Goal: Task Accomplishment & Management: Manage account settings

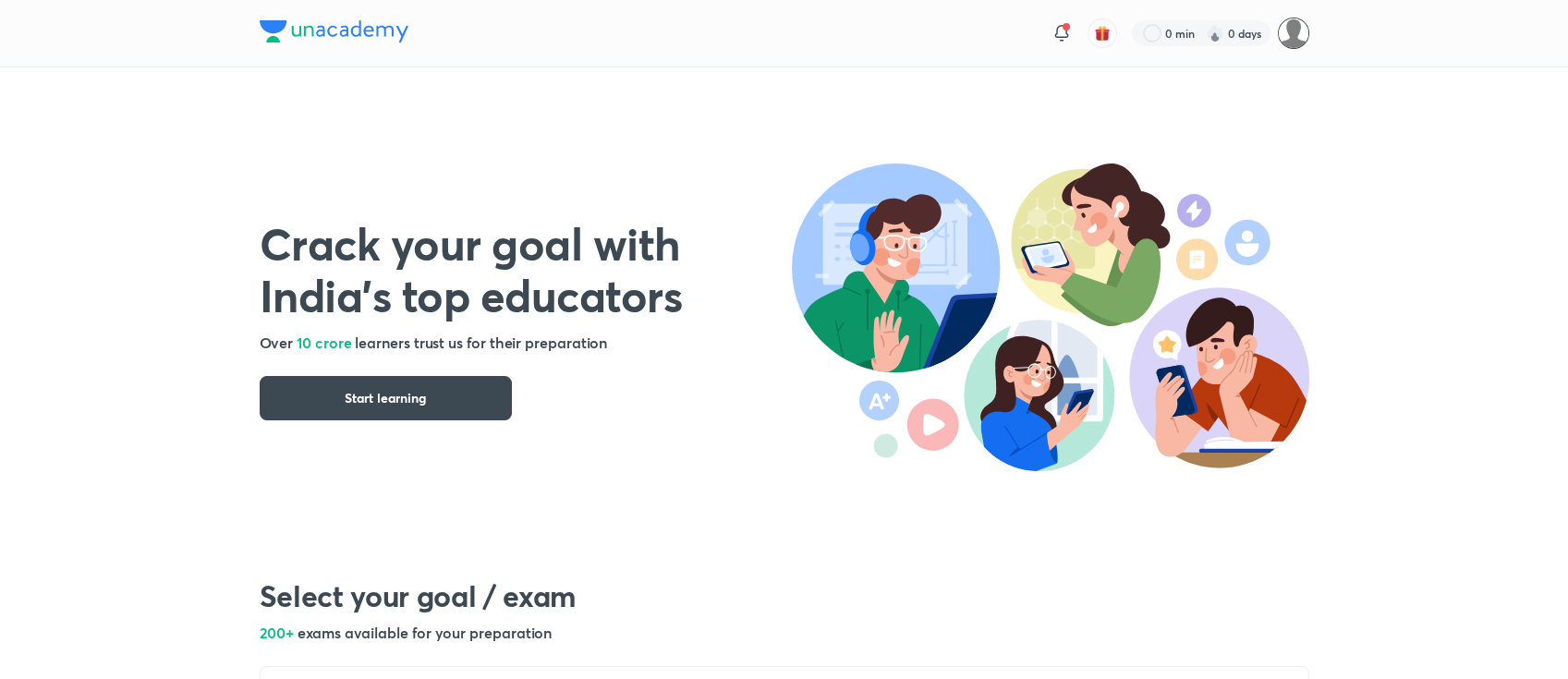
click at [1302, 24] on img at bounding box center [1293, 33] width 31 height 31
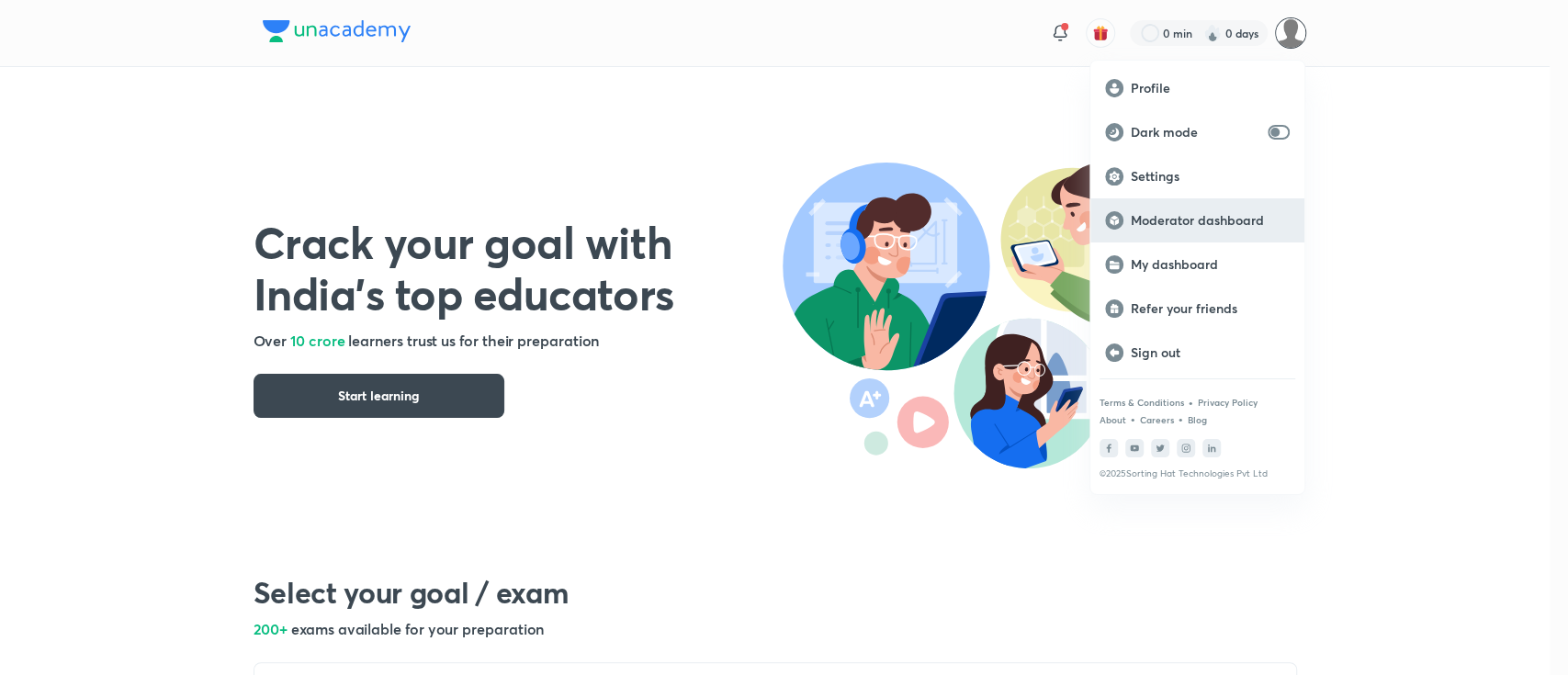
click at [1202, 221] on p "Moderator dashboard" at bounding box center [1209, 220] width 158 height 17
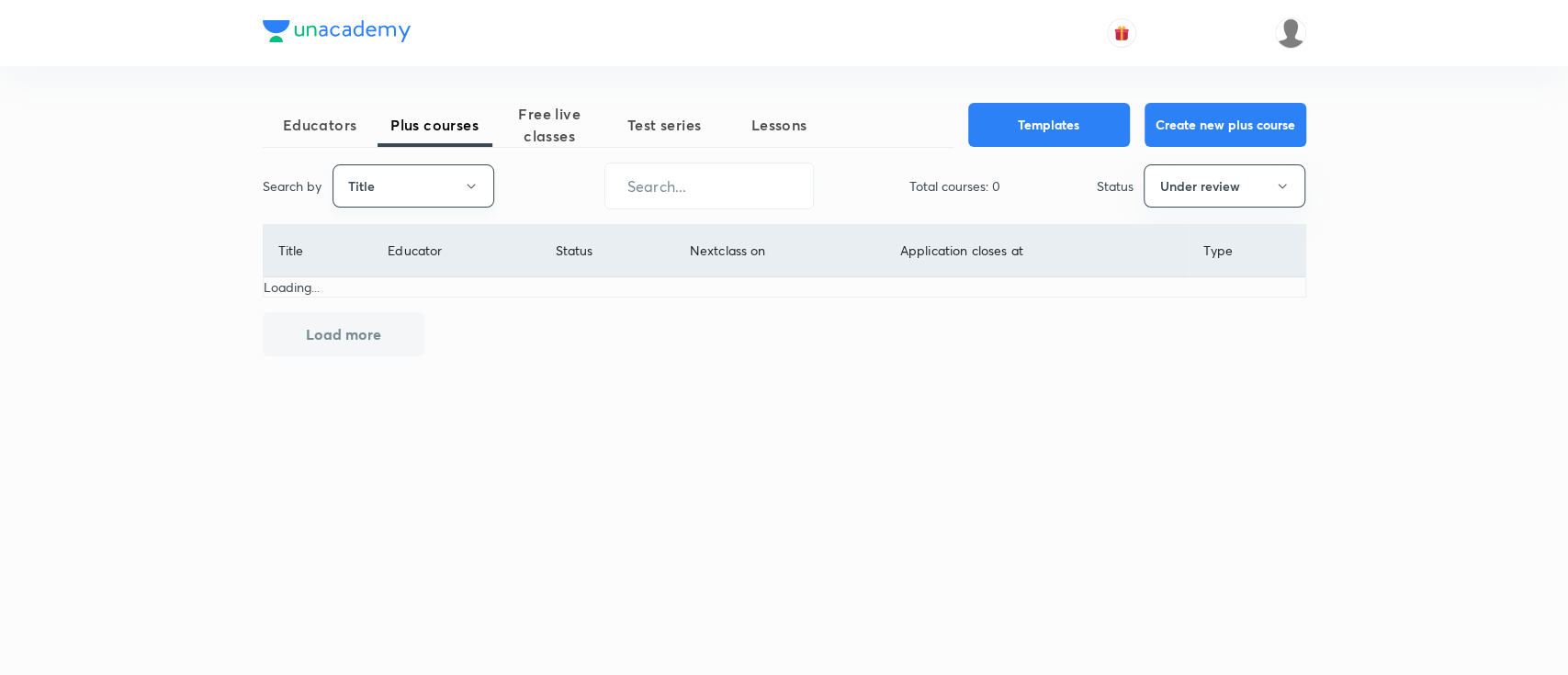
click at [477, 173] on button "Title" at bounding box center [413, 186] width 161 height 43
drag, startPoint x: 408, startPoint y: 276, endPoint x: 451, endPoint y: 263, distance: 44.9
click at [408, 277] on span "Username" at bounding box center [412, 276] width 138 height 20
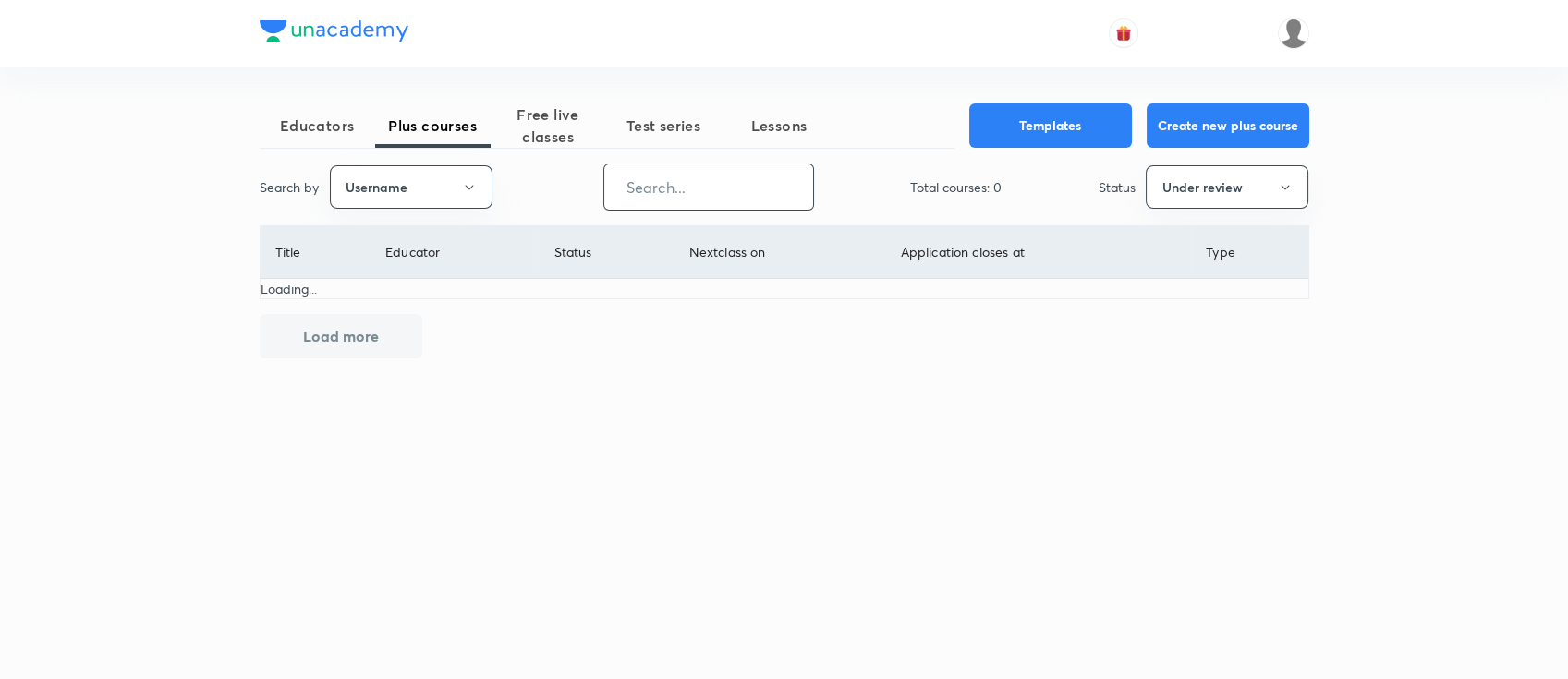
click at [725, 192] on input "text" at bounding box center [708, 187] width 209 height 47
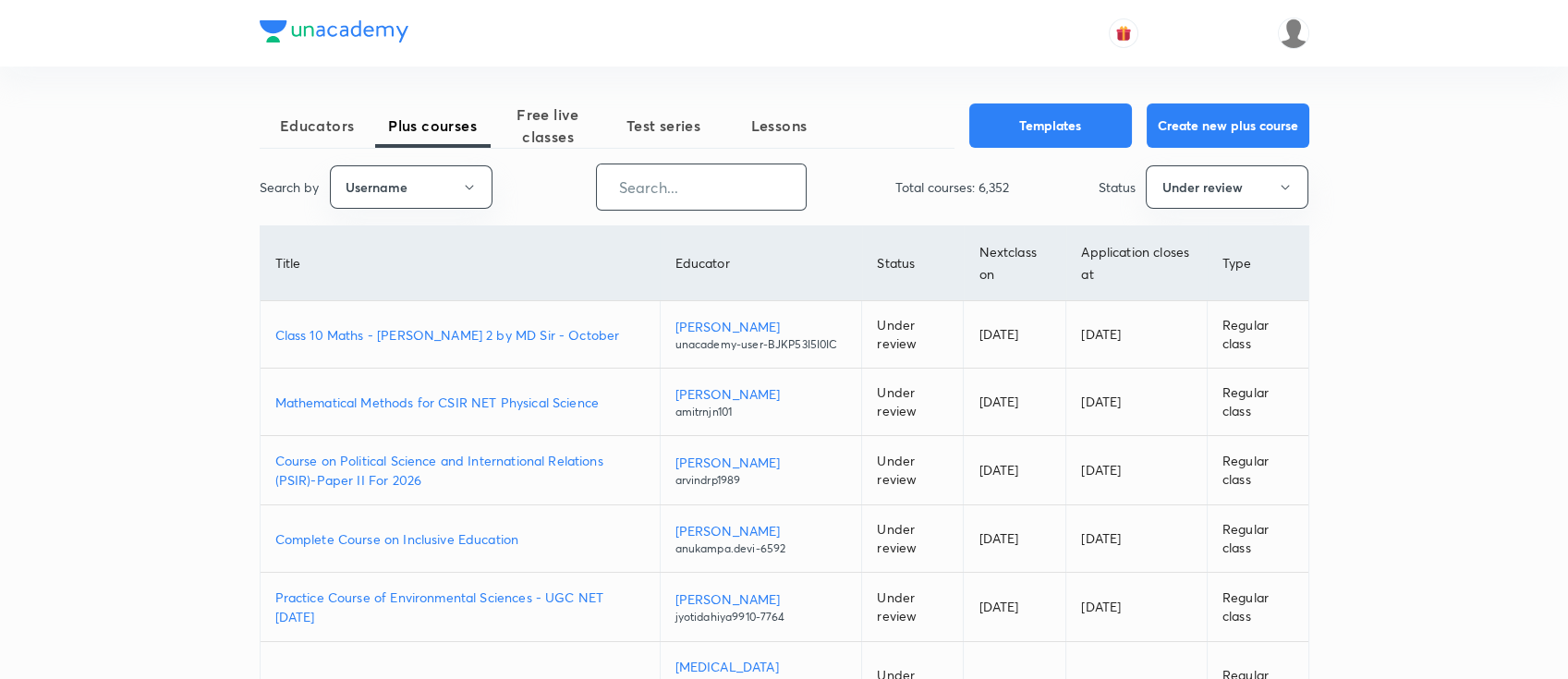
paste input "unacademy-user-VT4FV5F0NUH5"
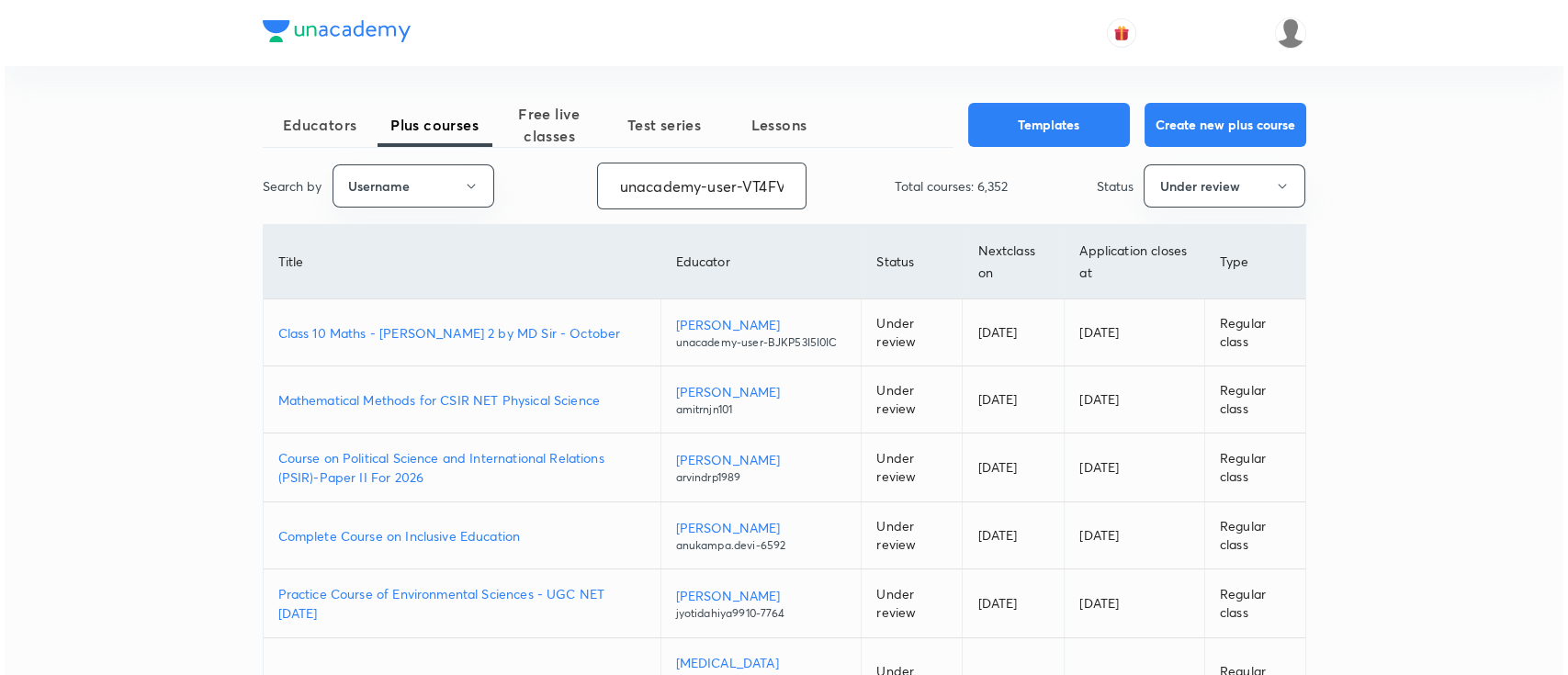
scroll to position [0, 73]
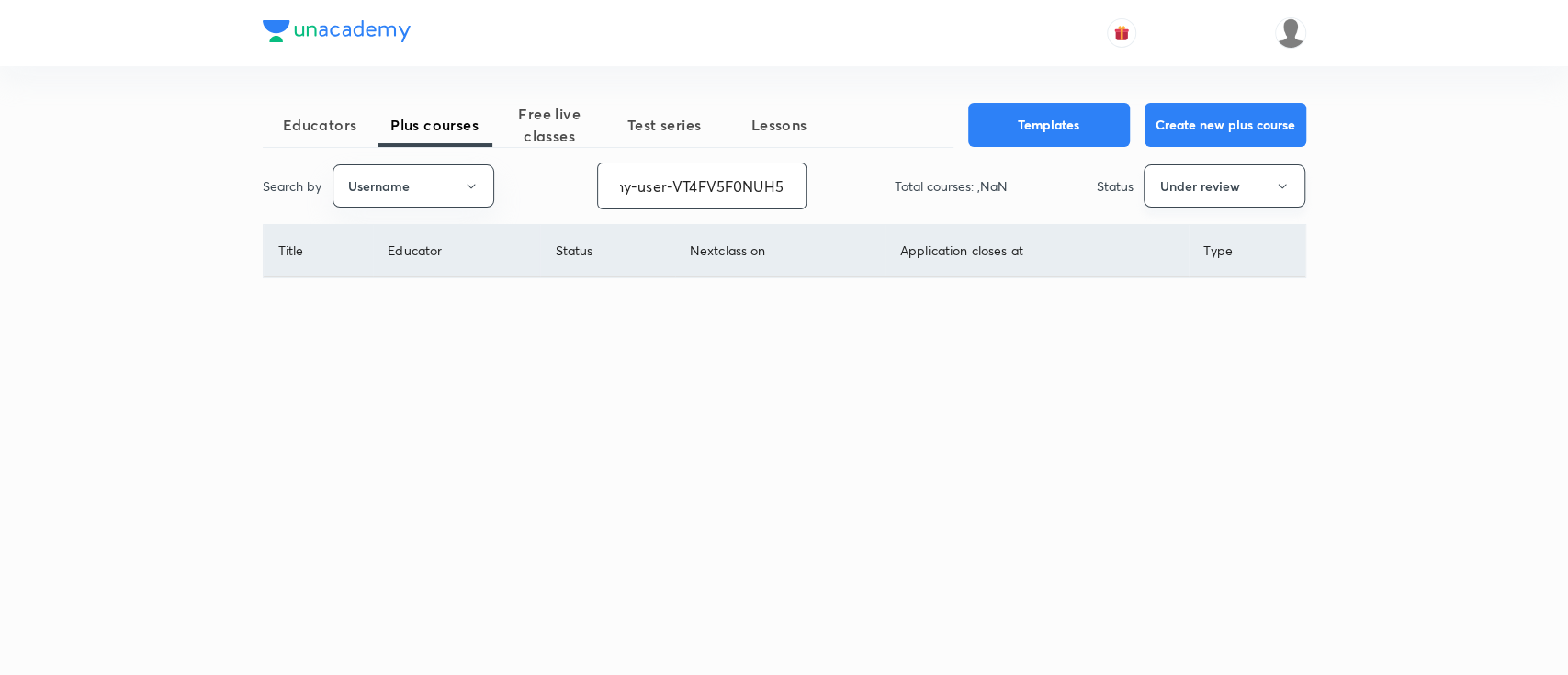
click at [1246, 197] on button "Under review" at bounding box center [1224, 186] width 161 height 43
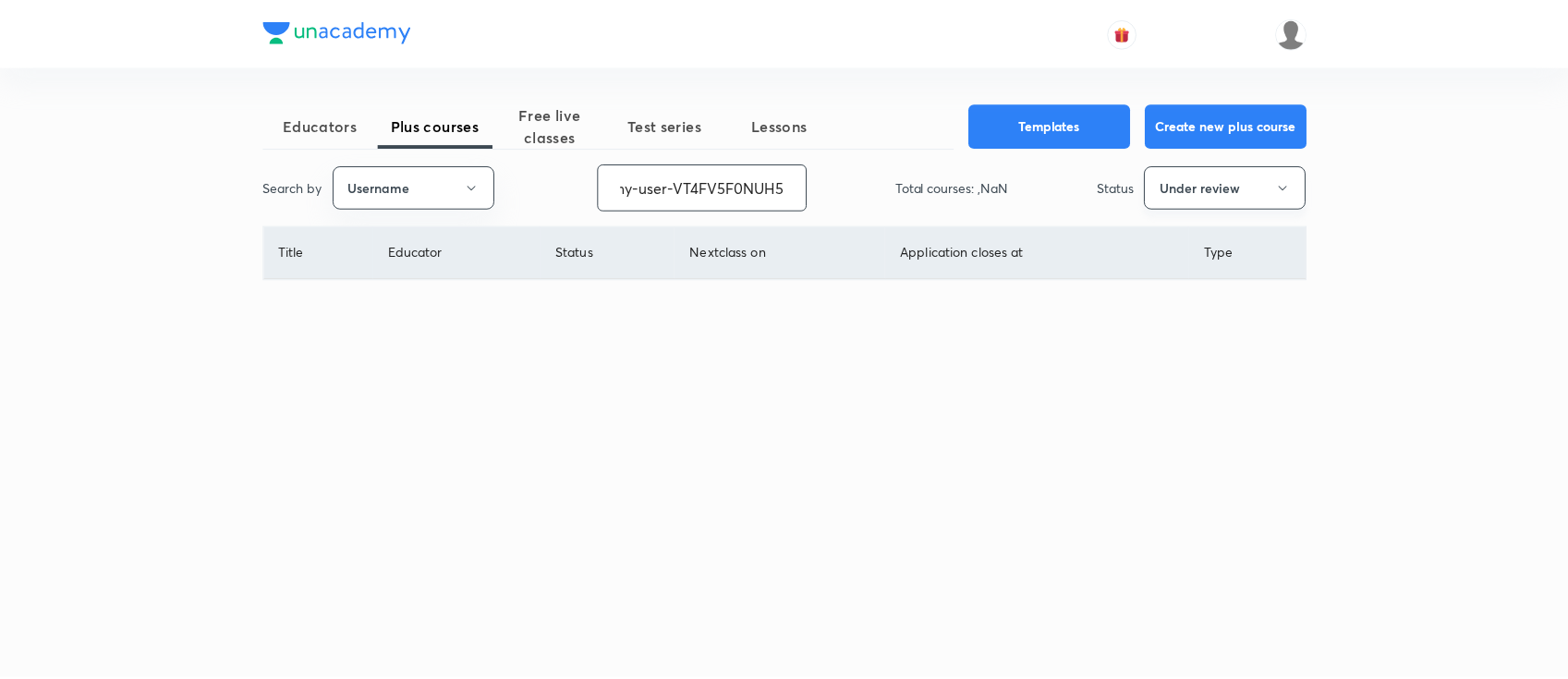
scroll to position [0, 0]
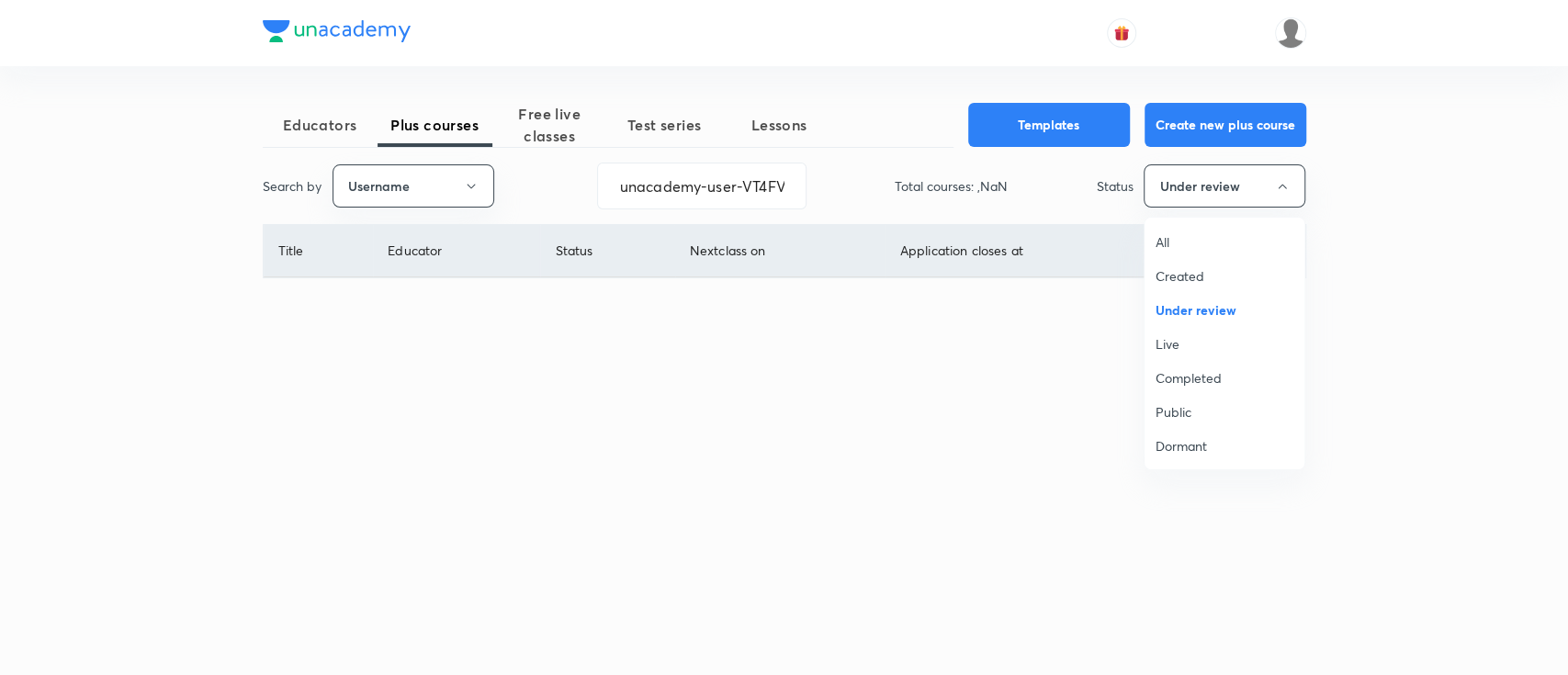
click at [1176, 239] on span "All" at bounding box center [1224, 242] width 138 height 20
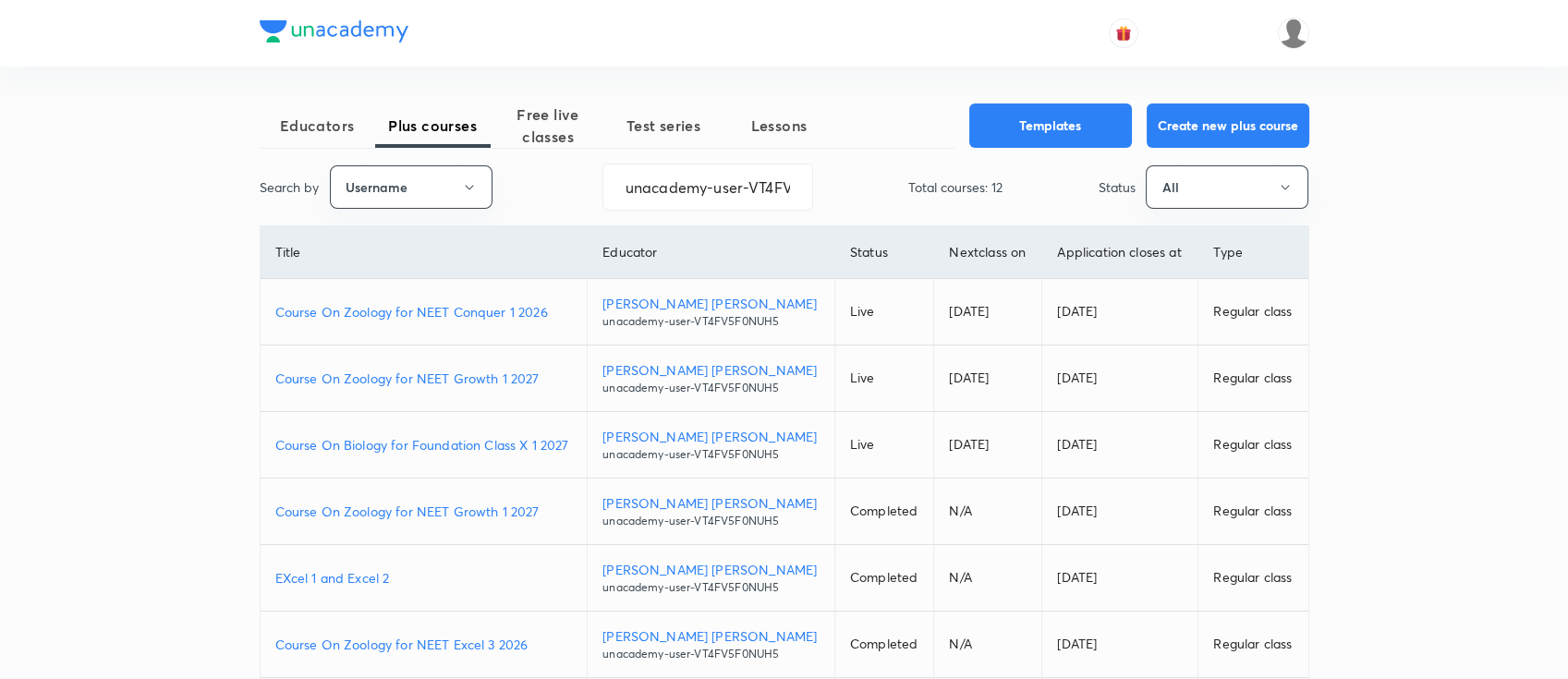
click at [557, 373] on p "Course On Zoology for NEET Growth 1 2027" at bounding box center [424, 378] width 297 height 20
drag, startPoint x: 620, startPoint y: 194, endPoint x: 813, endPoint y: 192, distance: 193.0
click at [813, 192] on div "Search by Username unacademy-user-VT4FV5F0NUH5 ​ Total courses: 12 Status All" at bounding box center [784, 187] width 1049 height 47
paste input "ashutoshsharmasagar-3732"
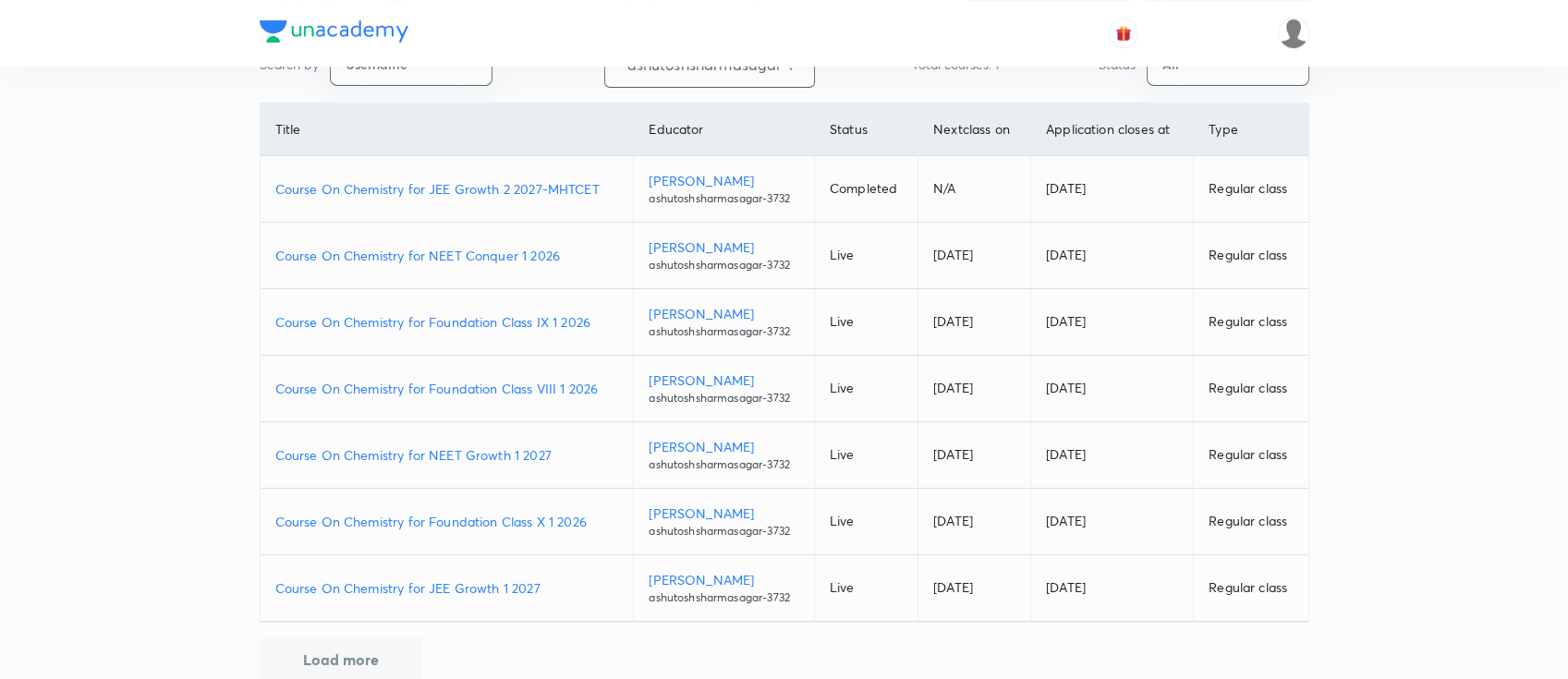
click at [552, 583] on p "Course On Chemistry for JEE Growth 1 2027" at bounding box center [447, 588] width 343 height 20
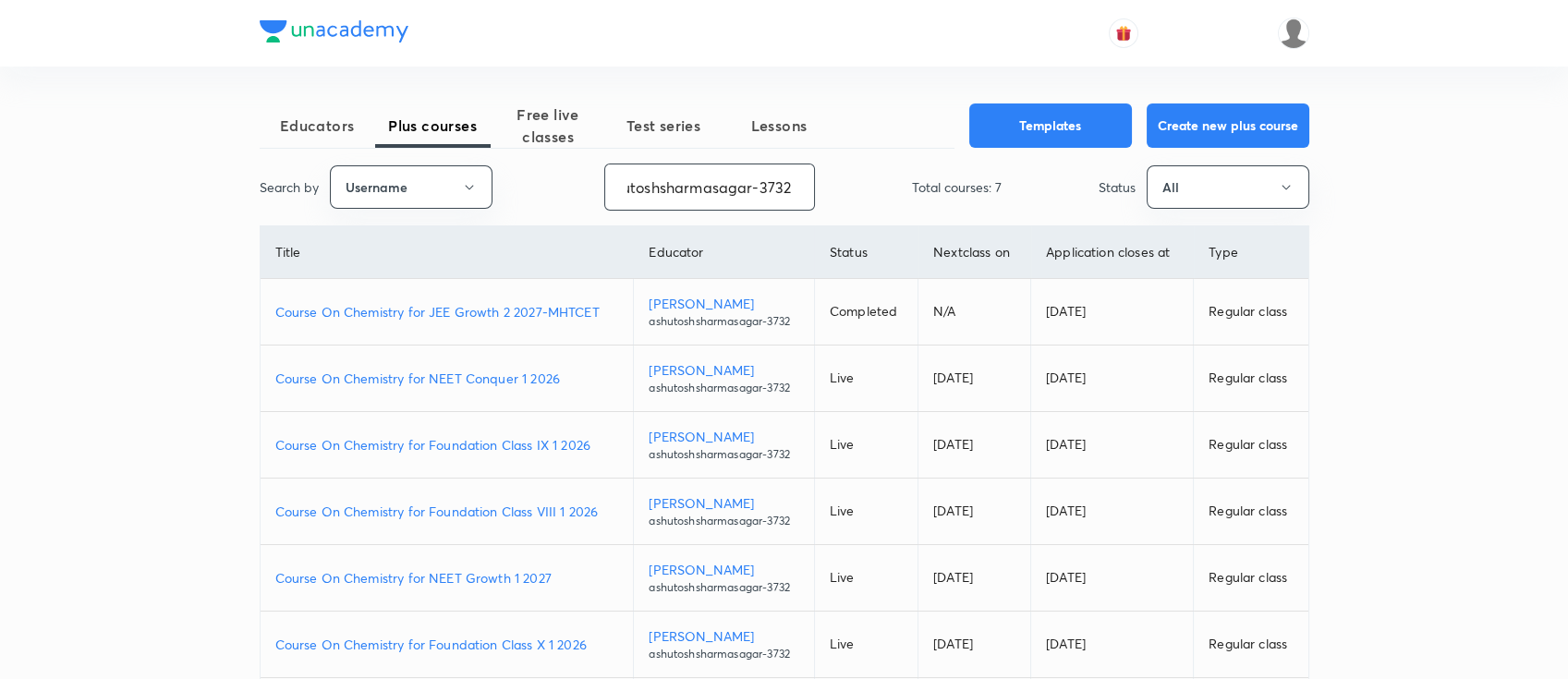
drag, startPoint x: 713, startPoint y: 185, endPoint x: 984, endPoint y: 185, distance: 271.0
click at [984, 185] on div "Search by Username ashutoshsharmasagar-3732 ​ Total courses: 7 Status All" at bounding box center [784, 187] width 1049 height 47
paste input "unacademy-user-G708E8X5N26S"
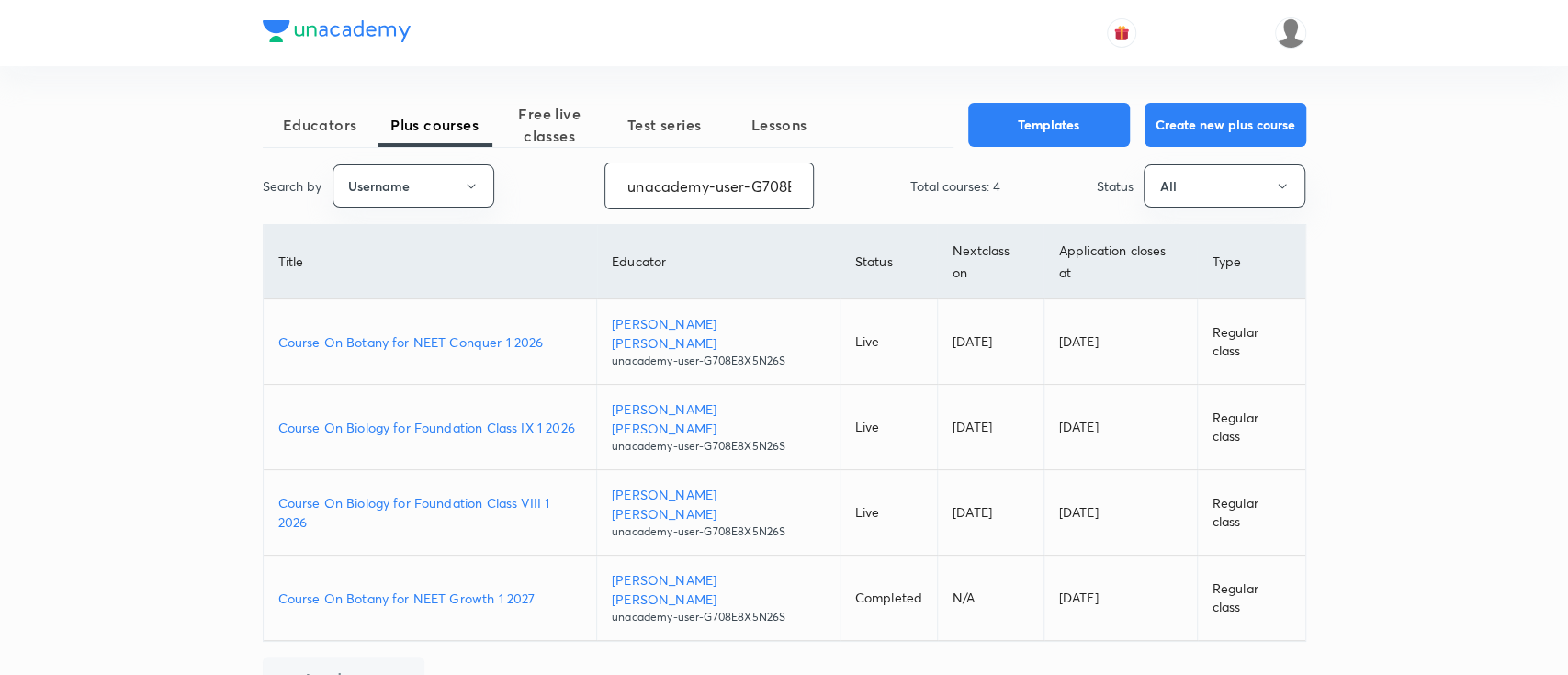
click at [548, 589] on p "Course On Botany for NEET Growth 1 2027" at bounding box center [430, 598] width 304 height 20
click at [559, 332] on p "Course On Botany for NEET Conquer 1 2026" at bounding box center [430, 341] width 304 height 20
drag, startPoint x: 621, startPoint y: 191, endPoint x: 962, endPoint y: 187, distance: 341.0
click at [962, 187] on div "Search by Username unacademy-user-G708E8X5N26S ​ Total courses: 4 Status All" at bounding box center [784, 186] width 1043 height 47
paste input "VT4FV5F0NUH5"
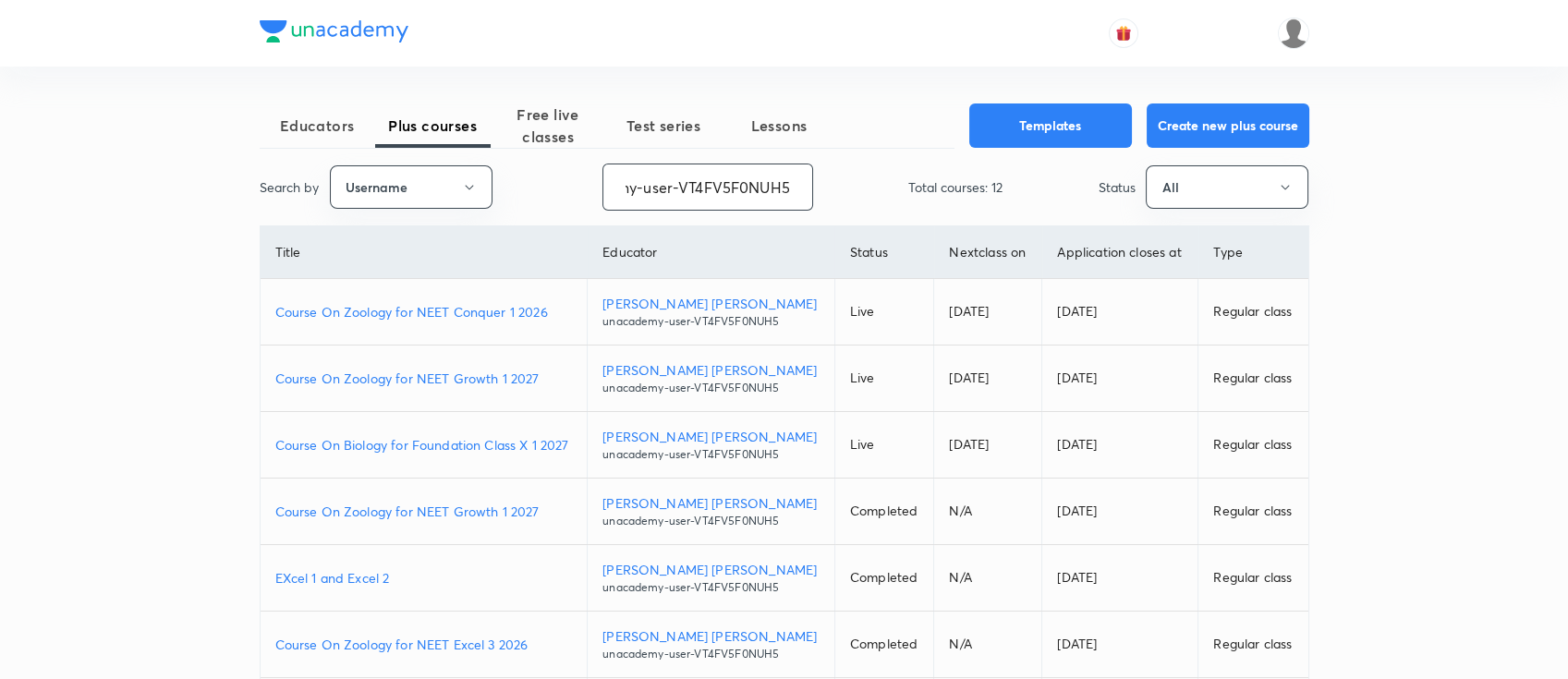
scroll to position [0, 74]
click at [584, 445] on td "Course On Biology for Foundation Class X 1 2027" at bounding box center [424, 445] width 327 height 67
click at [573, 440] on p "Course On Biology for Foundation Class X 1 2027" at bounding box center [424, 444] width 297 height 20
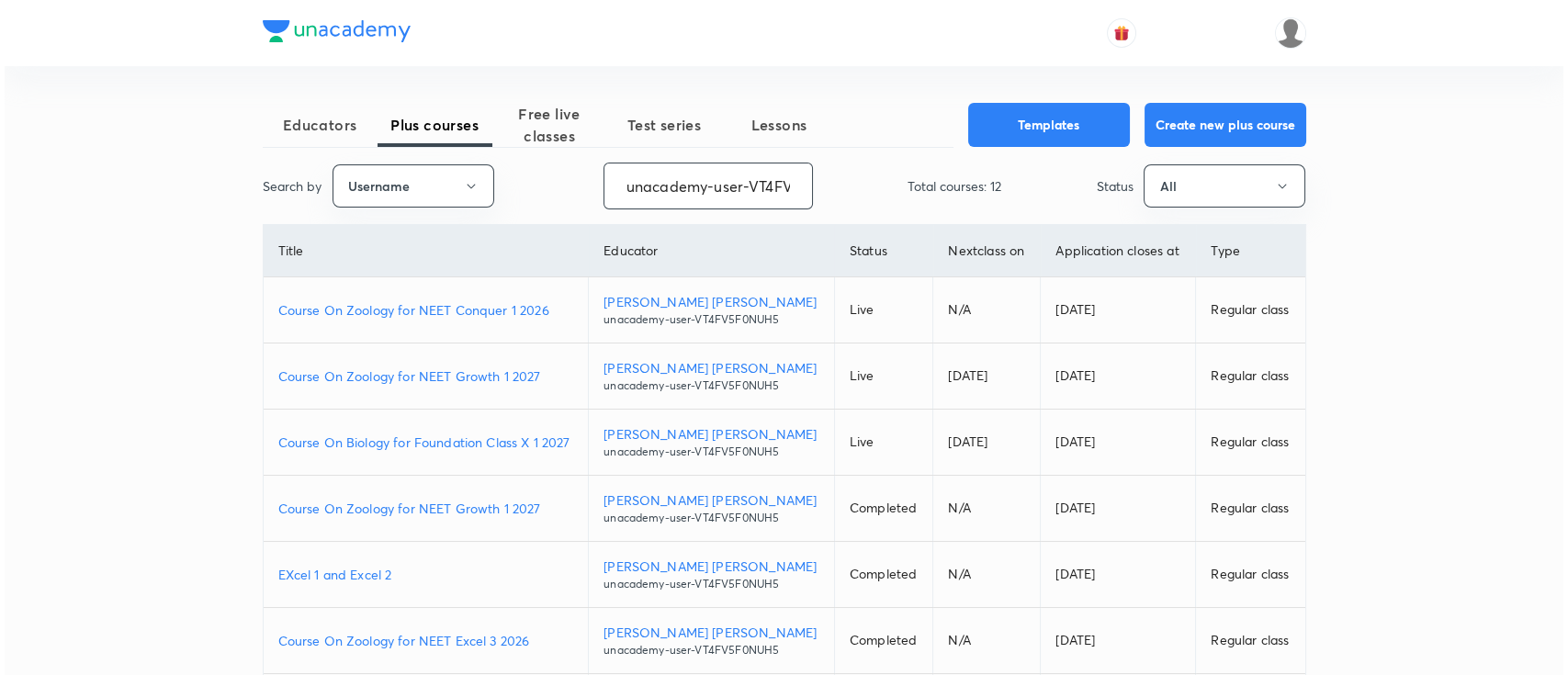
scroll to position [0, 73]
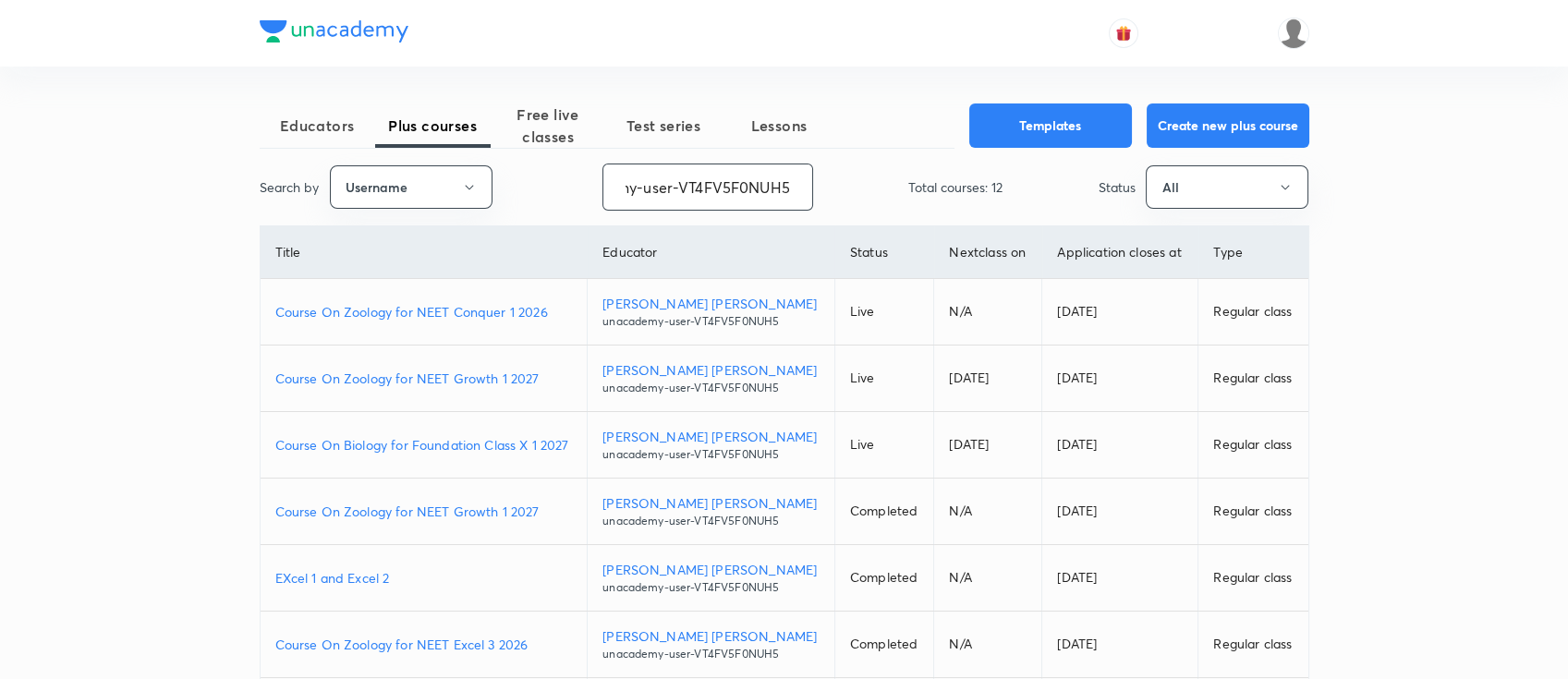
drag, startPoint x: 621, startPoint y: 196, endPoint x: 894, endPoint y: 164, distance: 274.9
click at [894, 164] on div "Search by Username unacademy-user-VT4FV5F0NUH5 ​ Total courses: 12 Status All" at bounding box center [784, 187] width 1049 height 47
paste input "Ashish-233"
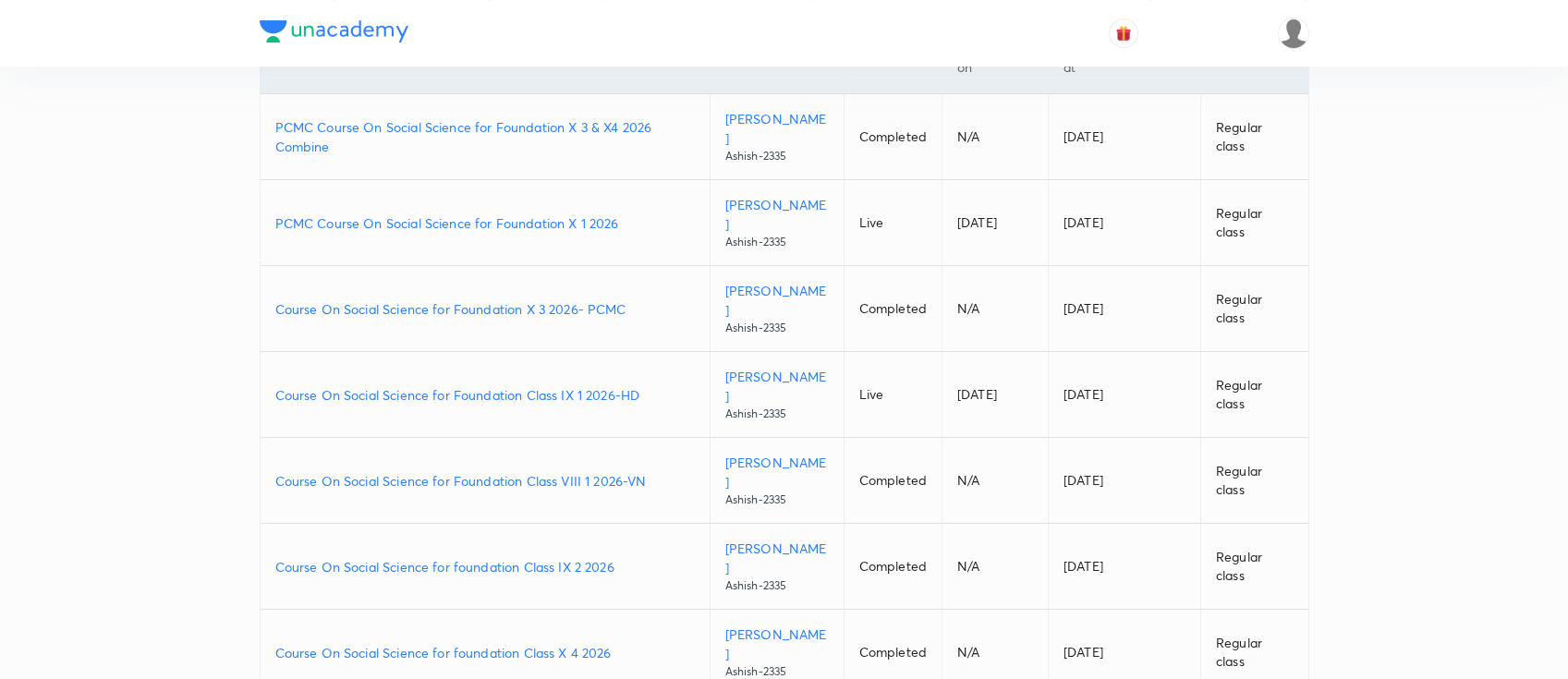
scroll to position [245, 0]
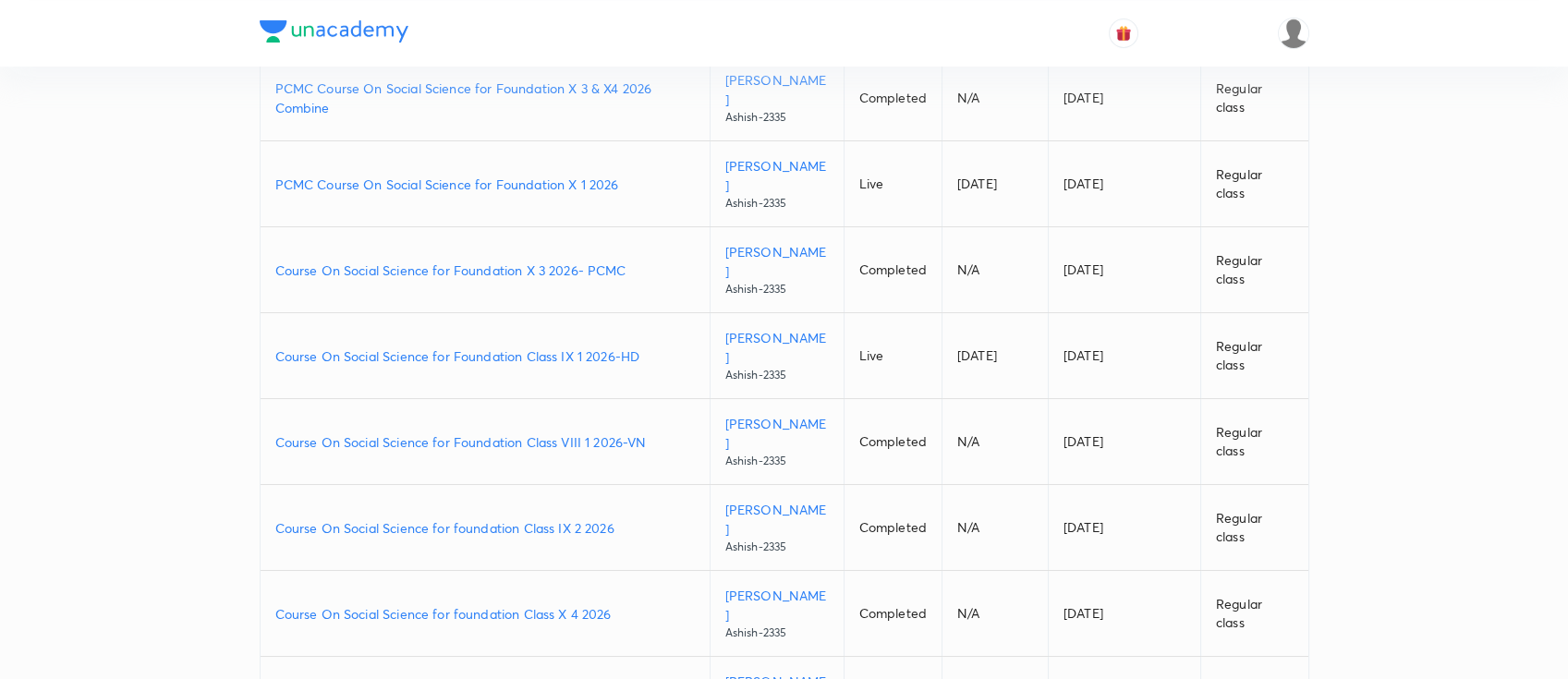
type input "Ashish-2335"
click at [668, 435] on p "Course On Social Science for Foundation Class VIII 1 2026-VN" at bounding box center [485, 441] width 420 height 20
click at [657, 358] on p "Course On Social Science for Foundation Class IX 1 2026-HD" at bounding box center [485, 356] width 420 height 20
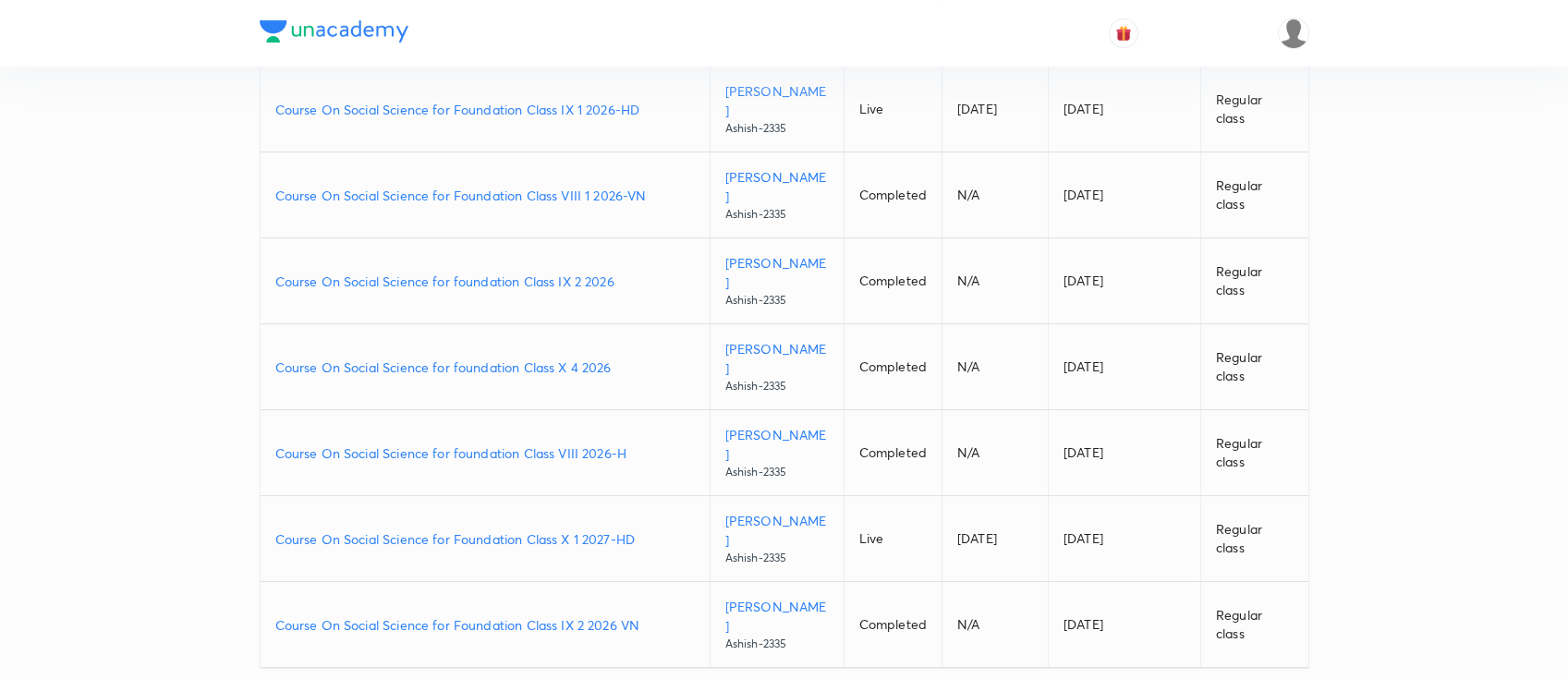
scroll to position [572, 0]
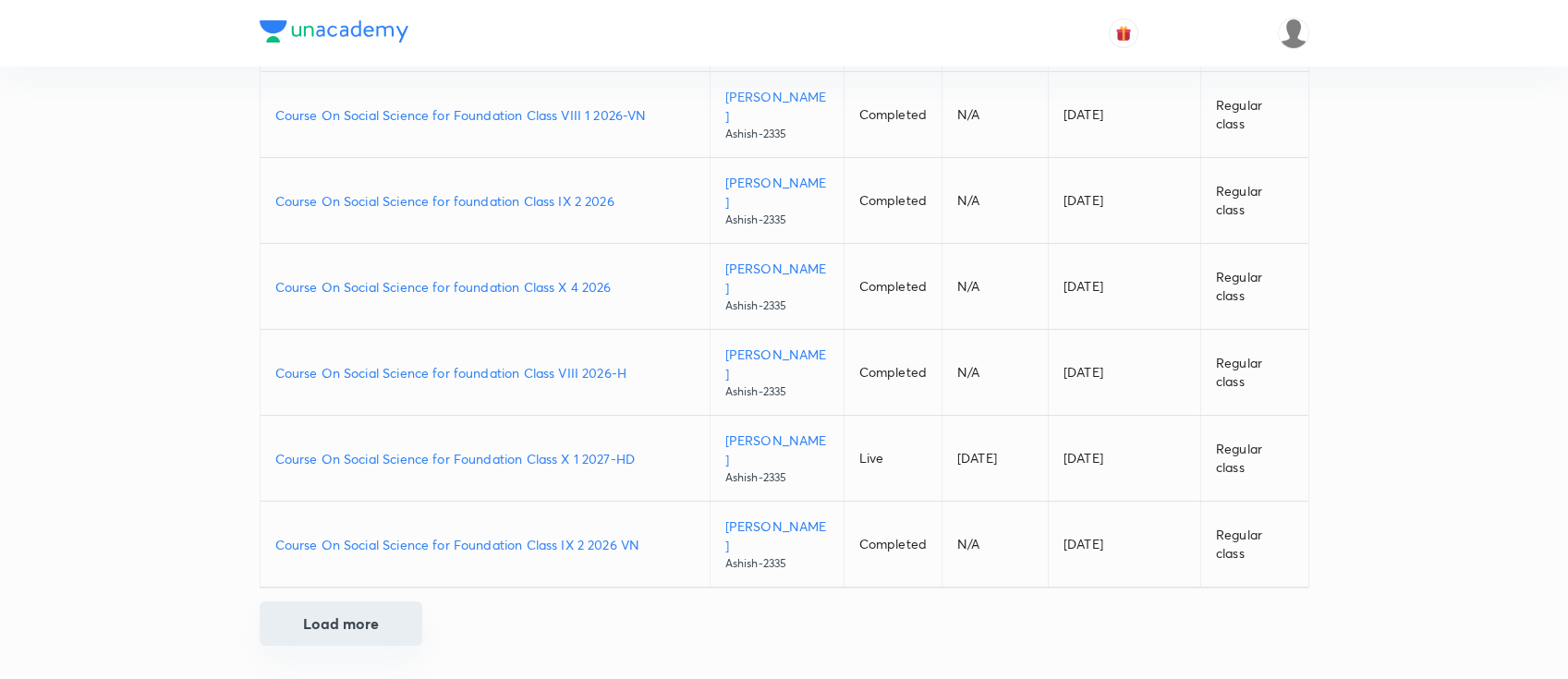
click at [364, 603] on button "Load more" at bounding box center [341, 623] width 162 height 44
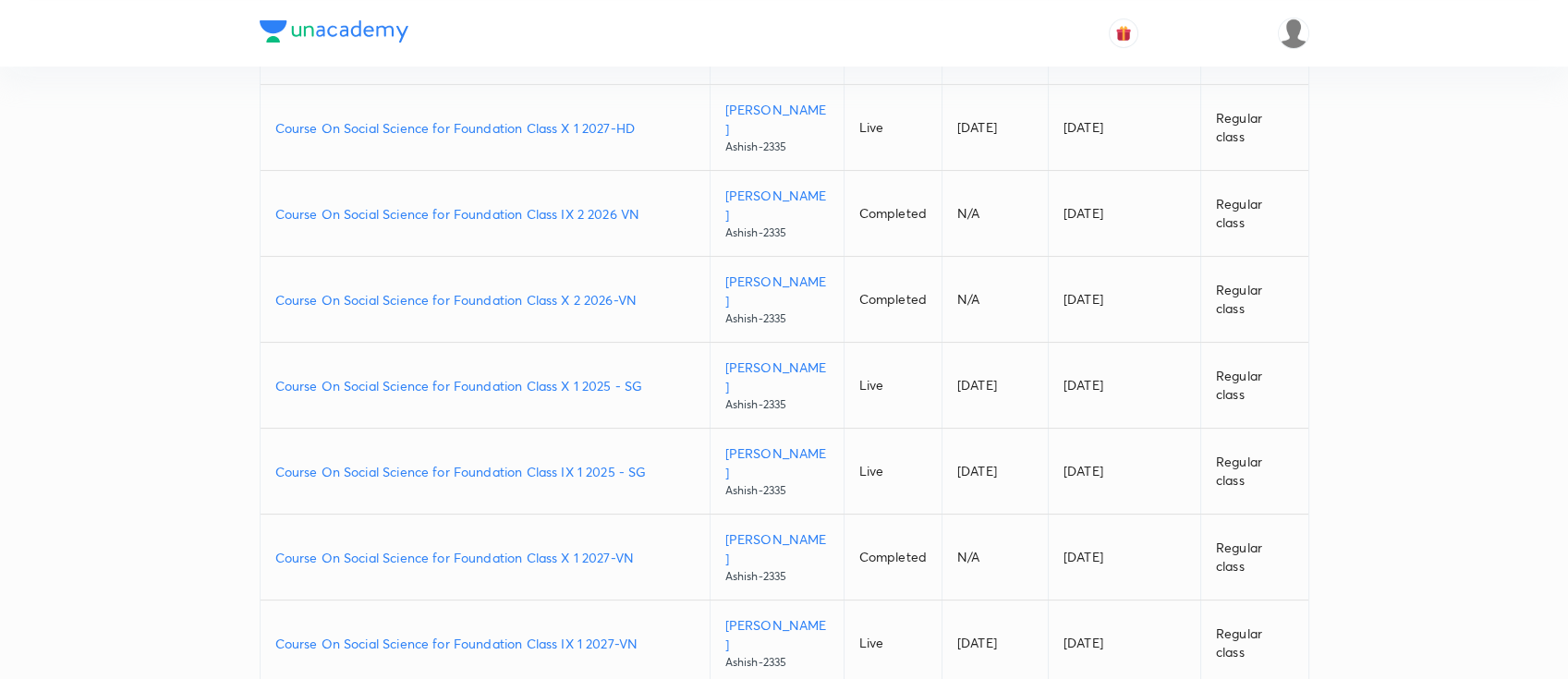
scroll to position [942, 0]
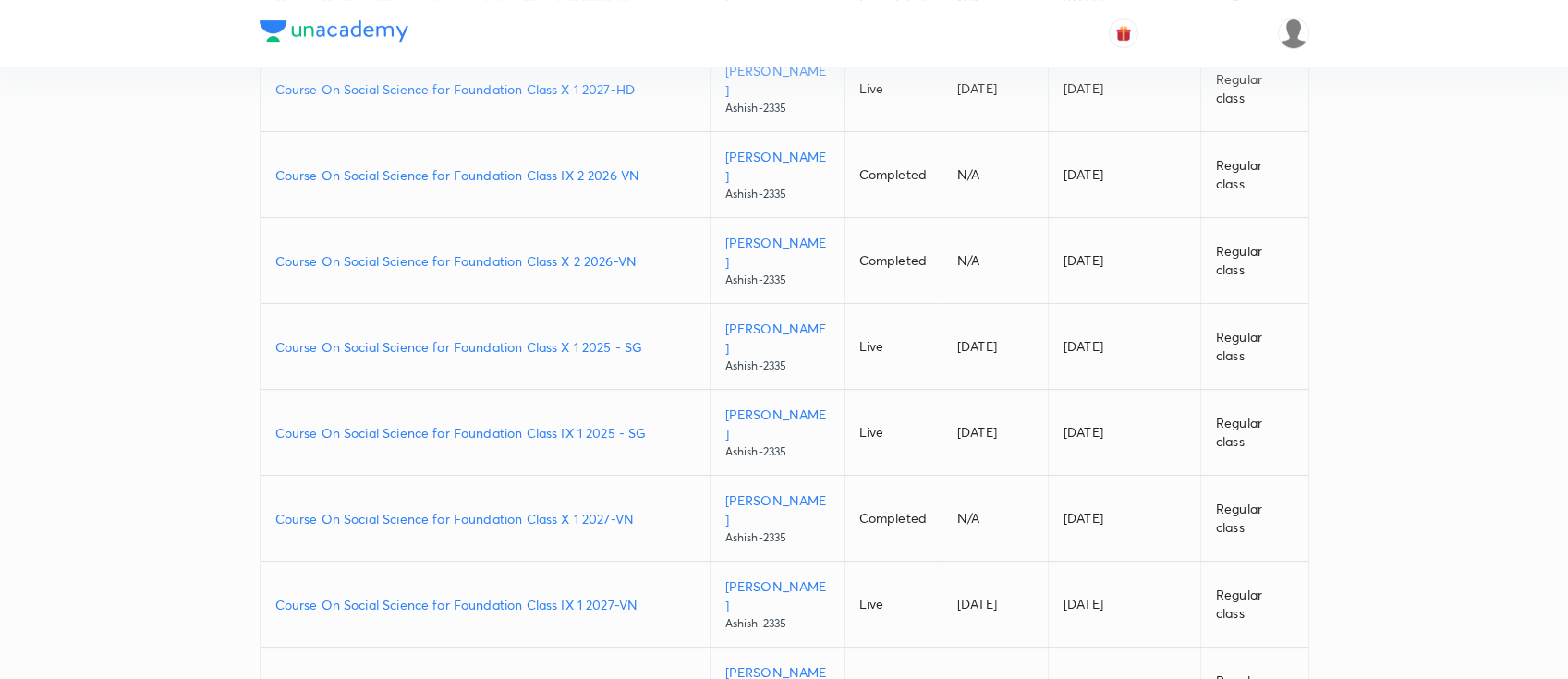
click at [656, 595] on p "Course On Social Science for Foundation Class IX 1 2027-VN" at bounding box center [485, 604] width 420 height 20
click at [655, 509] on p "Course On Social Science for Foundation Class X 1 2027-VN" at bounding box center [485, 519] width 420 height 20
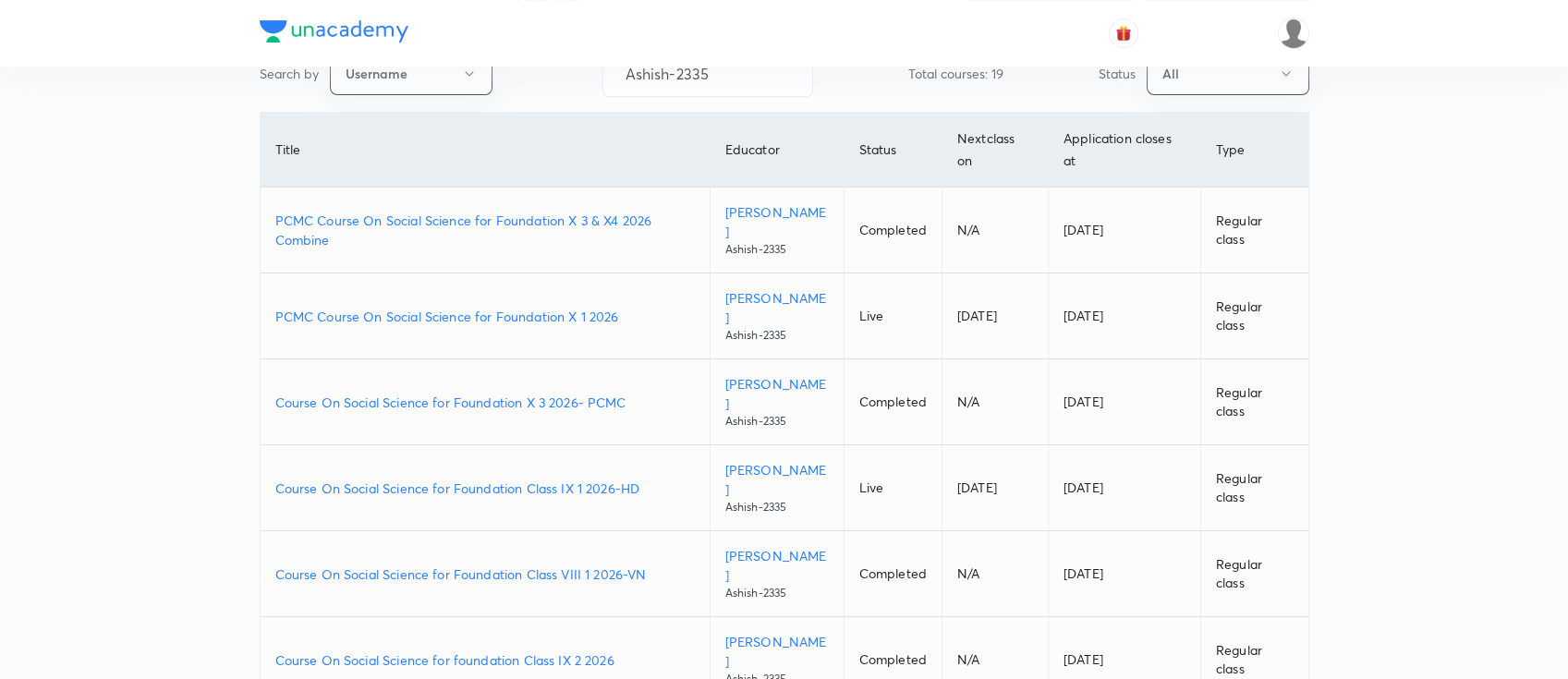
scroll to position [0, 0]
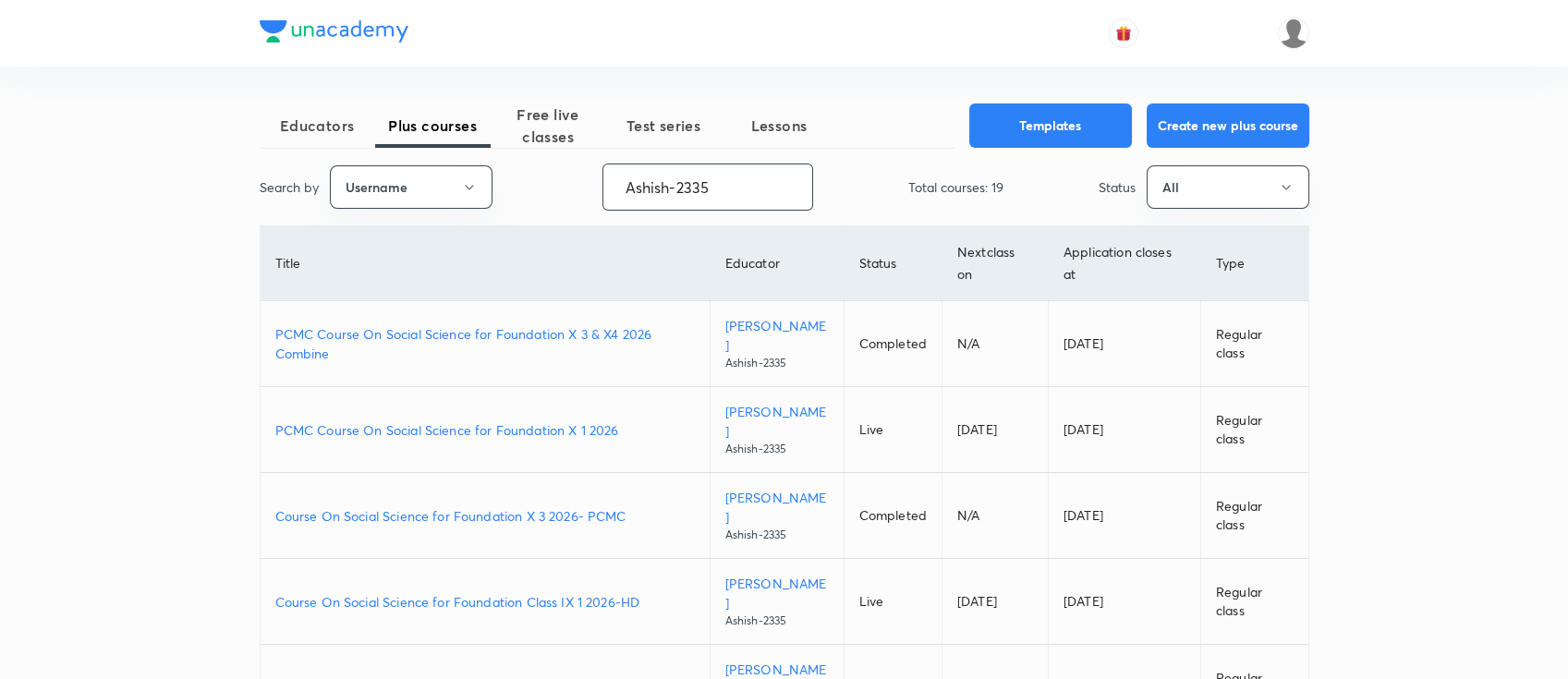
drag, startPoint x: 657, startPoint y: 207, endPoint x: 532, endPoint y: 221, distance: 125.8
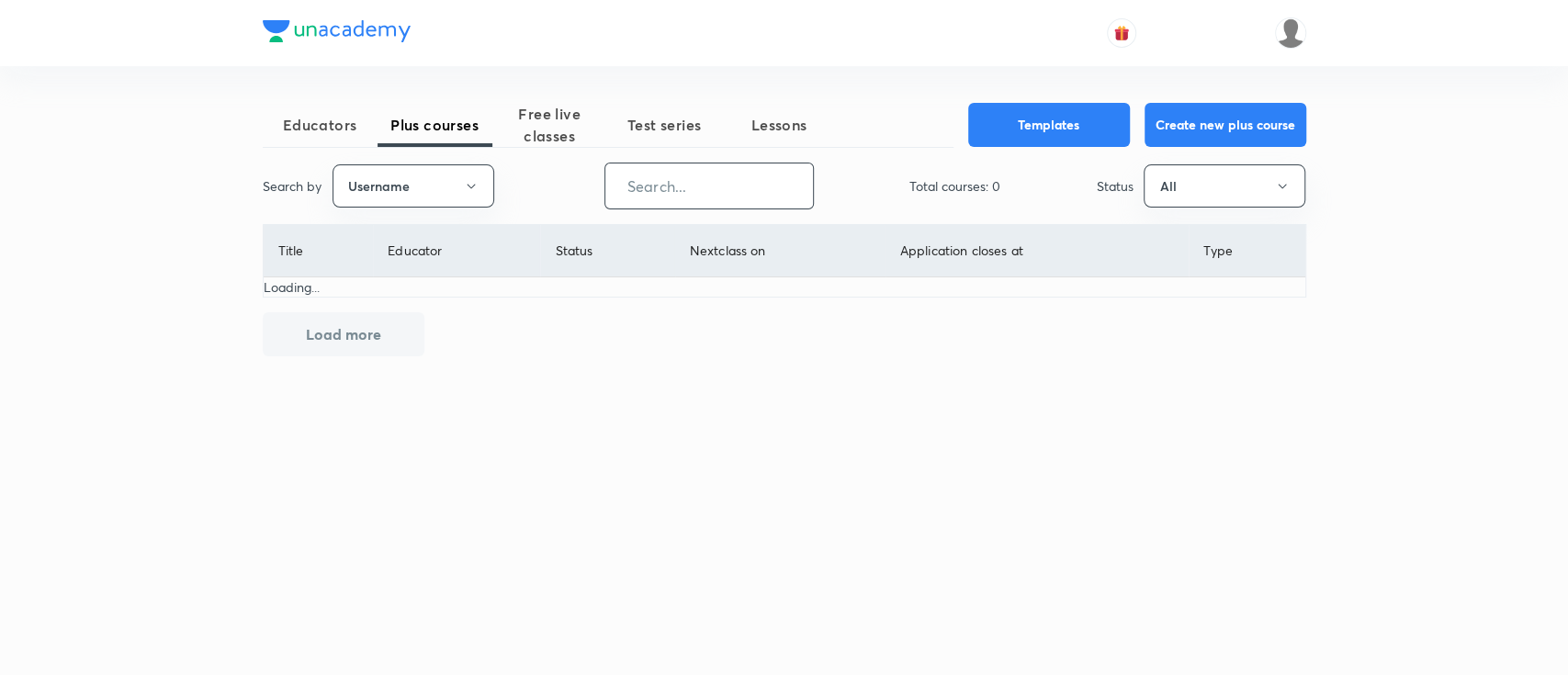
paste input "rk03271"
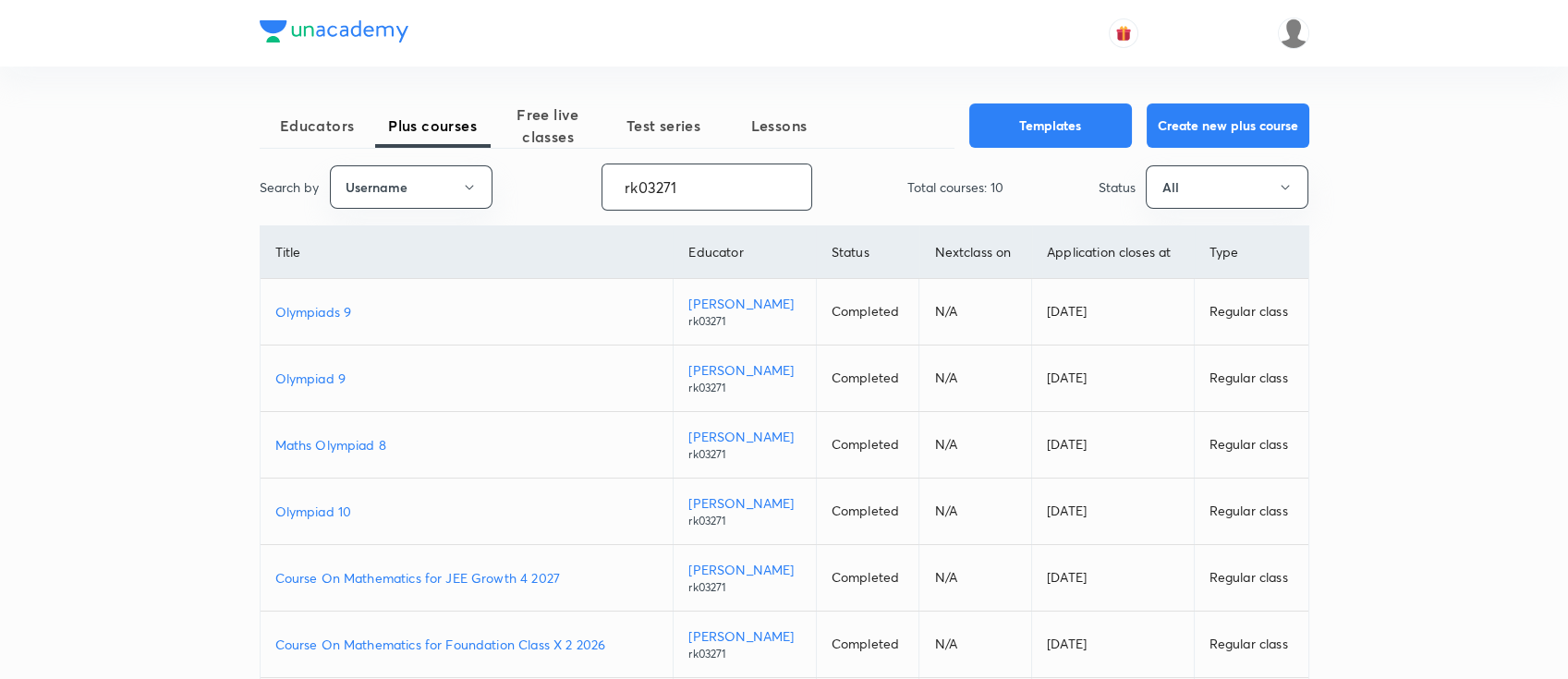
type input "rk03271"
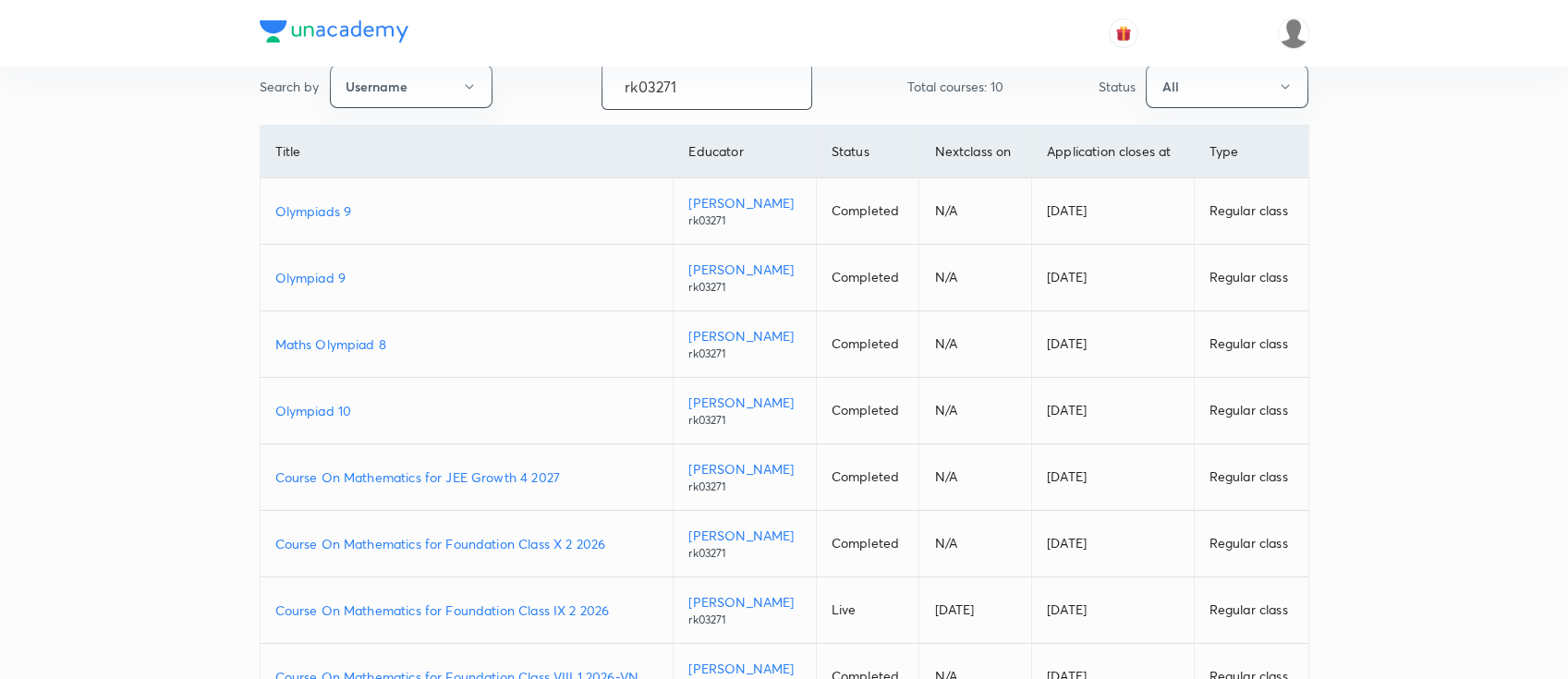
scroll to position [123, 0]
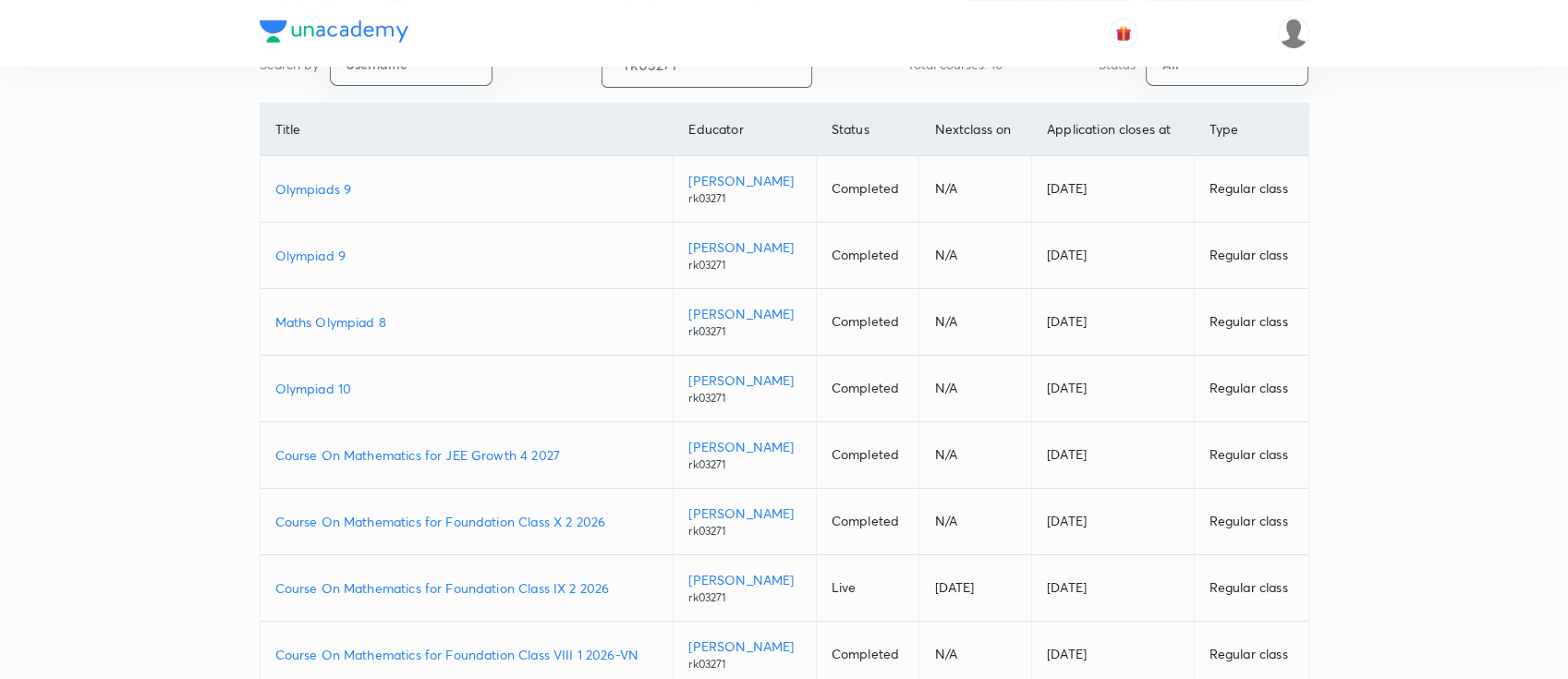
click at [648, 652] on p "Course On Mathematics for Foundation Class VIII 1 2026-VN" at bounding box center [467, 654] width 383 height 20
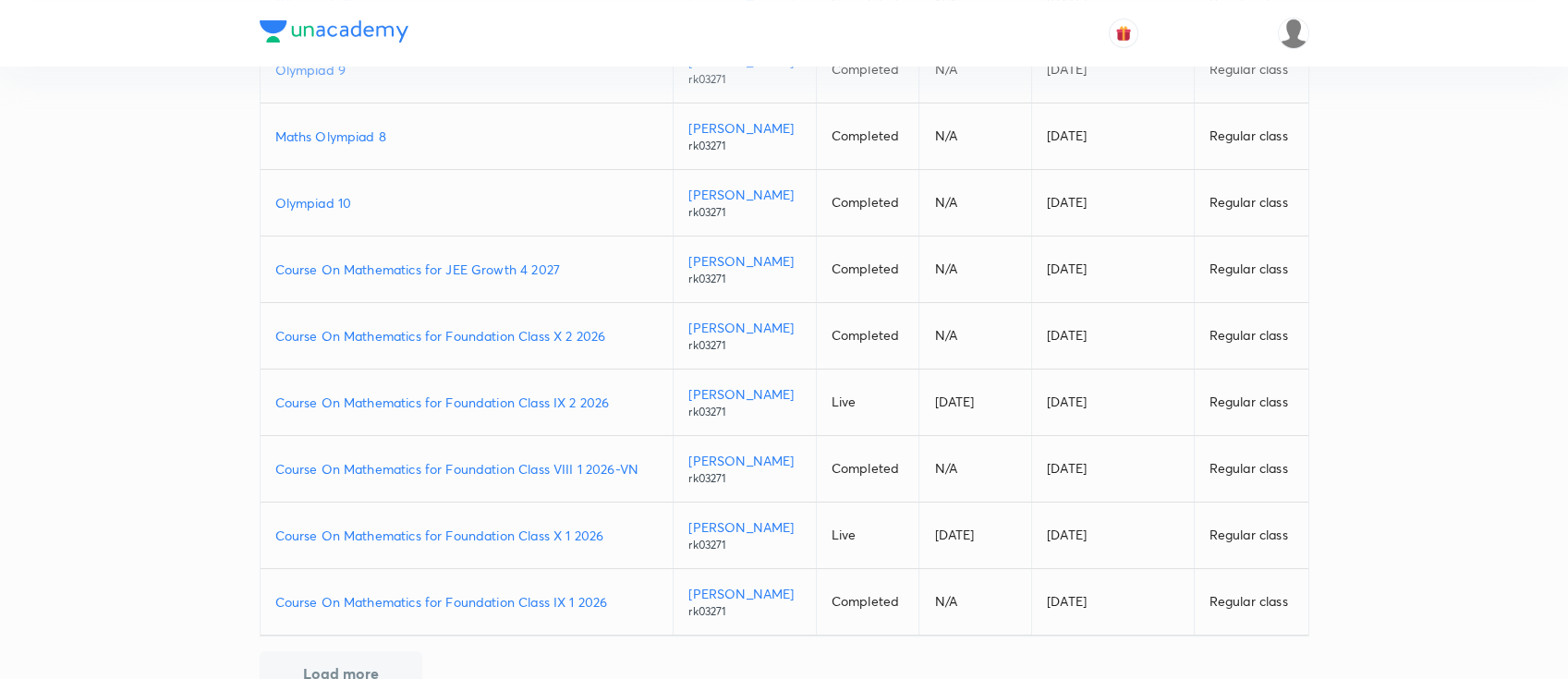
scroll to position [356, 0]
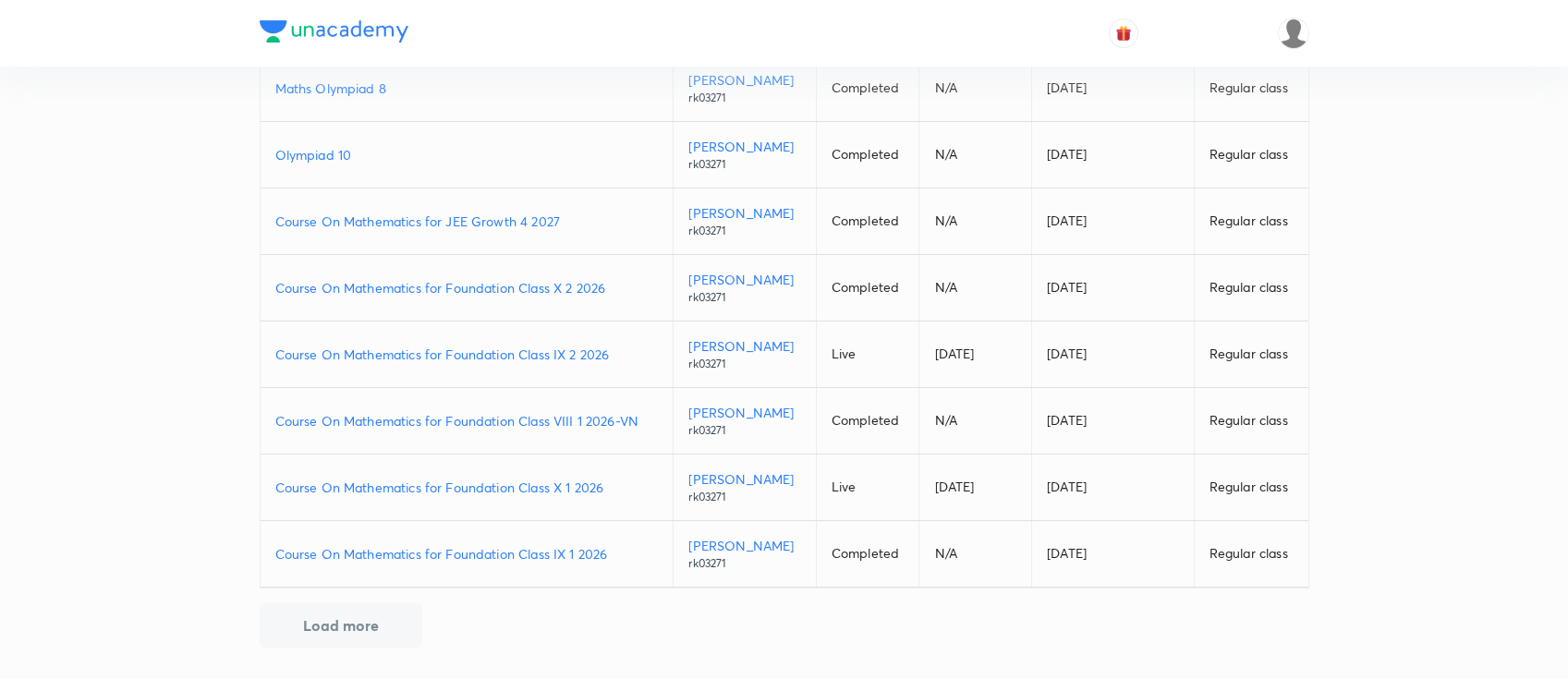
click at [621, 549] on p "Course On Mathematics for Foundation Class IX 1 2026" at bounding box center [467, 554] width 383 height 20
click at [612, 486] on p "Course On Mathematics for Foundation Class X 1 2026" at bounding box center [467, 487] width 383 height 20
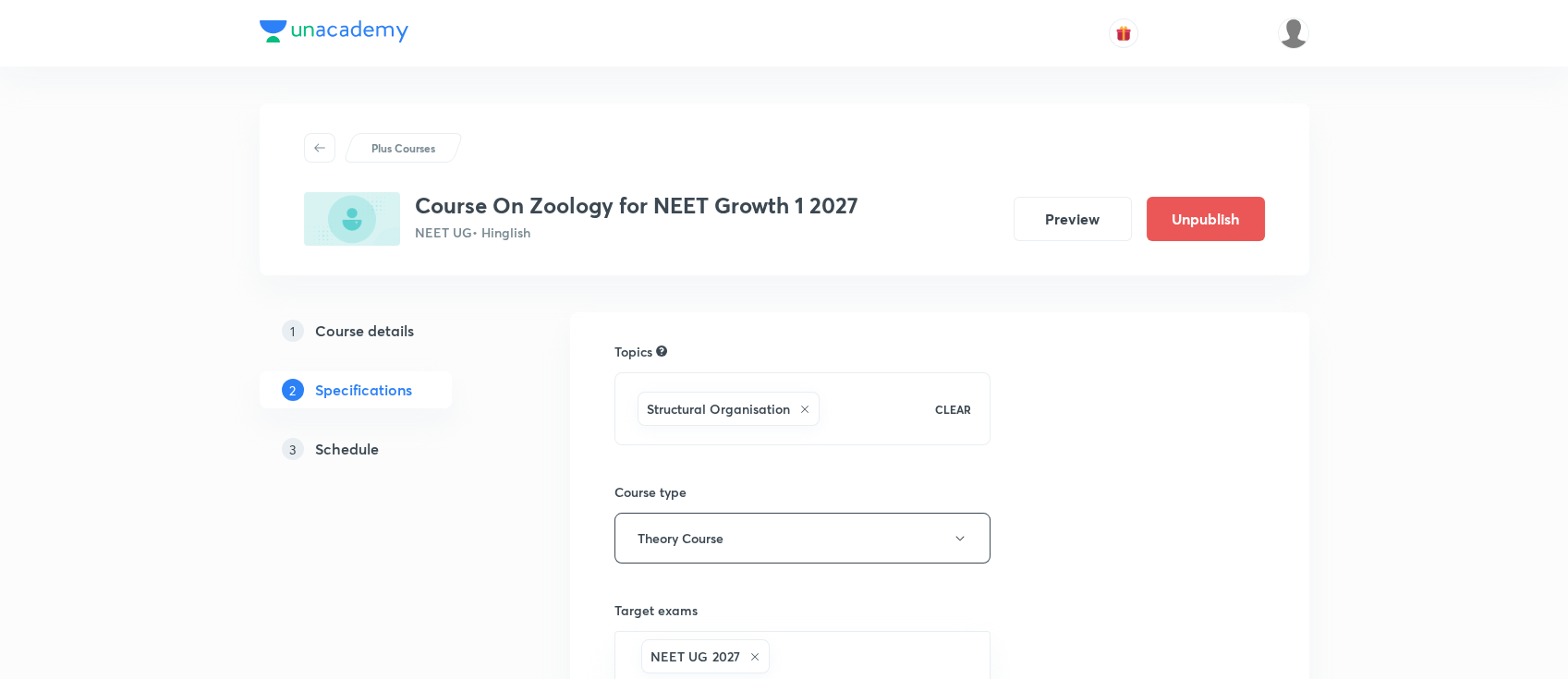
click at [363, 443] on h5 "Schedule" at bounding box center [347, 449] width 64 height 23
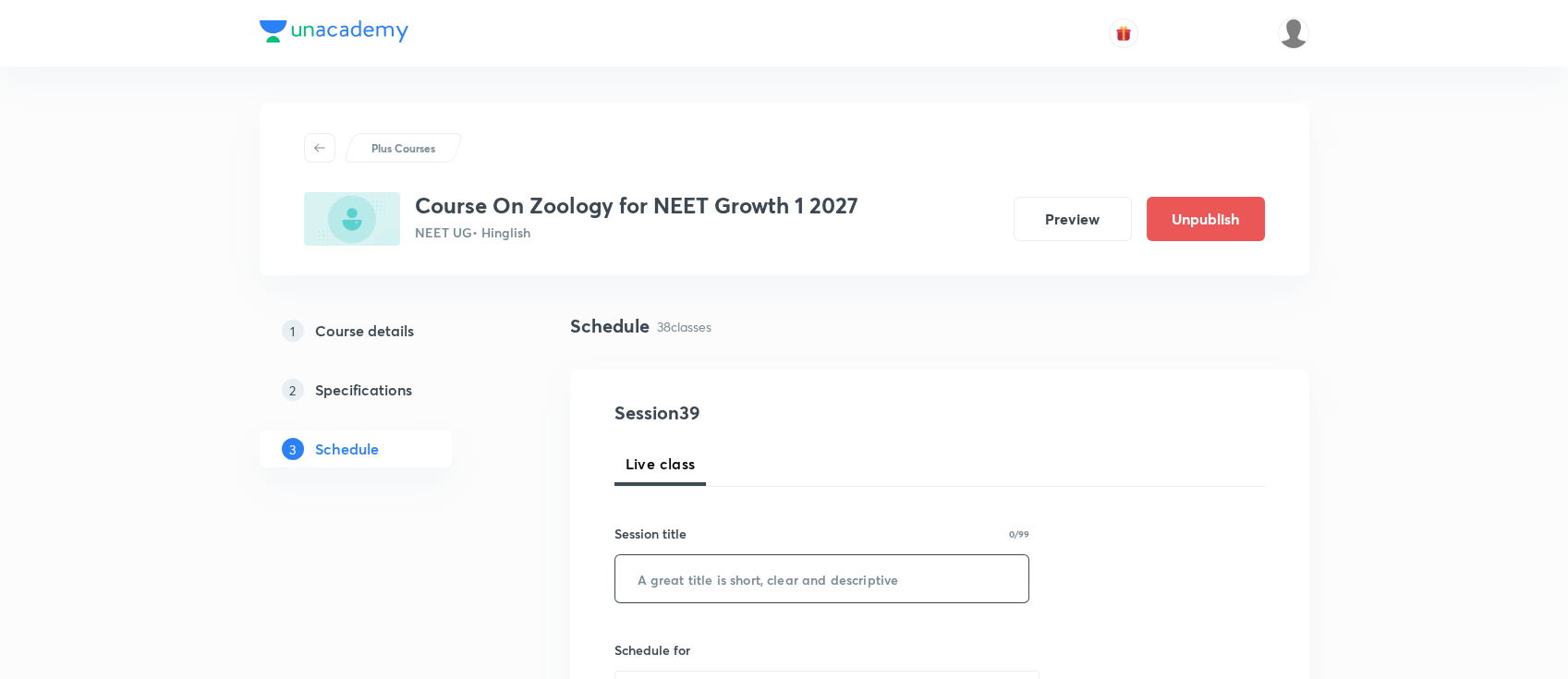
click at [866, 580] on input "text" at bounding box center [822, 579] width 414 height 47
paste input "Excretory products & their elimination"
type input "Excretory products & their elimination"
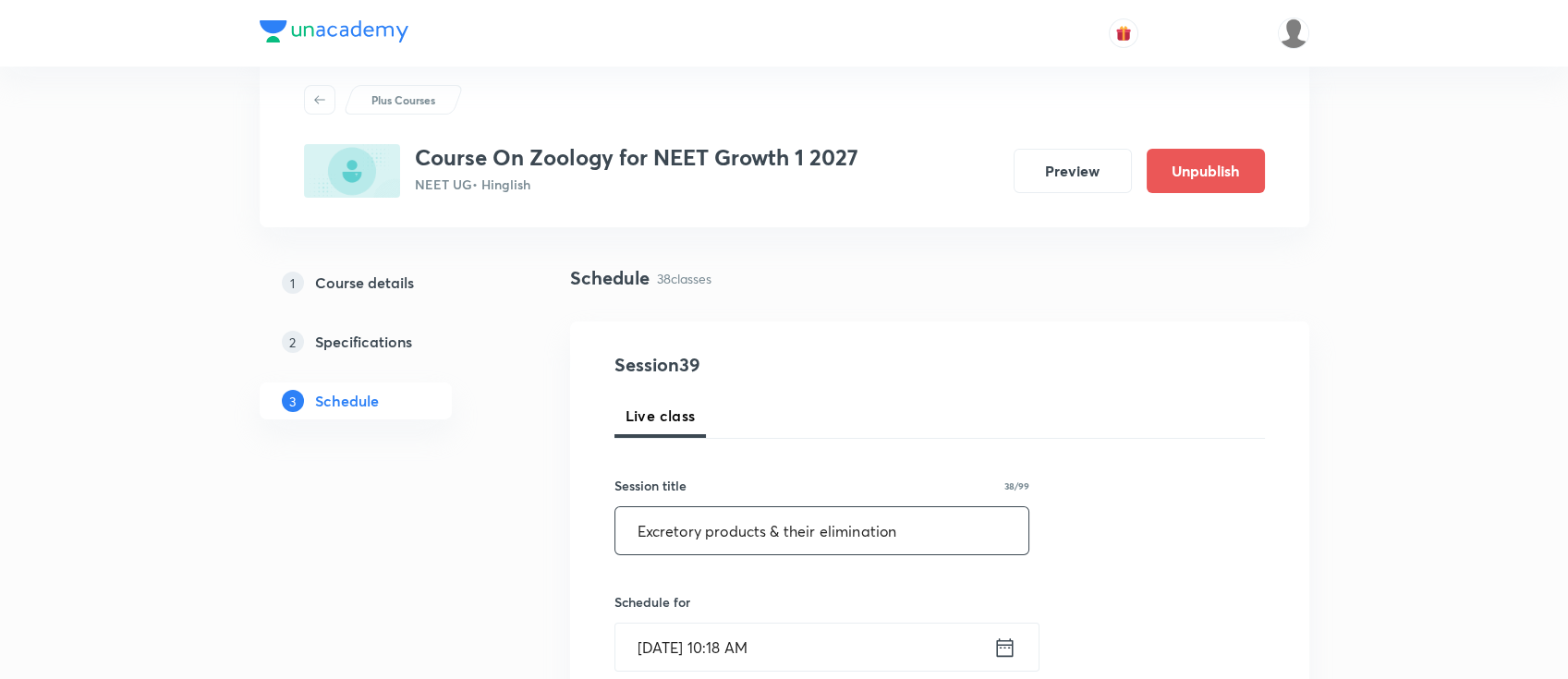
scroll to position [123, 0]
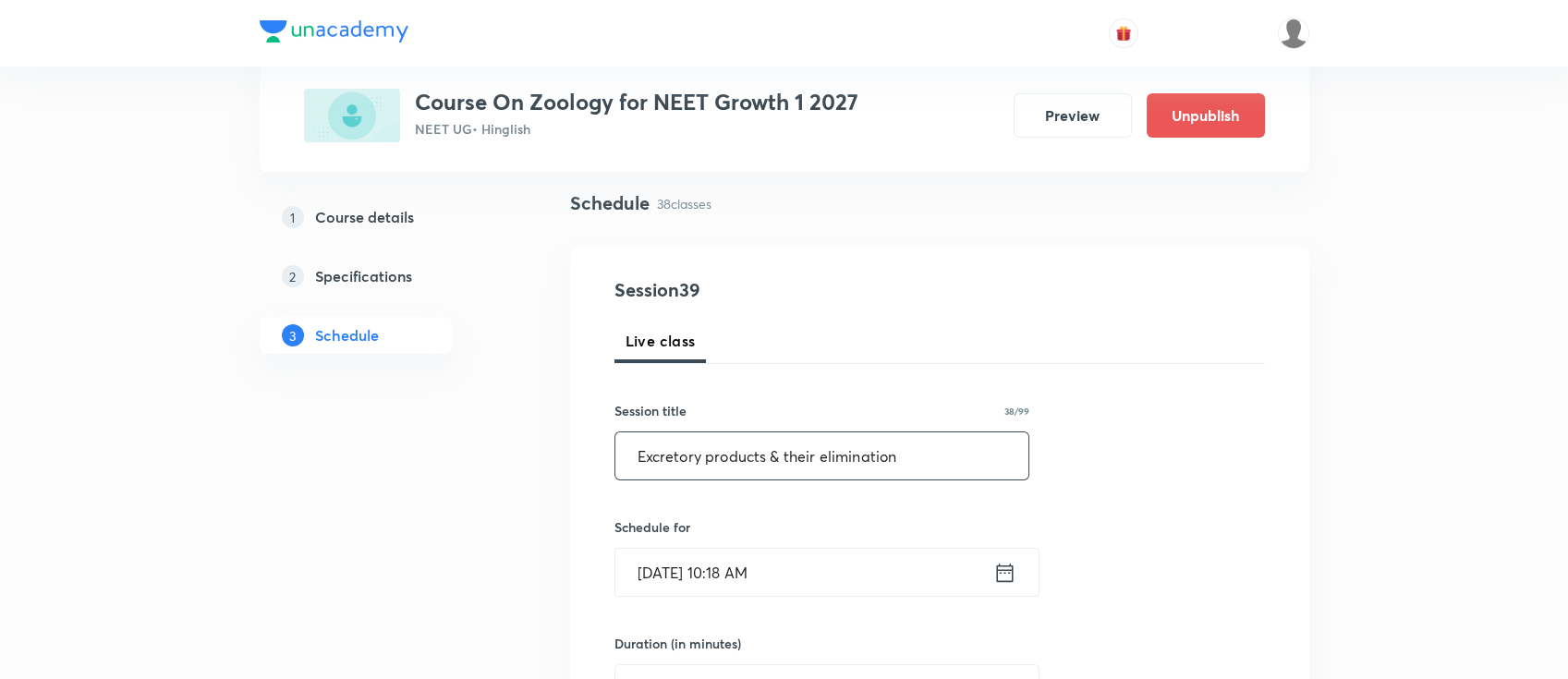
click at [1006, 581] on icon at bounding box center [1005, 571] width 23 height 25
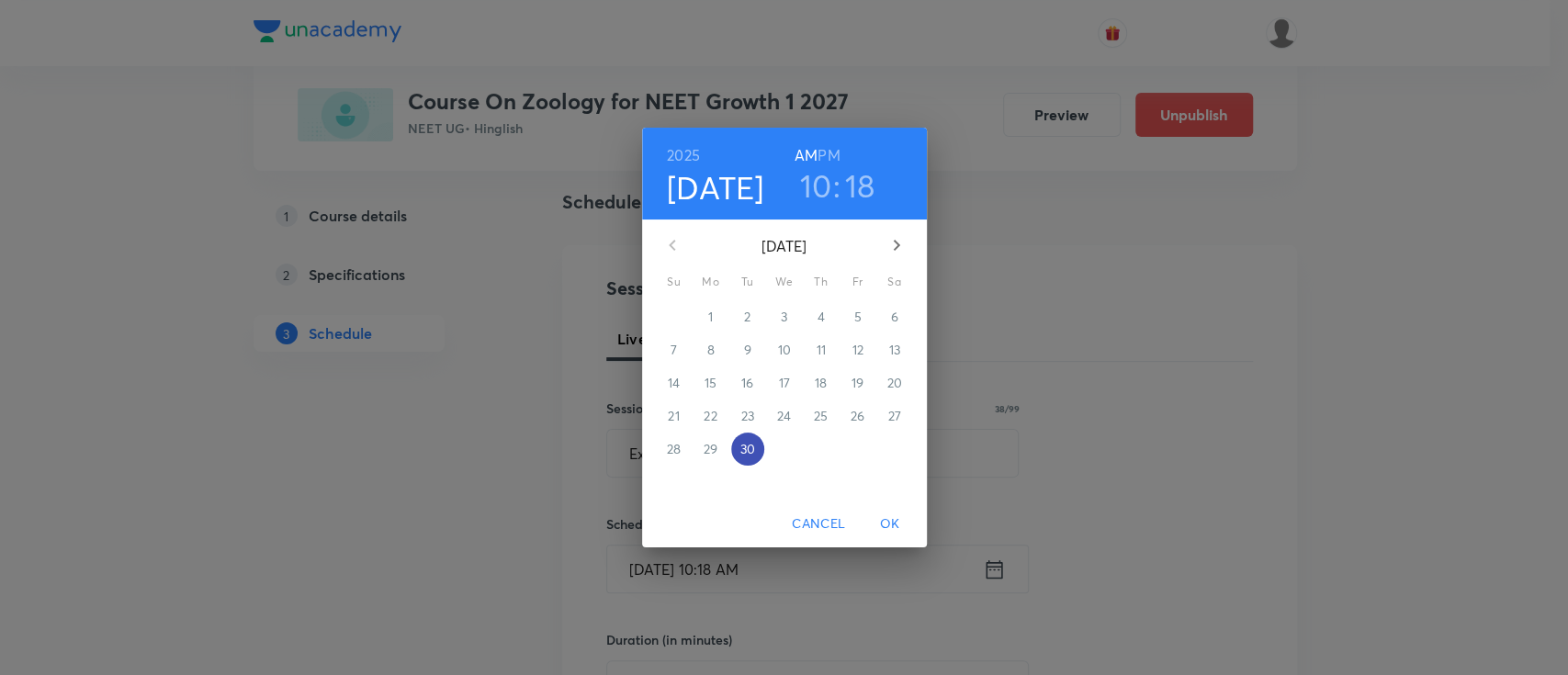
click at [742, 452] on p "30" at bounding box center [746, 449] width 15 height 19
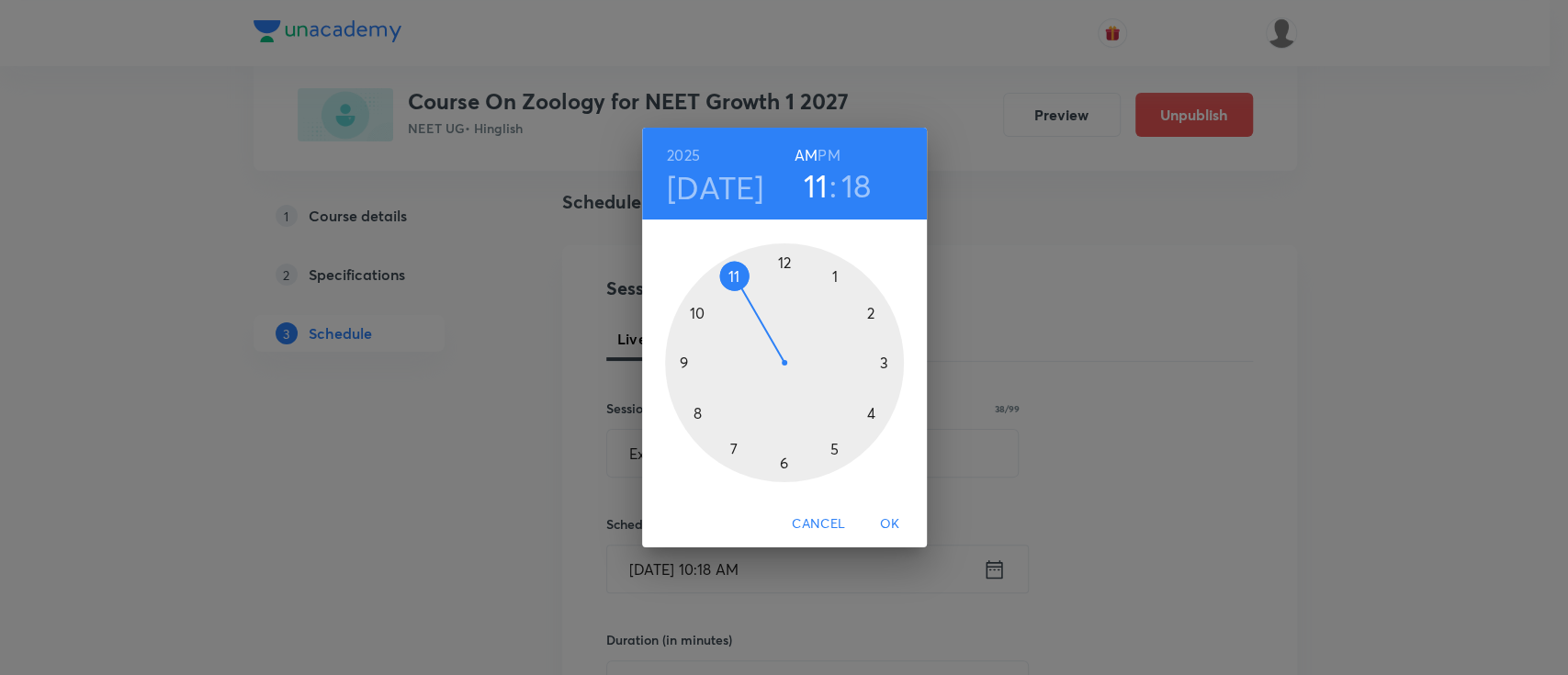
drag, startPoint x: 686, startPoint y: 316, endPoint x: 733, endPoint y: 285, distance: 56.3
click at [733, 285] on div at bounding box center [784, 363] width 239 height 239
drag, startPoint x: 878, startPoint y: 390, endPoint x: 783, endPoint y: 292, distance: 136.5
click at [783, 292] on div at bounding box center [784, 363] width 239 height 239
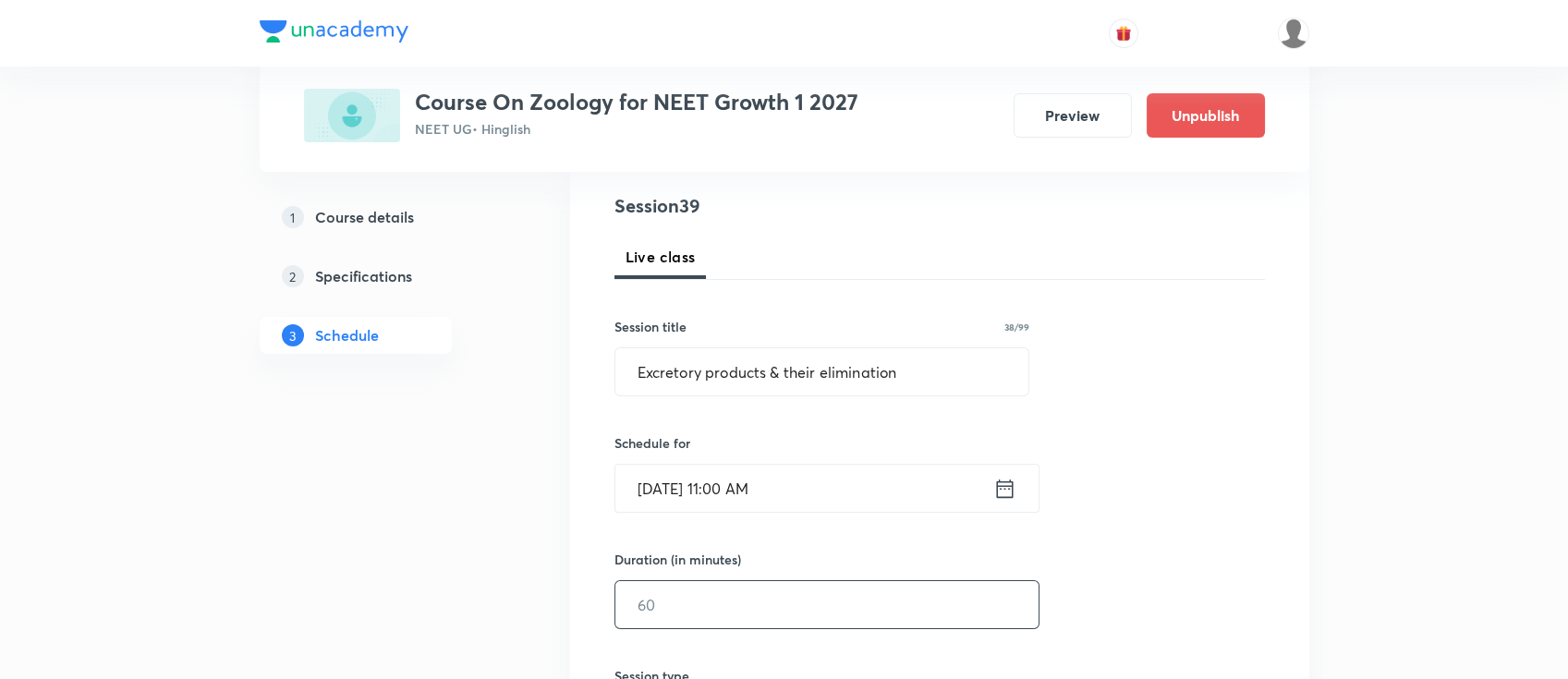
scroll to position [245, 0]
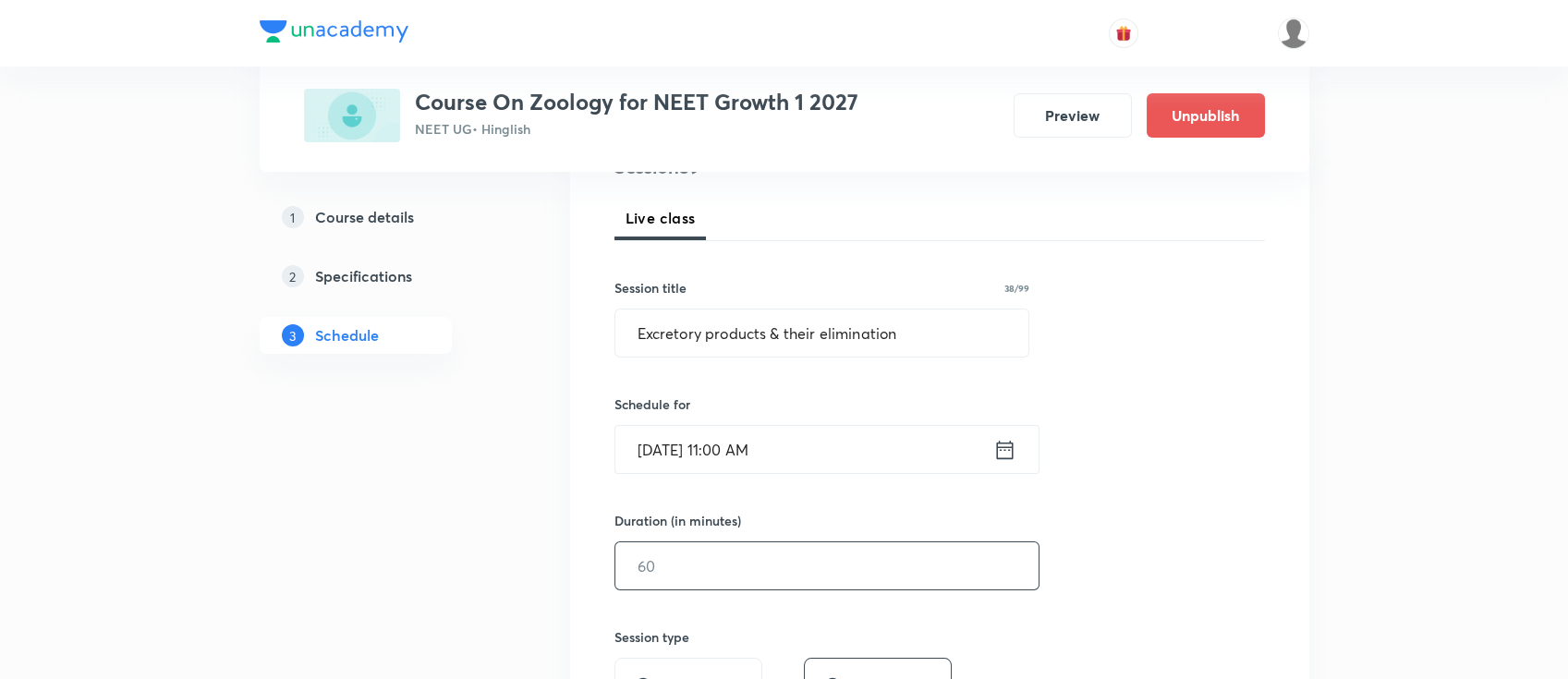
click at [896, 565] on input "text" at bounding box center [826, 566] width 424 height 47
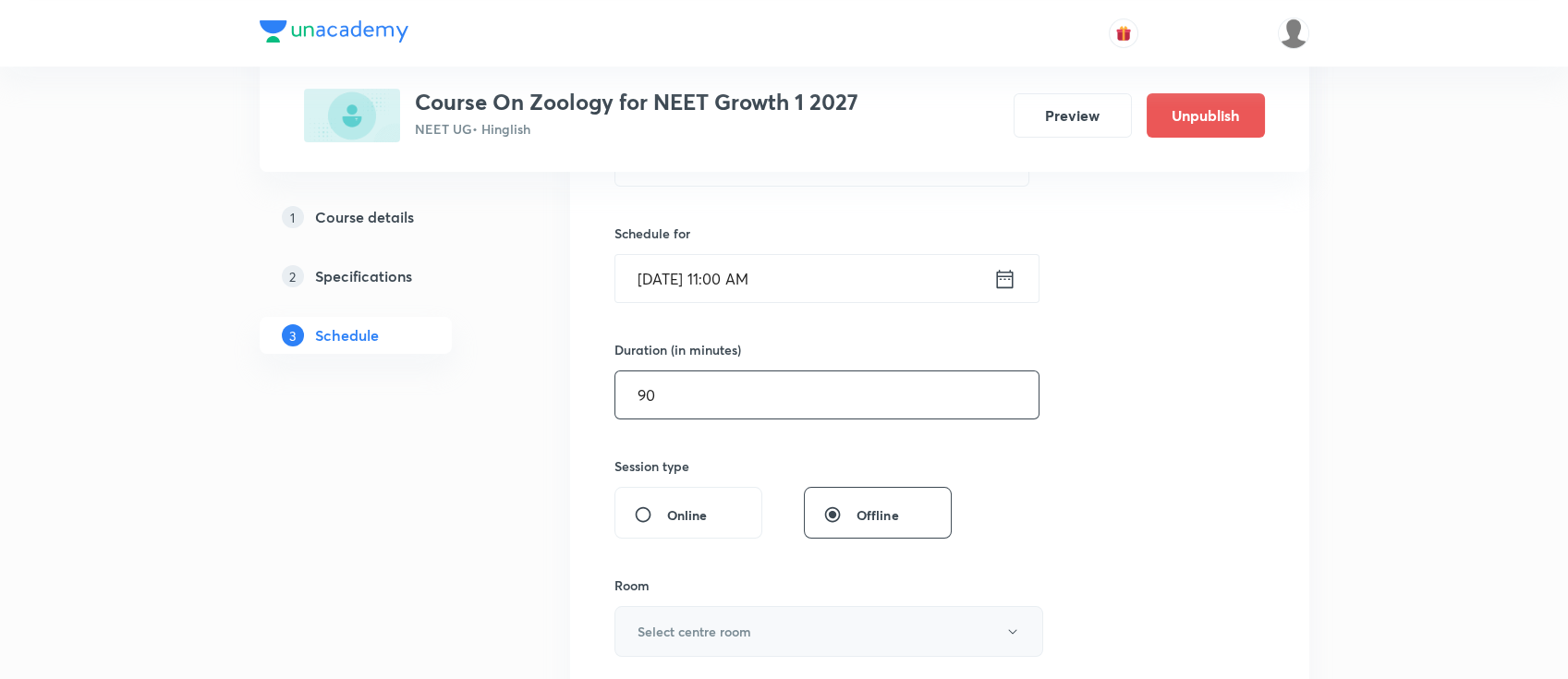
scroll to position [738, 0]
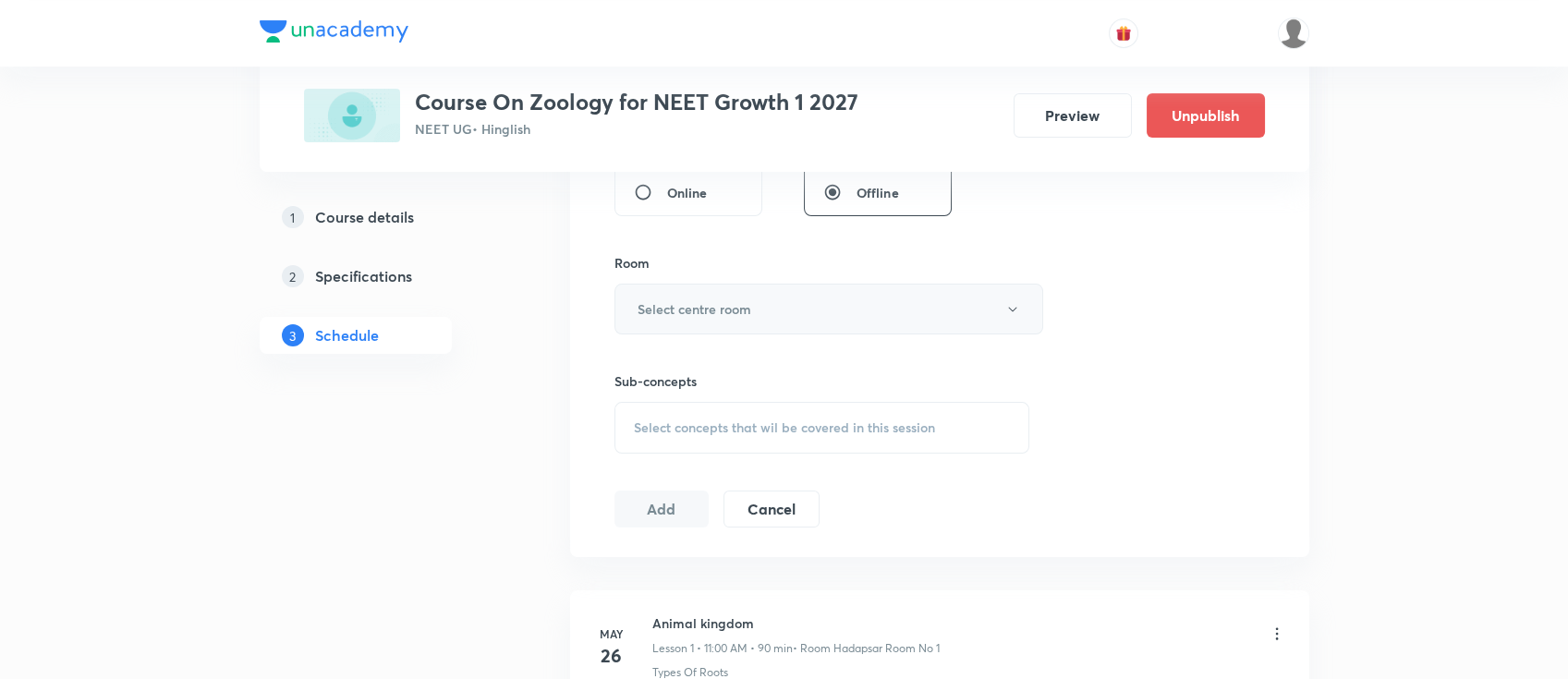
type input "90"
click at [776, 323] on button "Select centre room" at bounding box center [828, 309] width 428 height 51
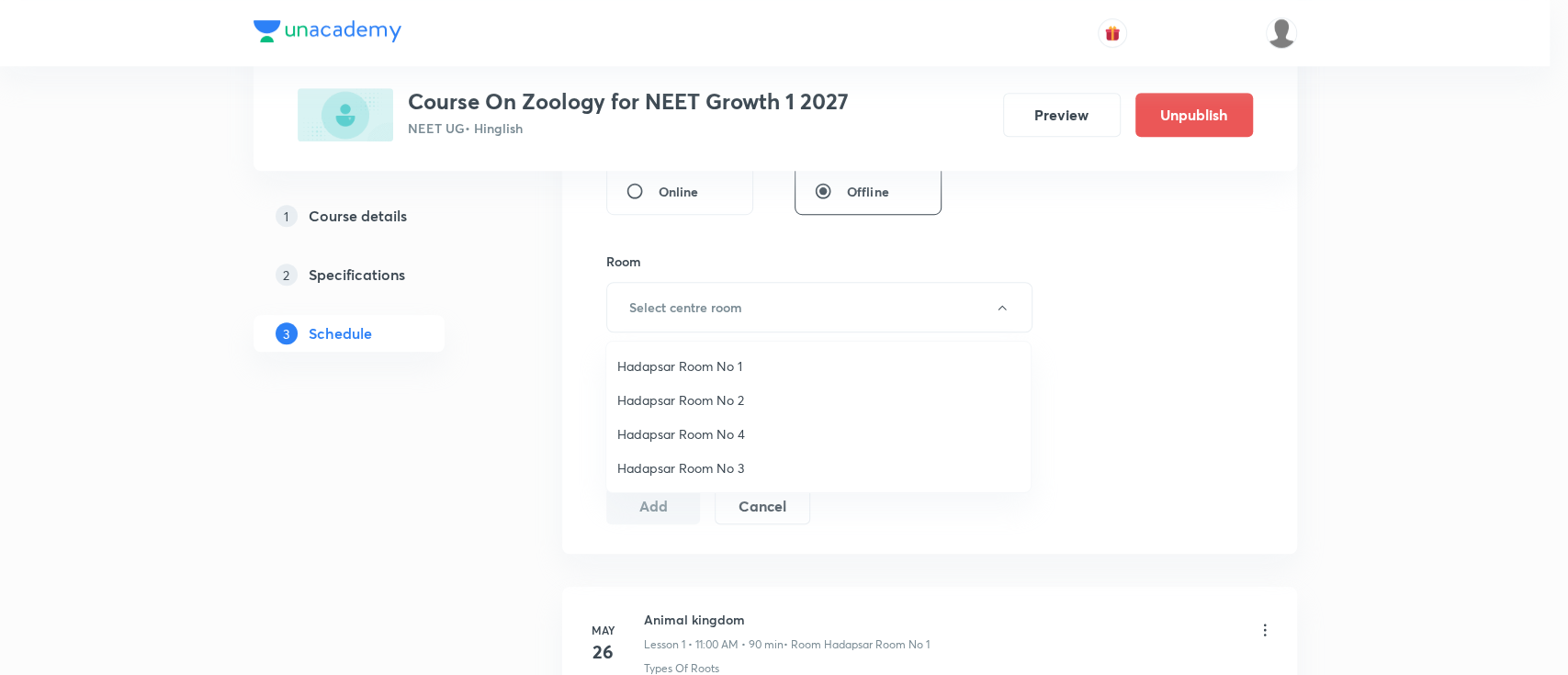
click at [722, 393] on span "Hadapsar Room No 2" at bounding box center [818, 399] width 402 height 20
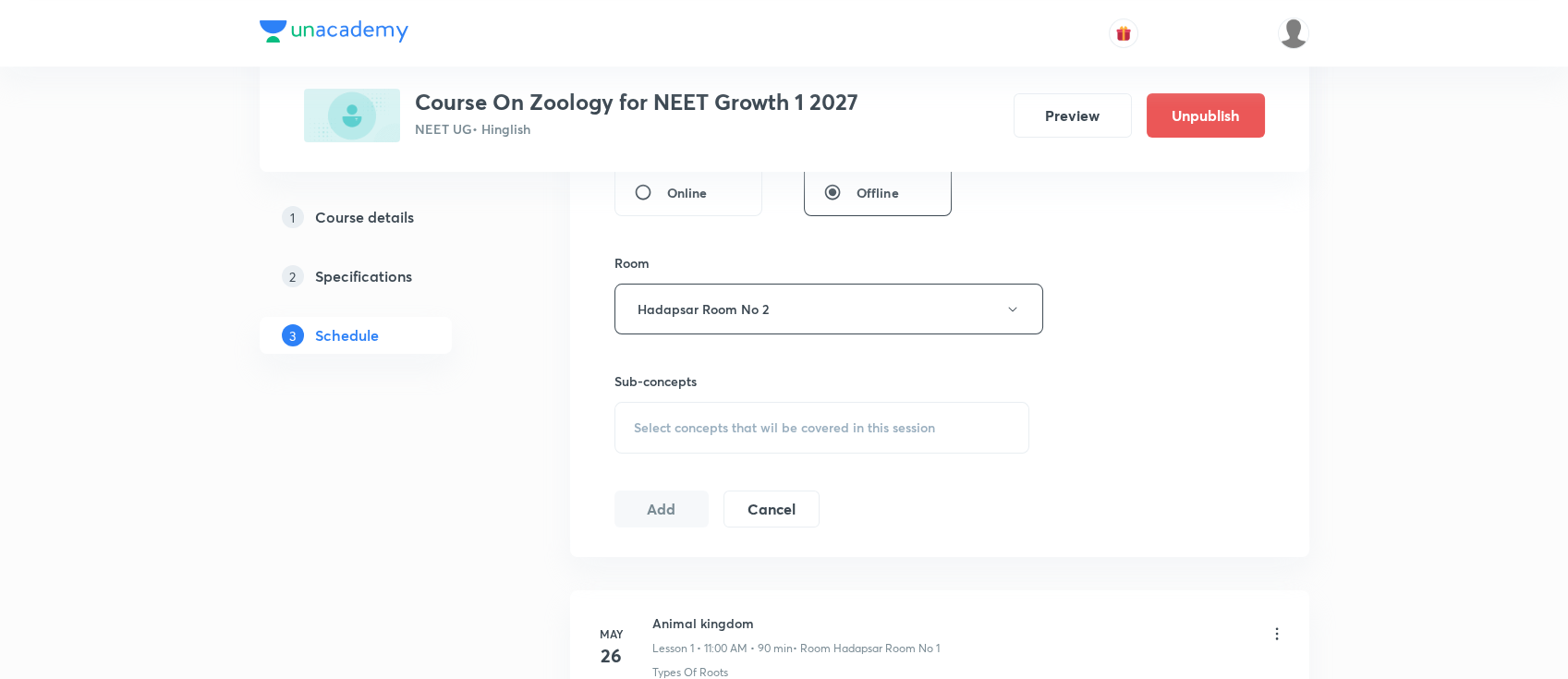
click at [806, 421] on span "Select concepts that wil be covered in this session" at bounding box center [784, 428] width 301 height 15
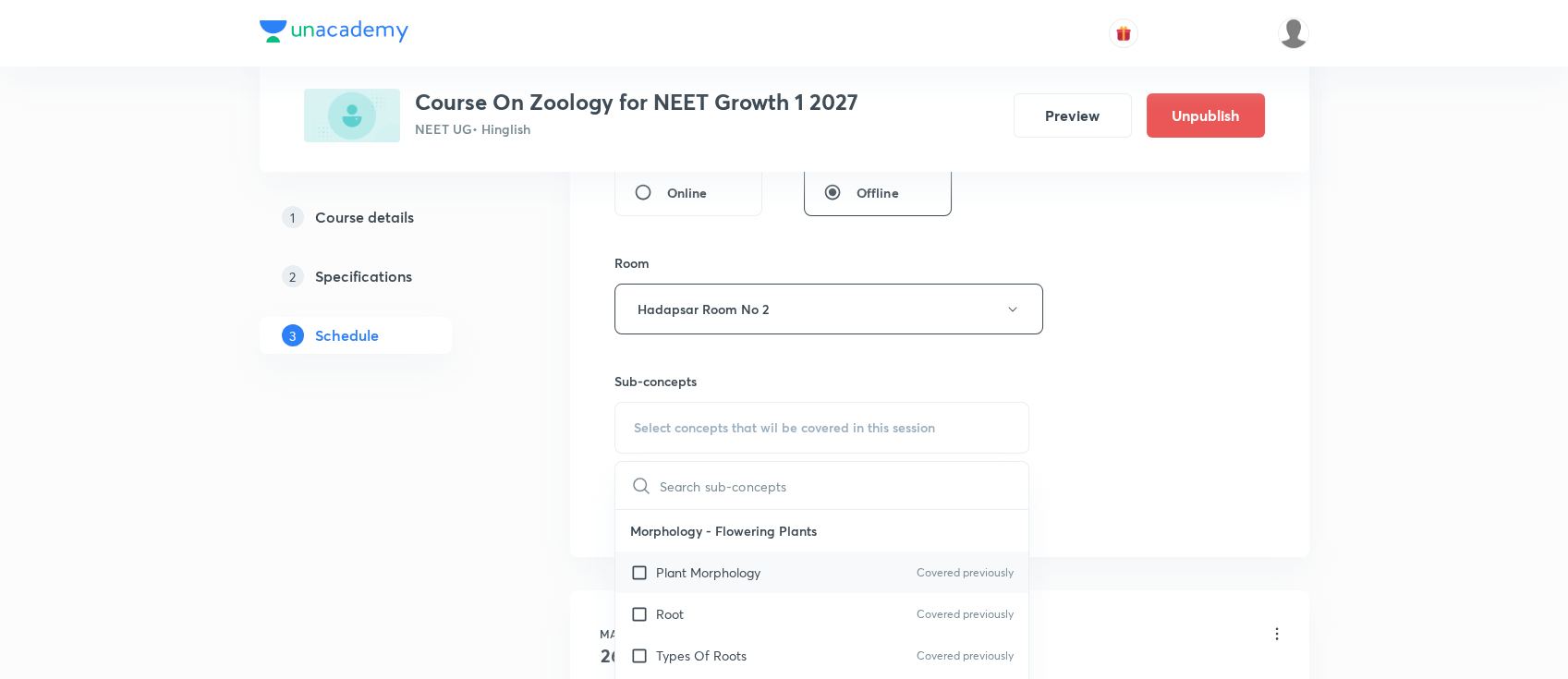
click at [820, 571] on div "Plant Morphology Covered previously" at bounding box center [822, 572] width 414 height 41
checkbox input "true"
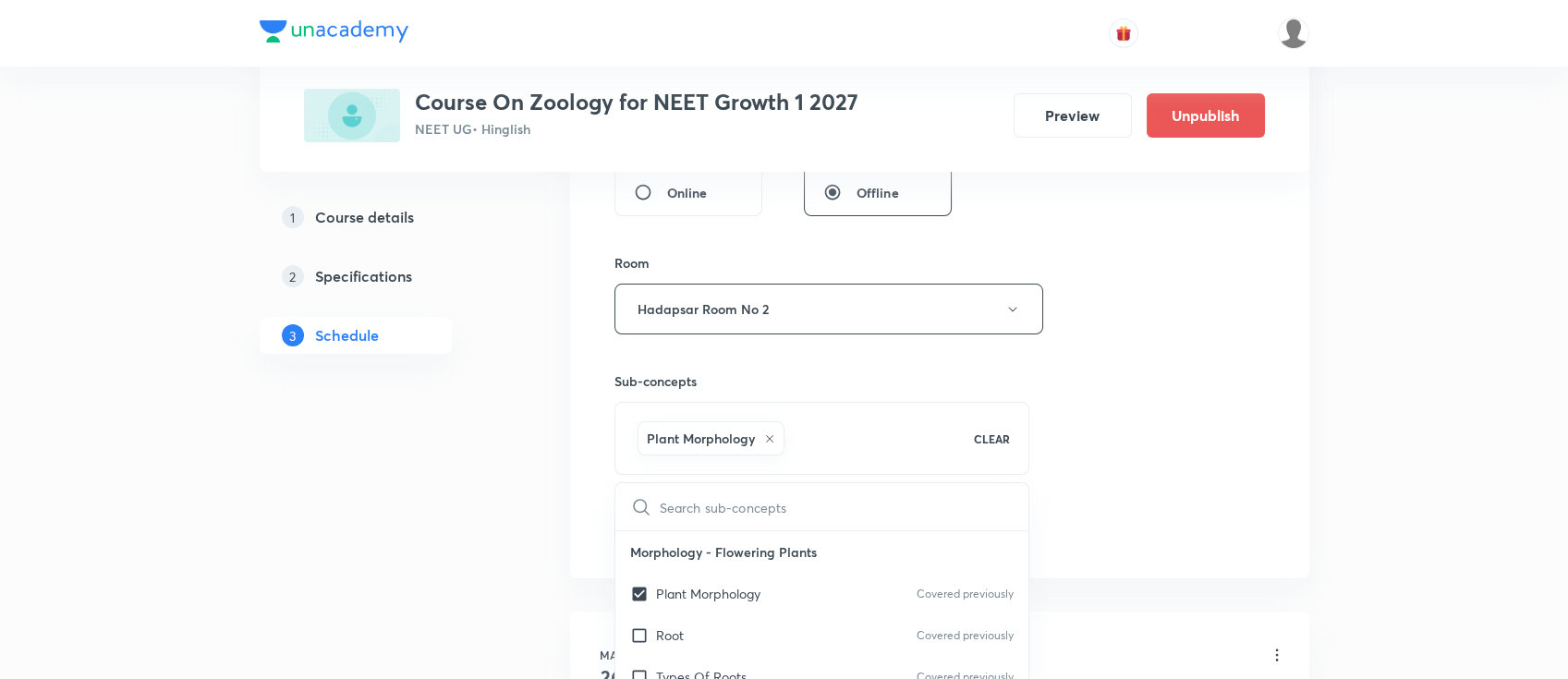
click at [1147, 473] on div "Session 39 Live class Session title 38/99 Excretory products & their eliminatio…" at bounding box center [939, 105] width 650 height 888
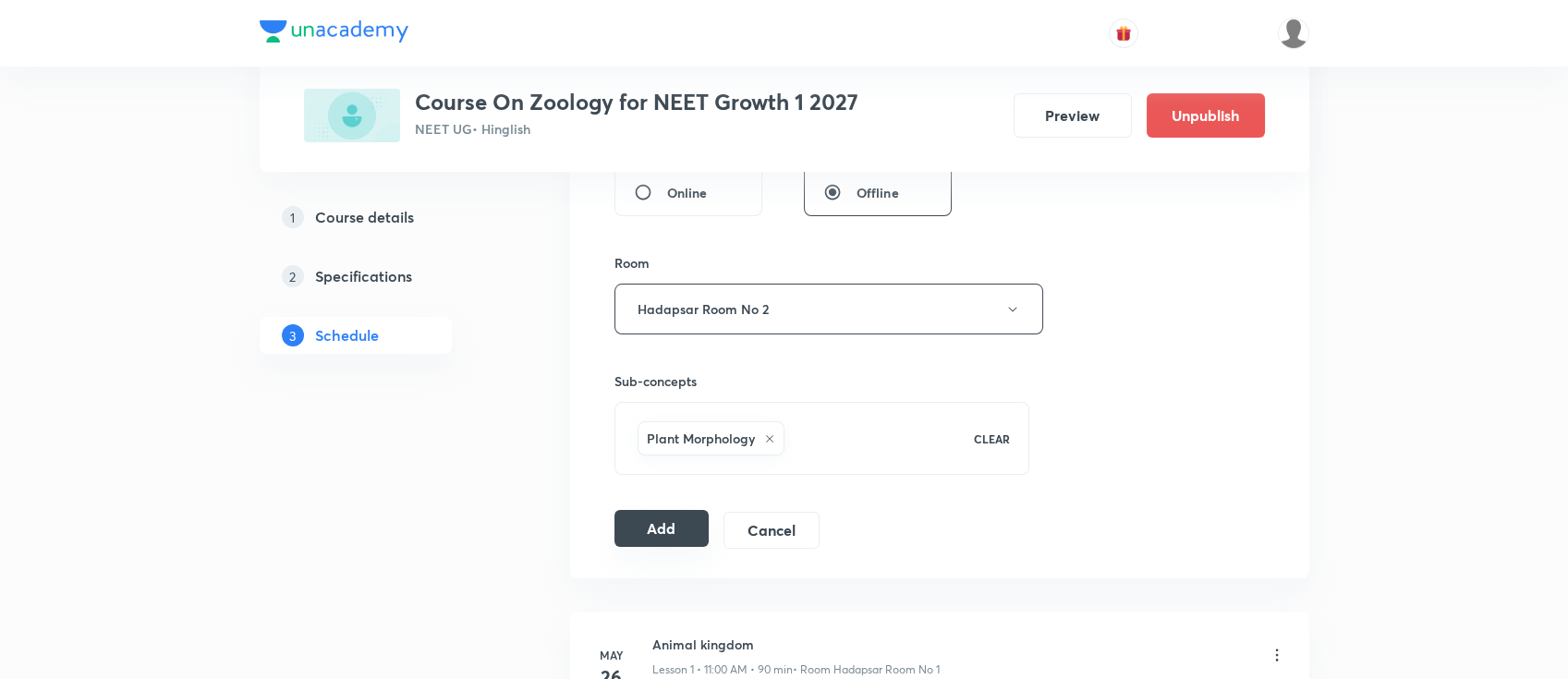
click at [685, 525] on button "Add" at bounding box center [661, 528] width 95 height 37
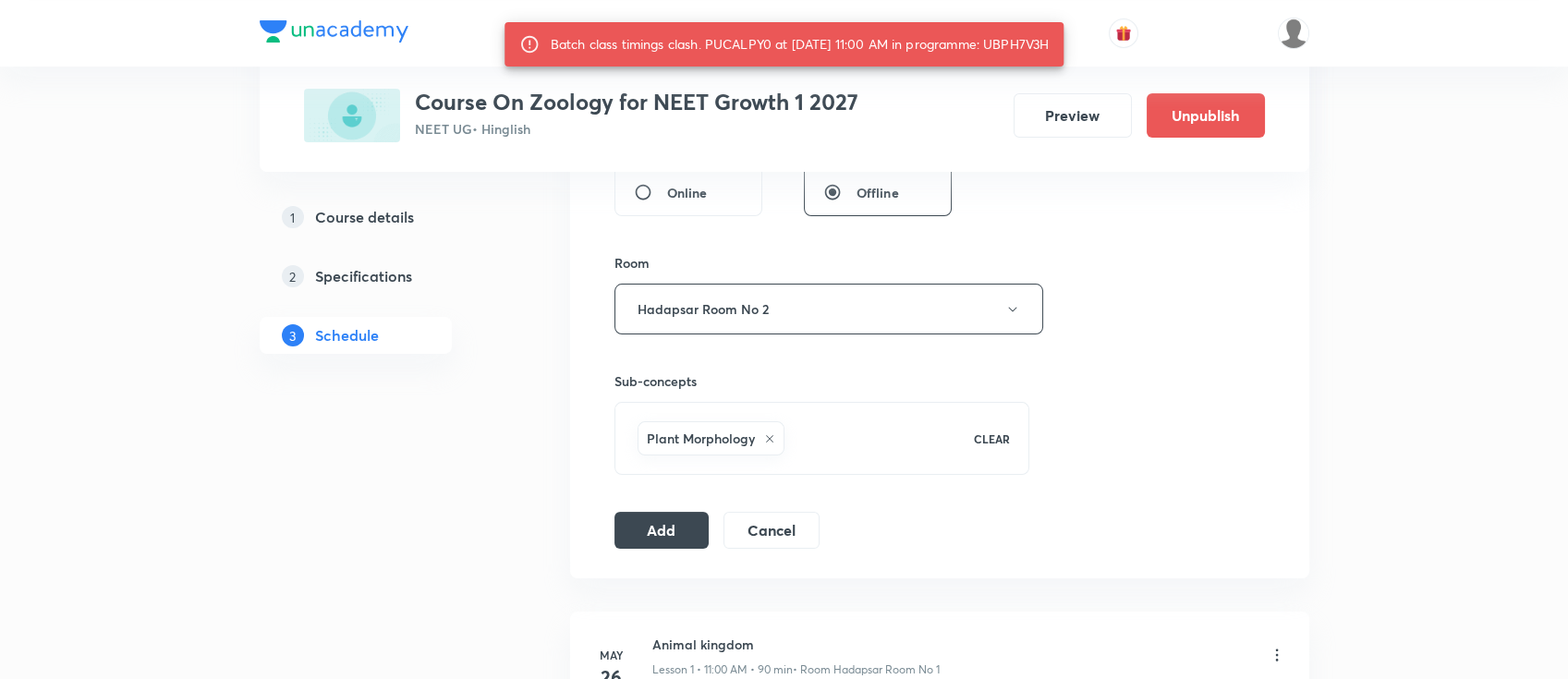
click at [1043, 45] on div "Batch class timings clash. PUCALPY0 at 30 Sep 2025 11:00 AM in programme: UBPH7…" at bounding box center [800, 43] width 499 height 33
click at [1043, 44] on div "Batch class timings clash. PUCALPY0 at 30 Sep 2025 11:00 AM in programme: UBPH7…" at bounding box center [800, 43] width 499 height 33
copy div "UBPH7V3H"
click at [673, 531] on button "Add" at bounding box center [661, 528] width 95 height 37
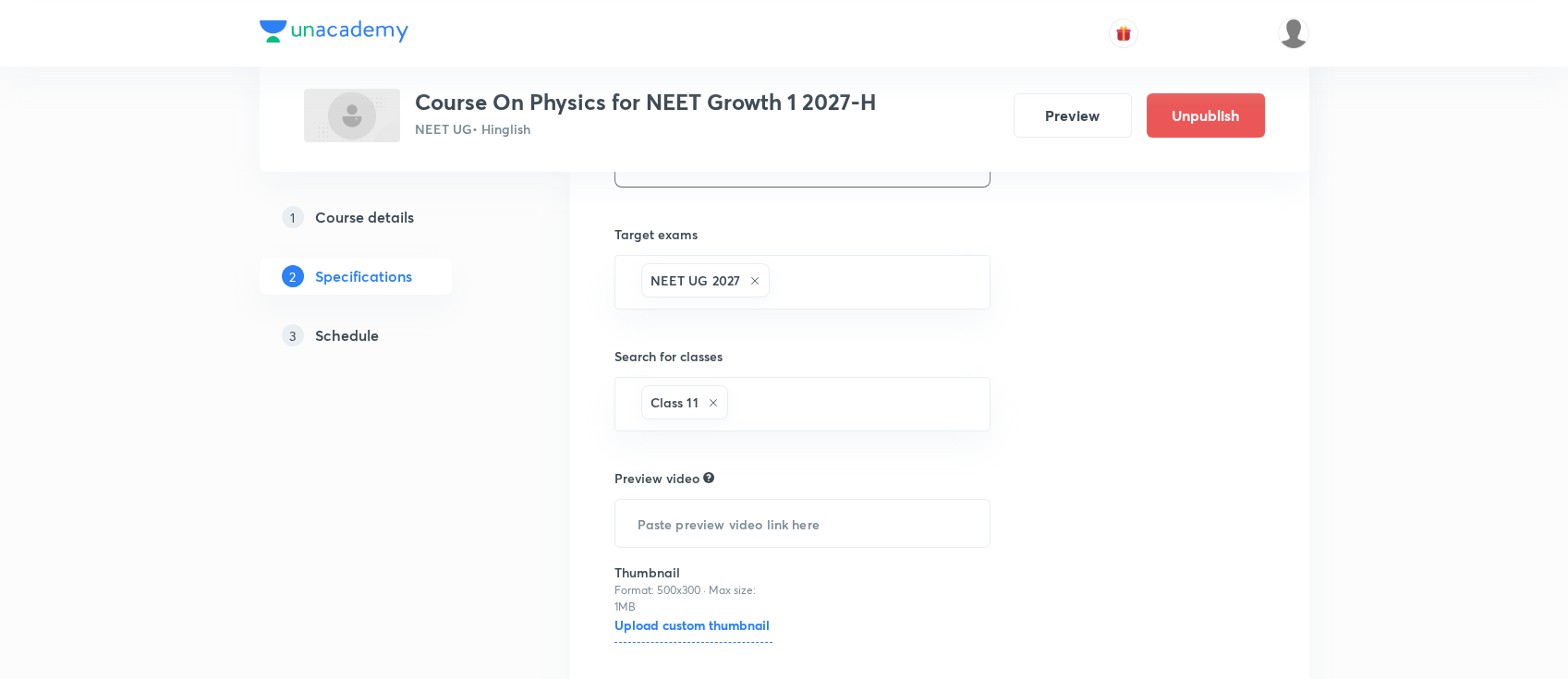
scroll to position [508, 0]
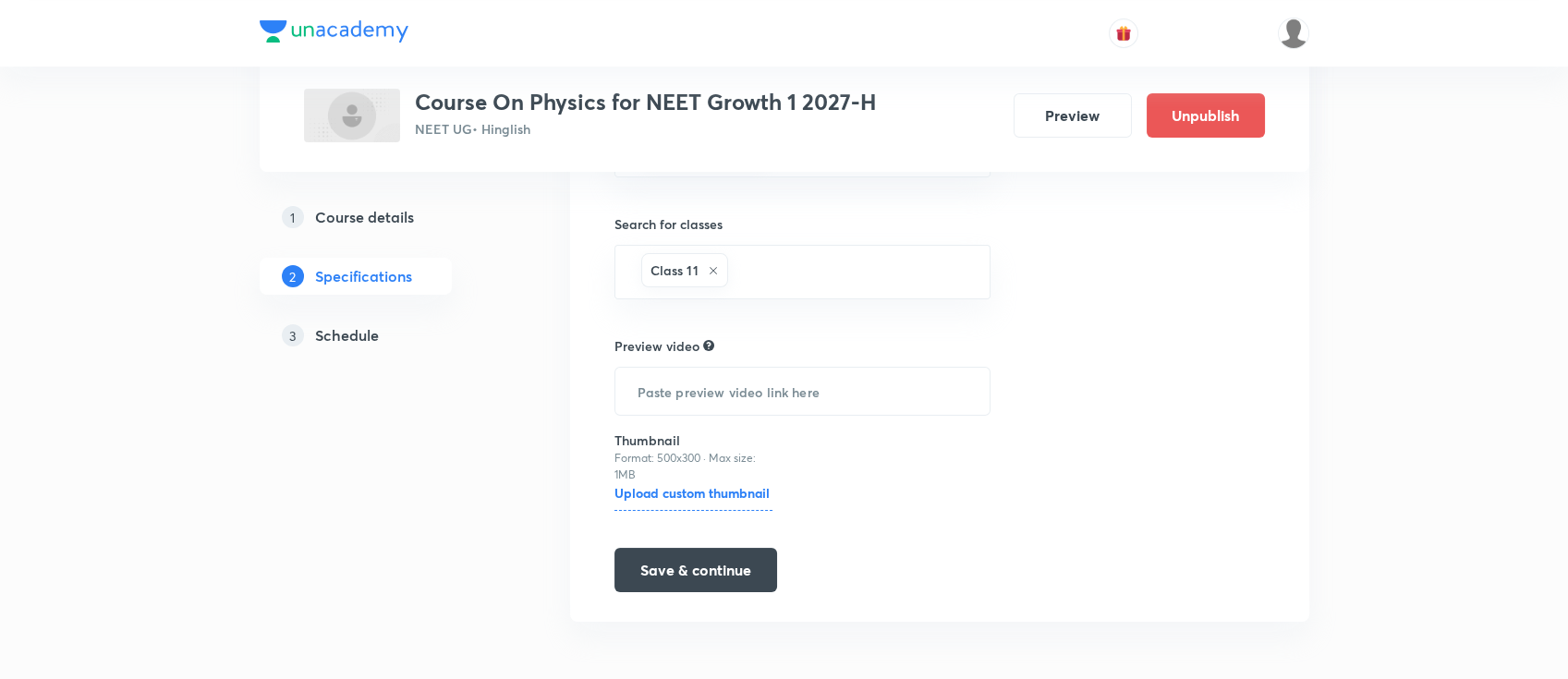
click at [373, 334] on h5 "Schedule" at bounding box center [347, 336] width 64 height 23
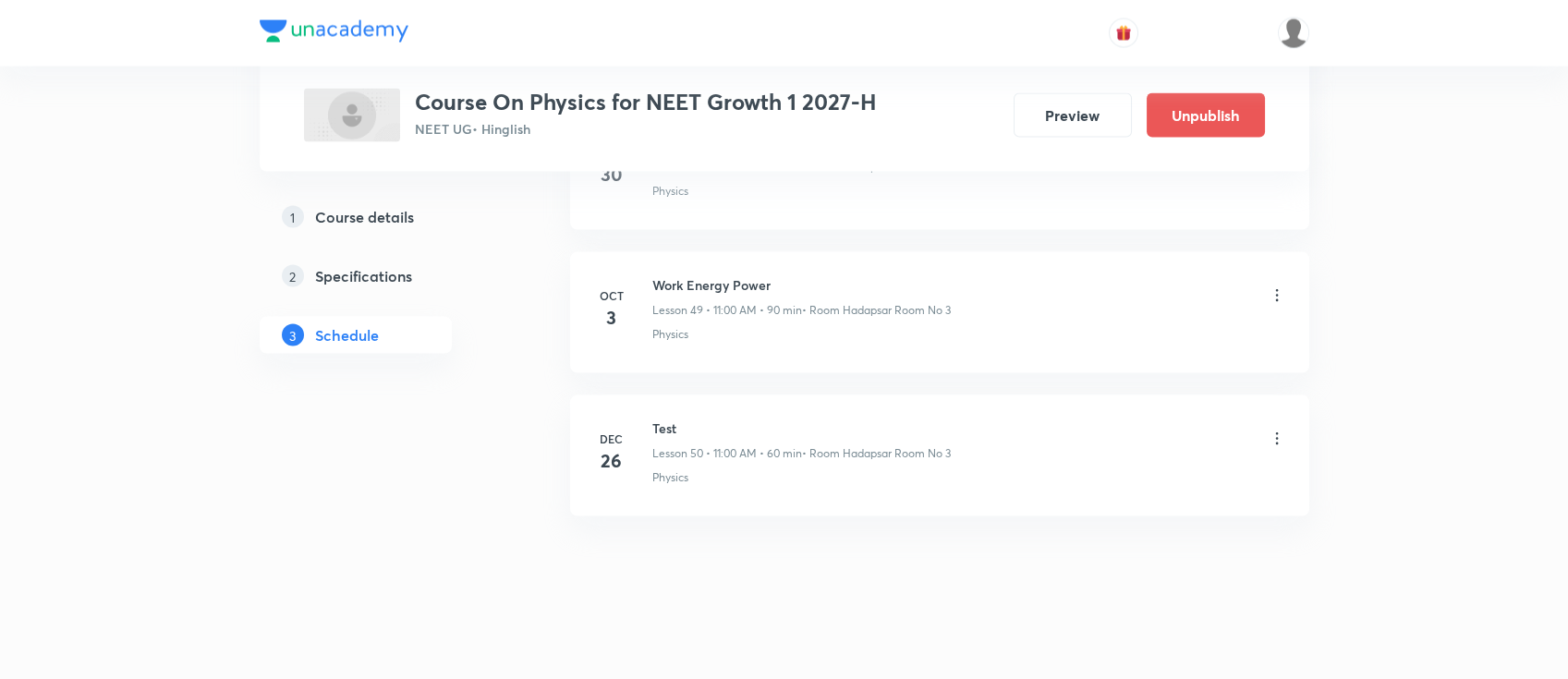
scroll to position [7824, 0]
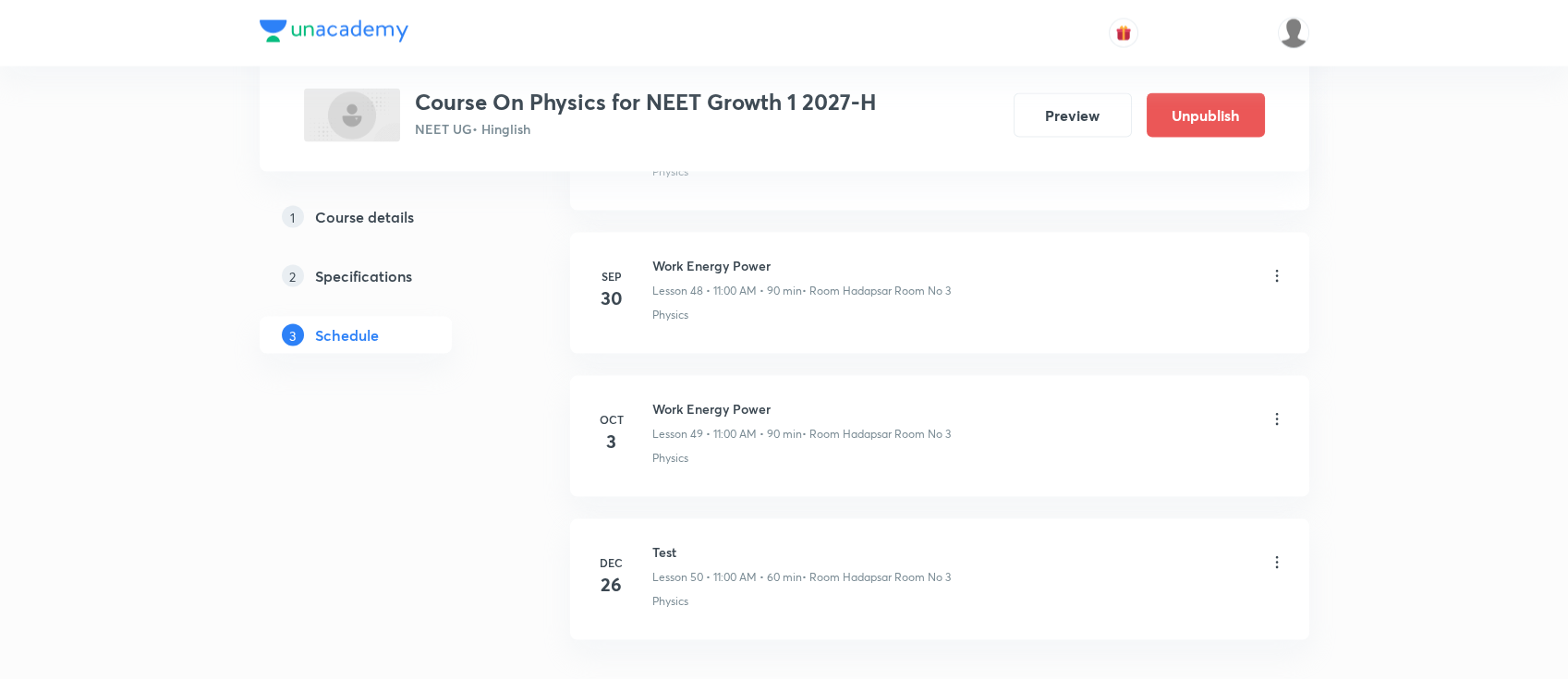
click at [1275, 267] on icon at bounding box center [1277, 276] width 19 height 19
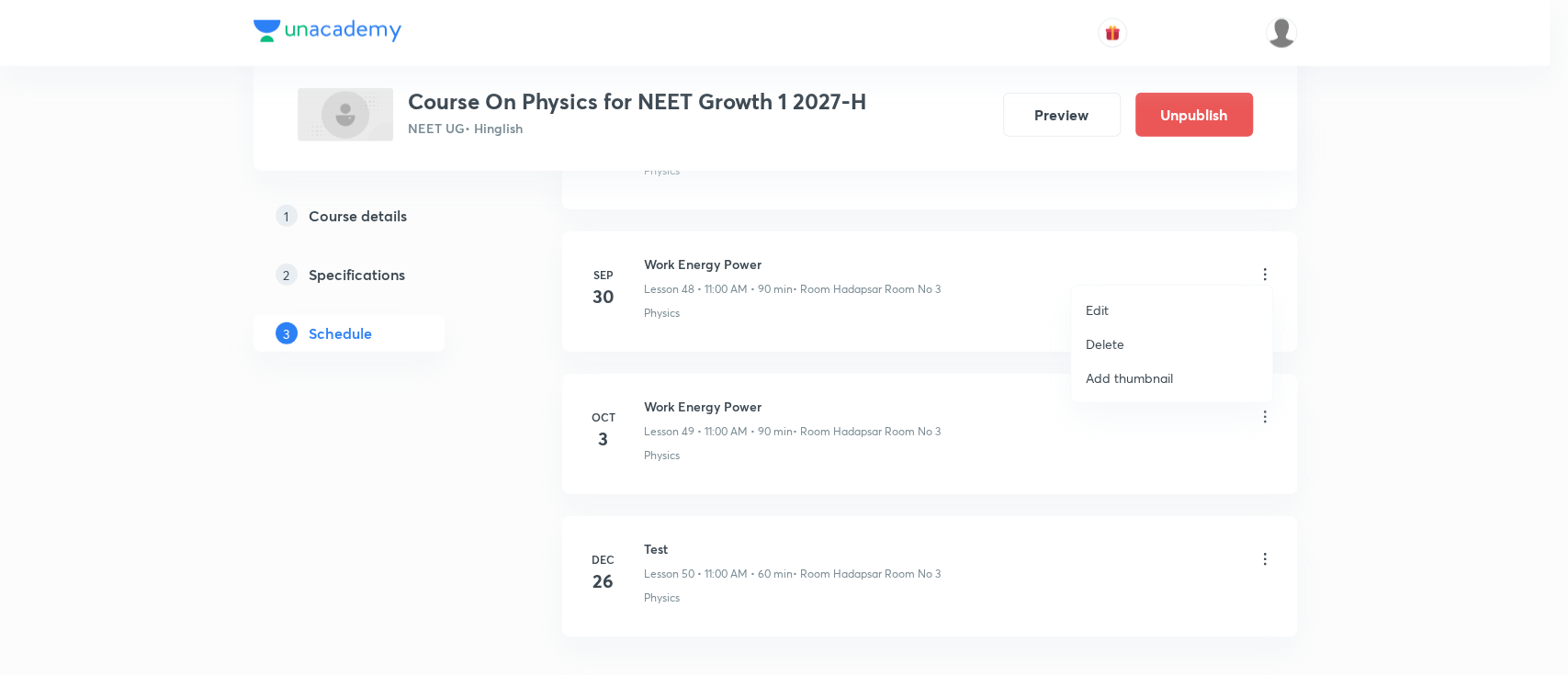
click at [1109, 332] on li "Delete" at bounding box center [1171, 344] width 201 height 34
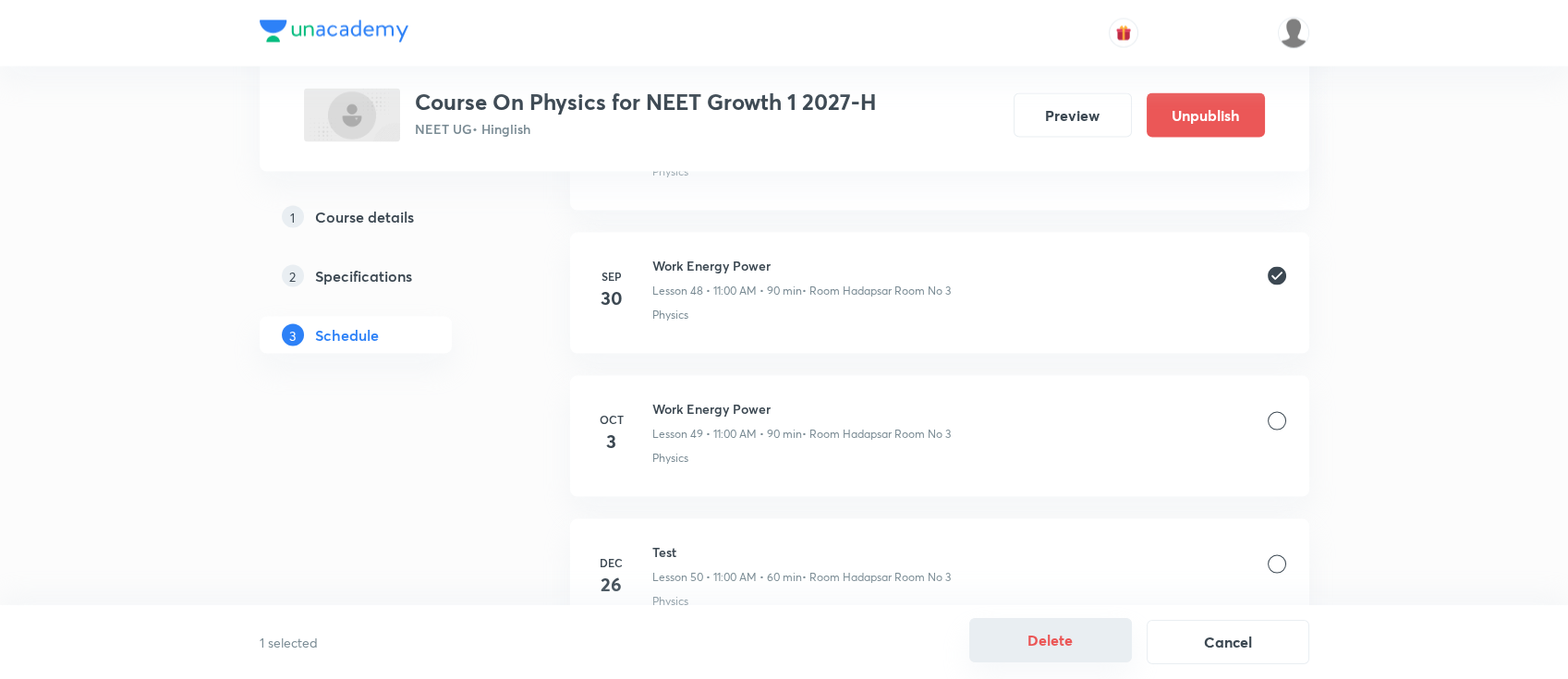
click at [1036, 647] on button "Delete" at bounding box center [1050, 639] width 162 height 44
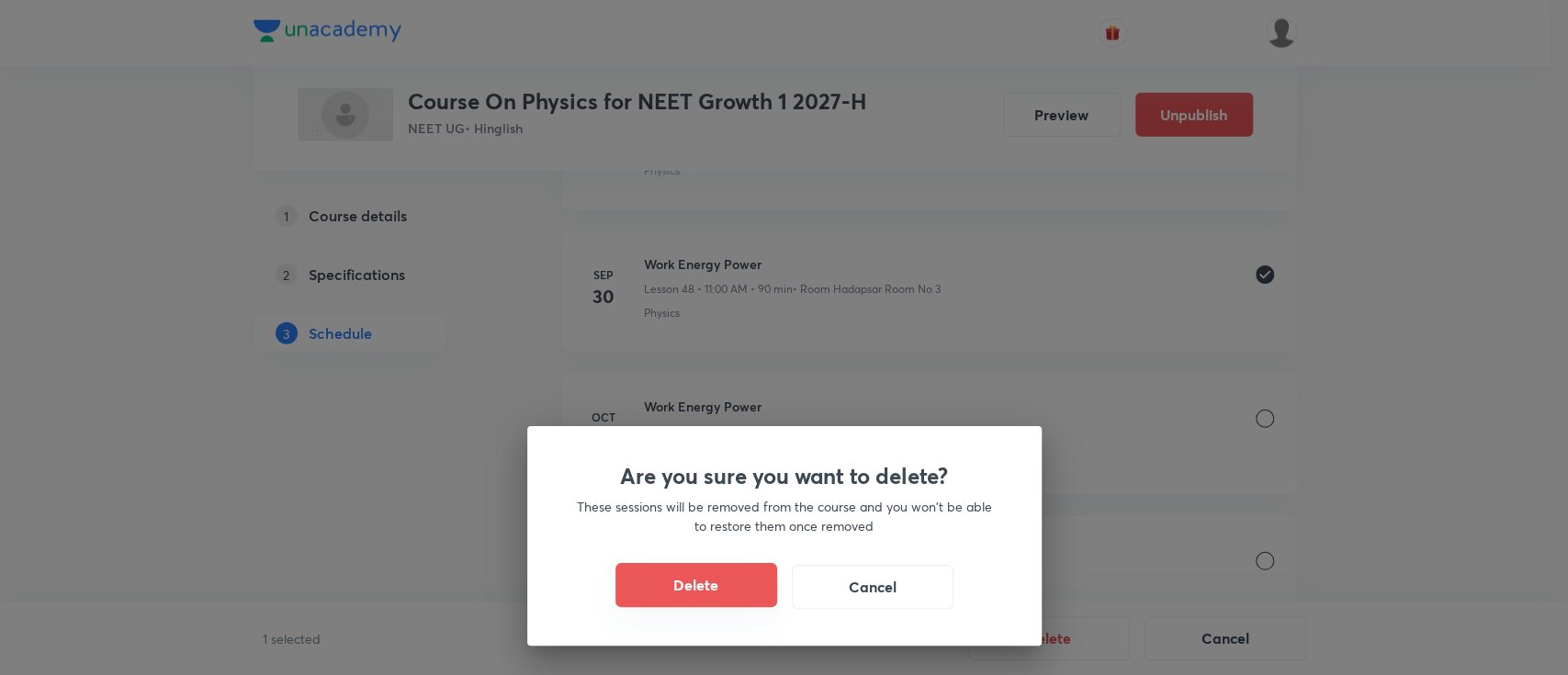
click at [740, 594] on button "Delete" at bounding box center [696, 584] width 161 height 44
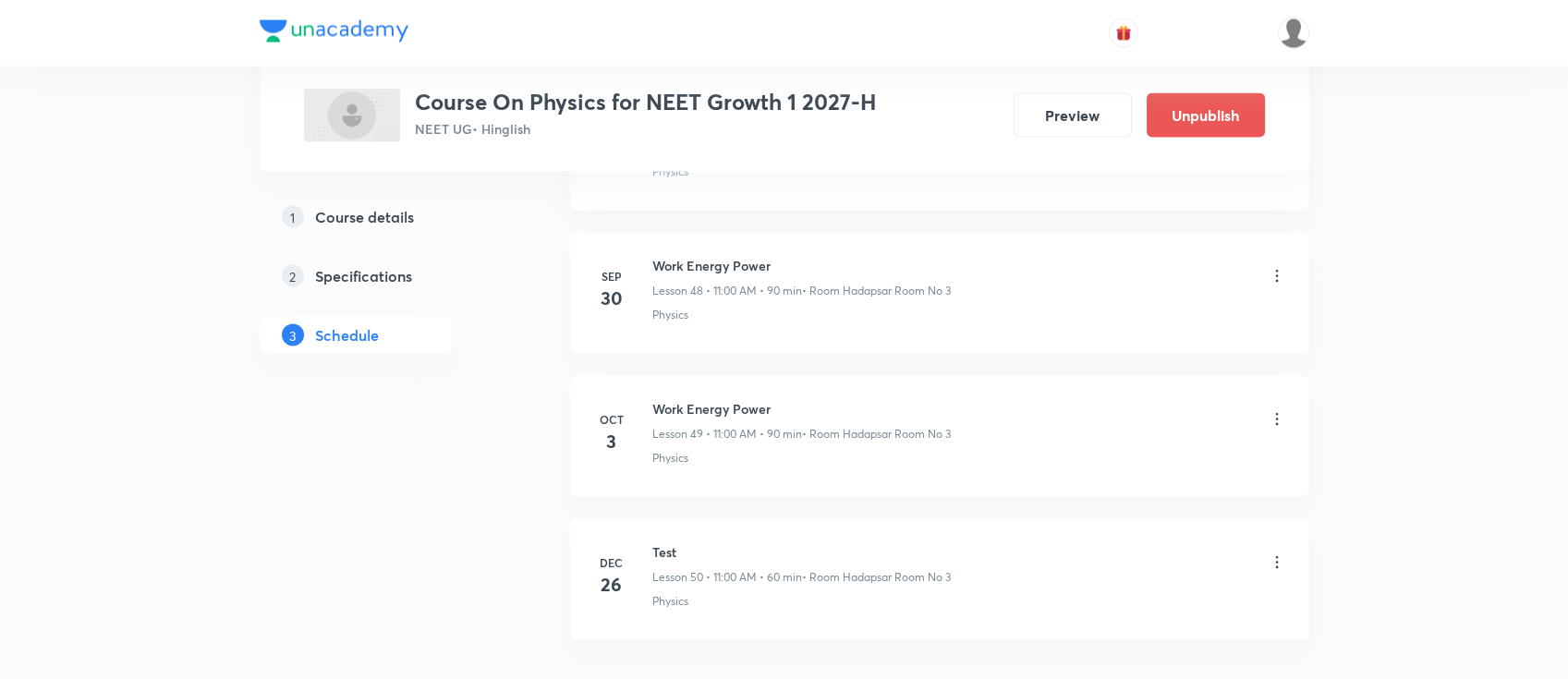
scroll to position [7804, 0]
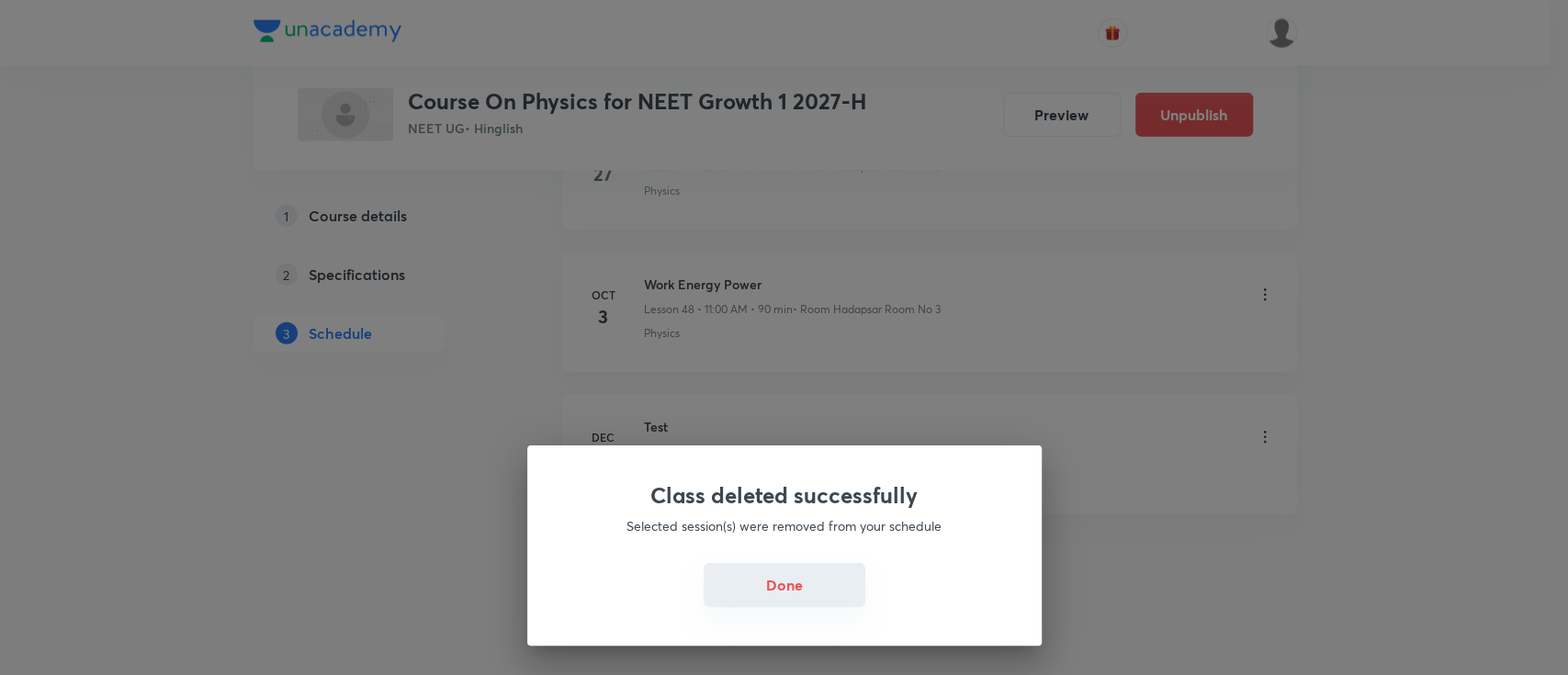
click at [795, 577] on button "Done" at bounding box center [784, 584] width 161 height 44
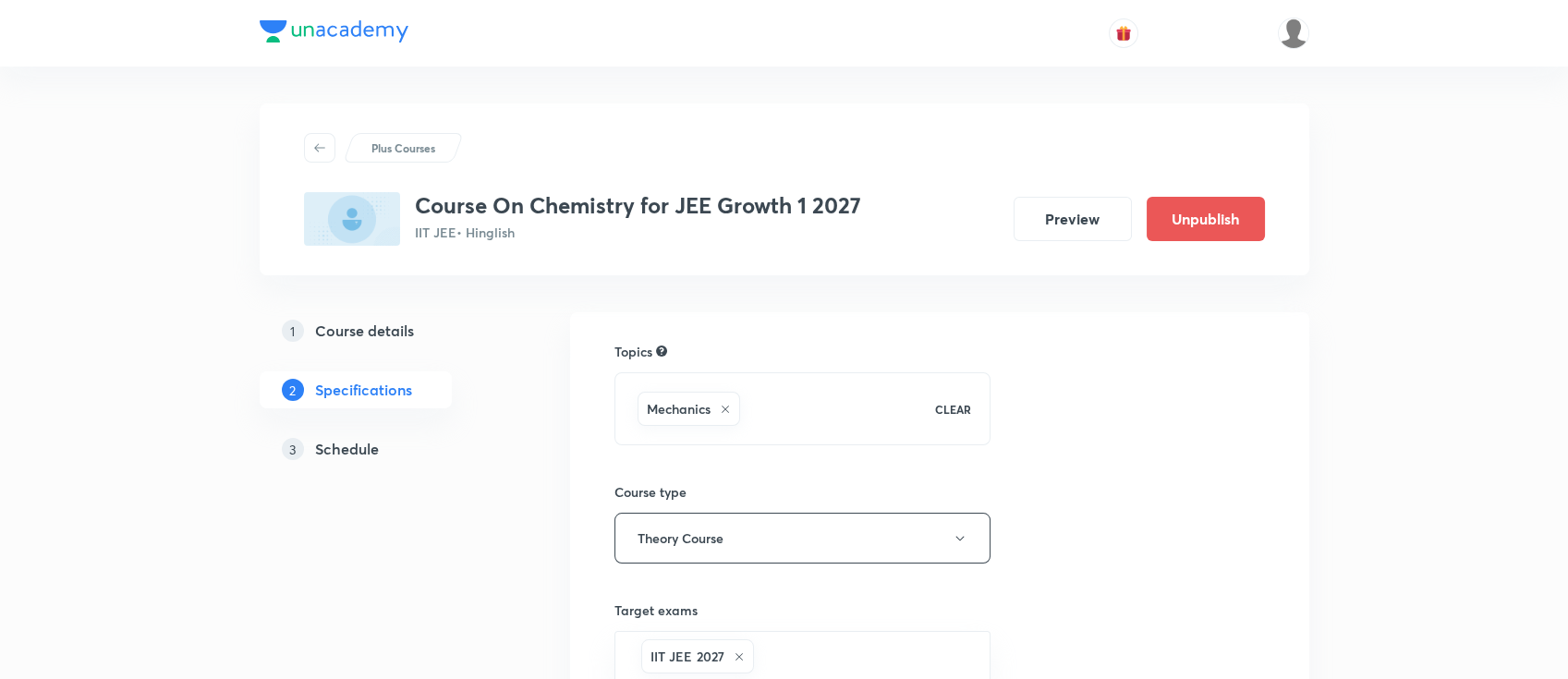
click at [365, 453] on h5 "Schedule" at bounding box center [347, 449] width 64 height 23
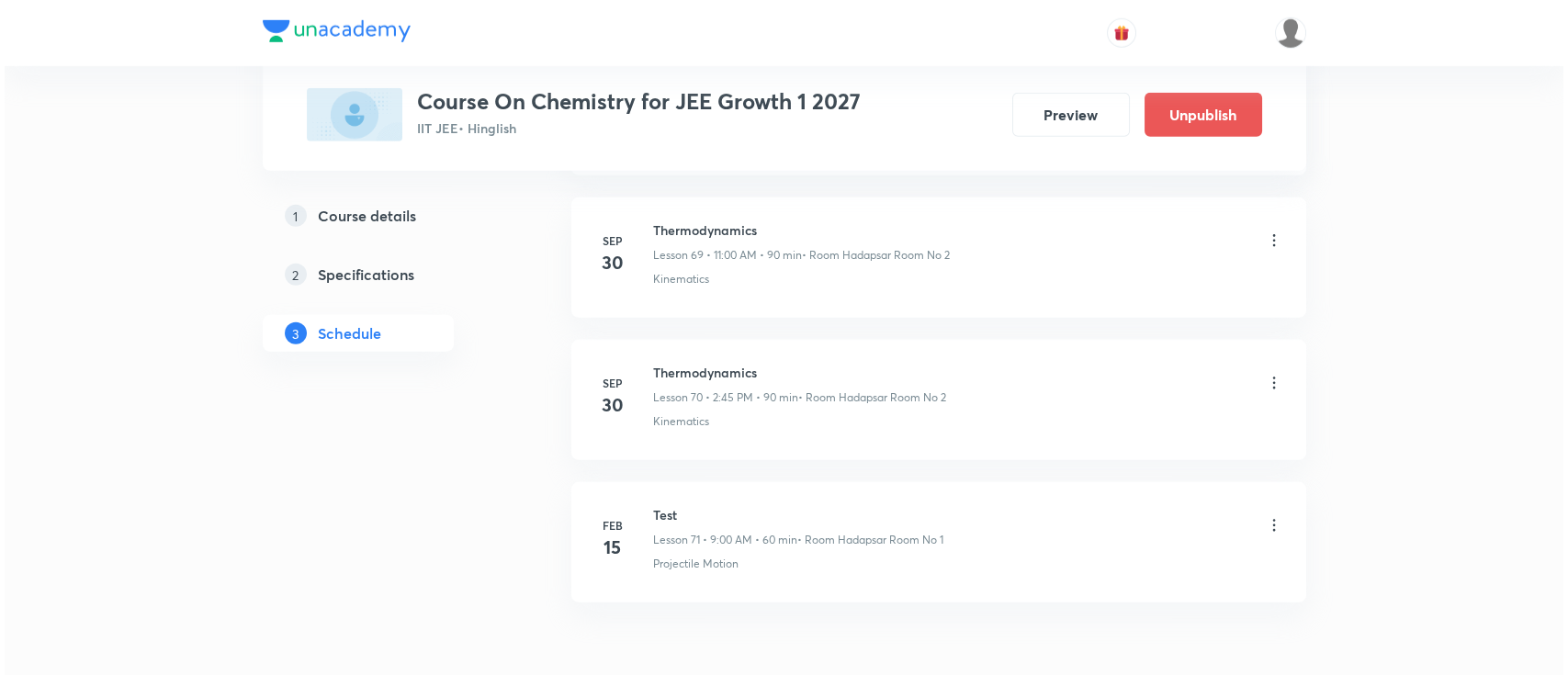
scroll to position [10762, 0]
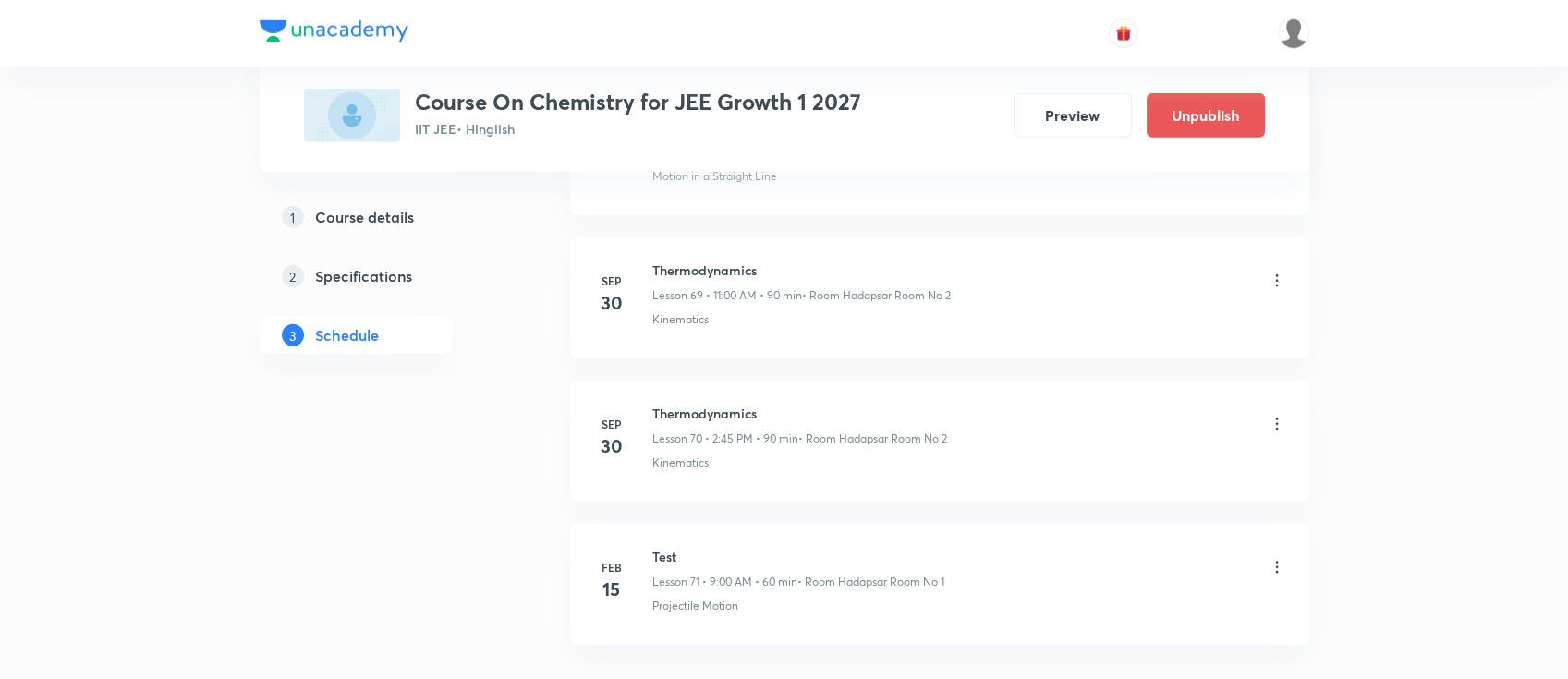
click at [1276, 418] on icon at bounding box center [1276, 423] width 3 height 12
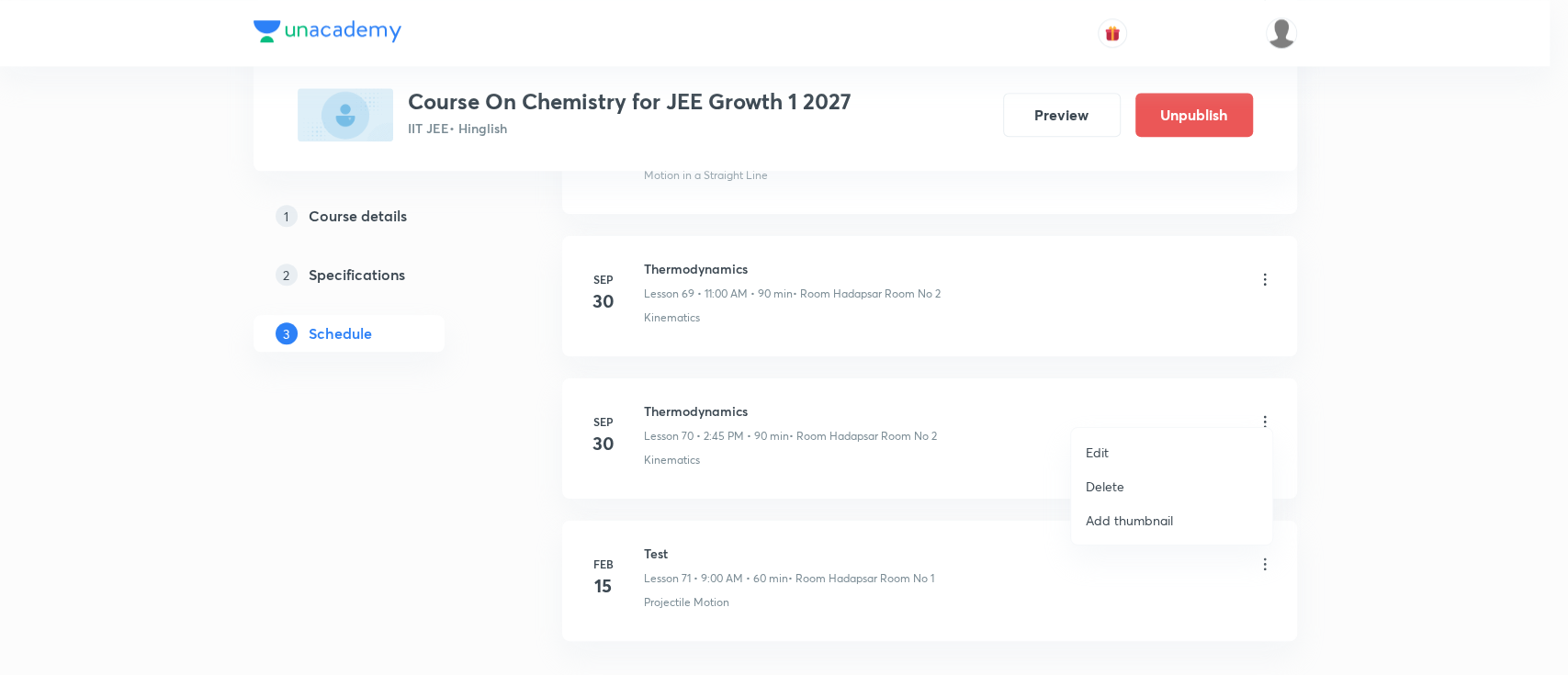
click at [1097, 452] on p "Edit" at bounding box center [1096, 452] width 23 height 20
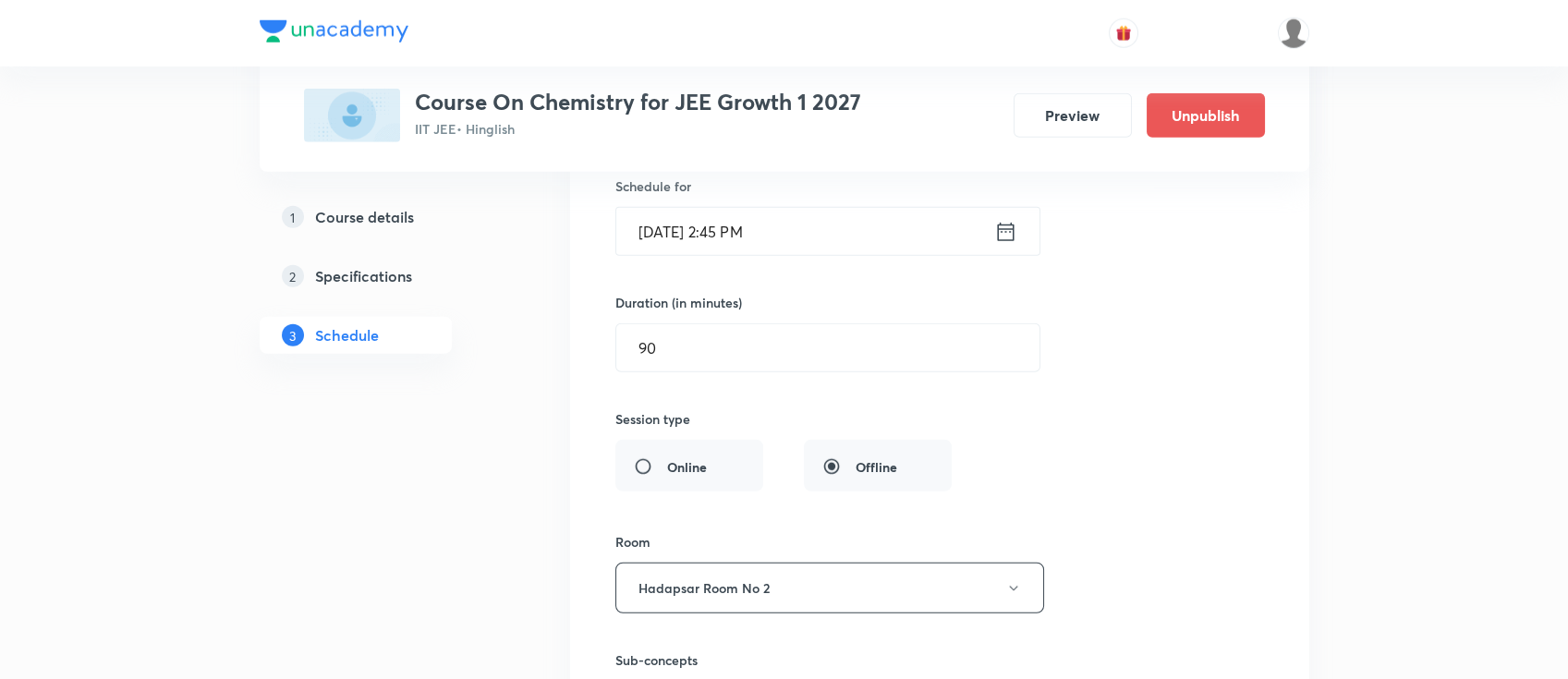
scroll to position [10194, 0]
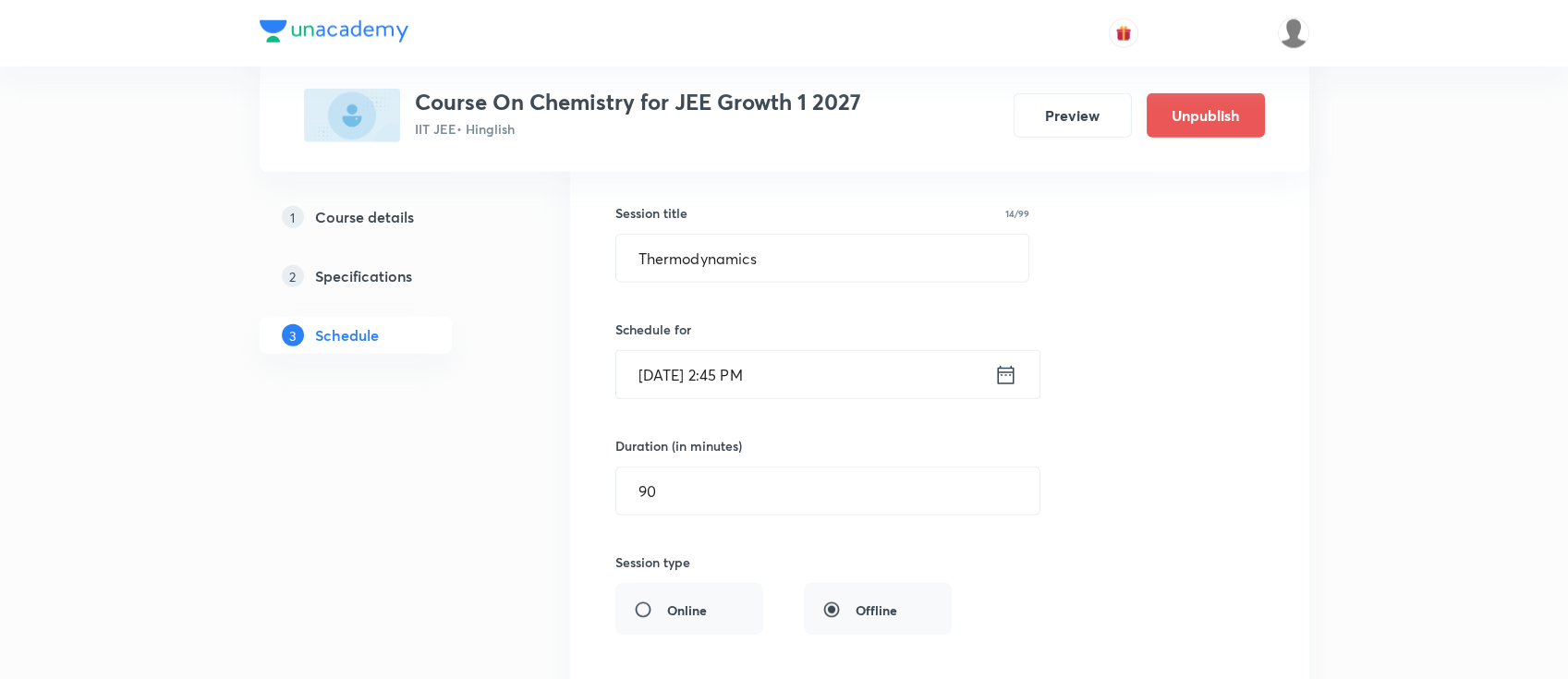
click at [1003, 365] on icon at bounding box center [1006, 374] width 17 height 19
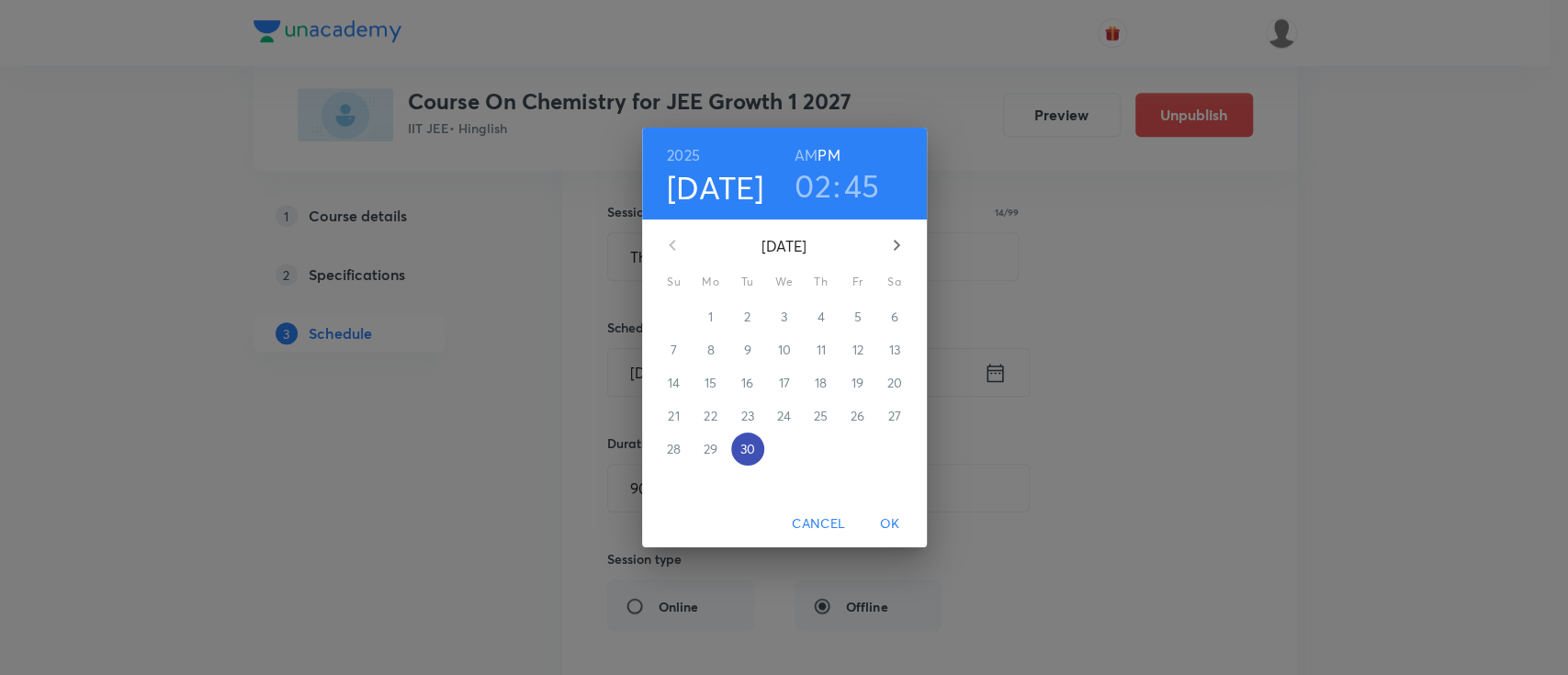
click at [742, 452] on p "30" at bounding box center [746, 449] width 15 height 19
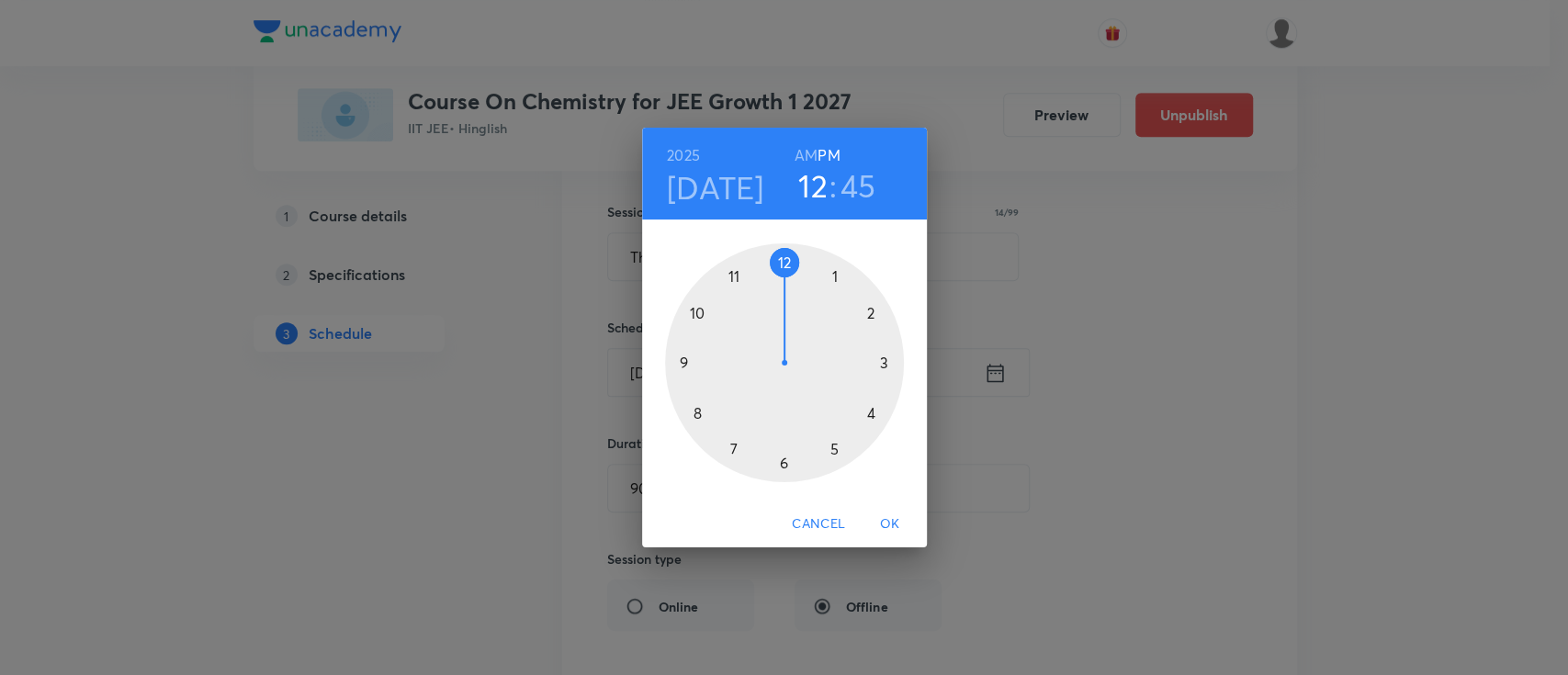
drag, startPoint x: 874, startPoint y: 310, endPoint x: 795, endPoint y: 273, distance: 87.2
click at [795, 273] on div at bounding box center [784, 363] width 239 height 239
click at [892, 522] on span "OK" at bounding box center [889, 523] width 44 height 22
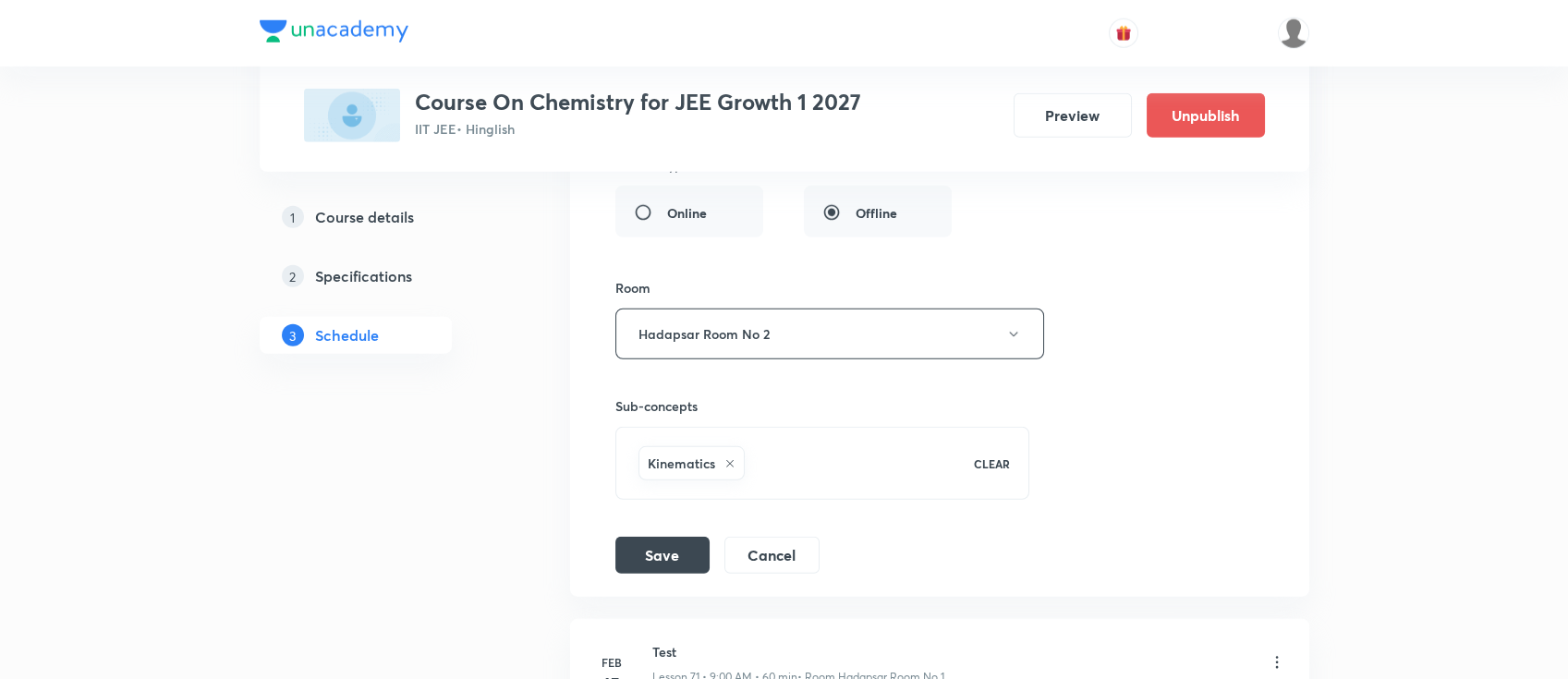
scroll to position [10564, 0]
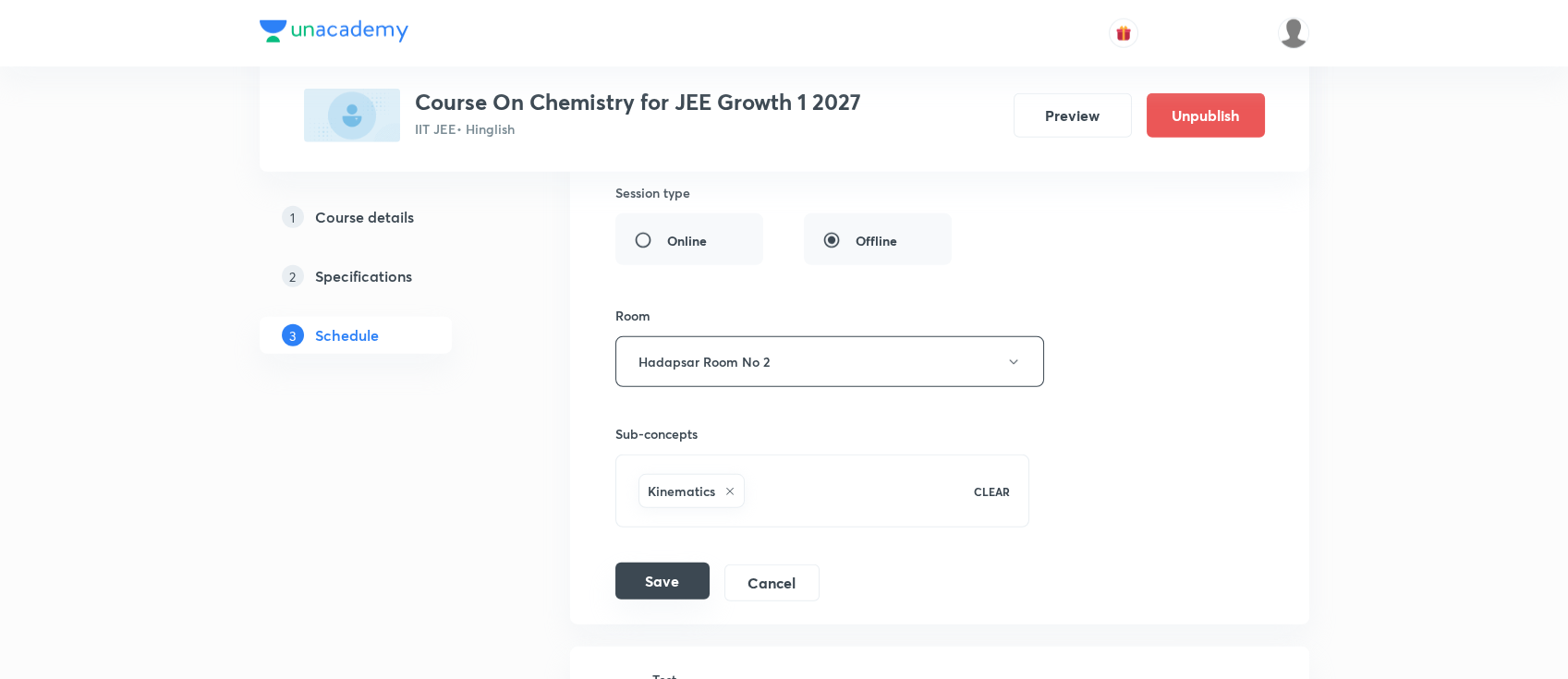
click at [659, 570] on button "Save" at bounding box center [662, 580] width 94 height 37
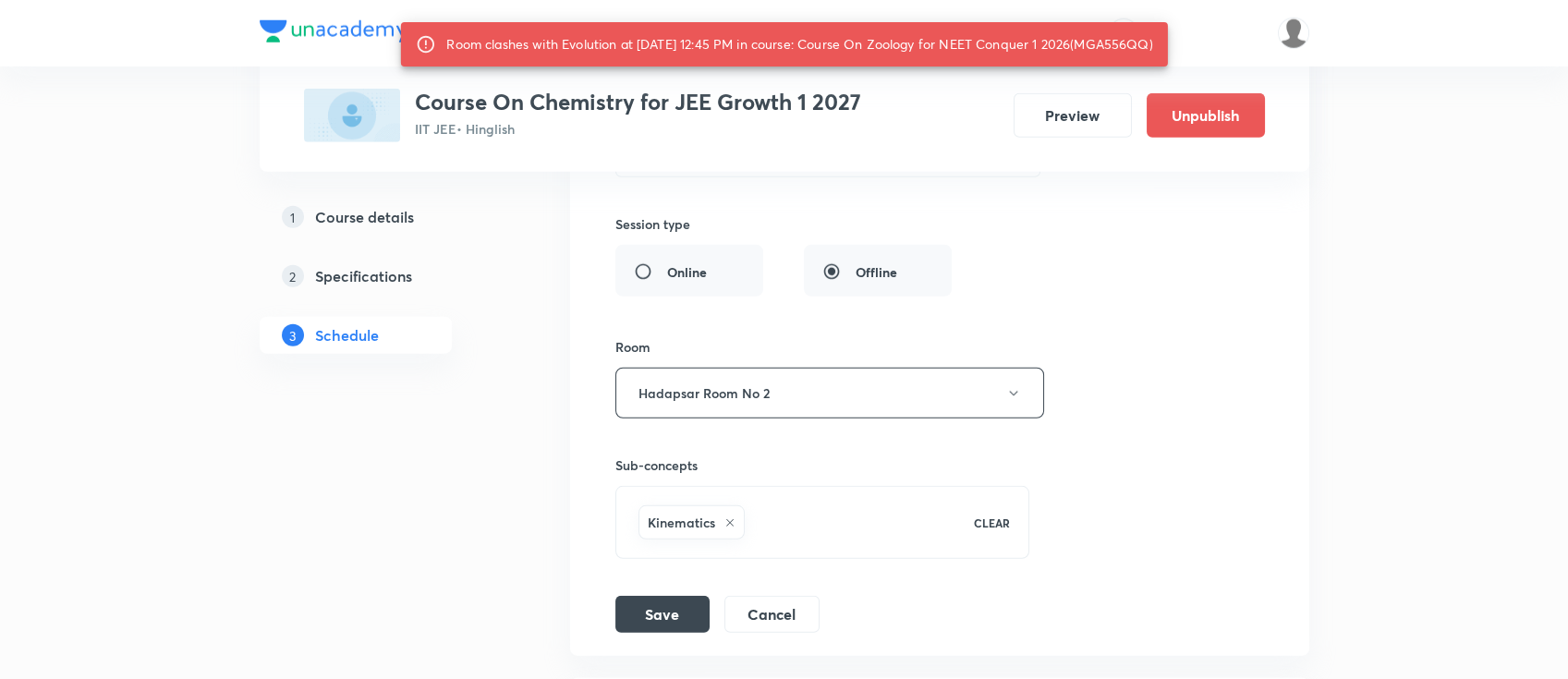
click at [527, 61] on div "Room clashes with Evolution at 30 Sep 2025 12:45 PM in course: Course On Zoolog…" at bounding box center [799, 43] width 706 height 33
copy div "MGA556QQ"
click at [683, 605] on button "Save" at bounding box center [662, 612] width 94 height 37
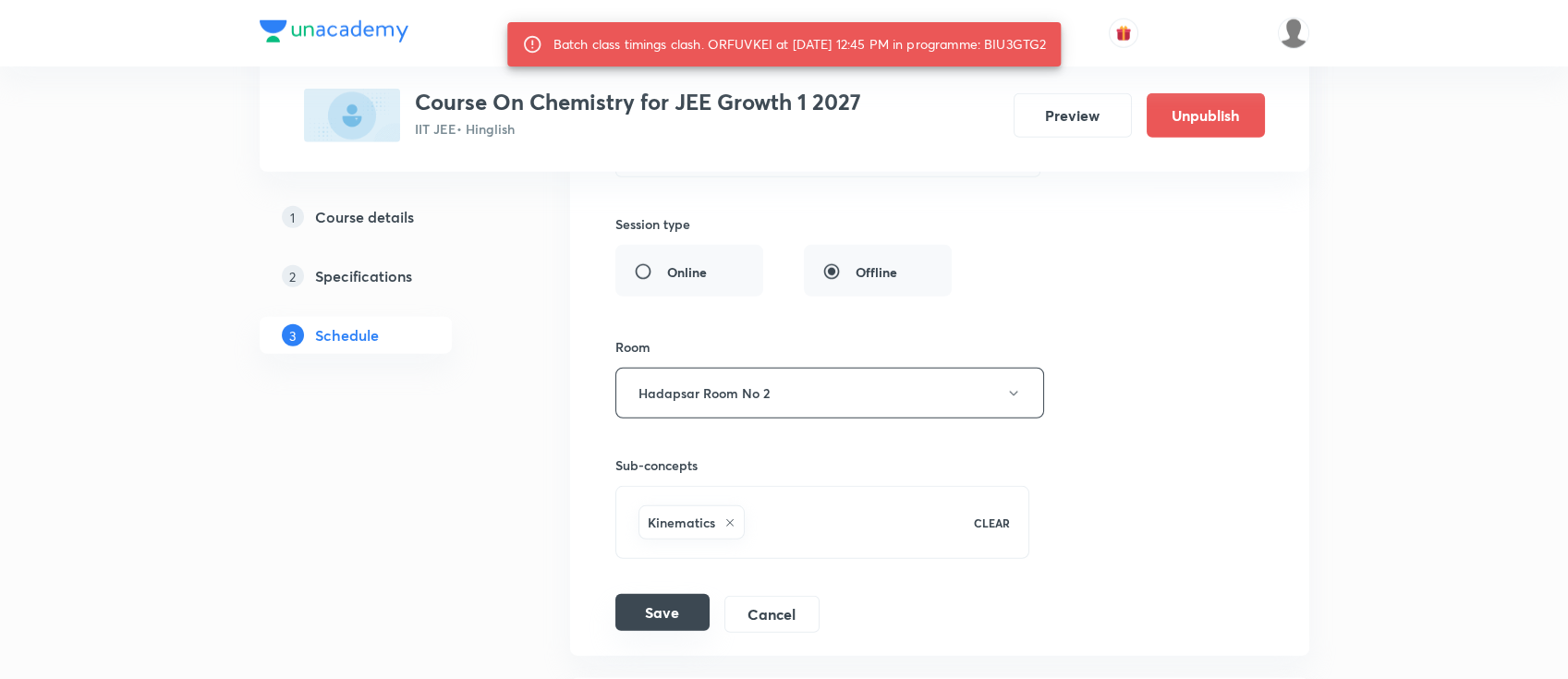
click at [677, 611] on button "Save" at bounding box center [662, 612] width 94 height 37
click at [1030, 39] on div "Batch class timings clash. ORFUVKEI at 30 Sep 2025 12:45 PM in programme: BIU3G…" at bounding box center [800, 43] width 493 height 33
copy div "BIU3GTG2"
click at [680, 594] on button "Save" at bounding box center [662, 612] width 94 height 37
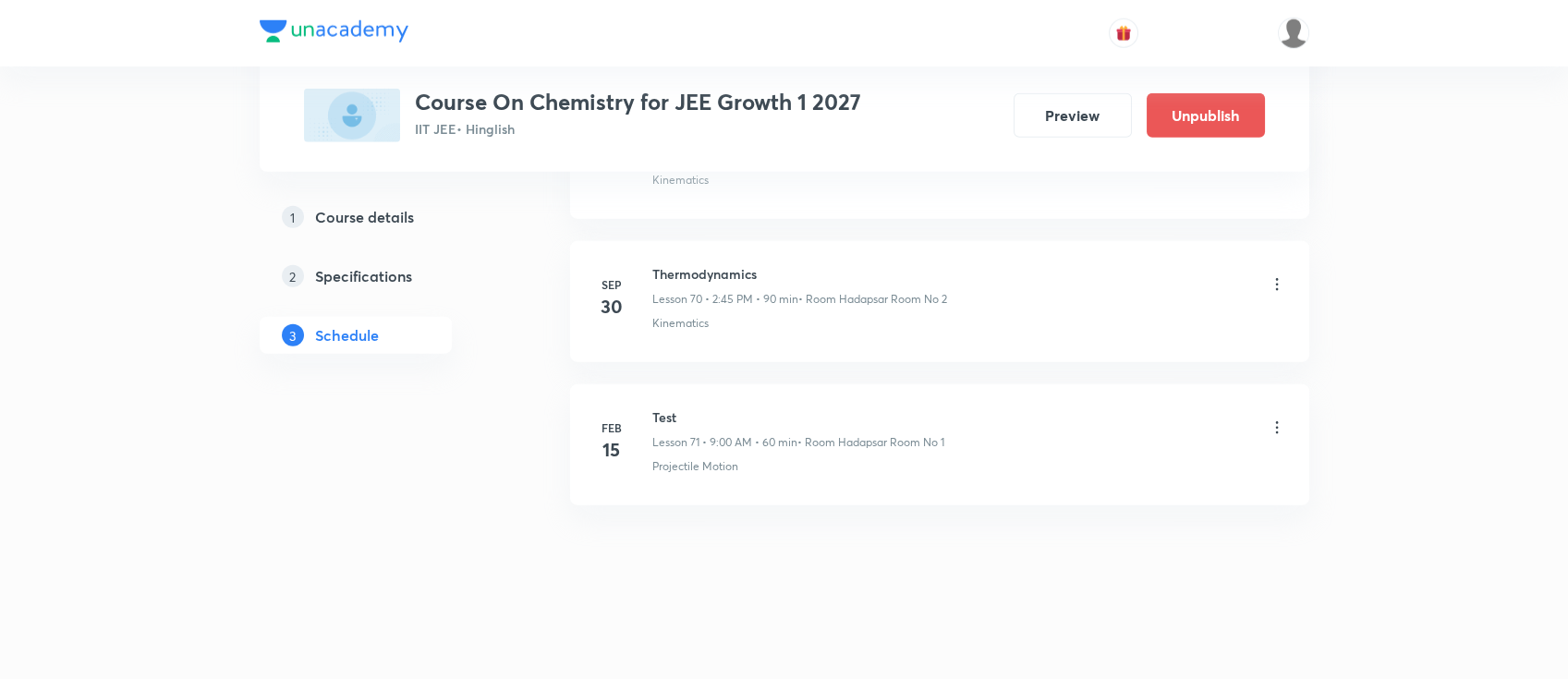
scroll to position [10100, 0]
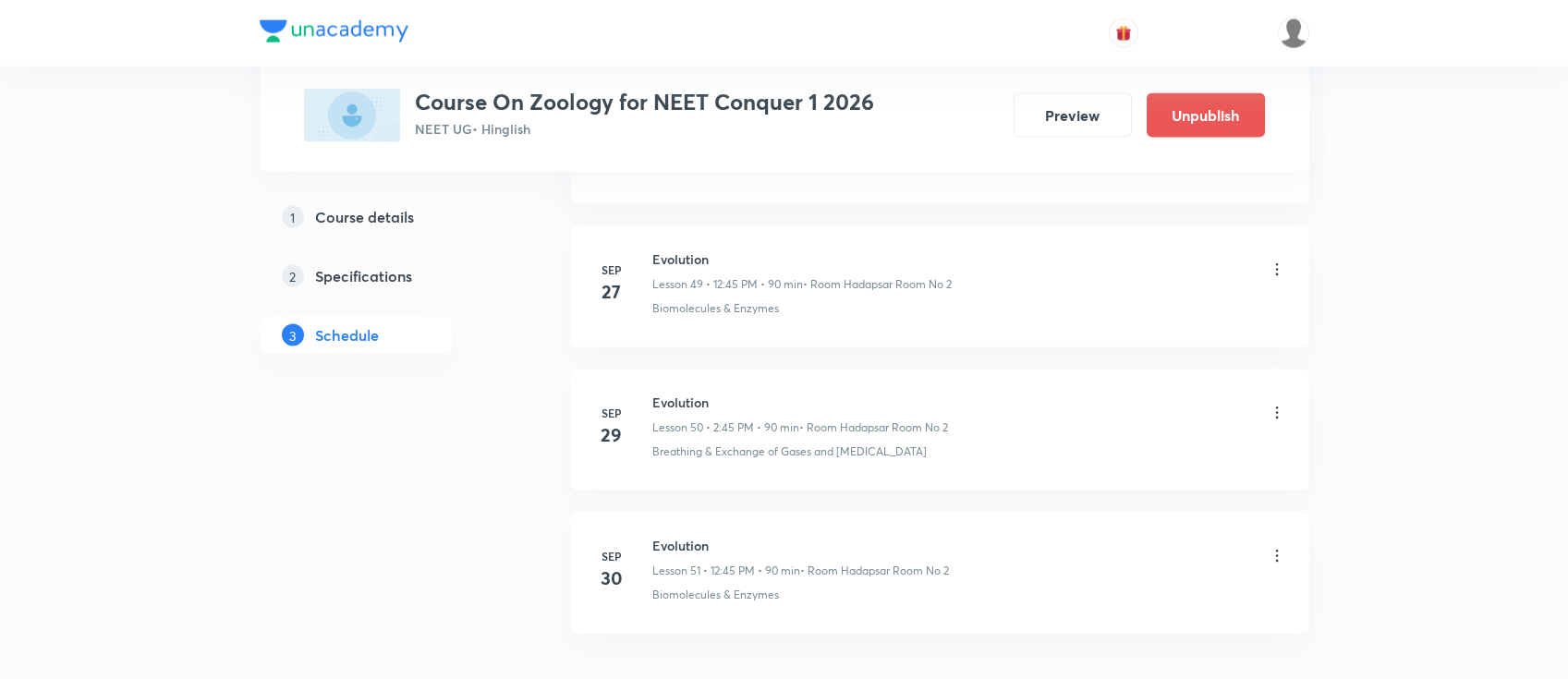
scroll to position [8090, 0]
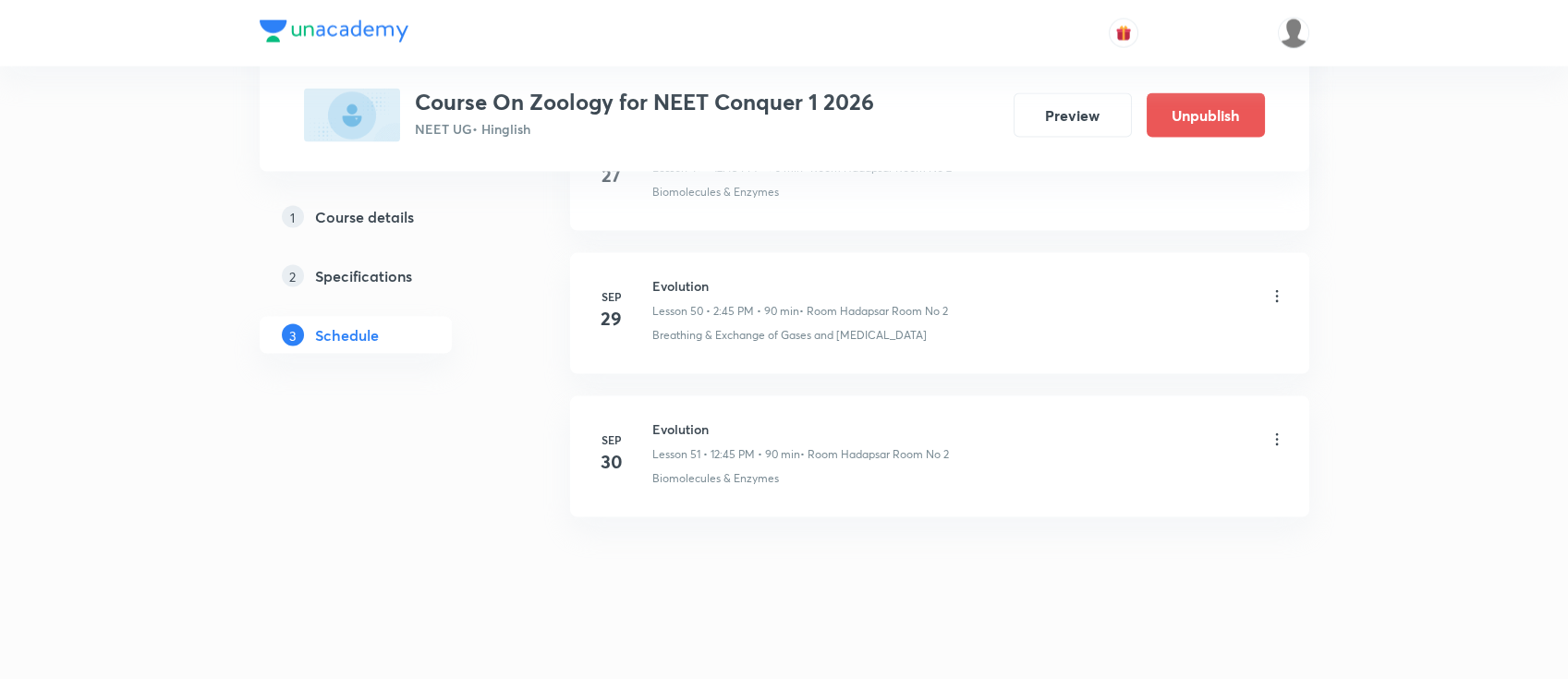
click at [1272, 430] on icon at bounding box center [1277, 439] width 19 height 19
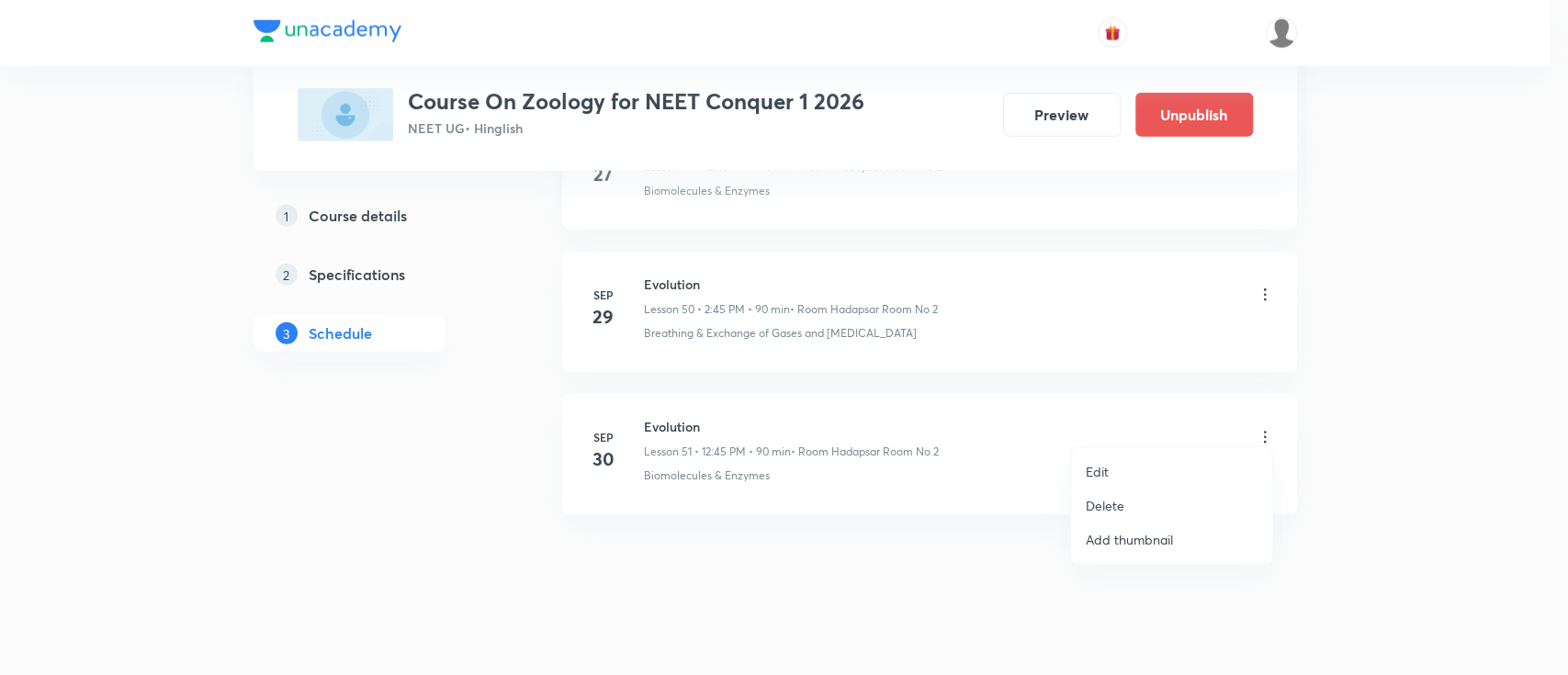
click at [1138, 498] on li "Delete" at bounding box center [1171, 505] width 201 height 34
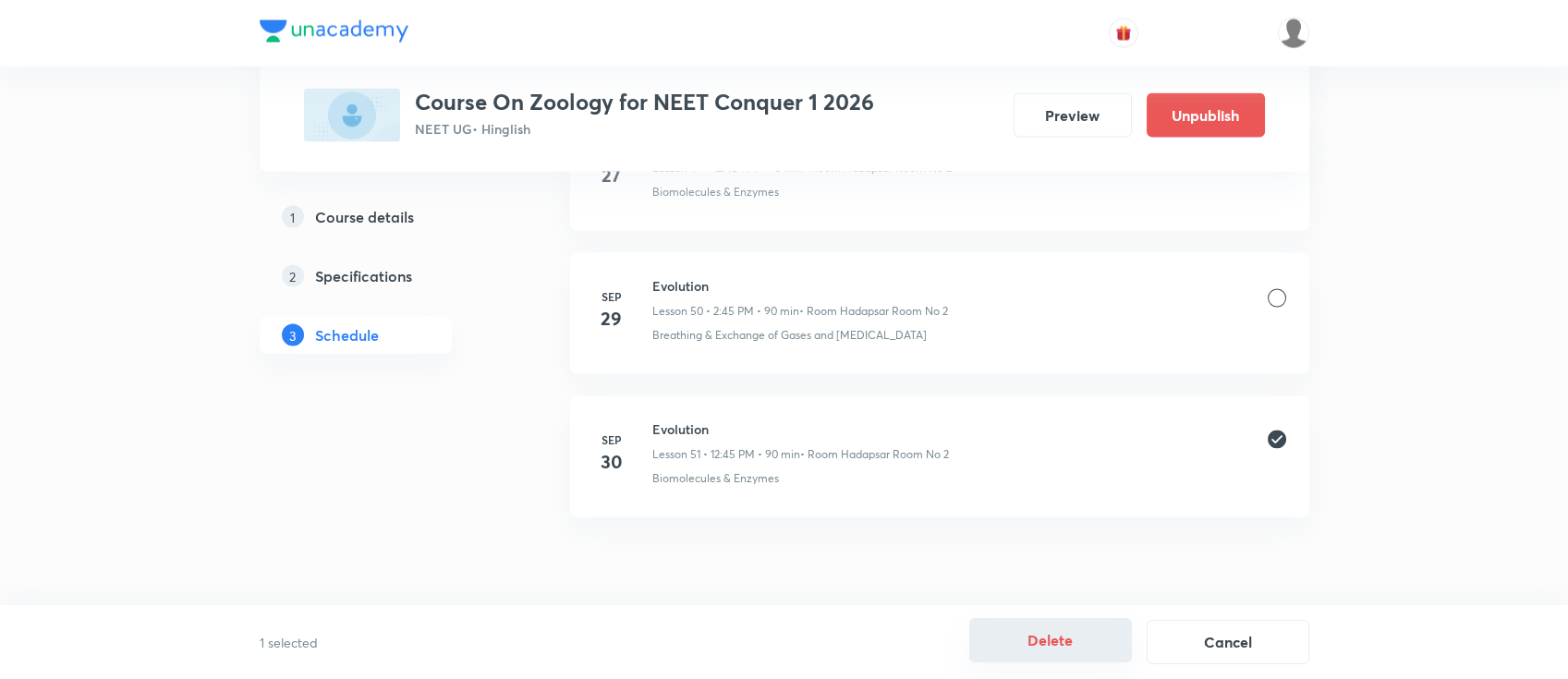
click at [1037, 645] on button "Delete" at bounding box center [1050, 639] width 162 height 44
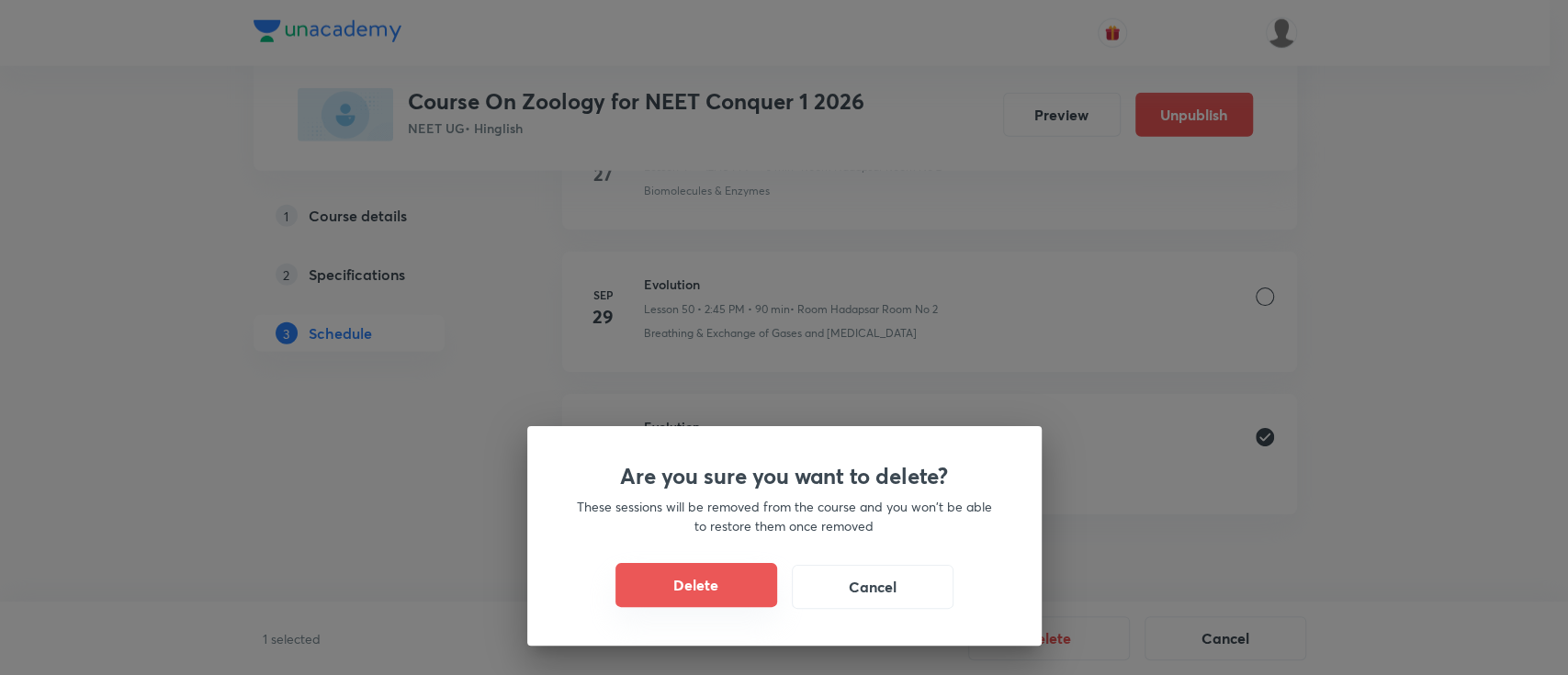
click at [729, 598] on button "Delete" at bounding box center [696, 584] width 161 height 44
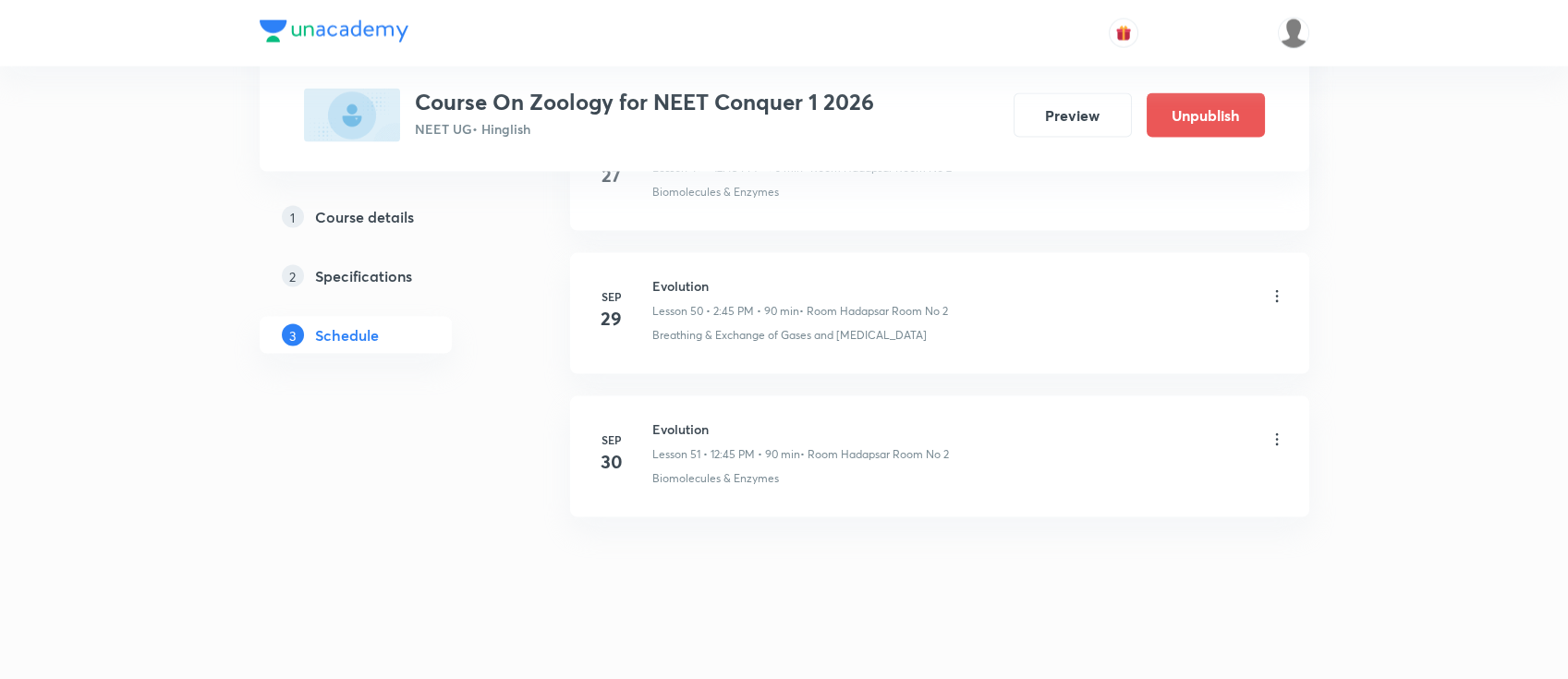
scroll to position [7948, 0]
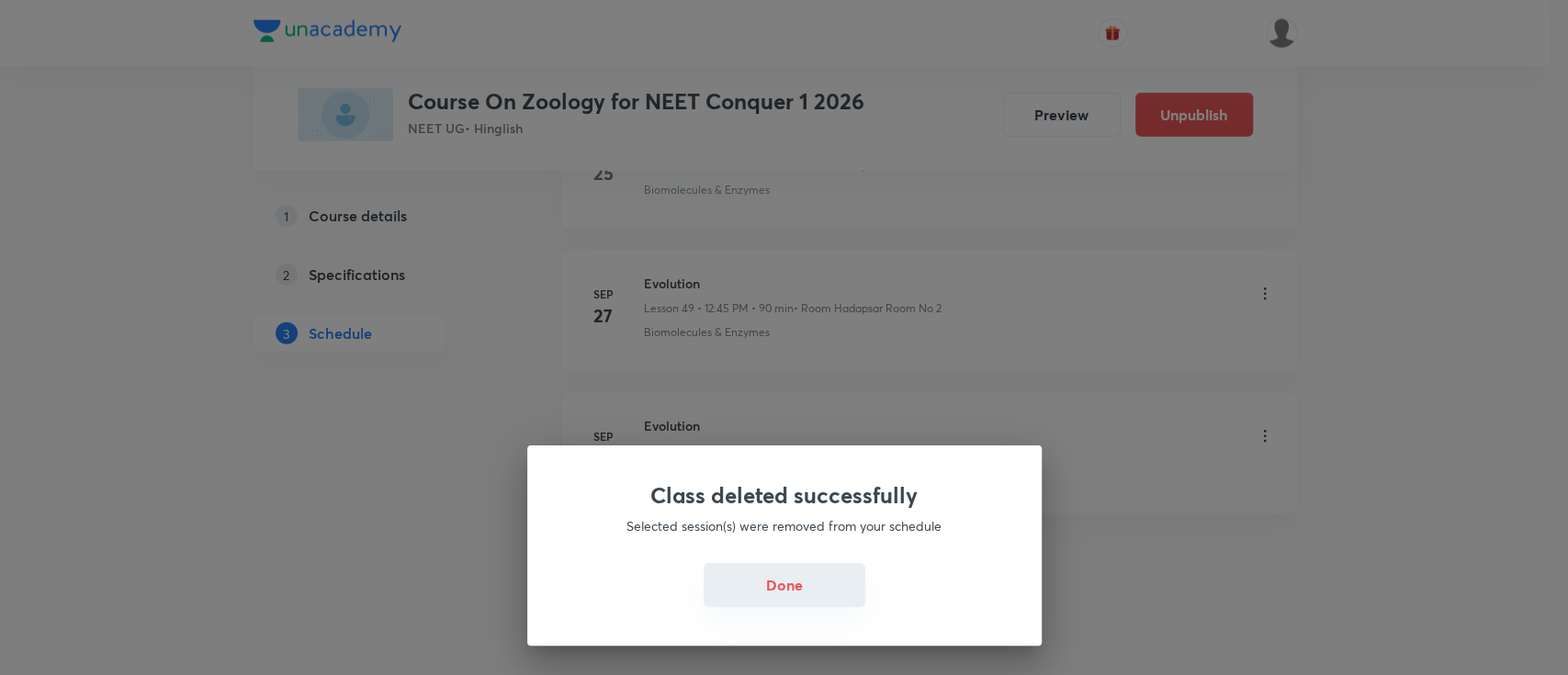
click at [767, 586] on button "Done" at bounding box center [784, 584] width 161 height 44
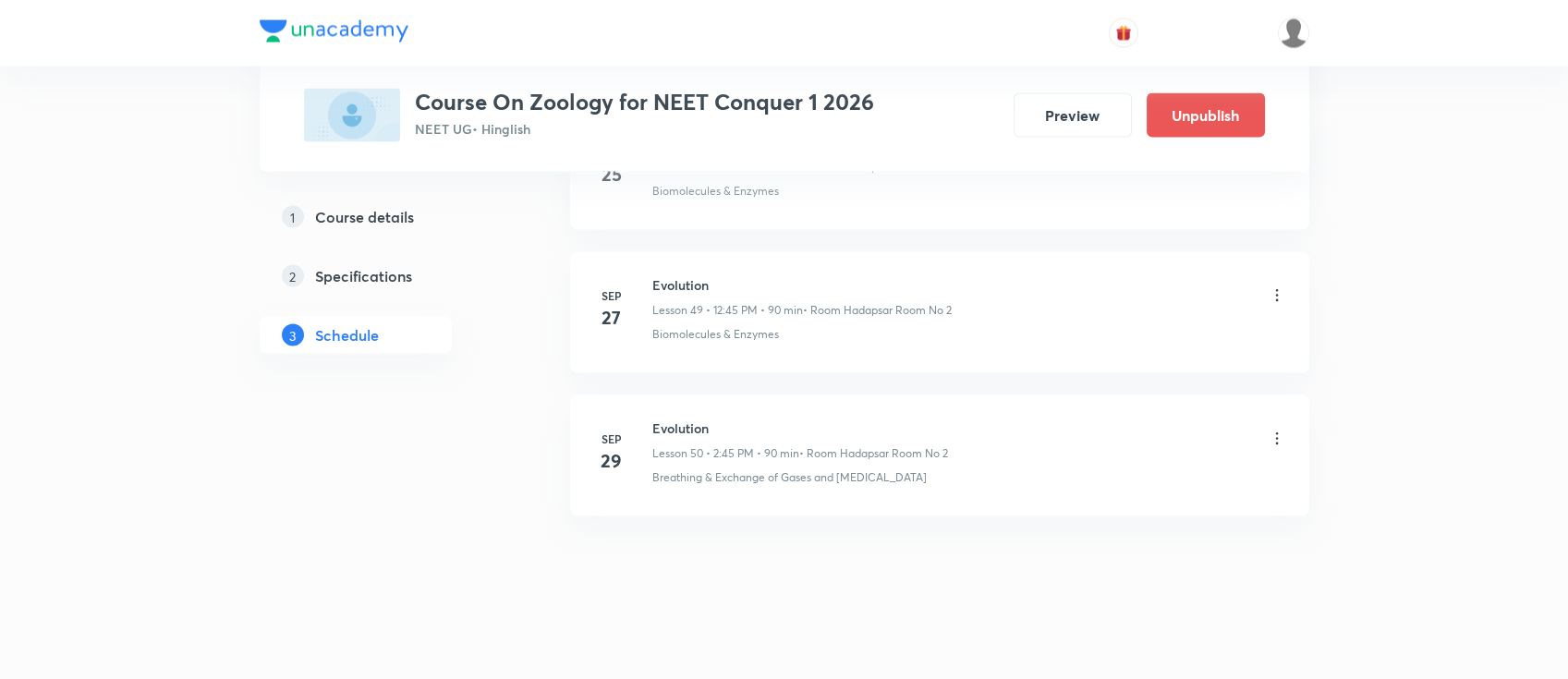
scroll to position [7824, 0]
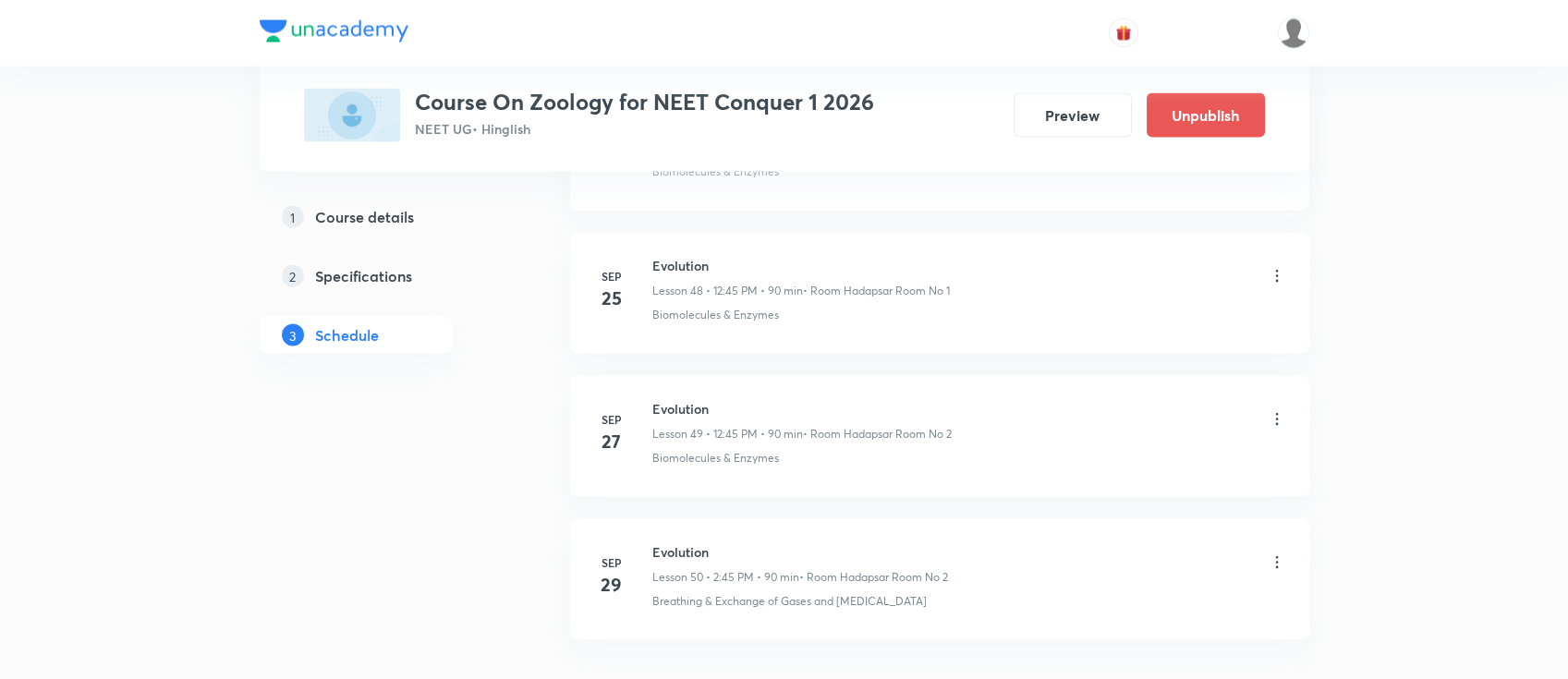
click at [691, 542] on h6 "Evolution" at bounding box center [799, 552] width 295 height 20
copy h6 "Evolution"
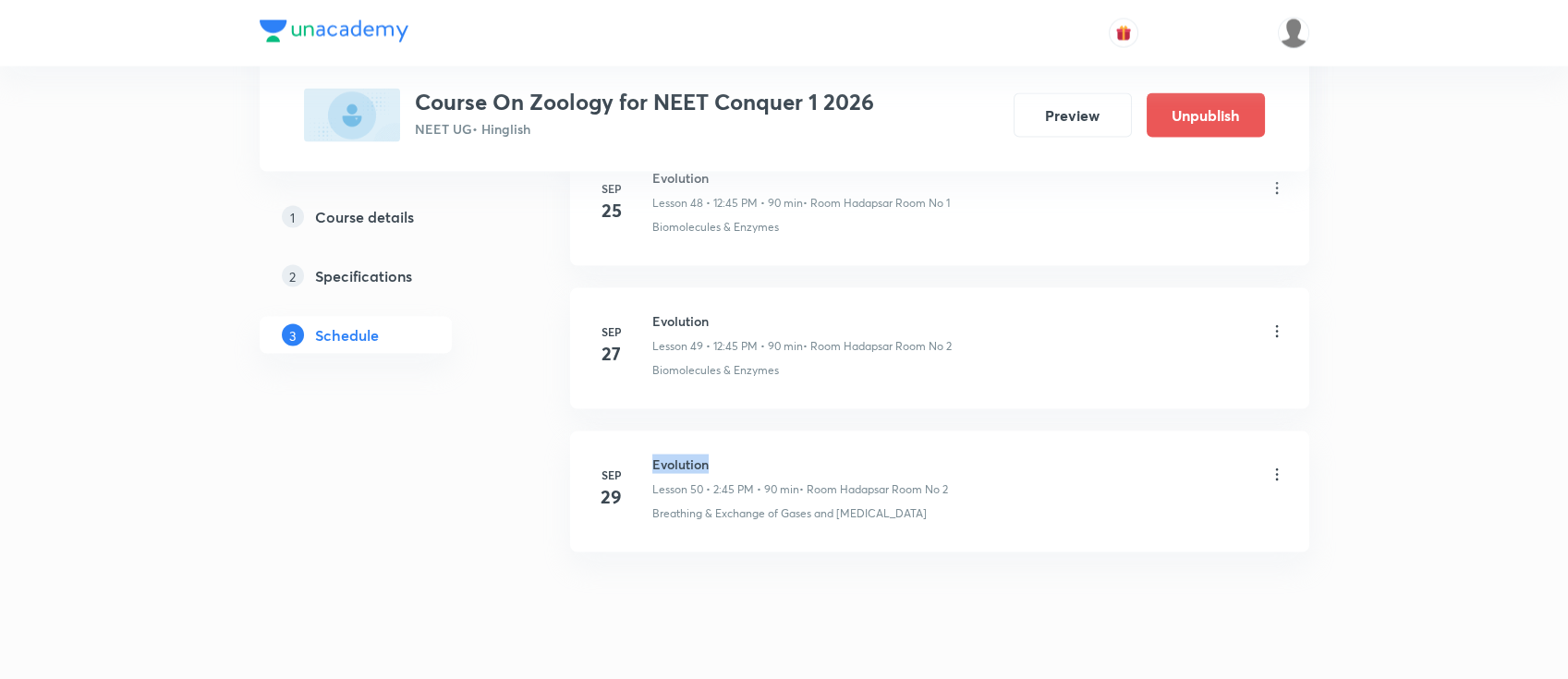
scroll to position [7948, 0]
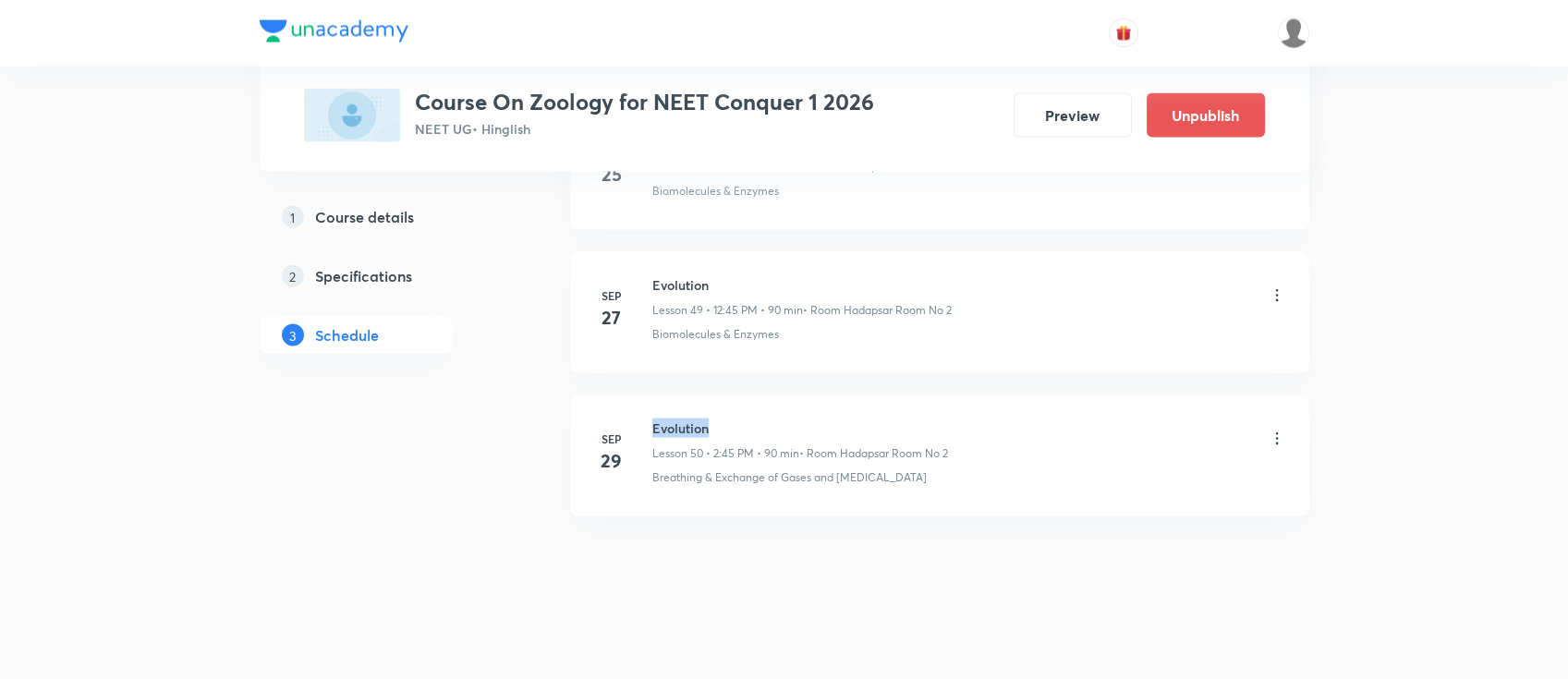
copy h6 "Evolution"
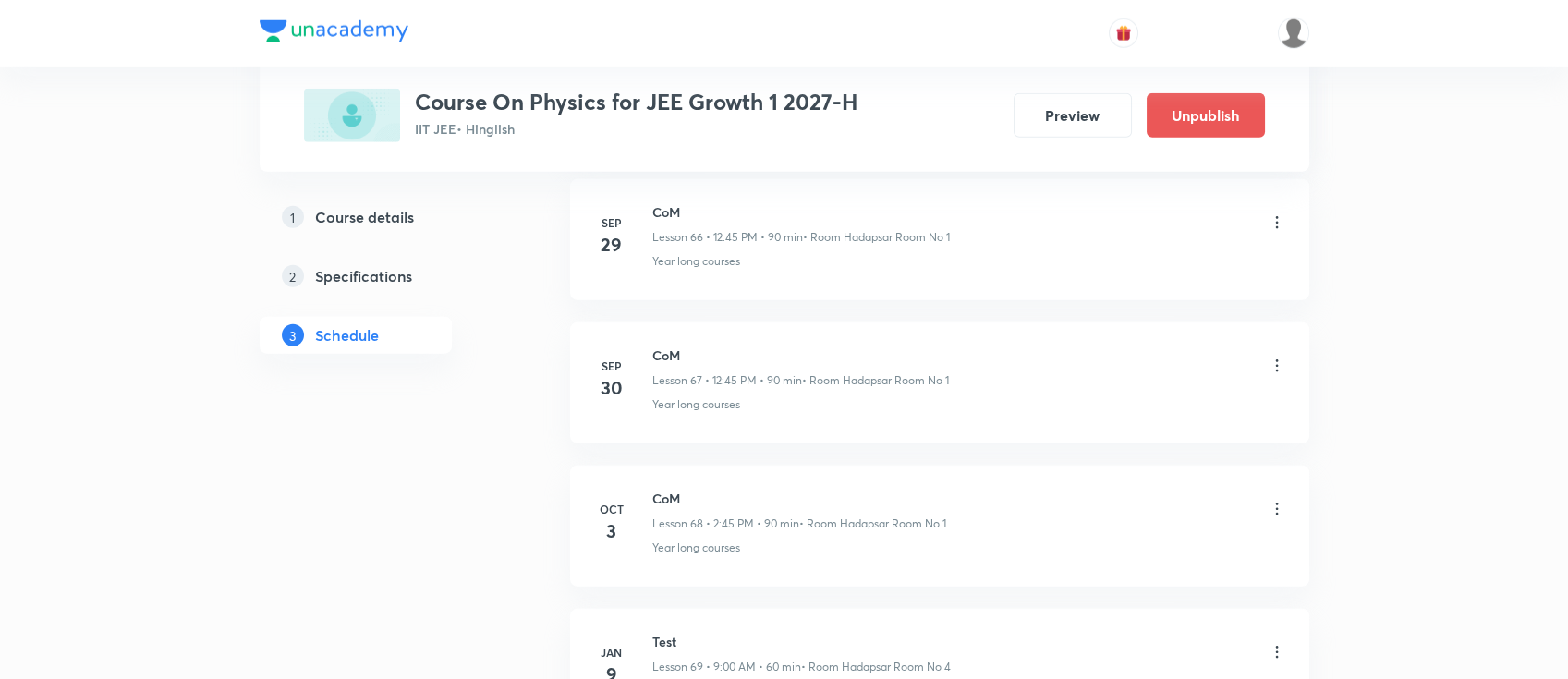
scroll to position [10417, 0]
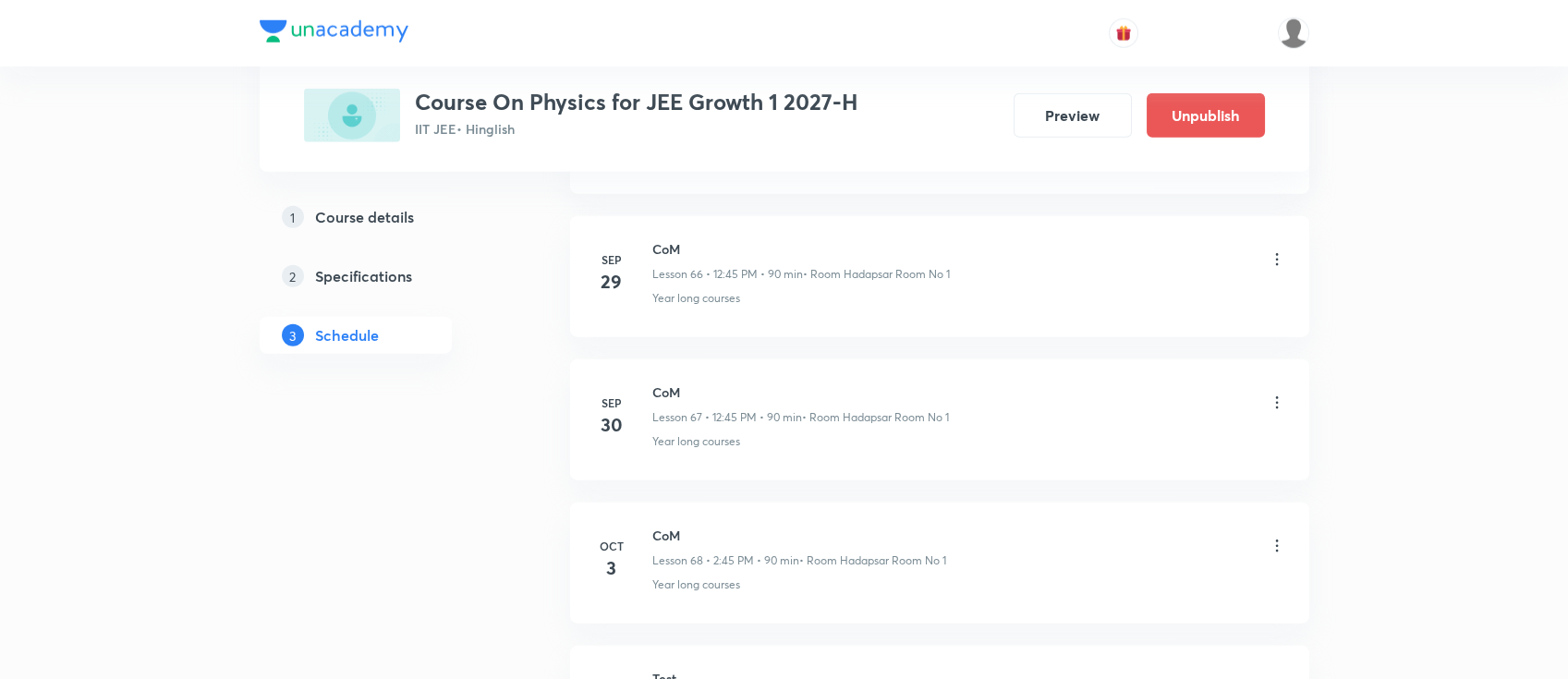
click at [1280, 393] on icon at bounding box center [1277, 403] width 19 height 19
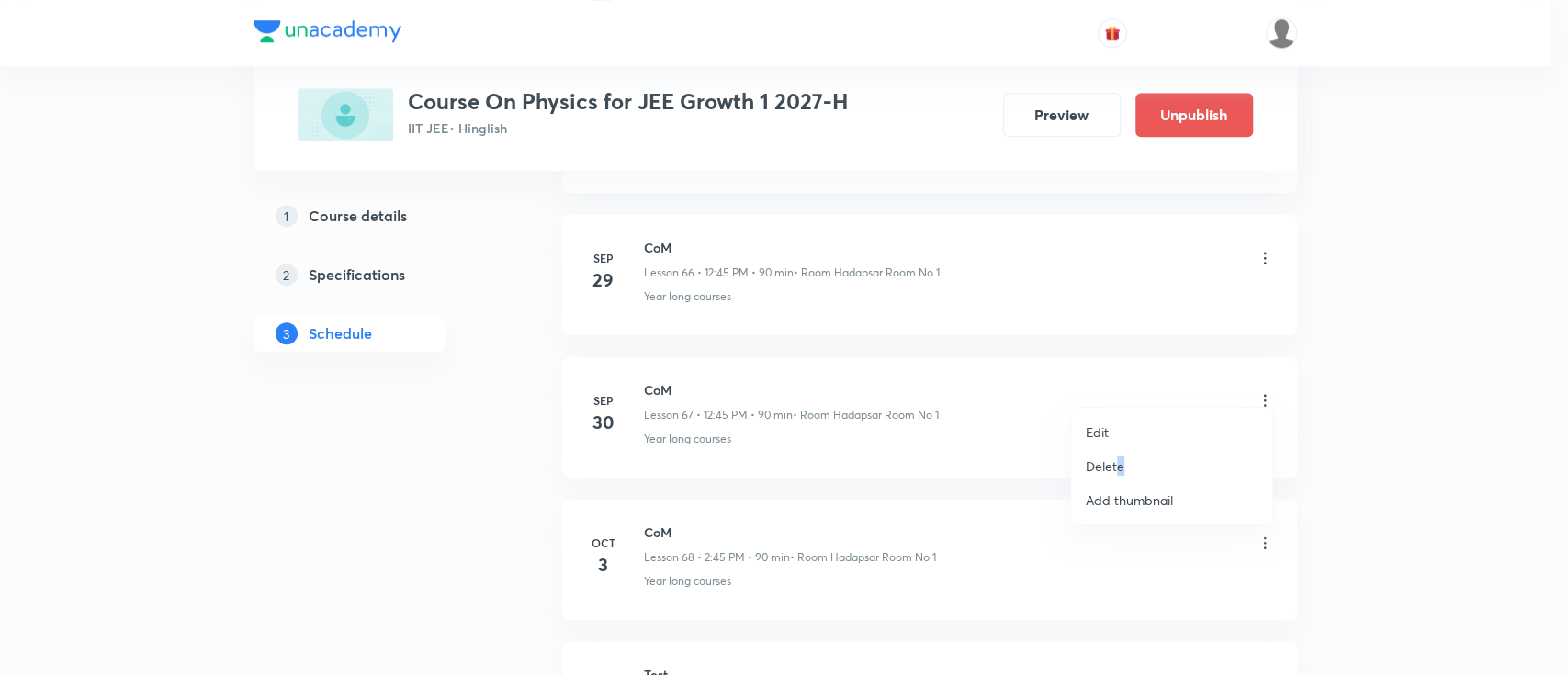
click at [1118, 465] on p "Delete" at bounding box center [1104, 466] width 38 height 20
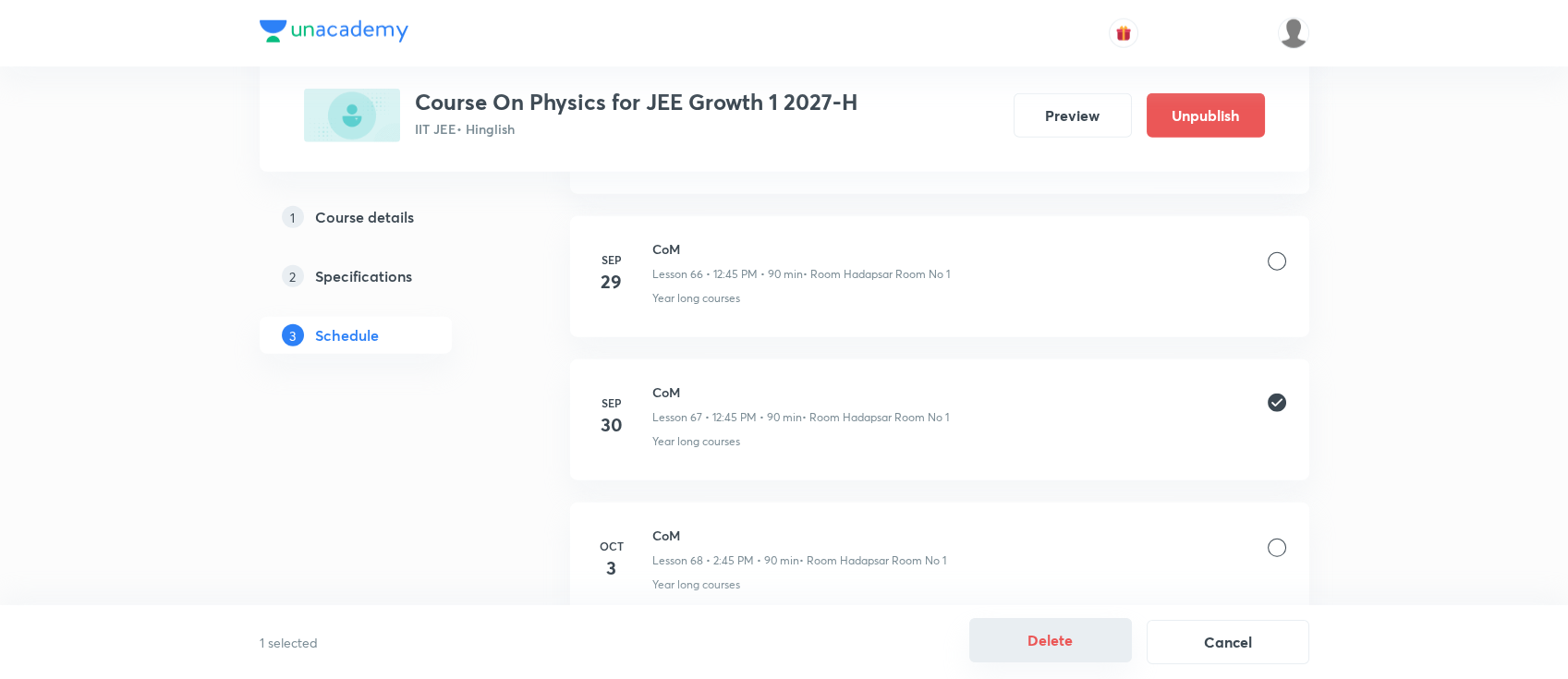
click at [1024, 638] on button "Delete" at bounding box center [1050, 639] width 162 height 44
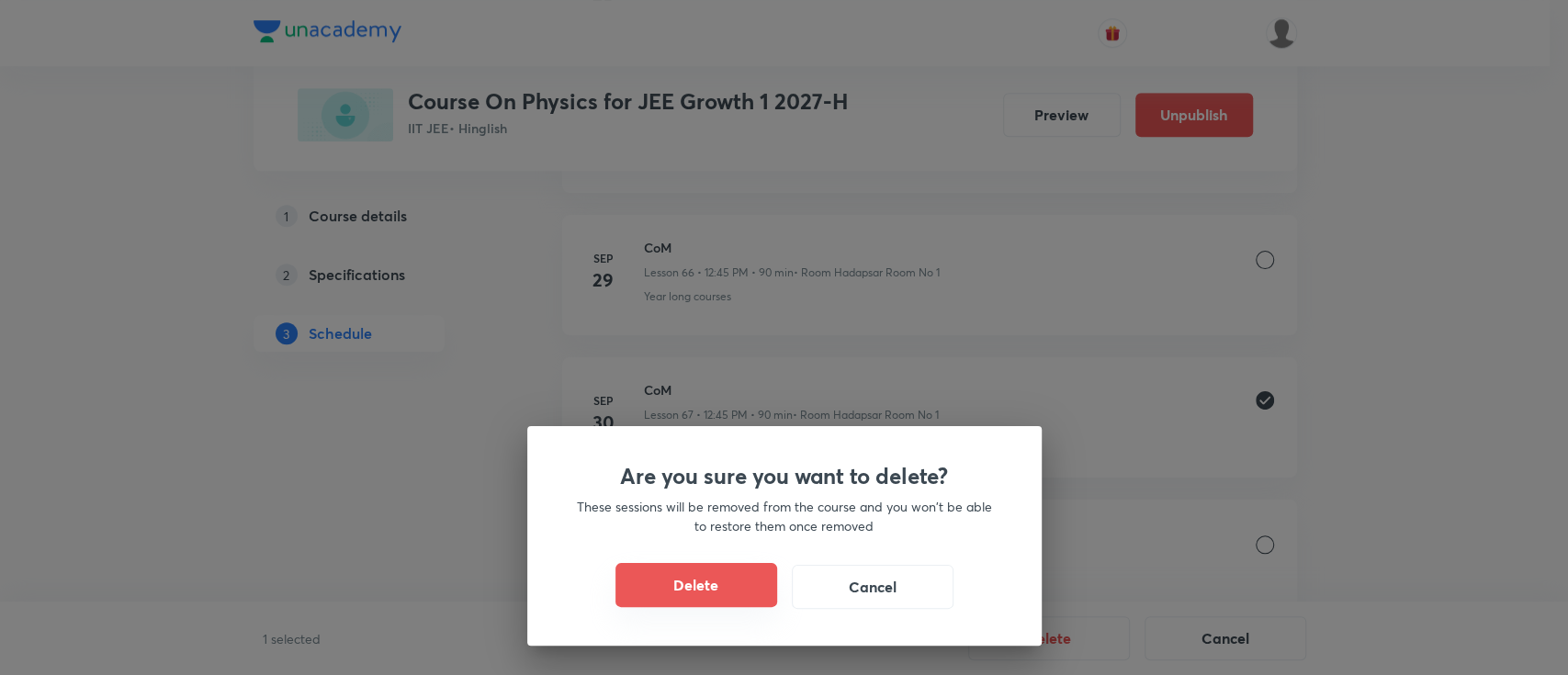
click at [684, 595] on button "Delete" at bounding box center [696, 584] width 161 height 44
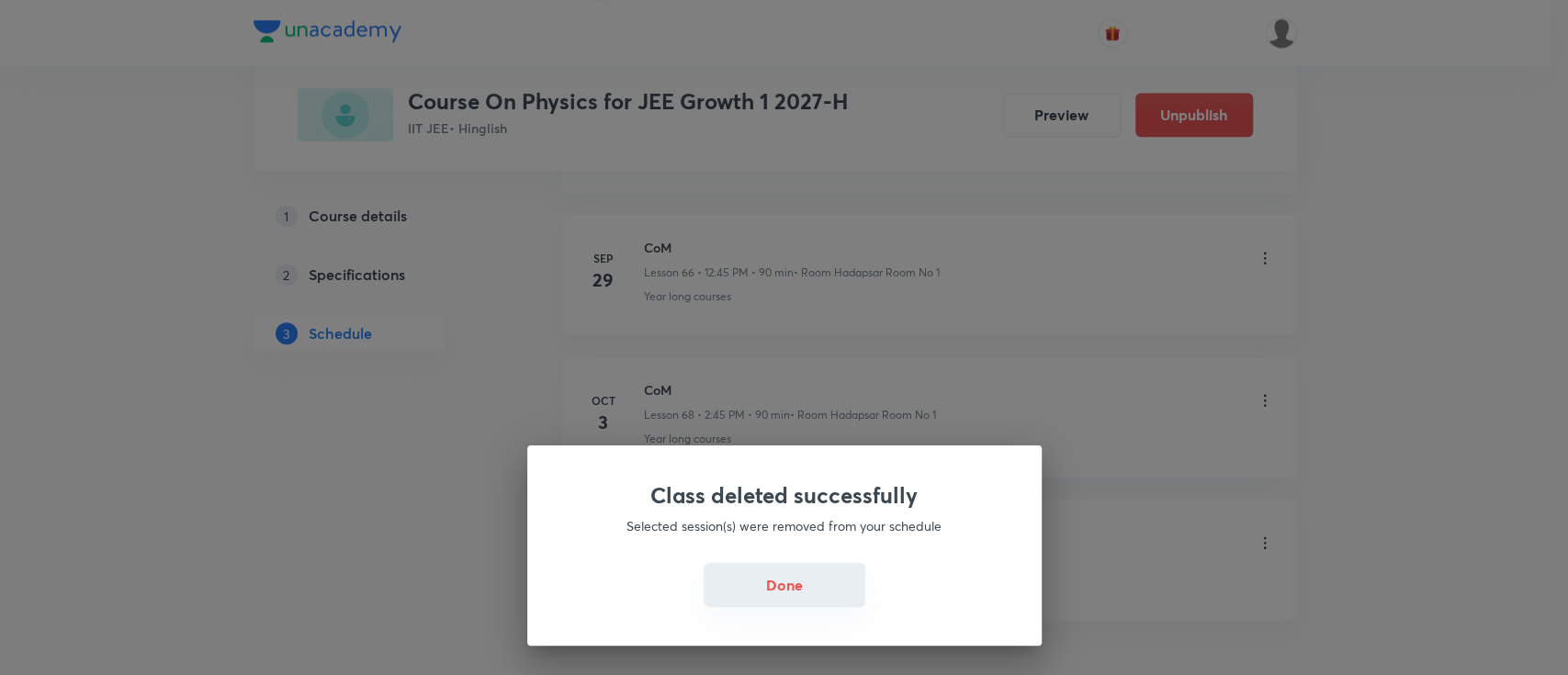
click at [763, 594] on button "Done" at bounding box center [784, 584] width 161 height 44
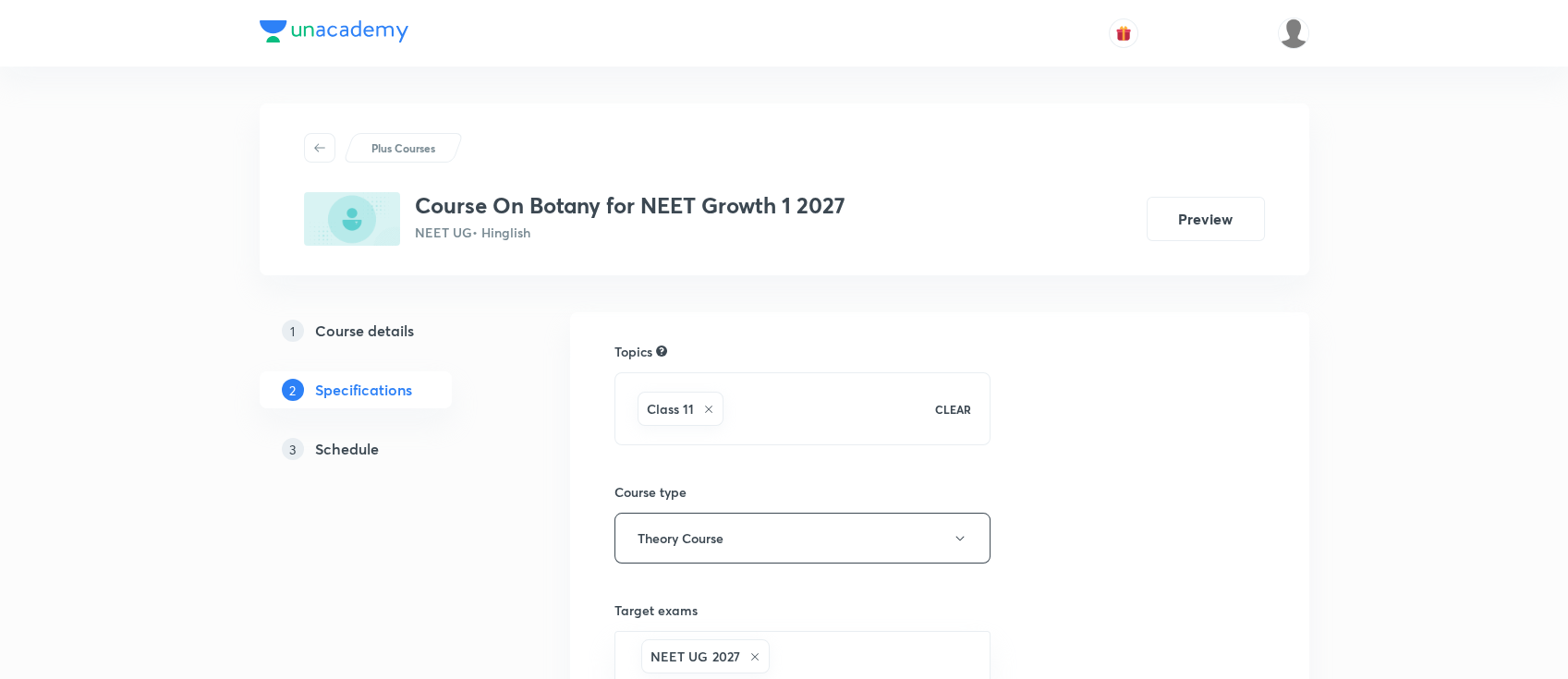
click at [340, 443] on h5 "Schedule" at bounding box center [347, 449] width 64 height 23
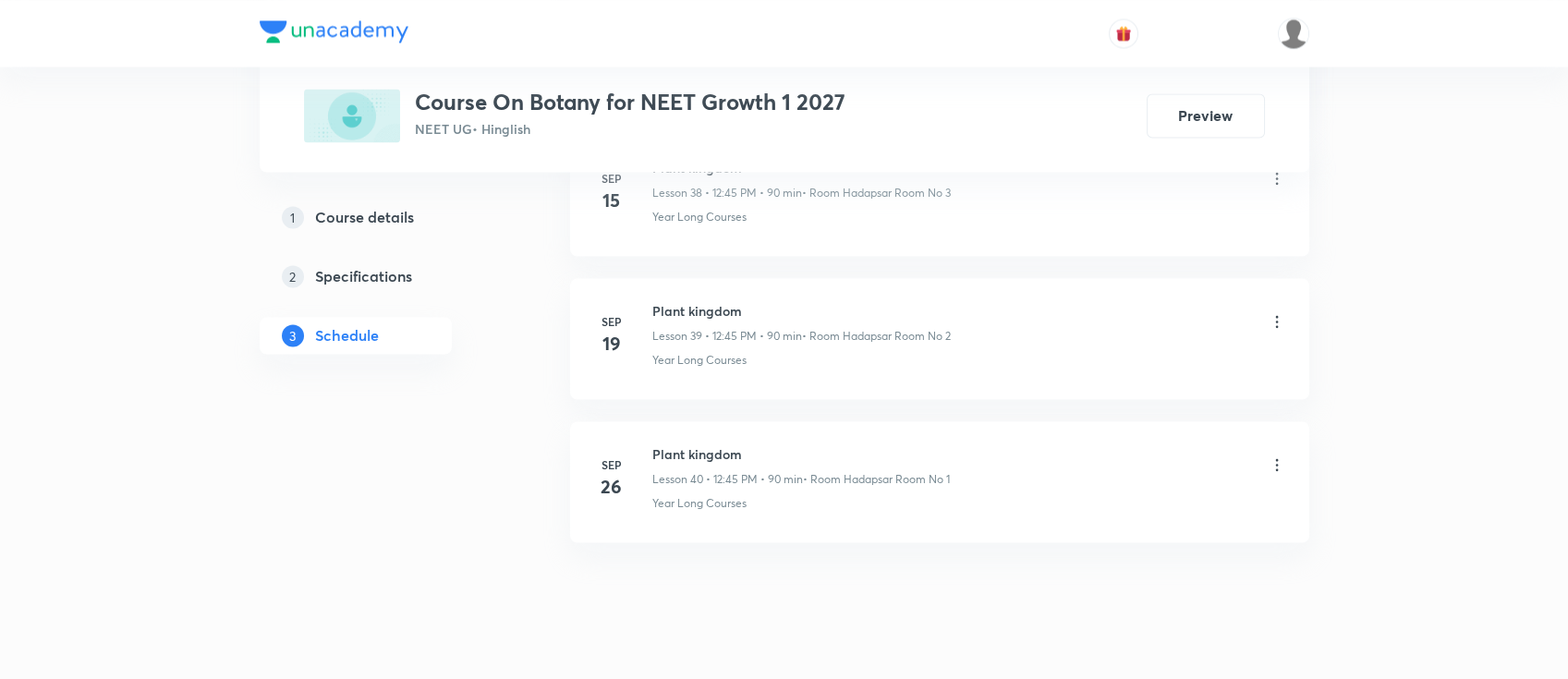
scroll to position [6517, 0]
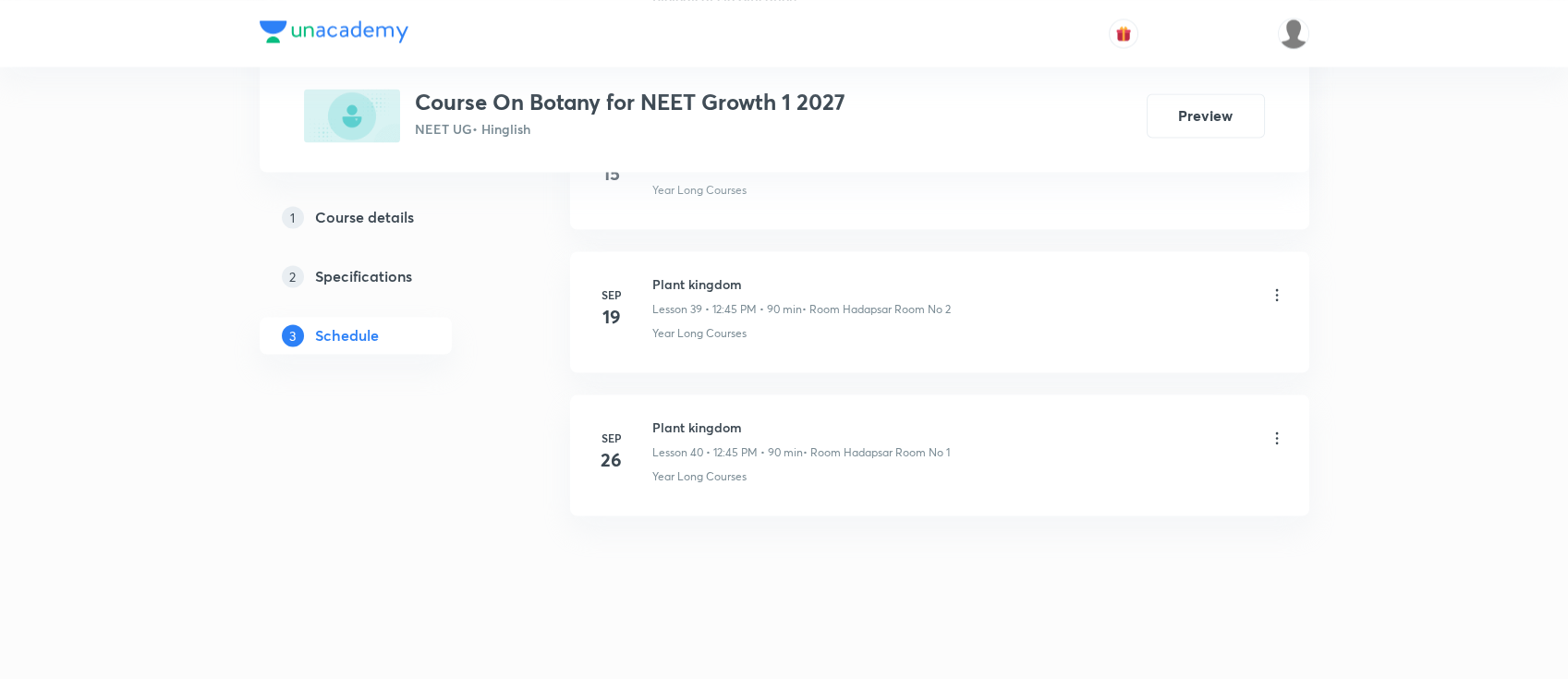
click at [716, 418] on h6 "Plant kingdom" at bounding box center [800, 427] width 297 height 20
copy h6 "Plant kingdom"
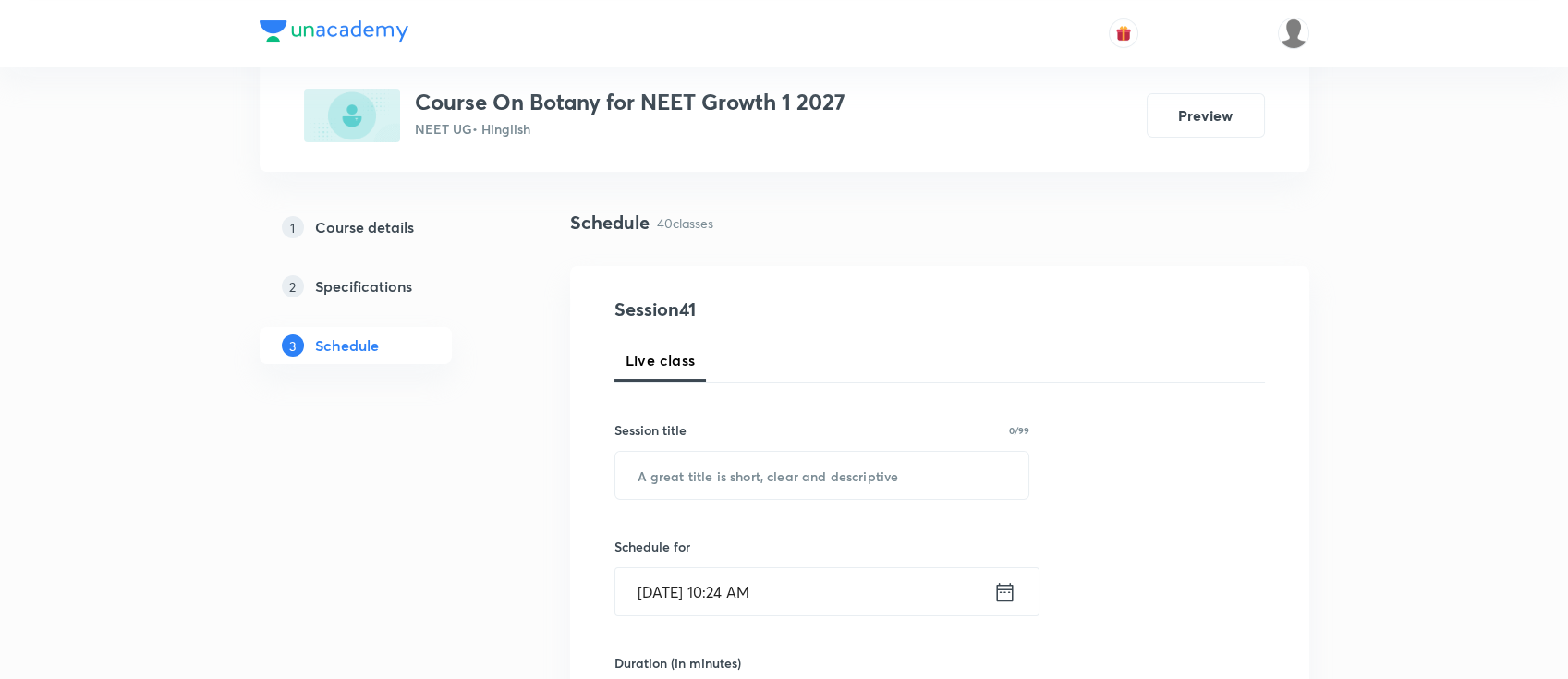
scroll to position [0, 0]
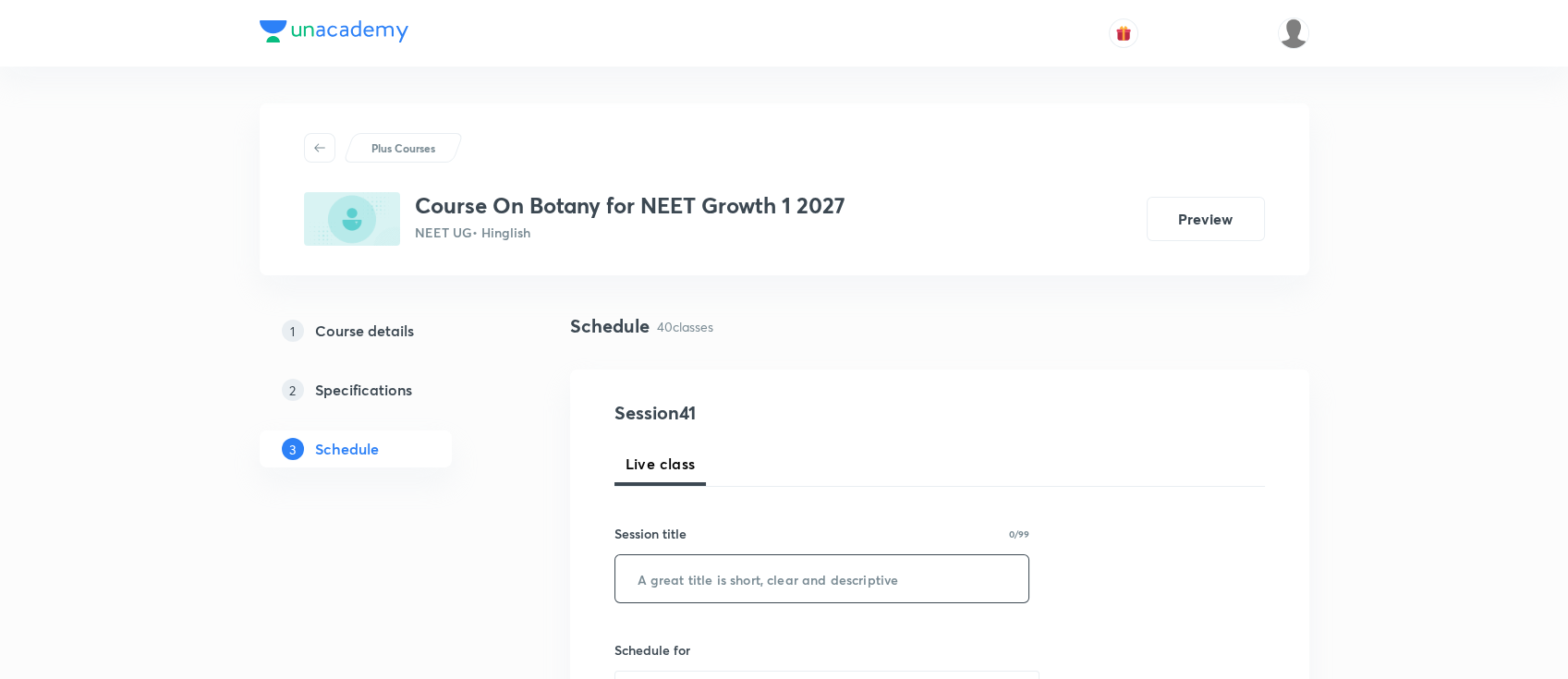
drag, startPoint x: 813, startPoint y: 593, endPoint x: 824, endPoint y: 594, distance: 11.0
click at [824, 594] on input "text" at bounding box center [822, 579] width 414 height 47
paste input "Plant kingdom"
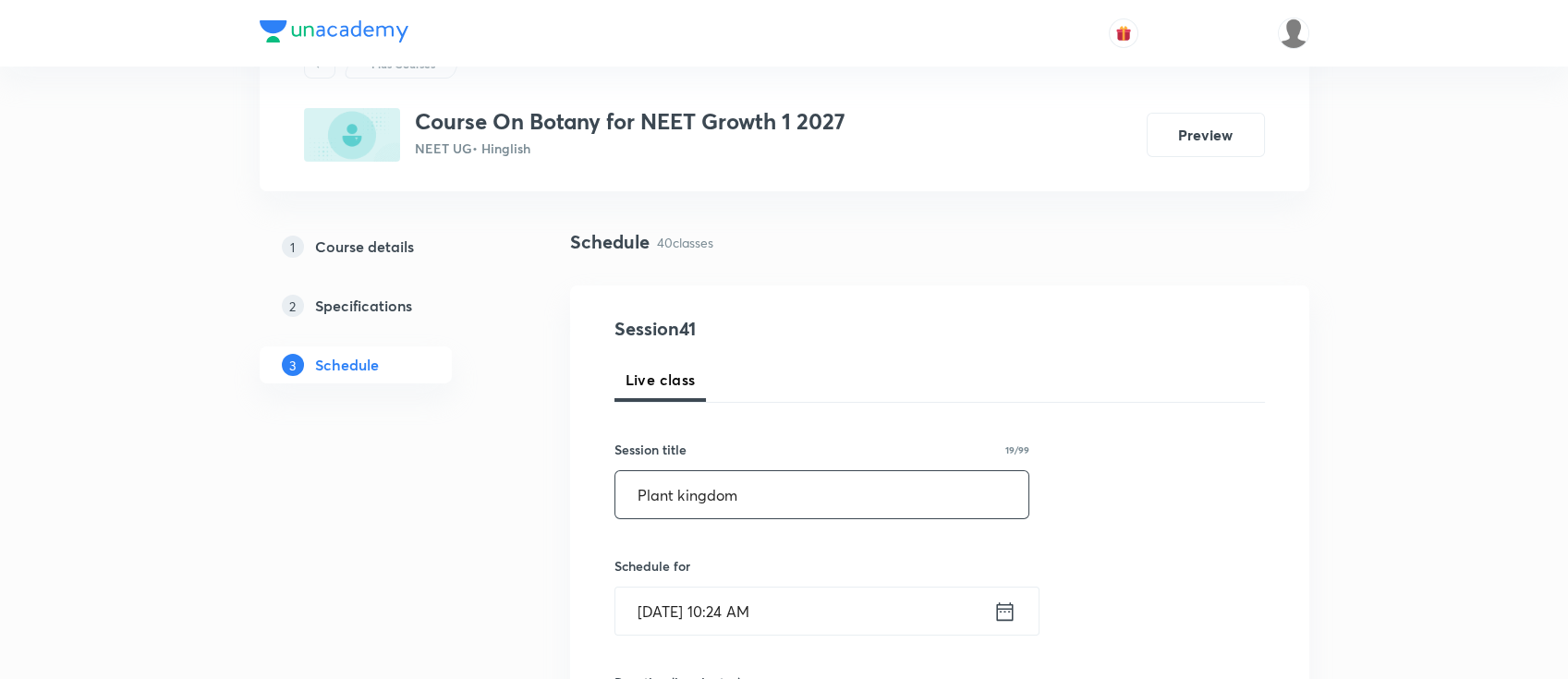
scroll to position [123, 0]
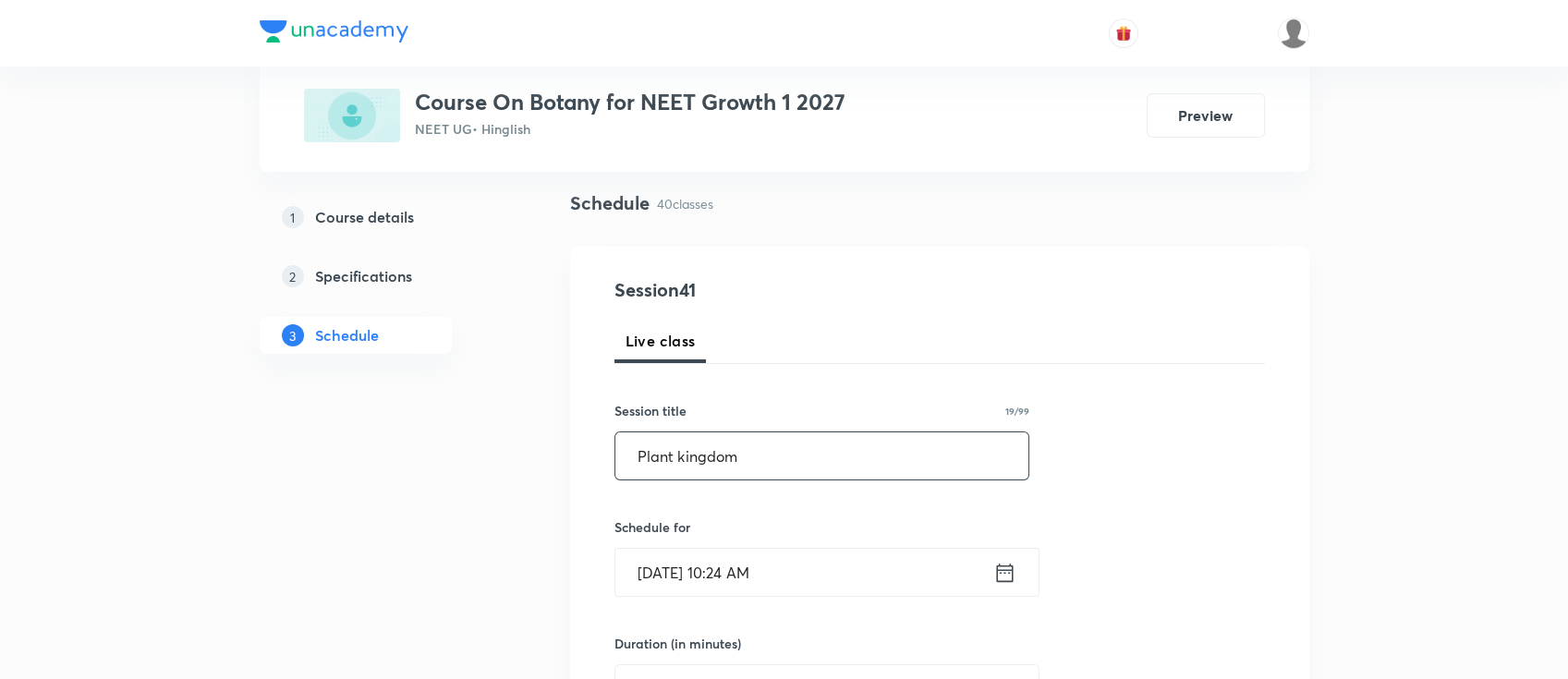
type input "Plant kingdom"
click at [999, 568] on icon at bounding box center [1005, 571] width 17 height 19
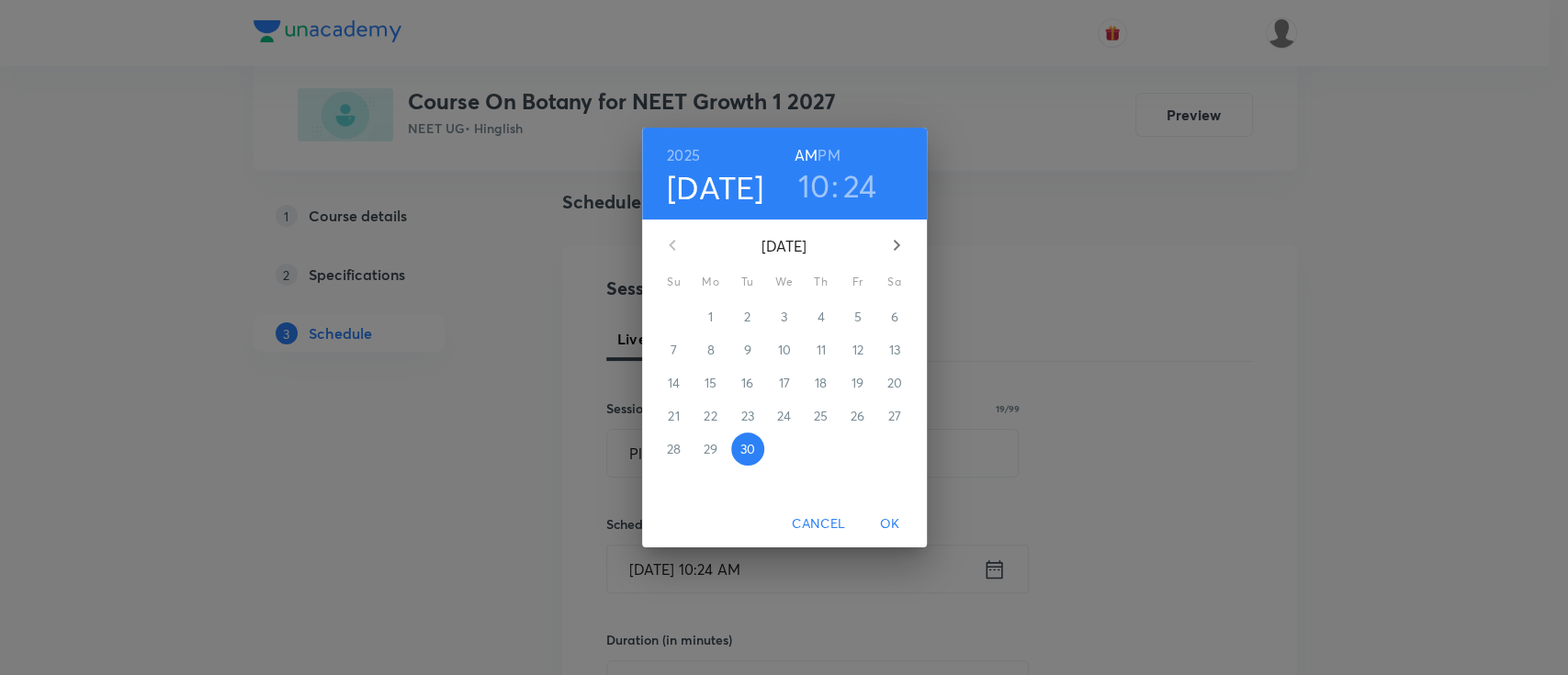
click at [819, 185] on h3 "10" at bounding box center [814, 185] width 32 height 38
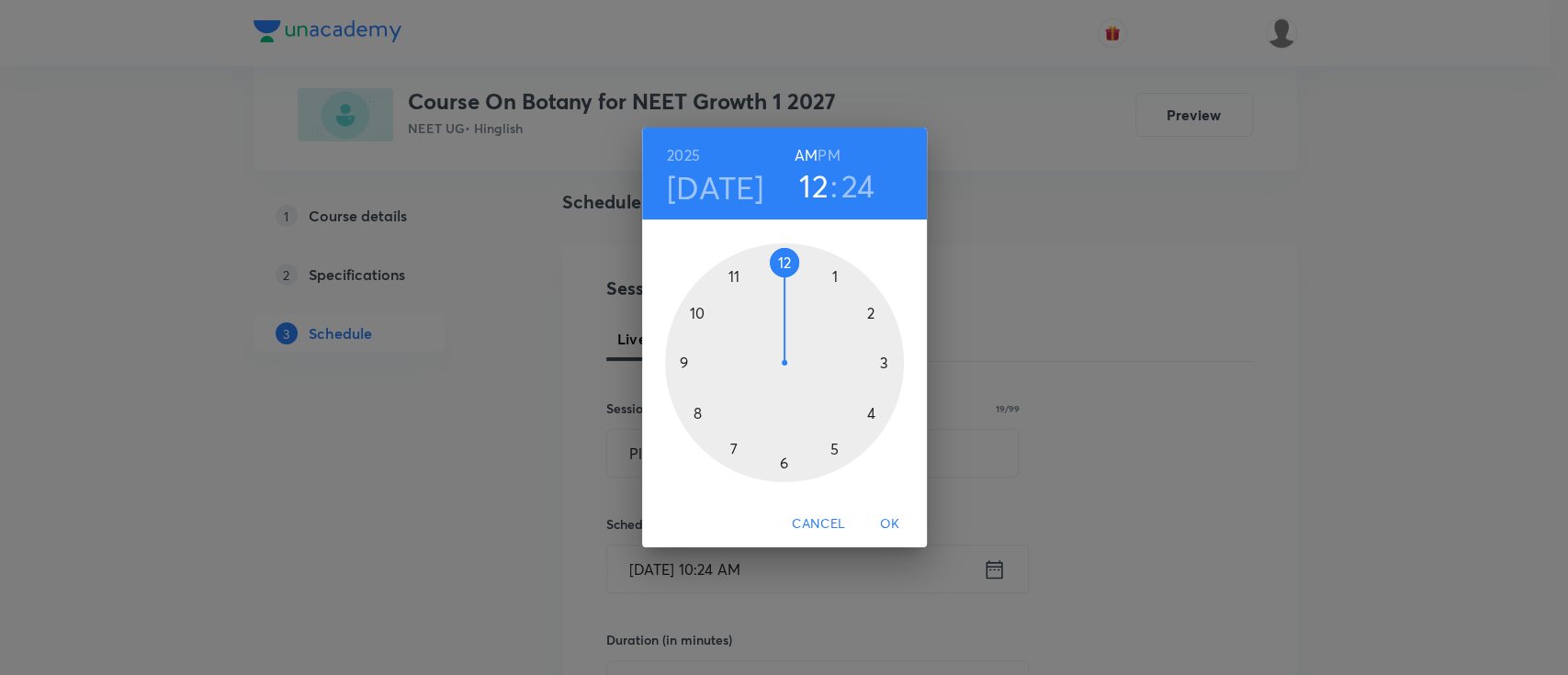
drag, startPoint x: 703, startPoint y: 309, endPoint x: 778, endPoint y: 283, distance: 79.4
click at [778, 283] on div at bounding box center [784, 363] width 239 height 239
drag, startPoint x: 842, startPoint y: 450, endPoint x: 716, endPoint y: 364, distance: 152.6
click at [716, 364] on div at bounding box center [784, 363] width 239 height 239
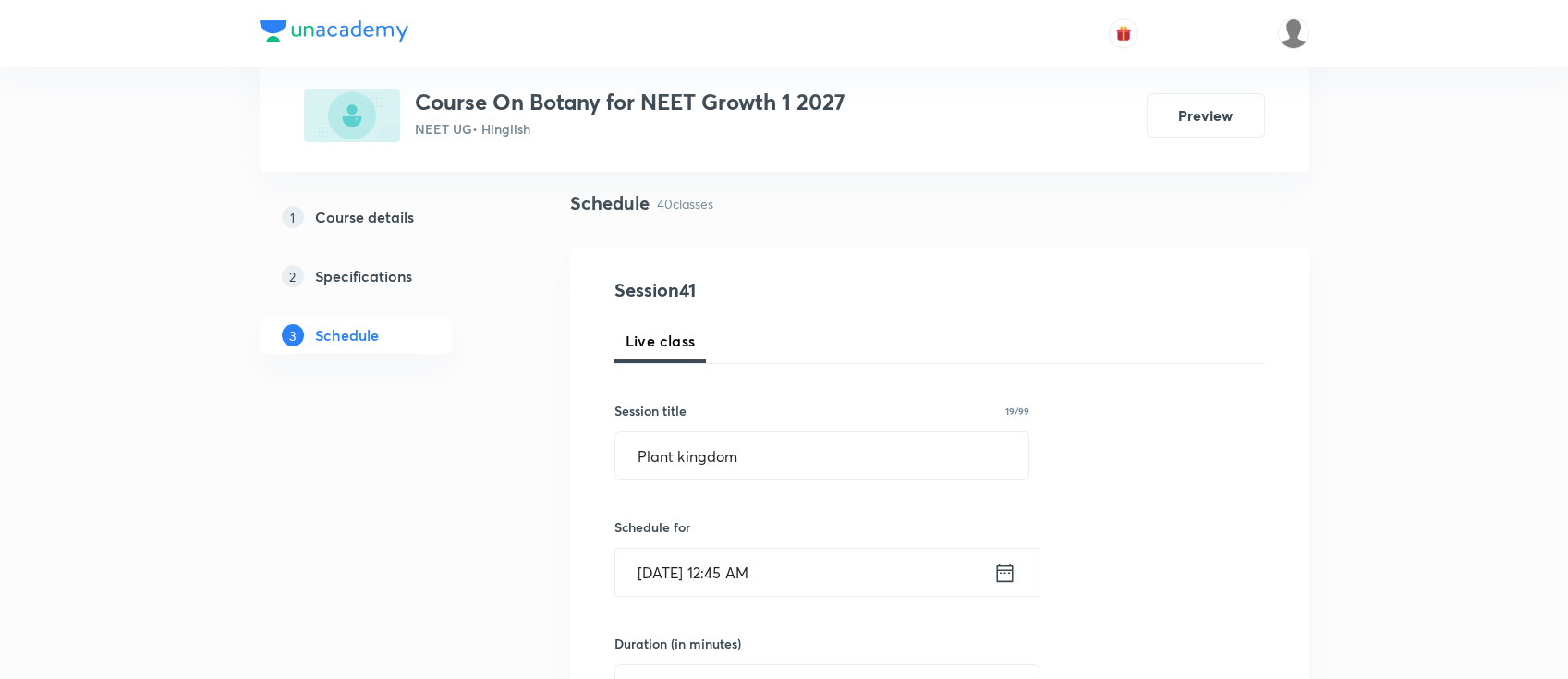
click at [1008, 575] on icon at bounding box center [1005, 571] width 23 height 25
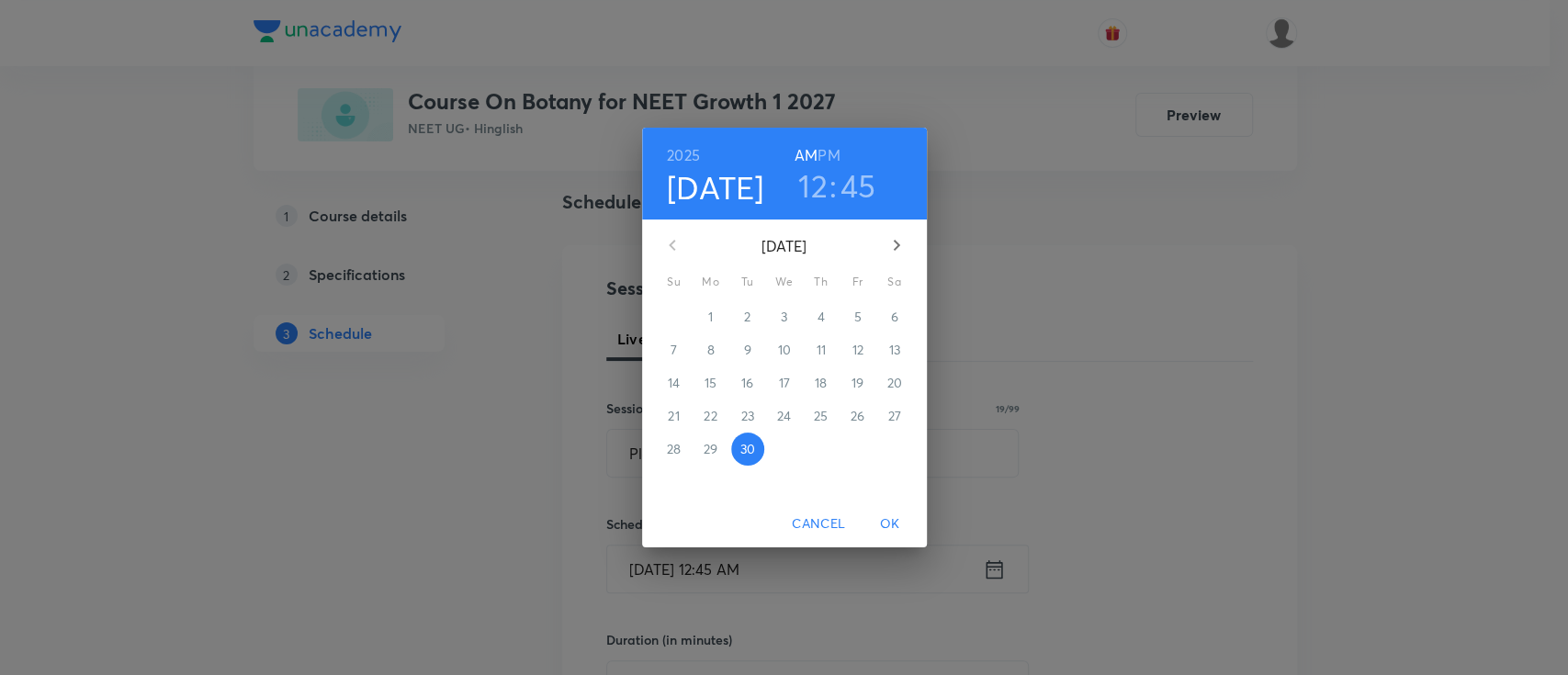
click at [832, 155] on h6 "PM" at bounding box center [829, 155] width 23 height 25
click at [897, 526] on span "OK" at bounding box center [889, 523] width 44 height 22
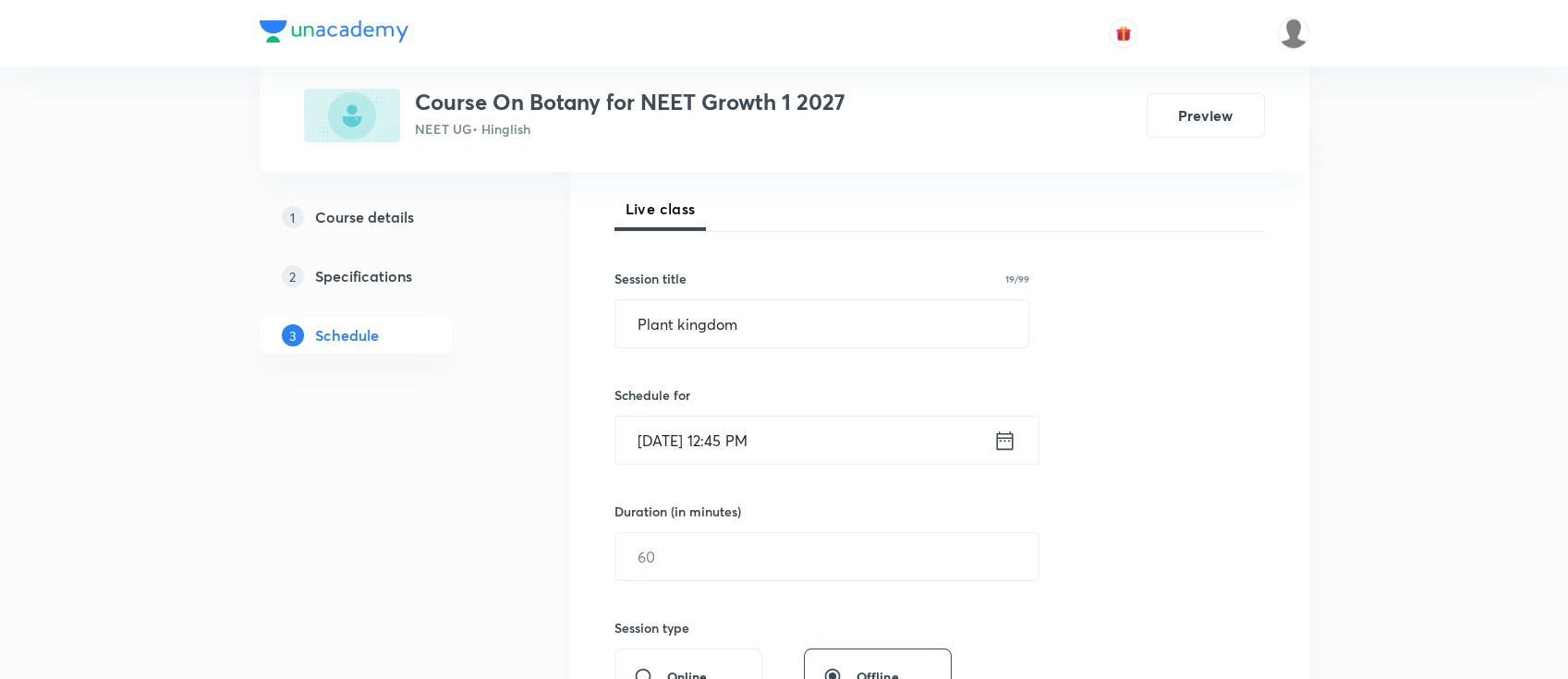
scroll to position [370, 0]
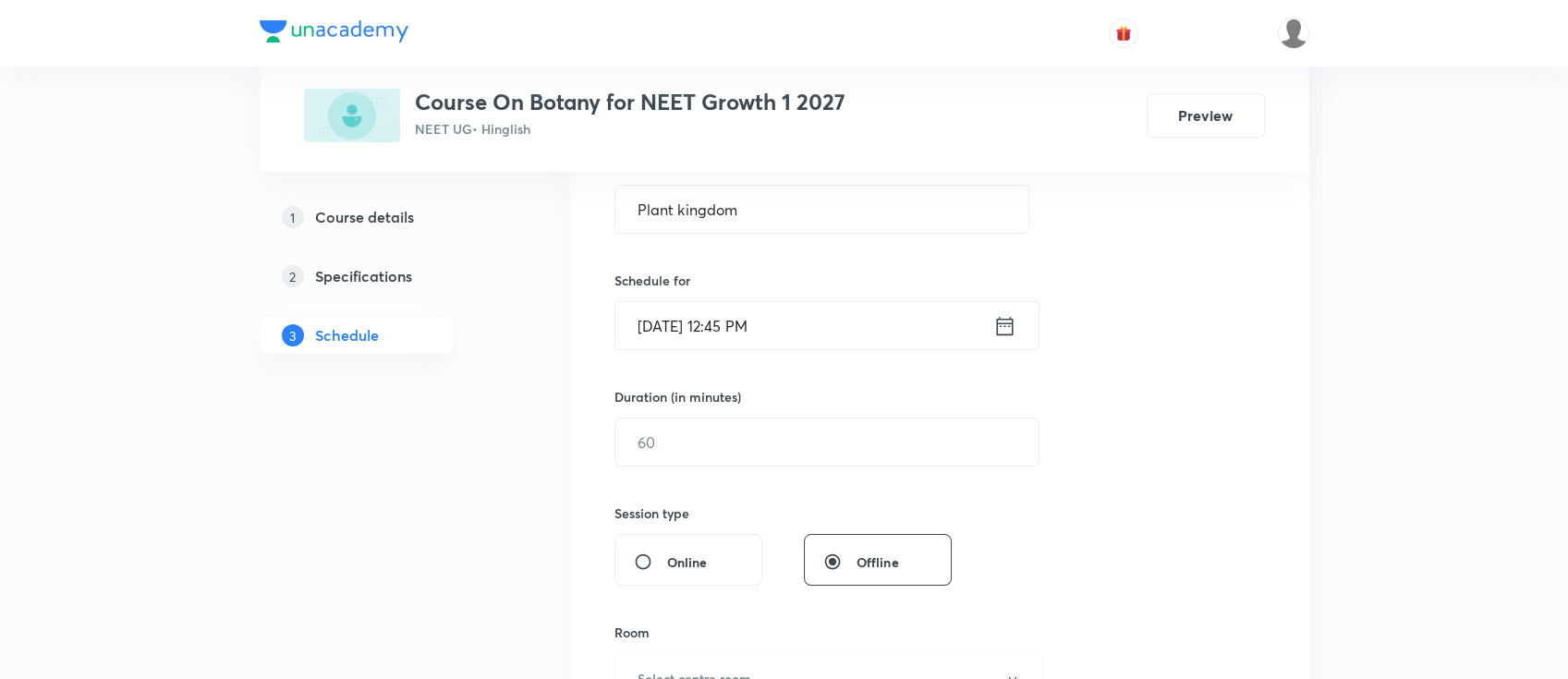
click at [888, 466] on div "Session 41 Live class Session title 19/99 Plant kingdom ​ Schedule for Sep 30, …" at bounding box center [939, 463] width 650 height 868
click at [894, 454] on input "text" at bounding box center [826, 442] width 424 height 47
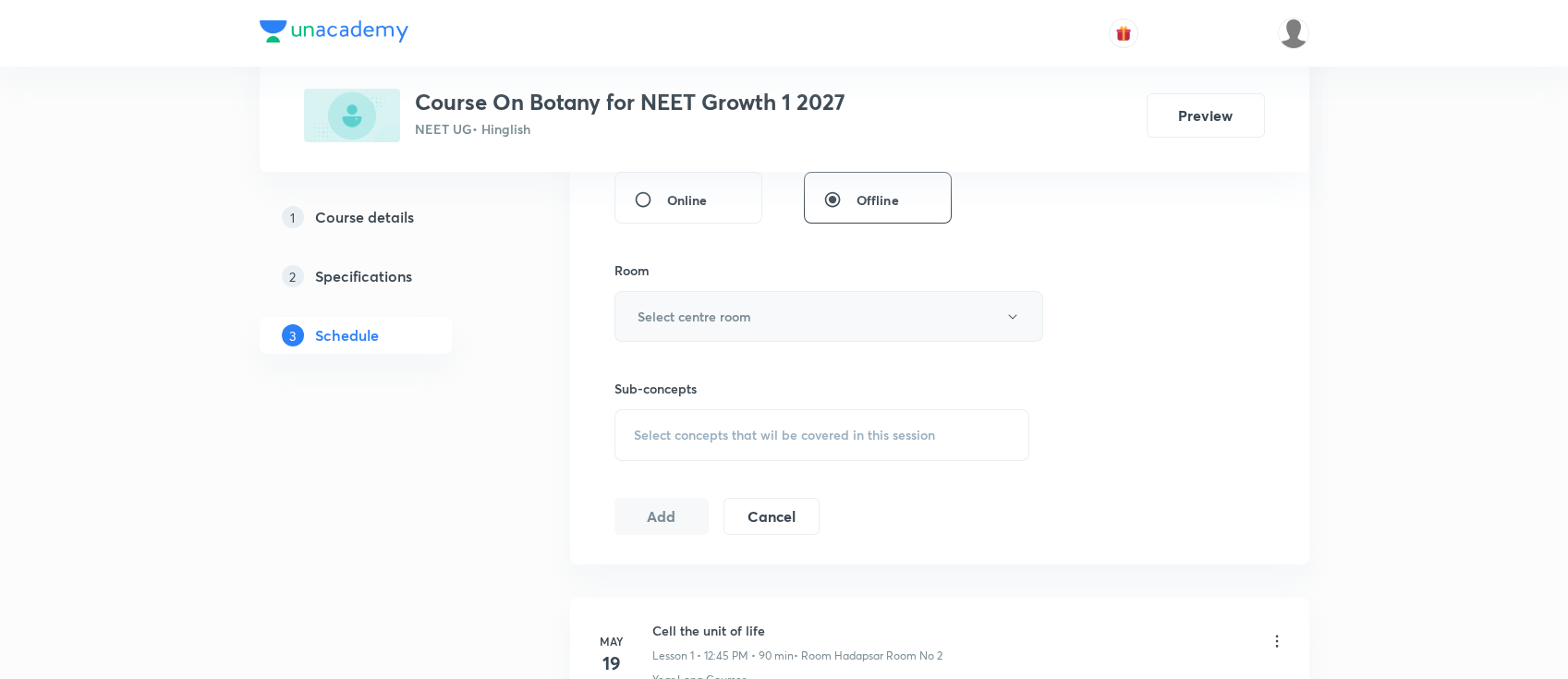
scroll to position [738, 0]
type input "90"
click at [754, 304] on button "Select centre room" at bounding box center [828, 309] width 428 height 51
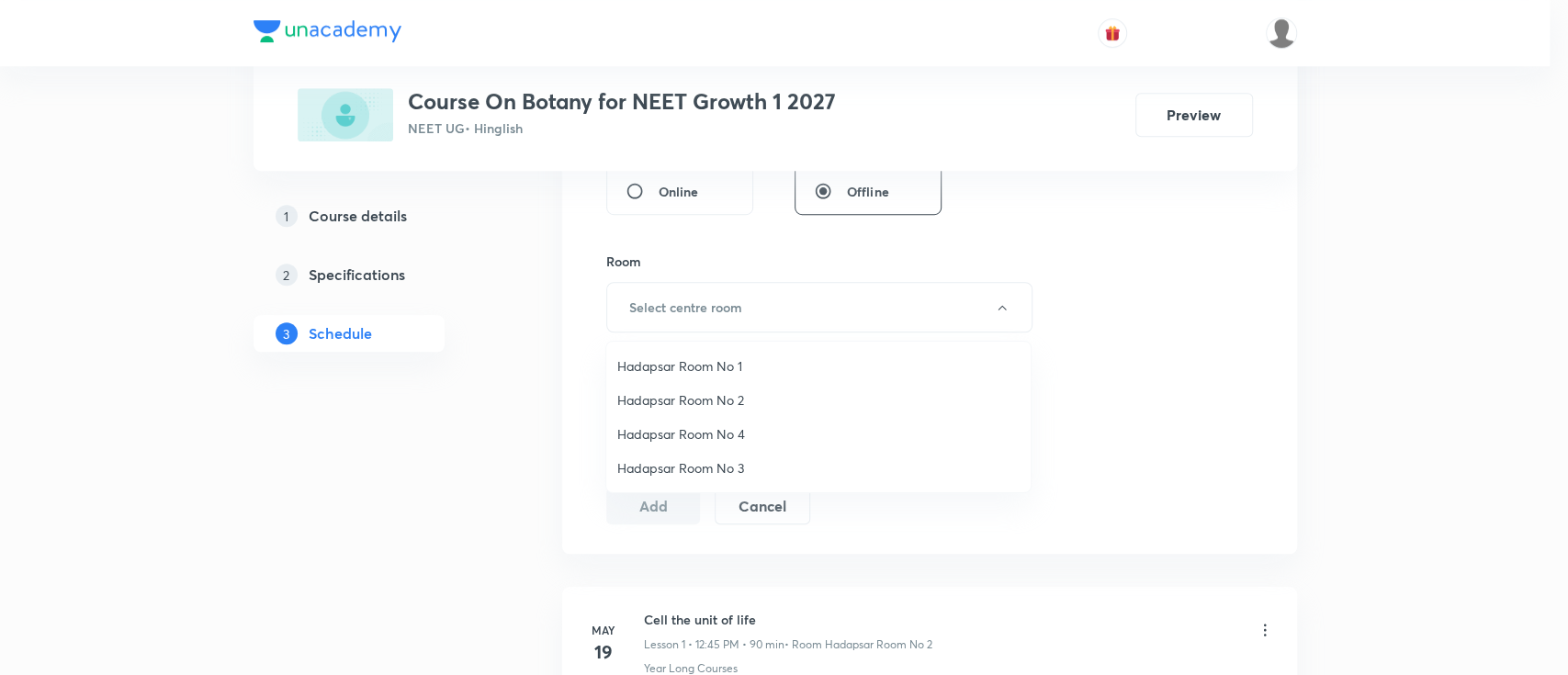
click at [723, 400] on span "Hadapsar Room No 2" at bounding box center [818, 399] width 402 height 20
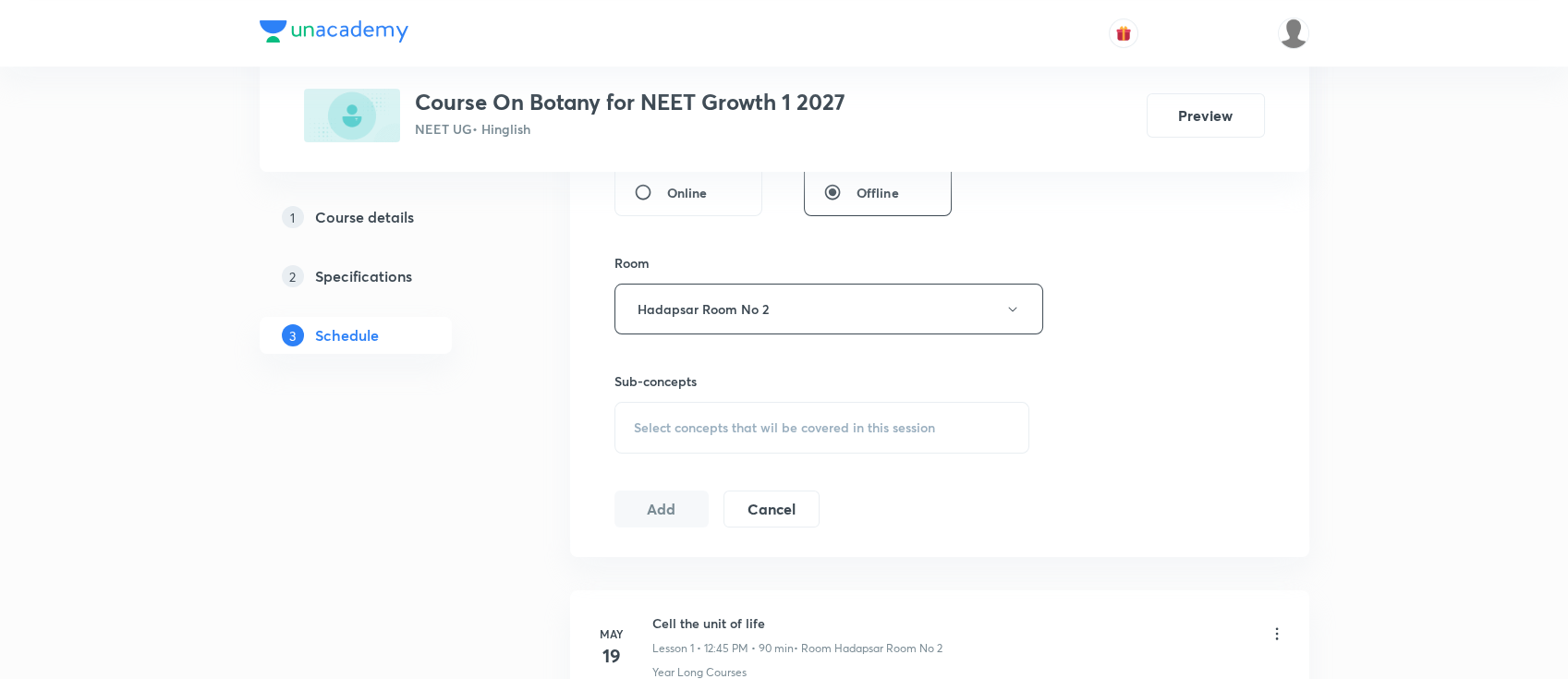
click at [821, 422] on span "Select concepts that wil be covered in this session" at bounding box center [784, 428] width 301 height 15
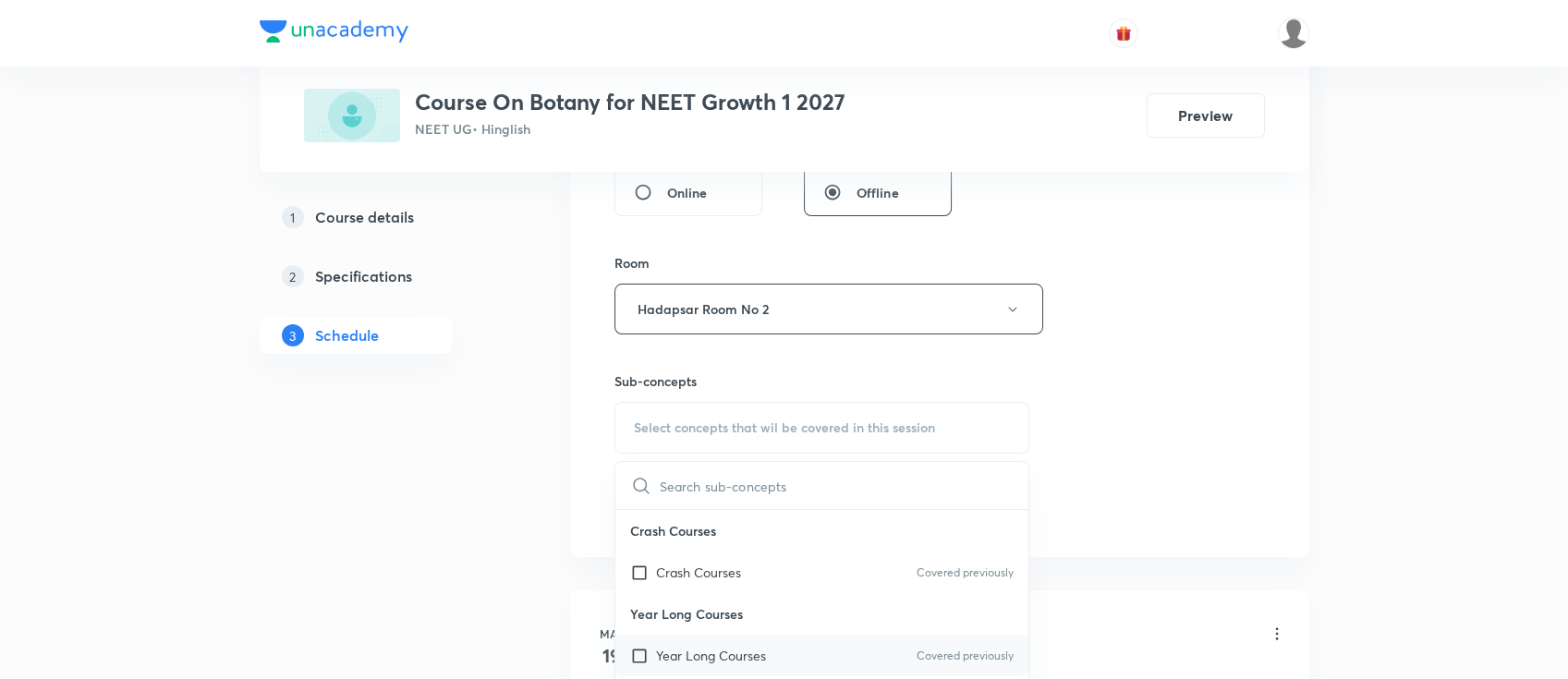
click at [747, 656] on p "Year Long Courses" at bounding box center [710, 655] width 110 height 20
checkbox input "true"
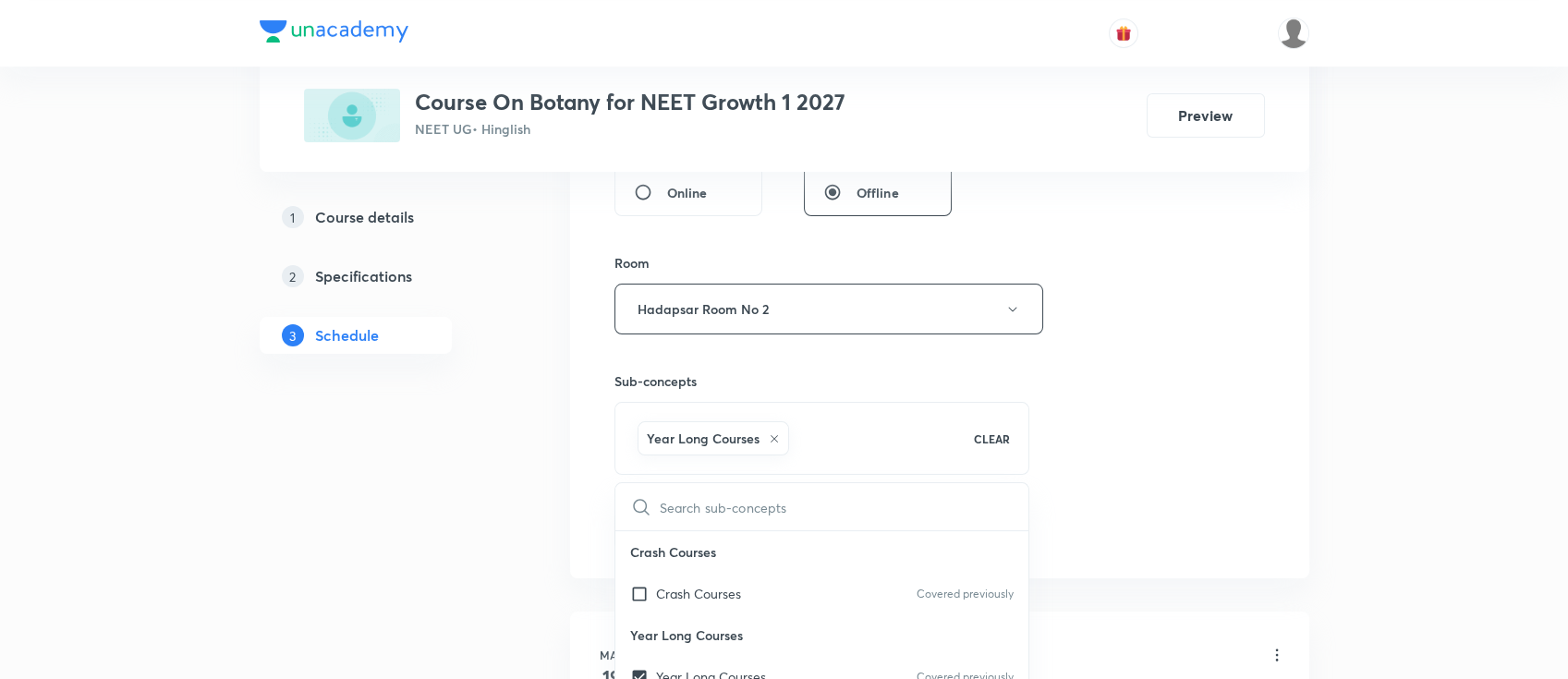
click at [1053, 508] on div "Session 41 Live class Session title 19/99 Plant kingdom ​ Schedule for Sep 30, …" at bounding box center [939, 105] width 650 height 888
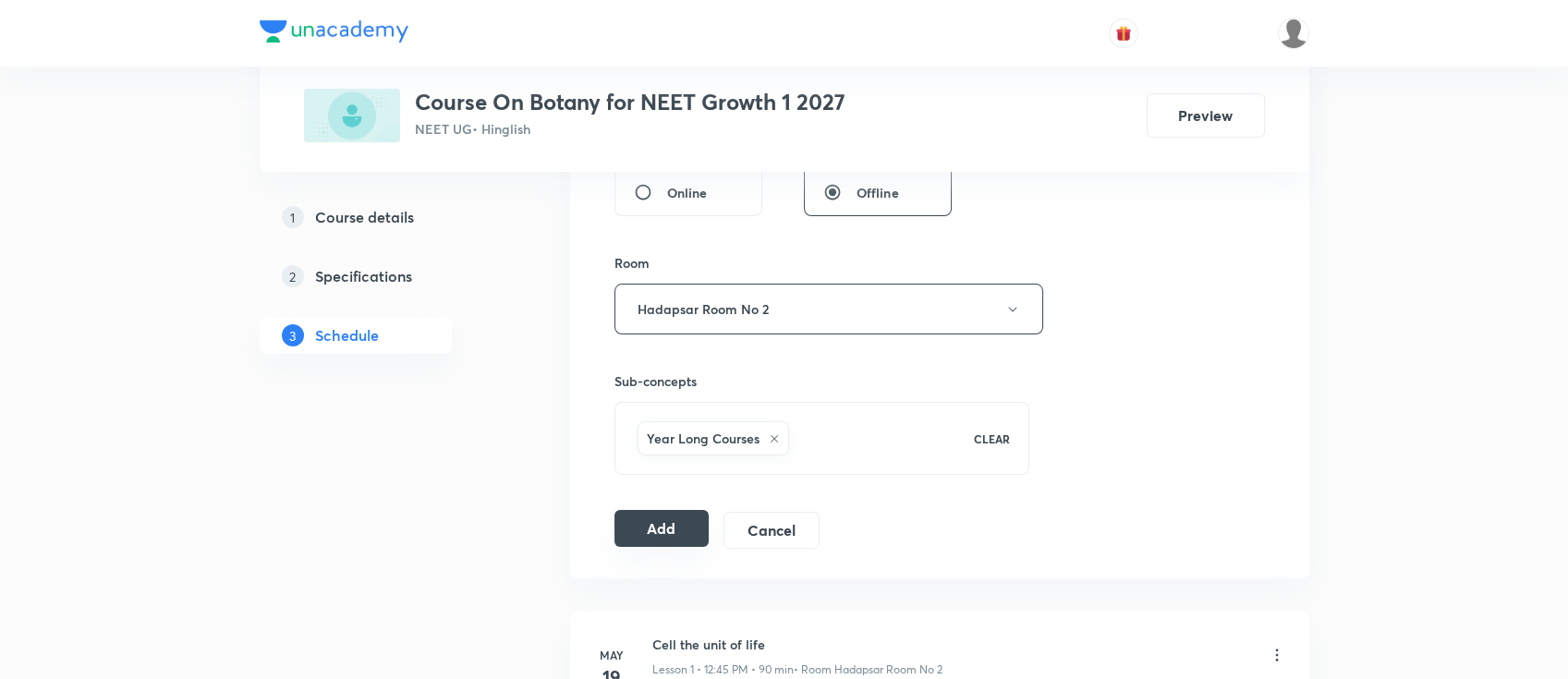
click at [683, 522] on button "Add" at bounding box center [661, 528] width 95 height 37
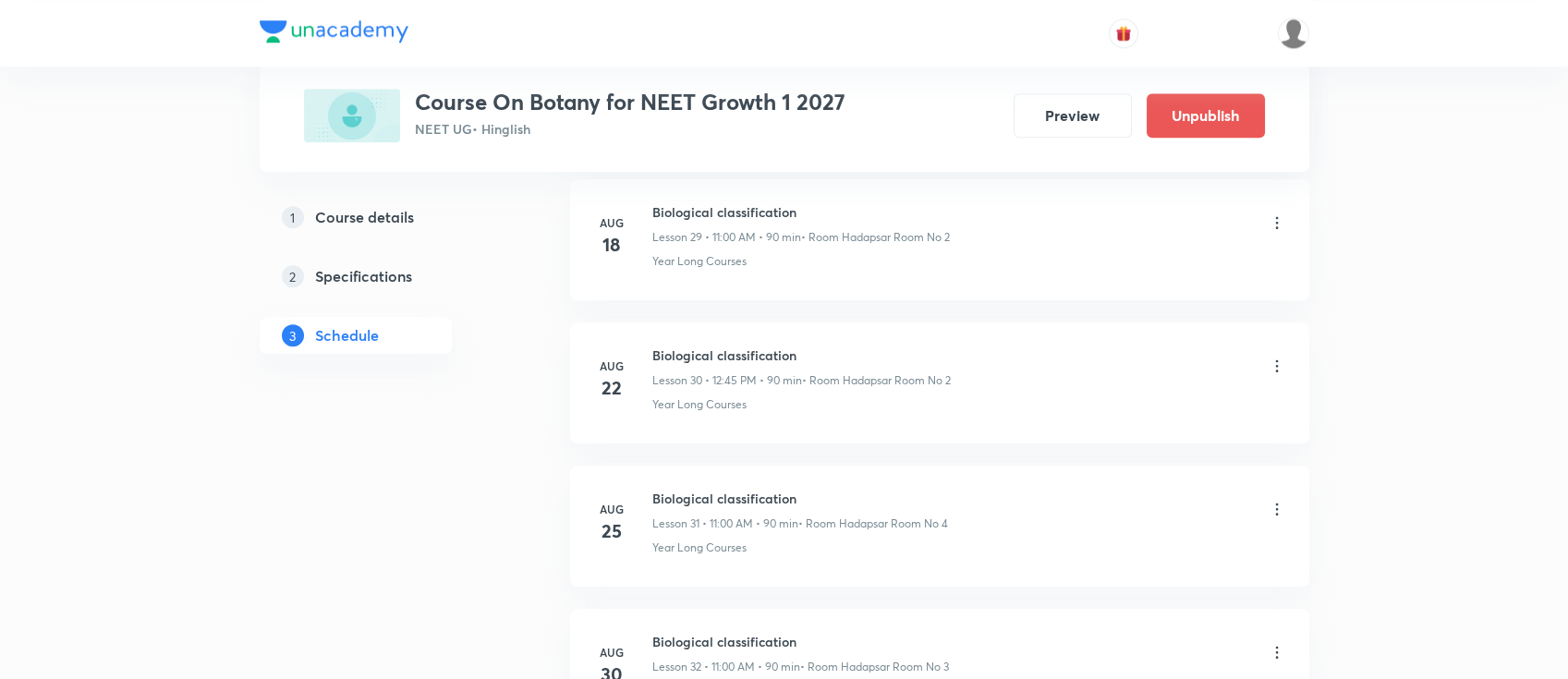
scroll to position [4925, 0]
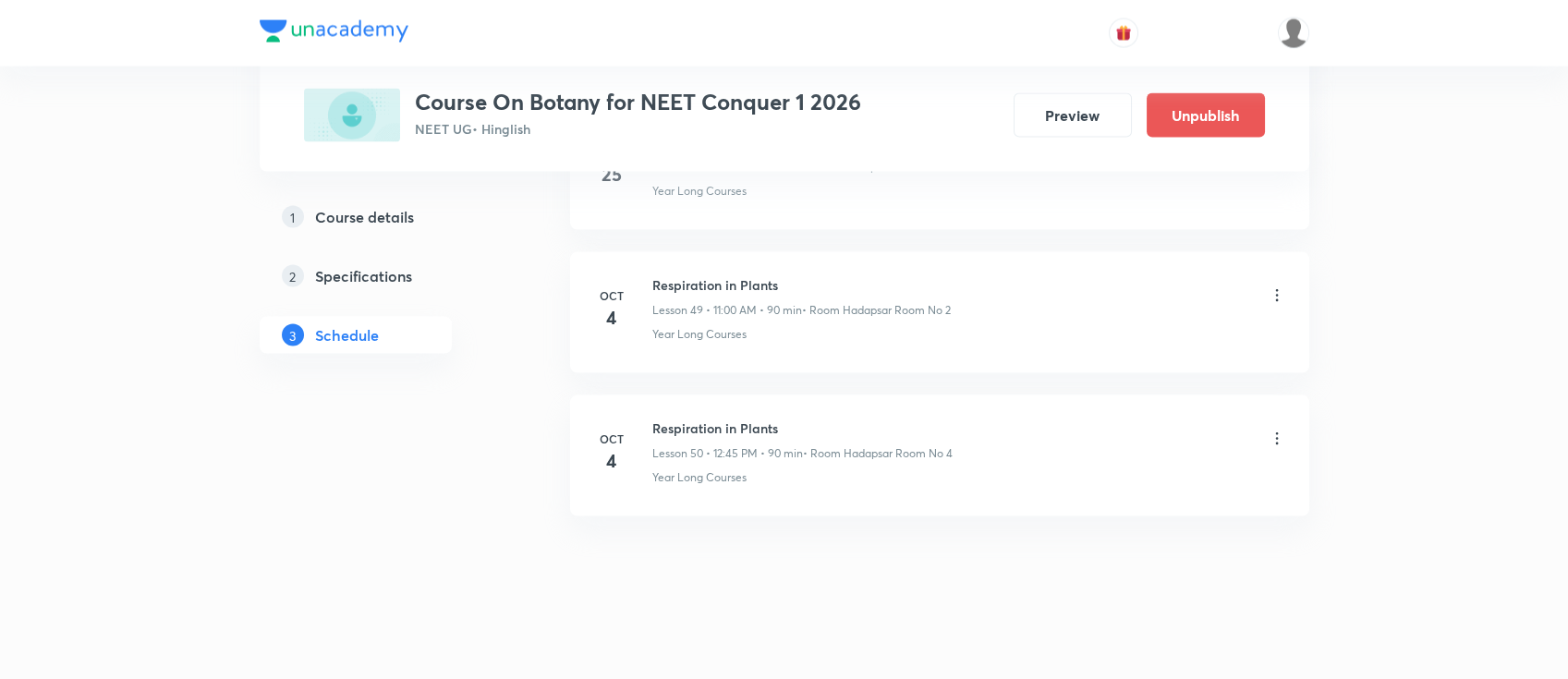
click at [713, 420] on h6 "Respiration in Plants" at bounding box center [802, 428] width 300 height 20
copy h6 "Respiration in Plants"
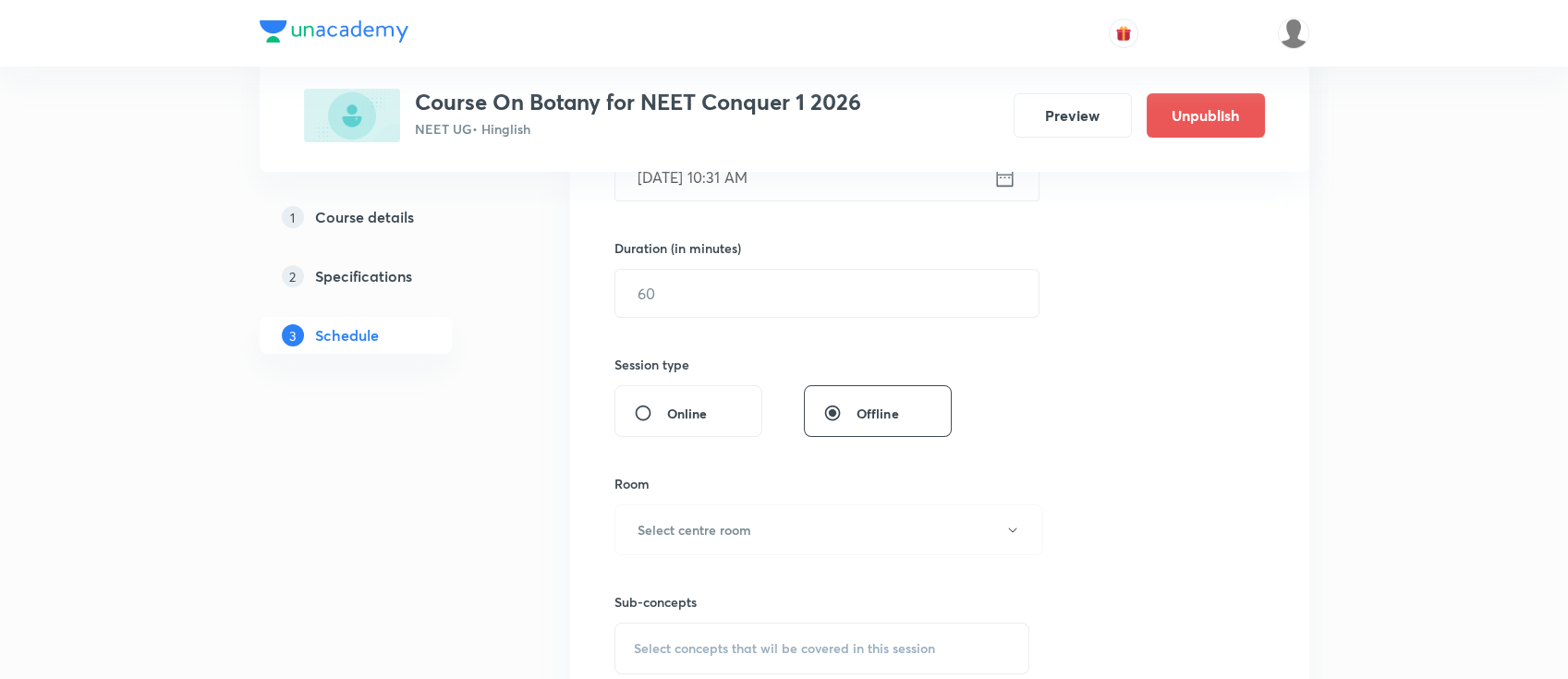
scroll to position [321, 0]
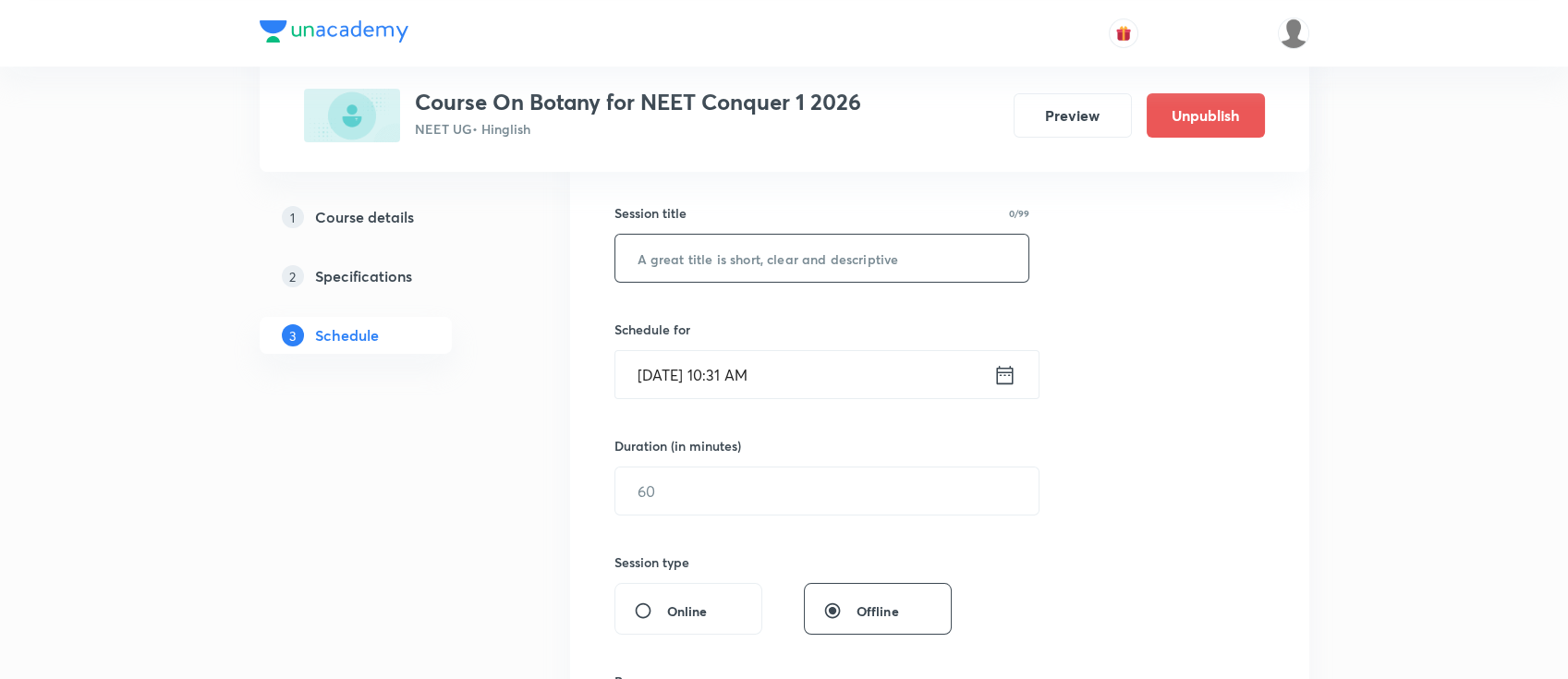
click at [894, 240] on input "text" at bounding box center [822, 258] width 414 height 47
paste input "Respiration in Plants"
type input "Respiration in Plants"
click at [996, 373] on icon at bounding box center [1005, 374] width 17 height 19
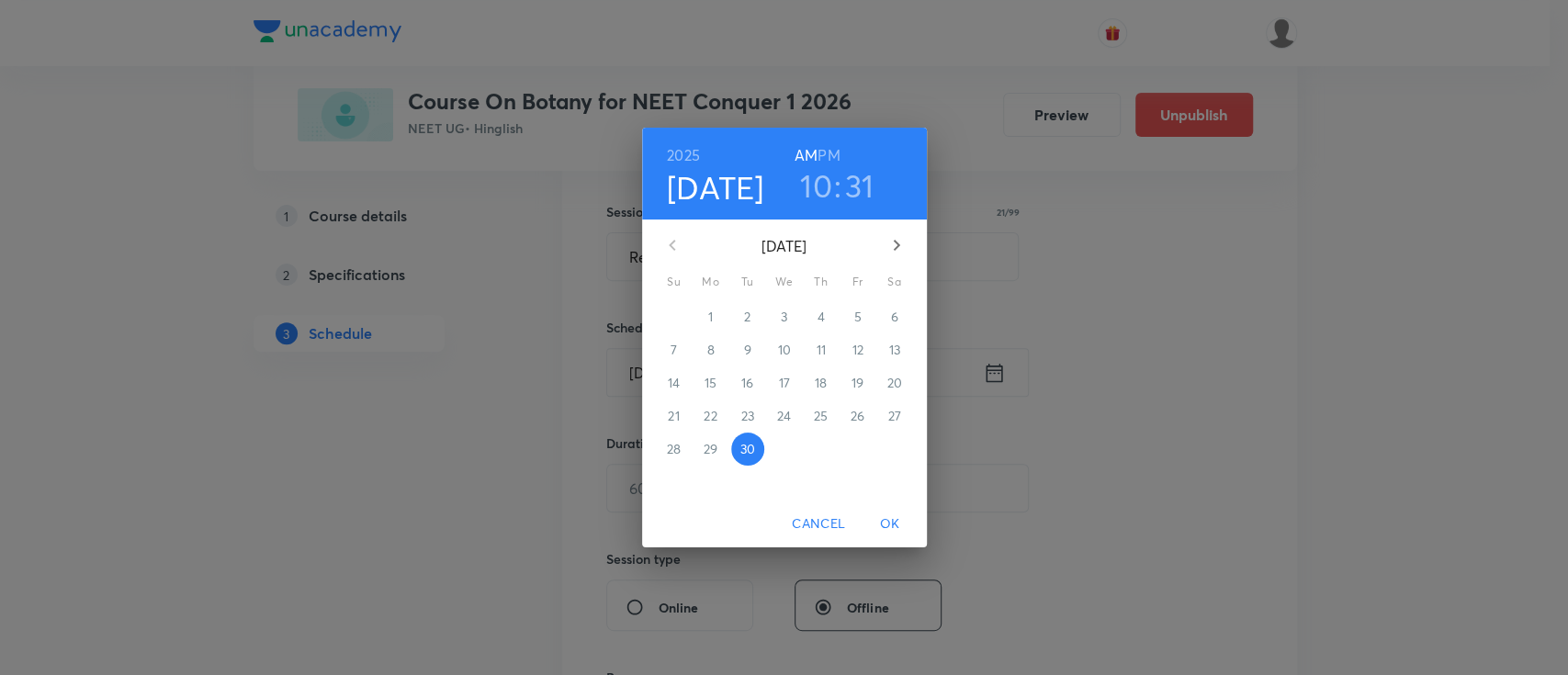
click at [814, 186] on h3 "10" at bounding box center [816, 185] width 32 height 38
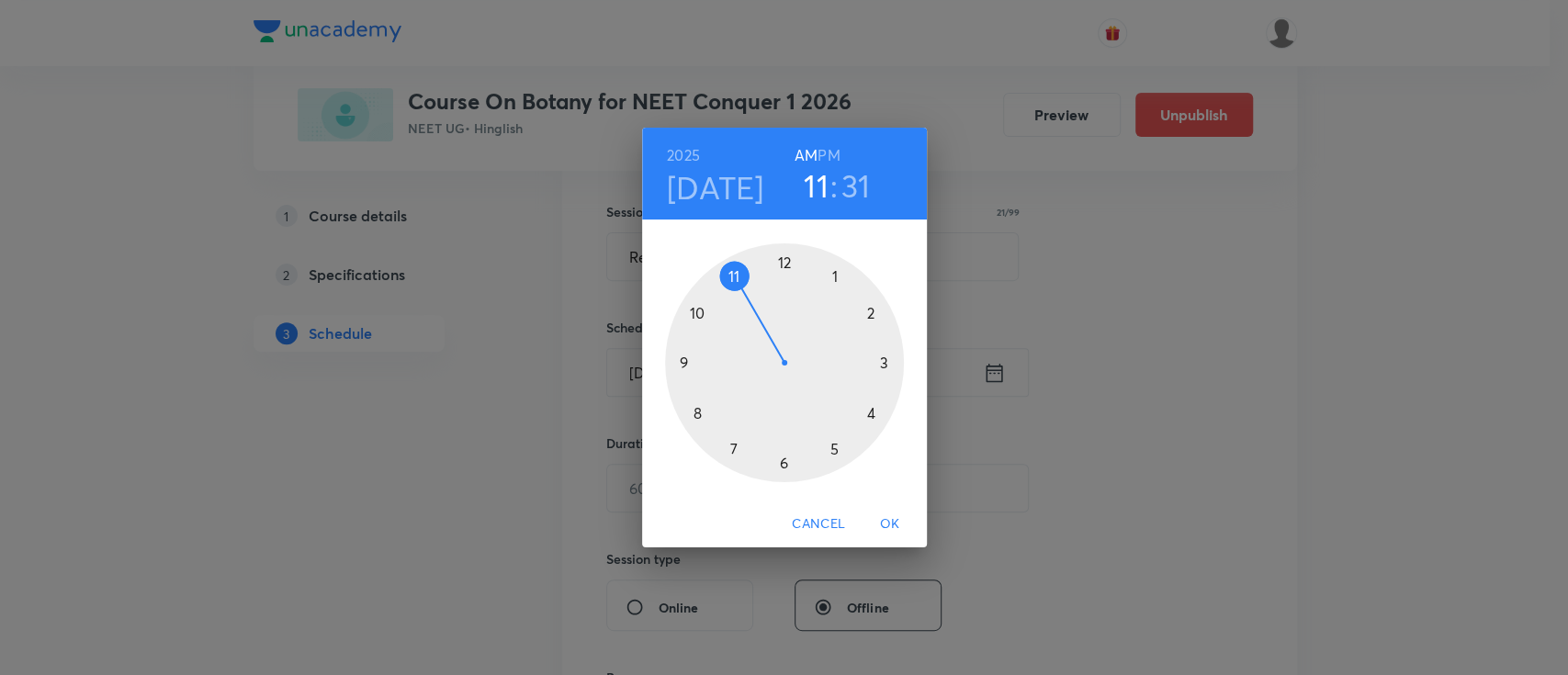
drag, startPoint x: 701, startPoint y: 311, endPoint x: 731, endPoint y: 288, distance: 37.8
click at [731, 288] on div at bounding box center [784, 363] width 239 height 239
drag, startPoint x: 768, startPoint y: 468, endPoint x: 783, endPoint y: 326, distance: 142.8
click at [783, 326] on div at bounding box center [784, 363] width 239 height 239
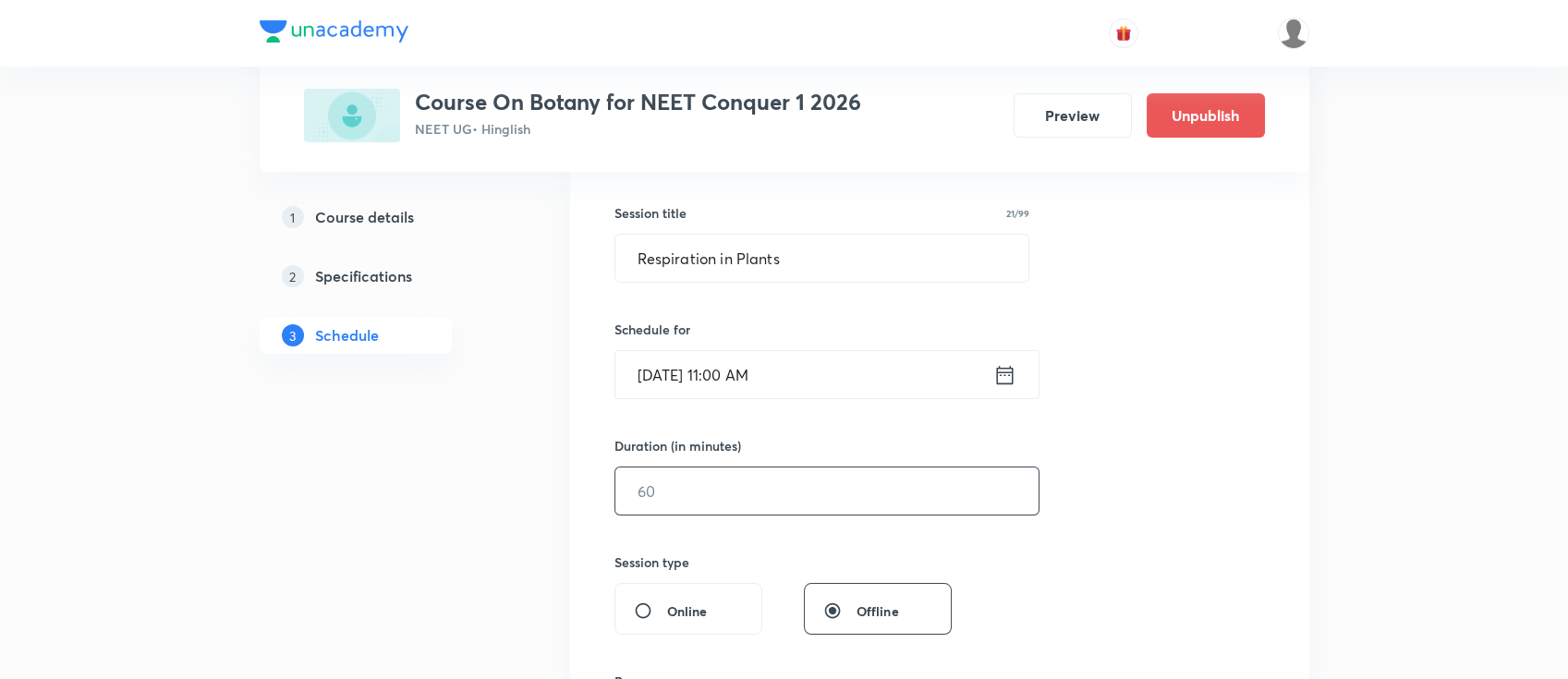
click at [802, 482] on input "text" at bounding box center [826, 491] width 424 height 47
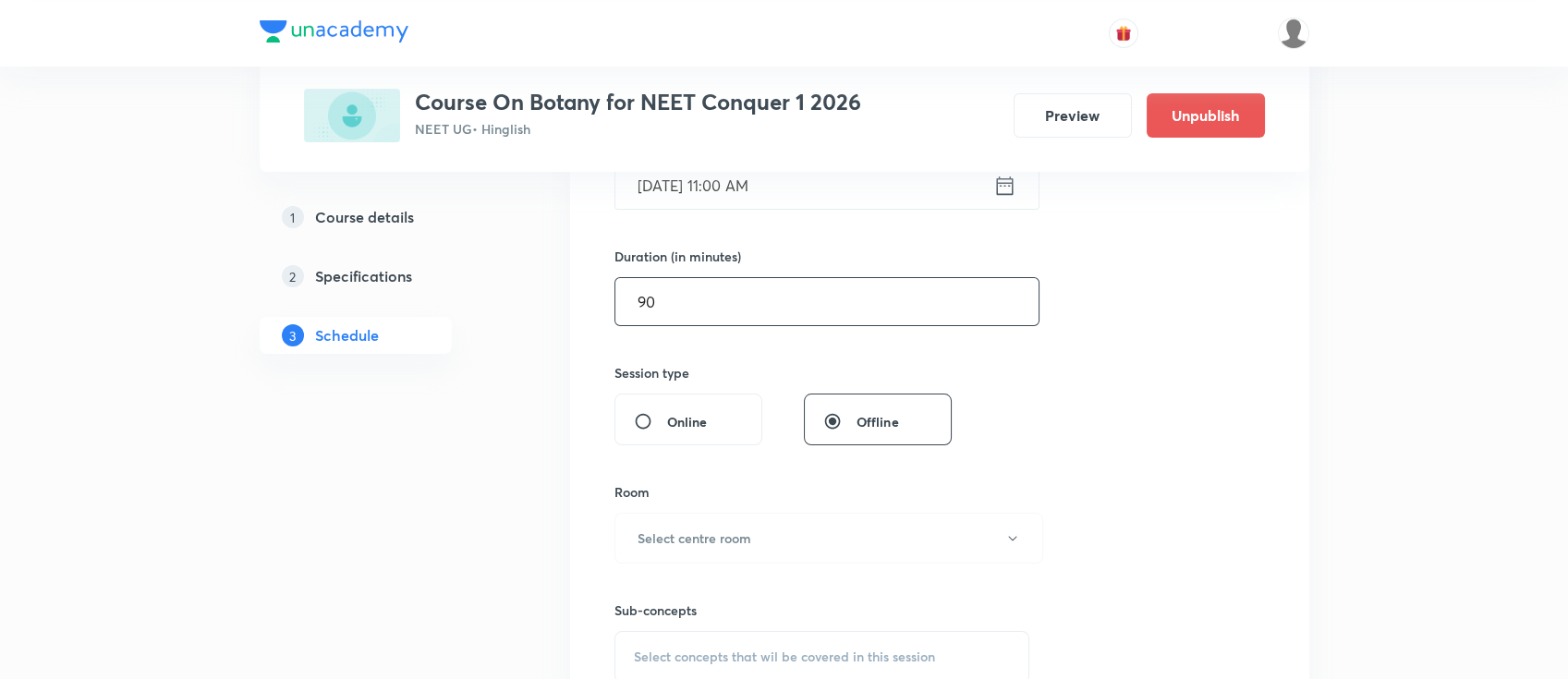
scroll to position [567, 0]
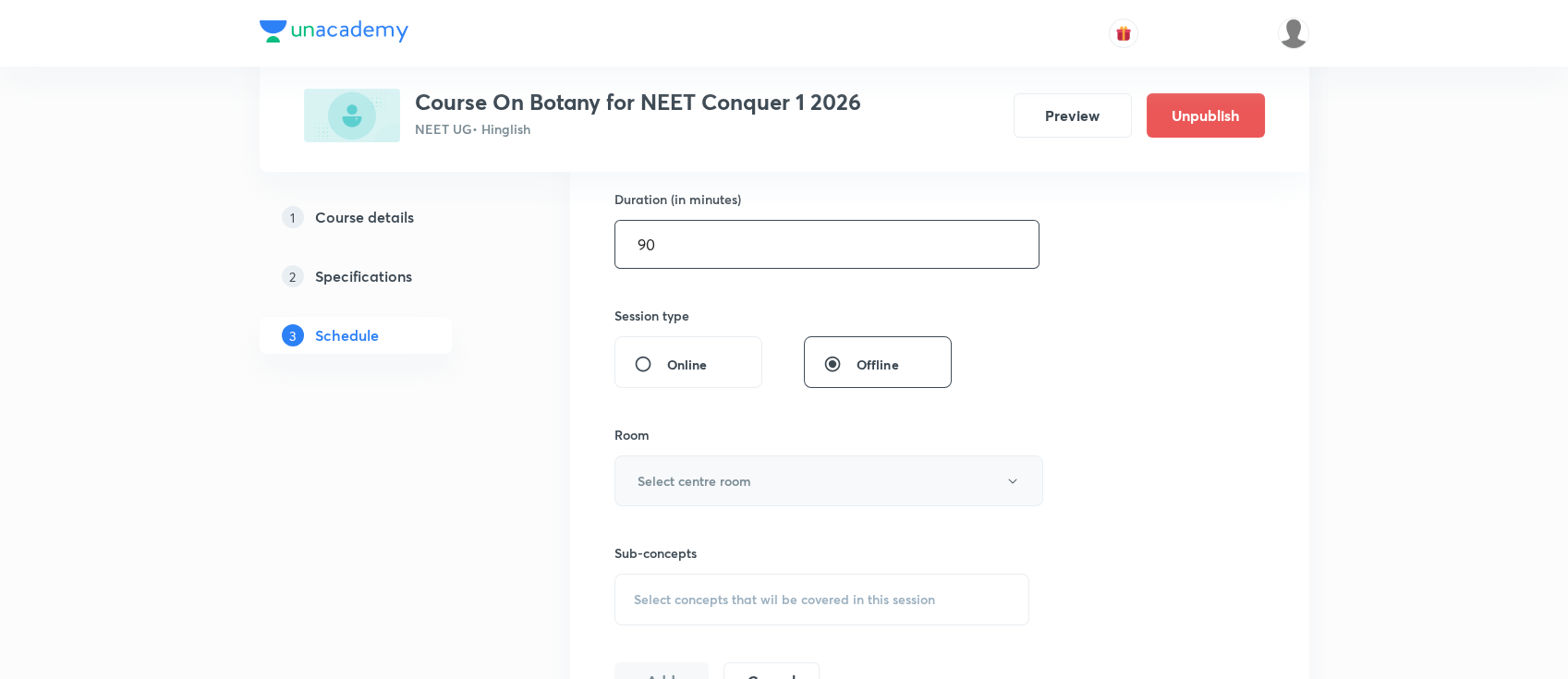
type input "90"
click at [789, 480] on button "Select centre room" at bounding box center [828, 481] width 428 height 51
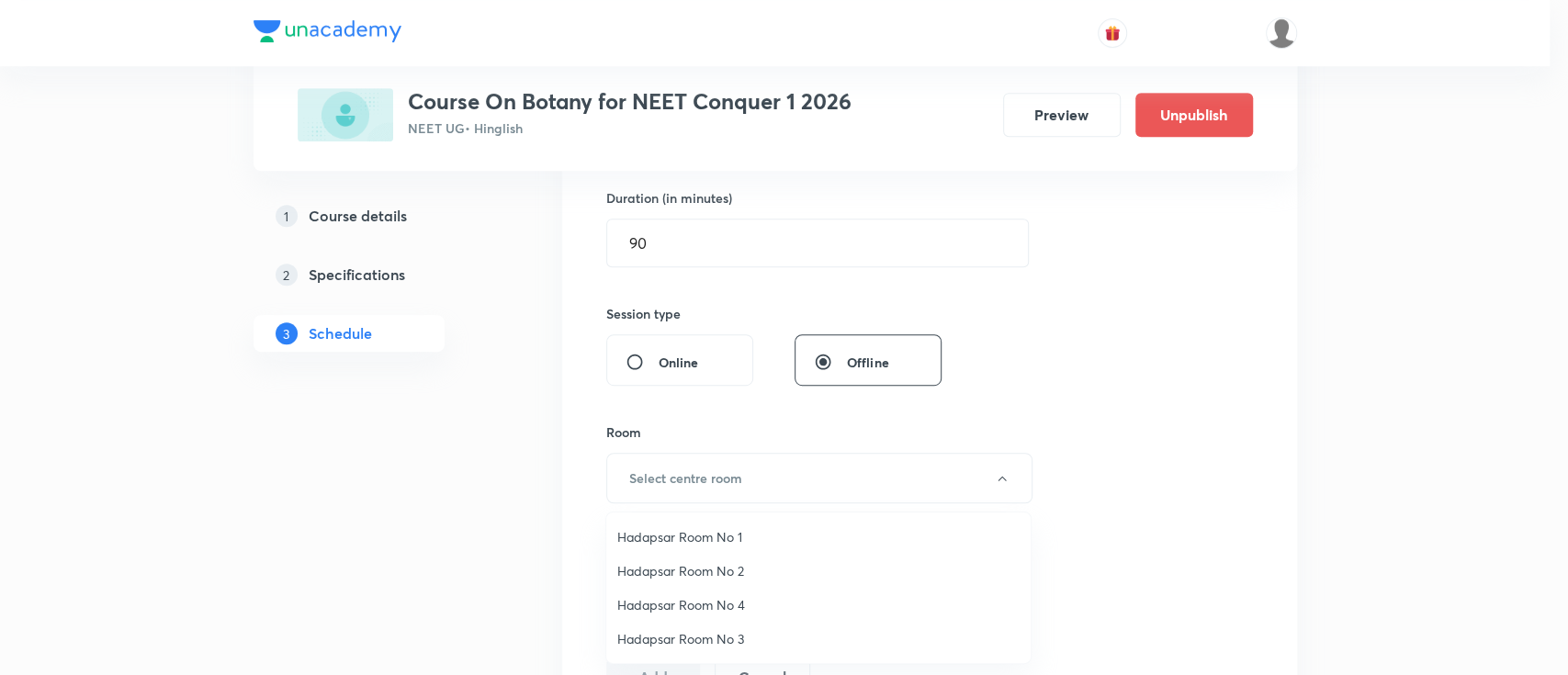
click at [737, 562] on span "Hadapsar Room No 2" at bounding box center [818, 570] width 402 height 20
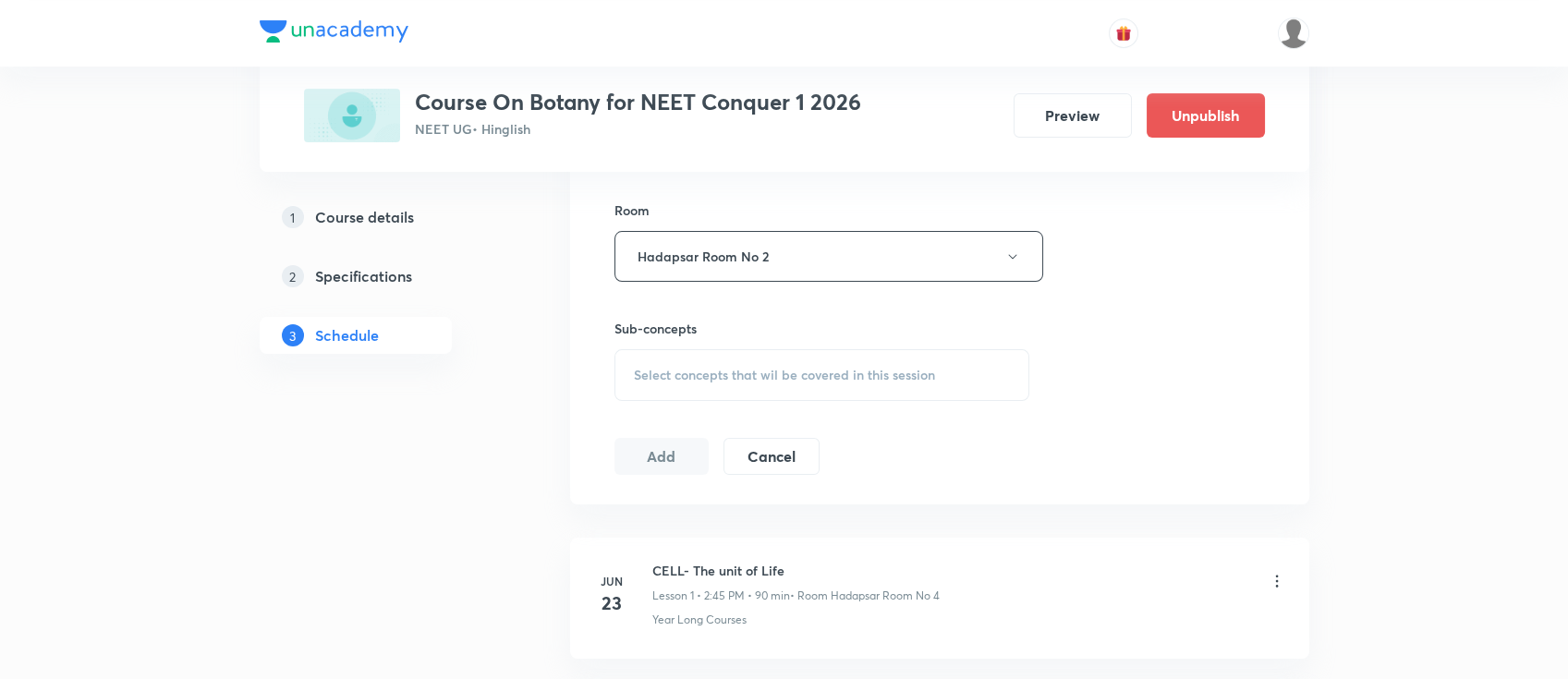
scroll to position [813, 0]
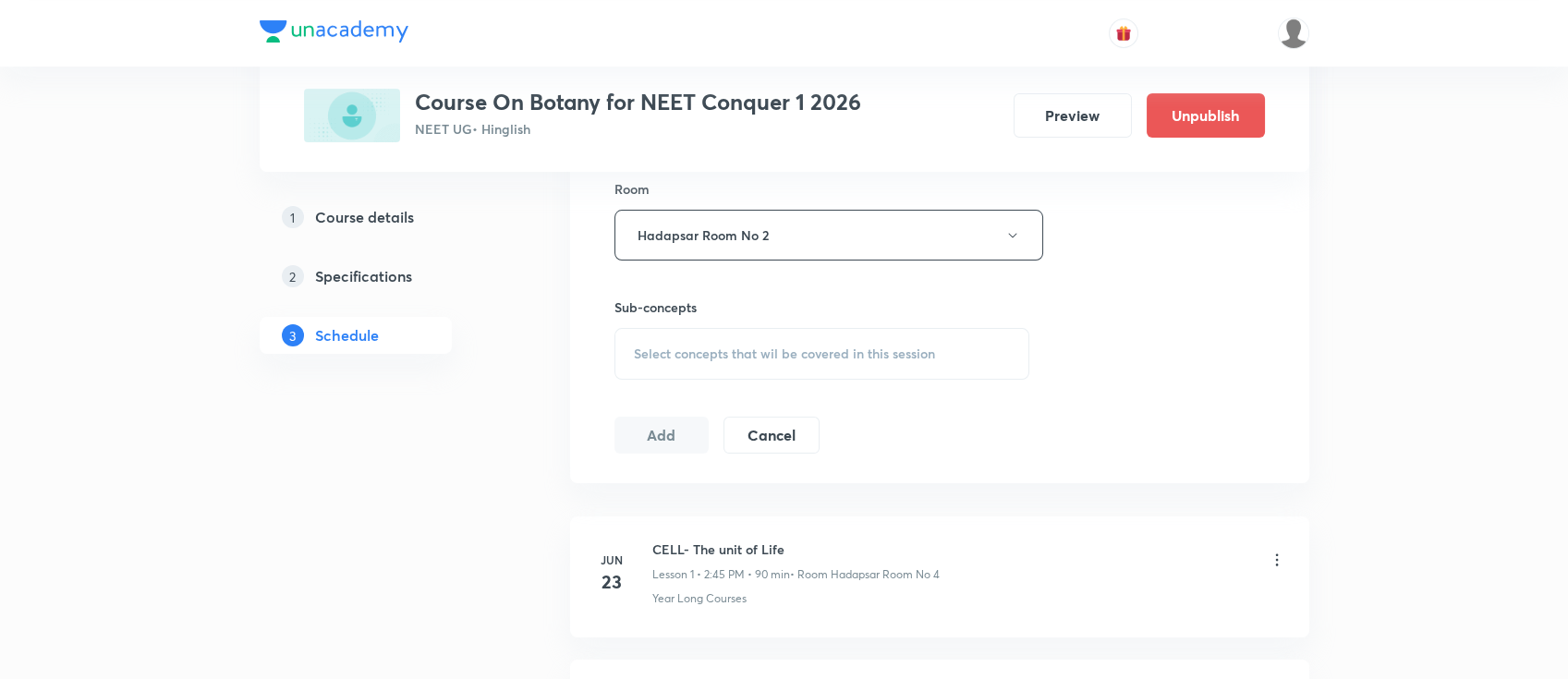
click at [913, 357] on span "Select concepts that wil be covered in this session" at bounding box center [784, 354] width 301 height 15
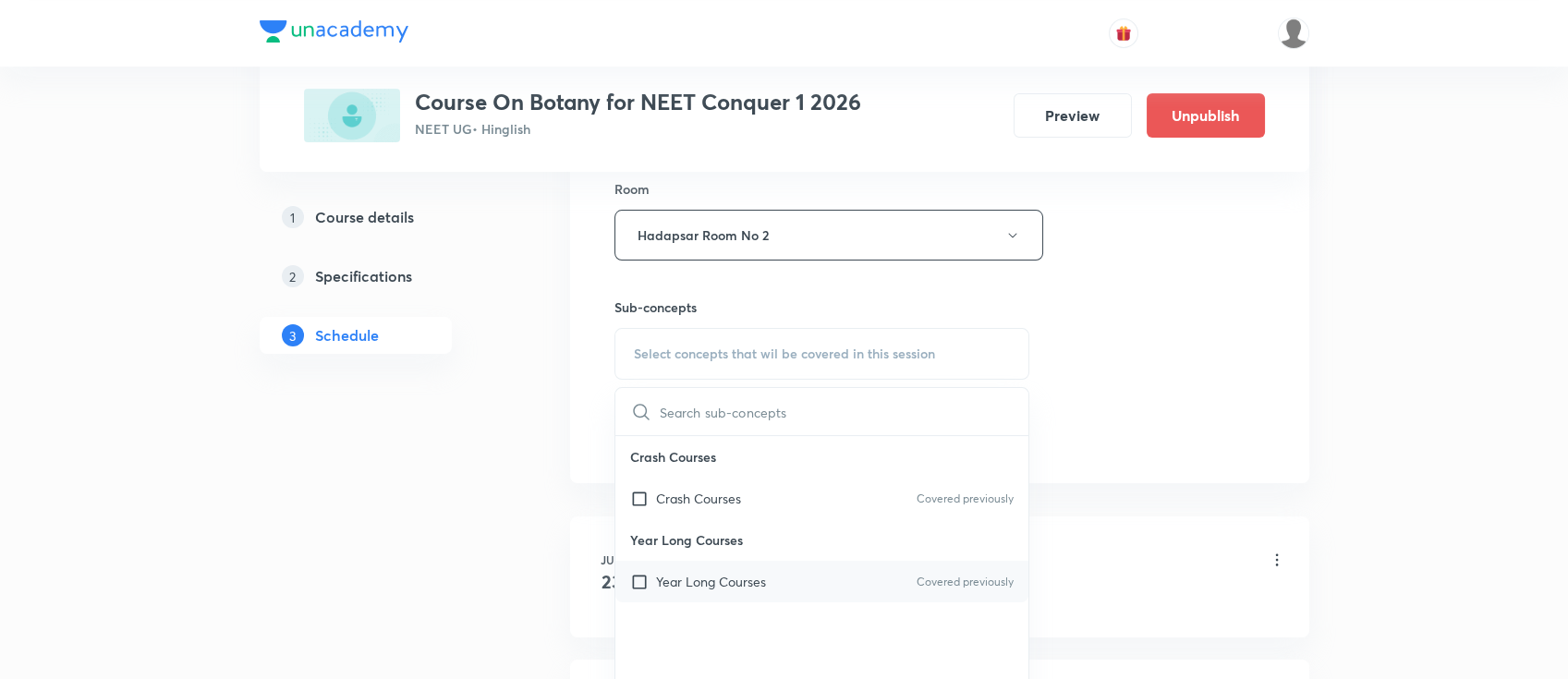
click at [834, 589] on div "Year Long Courses Covered previously" at bounding box center [822, 581] width 414 height 41
checkbox input "true"
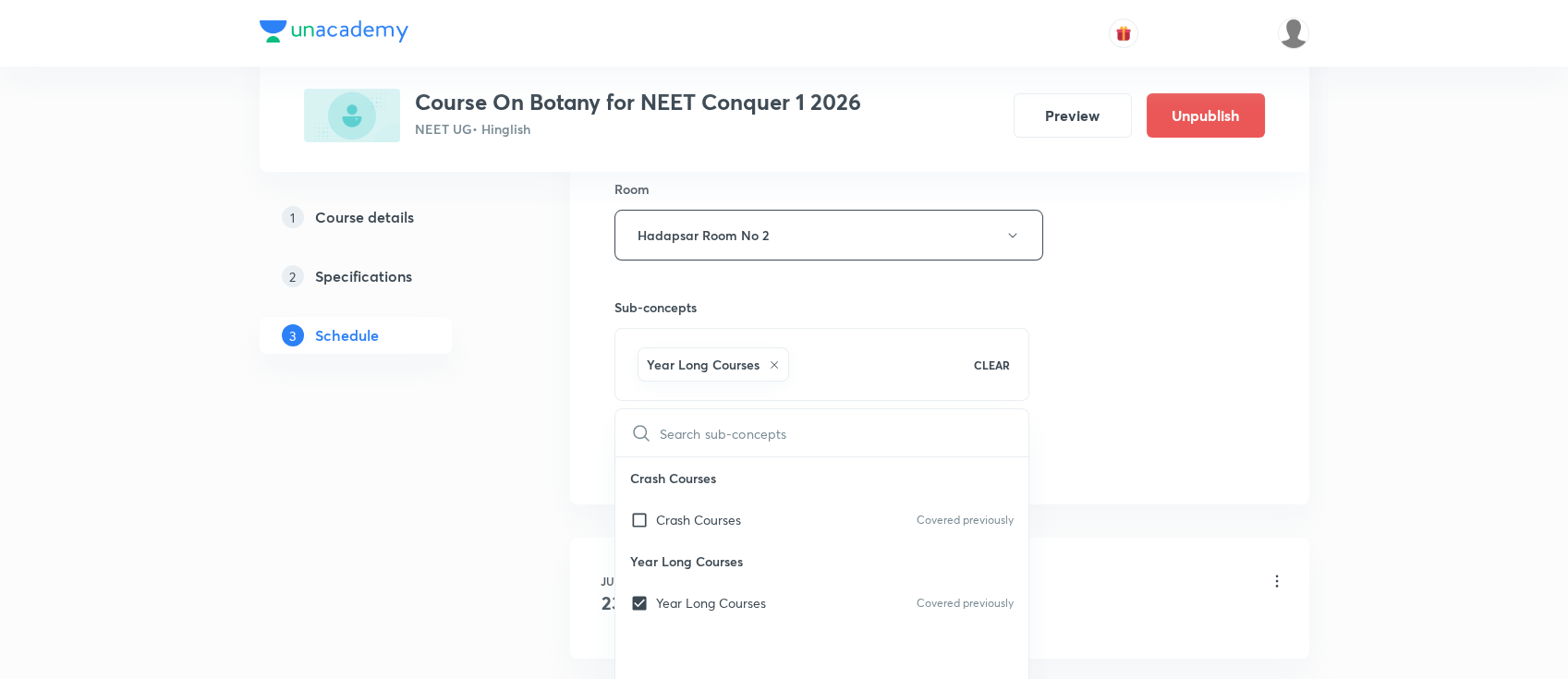
click at [1105, 414] on div "Session 51 Live class Session title 21/99 Respiration in Plants ​ Schedule for …" at bounding box center [939, 30] width 650 height 888
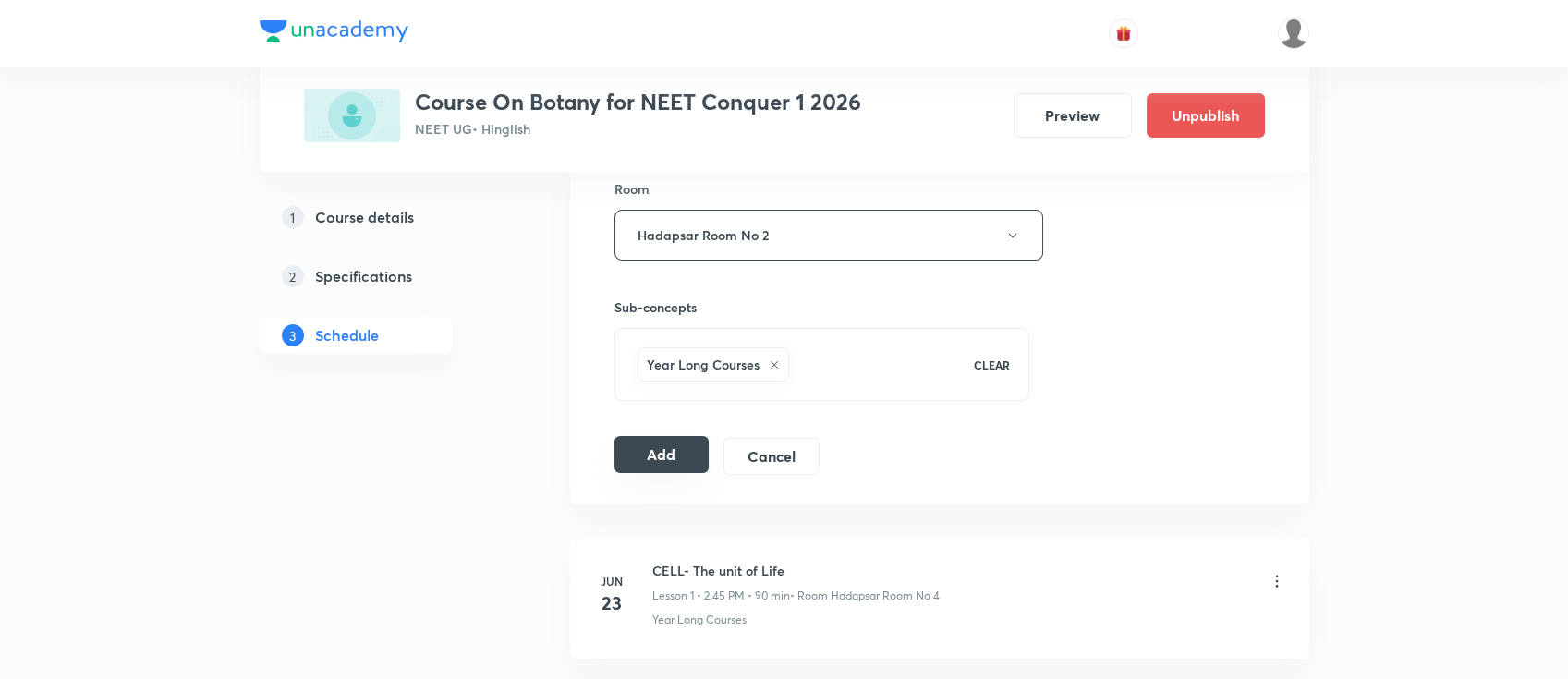
click at [634, 458] on button "Add" at bounding box center [661, 454] width 95 height 37
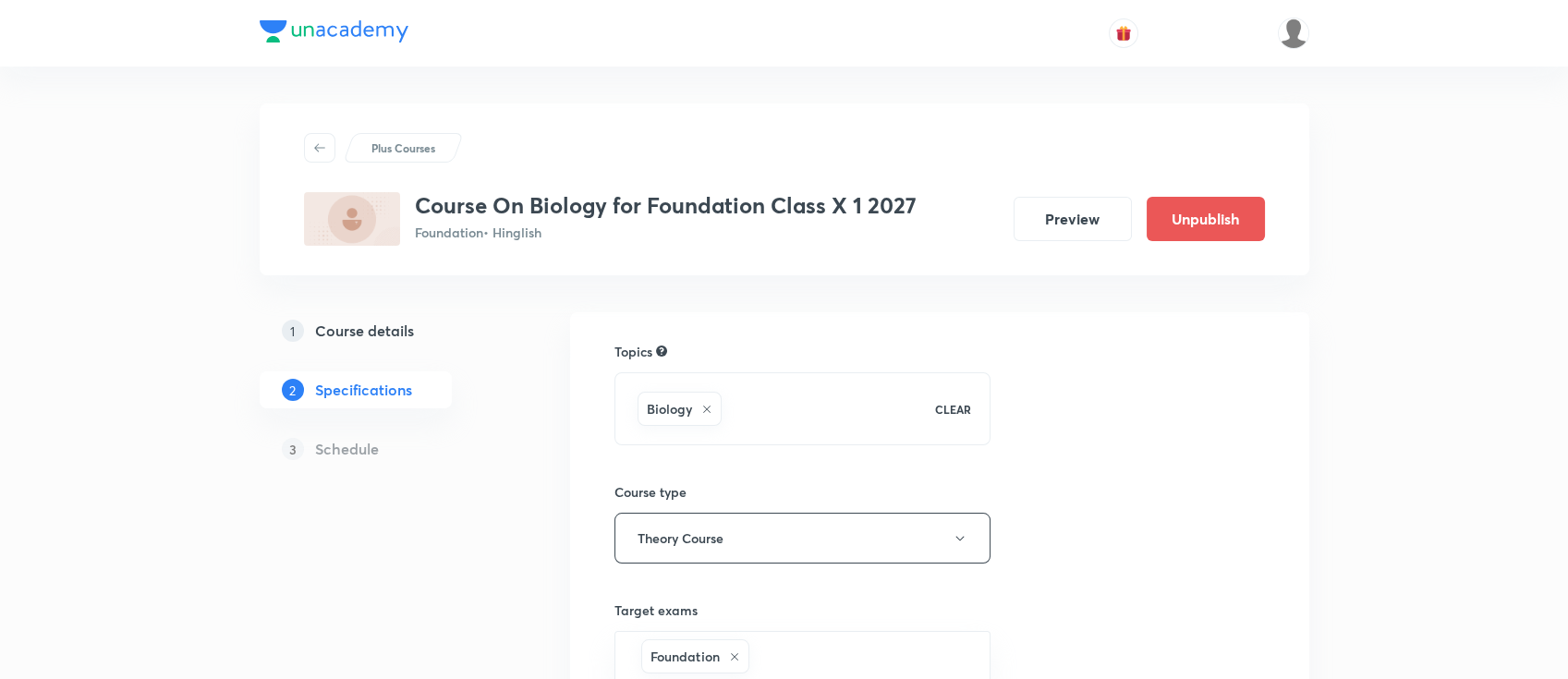
drag, startPoint x: 394, startPoint y: 329, endPoint x: 394, endPoint y: 348, distance: 19.0
click at [394, 329] on h5 "Course details" at bounding box center [364, 331] width 99 height 23
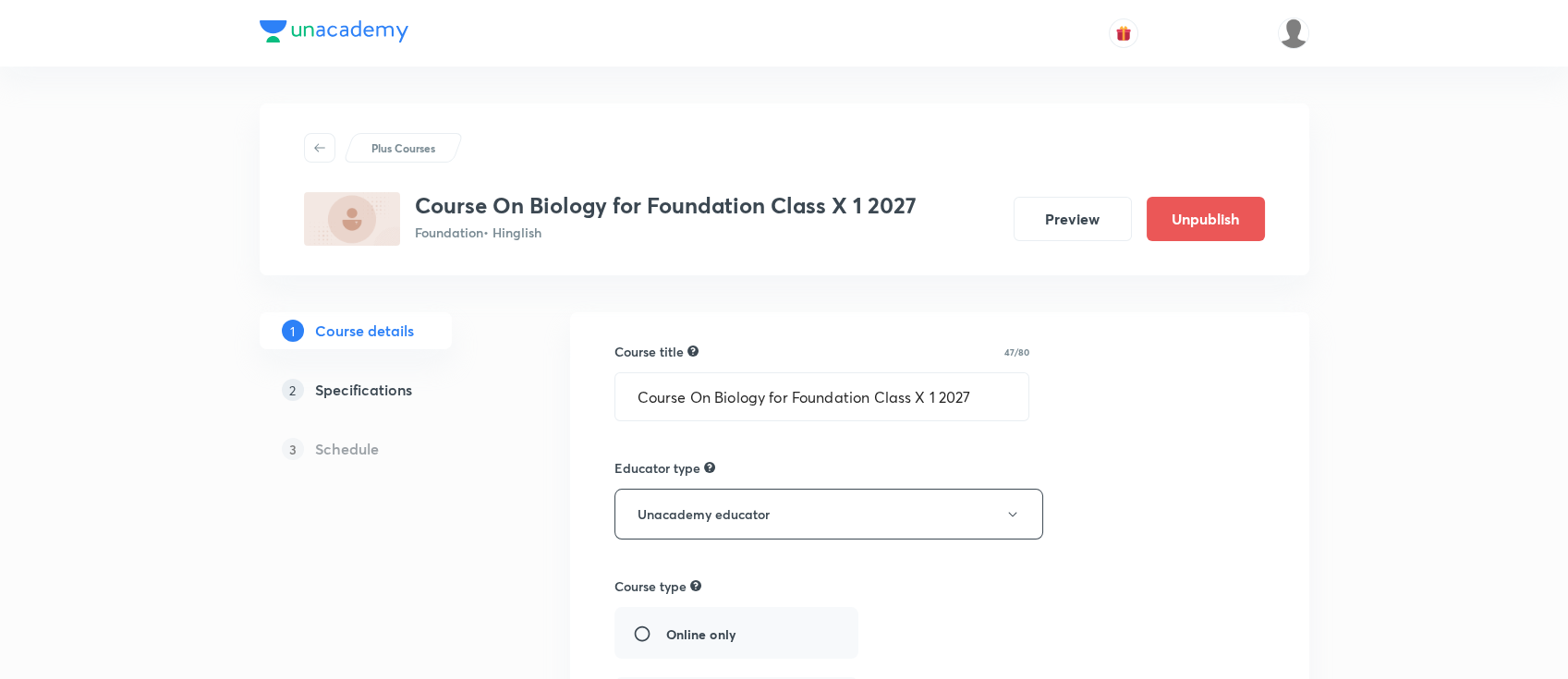
click at [401, 391] on h5 "Specifications" at bounding box center [363, 389] width 97 height 23
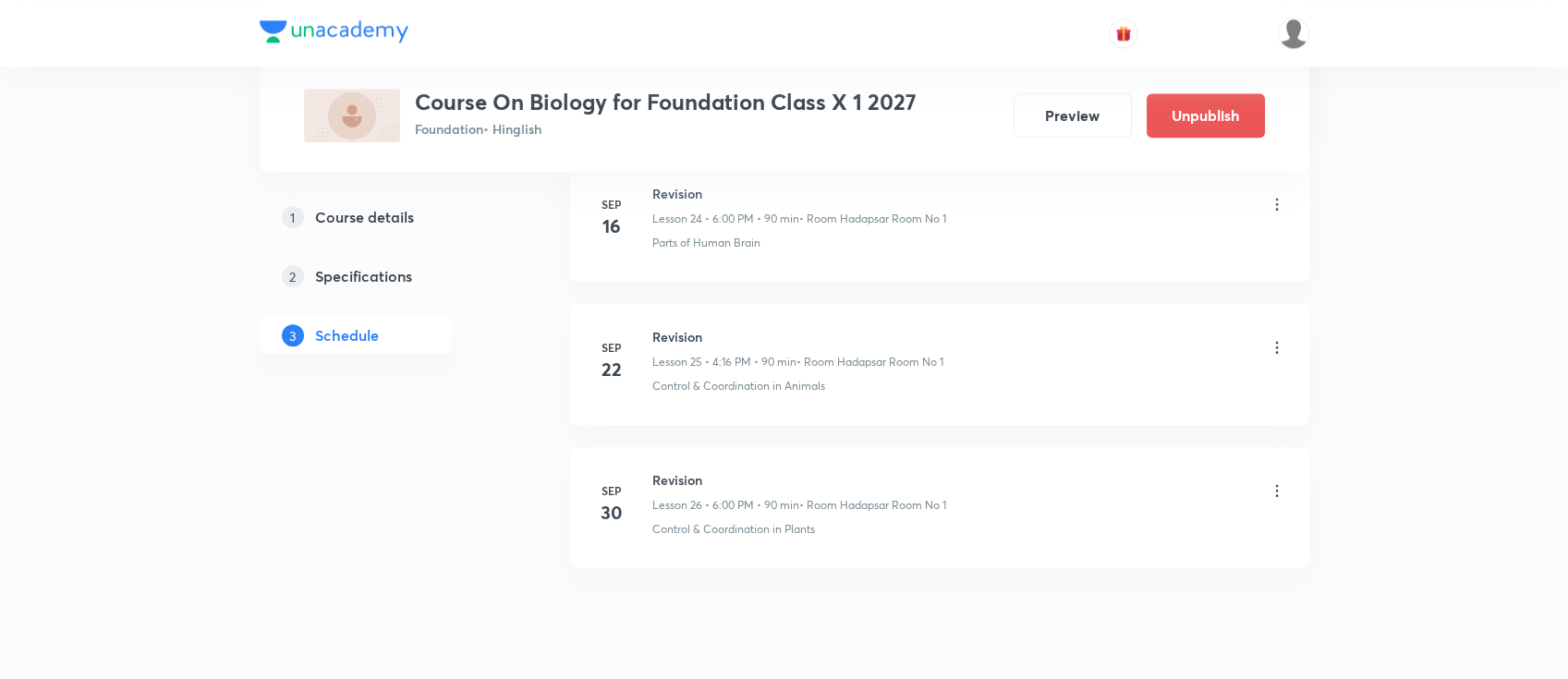
scroll to position [4517, 0]
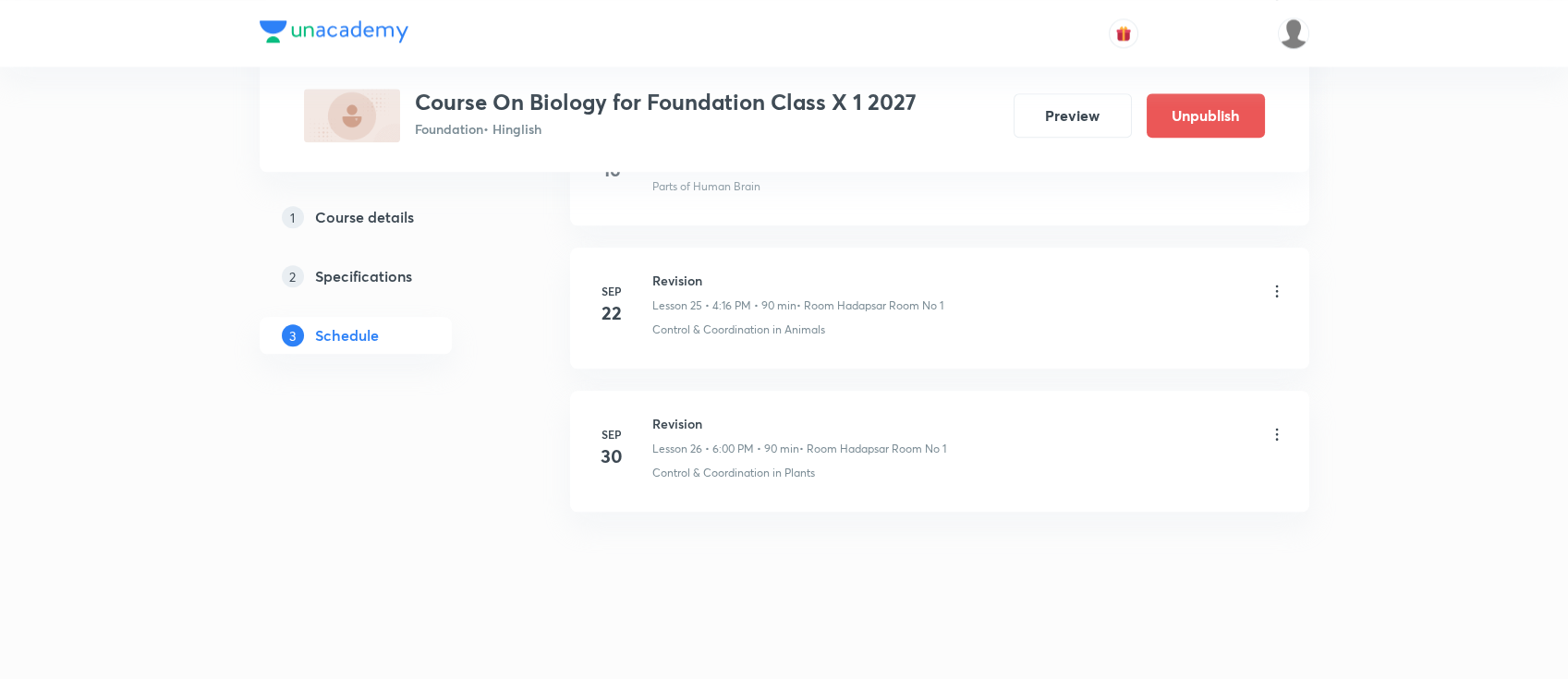
click at [673, 418] on h6 "Revision" at bounding box center [798, 423] width 293 height 20
copy h6 "Revision"
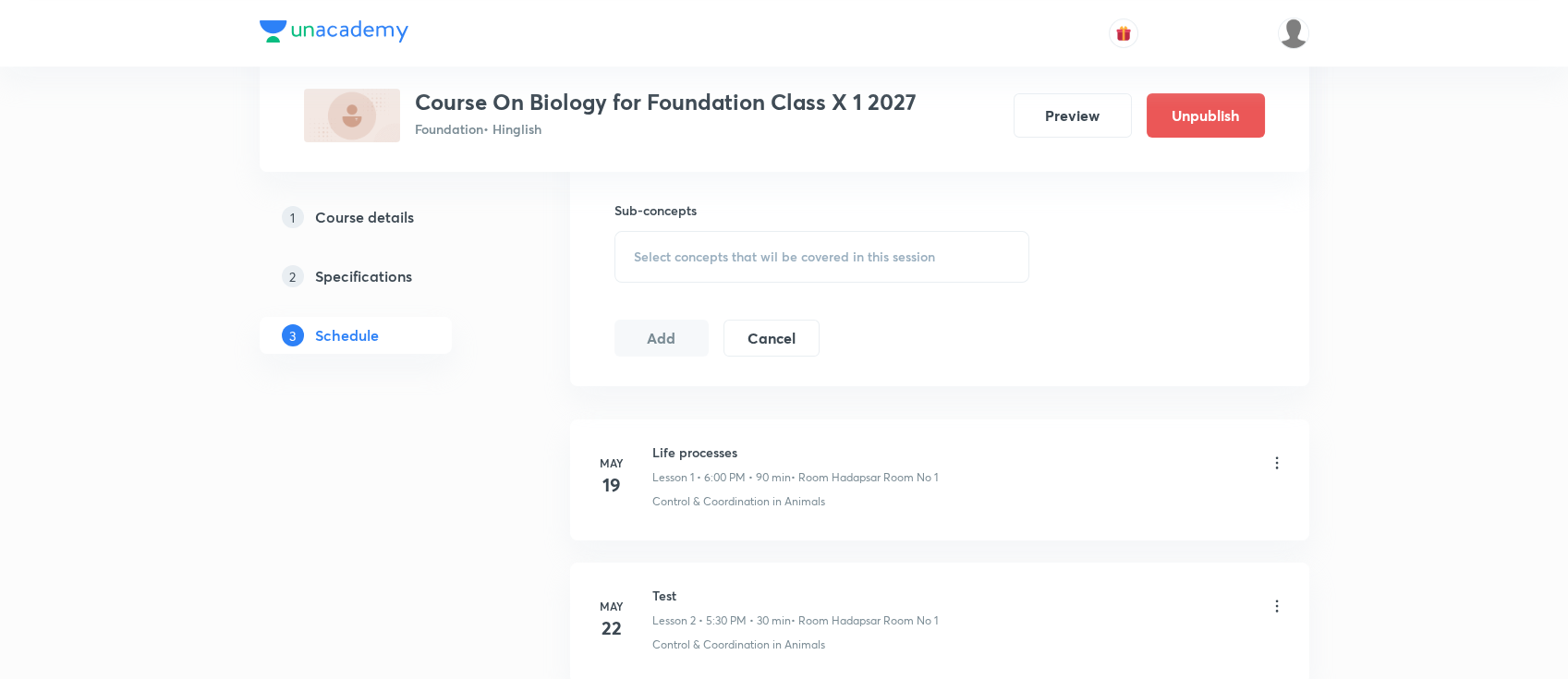
scroll to position [0, 0]
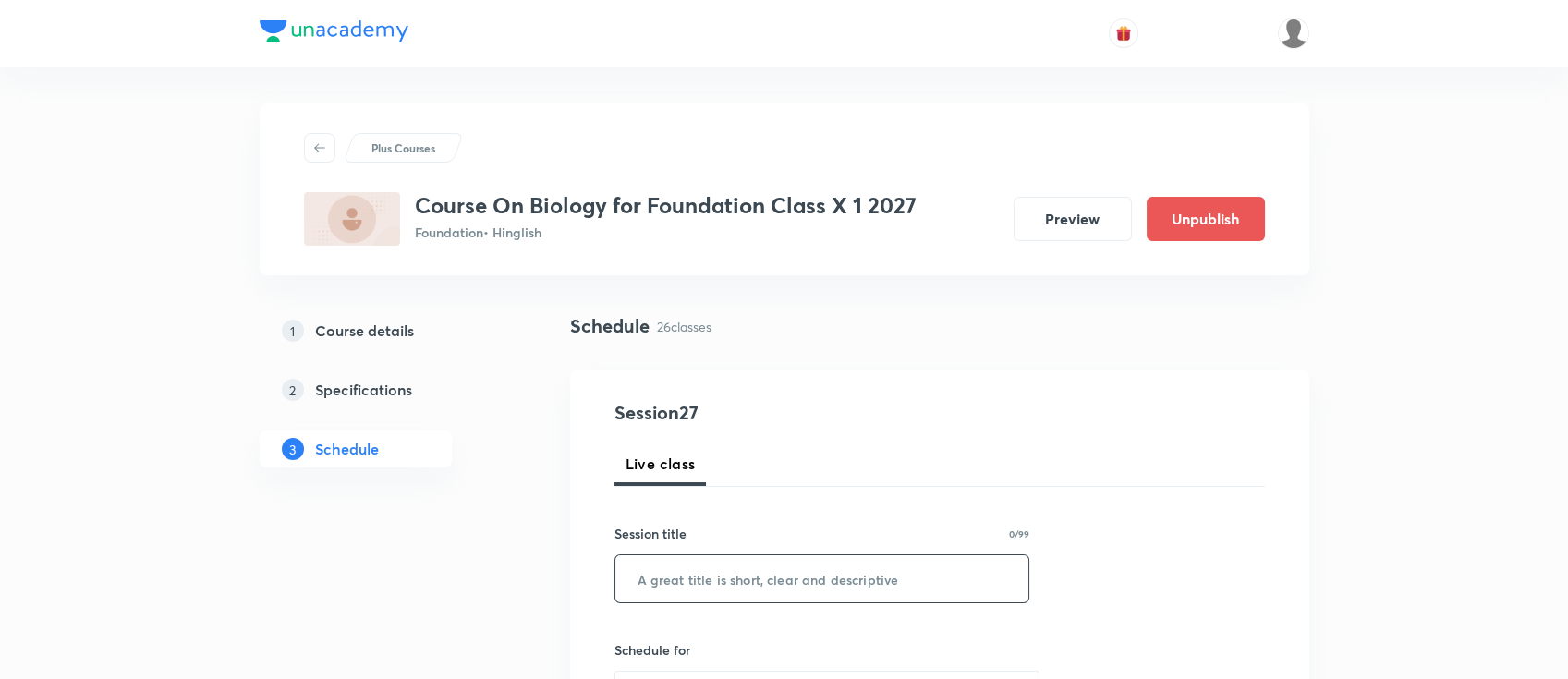
click at [924, 583] on input "text" at bounding box center [822, 579] width 414 height 47
paste input "Revision"
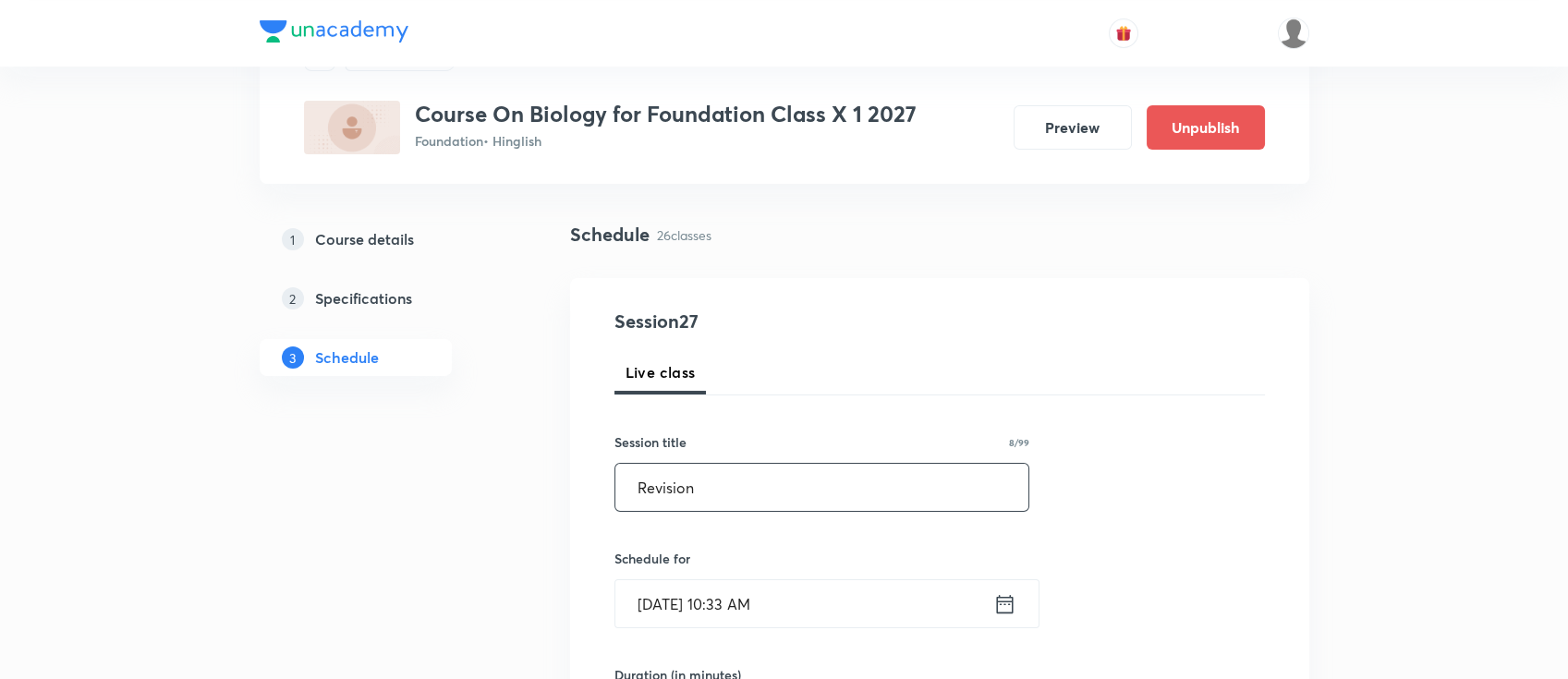
scroll to position [123, 0]
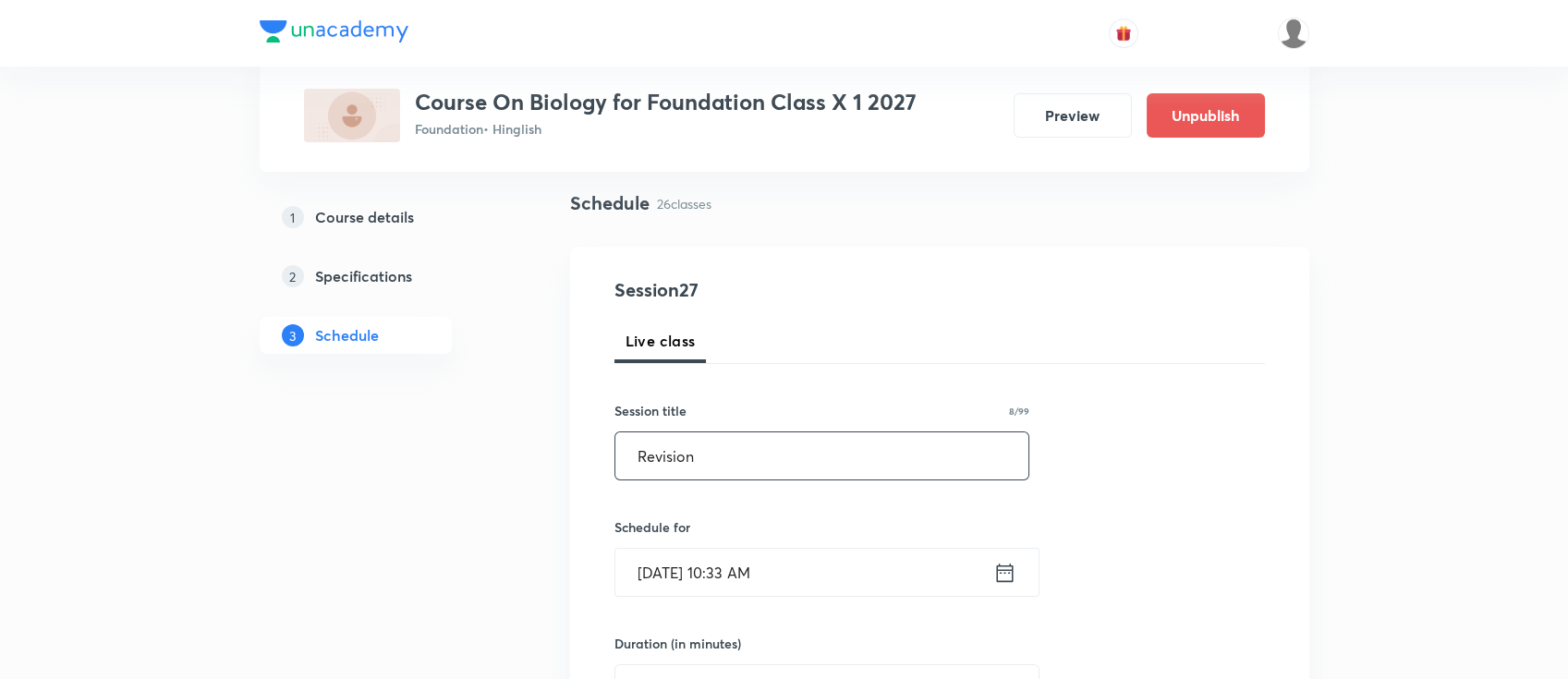
type input "Revision"
click at [1006, 584] on icon at bounding box center [1005, 571] width 23 height 25
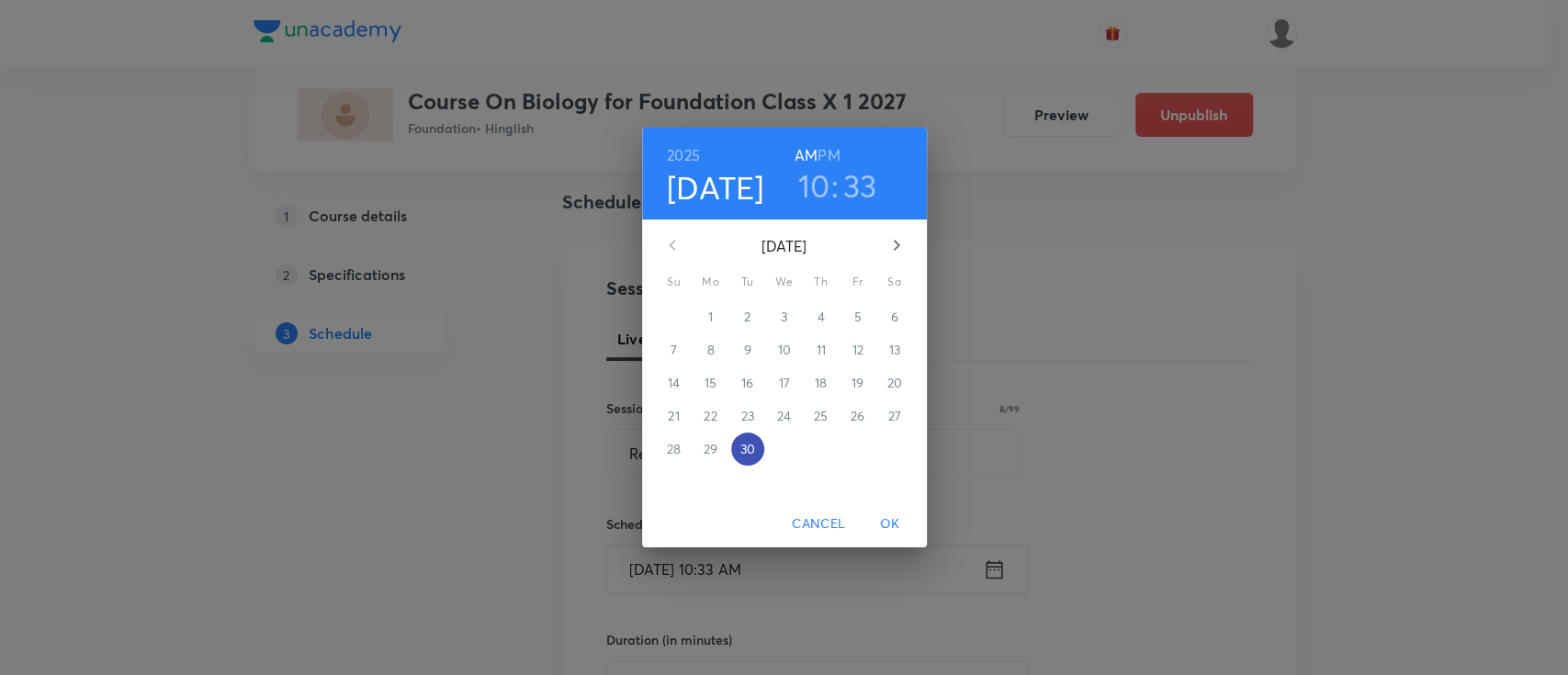
click at [751, 446] on p "30" at bounding box center [746, 449] width 15 height 19
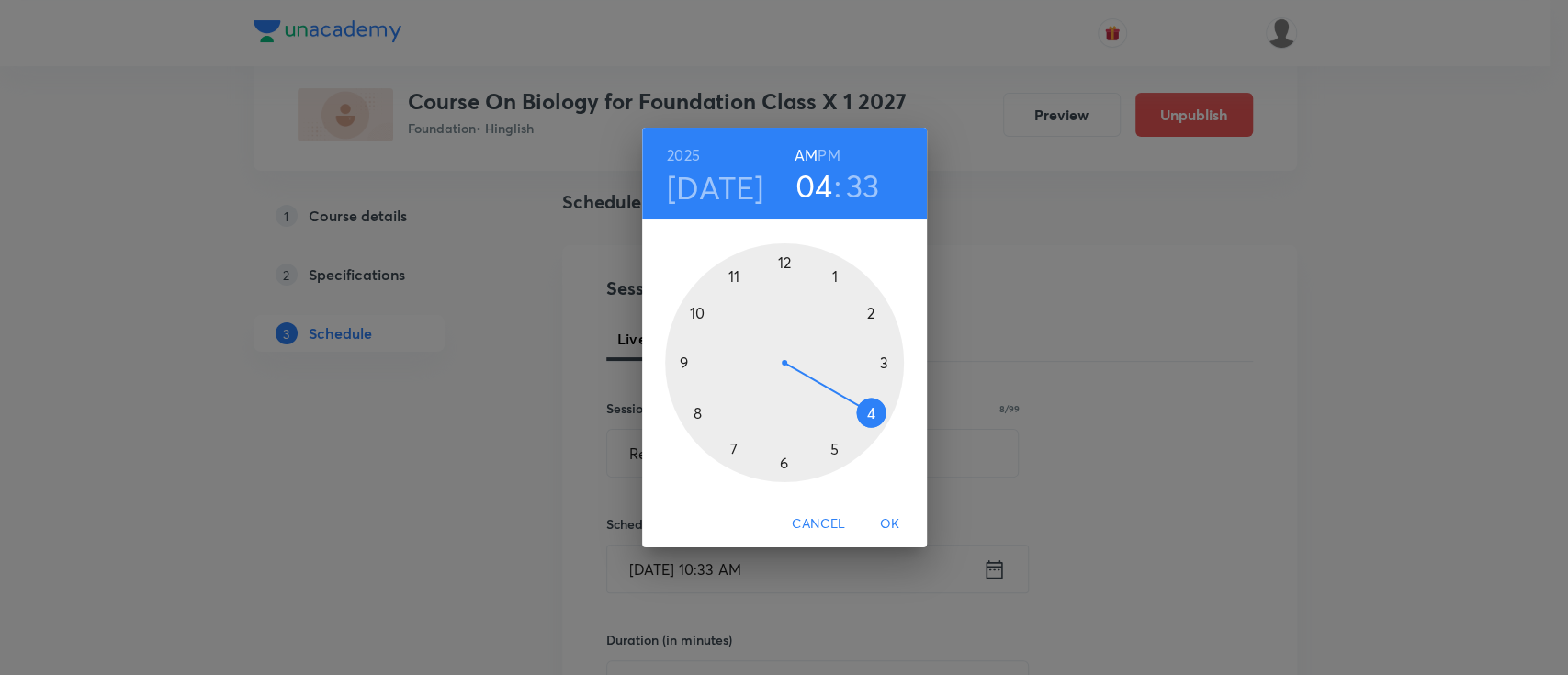
drag, startPoint x: 690, startPoint y: 312, endPoint x: 852, endPoint y: 398, distance: 183.4
click at [852, 398] on div at bounding box center [784, 363] width 239 height 239
drag, startPoint x: 764, startPoint y: 461, endPoint x: 850, endPoint y: 365, distance: 128.9
click at [850, 365] on div at bounding box center [784, 363] width 239 height 239
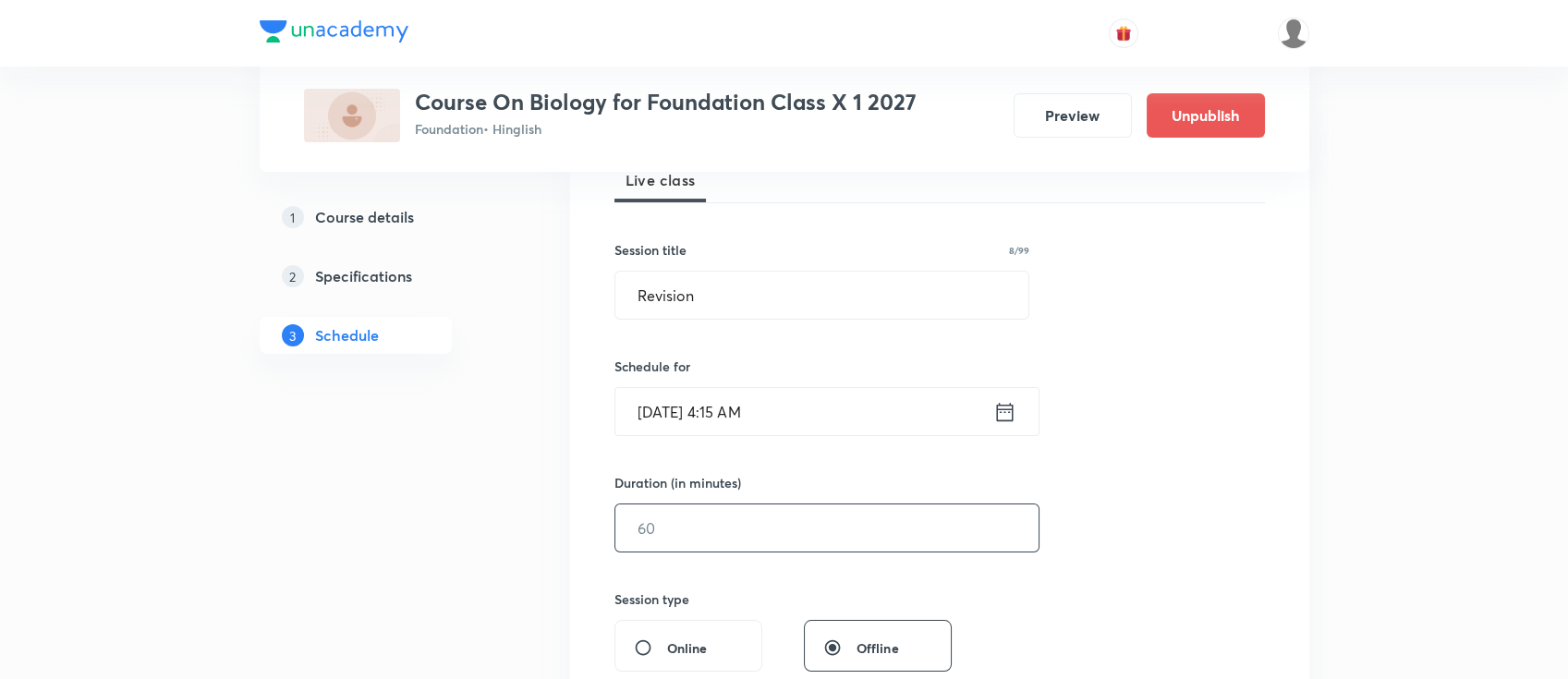
scroll to position [370, 0]
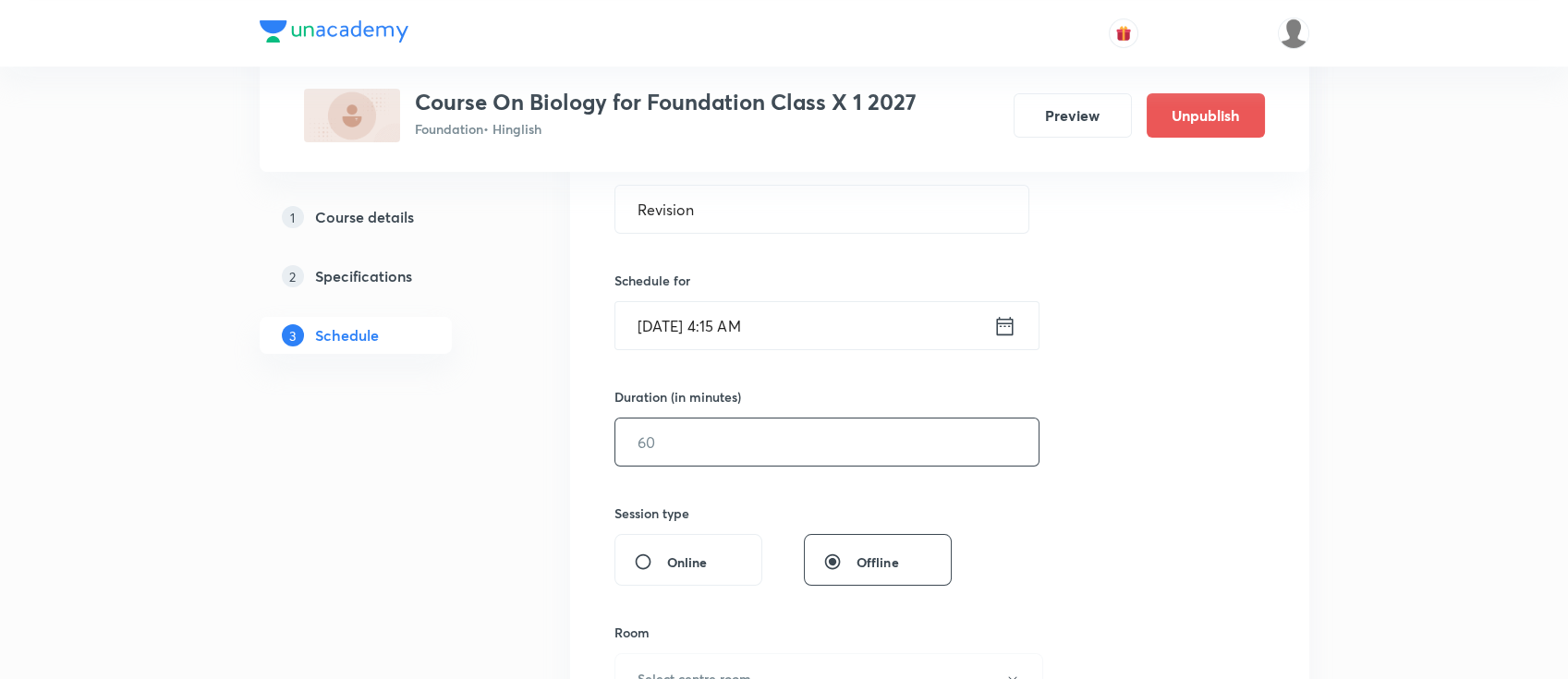
click at [874, 455] on input "text" at bounding box center [826, 442] width 424 height 47
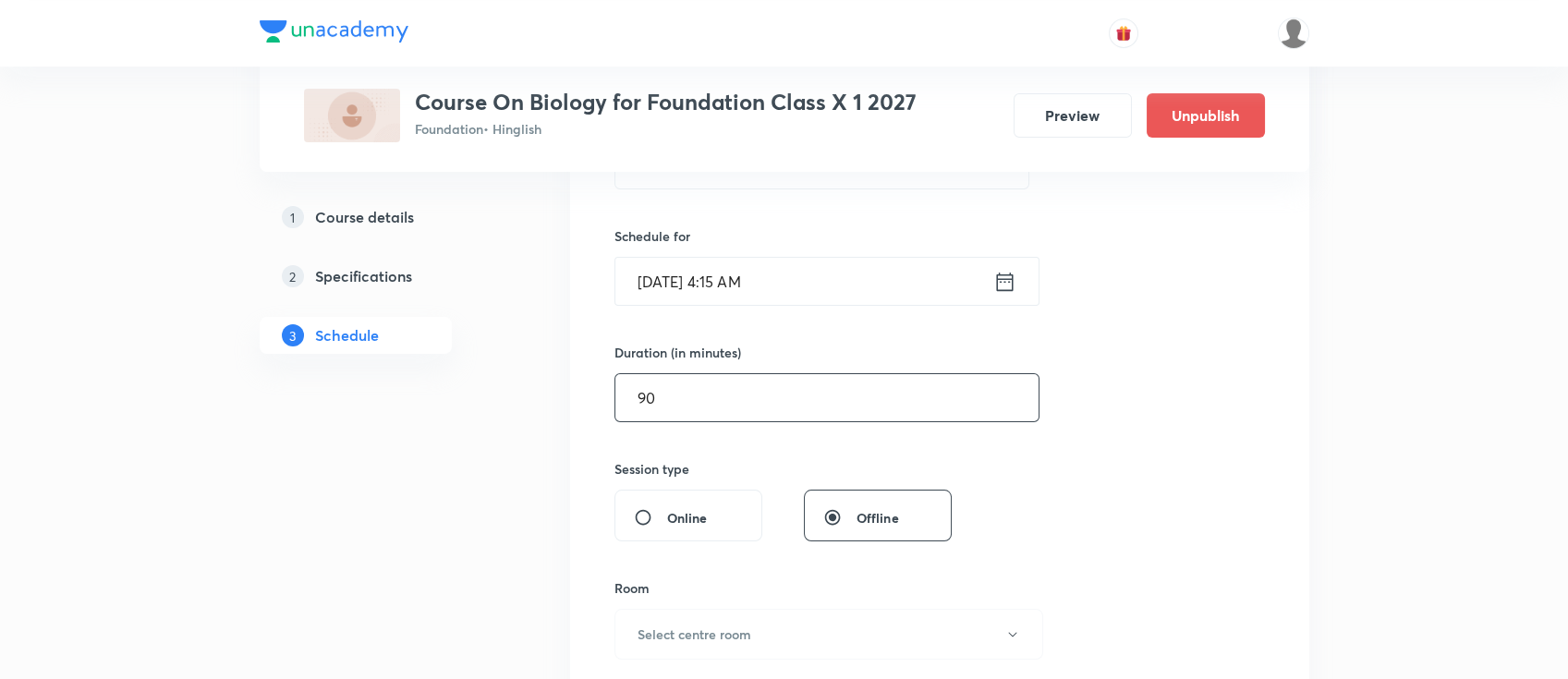
scroll to position [615, 0]
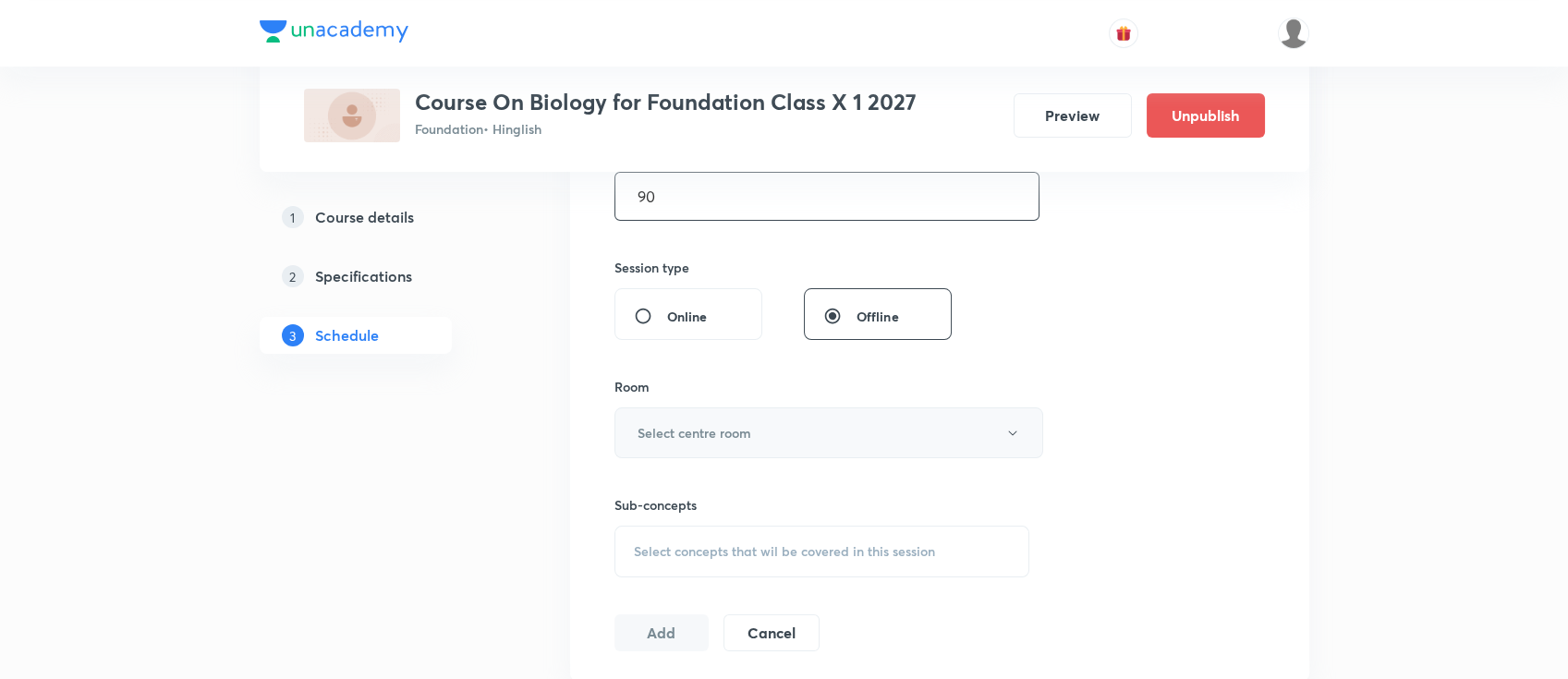
type input "90"
click at [686, 439] on h6 "Select centre room" at bounding box center [694, 433] width 113 height 20
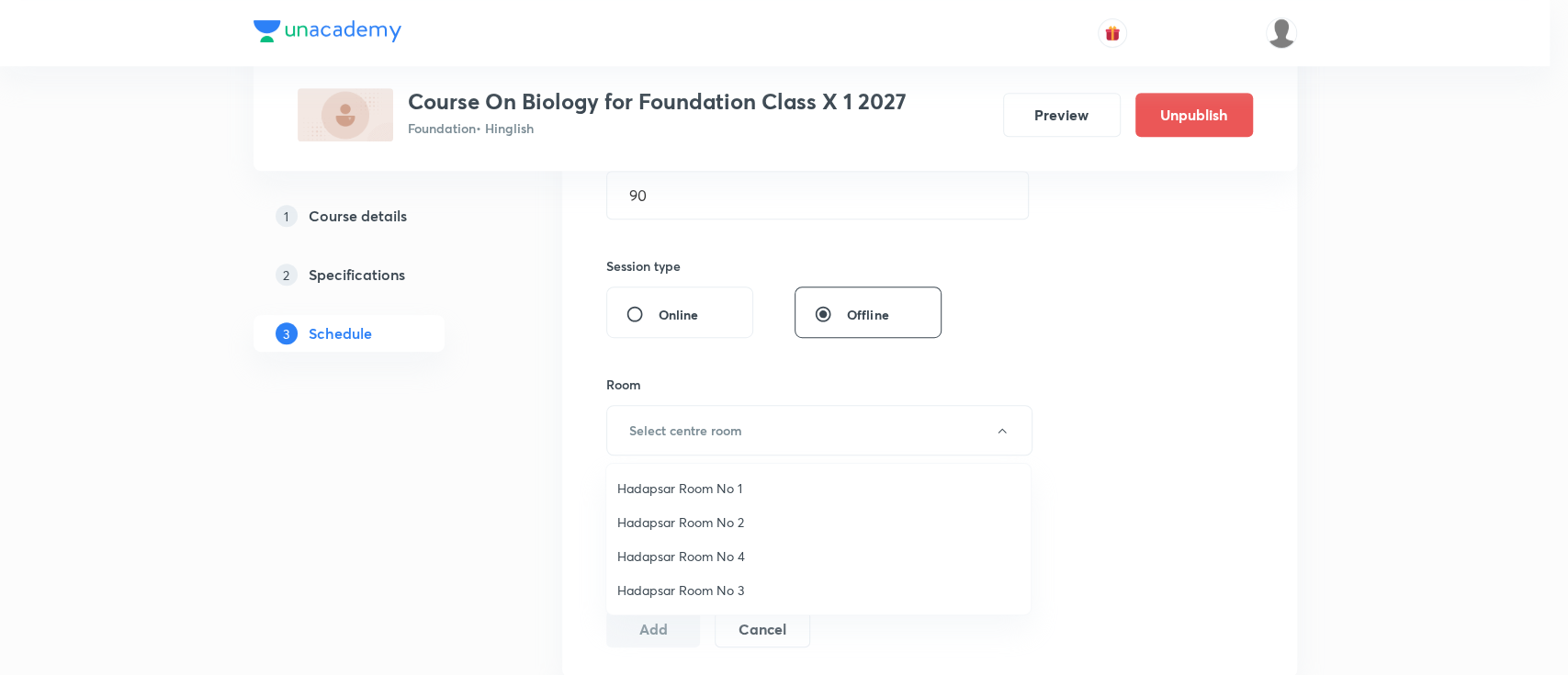
click at [676, 483] on span "Hadapsar Room No 1" at bounding box center [818, 488] width 402 height 20
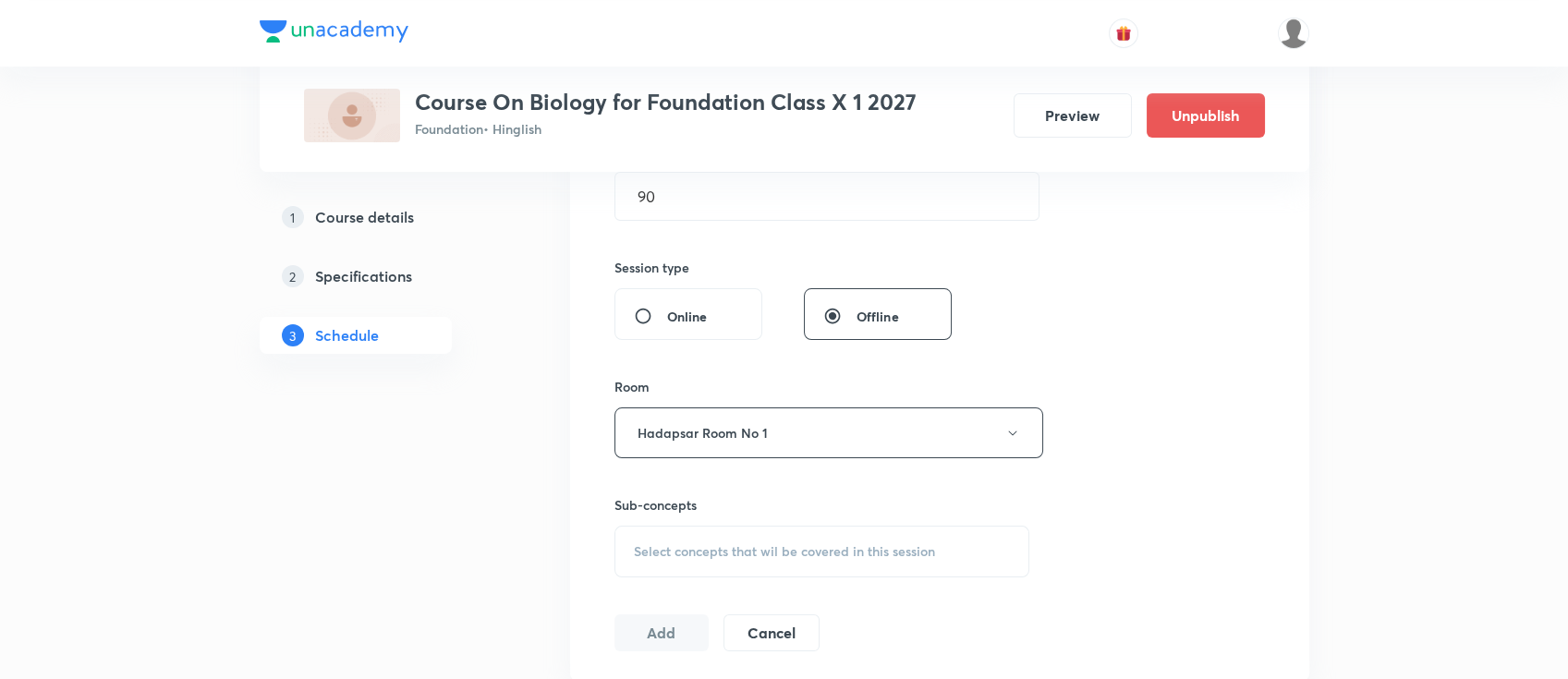
scroll to position [738, 0]
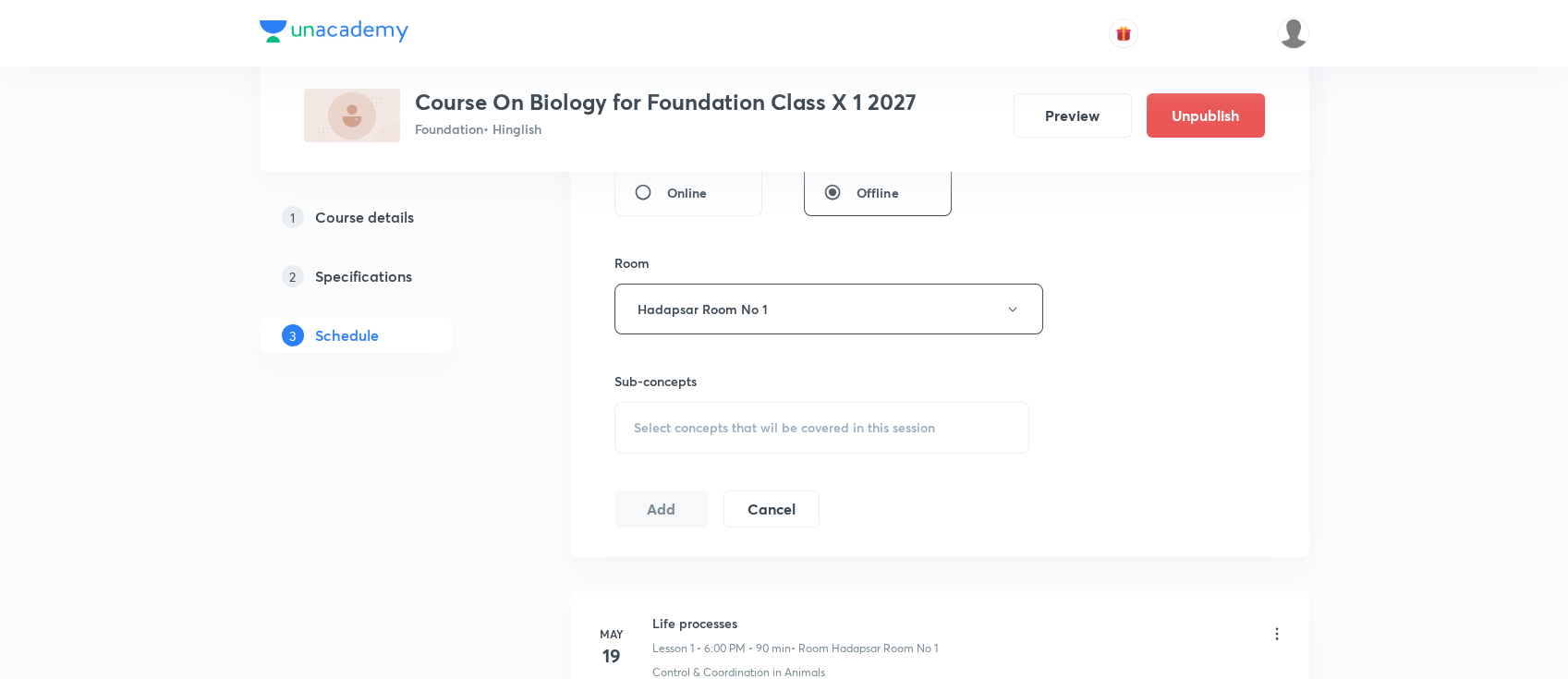
click at [812, 421] on span "Select concepts that wil be covered in this session" at bounding box center [784, 428] width 301 height 15
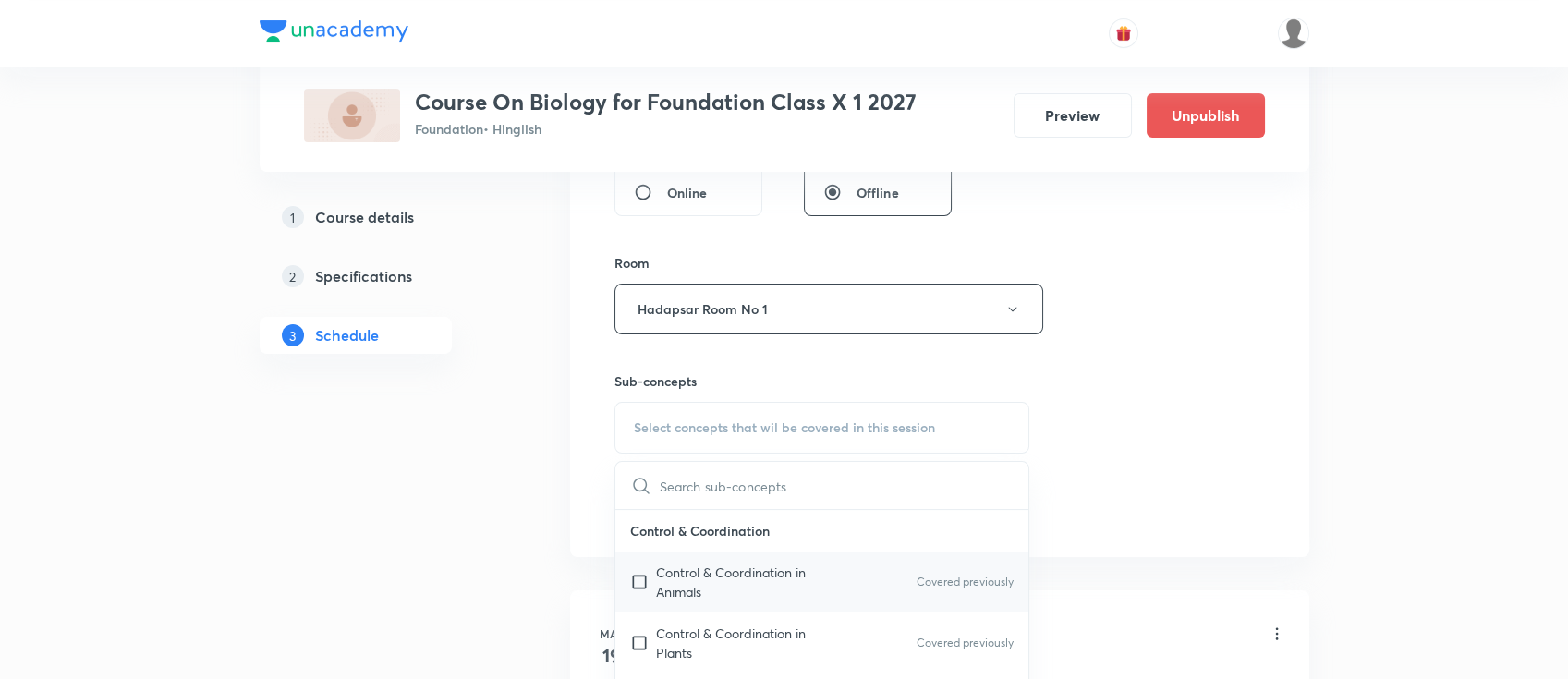
click at [776, 588] on p "Control & Coordination in Animals" at bounding box center [749, 581] width 187 height 39
checkbox input "true"
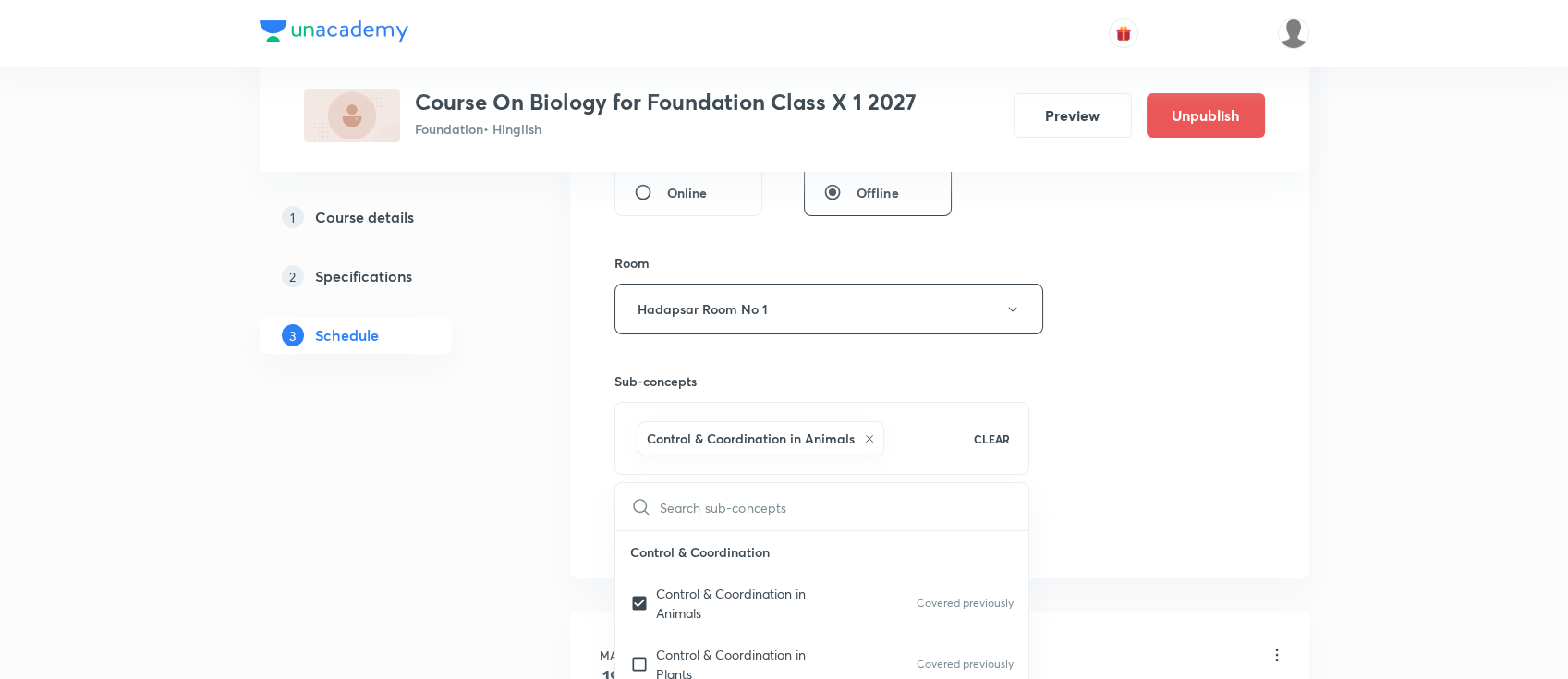
click at [1129, 424] on div "Session 27 Live class Session title 8/99 Revision ​ Schedule for Sep 30, 2025, …" at bounding box center [939, 105] width 650 height 888
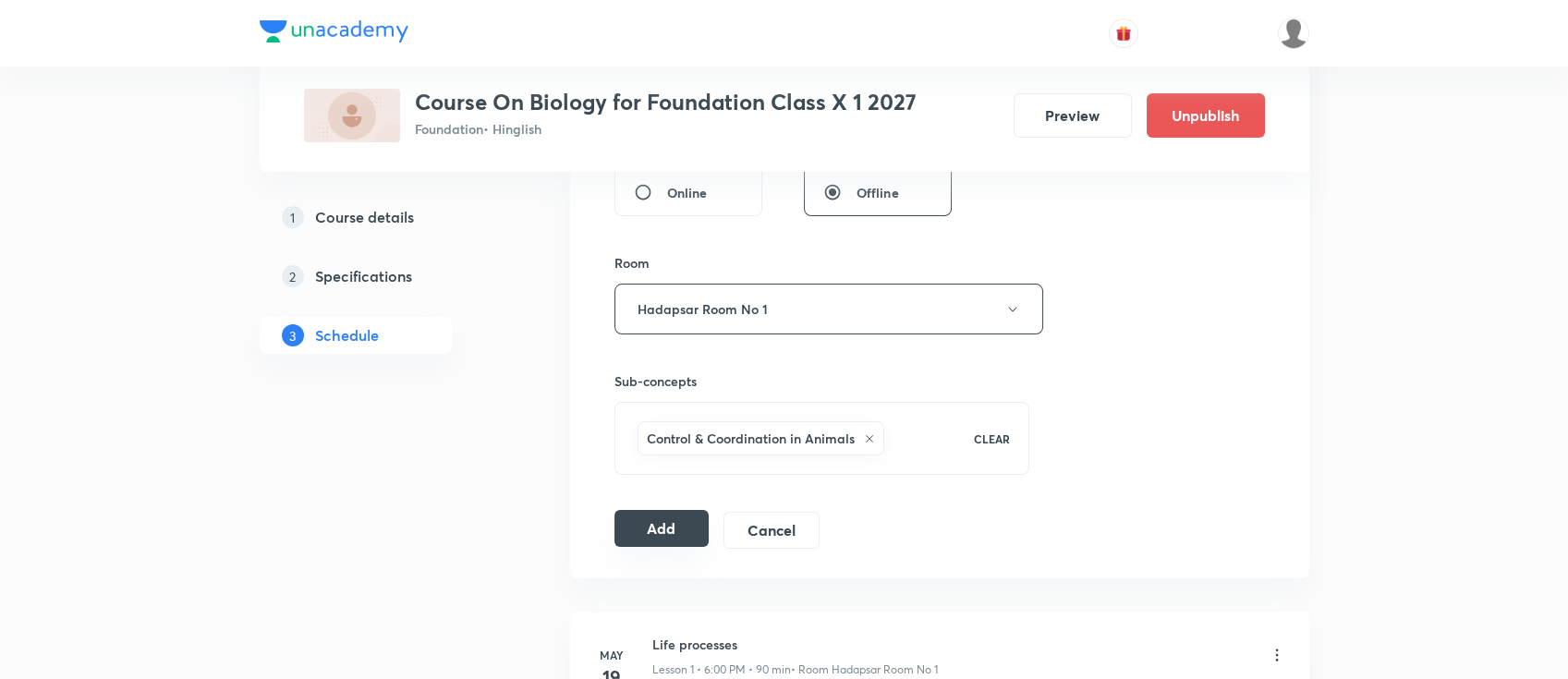
click at [678, 519] on button "Add" at bounding box center [661, 528] width 95 height 37
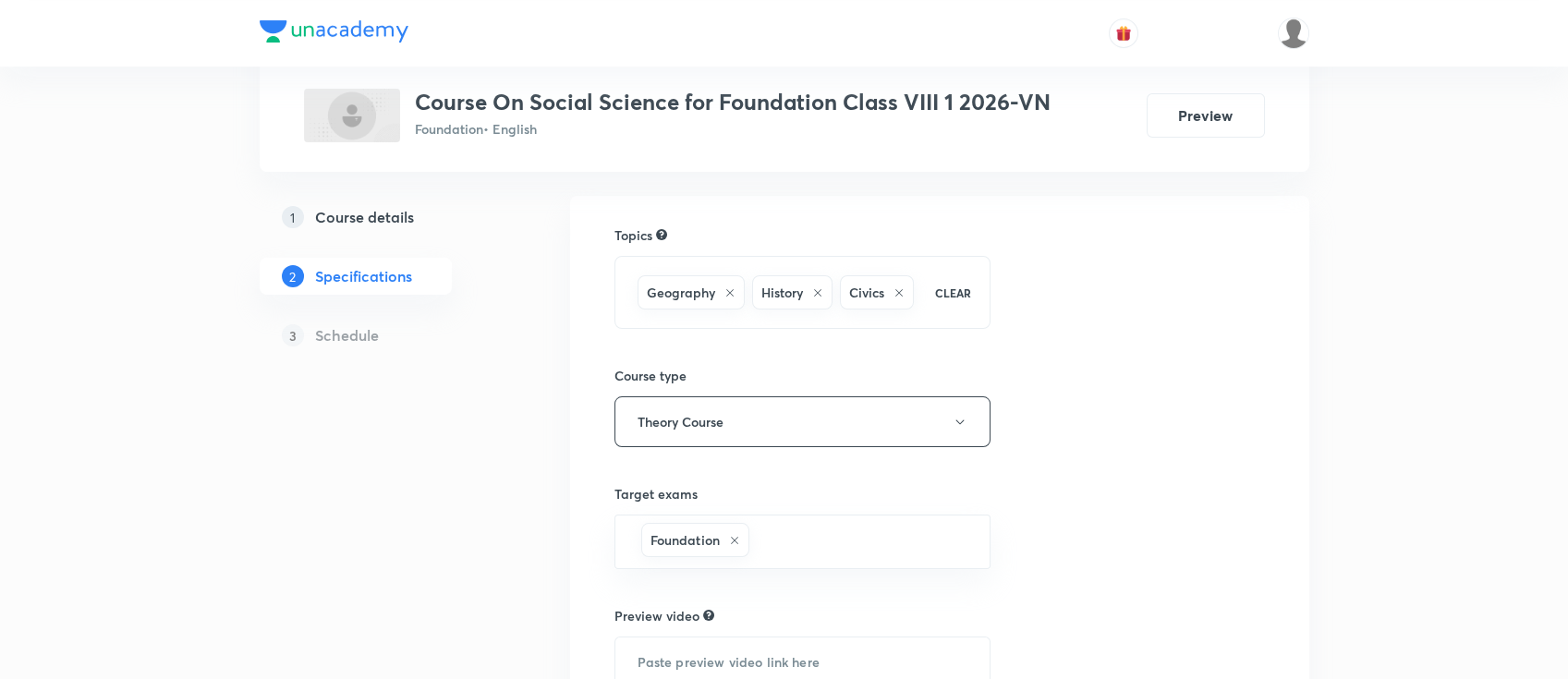
scroll to position [245, 0]
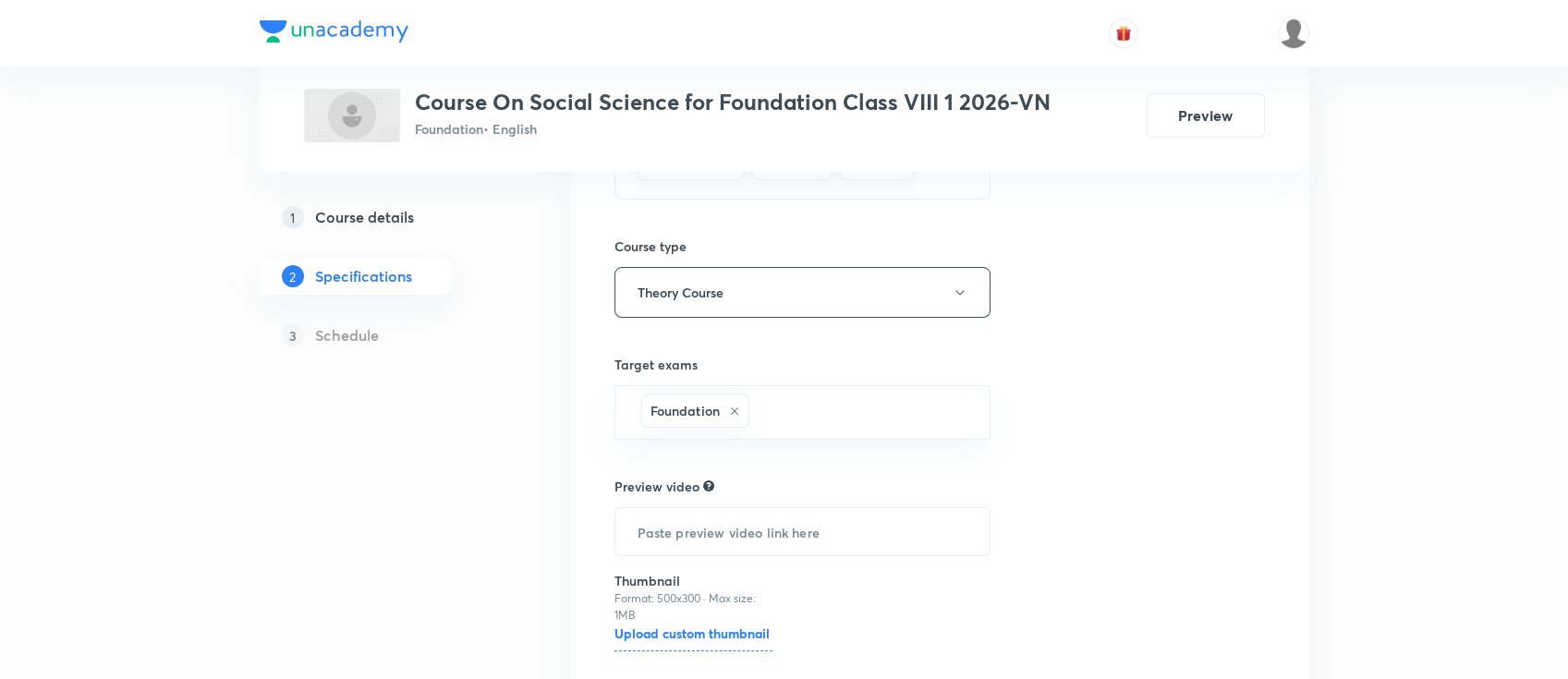
click at [405, 216] on h5 "Course details" at bounding box center [364, 217] width 99 height 23
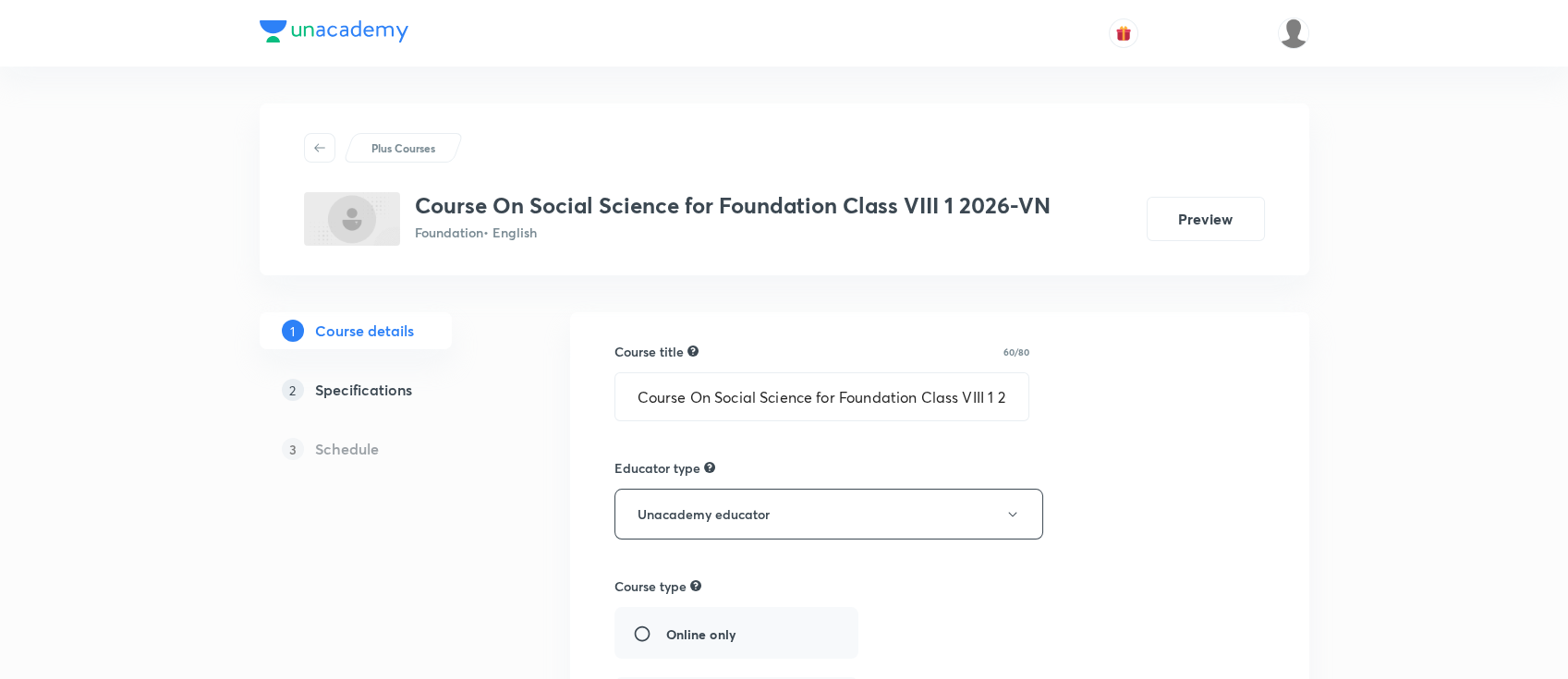
click at [399, 388] on h5 "Specifications" at bounding box center [363, 389] width 97 height 23
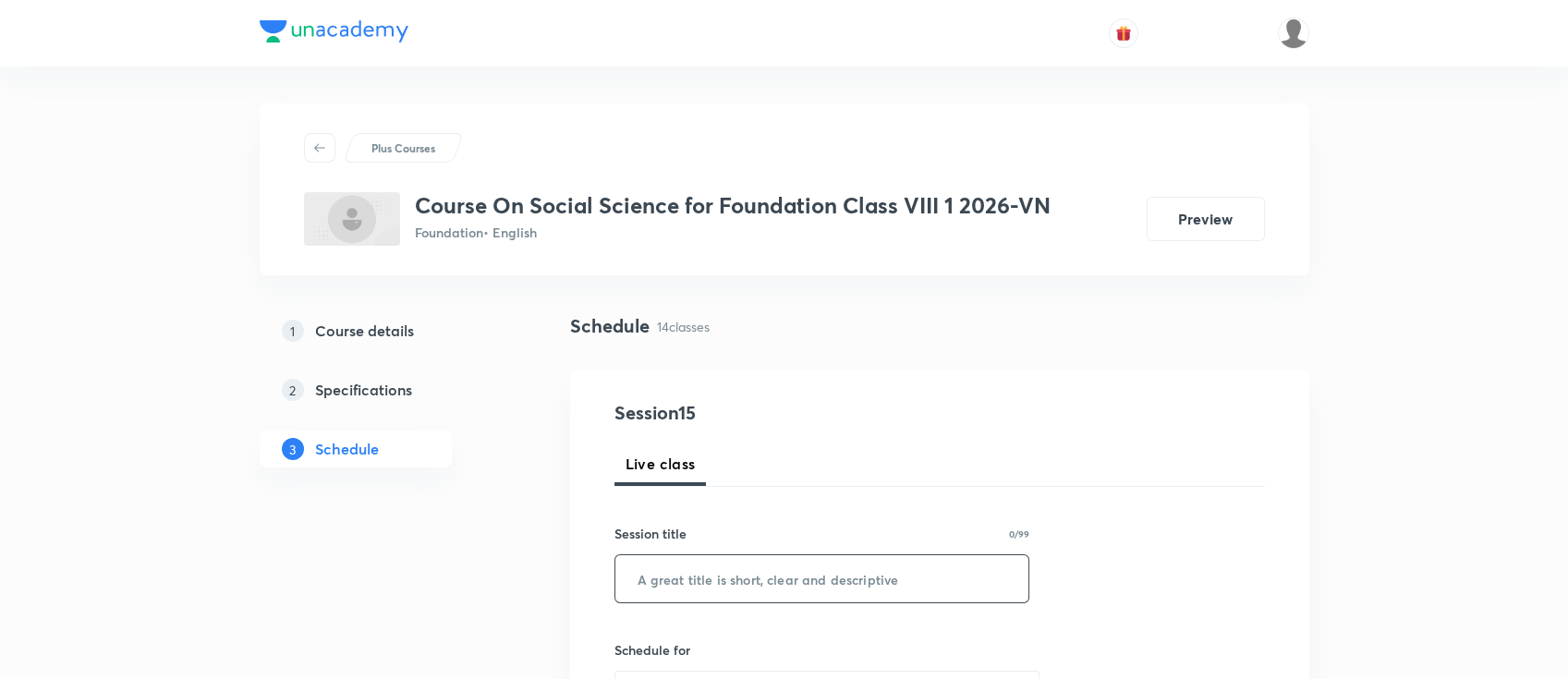
click at [821, 557] on input "text" at bounding box center [822, 579] width 414 height 47
paste input "Human Resources"
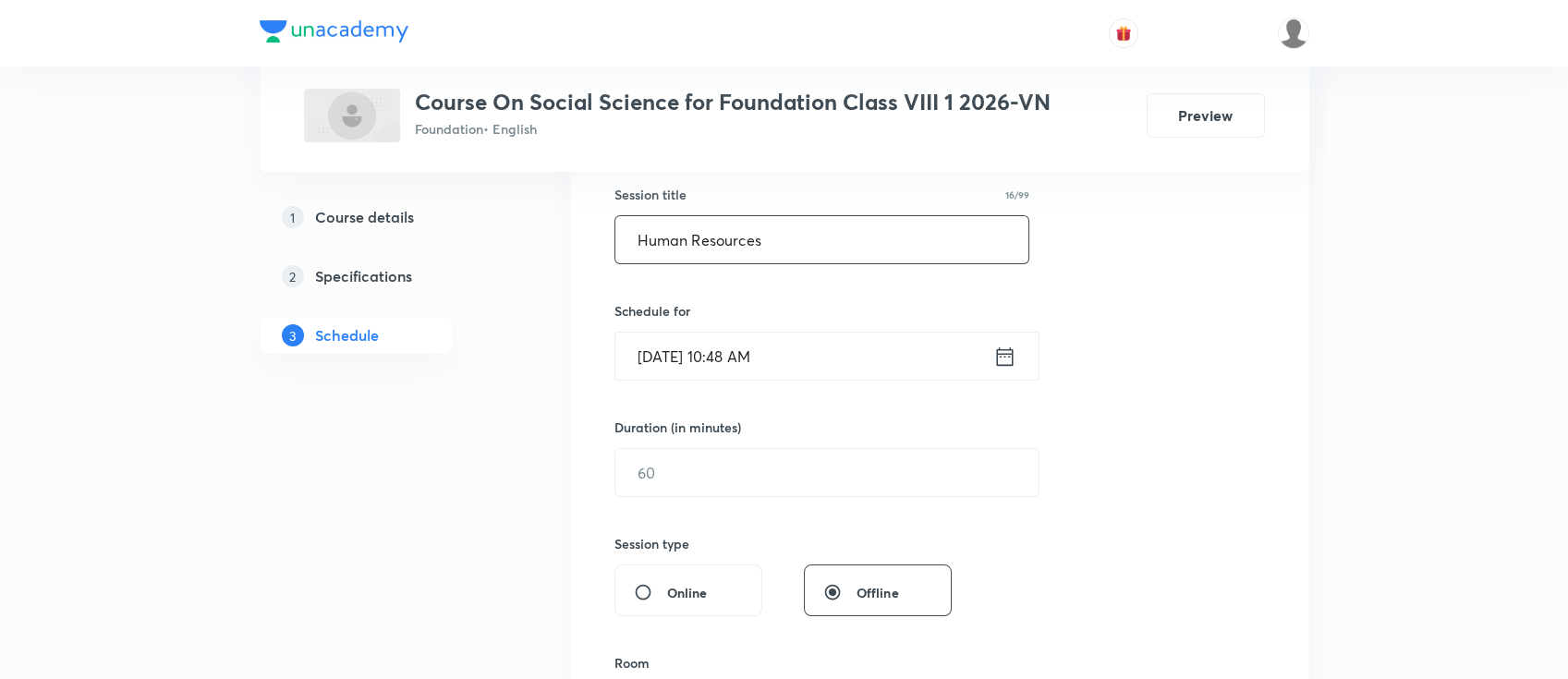
scroll to position [370, 0]
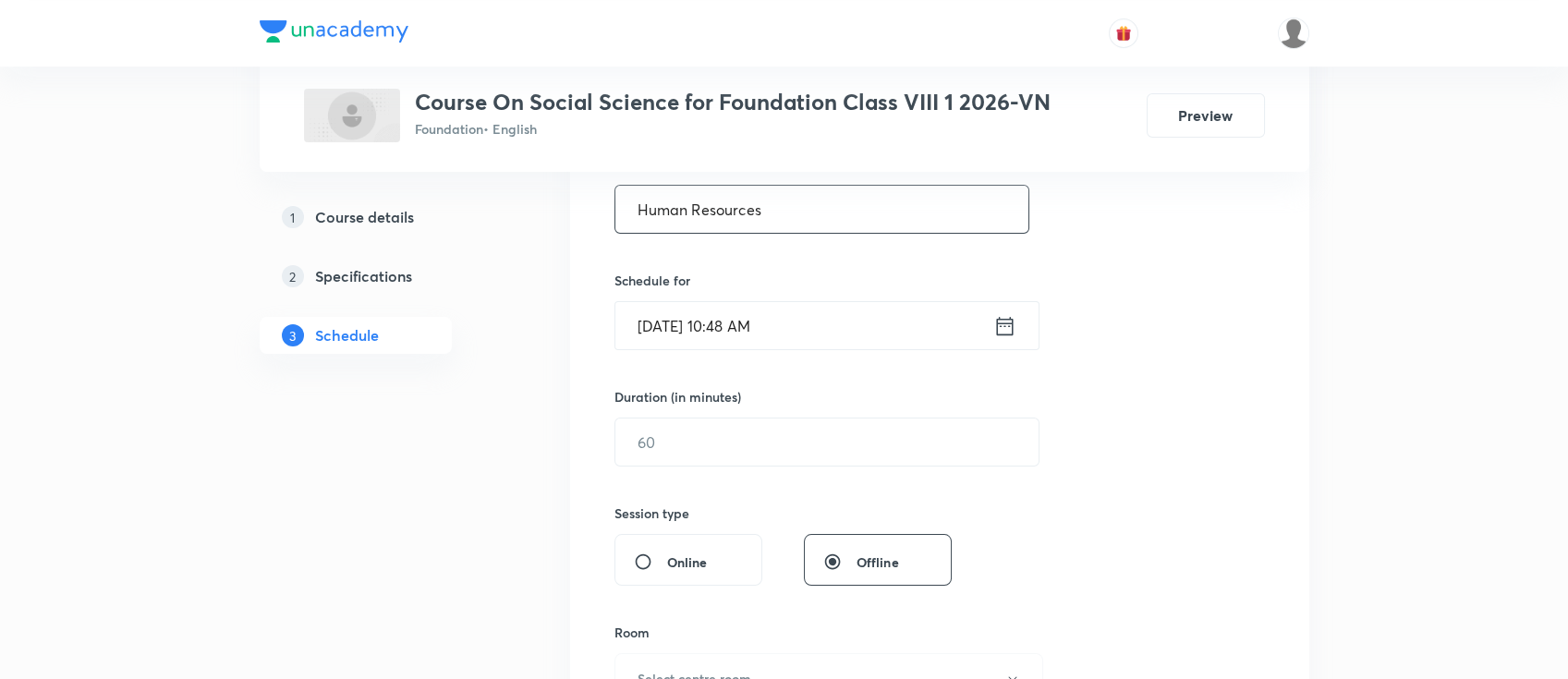
type input "Human Resources"
click at [1005, 323] on icon at bounding box center [1005, 325] width 17 height 19
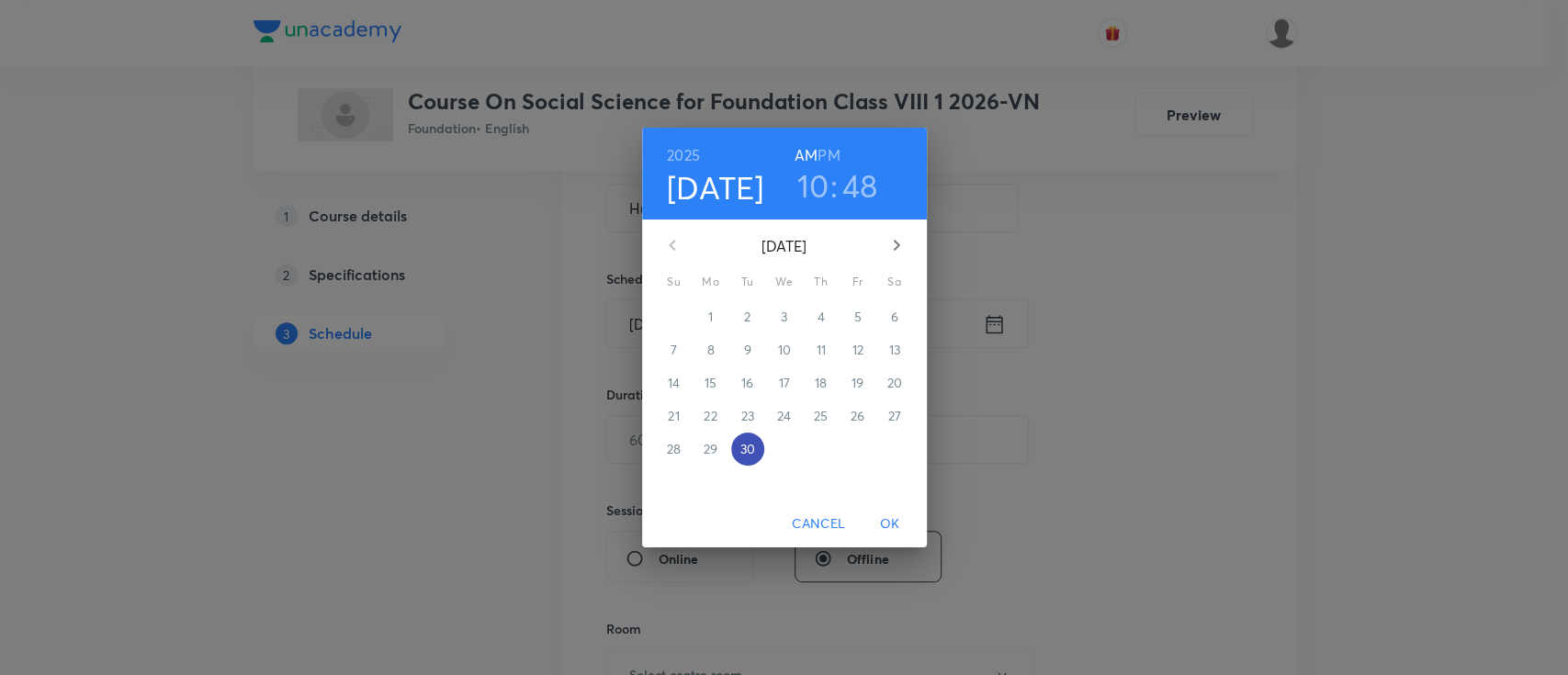
click at [745, 457] on p "30" at bounding box center [746, 449] width 15 height 19
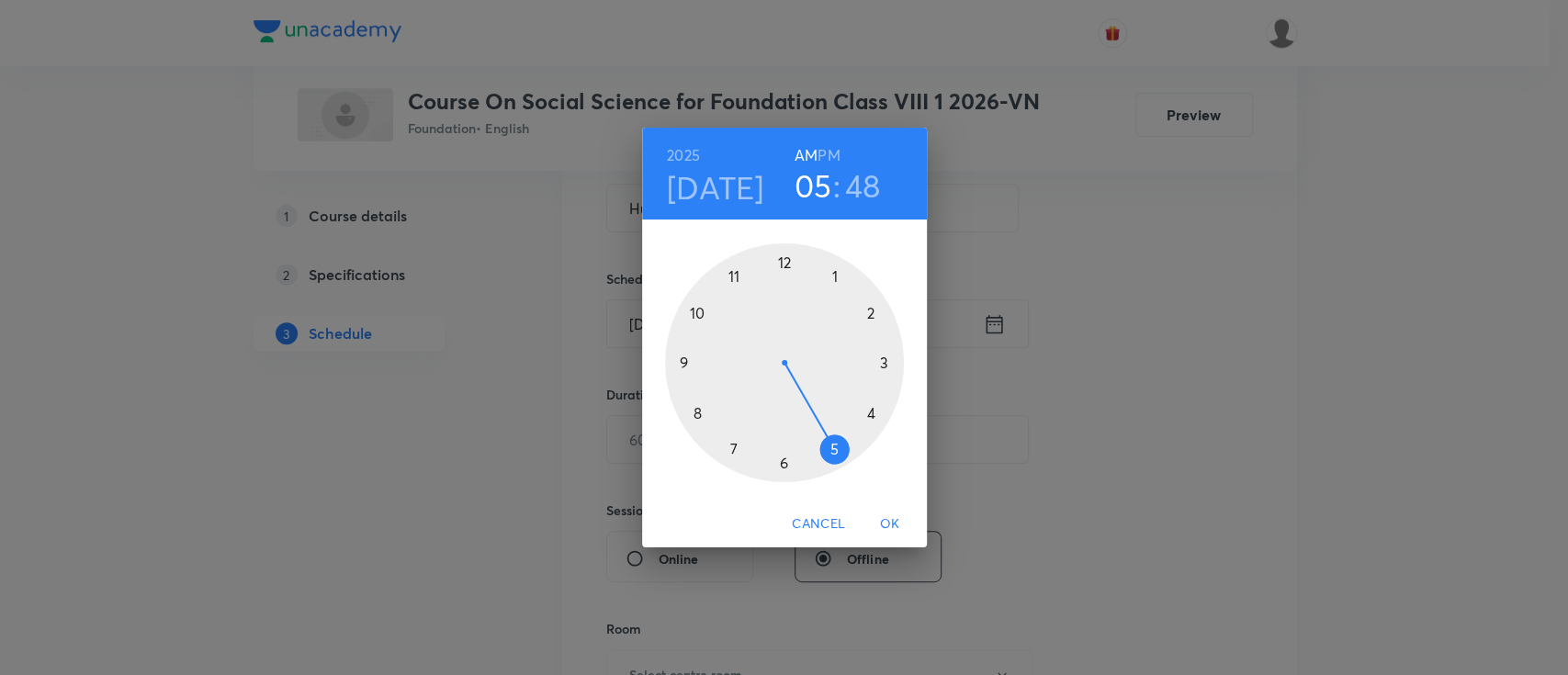
drag, startPoint x: 692, startPoint y: 323, endPoint x: 820, endPoint y: 428, distance: 165.6
click at [820, 428] on div at bounding box center [784, 363] width 239 height 239
drag, startPoint x: 698, startPoint y: 344, endPoint x: 699, endPoint y: 415, distance: 71.0
click at [699, 415] on div at bounding box center [784, 363] width 239 height 239
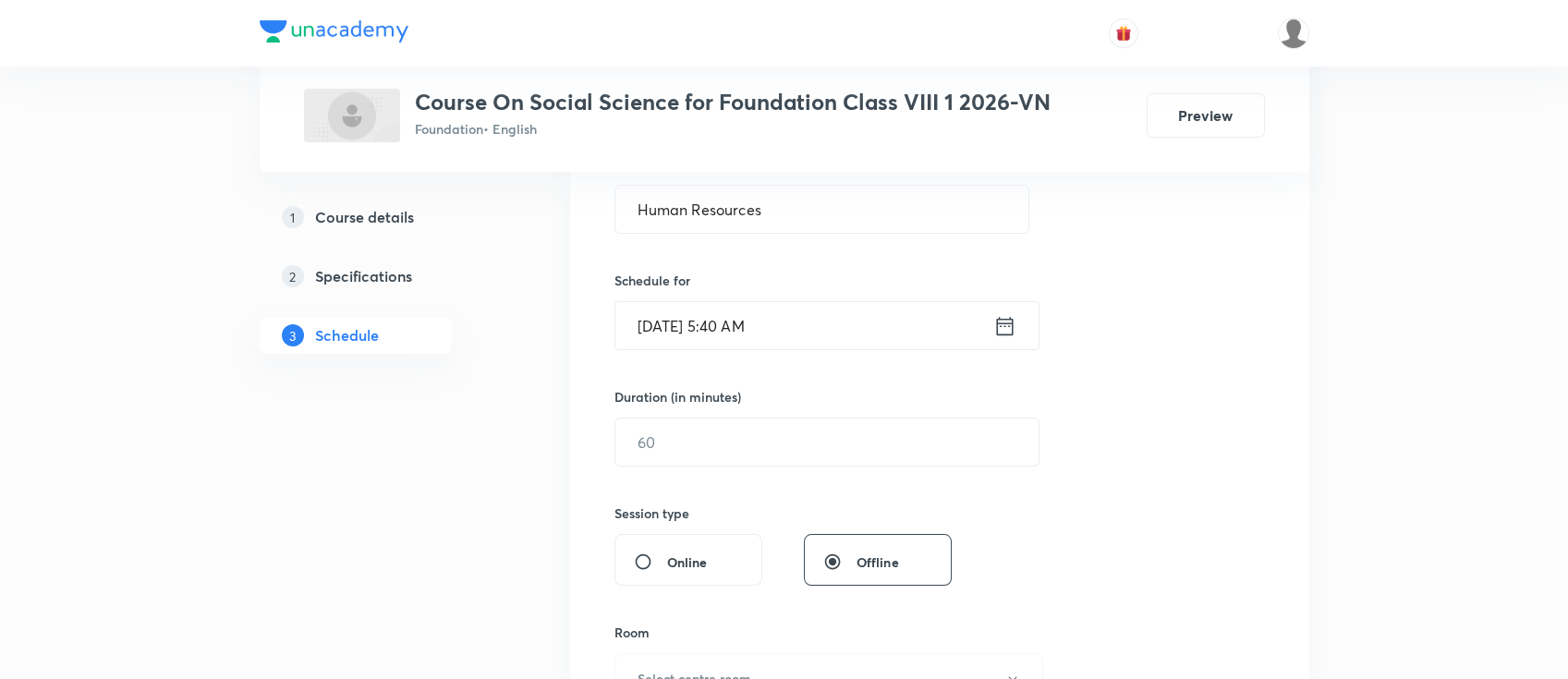
click at [1000, 319] on icon at bounding box center [1005, 325] width 17 height 19
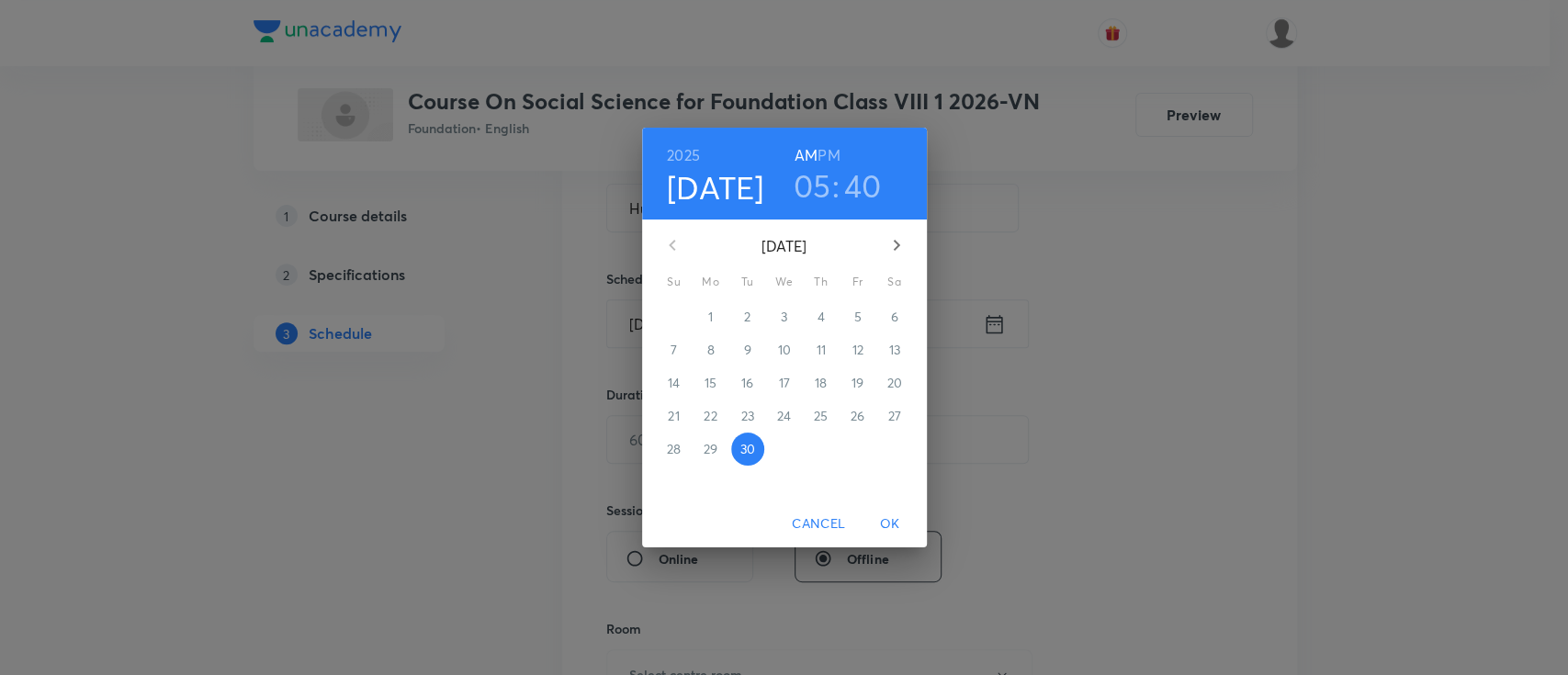
click at [829, 152] on h6 "PM" at bounding box center [829, 155] width 23 height 25
click at [899, 524] on span "OK" at bounding box center [889, 523] width 44 height 22
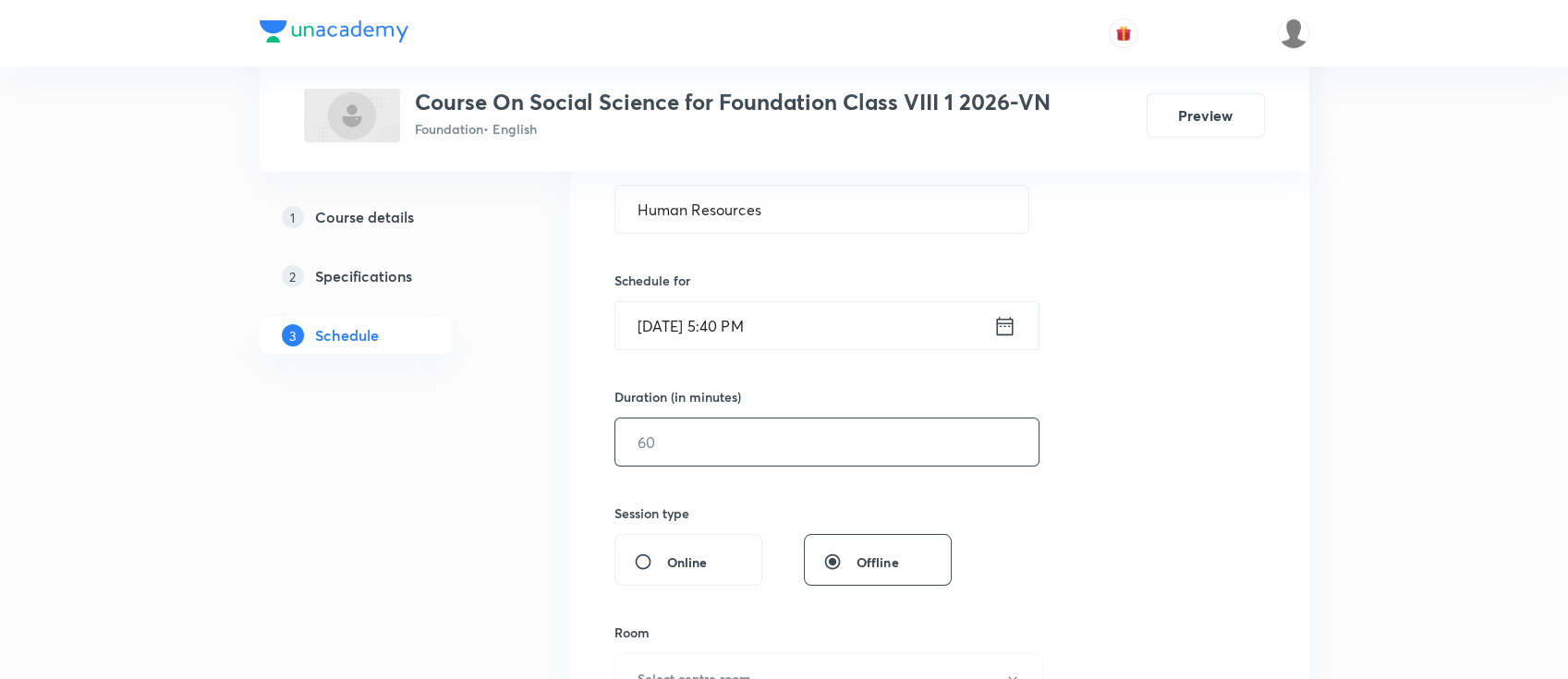
click at [825, 453] on input "text" at bounding box center [826, 442] width 424 height 47
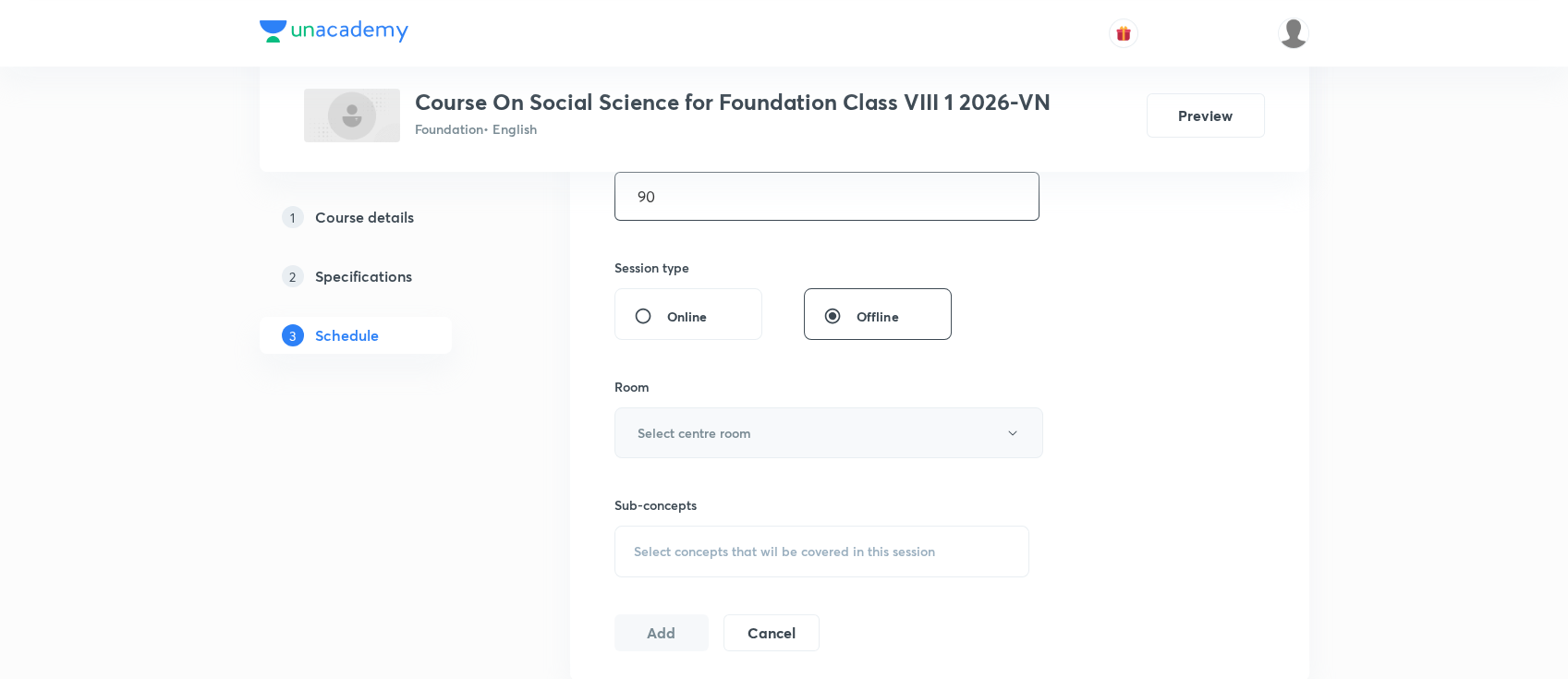
scroll to position [738, 0]
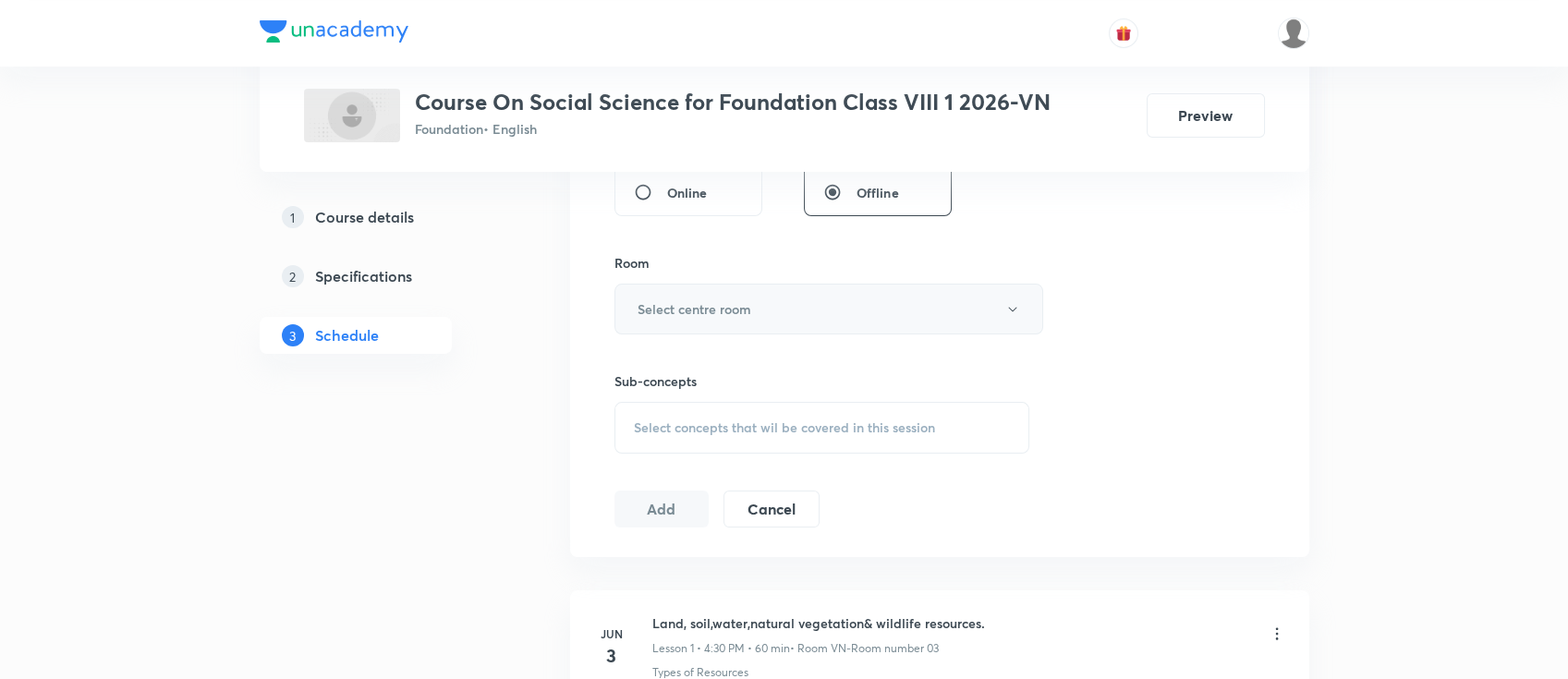
type input "90"
click at [735, 310] on h6 "Select centre room" at bounding box center [694, 308] width 113 height 20
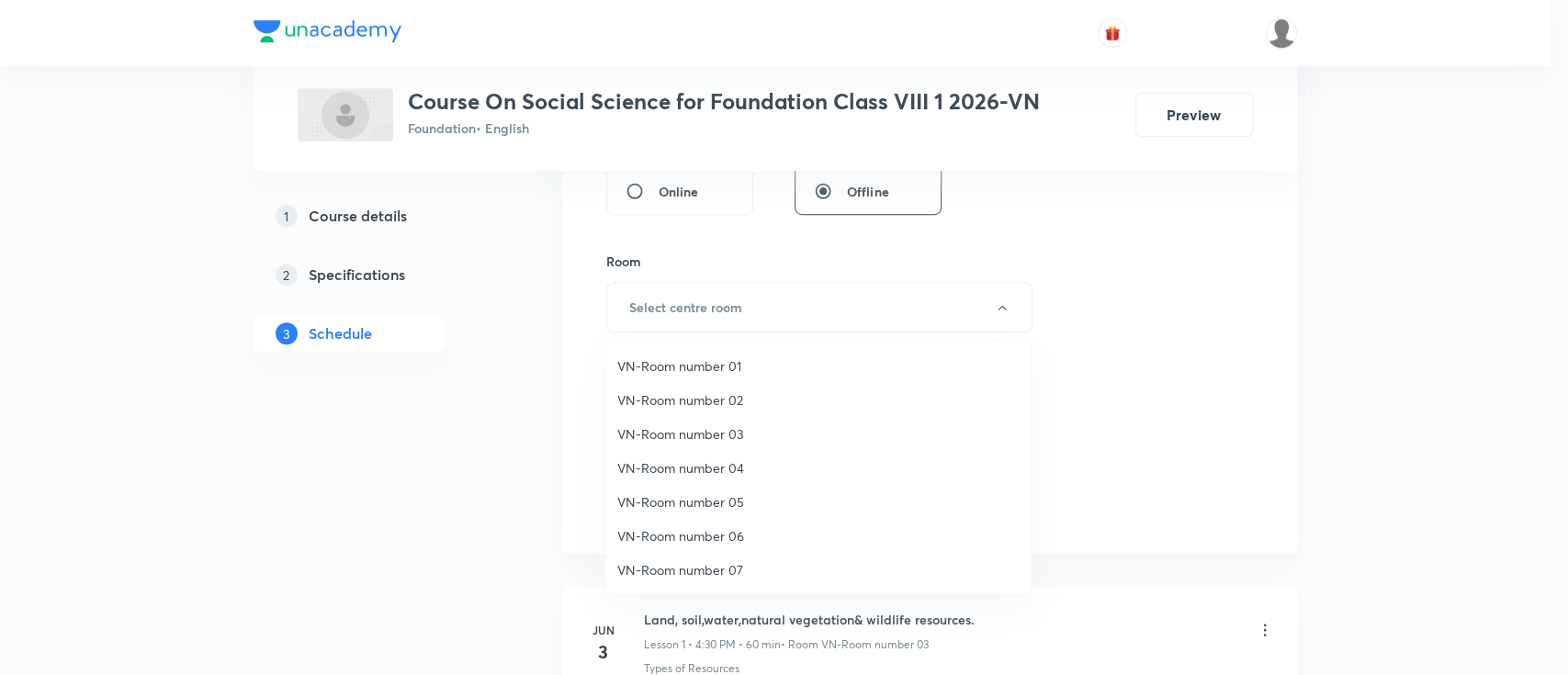
click at [707, 434] on span "VN-Room number 03" at bounding box center [818, 433] width 402 height 20
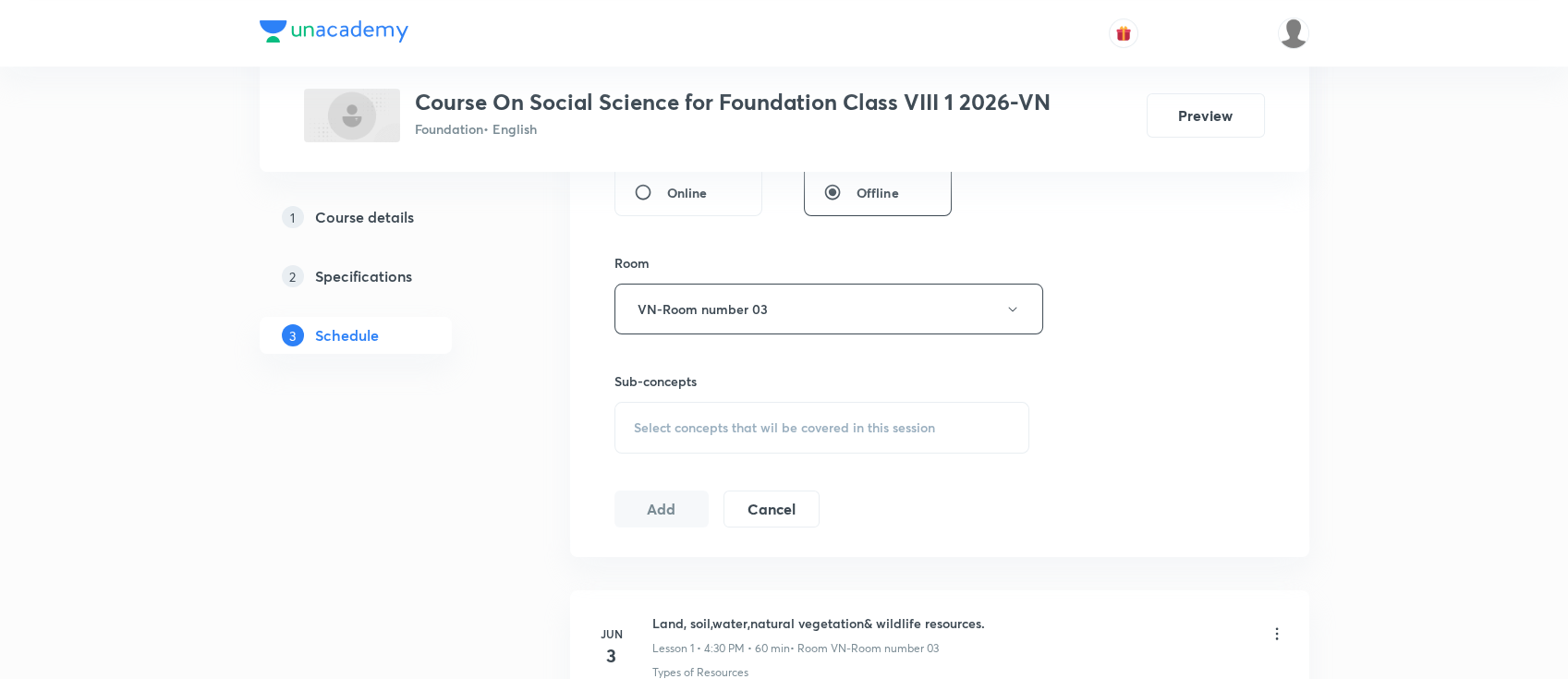
click at [821, 403] on div "Select concepts that wil be covered in this session" at bounding box center [822, 427] width 416 height 52
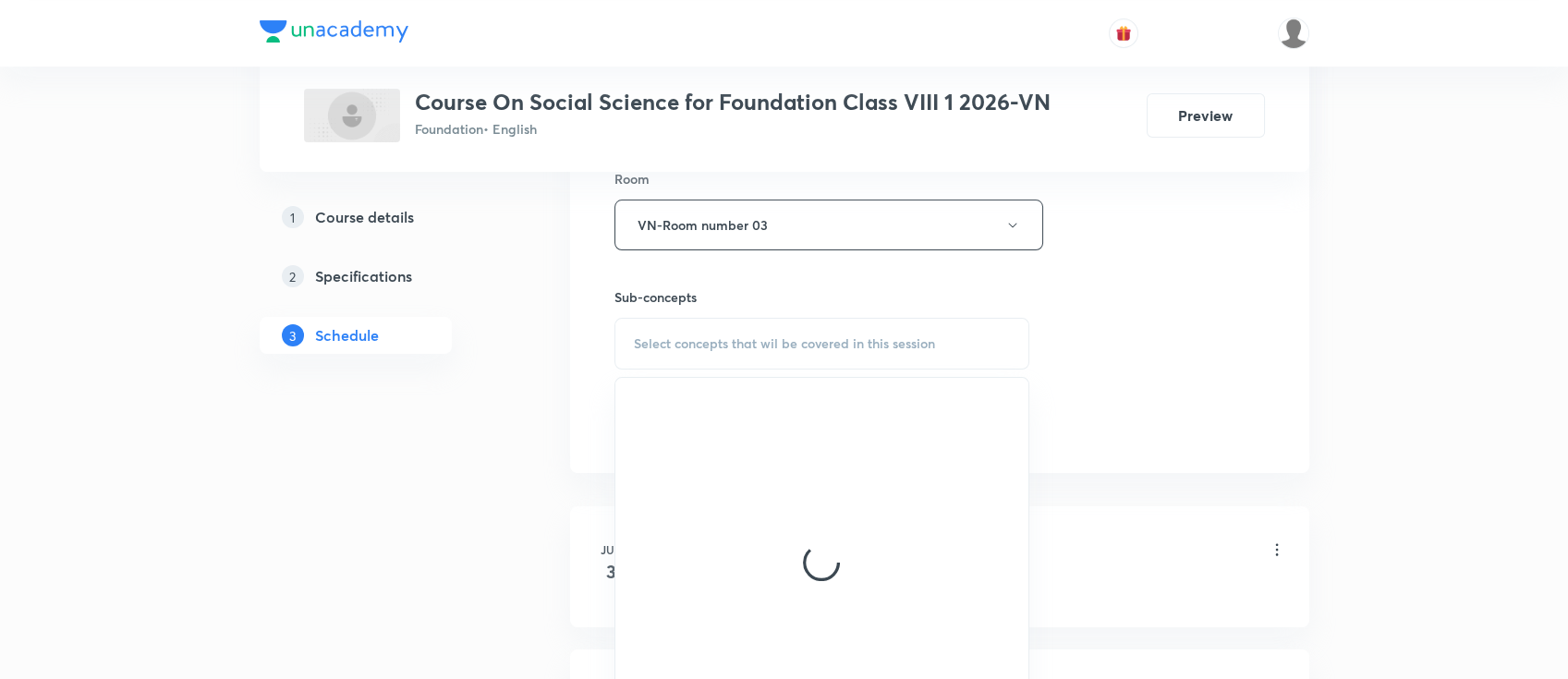
scroll to position [862, 0]
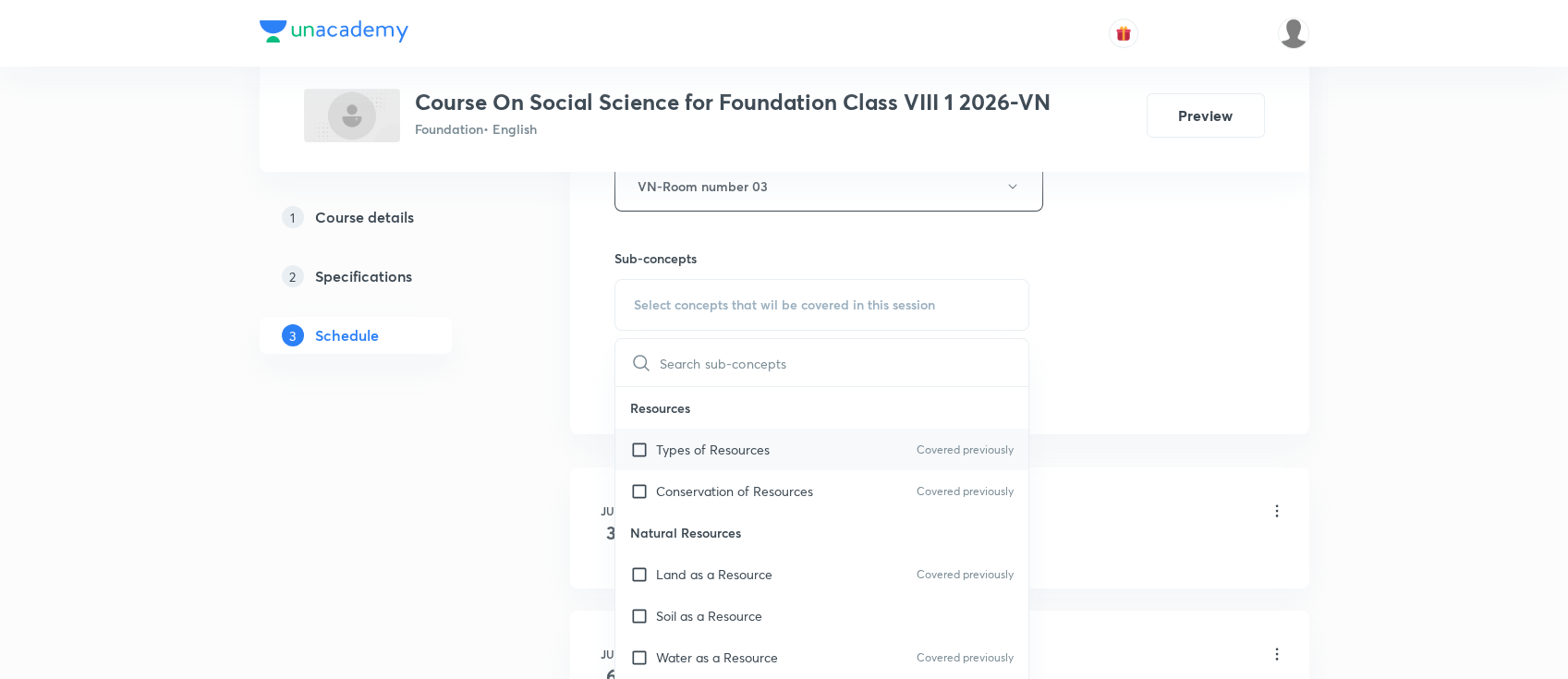
click at [796, 450] on div "Types of Resources Covered previously" at bounding box center [822, 449] width 414 height 41
checkbox input "true"
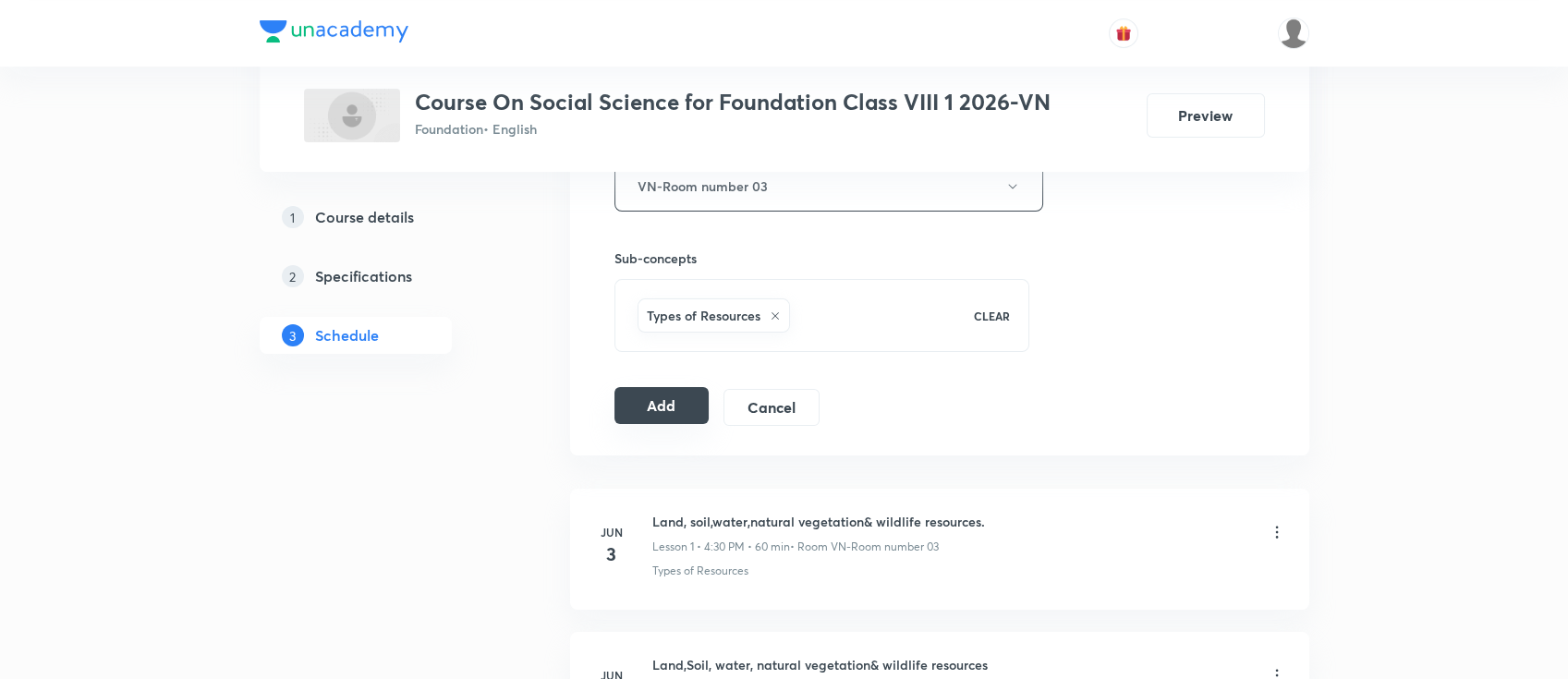
click at [649, 399] on button "Add" at bounding box center [661, 405] width 95 height 37
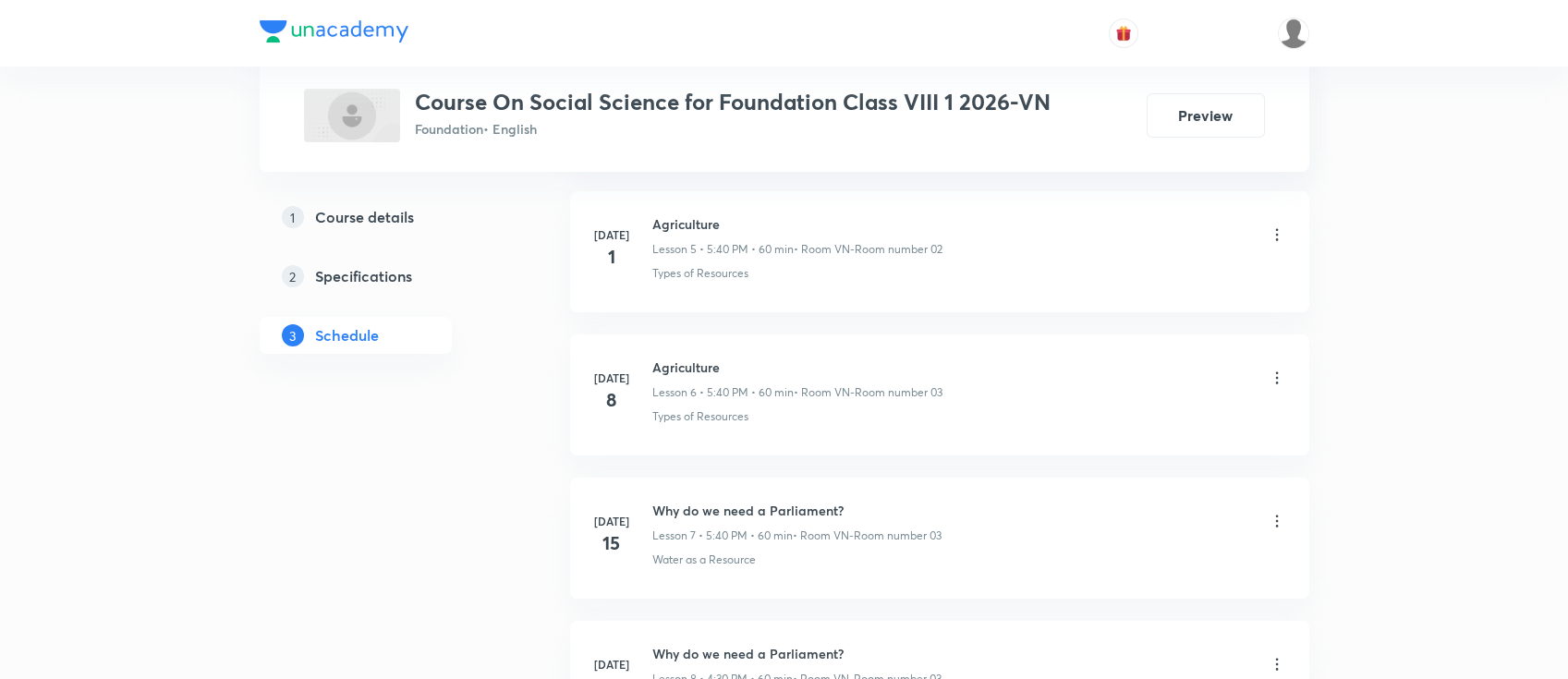
scroll to position [885, 0]
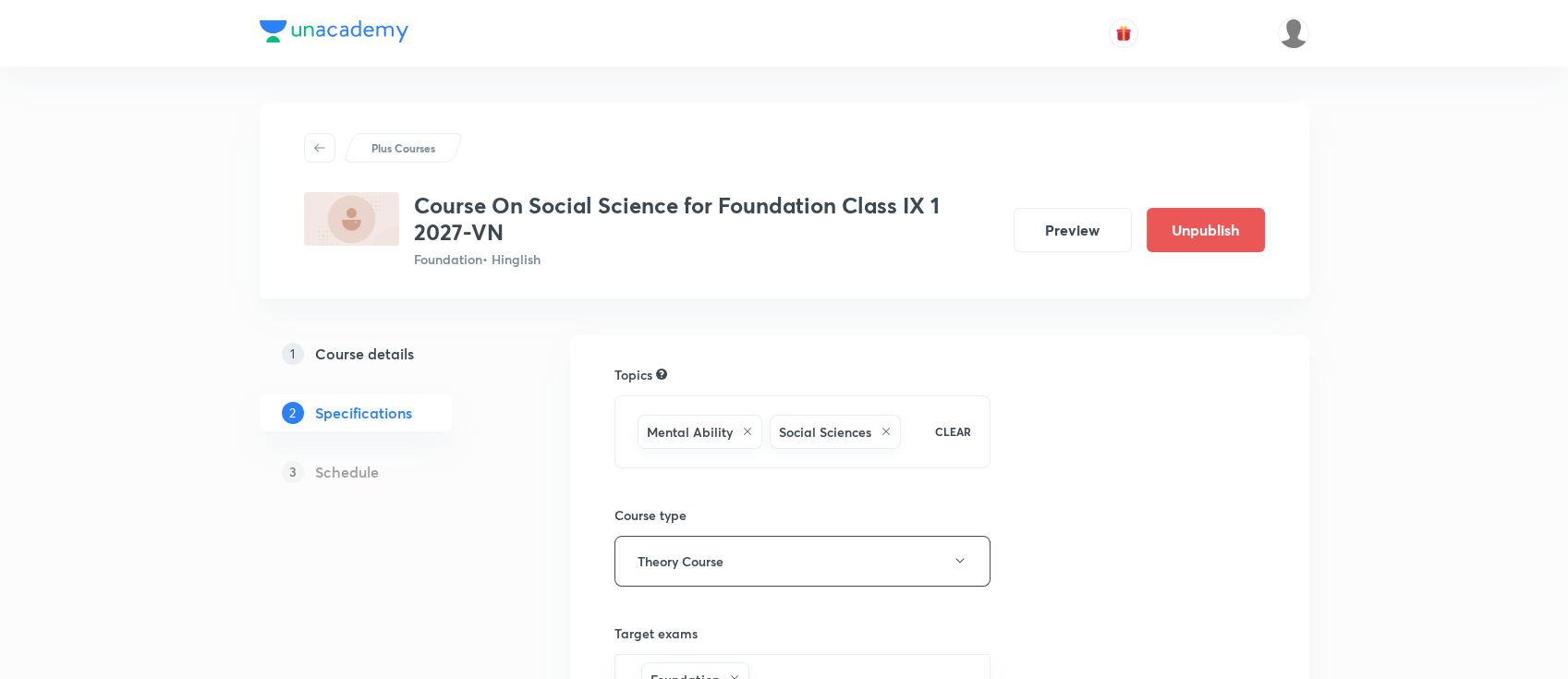
click at [400, 360] on h5 "Course details" at bounding box center [364, 354] width 99 height 23
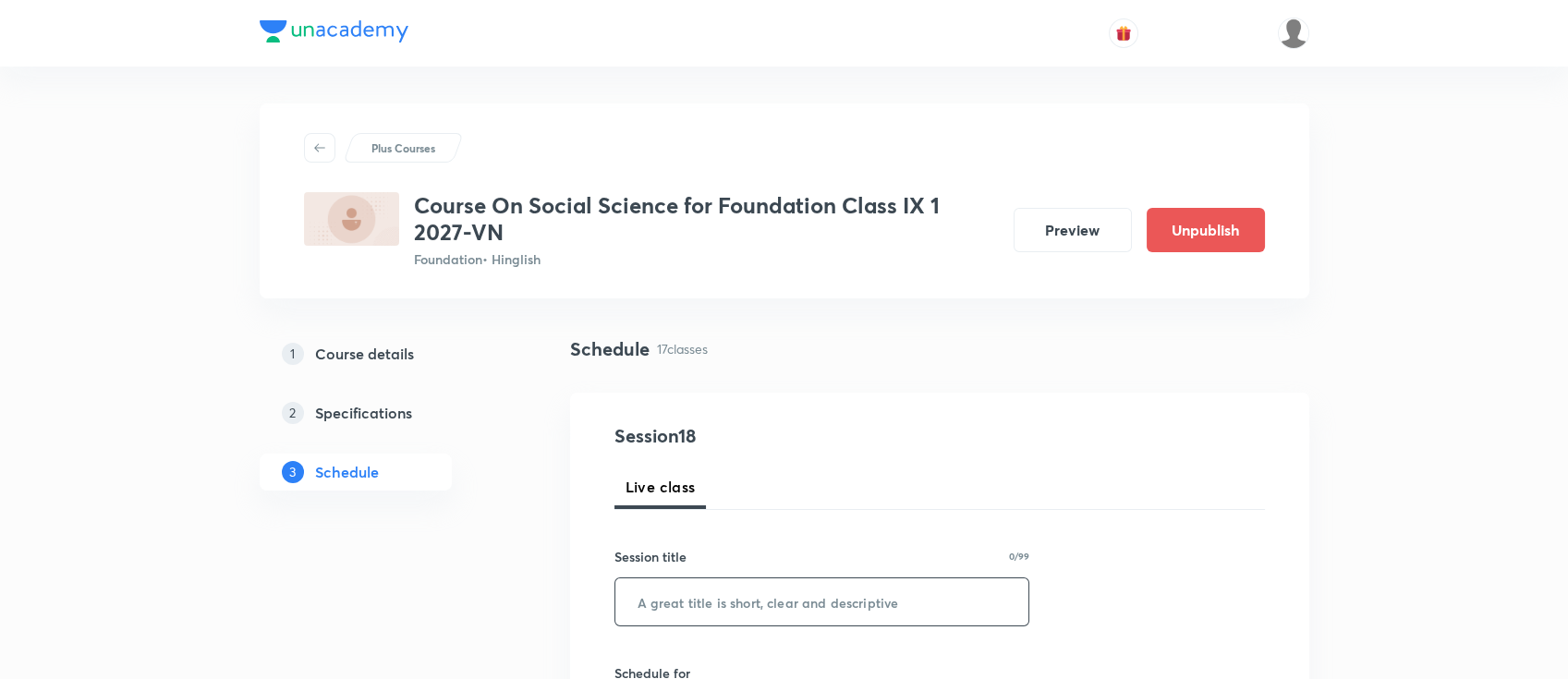
click at [884, 582] on input "text" at bounding box center [822, 602] width 414 height 47
paste input "Forest society and colonialism"
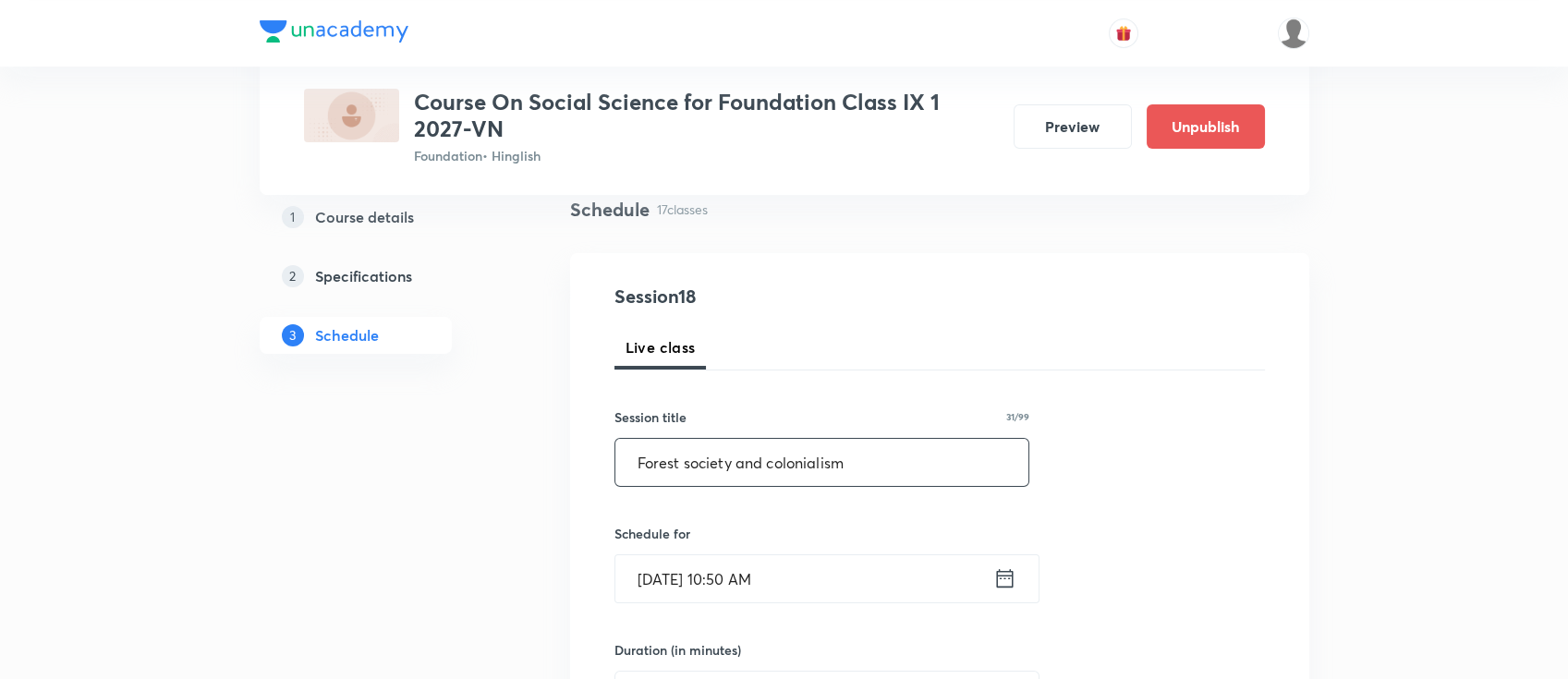
scroll to position [245, 0]
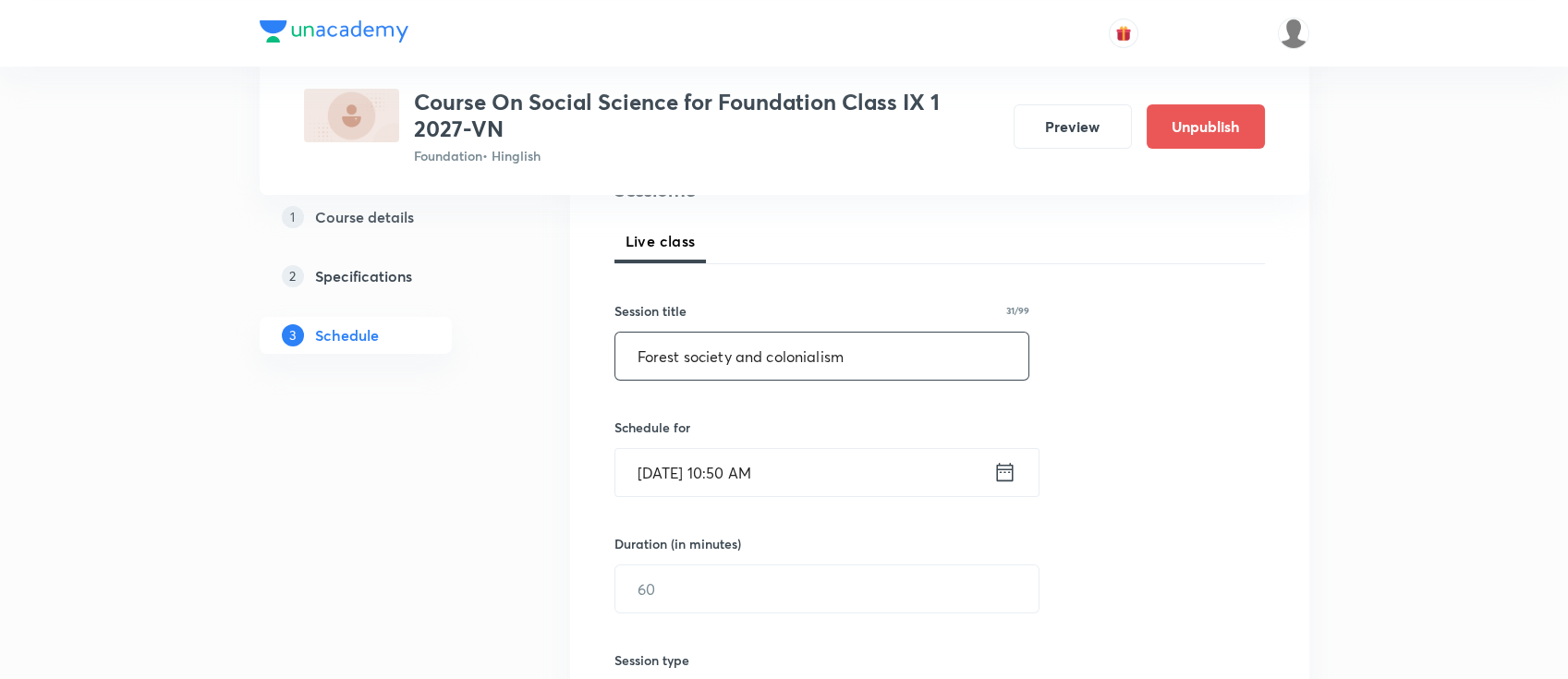
type input "Forest society and colonialism"
click at [1003, 472] on icon at bounding box center [1005, 472] width 23 height 25
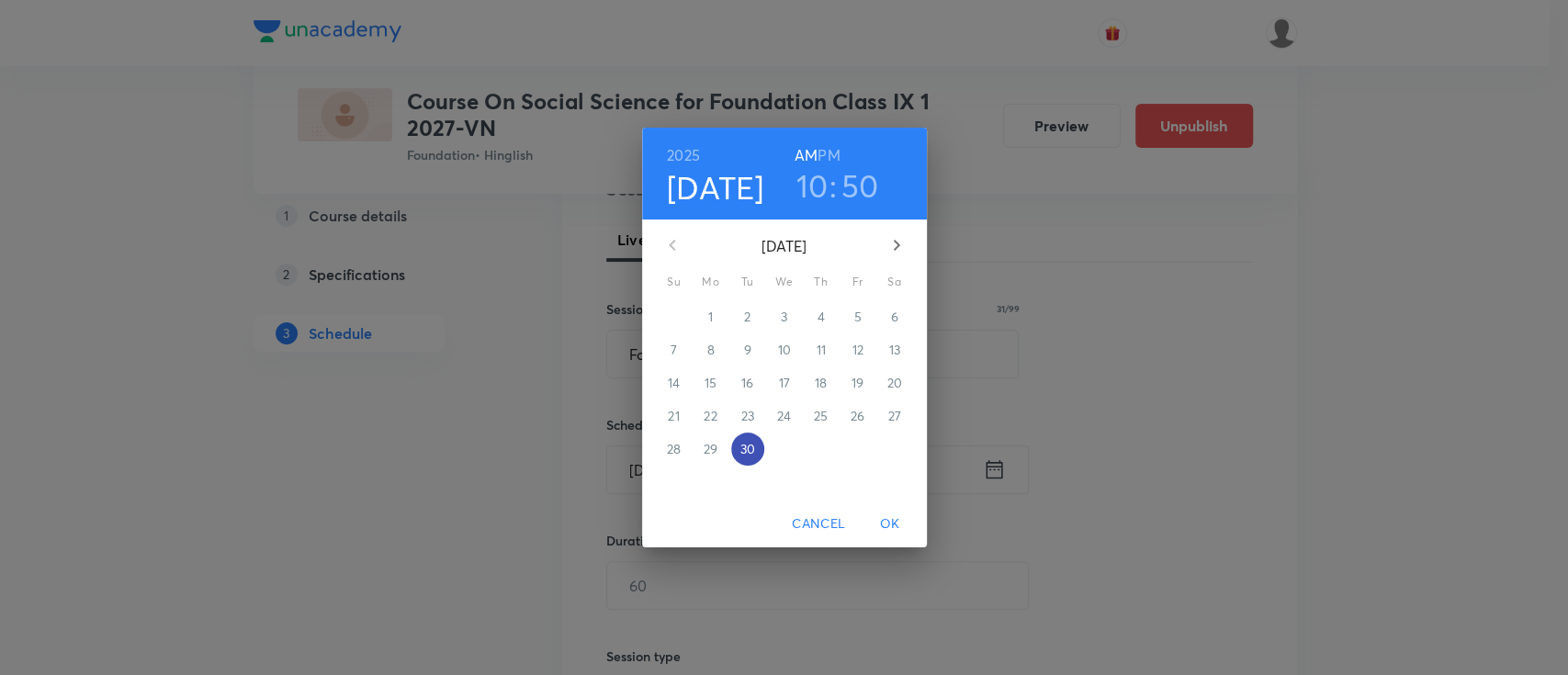
click at [748, 444] on p "30" at bounding box center [746, 449] width 15 height 19
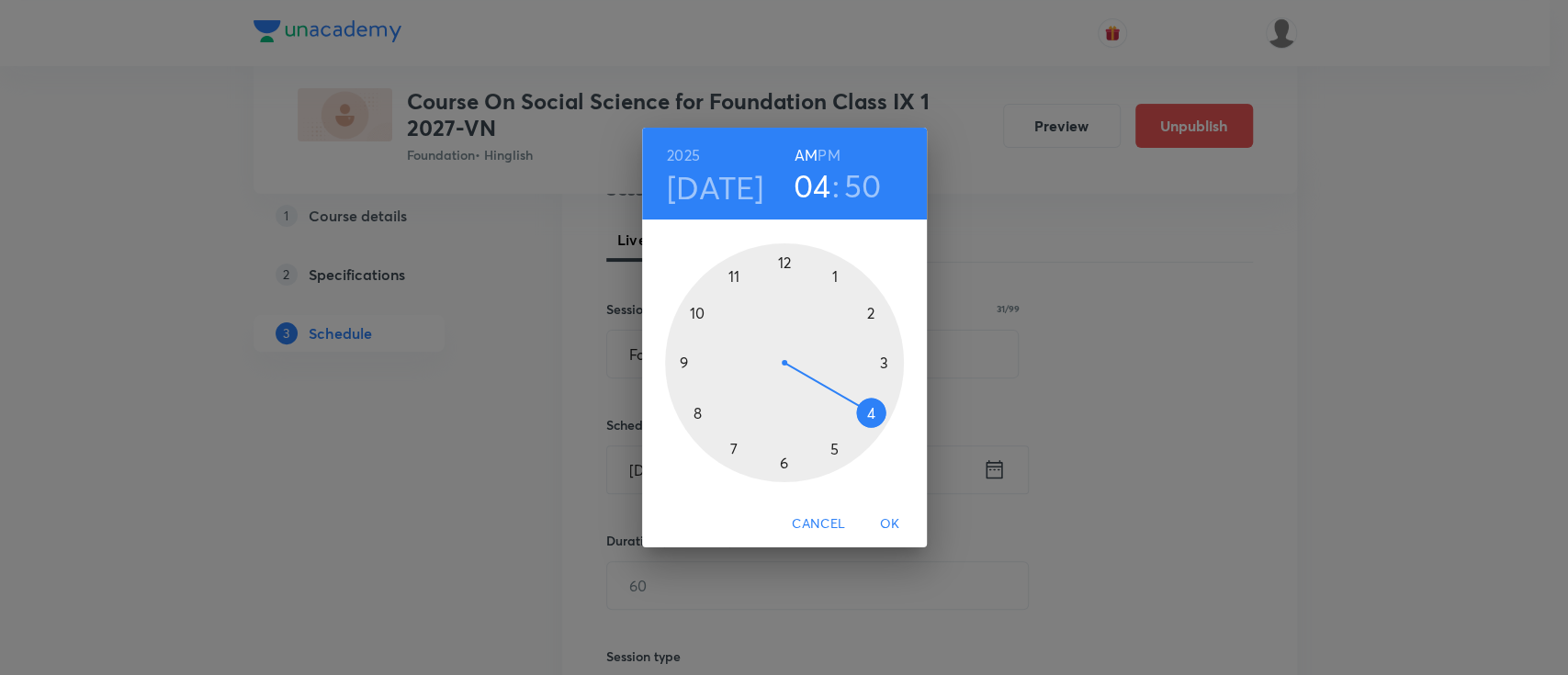
drag, startPoint x: 697, startPoint y: 300, endPoint x: 864, endPoint y: 387, distance: 188.3
click at [864, 387] on div at bounding box center [784, 363] width 239 height 239
drag, startPoint x: 686, startPoint y: 312, endPoint x: 785, endPoint y: 434, distance: 157.1
click at [785, 434] on div at bounding box center [784, 363] width 239 height 239
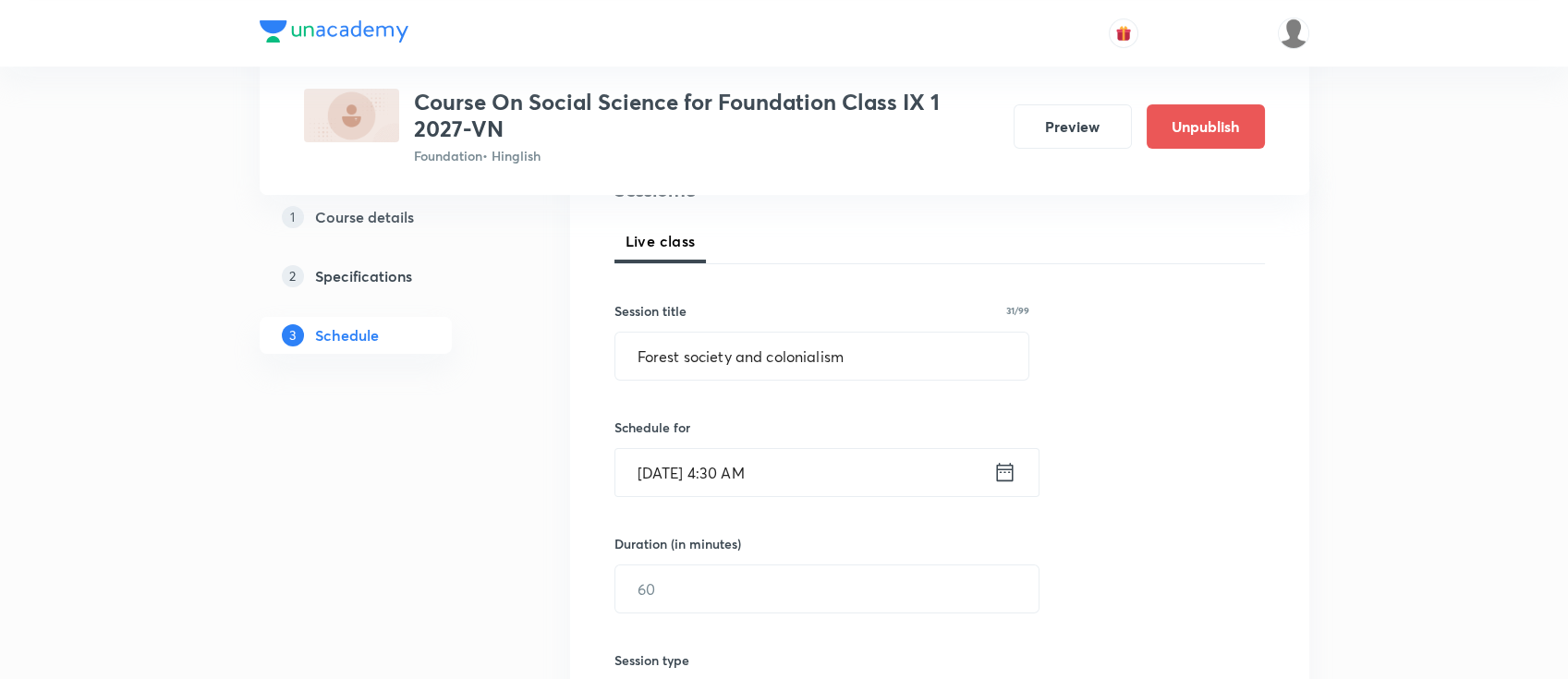
click at [1009, 466] on icon at bounding box center [1005, 472] width 23 height 25
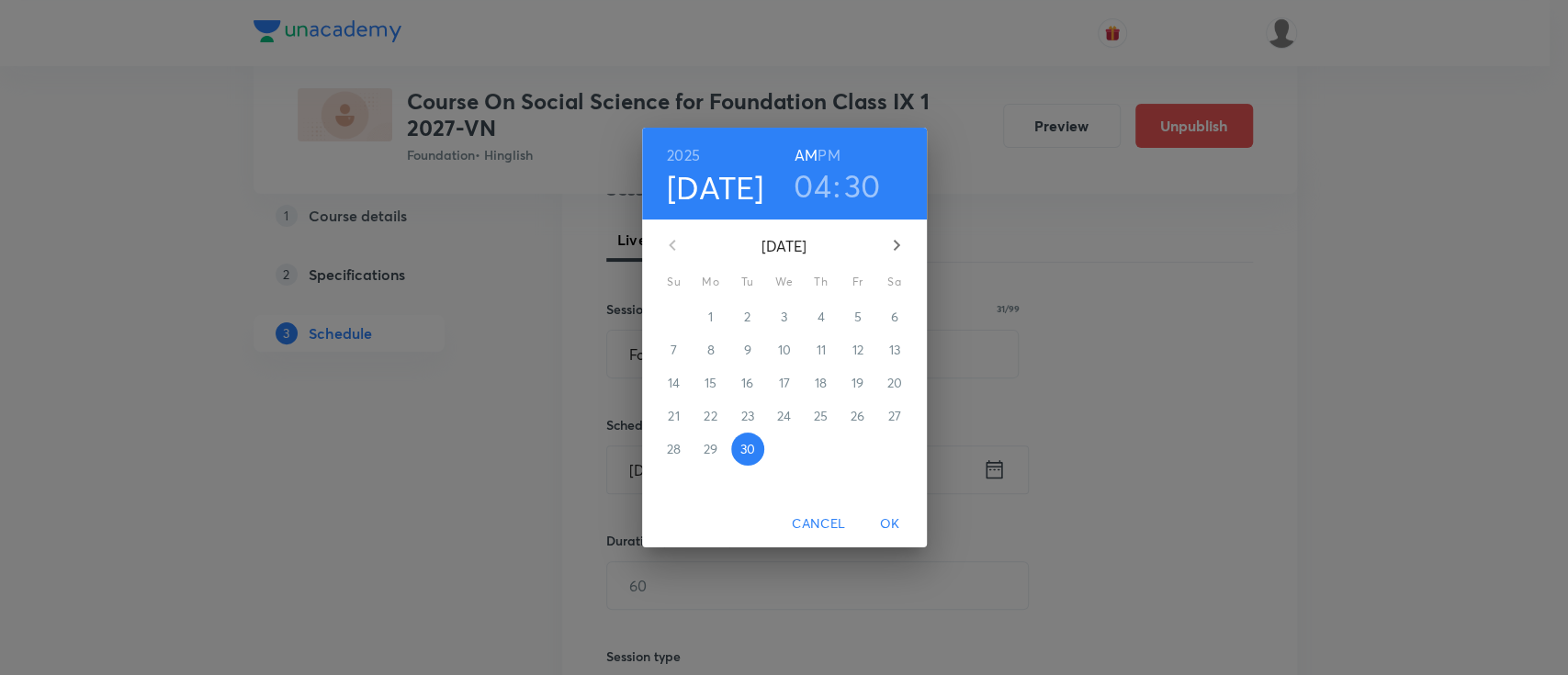
click at [826, 152] on h6 "PM" at bounding box center [829, 155] width 23 height 25
click at [887, 525] on span "OK" at bounding box center [889, 523] width 44 height 22
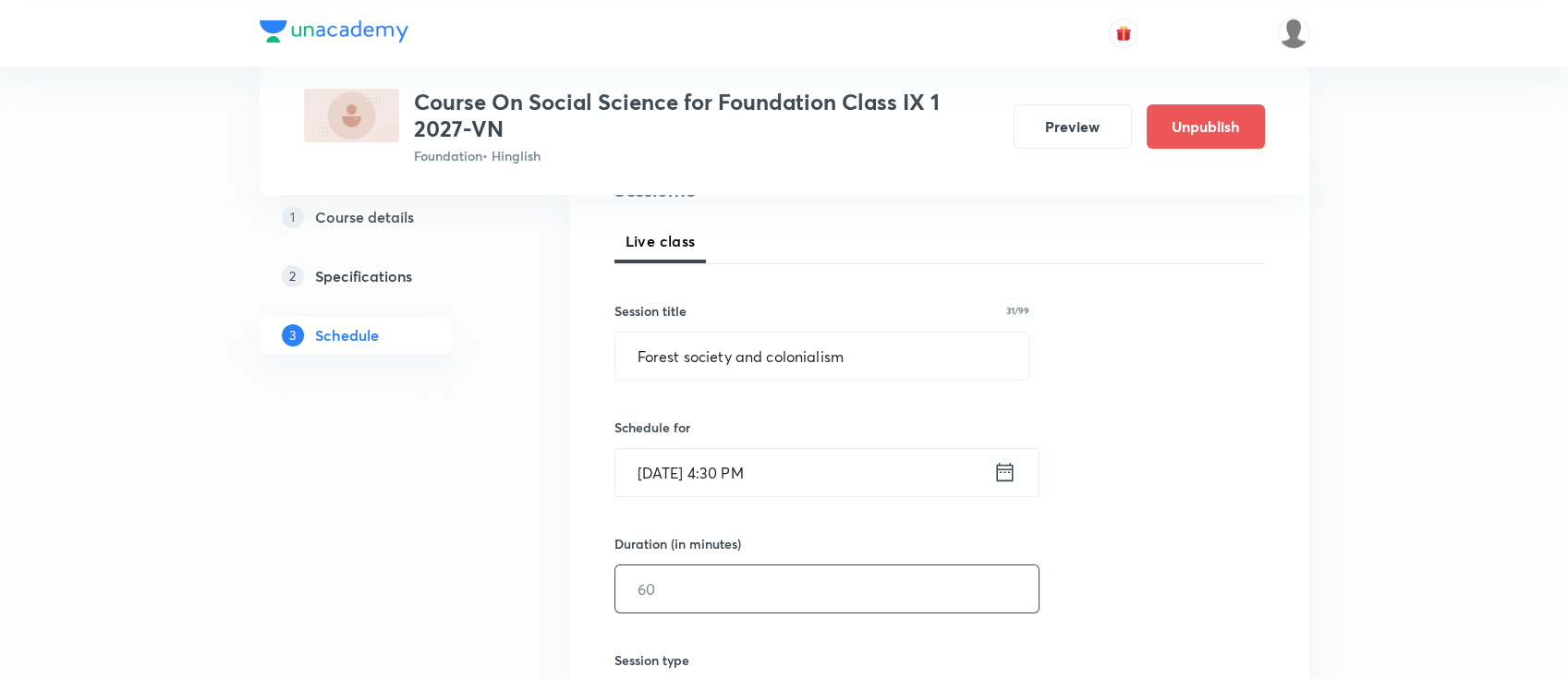
click at [882, 581] on input "text" at bounding box center [826, 588] width 424 height 47
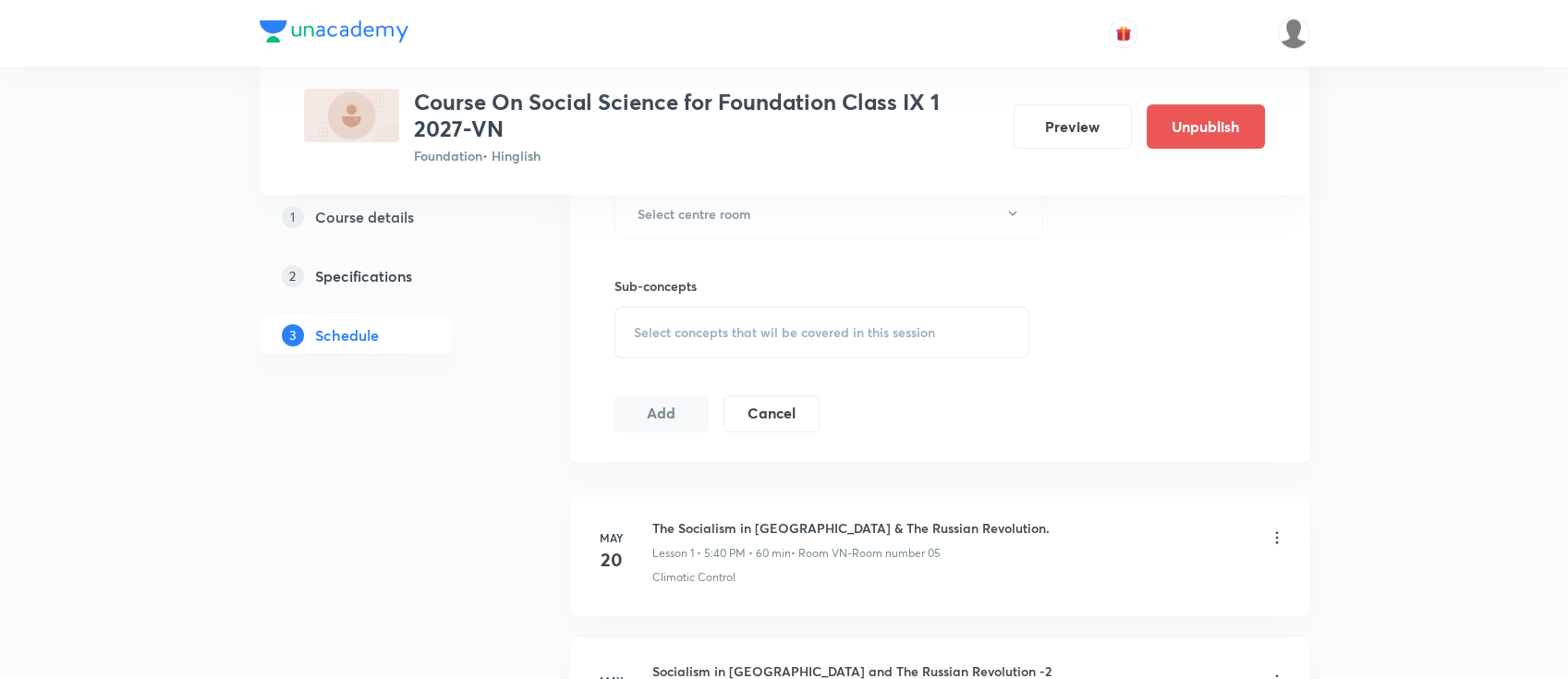
scroll to position [862, 0]
type input "90"
click at [769, 208] on button "Select centre room" at bounding box center [828, 209] width 428 height 51
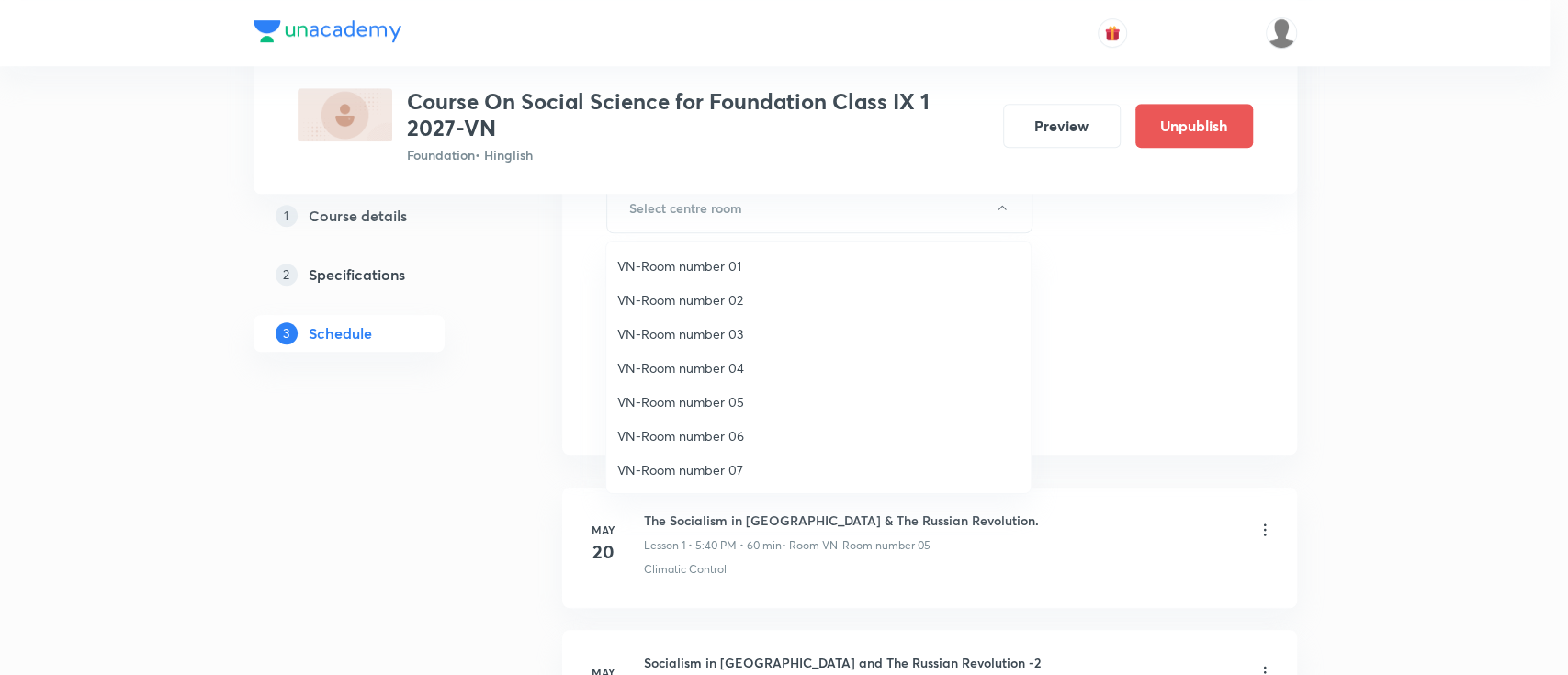
click at [729, 406] on span "VN-Room number 05" at bounding box center [818, 401] width 402 height 20
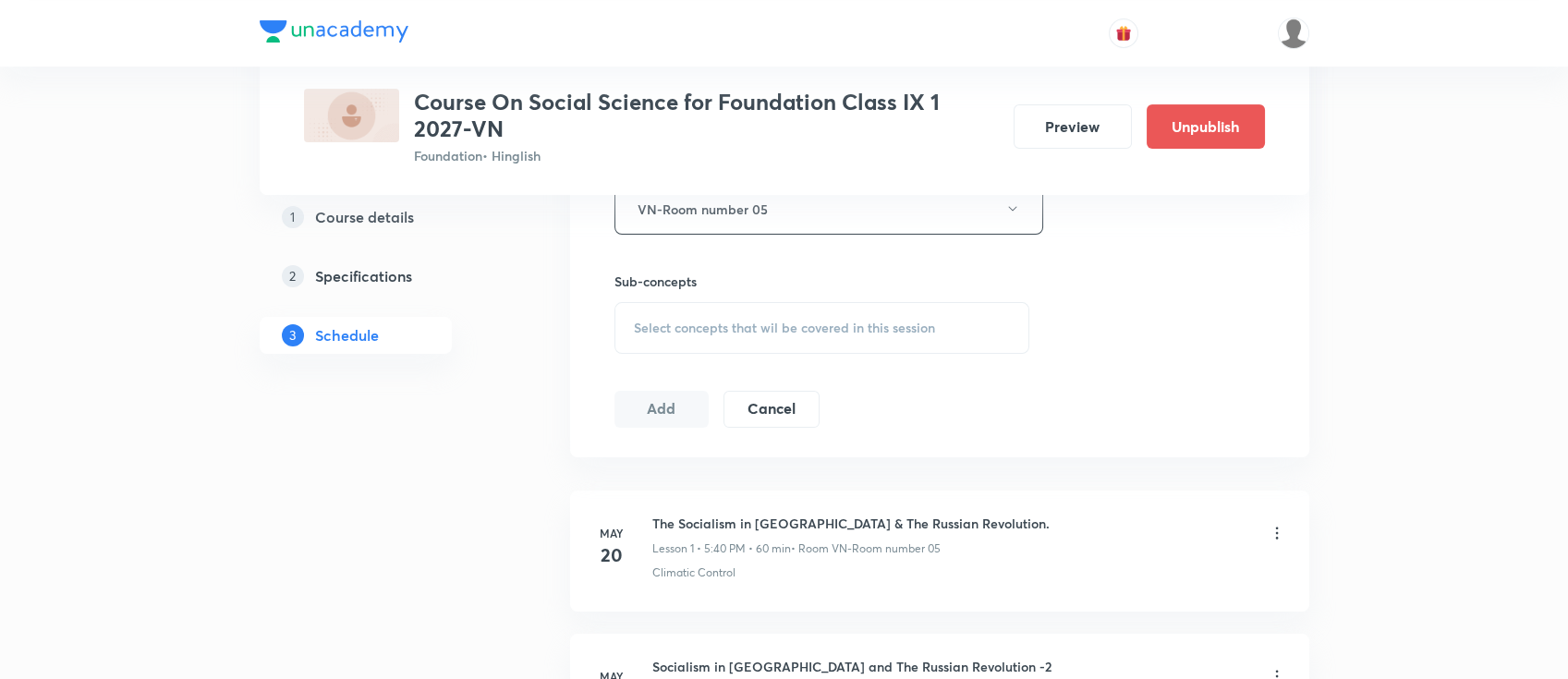
click at [882, 322] on span "Select concepts that wil be covered in this session" at bounding box center [784, 328] width 301 height 15
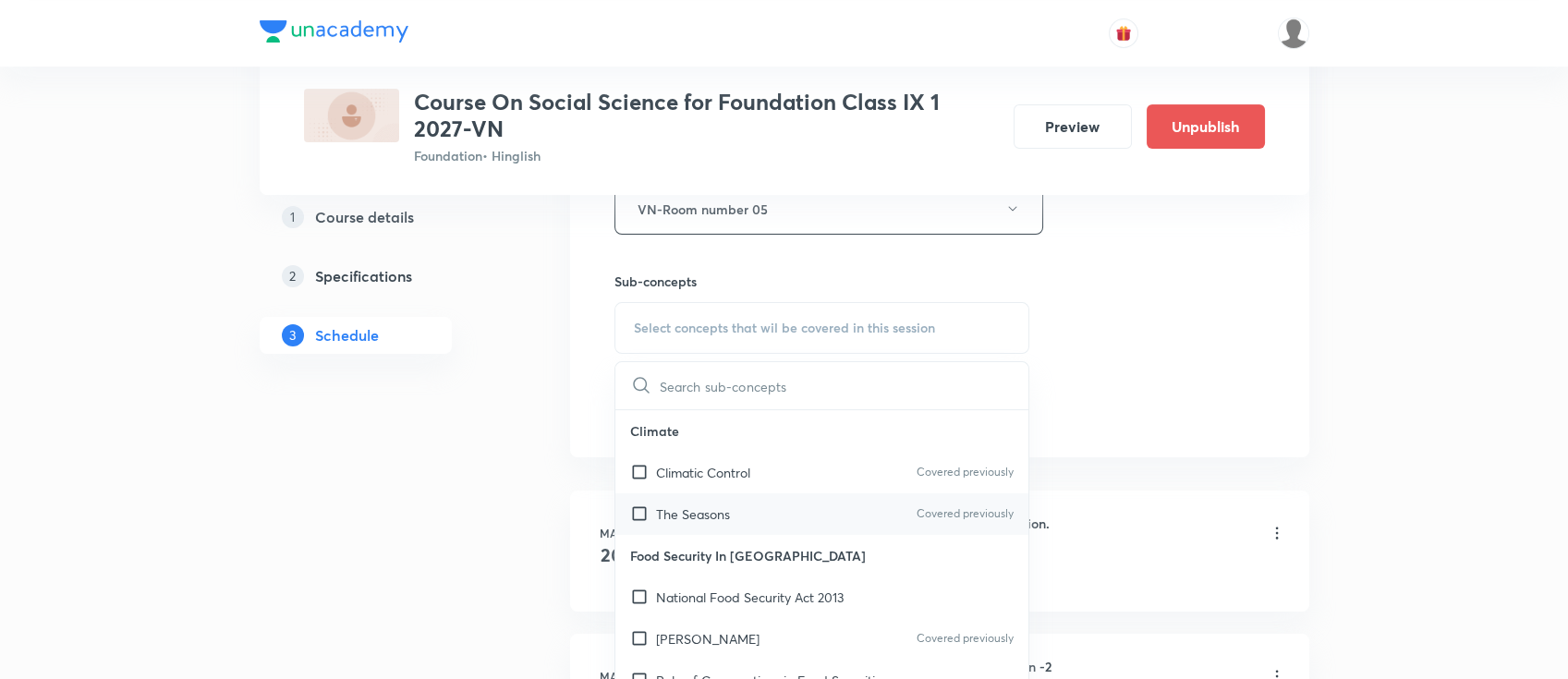
click at [838, 494] on div "The Seasons Covered previously" at bounding box center [822, 514] width 414 height 41
checkbox input "true"
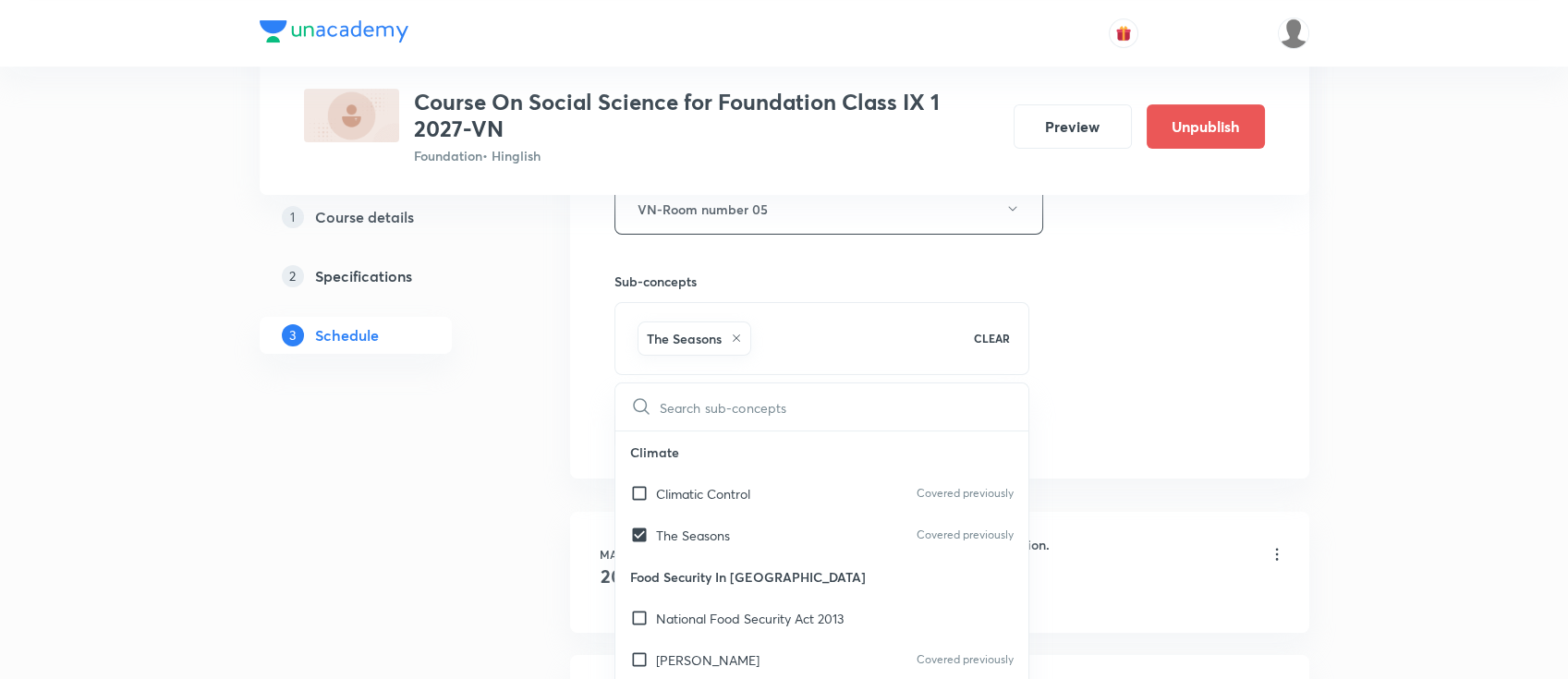
click at [1141, 346] on div "Session 18 Live class Session title 31/99 Forest society and colonialism ​ Sche…" at bounding box center [939, 5] width 650 height 888
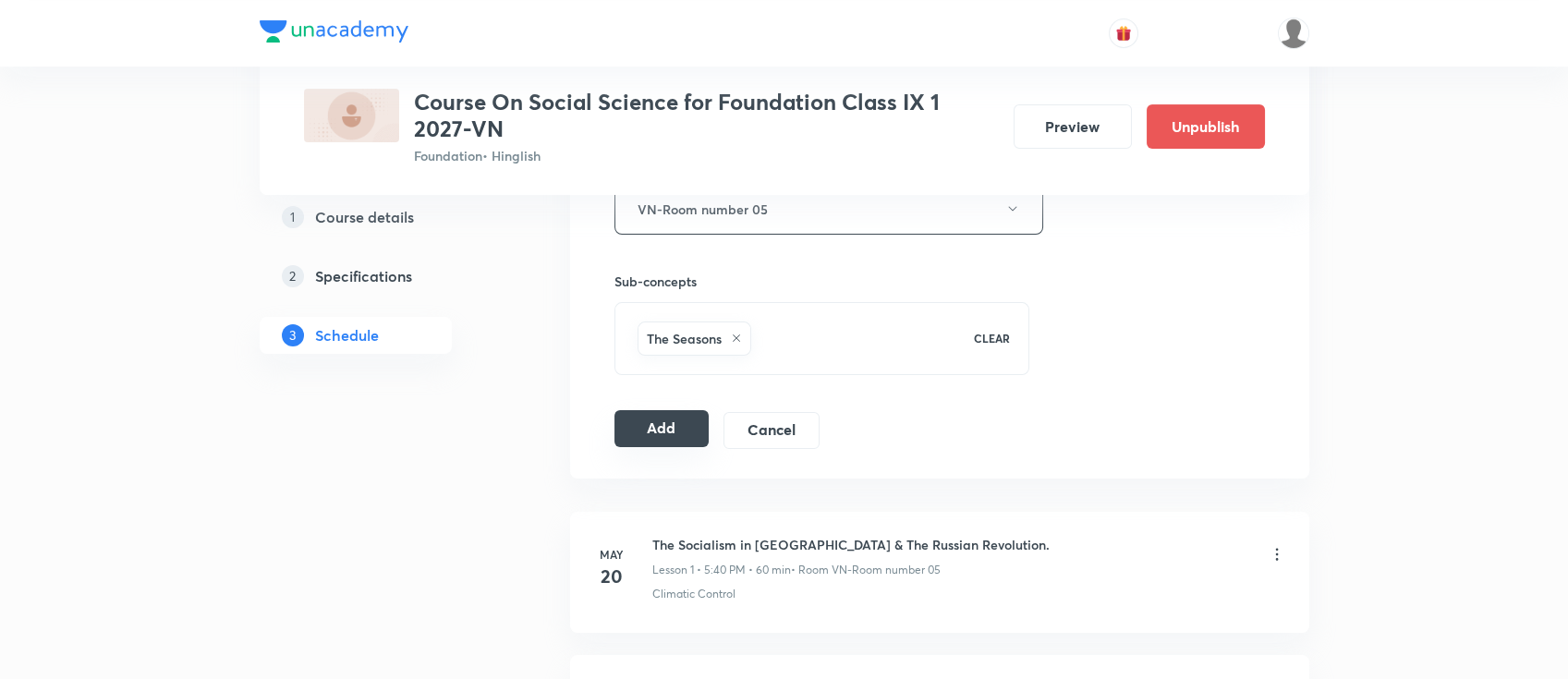
click at [678, 425] on button "Add" at bounding box center [661, 428] width 95 height 37
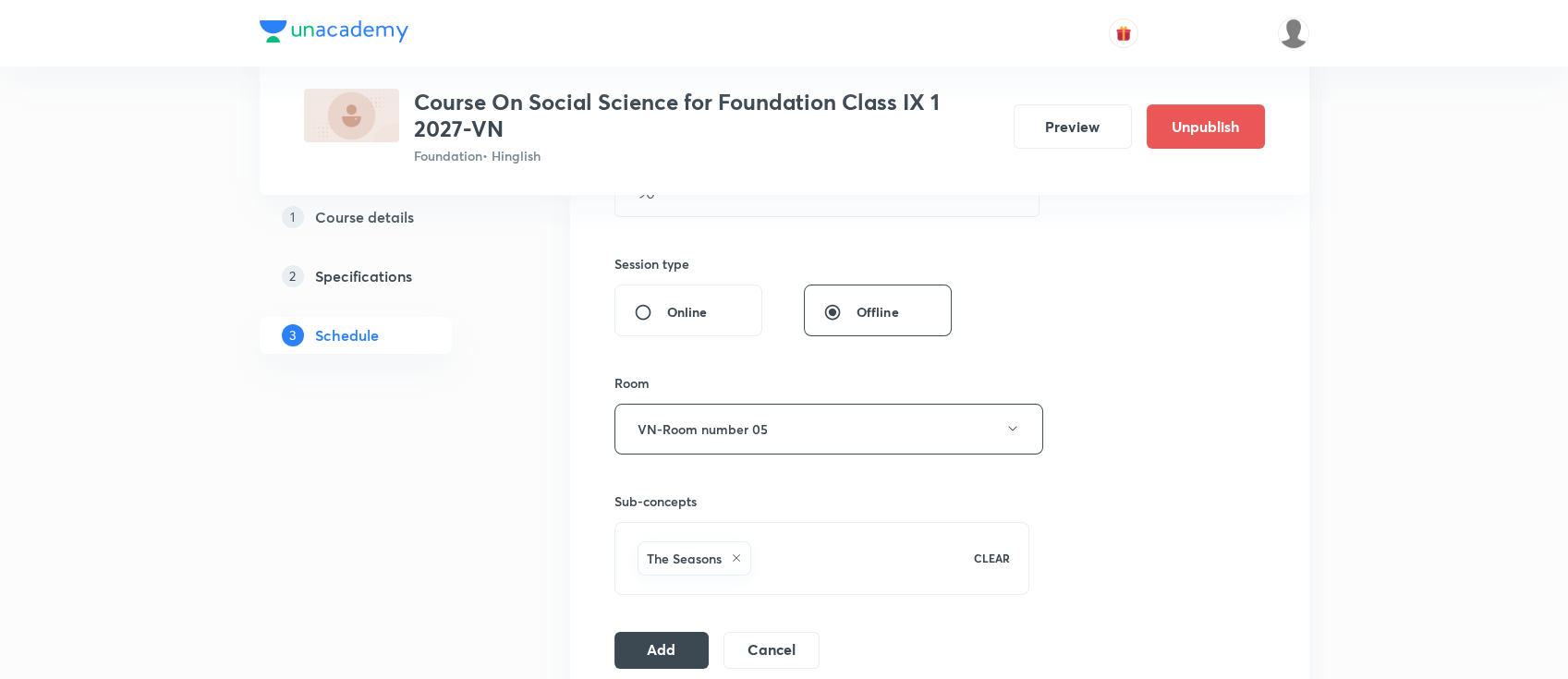
scroll to position [370, 0]
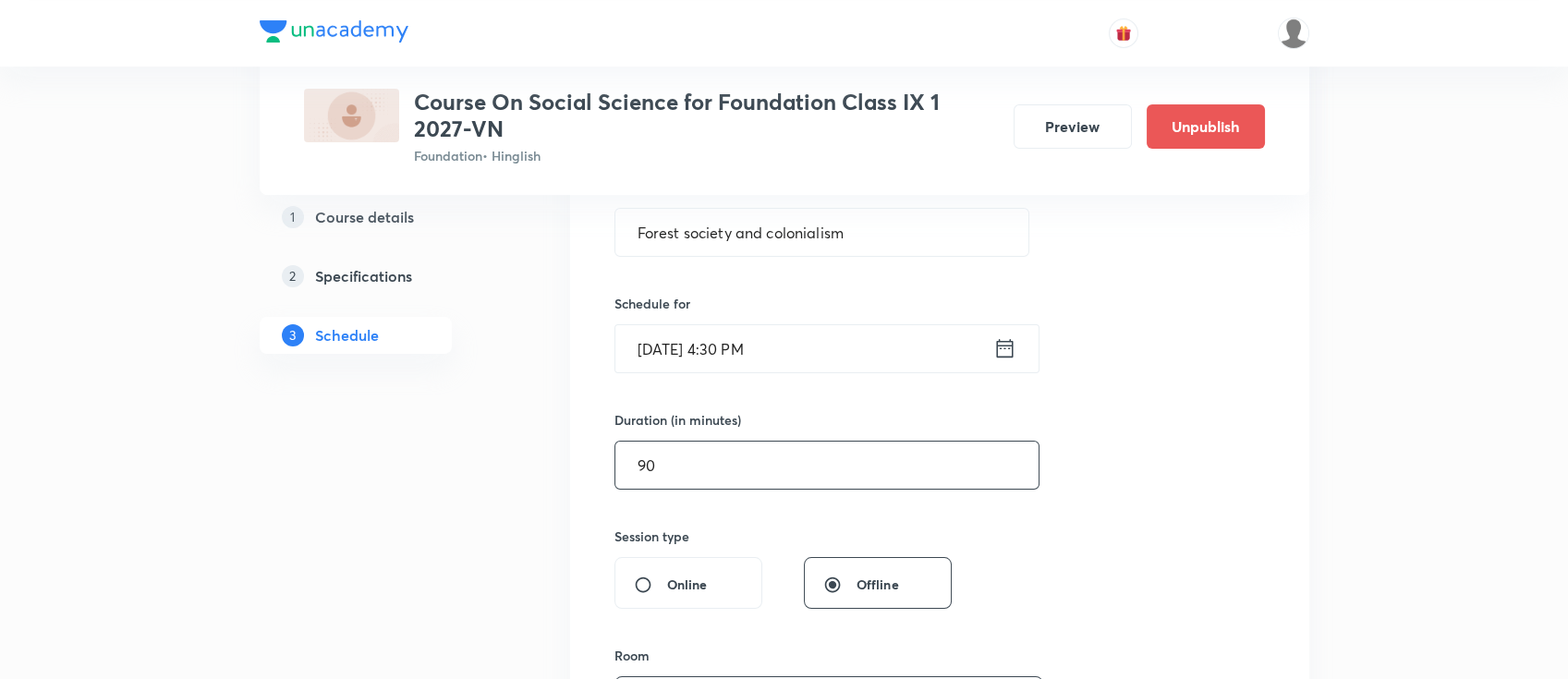
drag, startPoint x: 583, startPoint y: 461, endPoint x: 491, endPoint y: 460, distance: 92.0
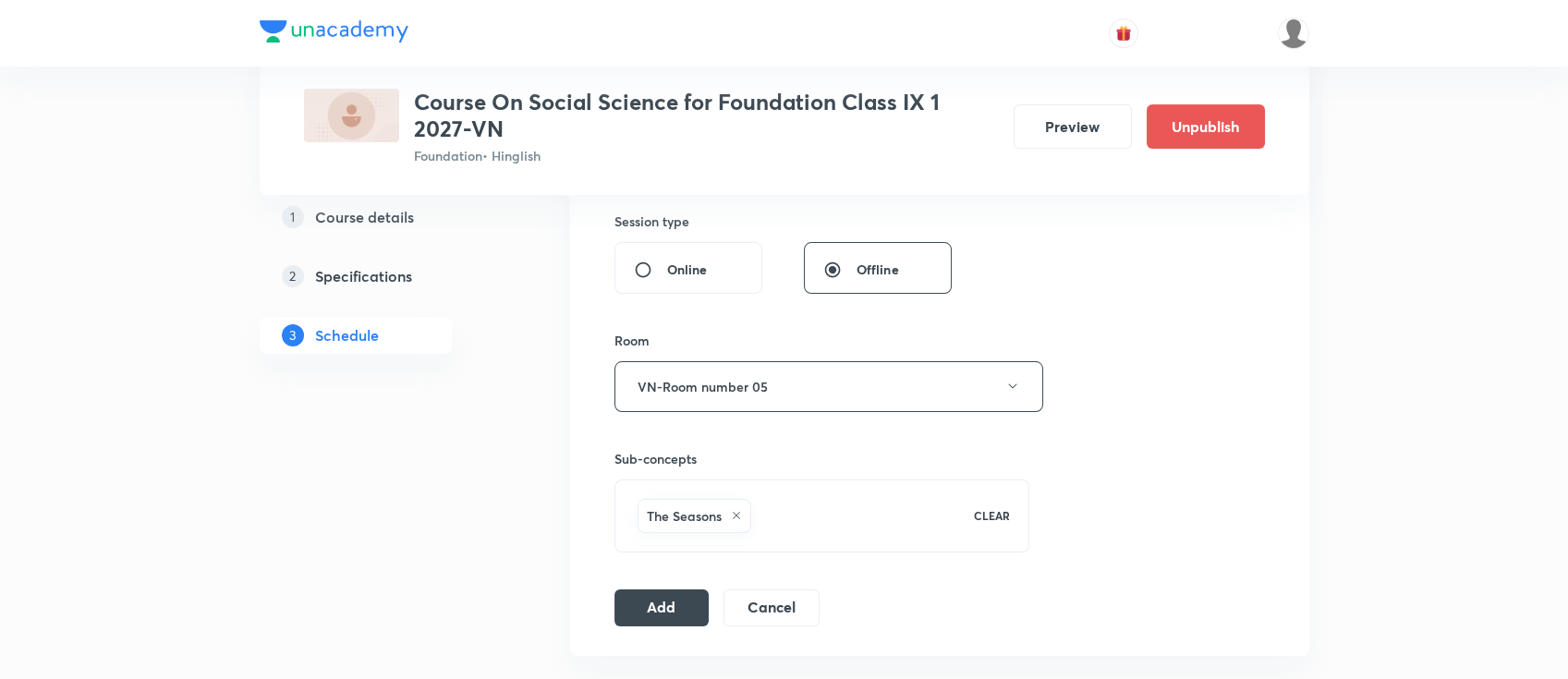
scroll to position [738, 0]
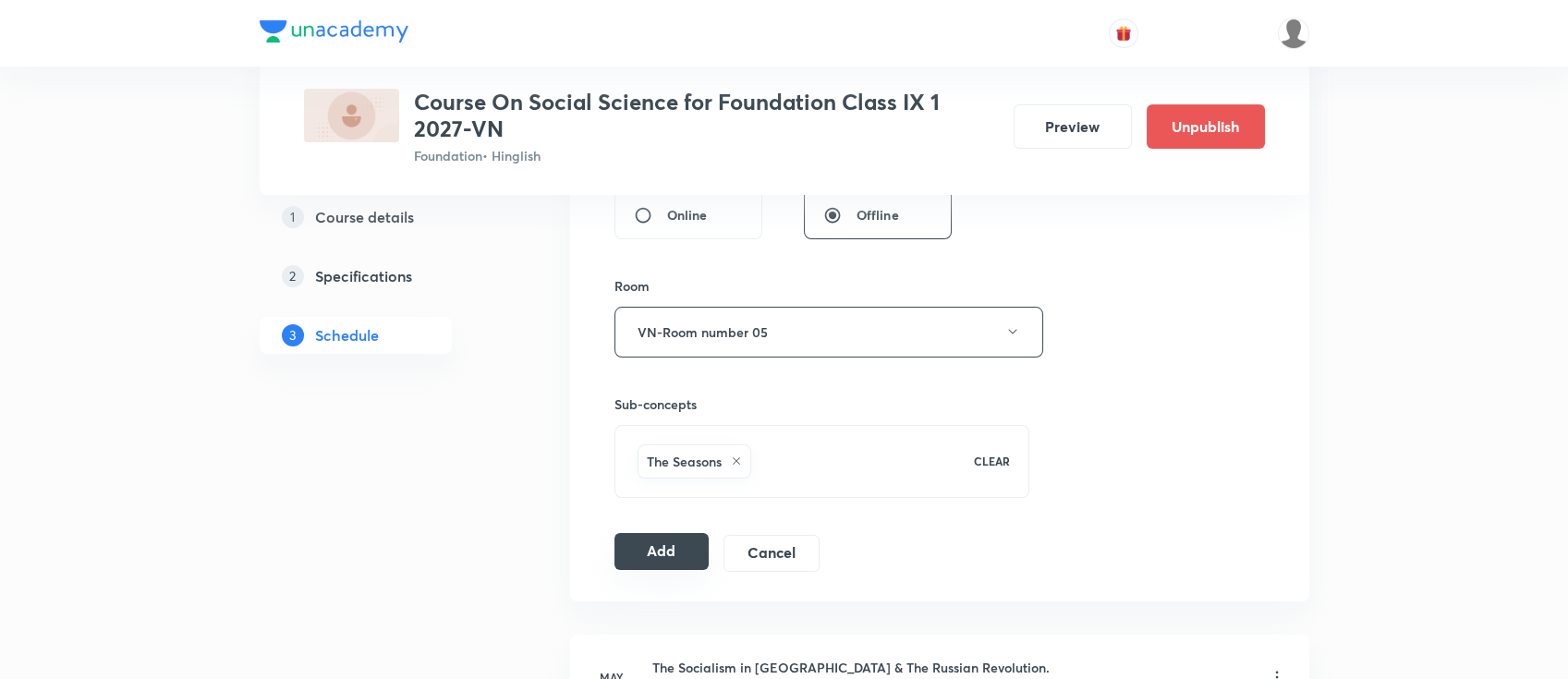
type input "60"
click at [648, 569] on div "Add Cancel" at bounding box center [724, 553] width 220 height 37
click at [662, 550] on button "Add" at bounding box center [661, 551] width 95 height 37
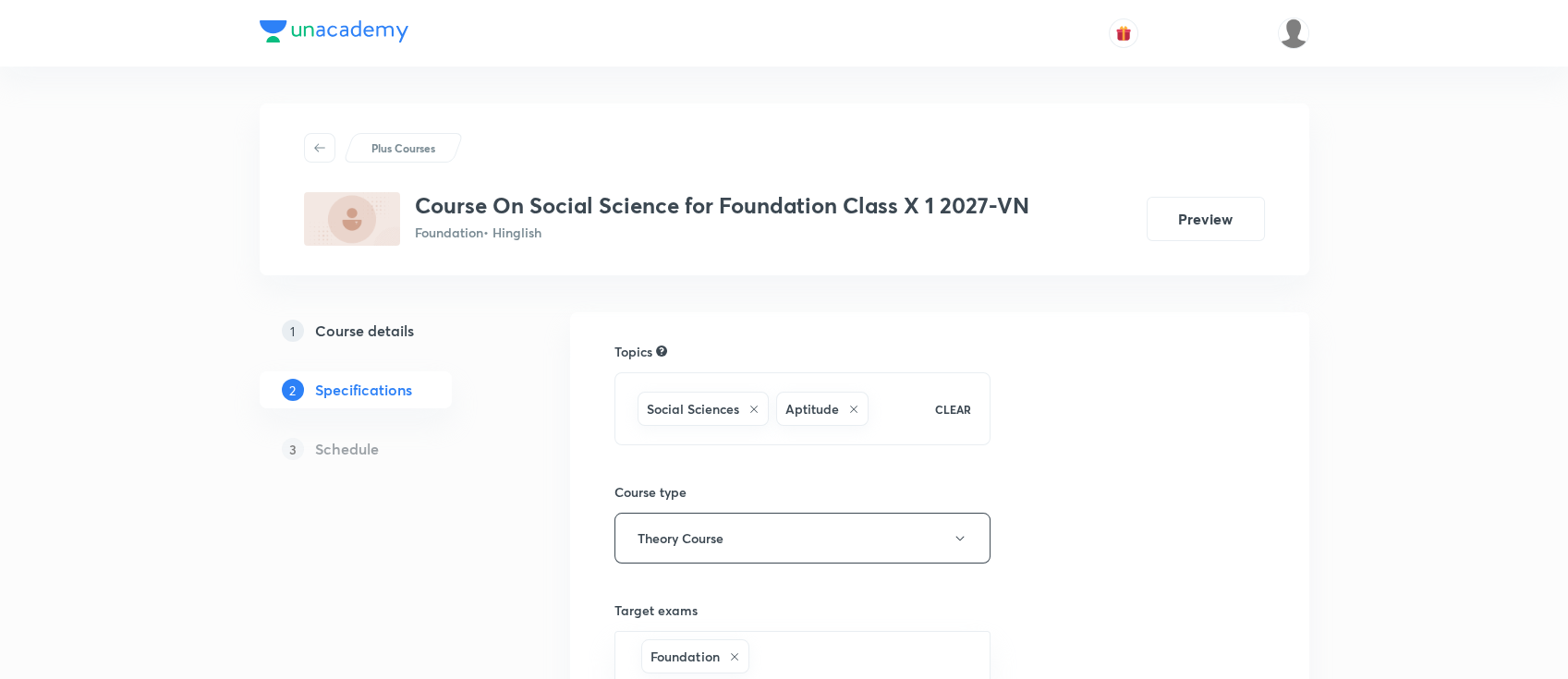
click at [376, 316] on link "1 Course details" at bounding box center [385, 330] width 251 height 37
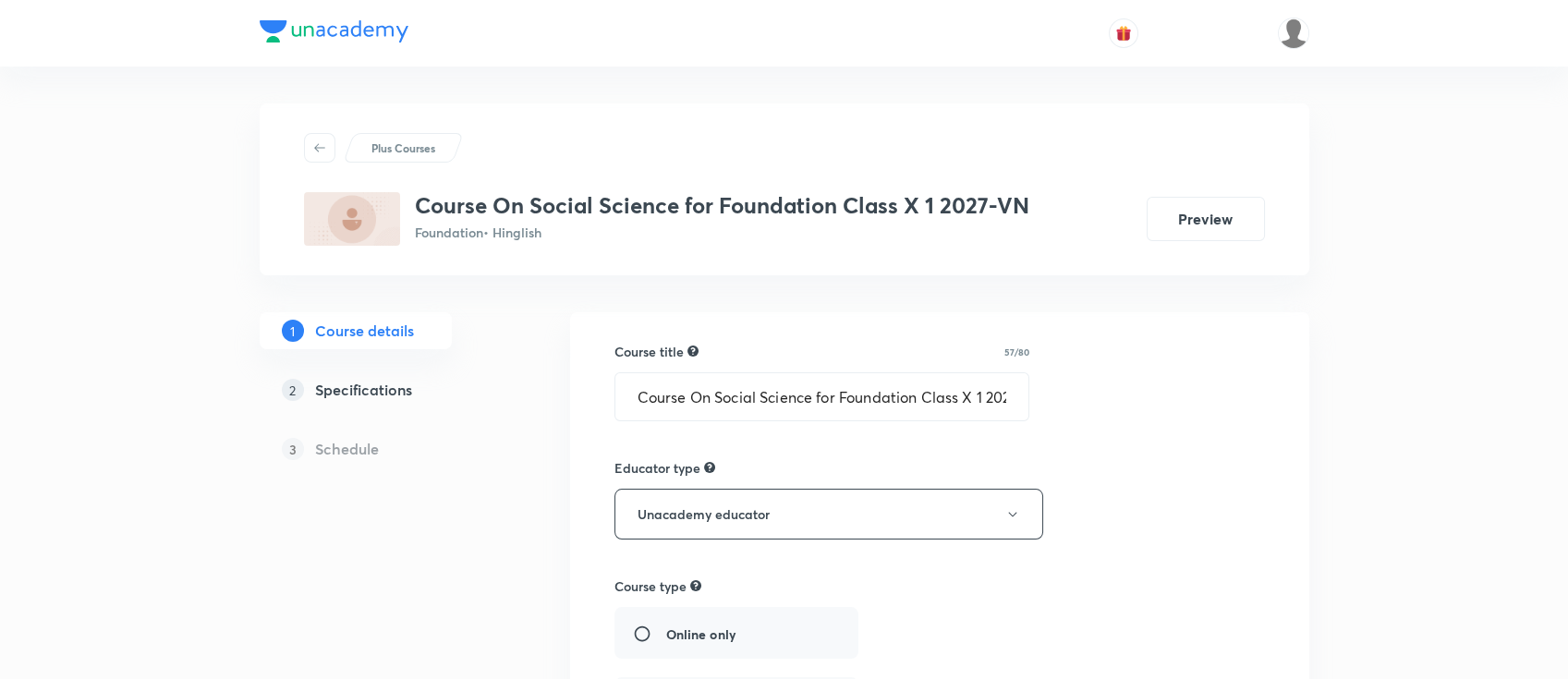
click at [389, 393] on h5 "Specifications" at bounding box center [363, 389] width 97 height 23
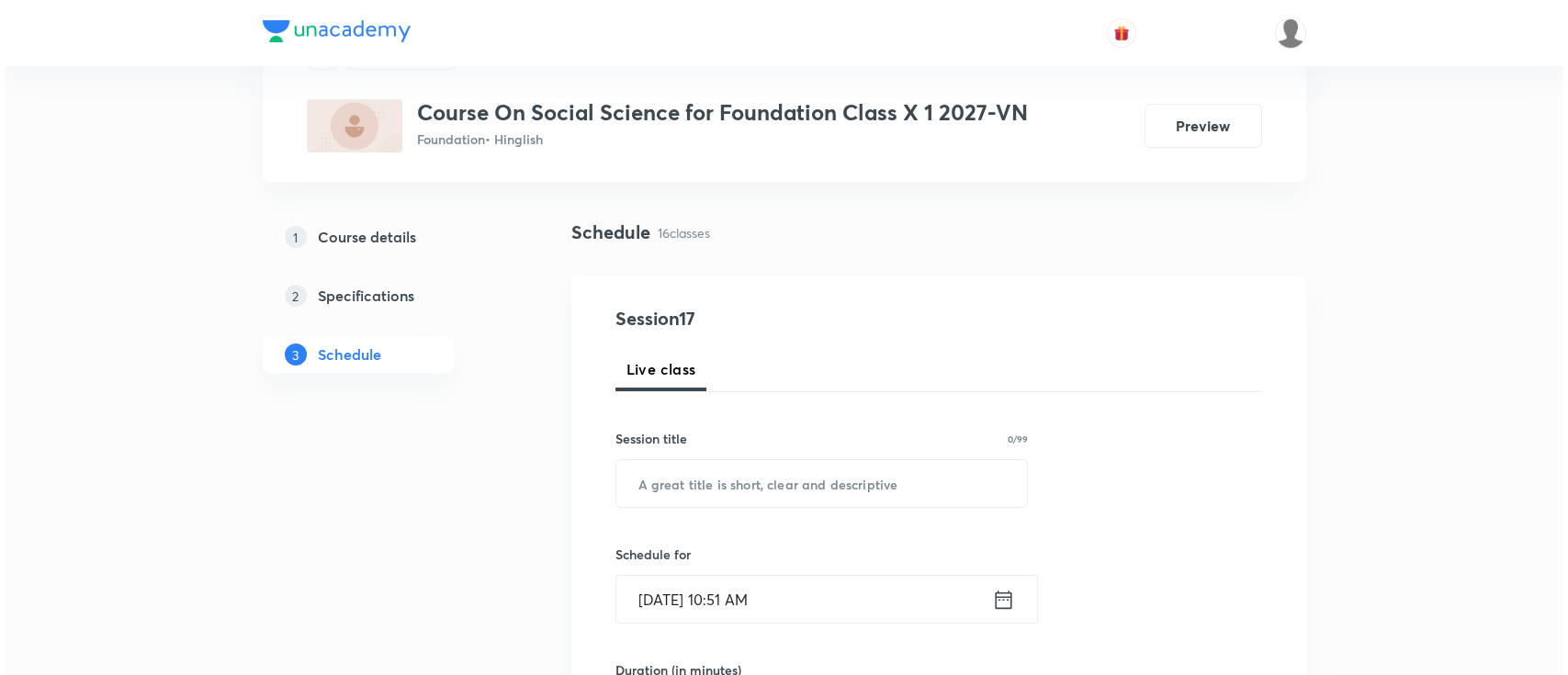
scroll to position [122, 0]
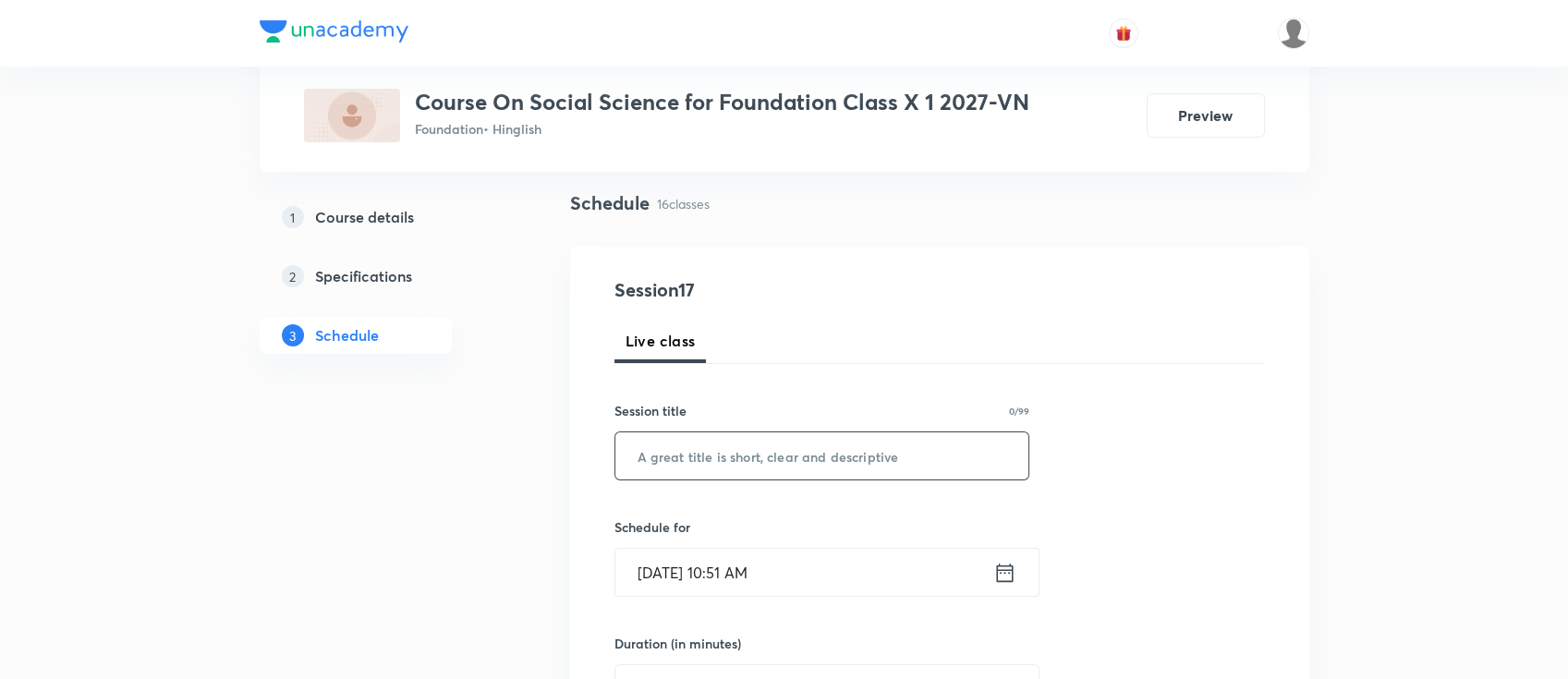
click at [831, 468] on input "text" at bounding box center [822, 455] width 414 height 47
paste input "Political Parties"
type input "Political Parties"
click at [998, 583] on icon at bounding box center [1005, 571] width 23 height 25
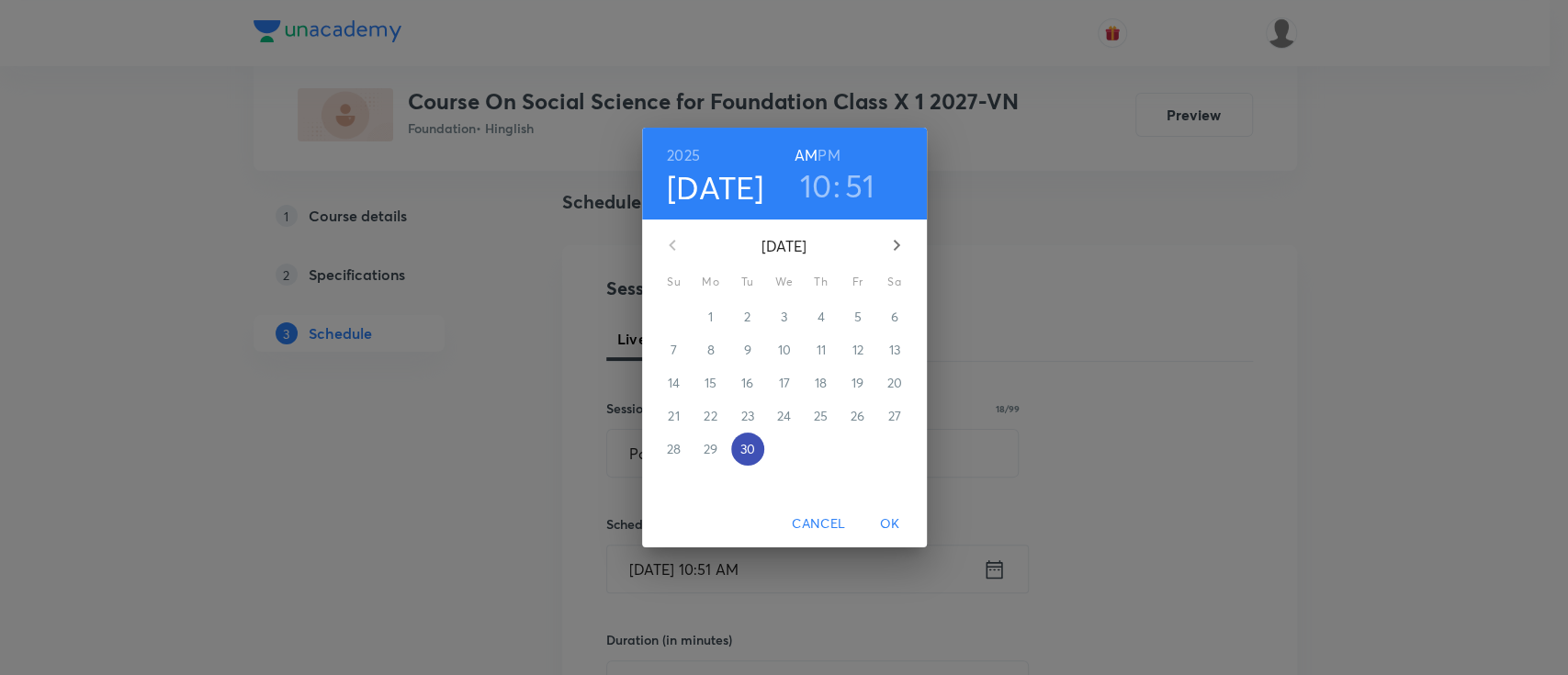
click at [755, 451] on span "30" at bounding box center [746, 449] width 33 height 19
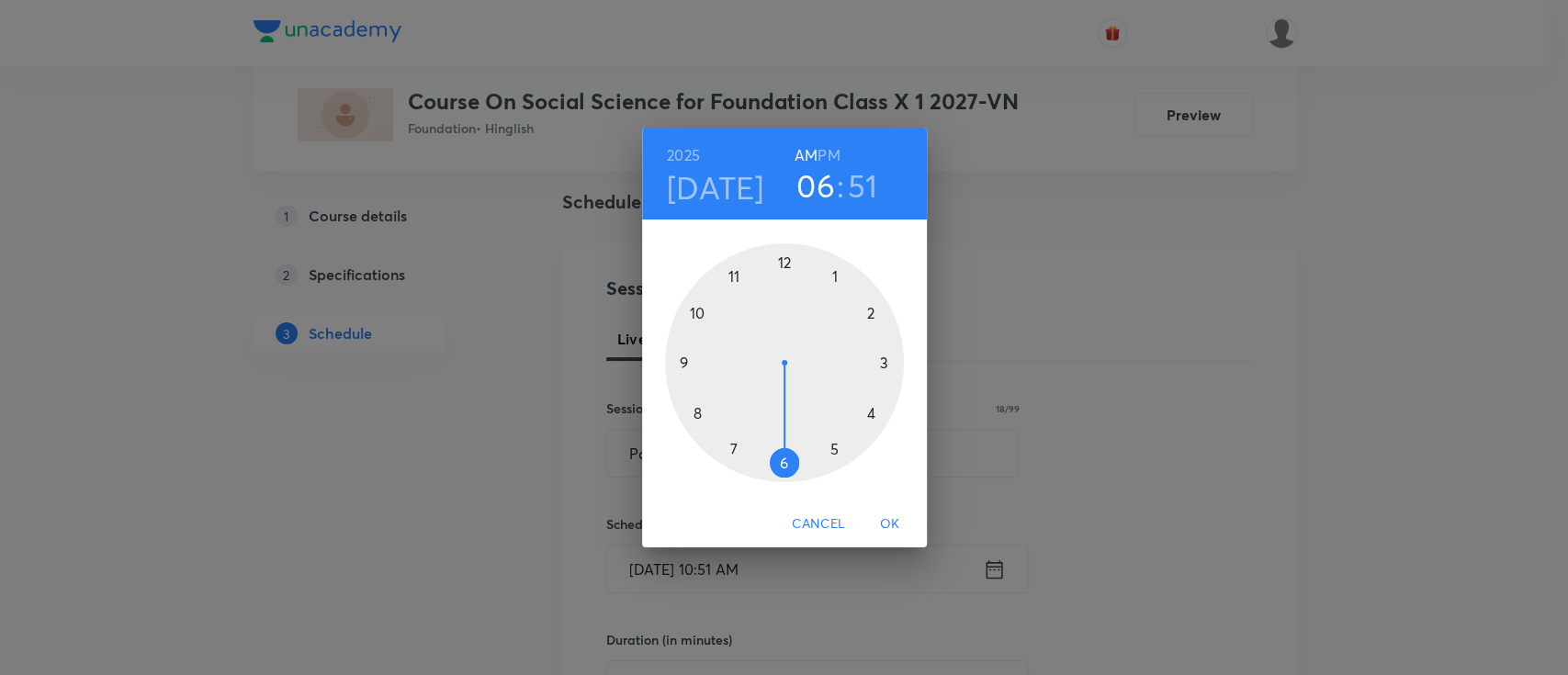
drag, startPoint x: 703, startPoint y: 318, endPoint x: 780, endPoint y: 401, distance: 113.2
click at [780, 401] on div at bounding box center [784, 363] width 239 height 239
click at [710, 320] on div at bounding box center [784, 363] width 239 height 239
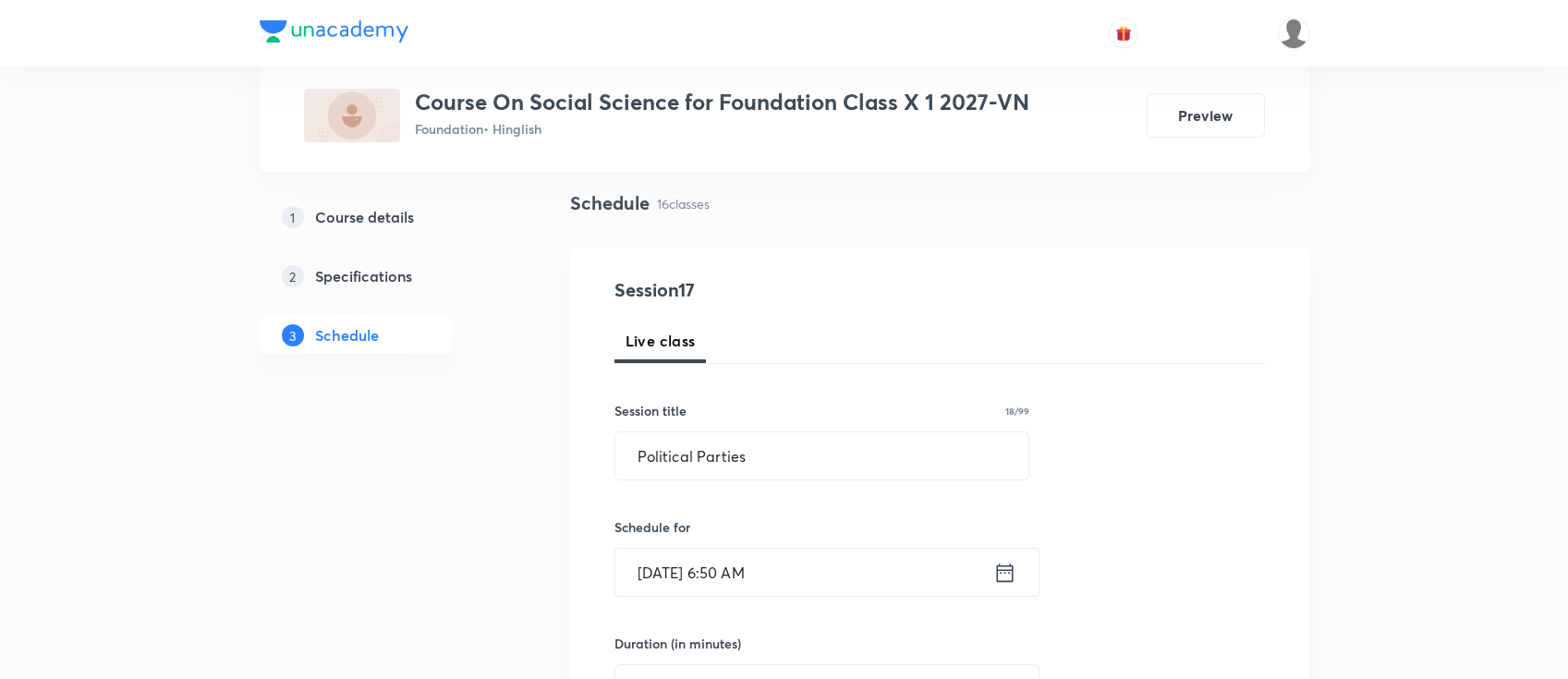
click at [1008, 560] on icon at bounding box center [1005, 571] width 23 height 25
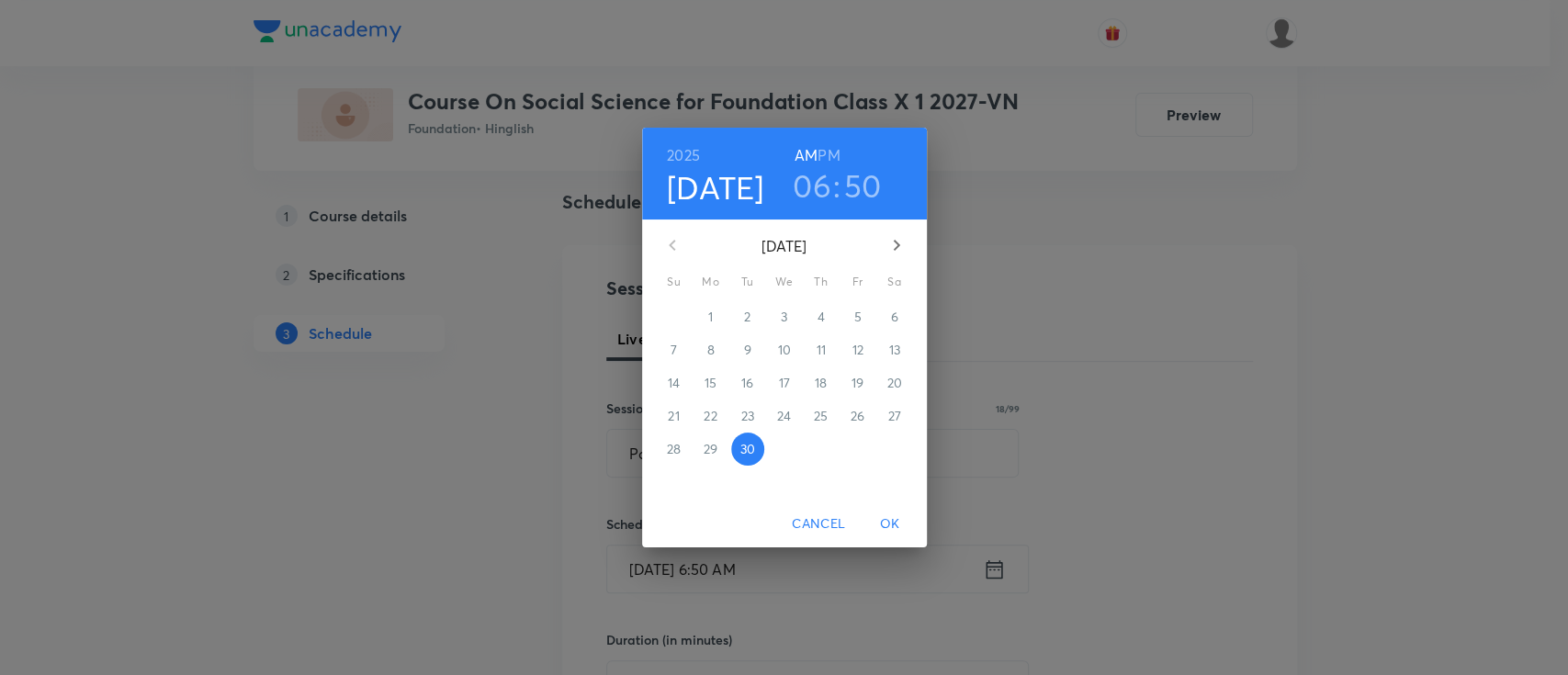
click at [833, 158] on h6 "PM" at bounding box center [829, 155] width 23 height 25
click at [897, 526] on span "OK" at bounding box center [889, 523] width 44 height 22
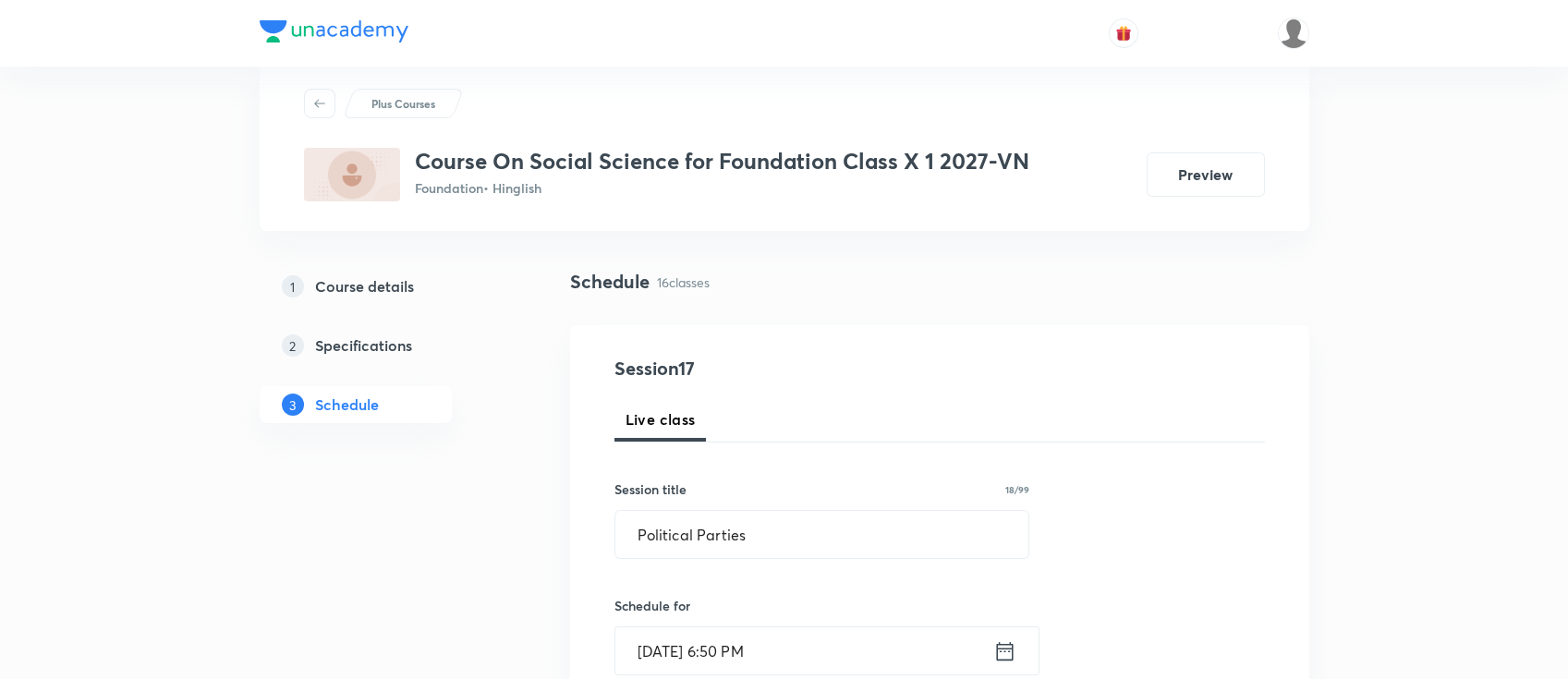
scroll to position [245, 0]
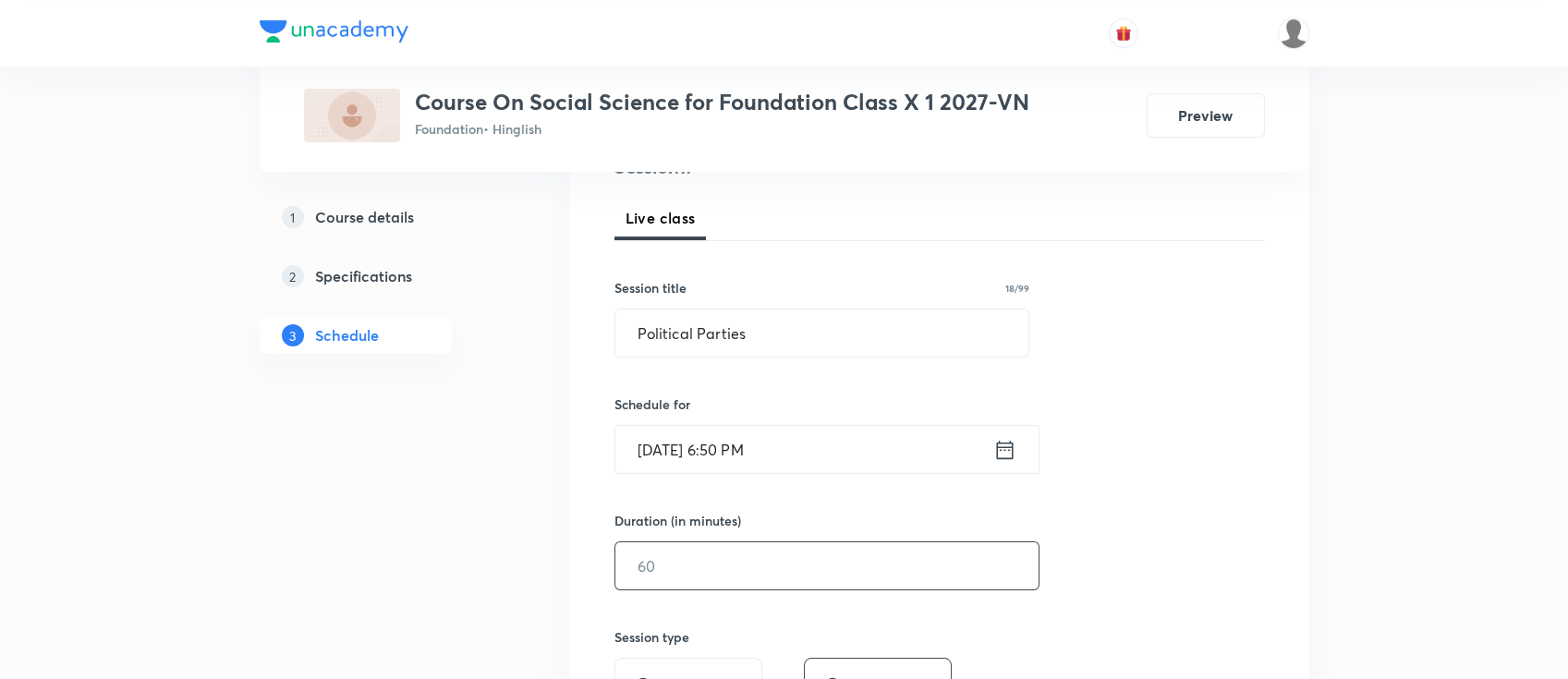
click at [858, 557] on input "text" at bounding box center [826, 566] width 424 height 47
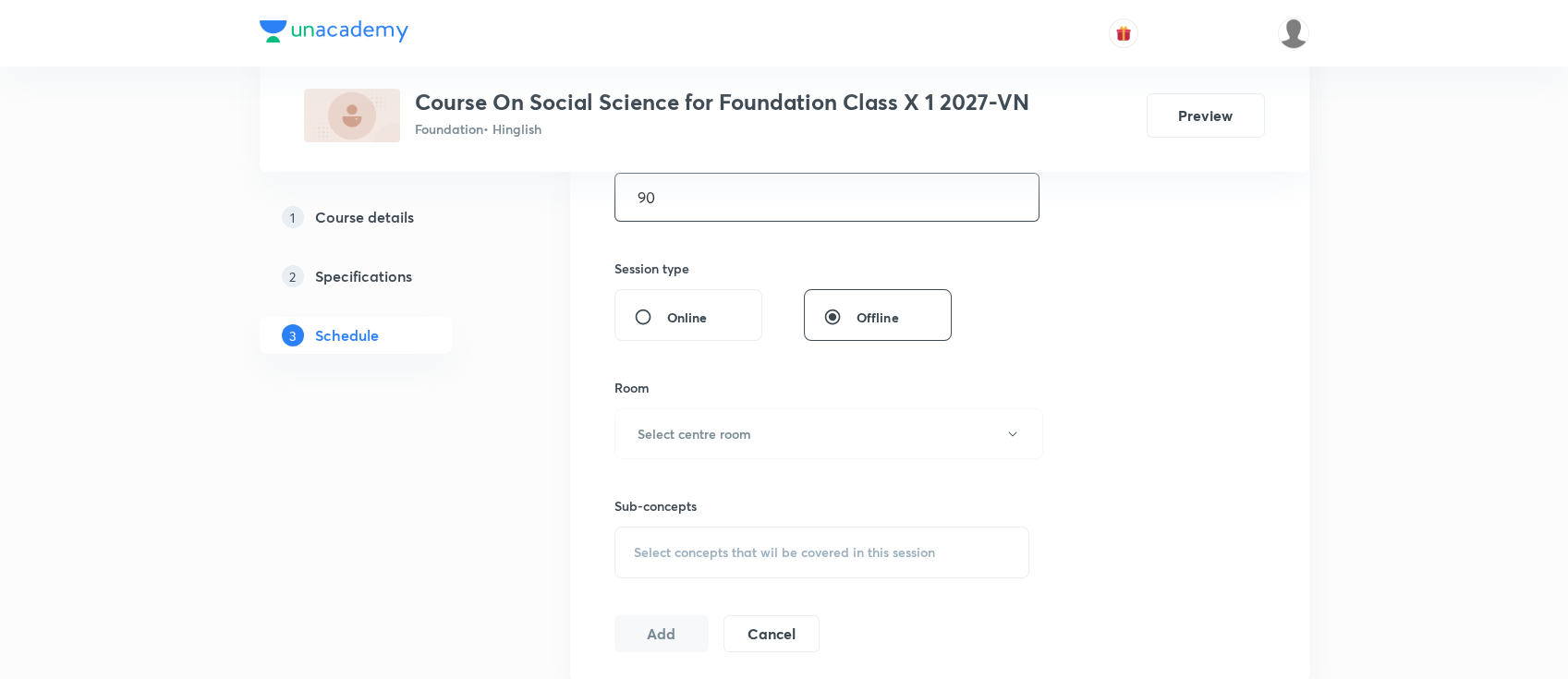
scroll to position [615, 0]
type input "90"
click at [766, 447] on button "Select centre room" at bounding box center [828, 433] width 428 height 51
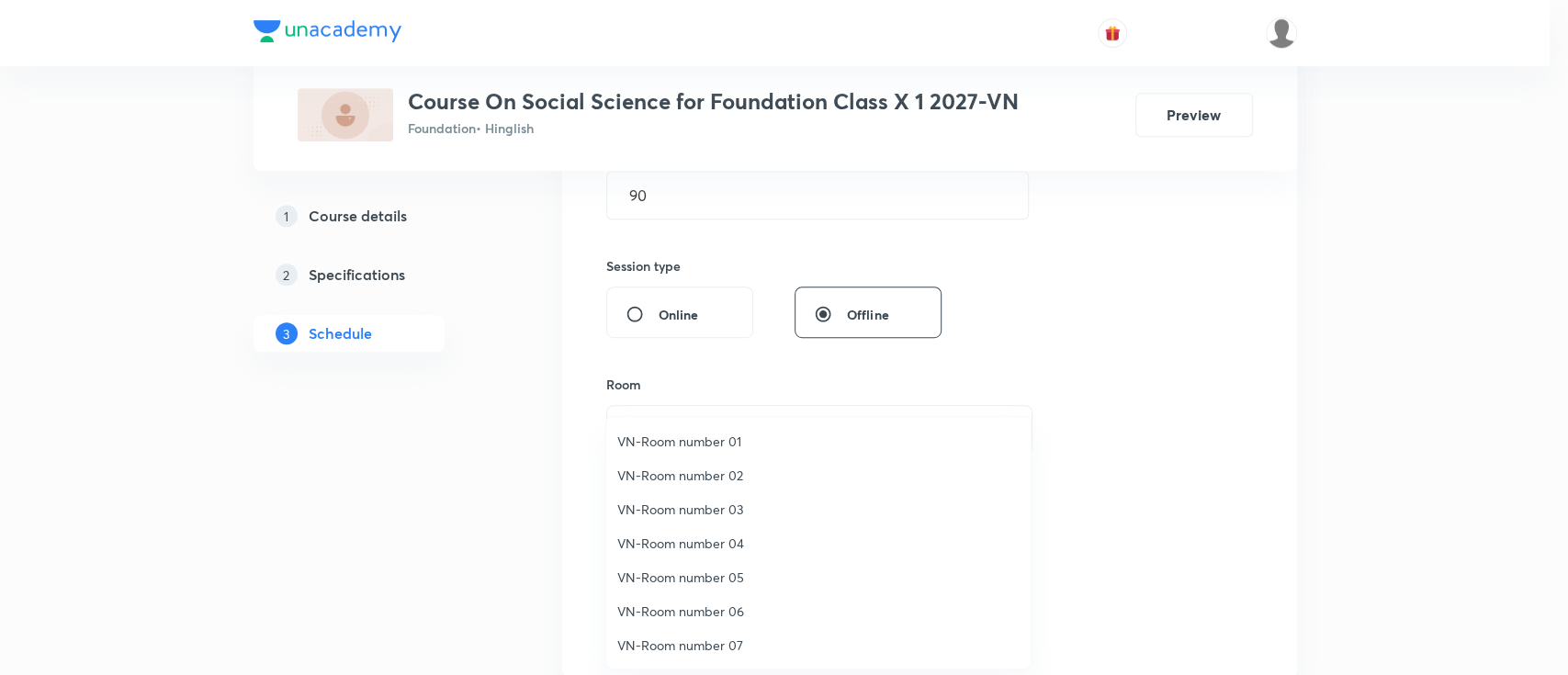
click at [743, 532] on li "VN-Room number 04" at bounding box center [818, 543] width 424 height 34
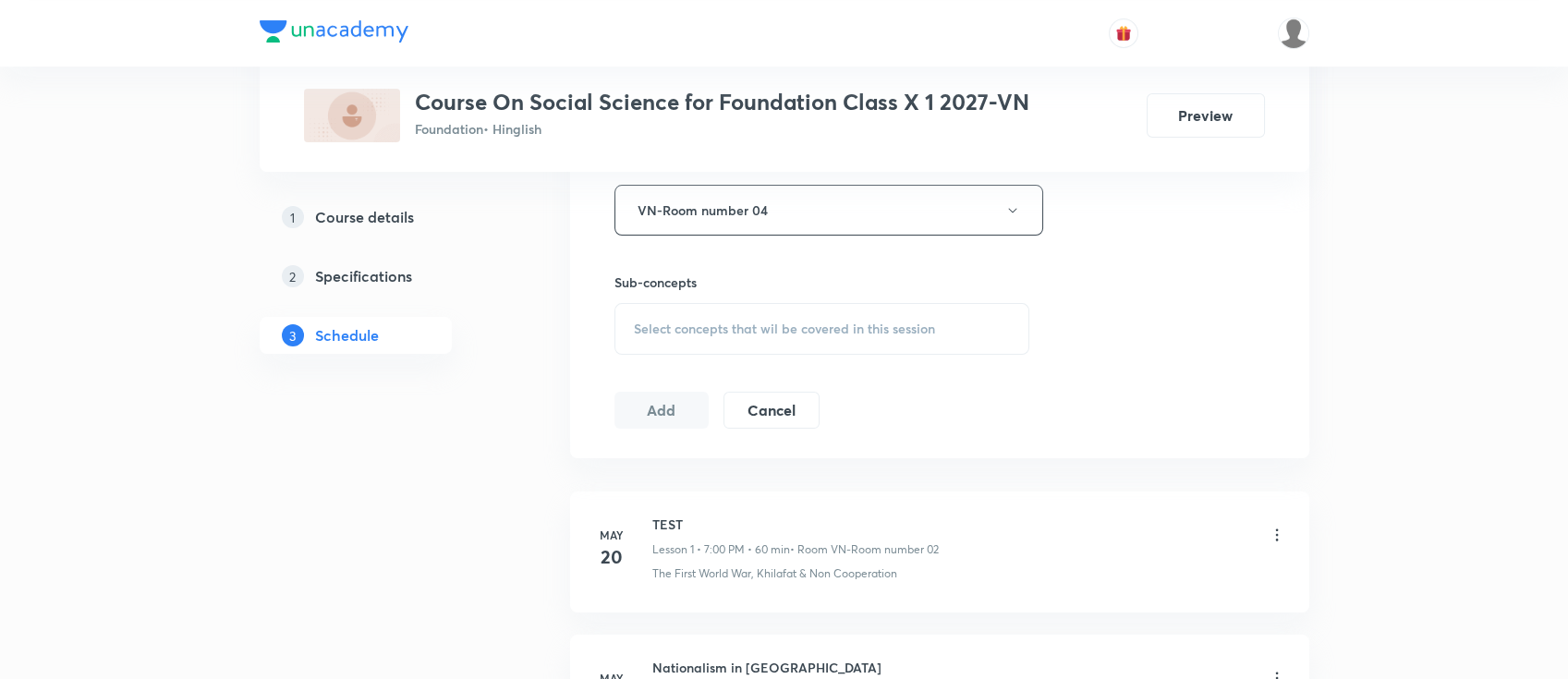
scroll to position [862, 0]
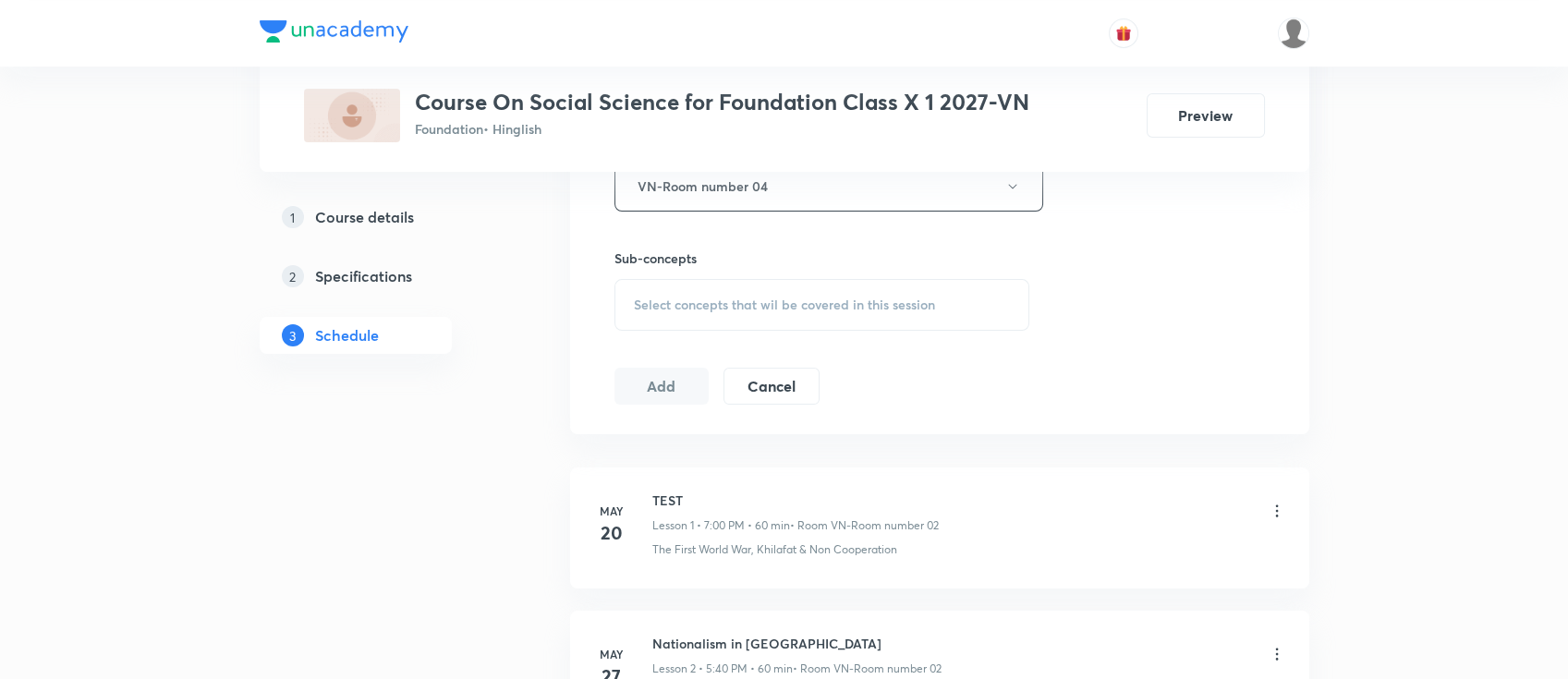
click at [917, 309] on span "Select concepts that wil be covered in this session" at bounding box center [784, 305] width 301 height 15
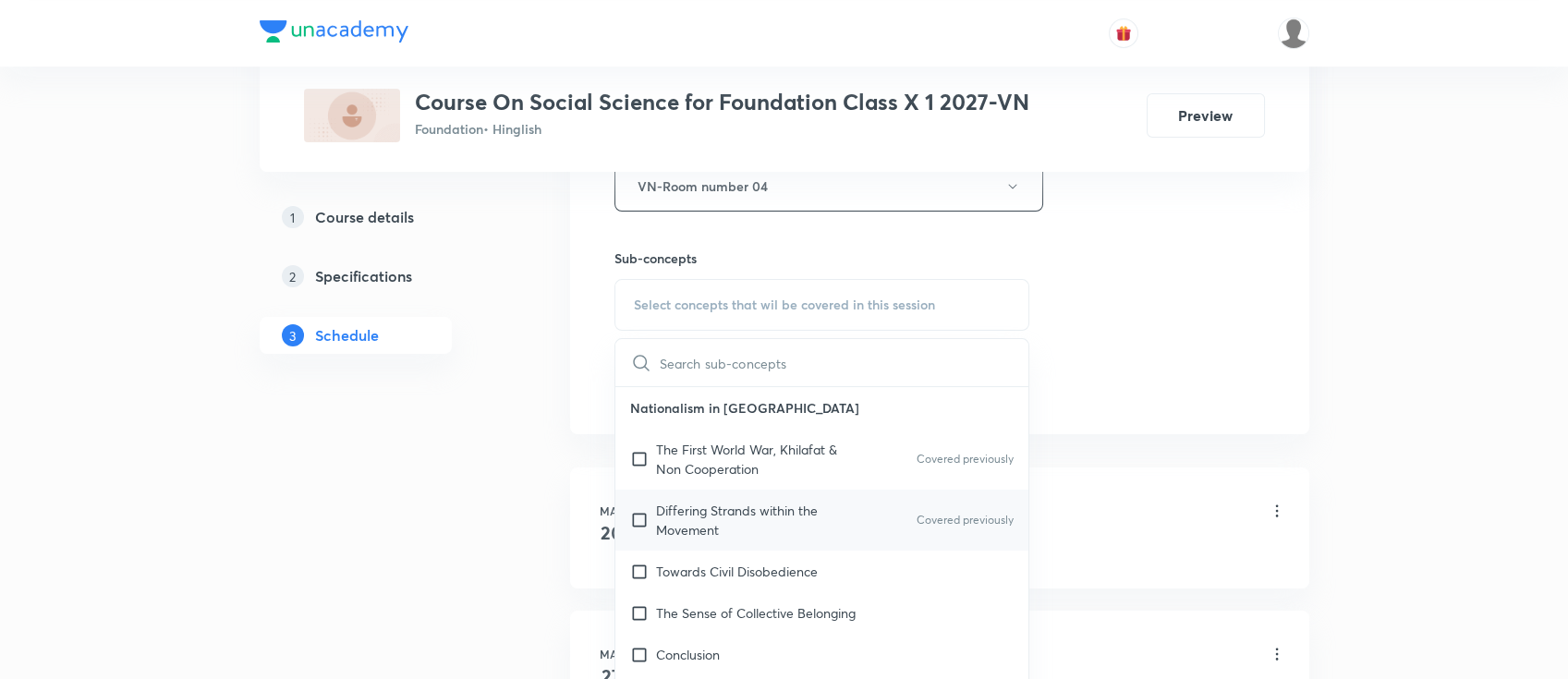
click at [831, 524] on p "Differing Strands within the Movement" at bounding box center [749, 520] width 187 height 39
checkbox input "true"
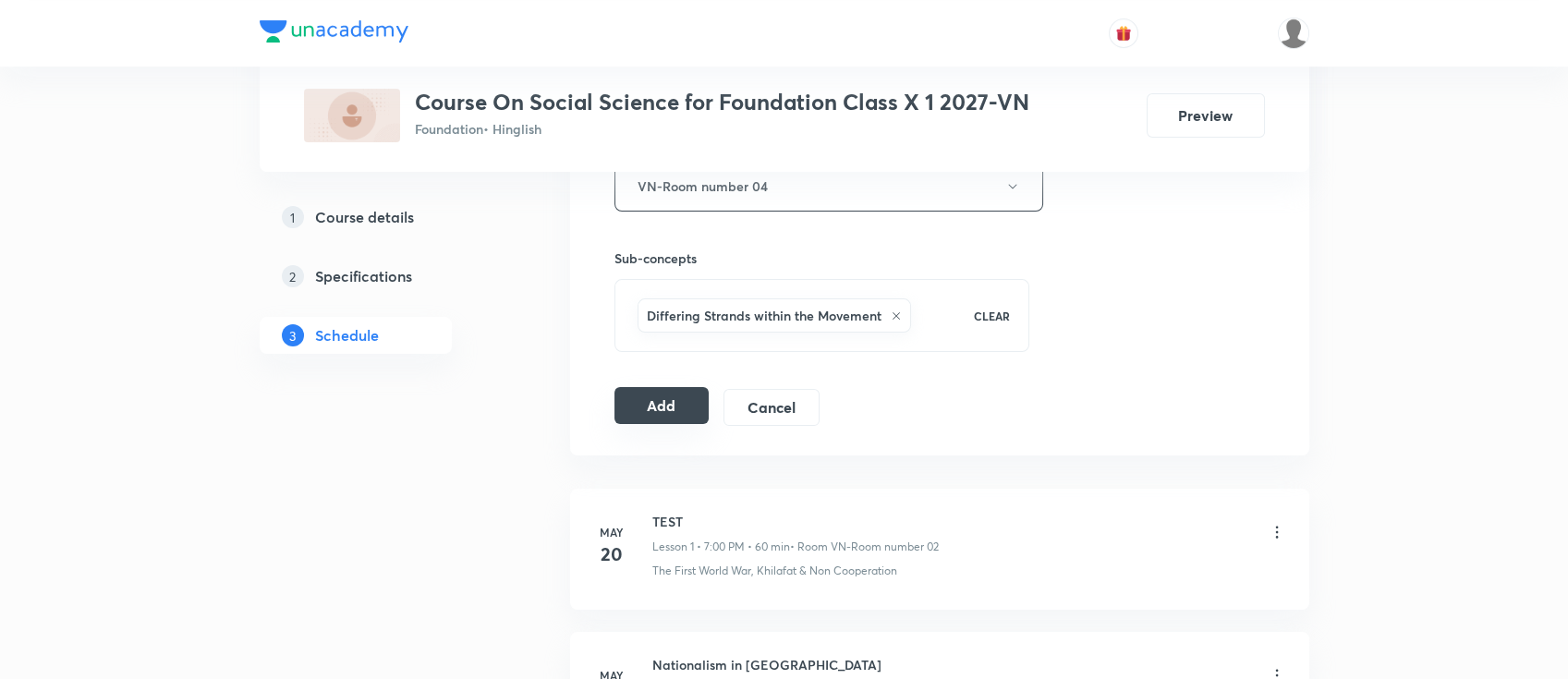
click at [688, 411] on button "Add" at bounding box center [661, 405] width 95 height 37
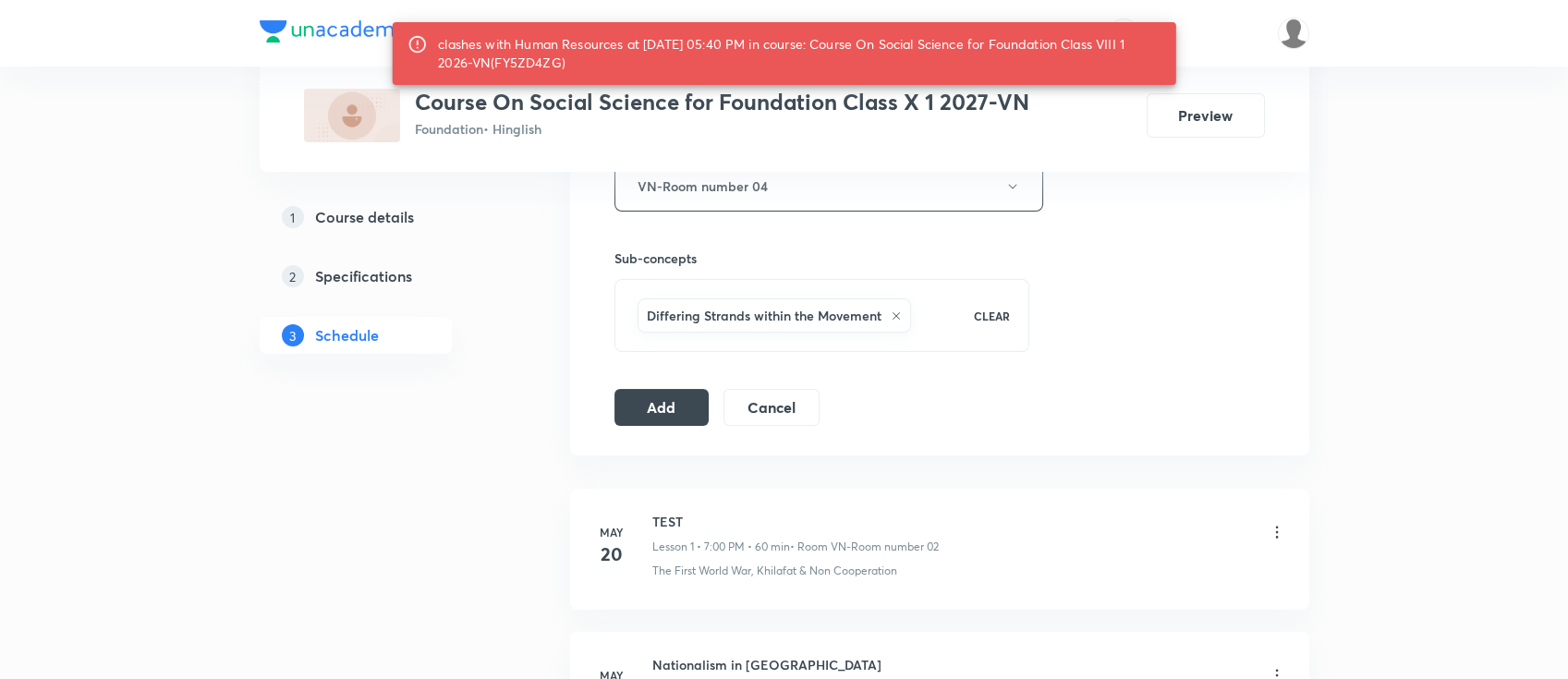
click at [542, 63] on div "clashes with Human Resources at 30 Sep 2025 05:40 PM in course: Course On Socia…" at bounding box center [799, 53] width 724 height 52
copy div "FY5ZD4ZG"
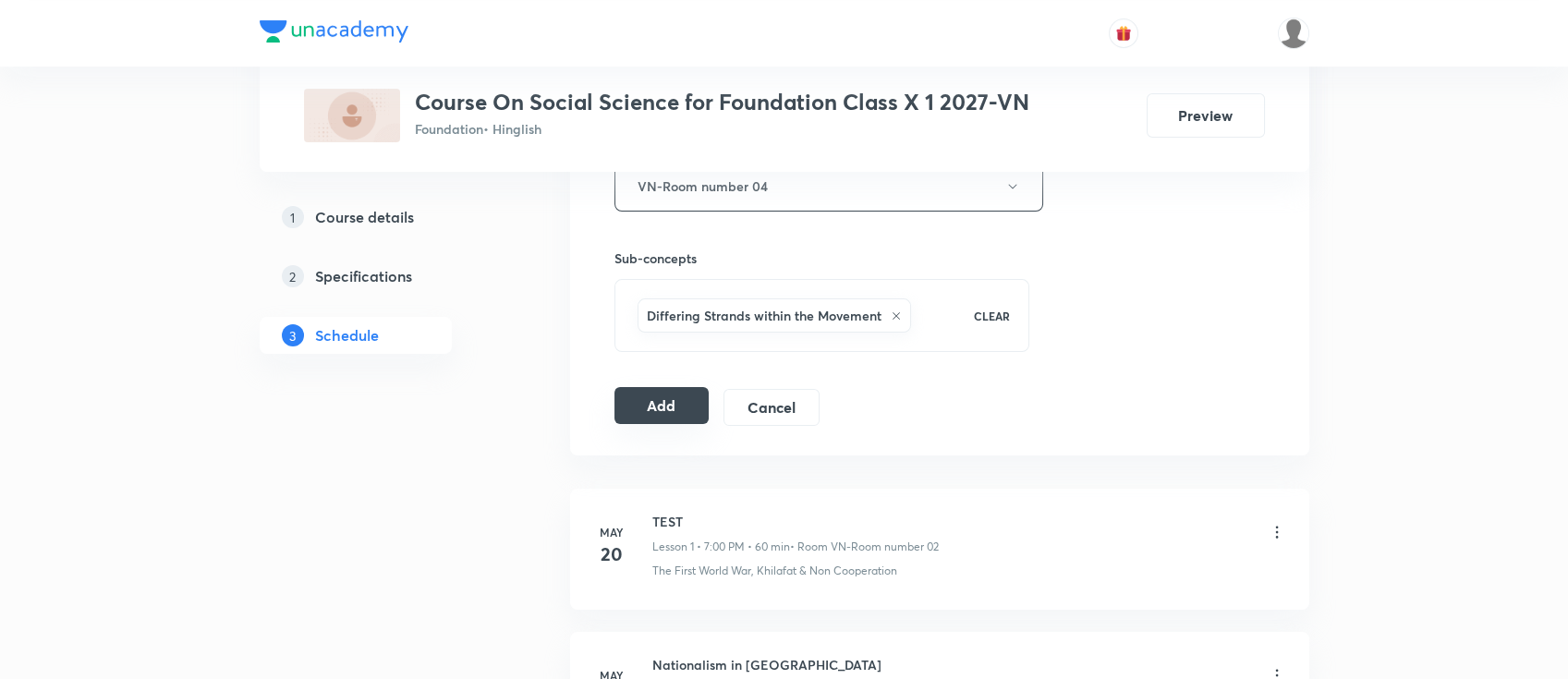
click at [652, 403] on button "Add" at bounding box center [661, 405] width 95 height 37
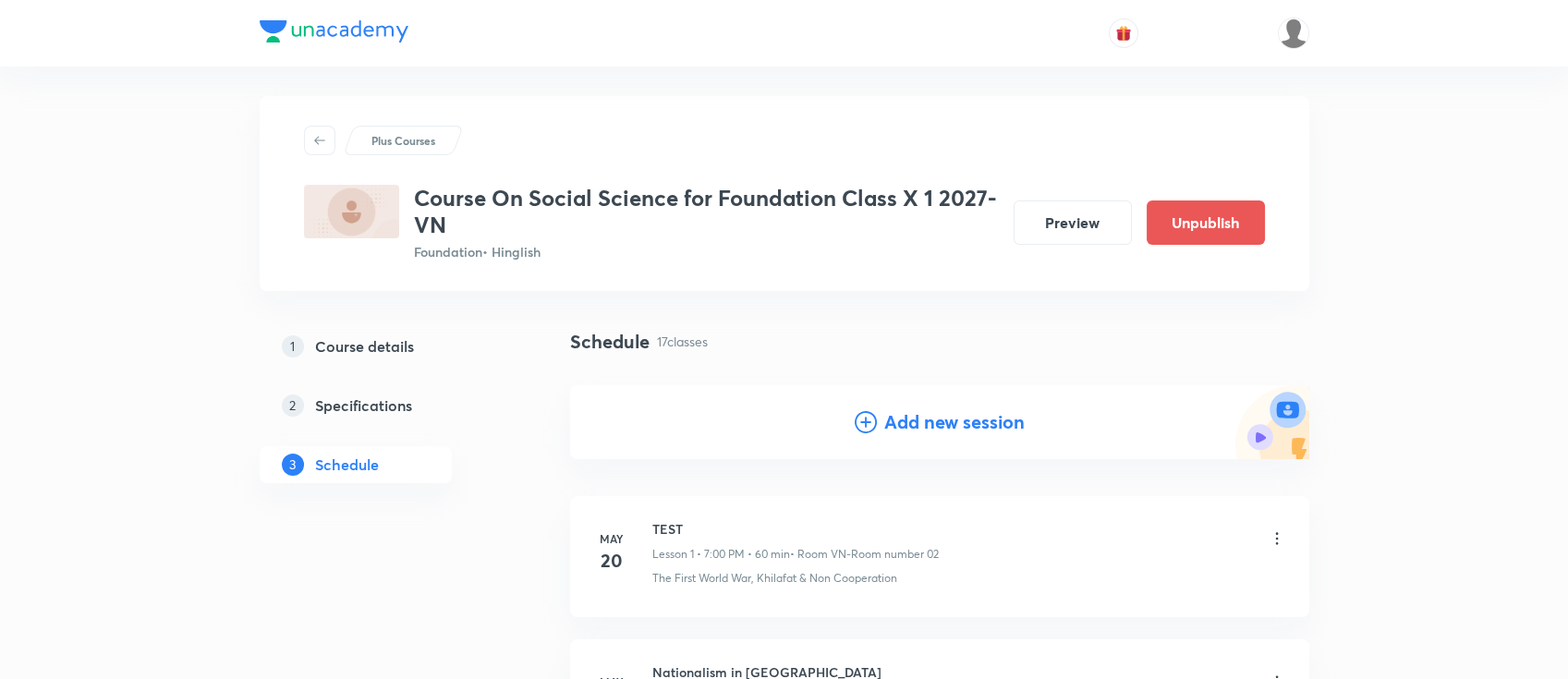
scroll to position [0, 0]
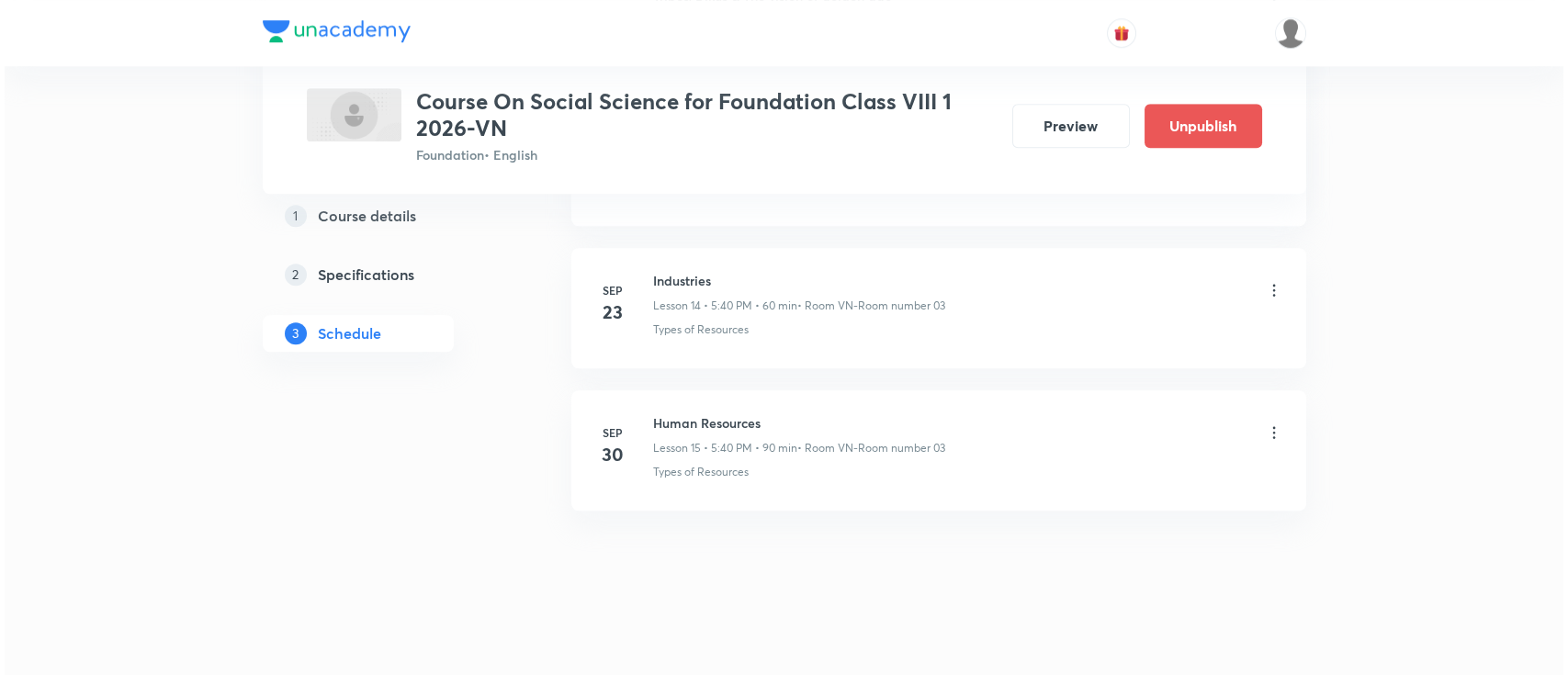
scroll to position [2949, 0]
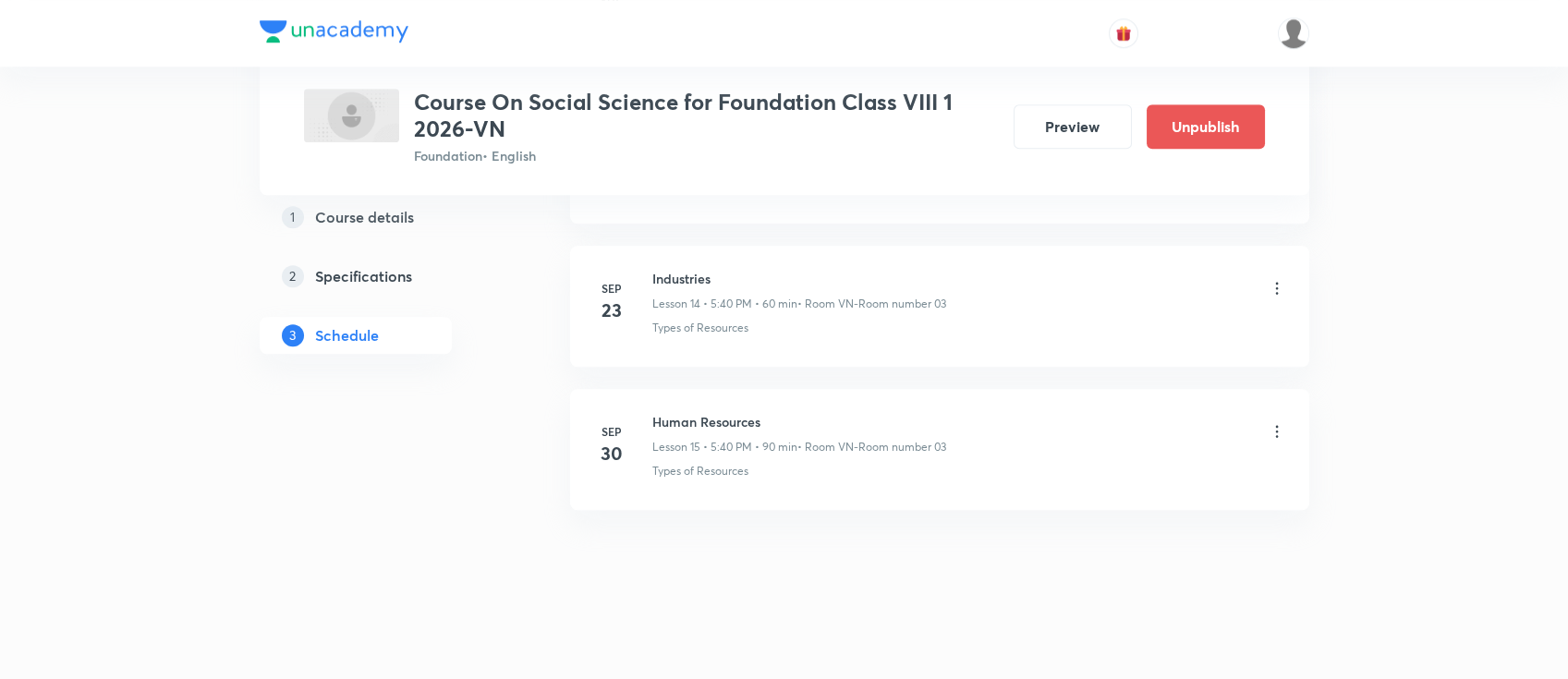
click at [1276, 427] on icon at bounding box center [1276, 431] width 3 height 12
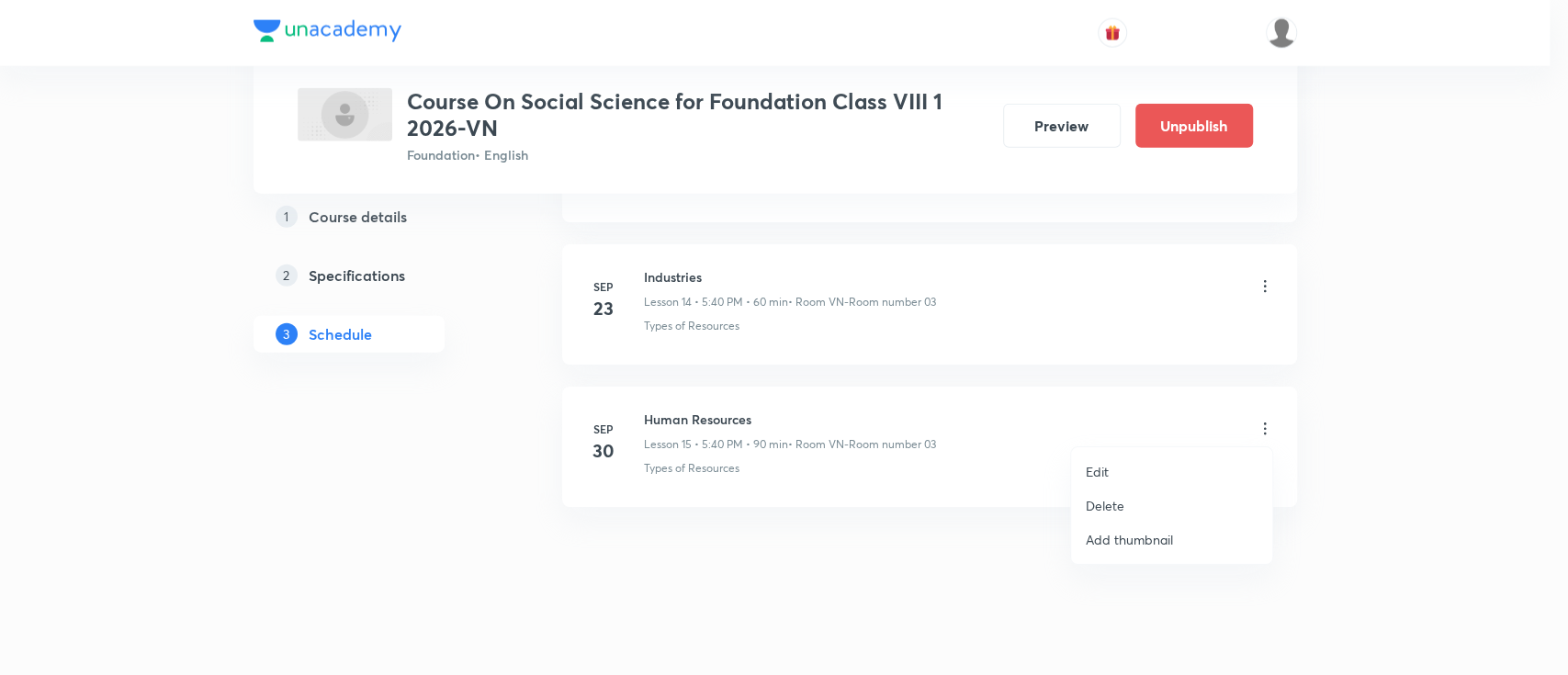
click at [1112, 465] on li "Edit" at bounding box center [1171, 472] width 201 height 34
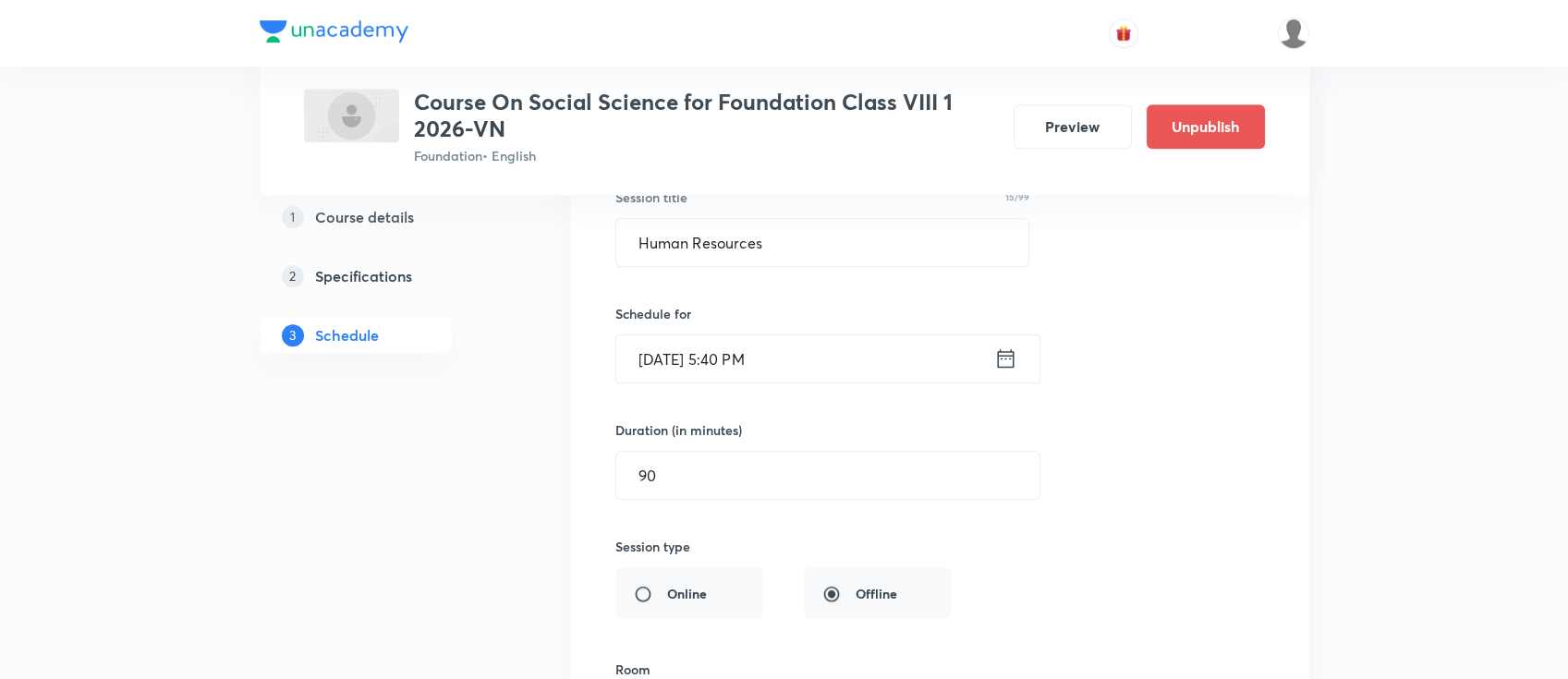
scroll to position [2336, 0]
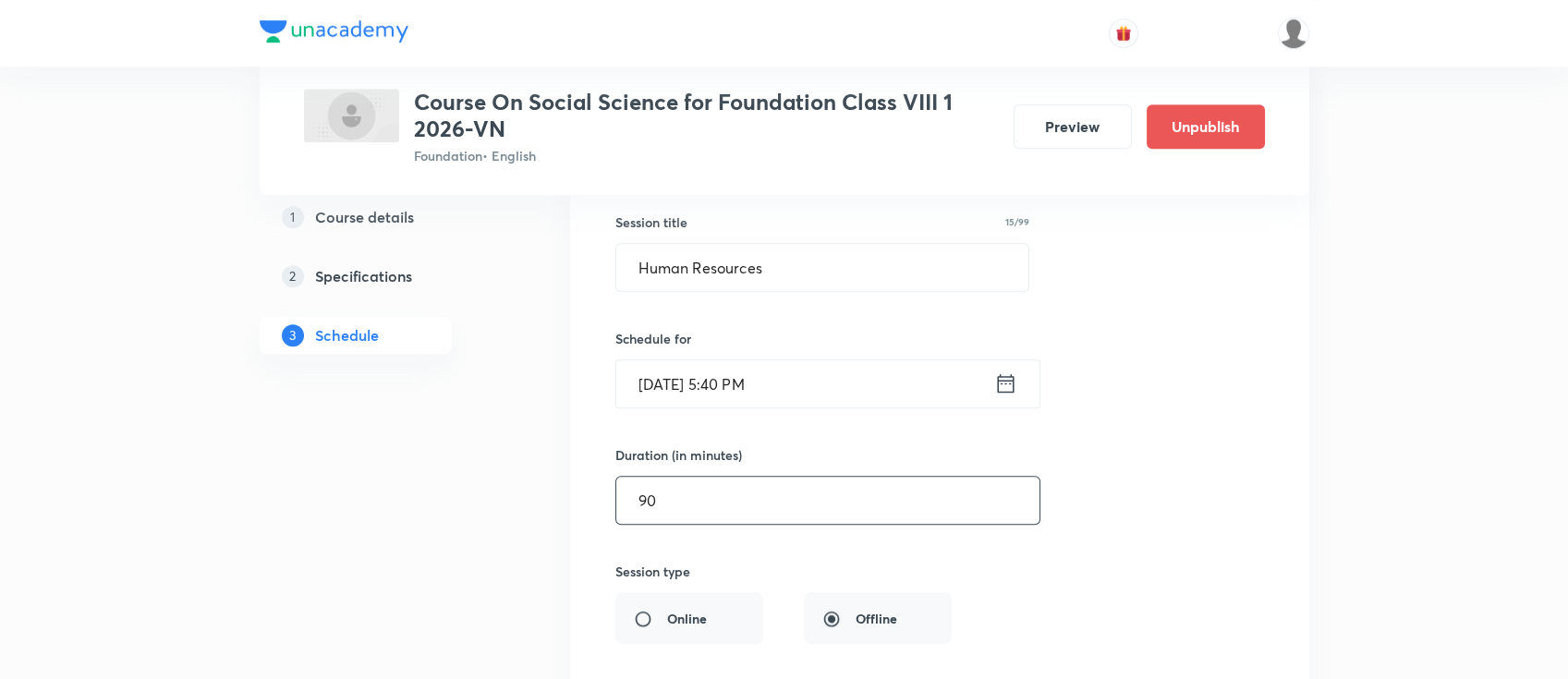
drag, startPoint x: 679, startPoint y: 494, endPoint x: 601, endPoint y: 492, distance: 78.0
click at [601, 492] on div "Human Resources Lesson 15 • Room VN-Room number 03 Types of Resources Session 1…" at bounding box center [940, 536] width 692 height 888
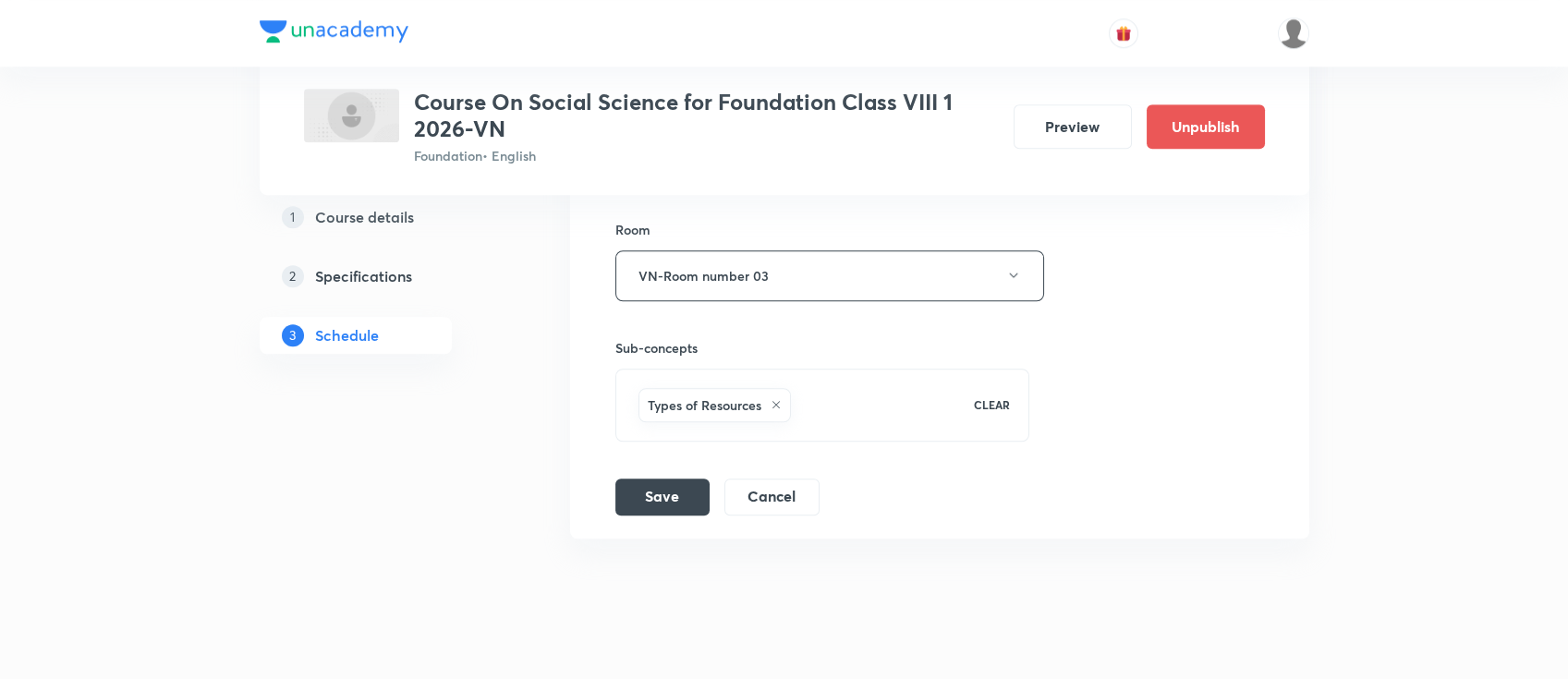
scroll to position [2828, 0]
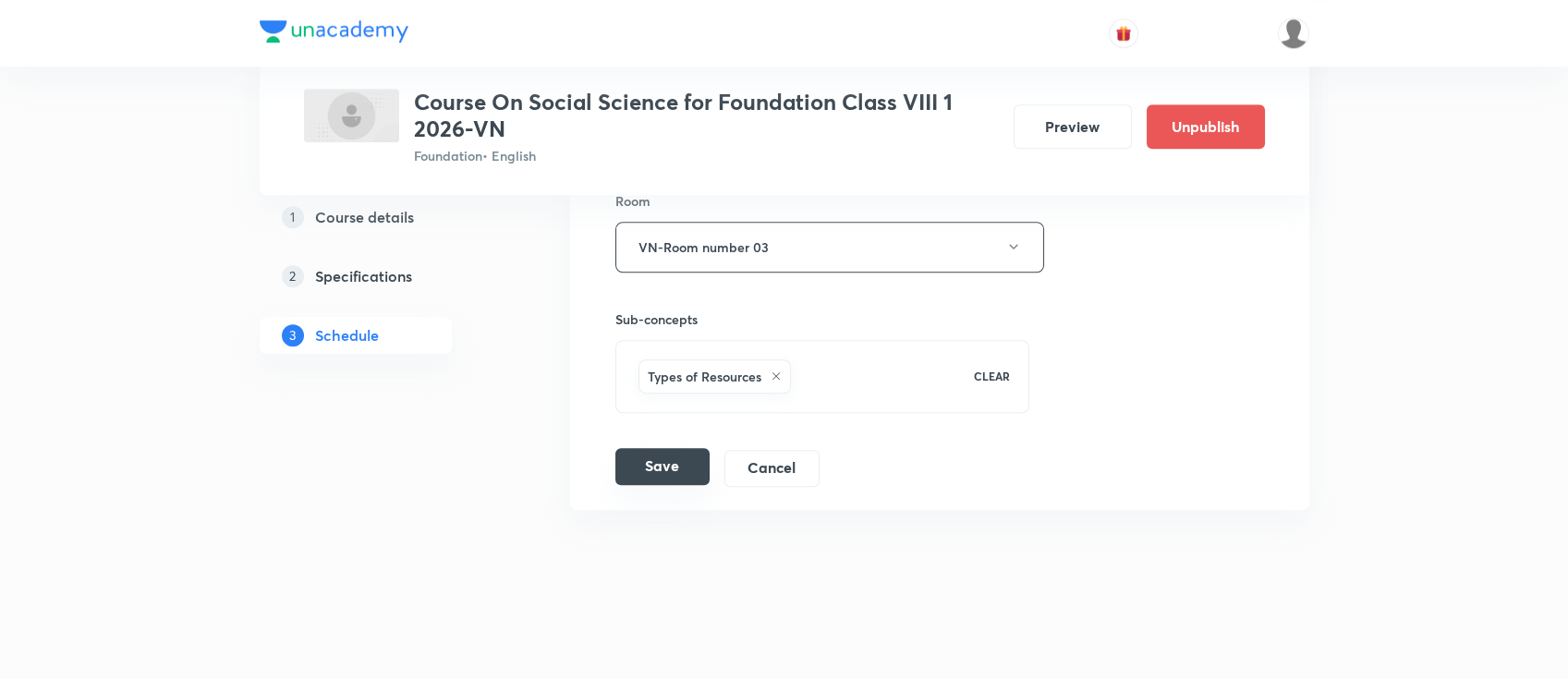
type input "60"
click at [686, 457] on button "Save" at bounding box center [662, 466] width 94 height 37
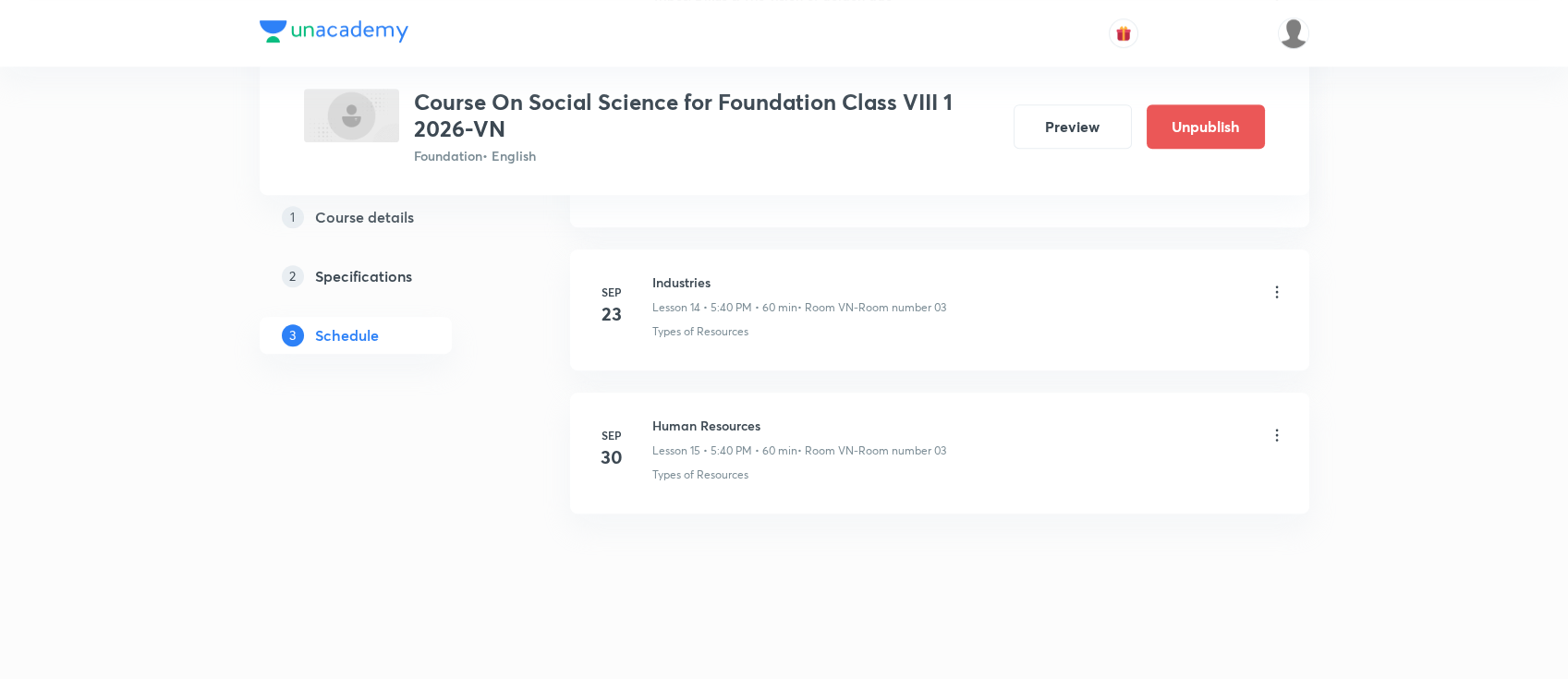
scroll to position [2119, 0]
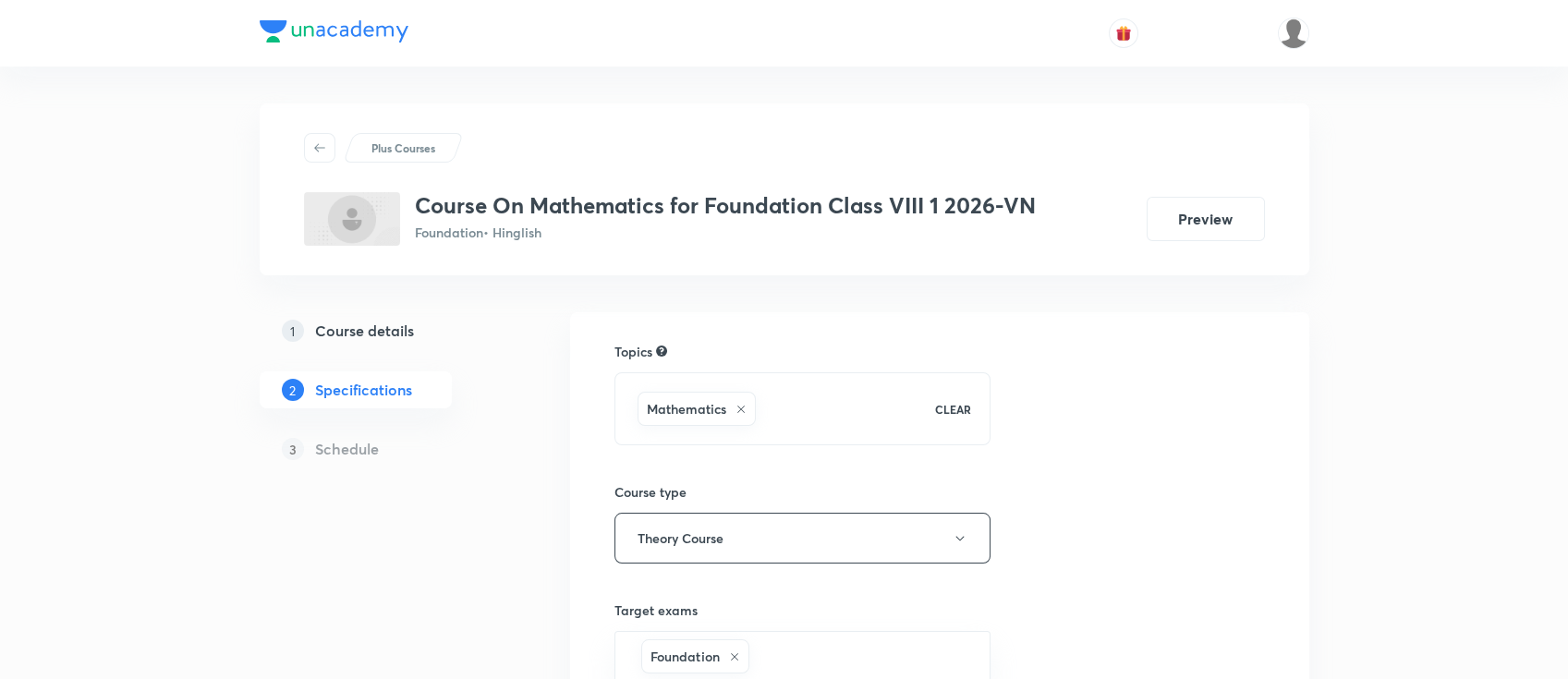
click at [365, 325] on h5 "Course details" at bounding box center [364, 331] width 99 height 23
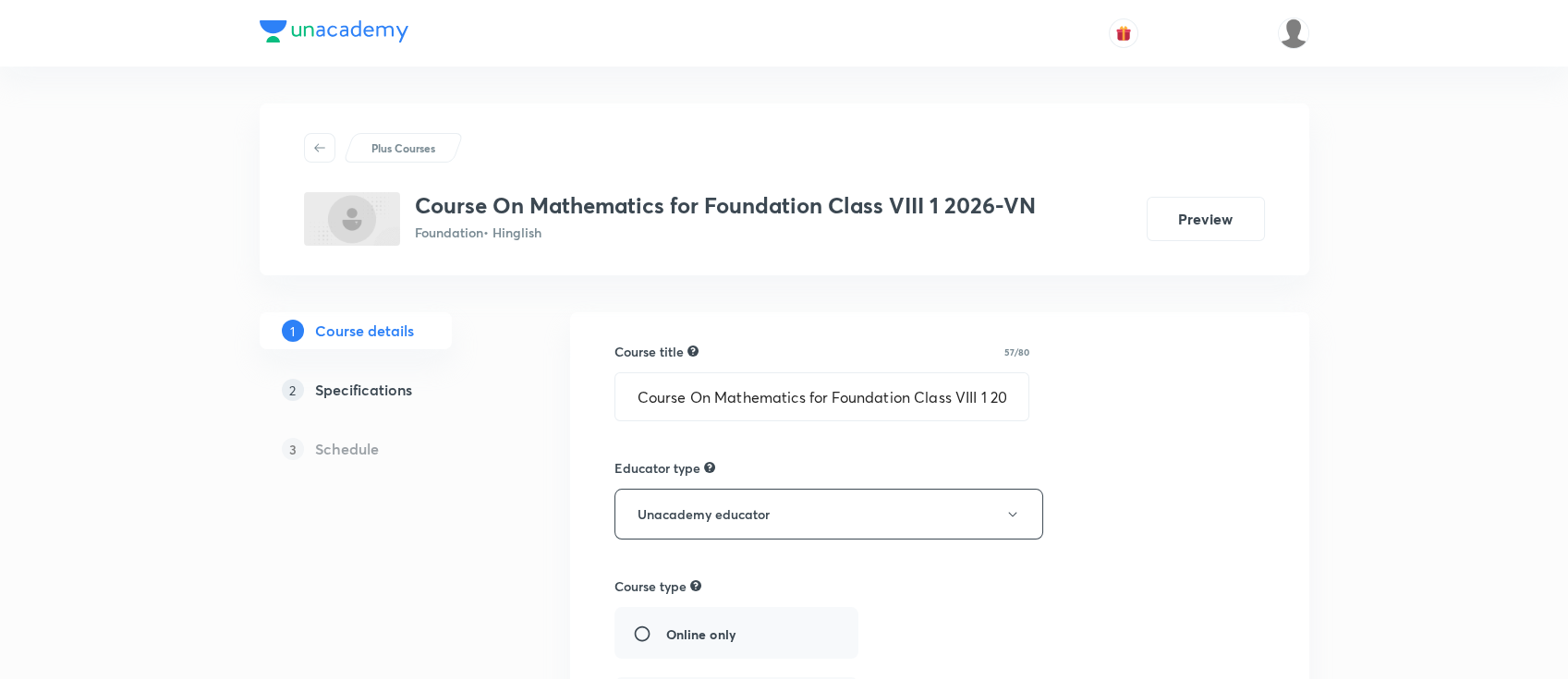
click at [379, 382] on h5 "Specifications" at bounding box center [363, 389] width 97 height 23
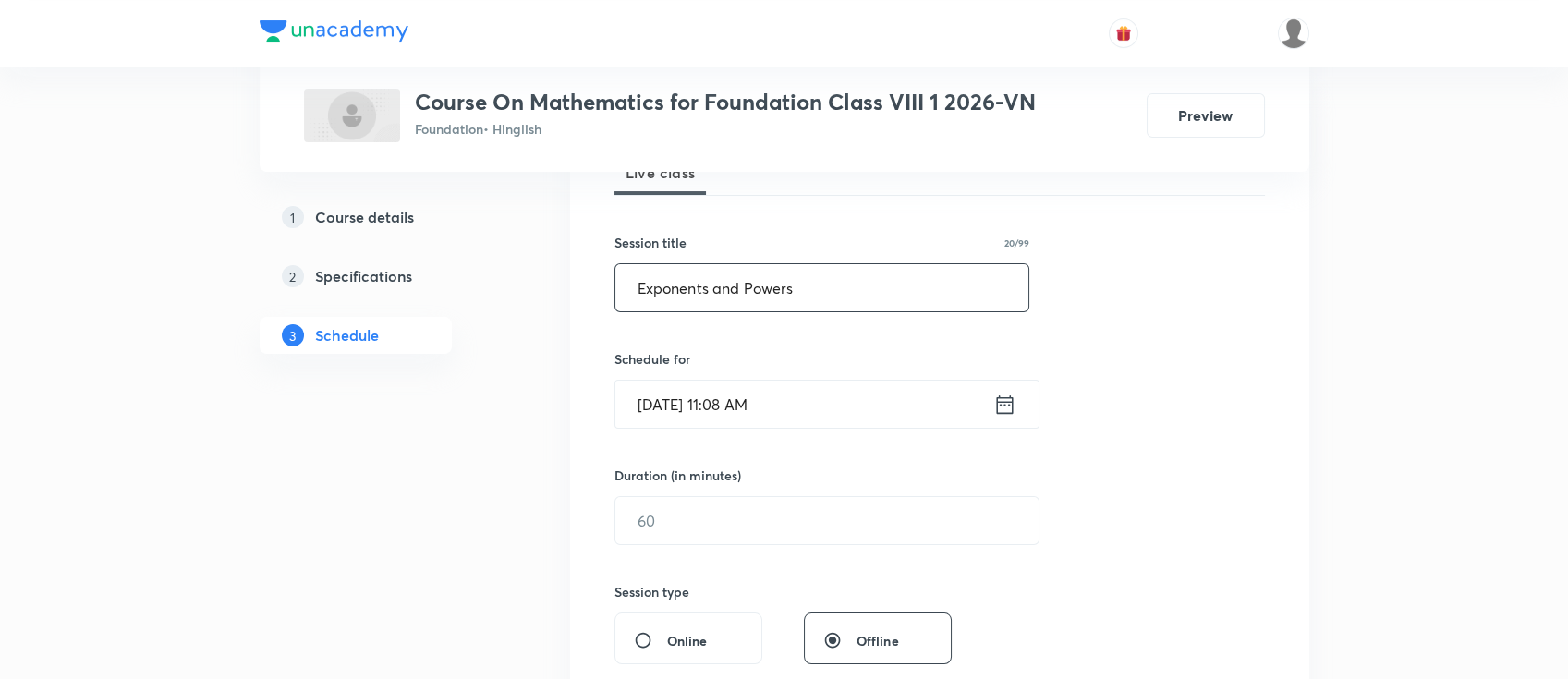
scroll to position [245, 0]
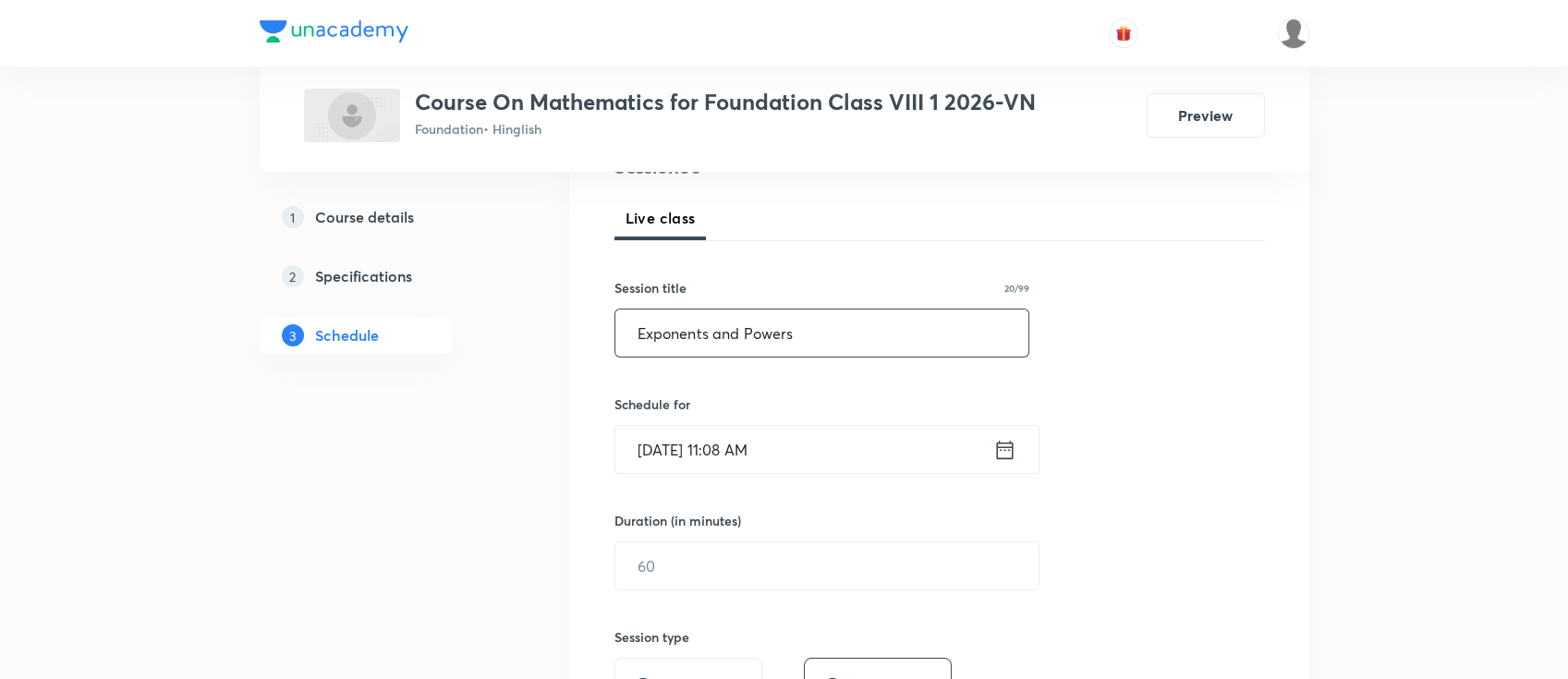
type input "Exponents and Powers"
click at [1002, 449] on icon at bounding box center [1005, 449] width 23 height 25
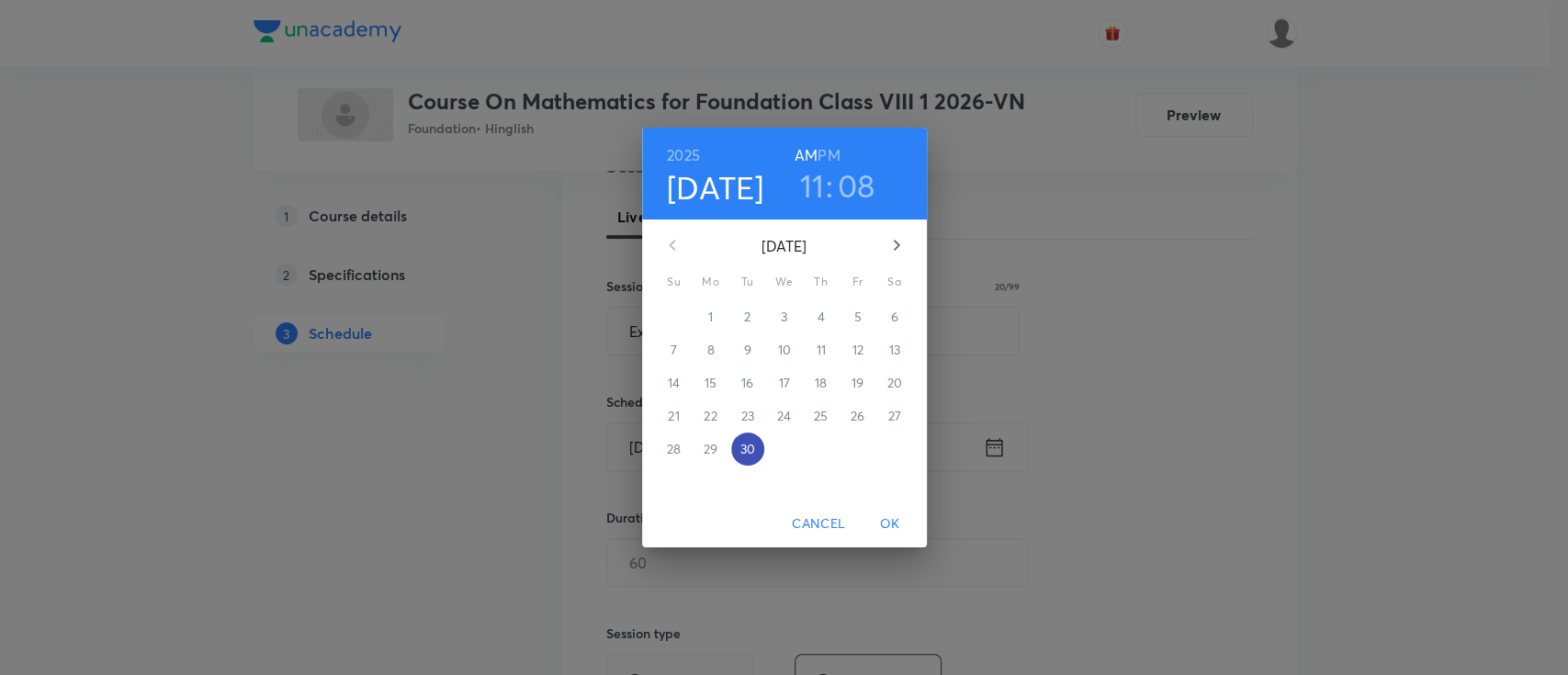
click at [749, 445] on p "30" at bounding box center [746, 449] width 15 height 19
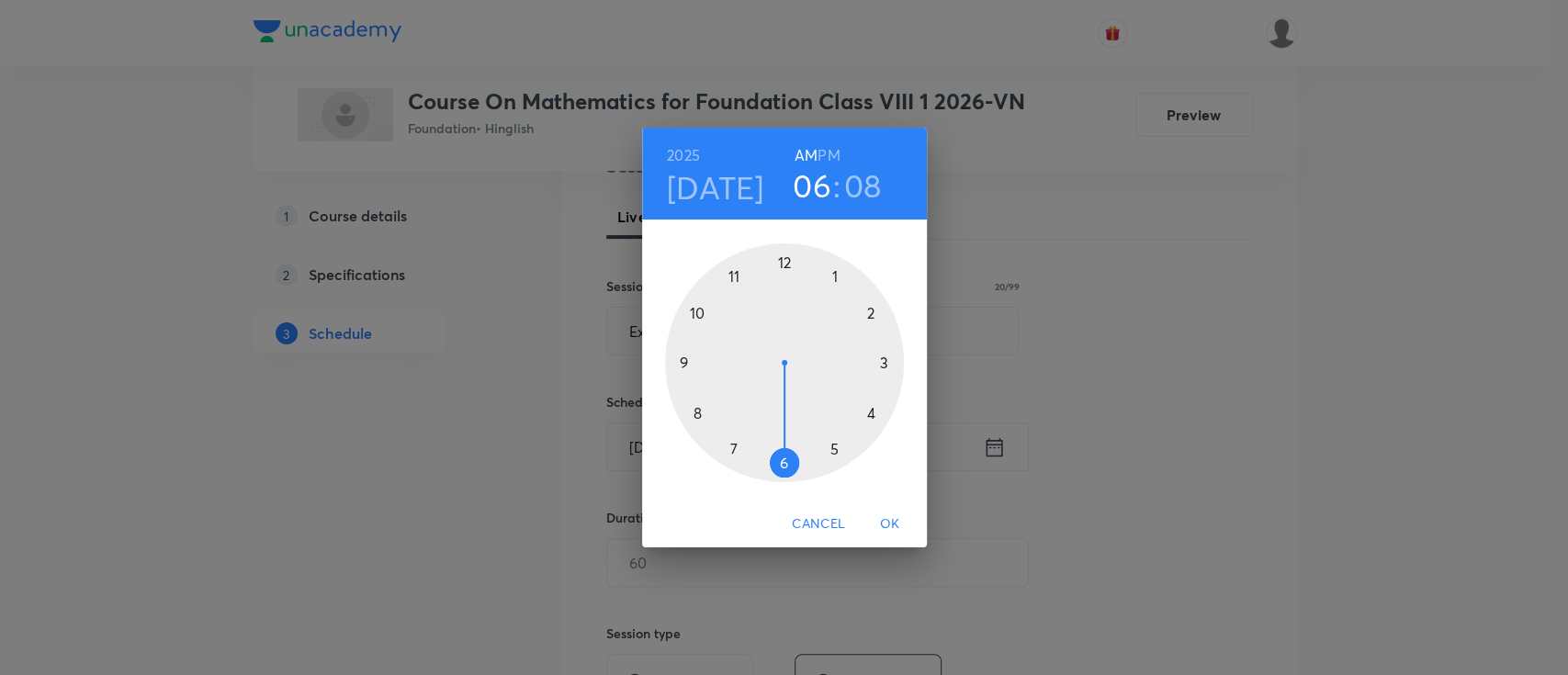
drag, startPoint x: 743, startPoint y: 273, endPoint x: 792, endPoint y: 427, distance: 161.6
click at [792, 427] on div at bounding box center [784, 363] width 239 height 239
drag, startPoint x: 852, startPoint y: 287, endPoint x: 720, endPoint y: 325, distance: 137.4
click at [720, 325] on div at bounding box center [784, 363] width 239 height 239
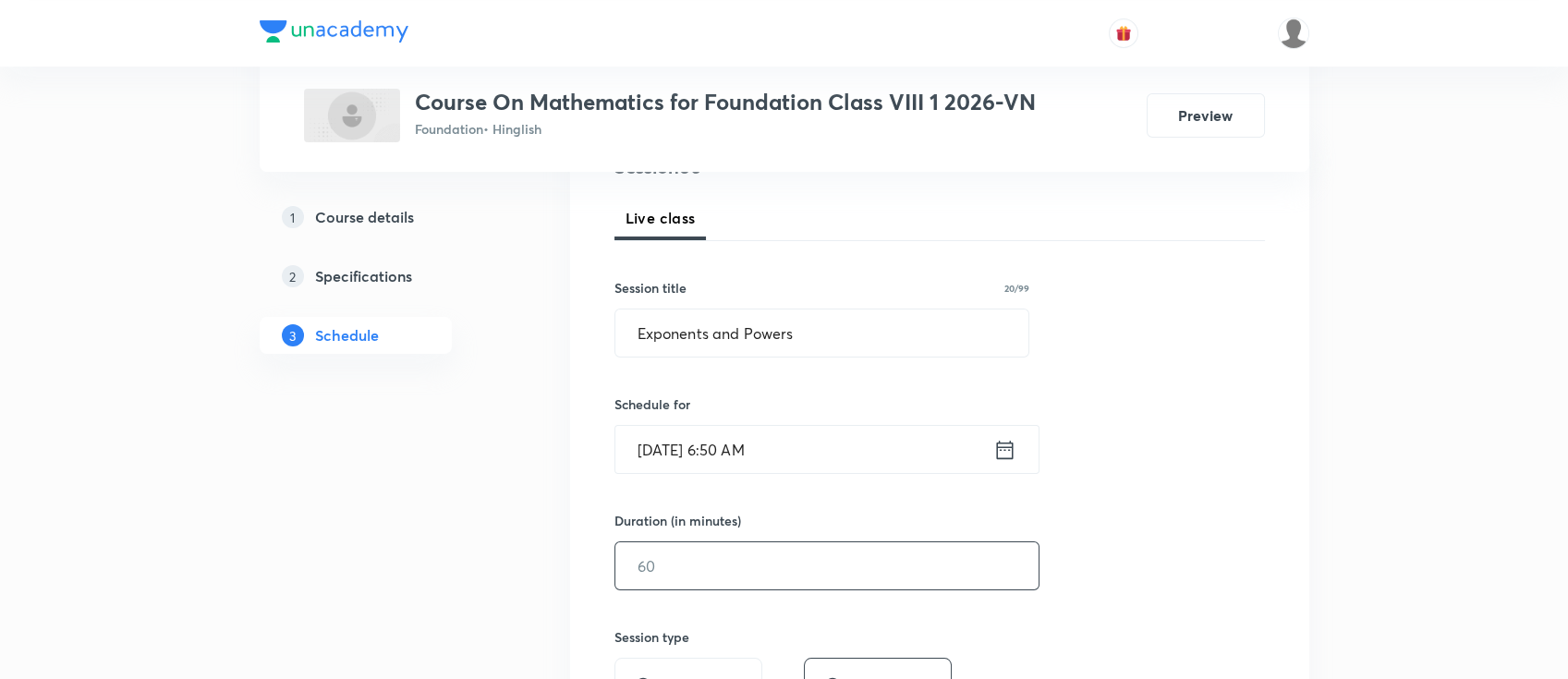
click at [866, 551] on input "text" at bounding box center [826, 566] width 424 height 47
click at [1006, 444] on icon at bounding box center [1005, 449] width 23 height 25
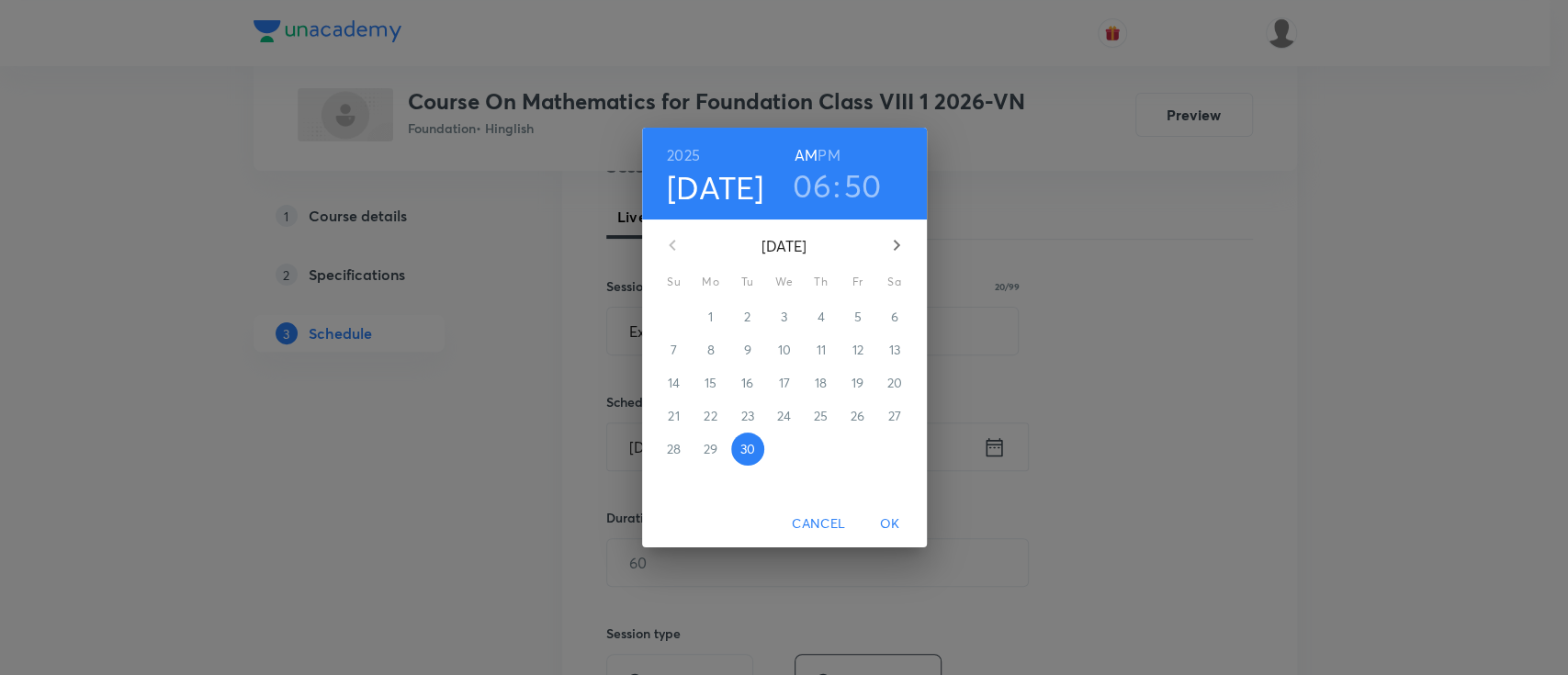
click at [828, 144] on h6 "PM" at bounding box center [829, 155] width 23 height 25
click at [893, 515] on span "OK" at bounding box center [889, 523] width 44 height 22
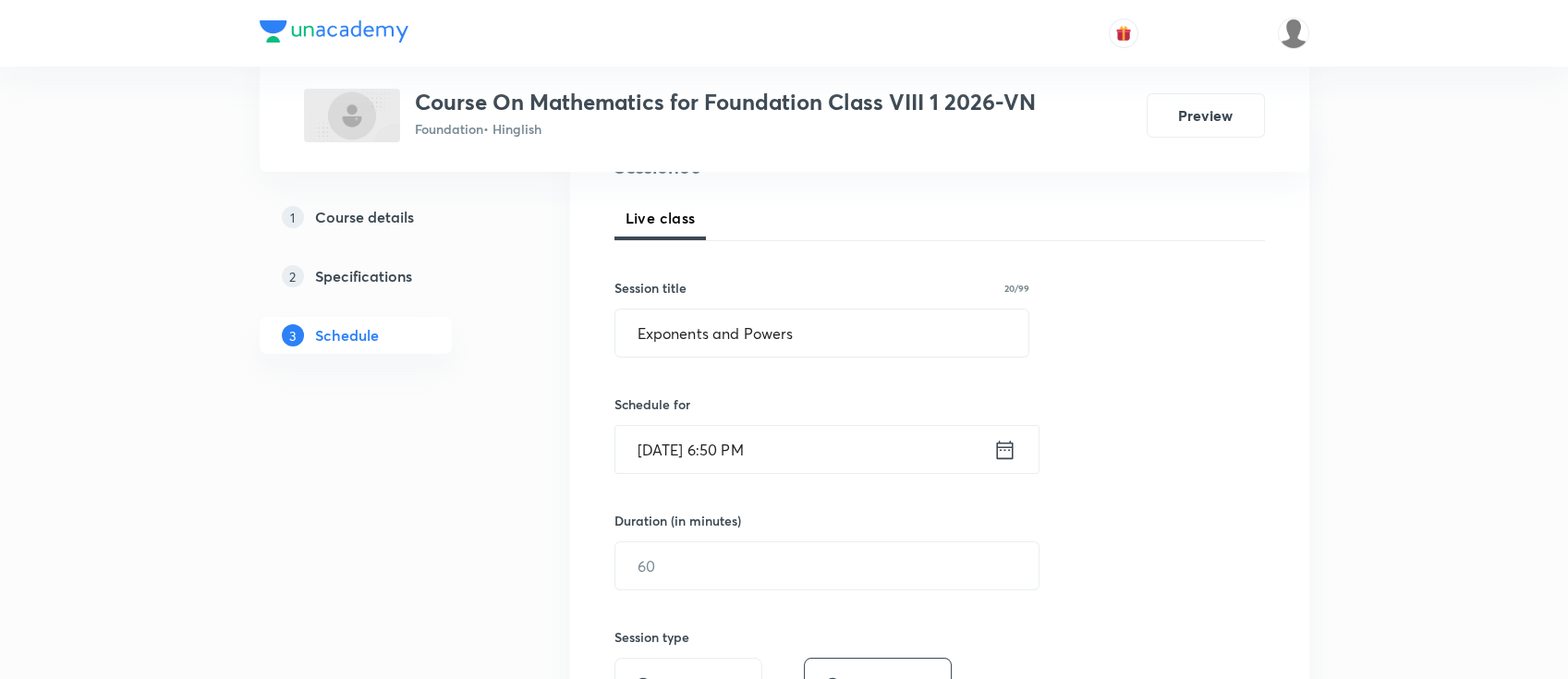
click at [847, 448] on input "Sep 30, 2025, 6:50 PM" at bounding box center [804, 449] width 378 height 47
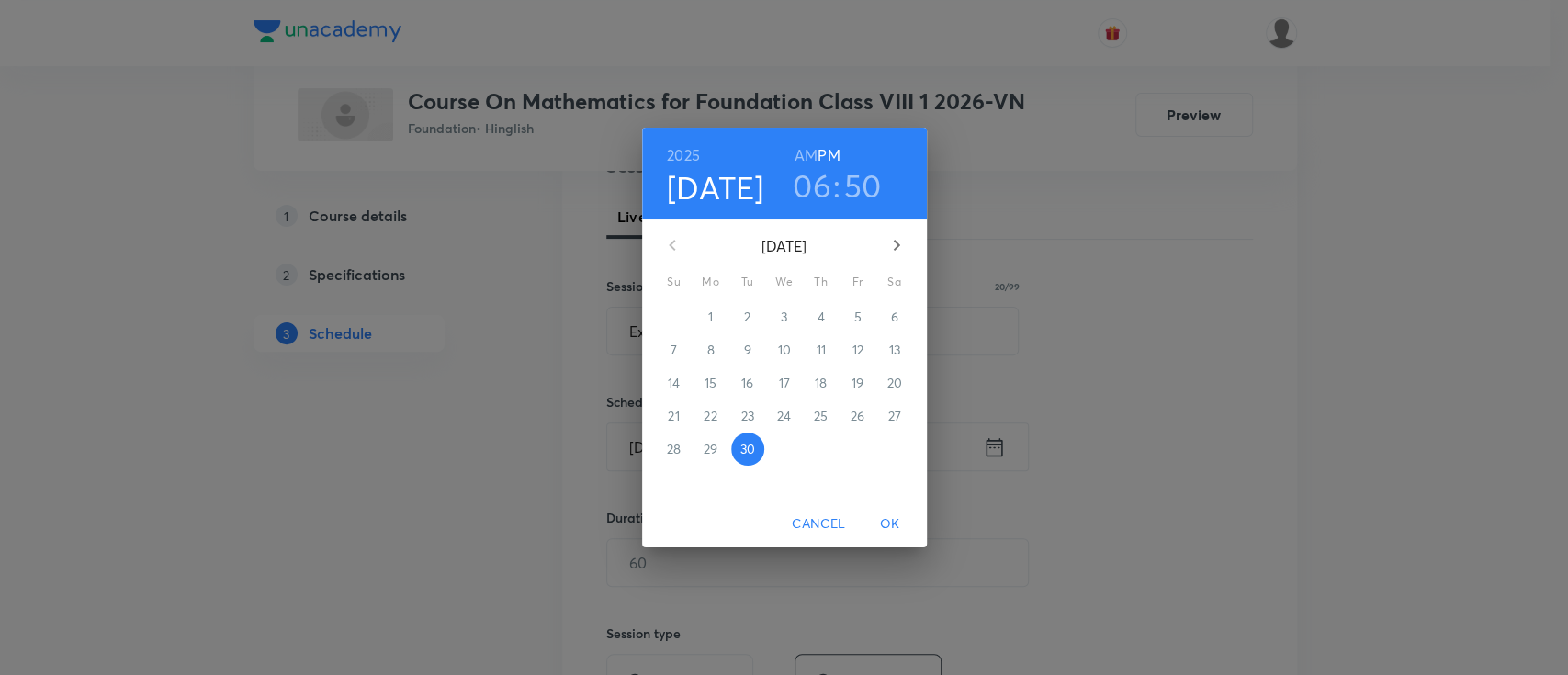
click at [893, 518] on span "OK" at bounding box center [889, 523] width 44 height 22
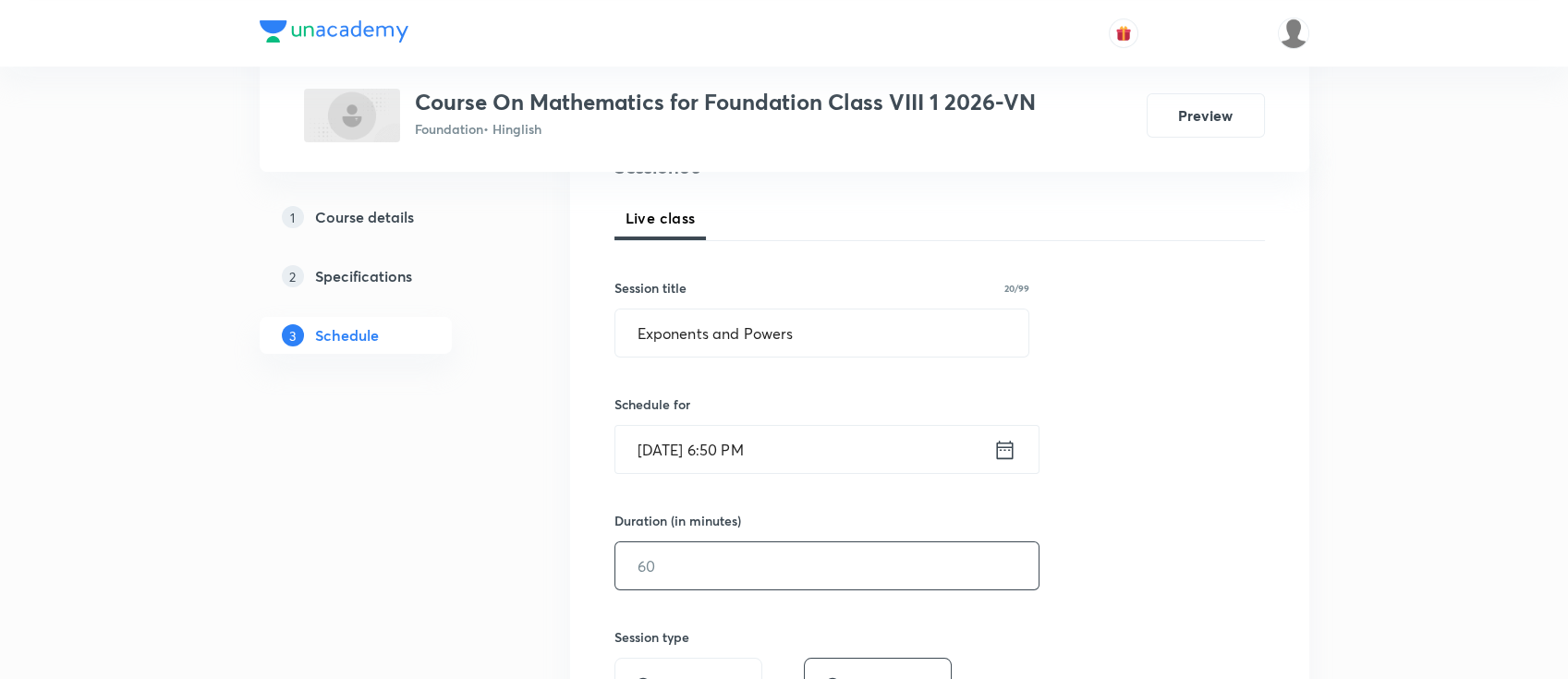
click at [818, 576] on input "text" at bounding box center [826, 566] width 424 height 47
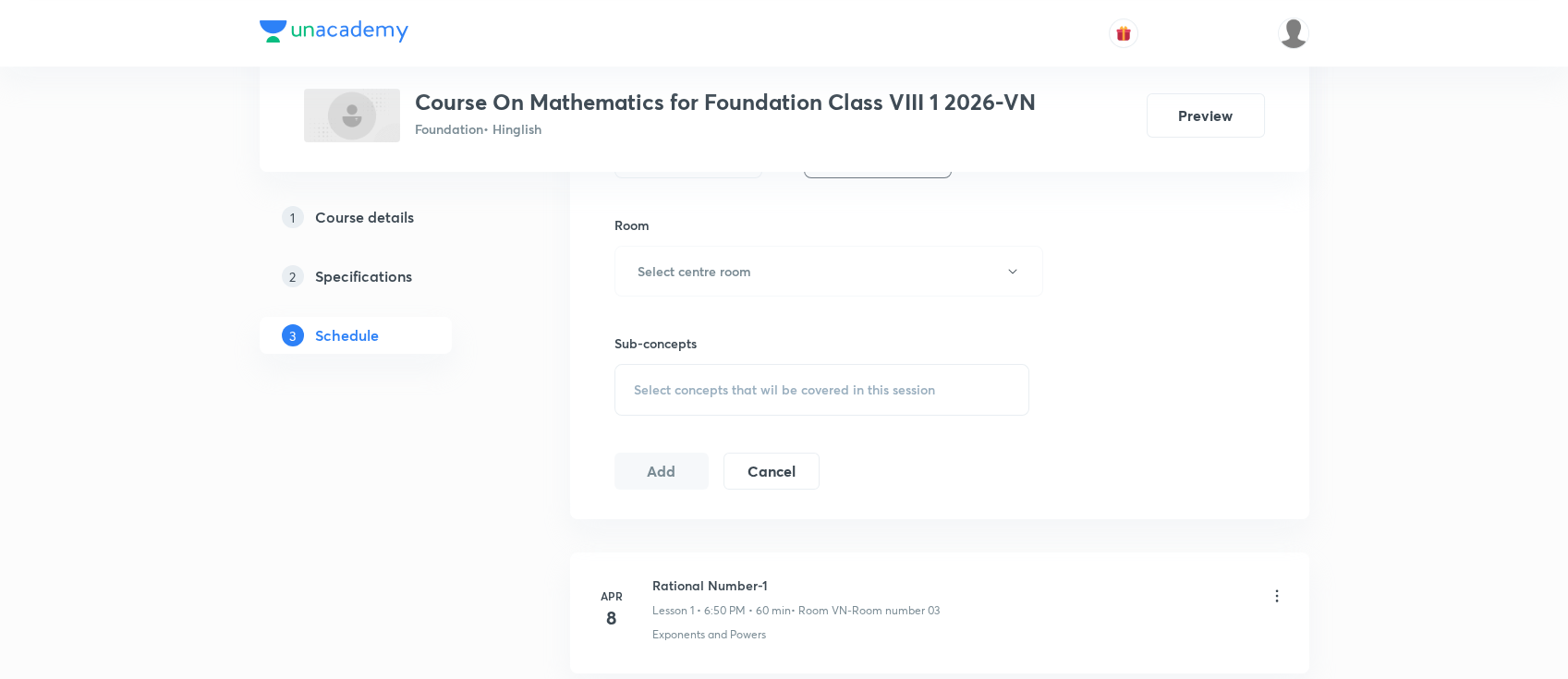
scroll to position [738, 0]
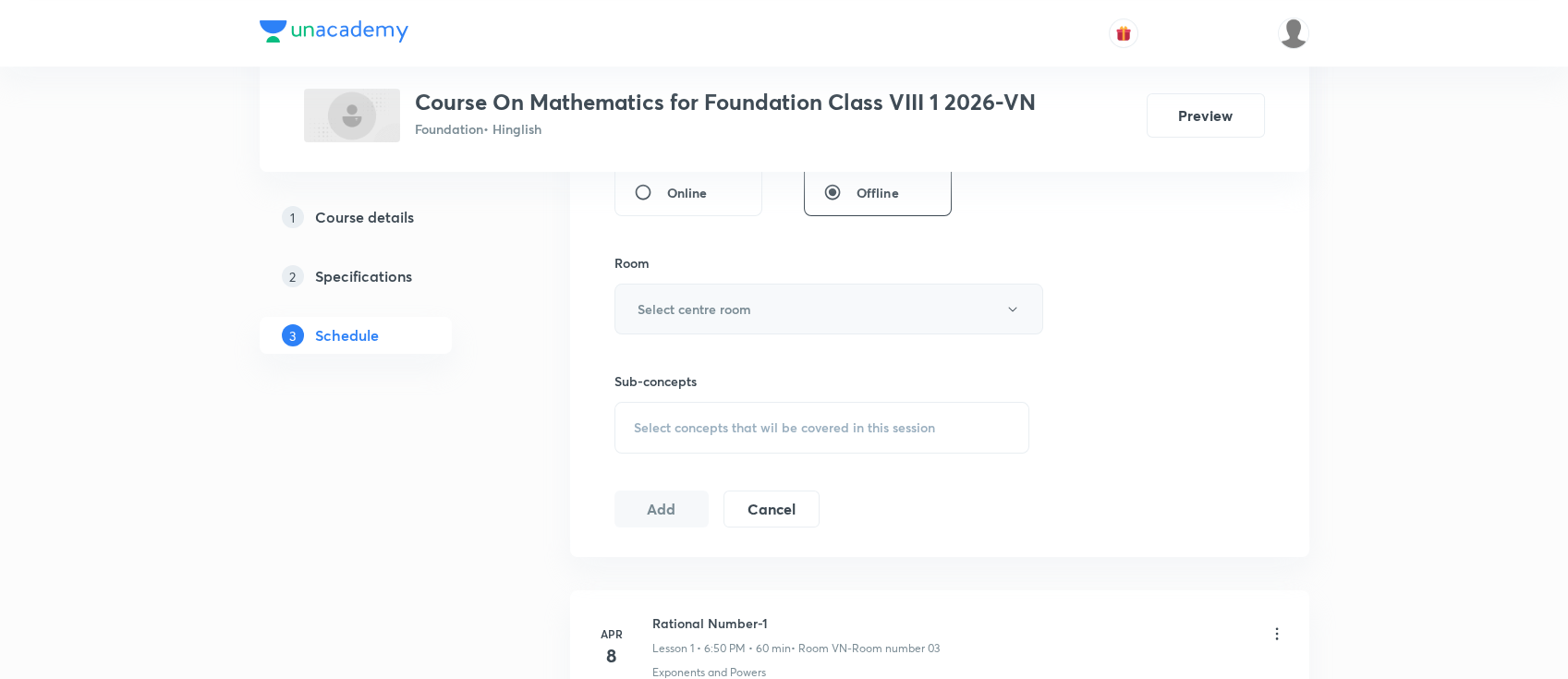
type input "60"
click at [718, 310] on h6 "Select centre room" at bounding box center [694, 308] width 113 height 20
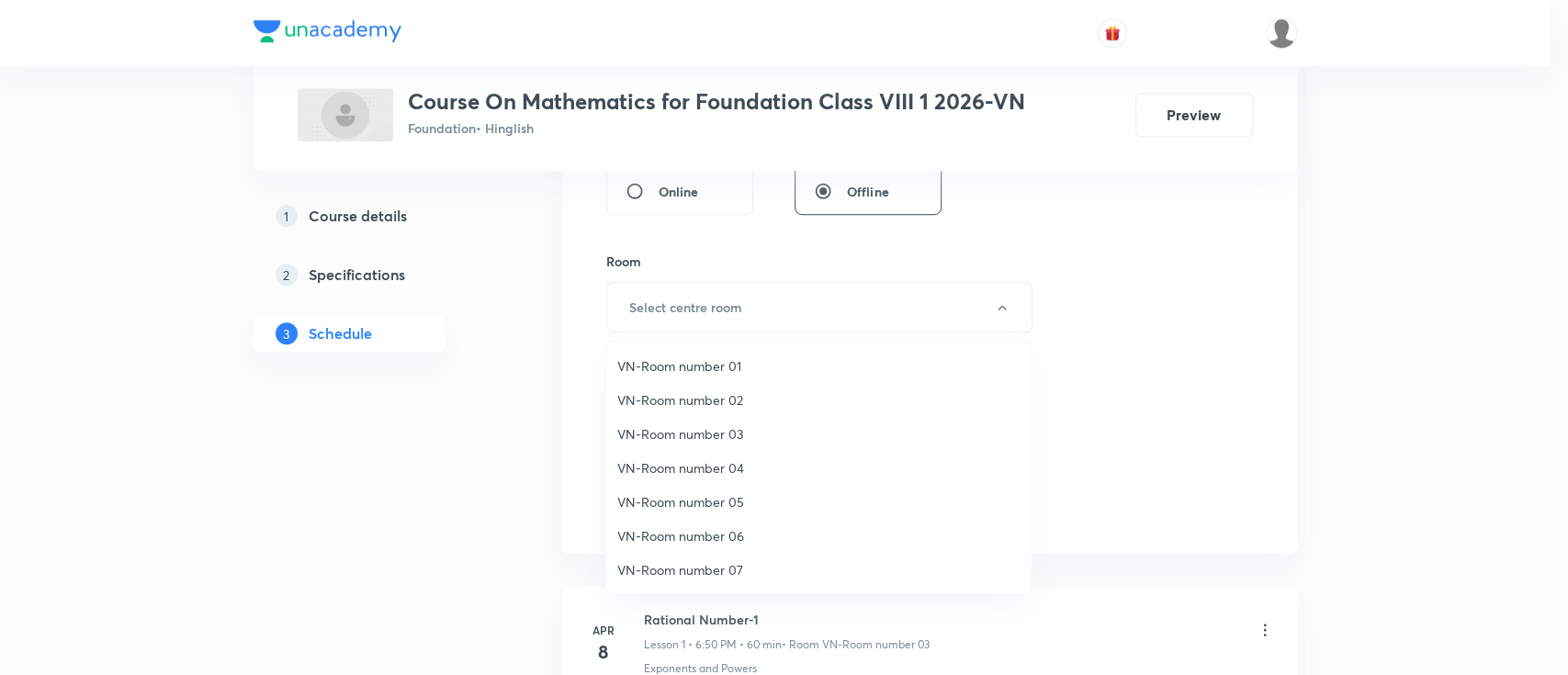
click at [705, 363] on span "VN-Room number 01" at bounding box center [818, 366] width 402 height 20
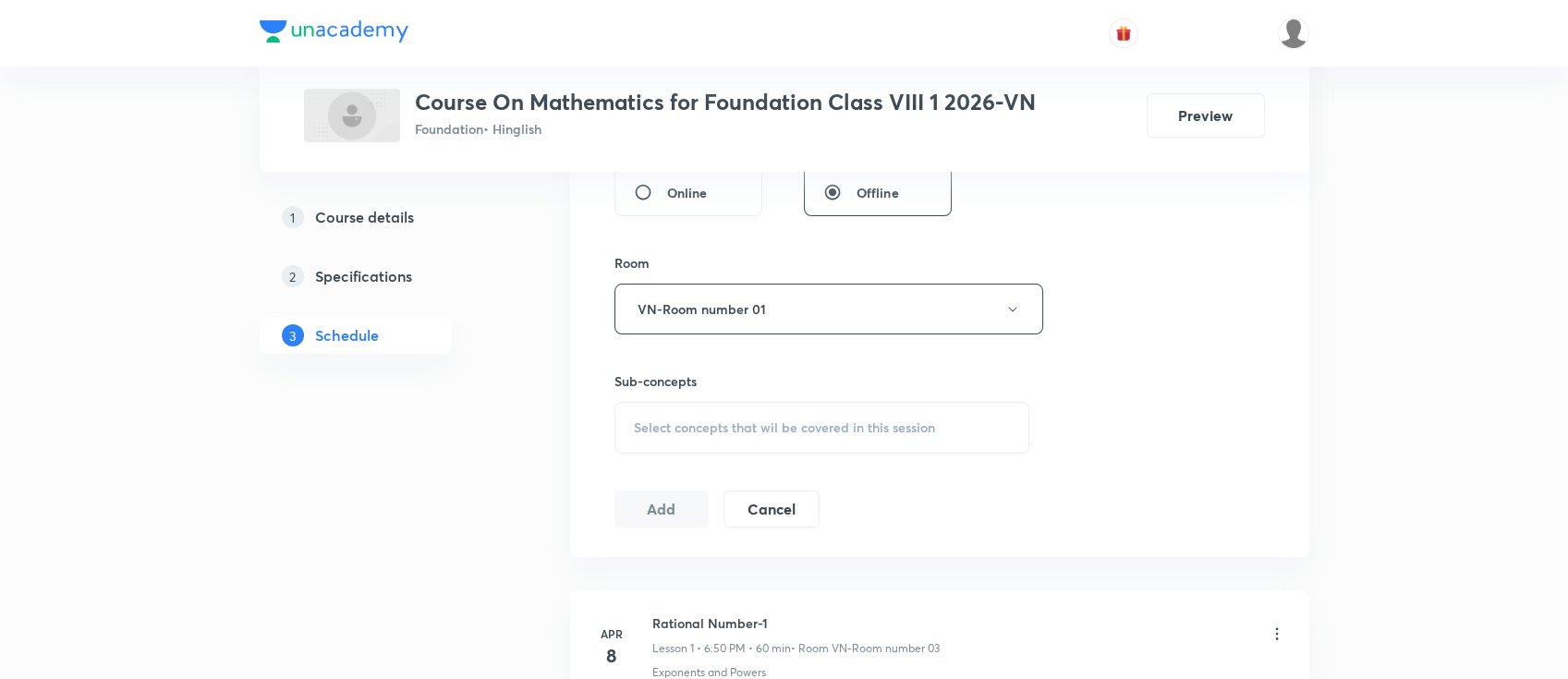
click at [836, 427] on span "Select concepts that wil be covered in this session" at bounding box center [784, 428] width 301 height 15
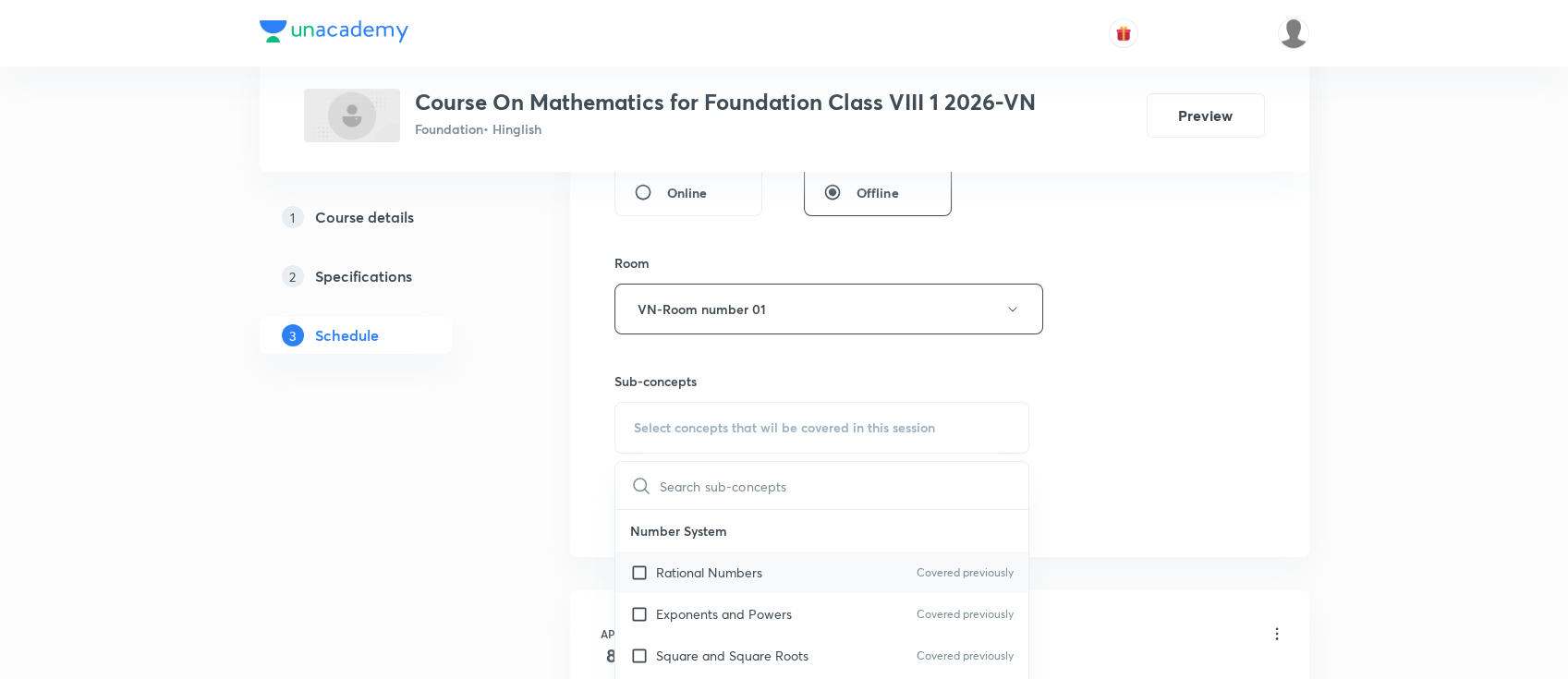
click at [807, 572] on div "Rational Numbers Covered previously" at bounding box center [822, 572] width 414 height 41
checkbox input "true"
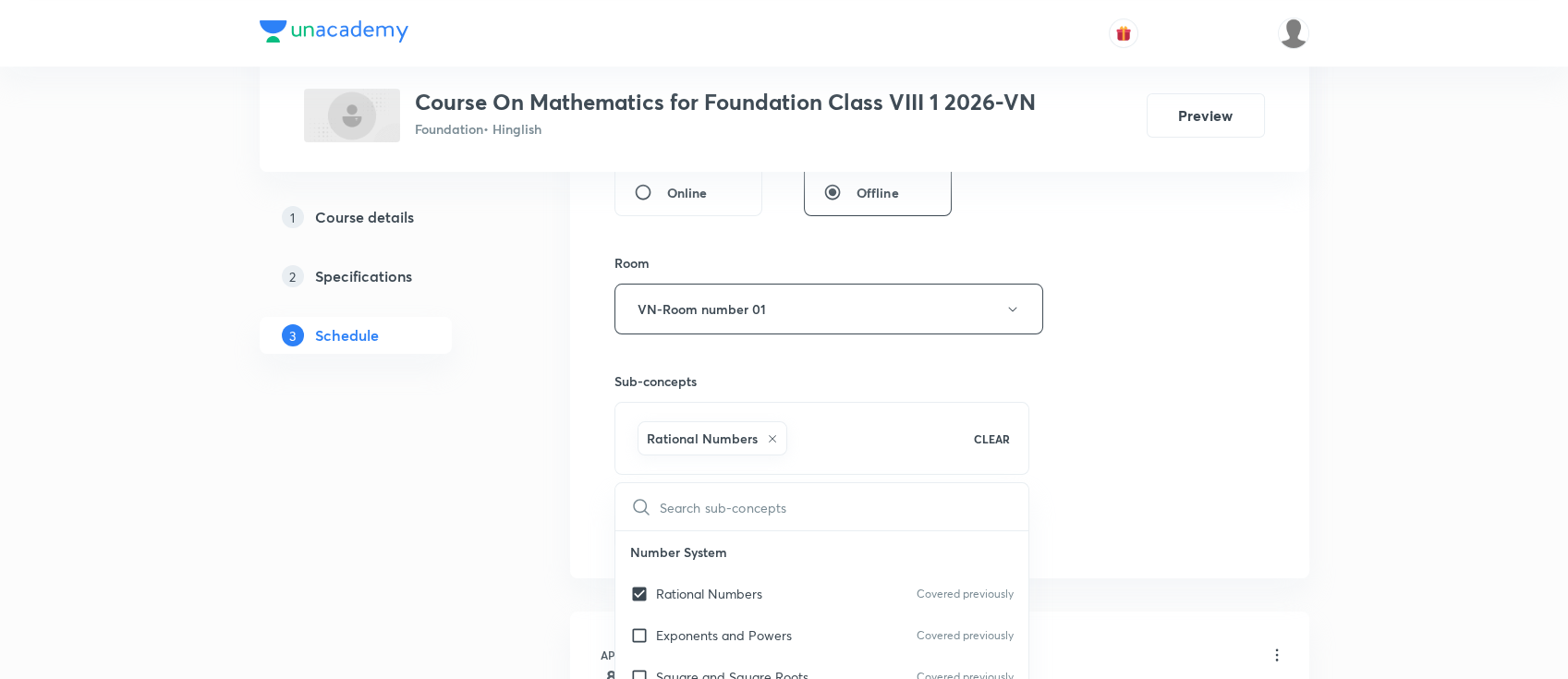
click at [1114, 461] on div "Session 60 Live class Session title 20/99 Exponents and Powers ​ Schedule for S…" at bounding box center [939, 105] width 650 height 888
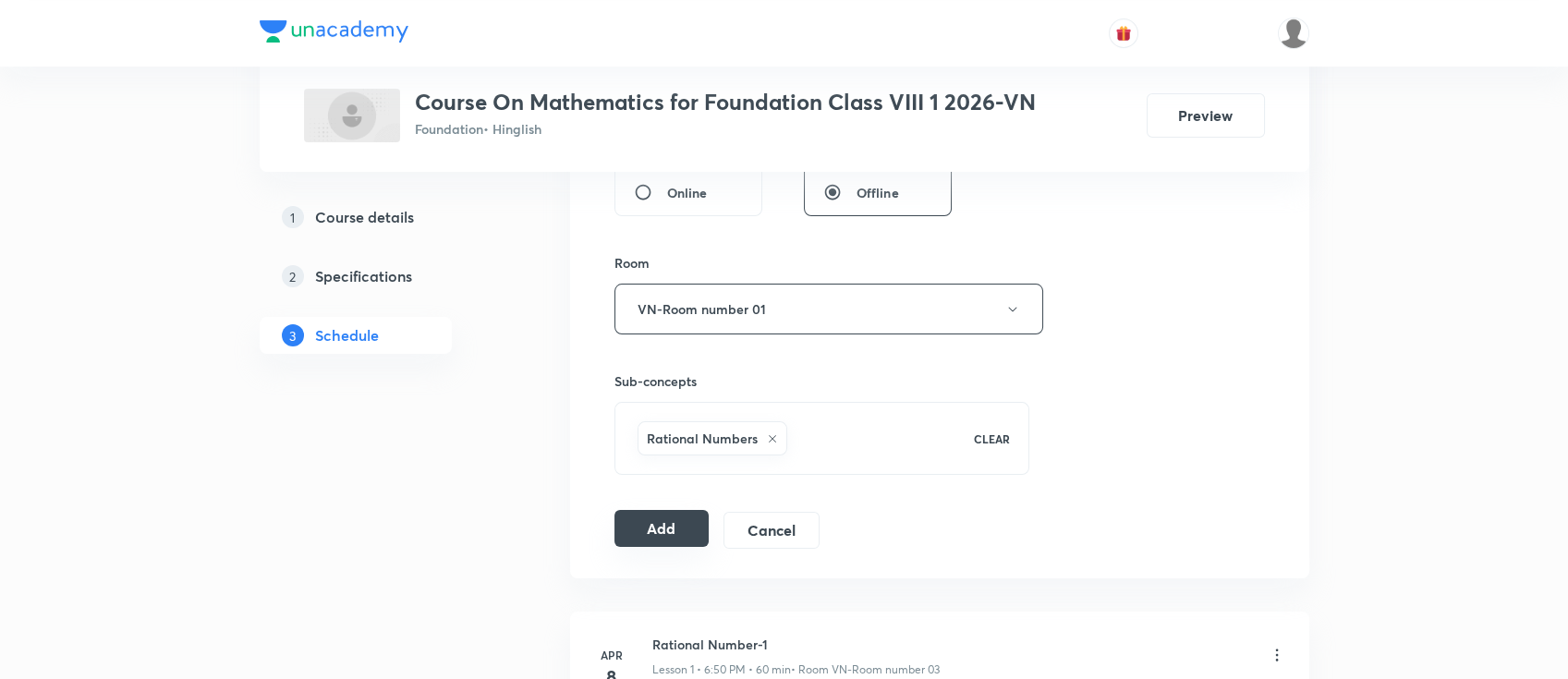
click at [672, 528] on button "Add" at bounding box center [661, 528] width 95 height 37
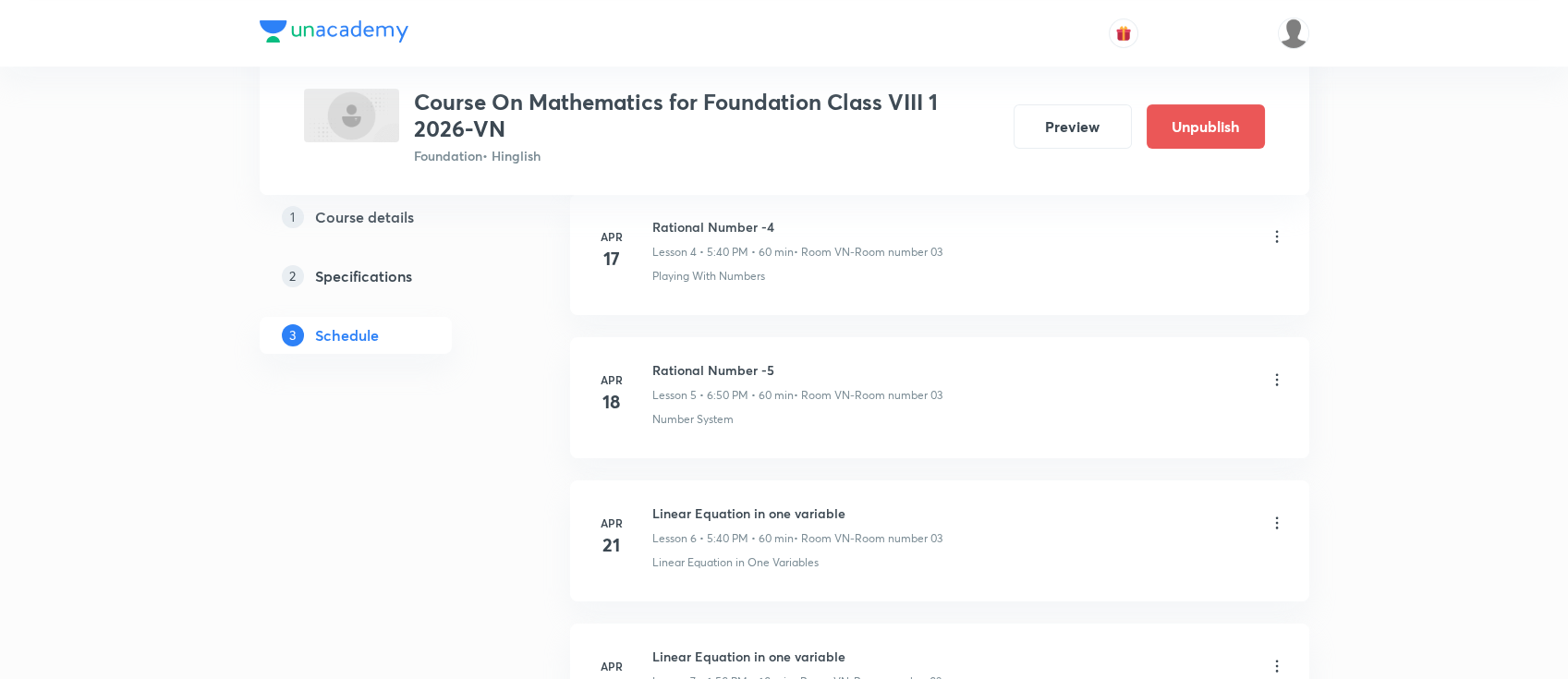
scroll to position [761, 0]
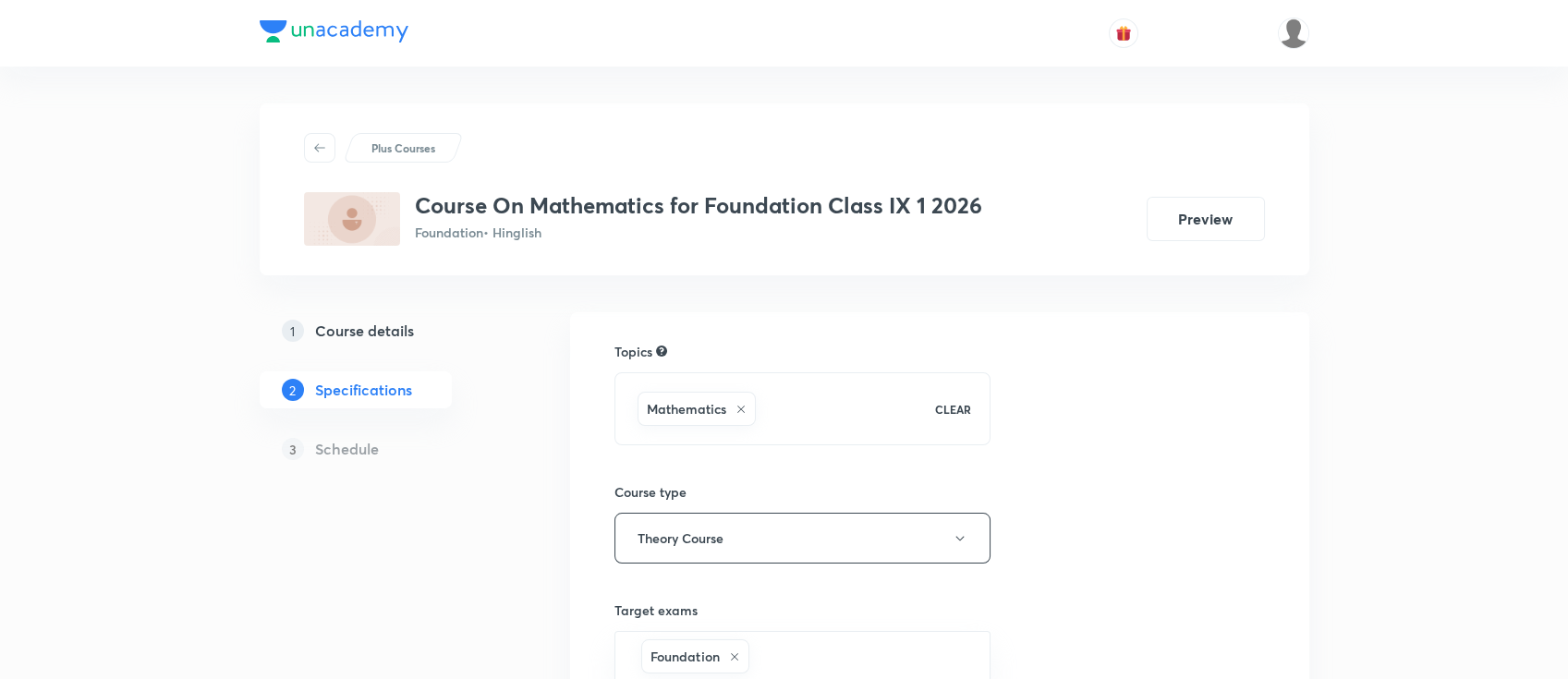
click at [392, 330] on h5 "Course details" at bounding box center [364, 331] width 99 height 23
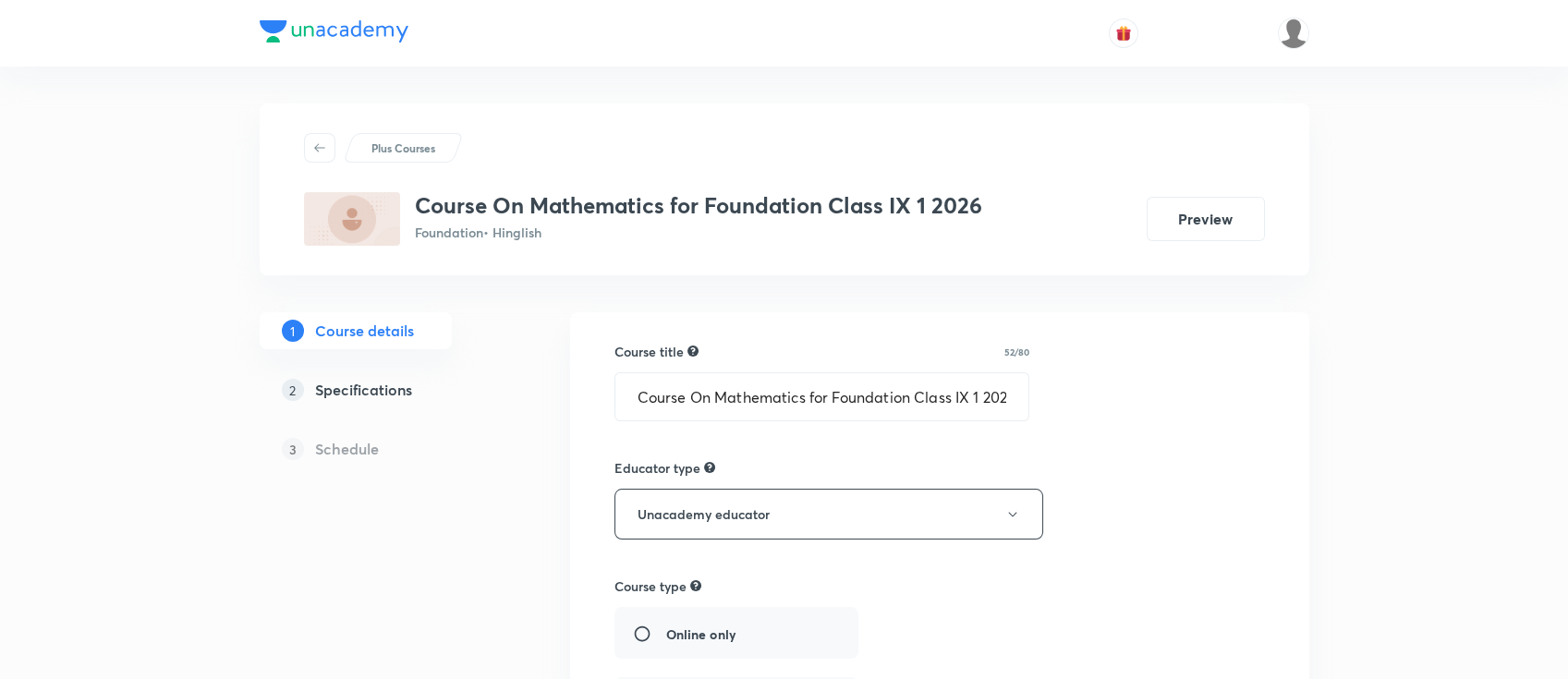
click at [398, 389] on h5 "Specifications" at bounding box center [363, 389] width 97 height 23
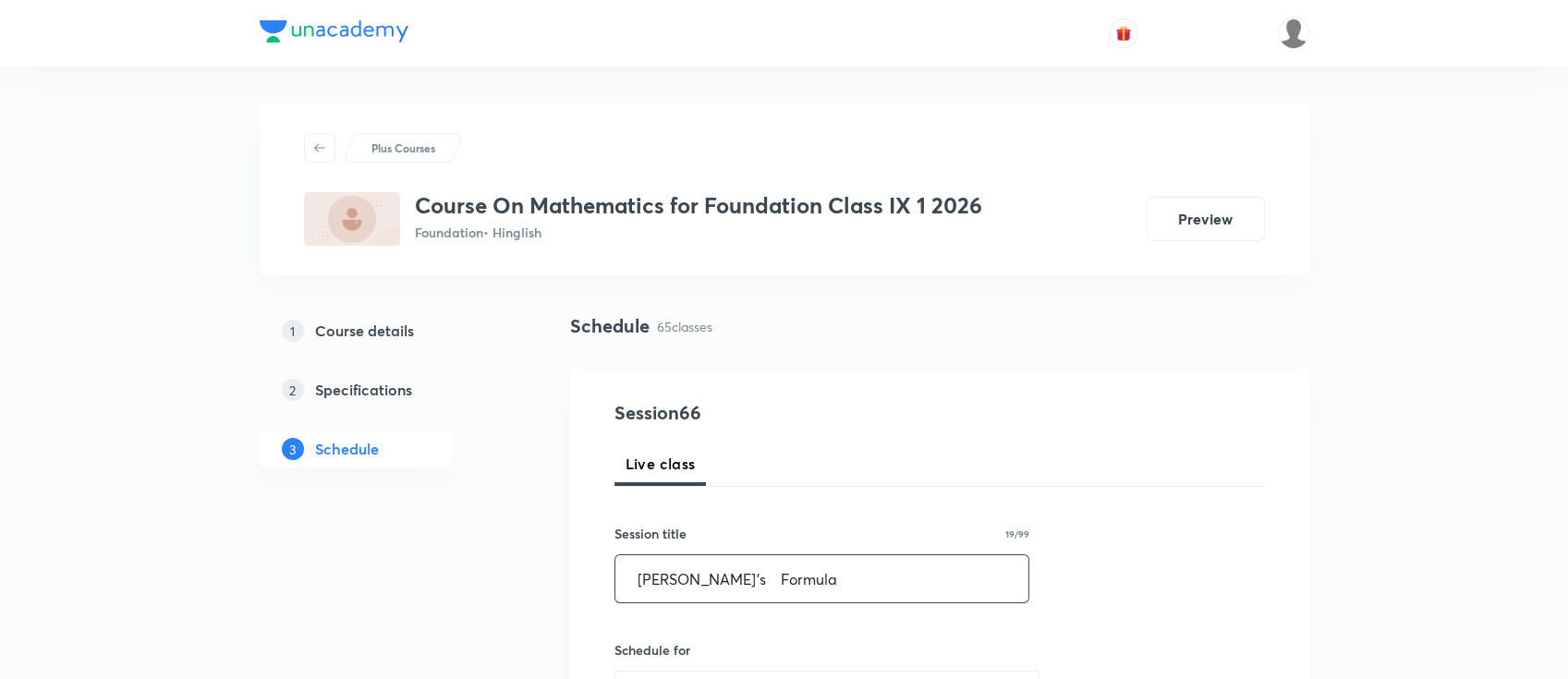
click at [709, 575] on input "[PERSON_NAME]’s Formula" at bounding box center [822, 579] width 414 height 47
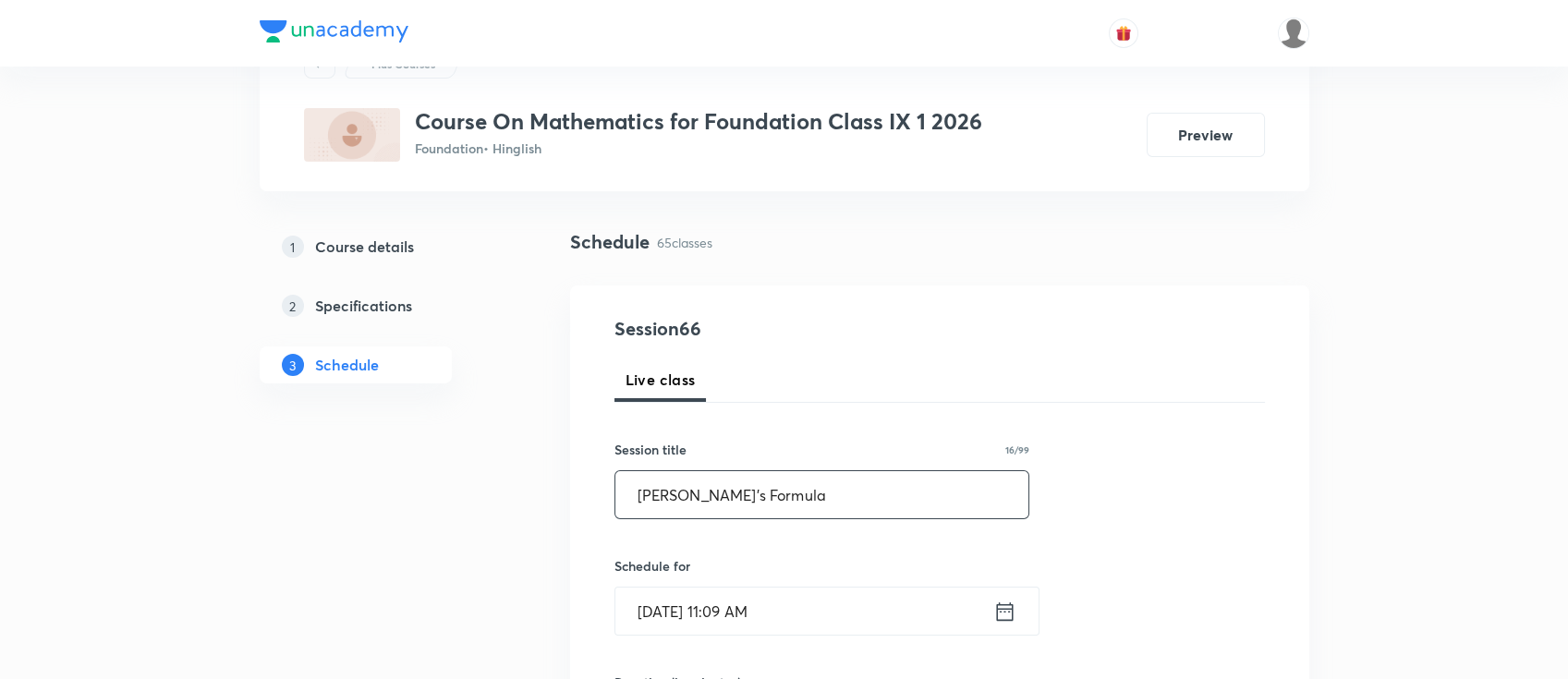
scroll to position [123, 0]
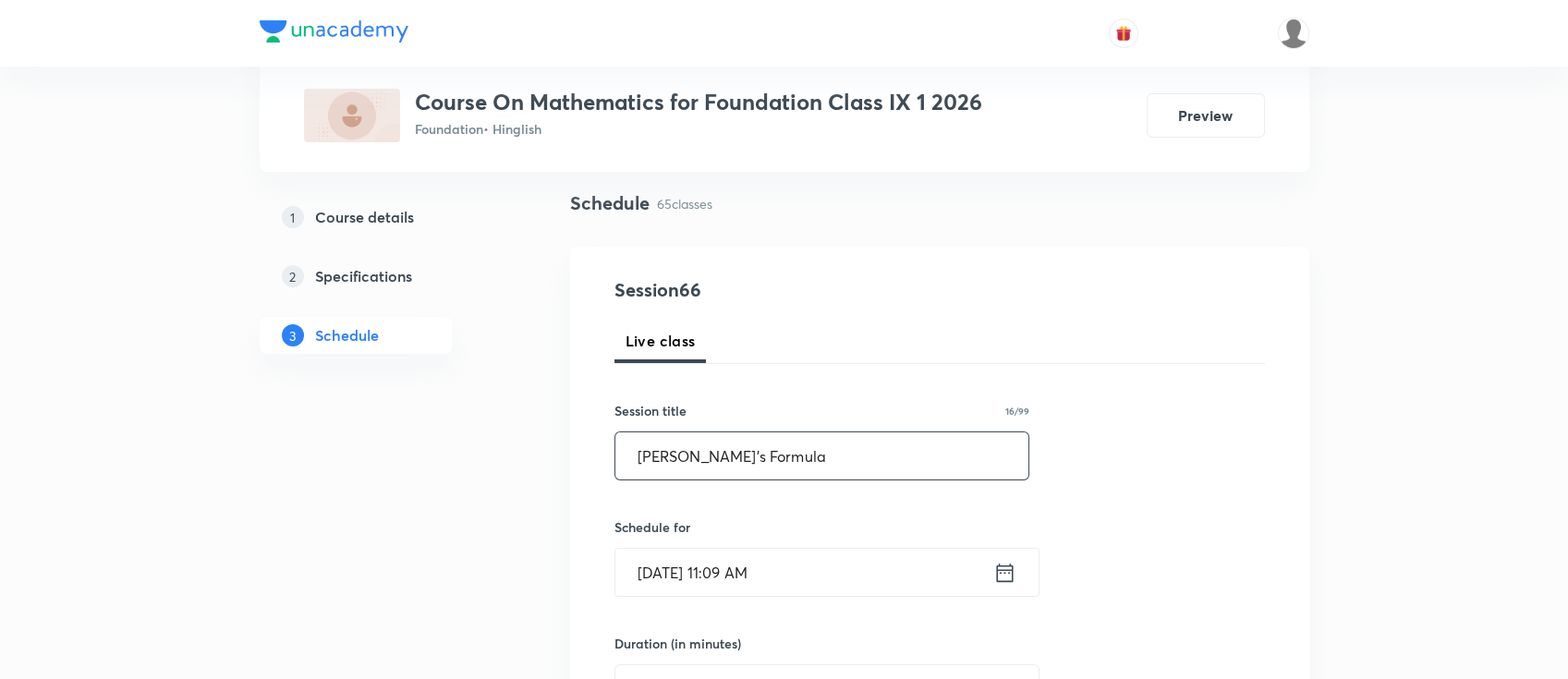
type input "[PERSON_NAME]’s Formula"
click at [1002, 573] on icon at bounding box center [1005, 571] width 23 height 25
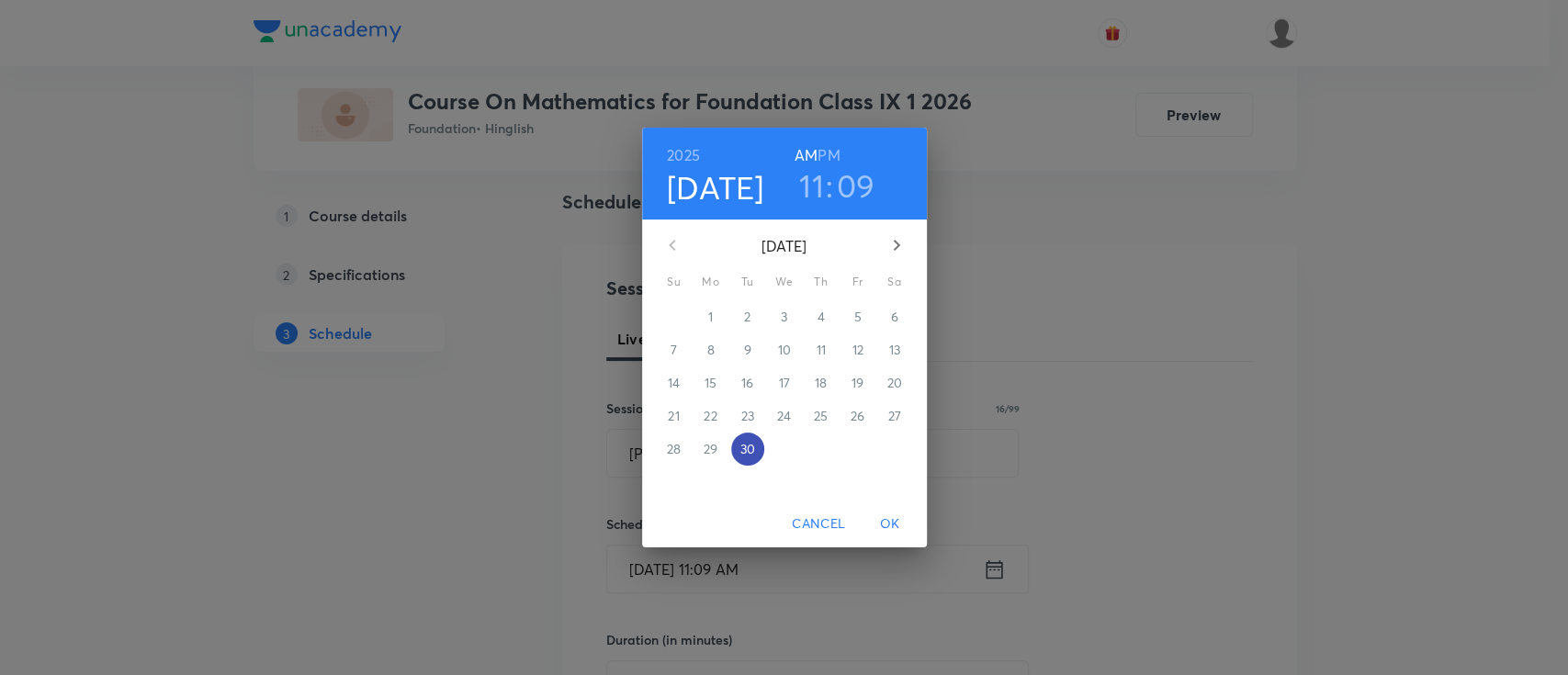
click at [754, 445] on p "30" at bounding box center [746, 449] width 15 height 19
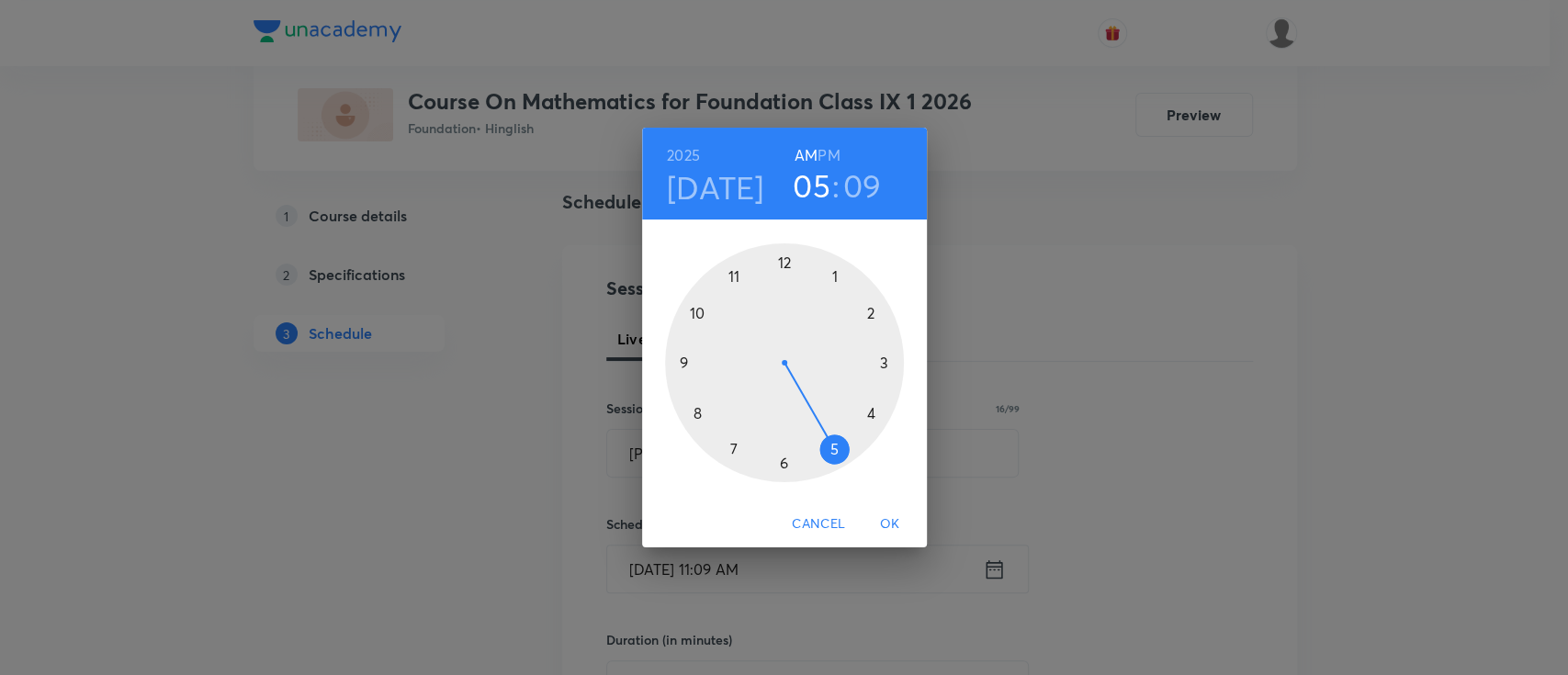
drag, startPoint x: 733, startPoint y: 281, endPoint x: 822, endPoint y: 425, distance: 169.3
click at [822, 425] on div at bounding box center [784, 363] width 239 height 239
drag, startPoint x: 867, startPoint y: 307, endPoint x: 705, endPoint y: 408, distance: 190.9
click at [705, 408] on div at bounding box center [784, 363] width 239 height 239
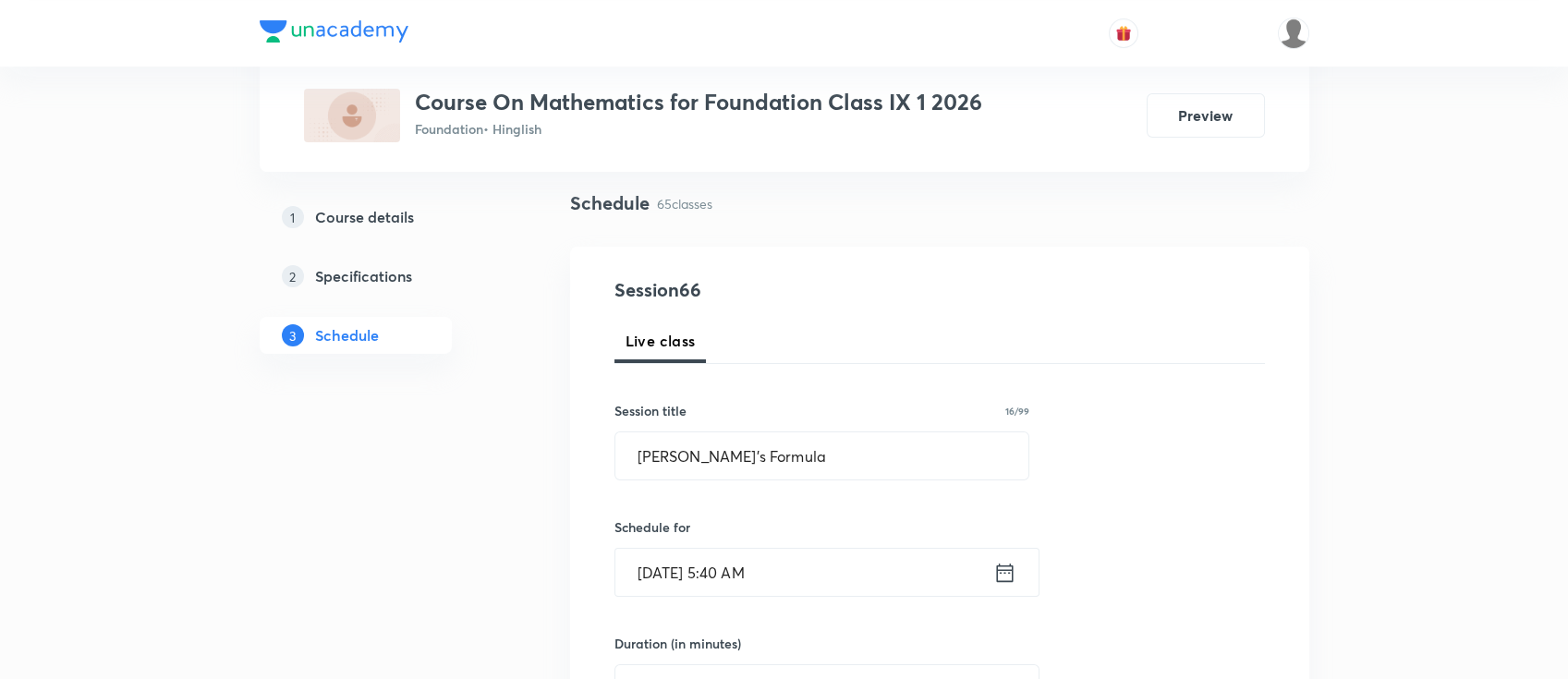
scroll to position [245, 0]
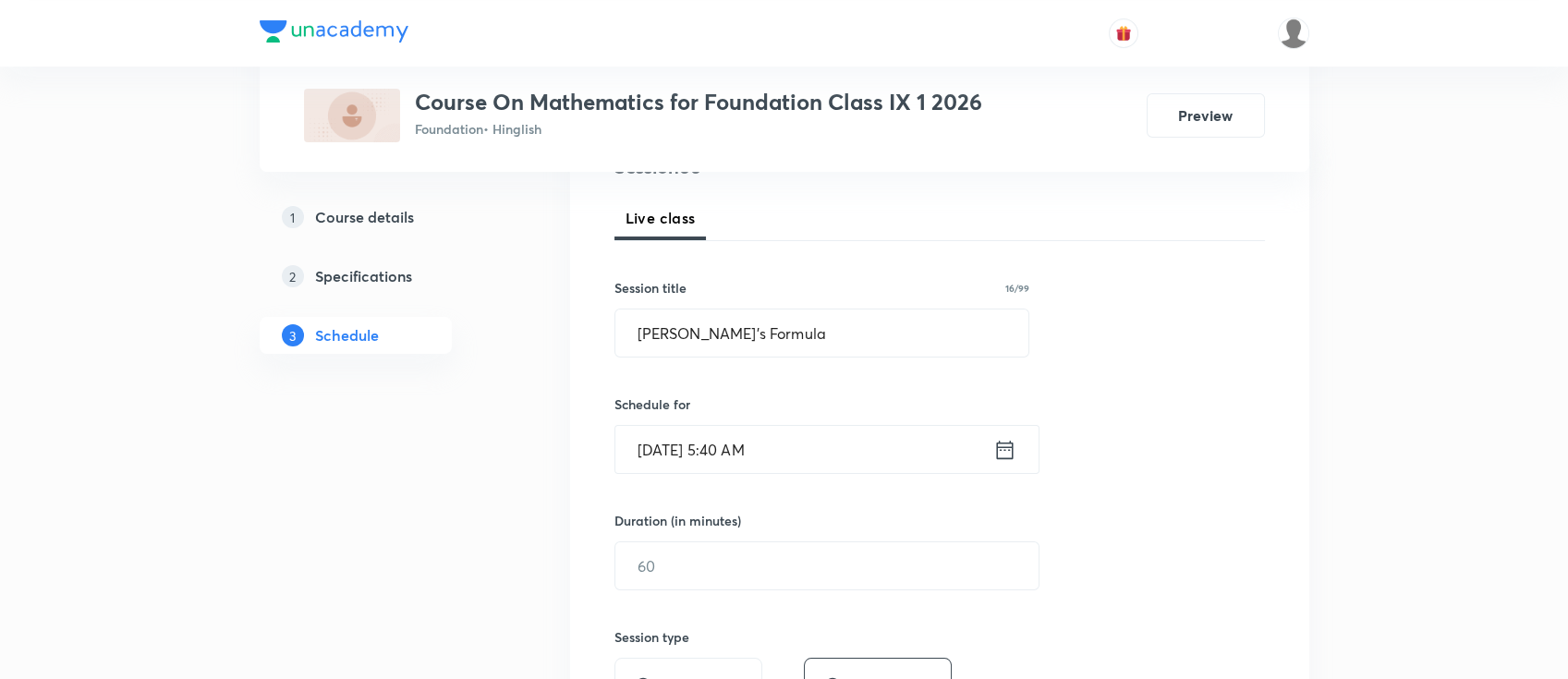
click at [1003, 455] on icon at bounding box center [1005, 449] width 23 height 25
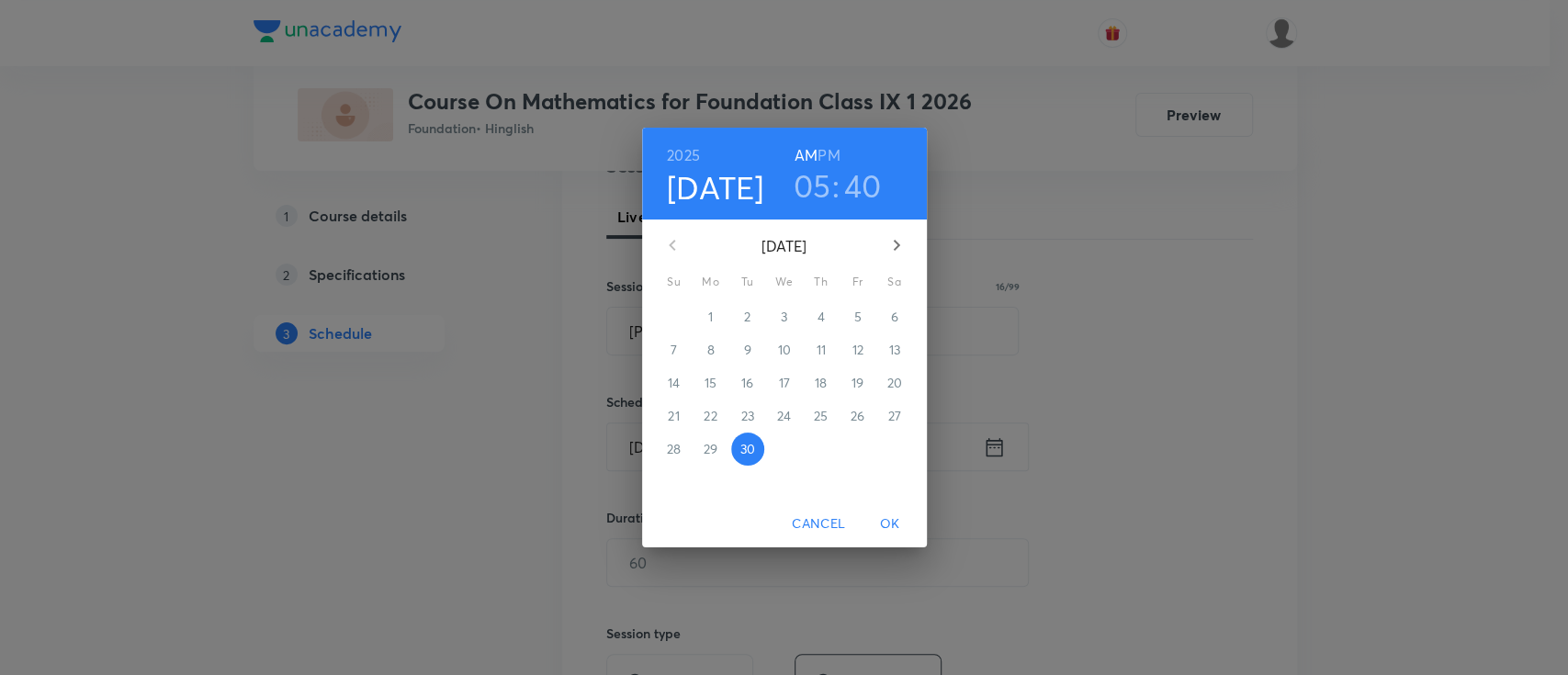
click at [828, 150] on h6 "PM" at bounding box center [829, 155] width 23 height 25
click at [893, 522] on span "OK" at bounding box center [889, 523] width 44 height 22
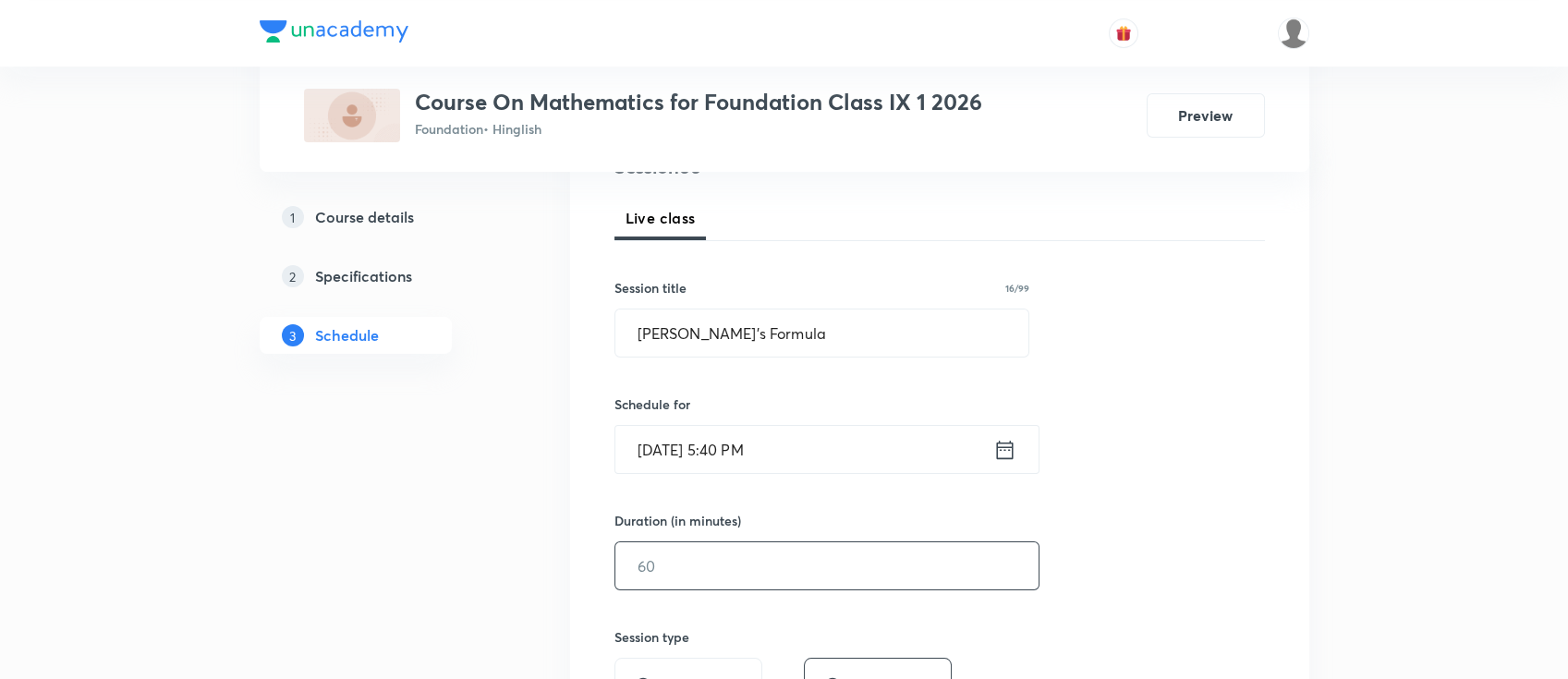
click at [846, 557] on input "text" at bounding box center [826, 566] width 424 height 47
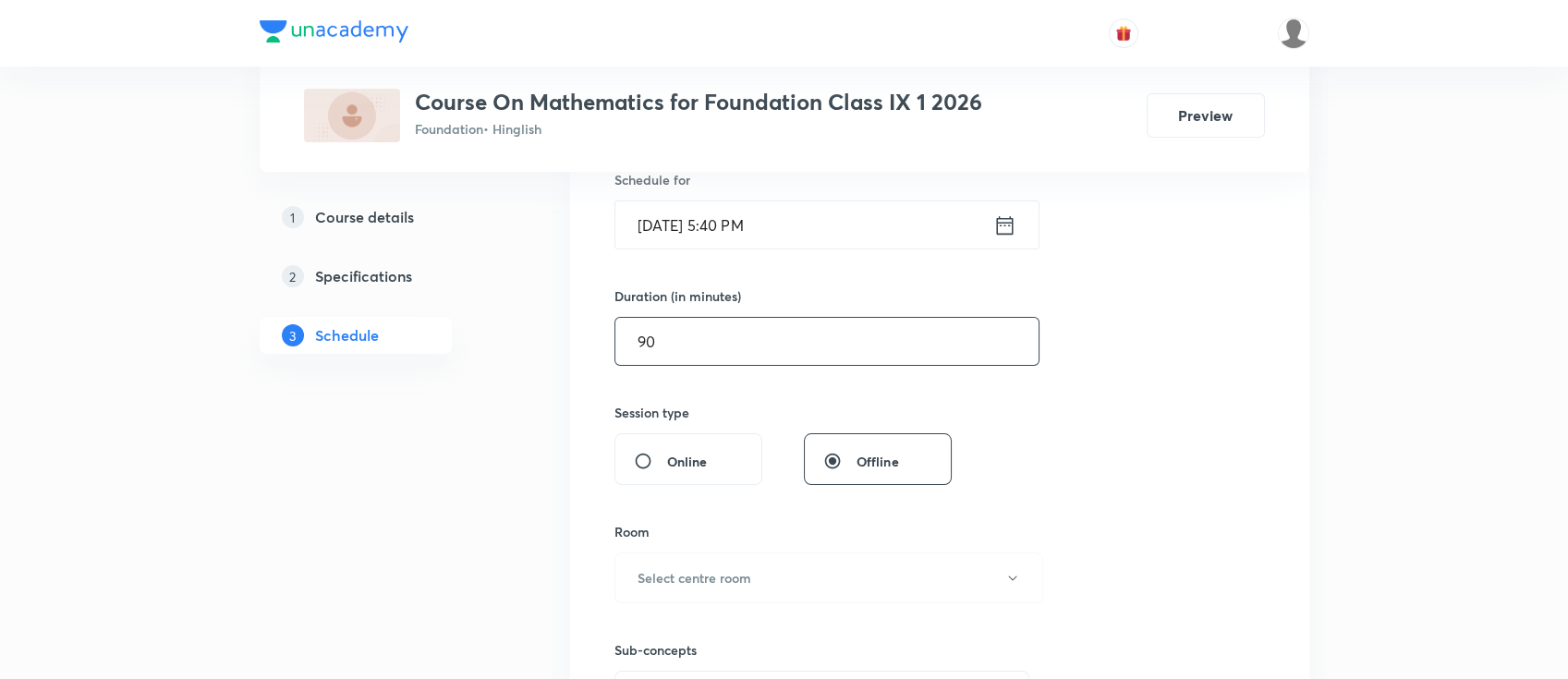
scroll to position [492, 0]
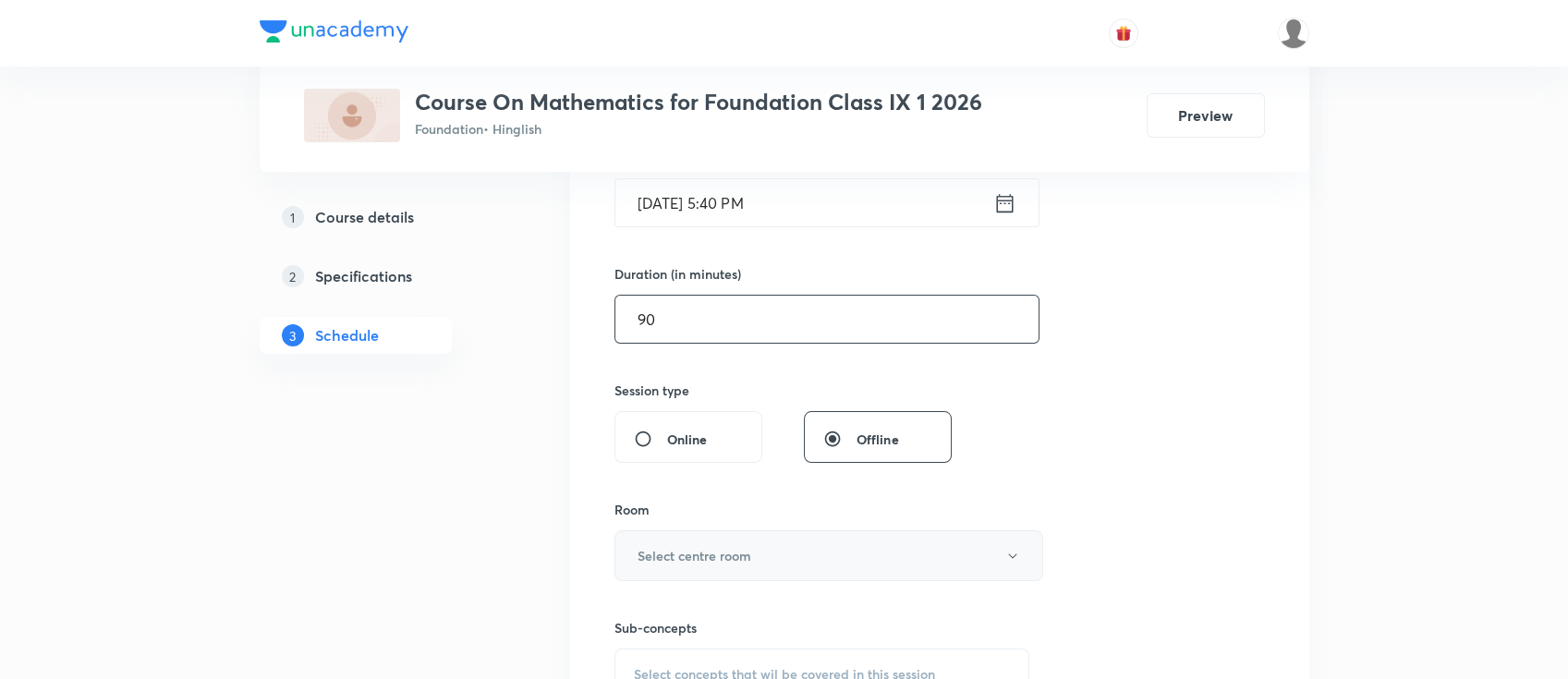
type input "90"
click at [813, 545] on button "Select centre room" at bounding box center [828, 555] width 428 height 51
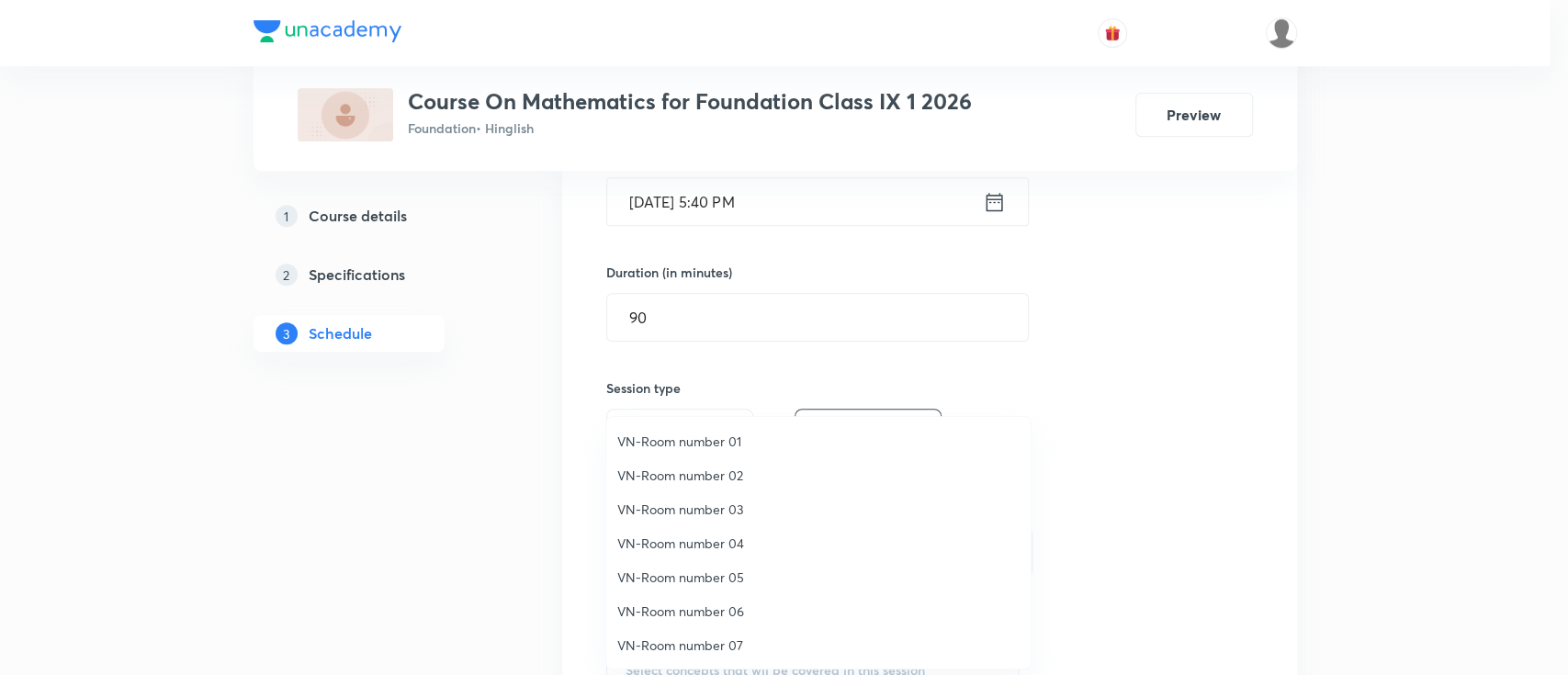
click at [716, 442] on span "VN-Room number 01" at bounding box center [818, 441] width 402 height 20
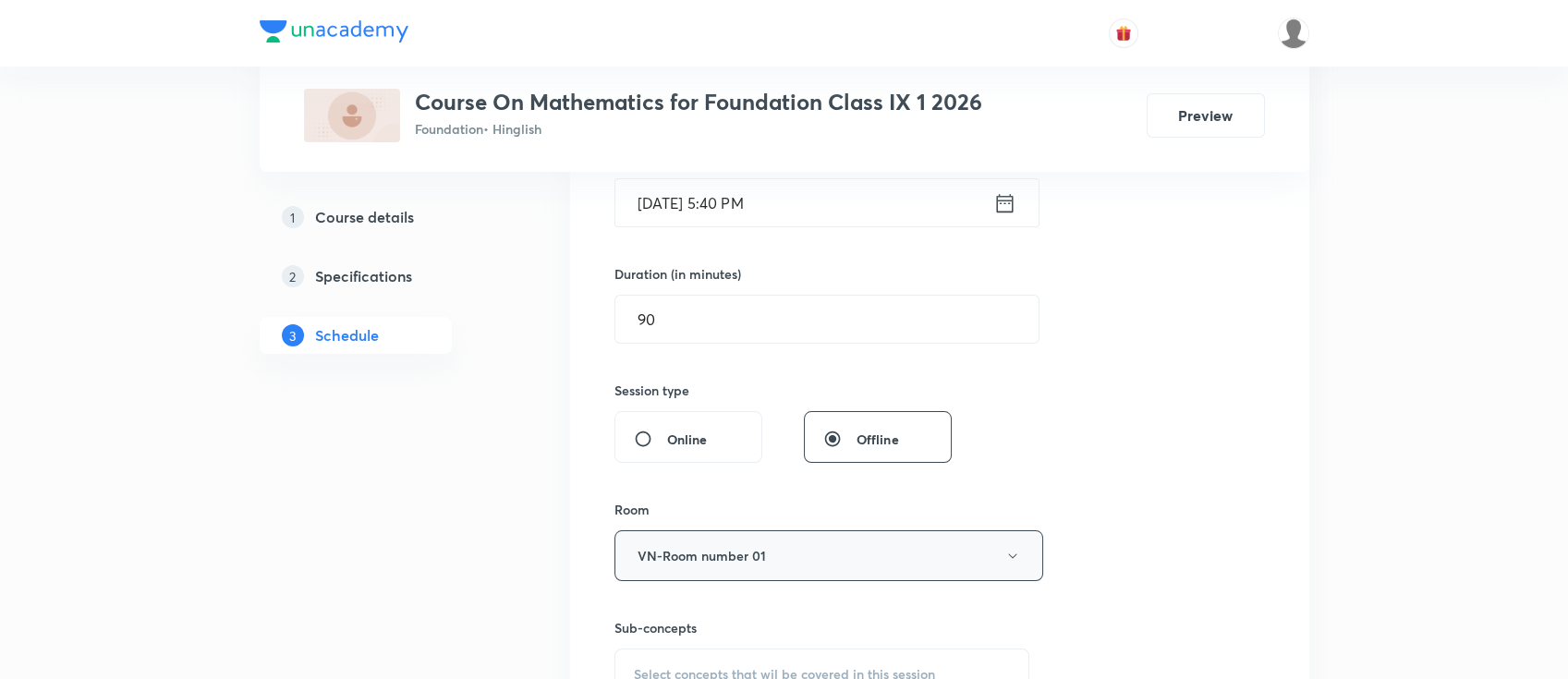
scroll to position [615, 0]
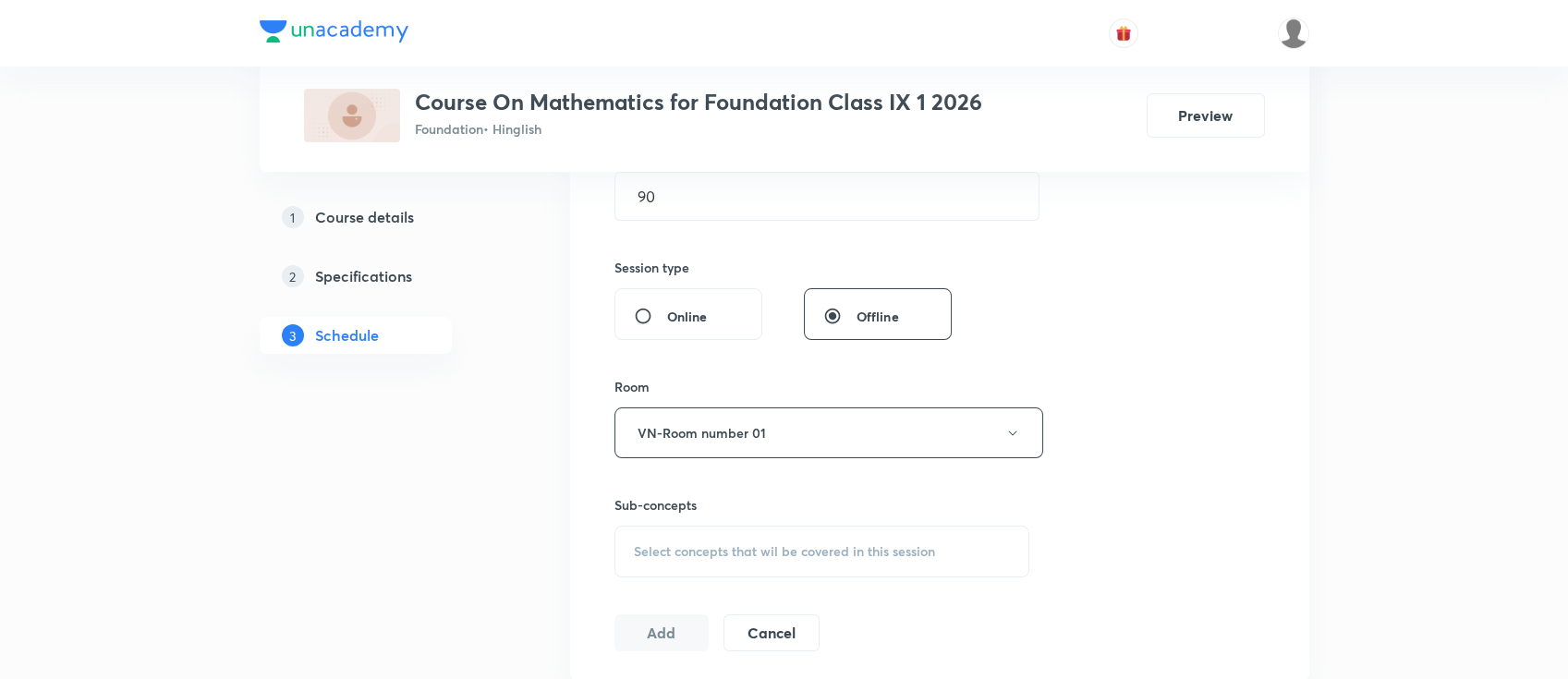
click at [833, 539] on div "Select concepts that wil be covered in this session" at bounding box center [822, 551] width 416 height 52
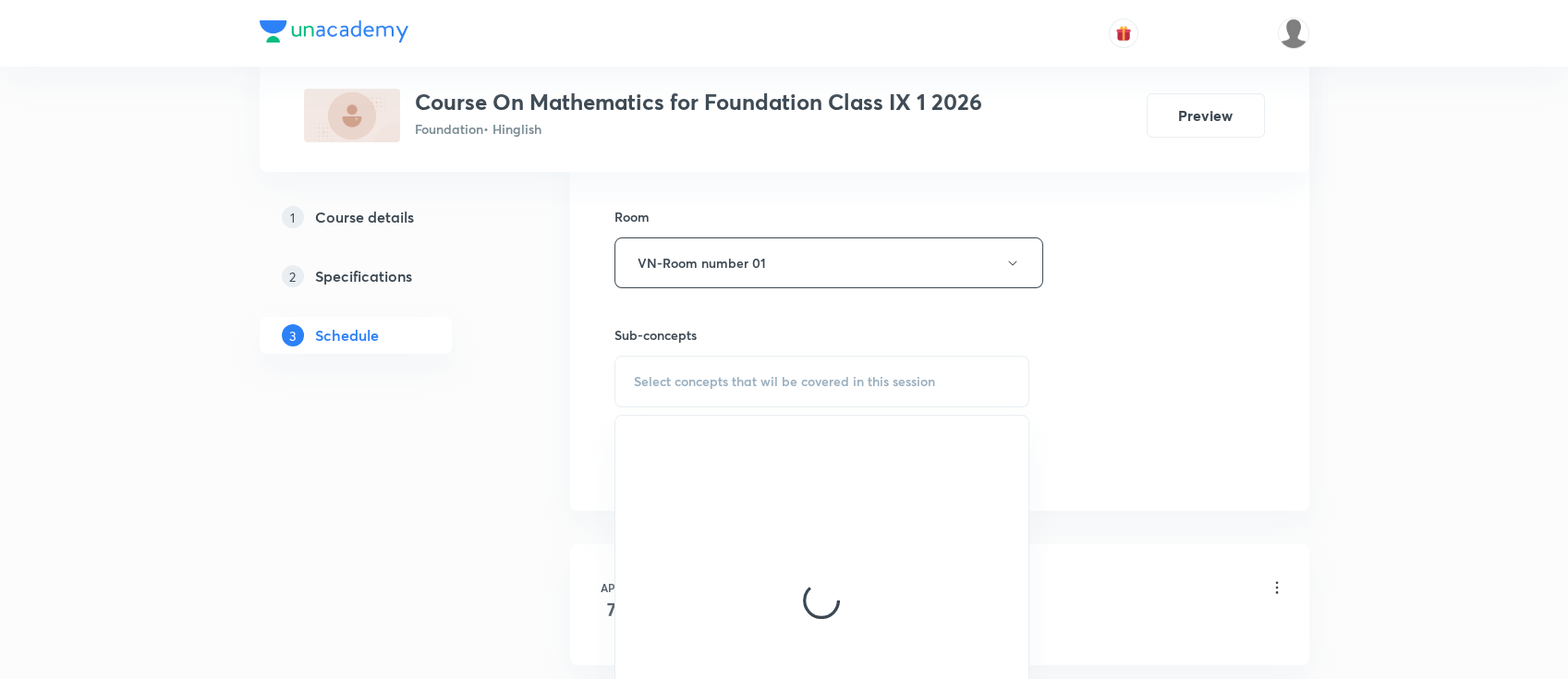
scroll to position [862, 0]
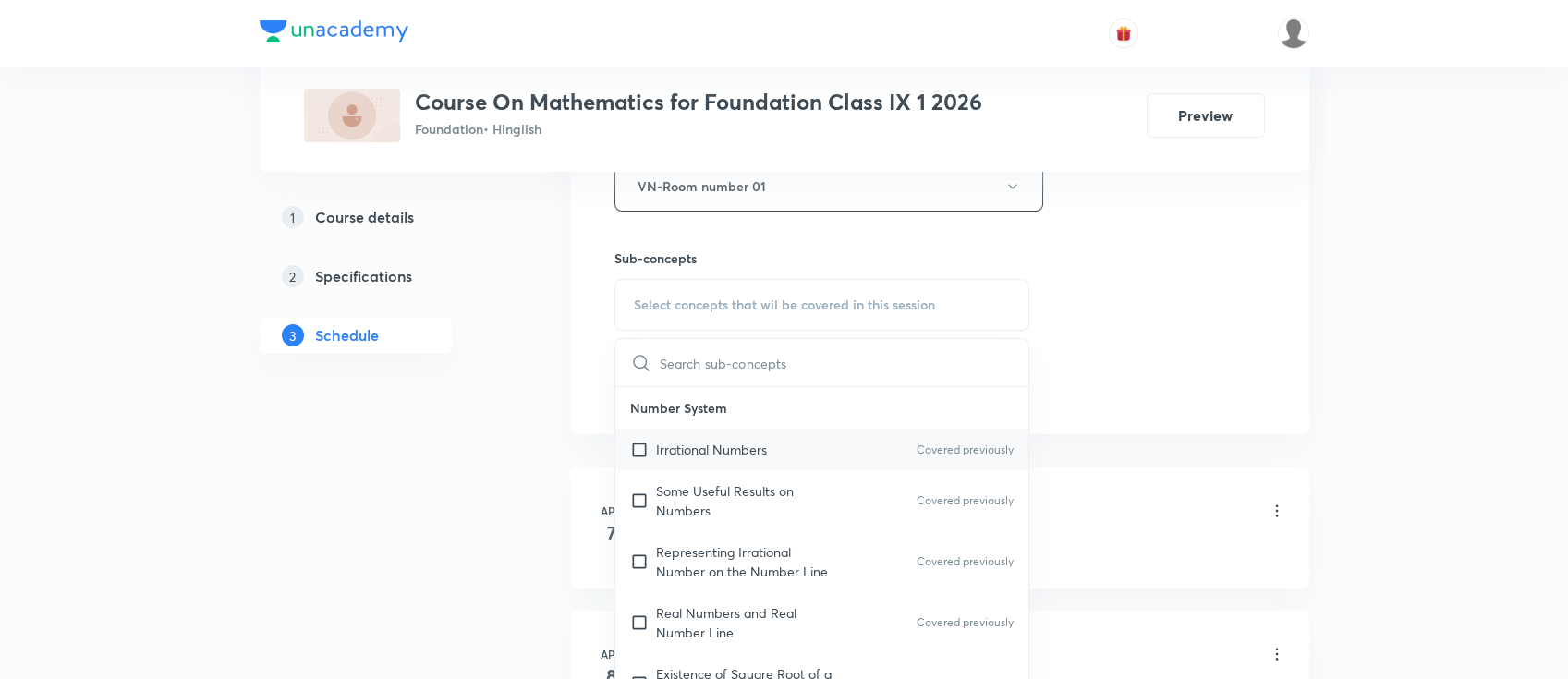
click at [821, 447] on div "Irrational Numbers Covered previously" at bounding box center [822, 449] width 414 height 41
checkbox input "true"
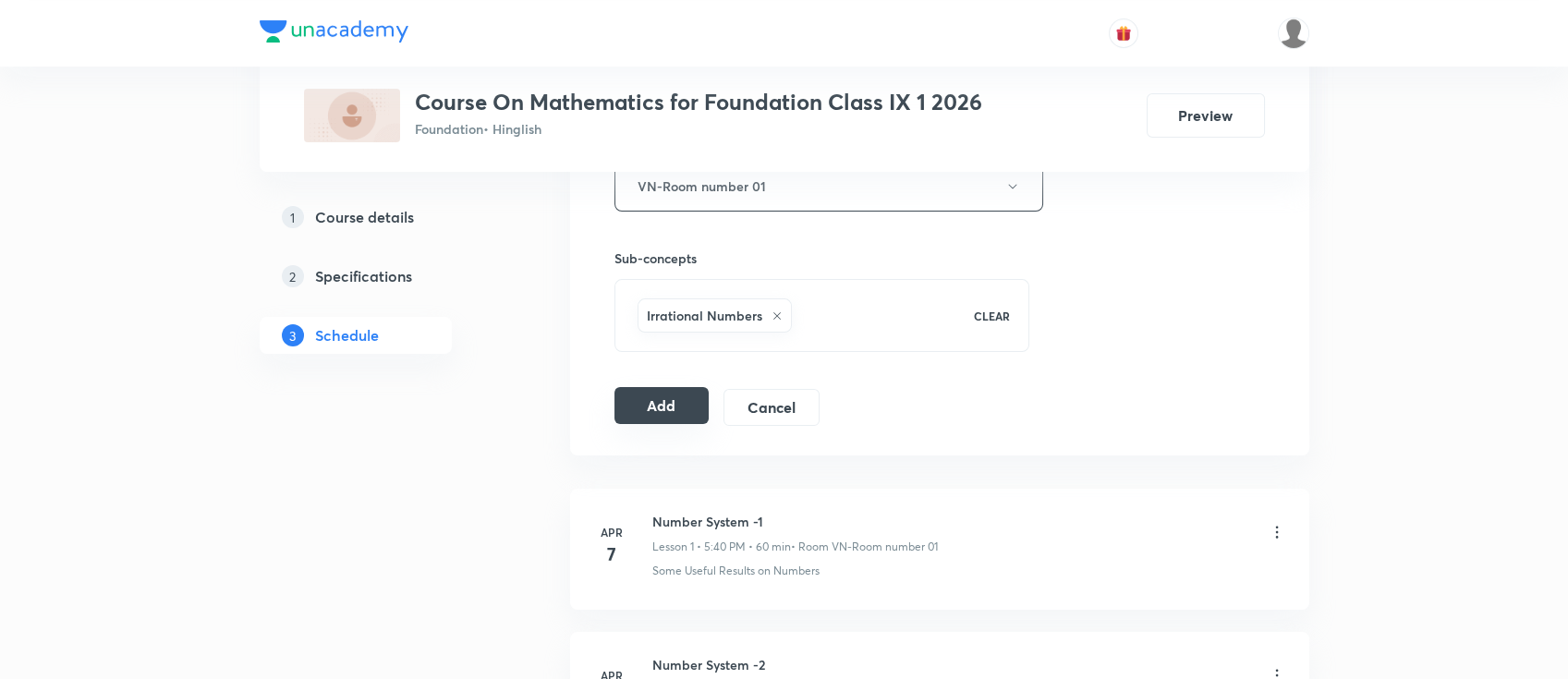
click at [642, 401] on button "Add" at bounding box center [661, 405] width 95 height 37
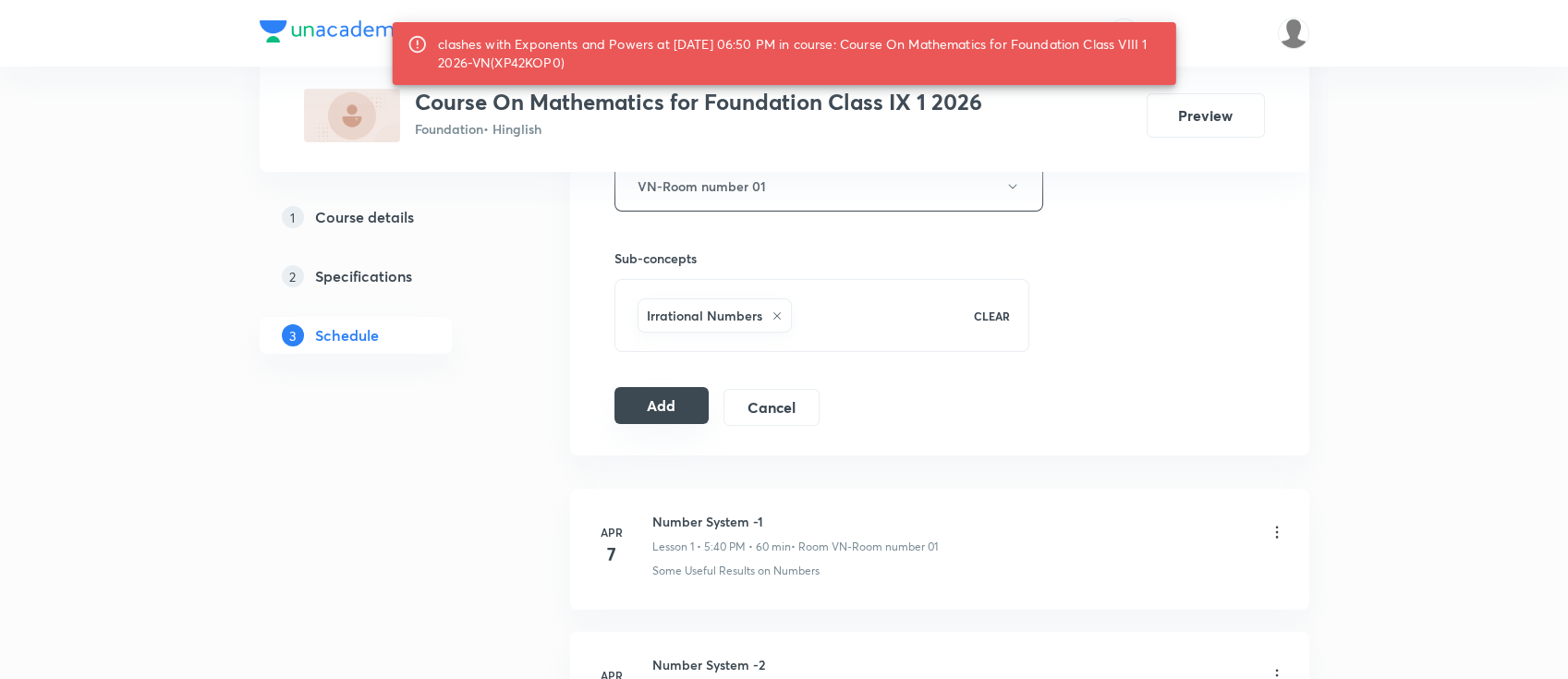
click at [685, 407] on button "Add" at bounding box center [661, 405] width 95 height 37
click at [563, 65] on div "clashes with Exponents and Powers at 30 Sep 2025 06:50 PM in course: Course On …" at bounding box center [799, 53] width 724 height 52
copy div "XP42KOP0"
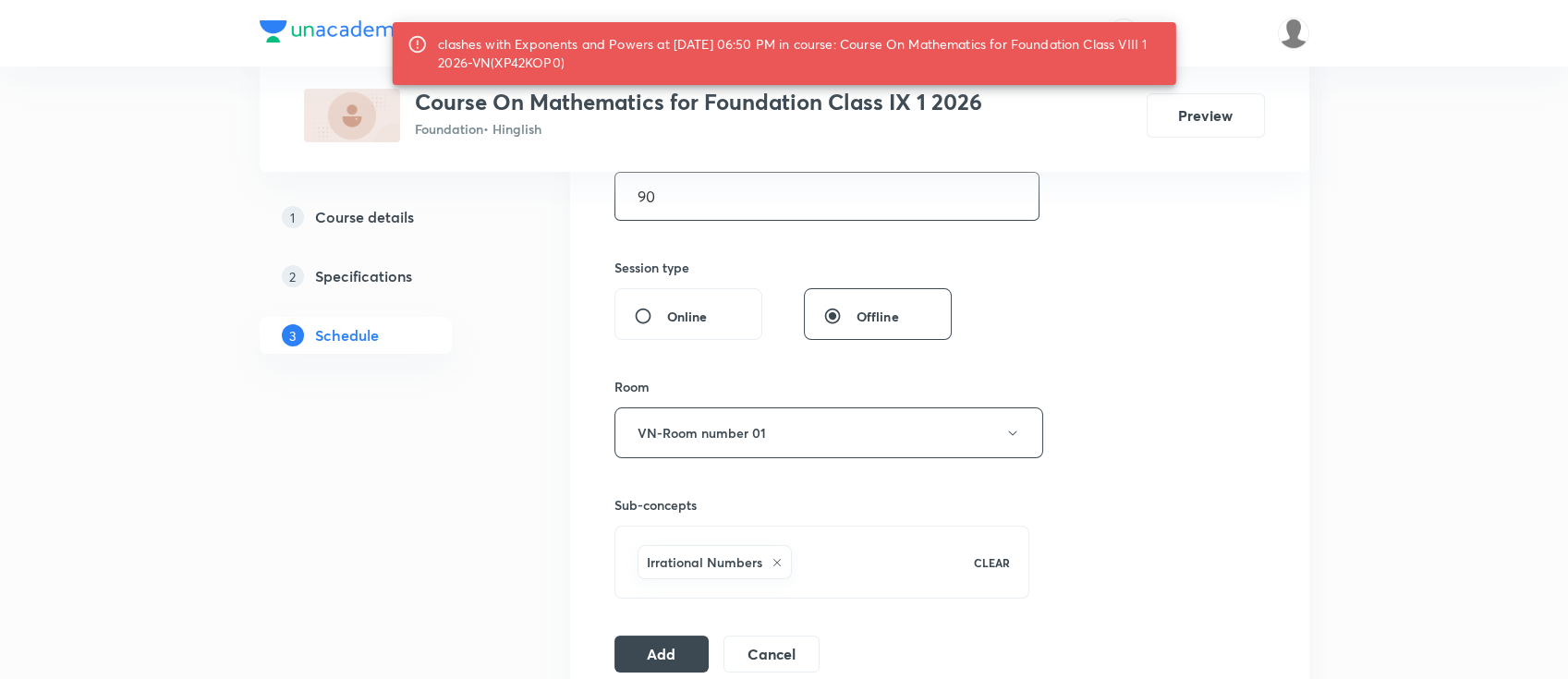
click at [694, 210] on input "90" at bounding box center [826, 196] width 424 height 47
type input "9"
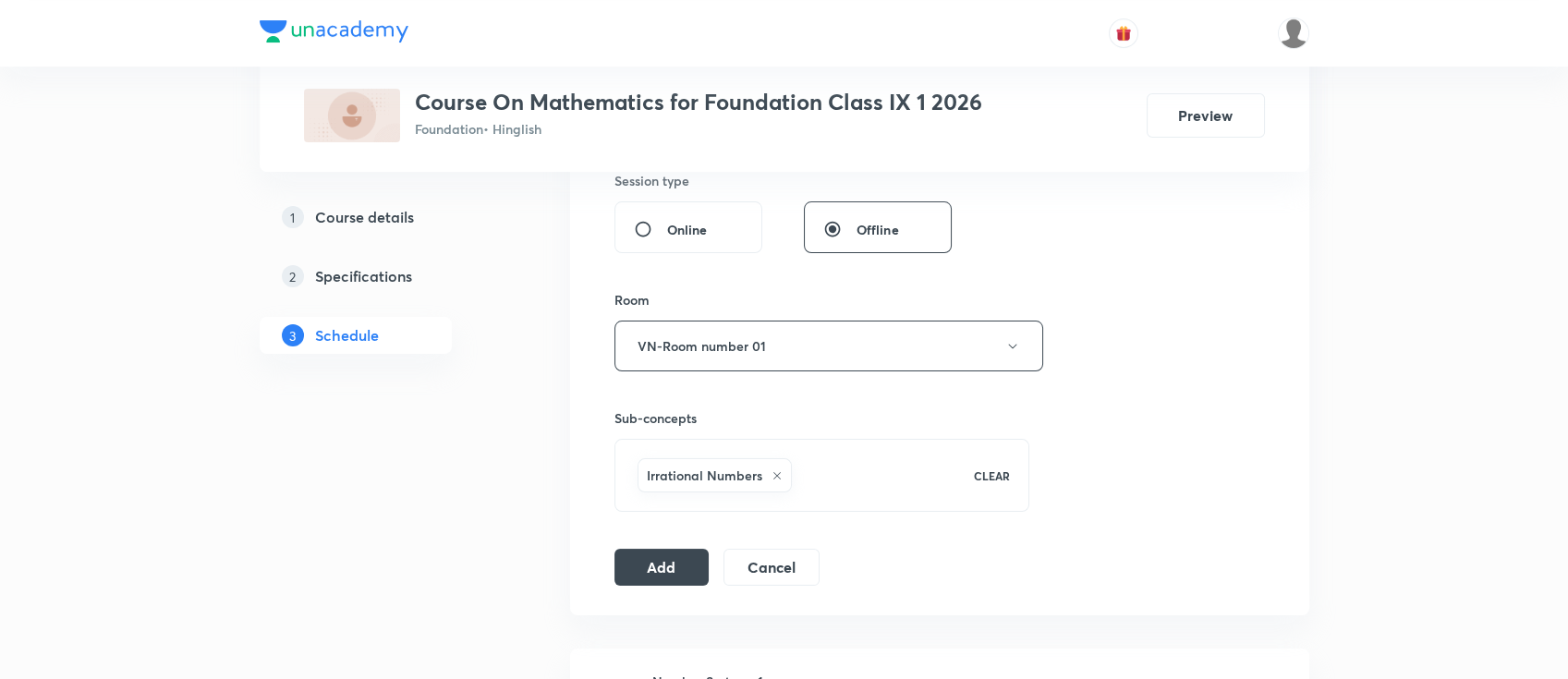
scroll to position [862, 0]
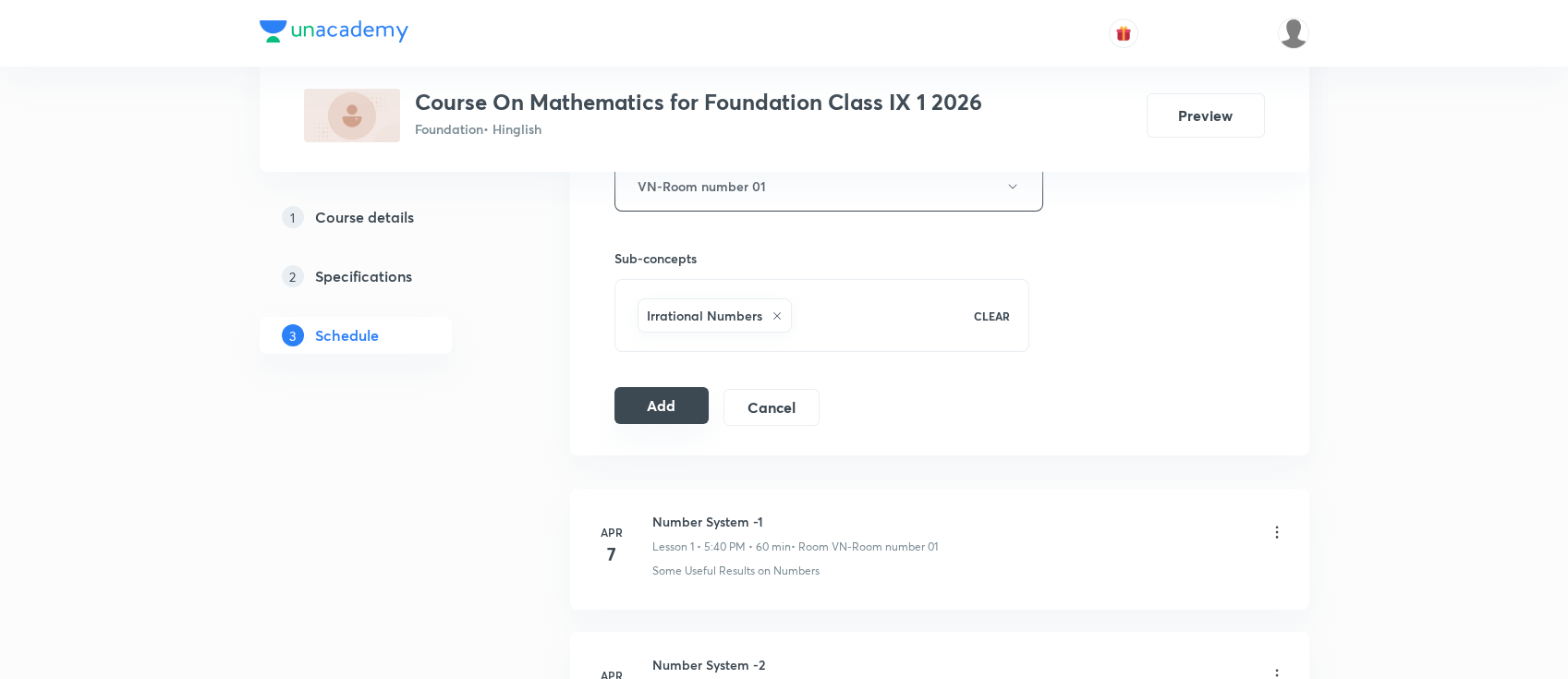
type input "60"
click at [686, 399] on button "Add" at bounding box center [661, 405] width 95 height 37
click at [675, 399] on button "Add" at bounding box center [661, 406] width 95 height 37
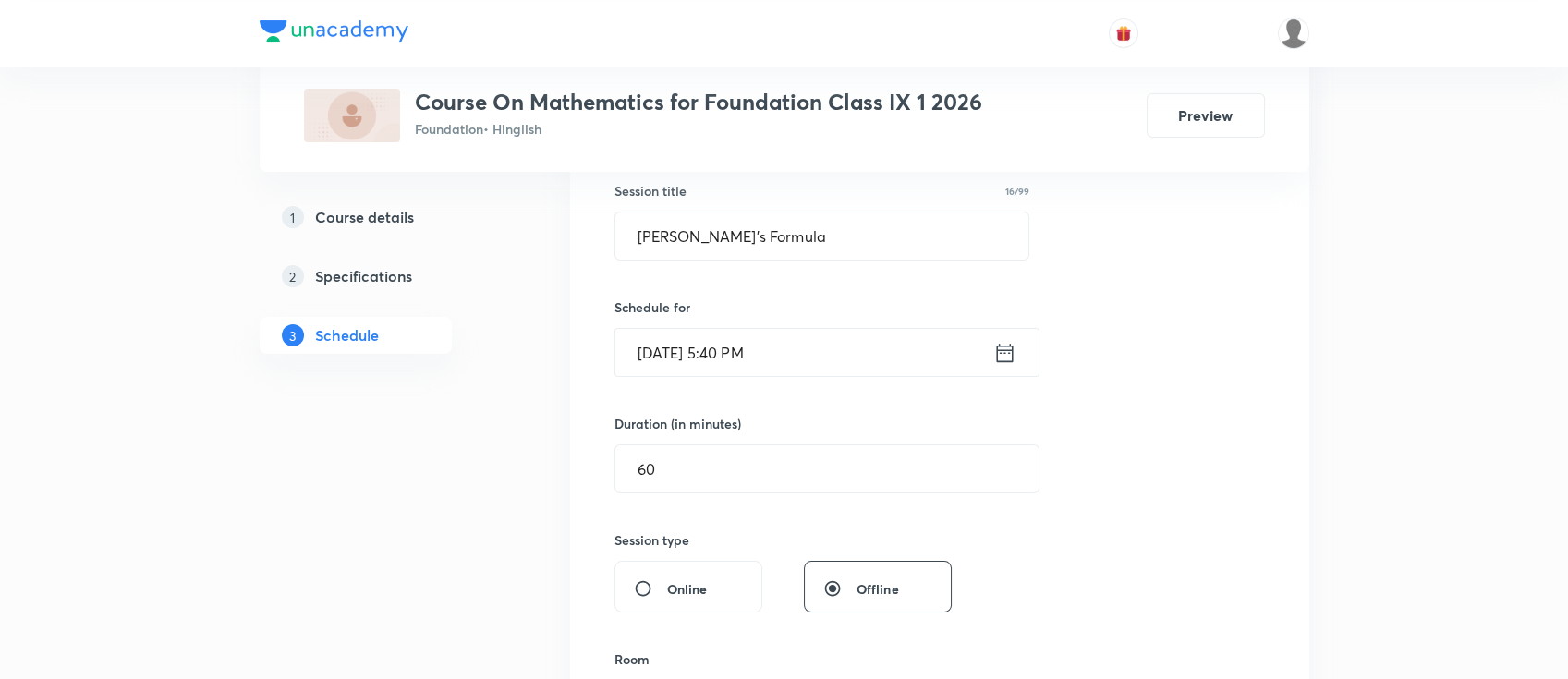
scroll to position [245, 0]
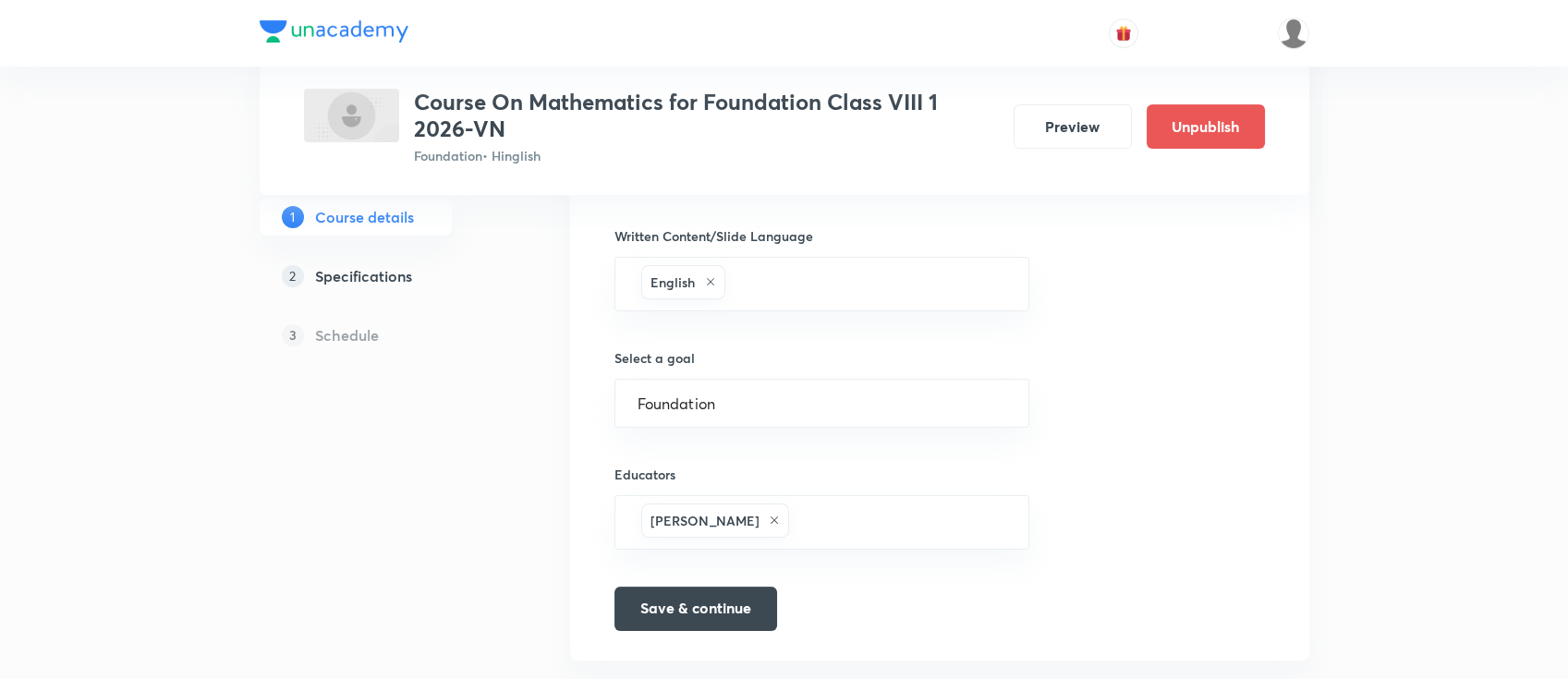
scroll to position [1170, 0]
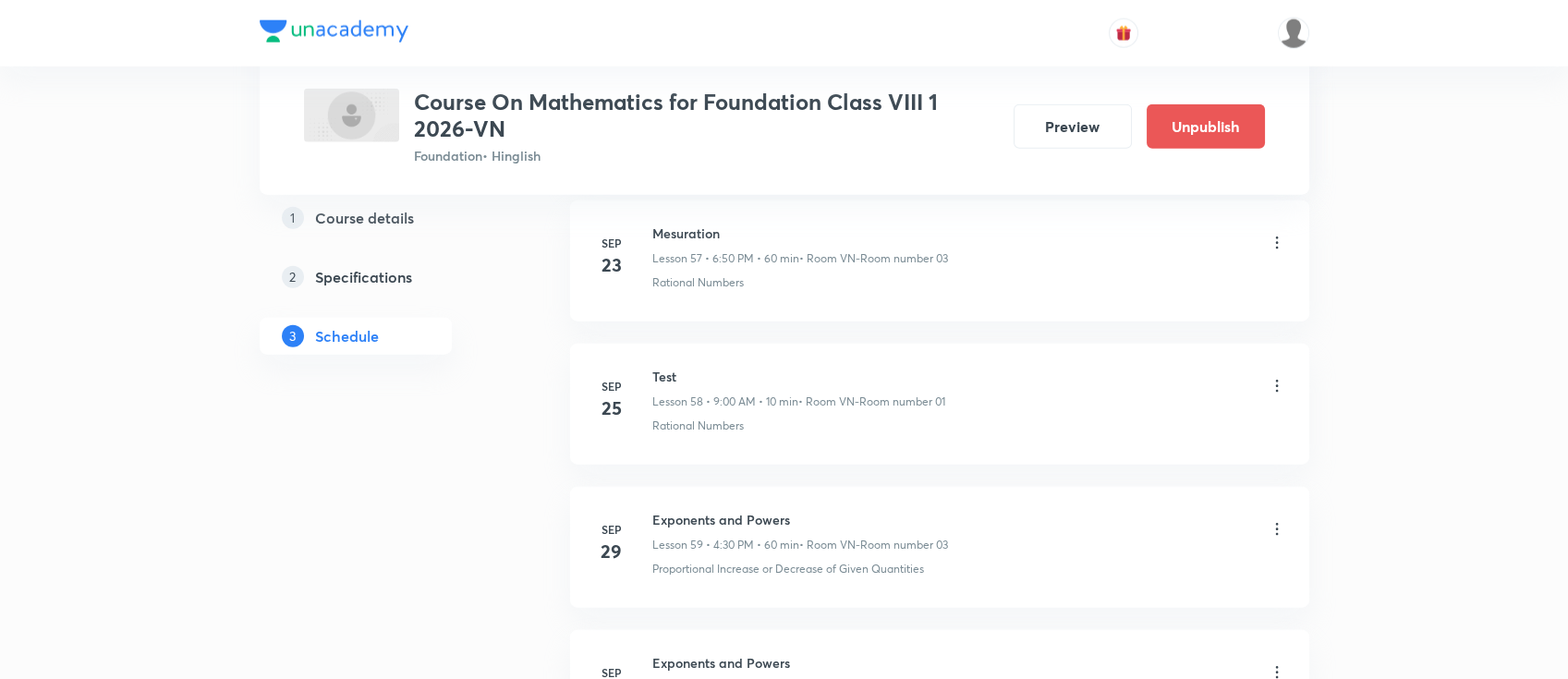
scroll to position [9398, 0]
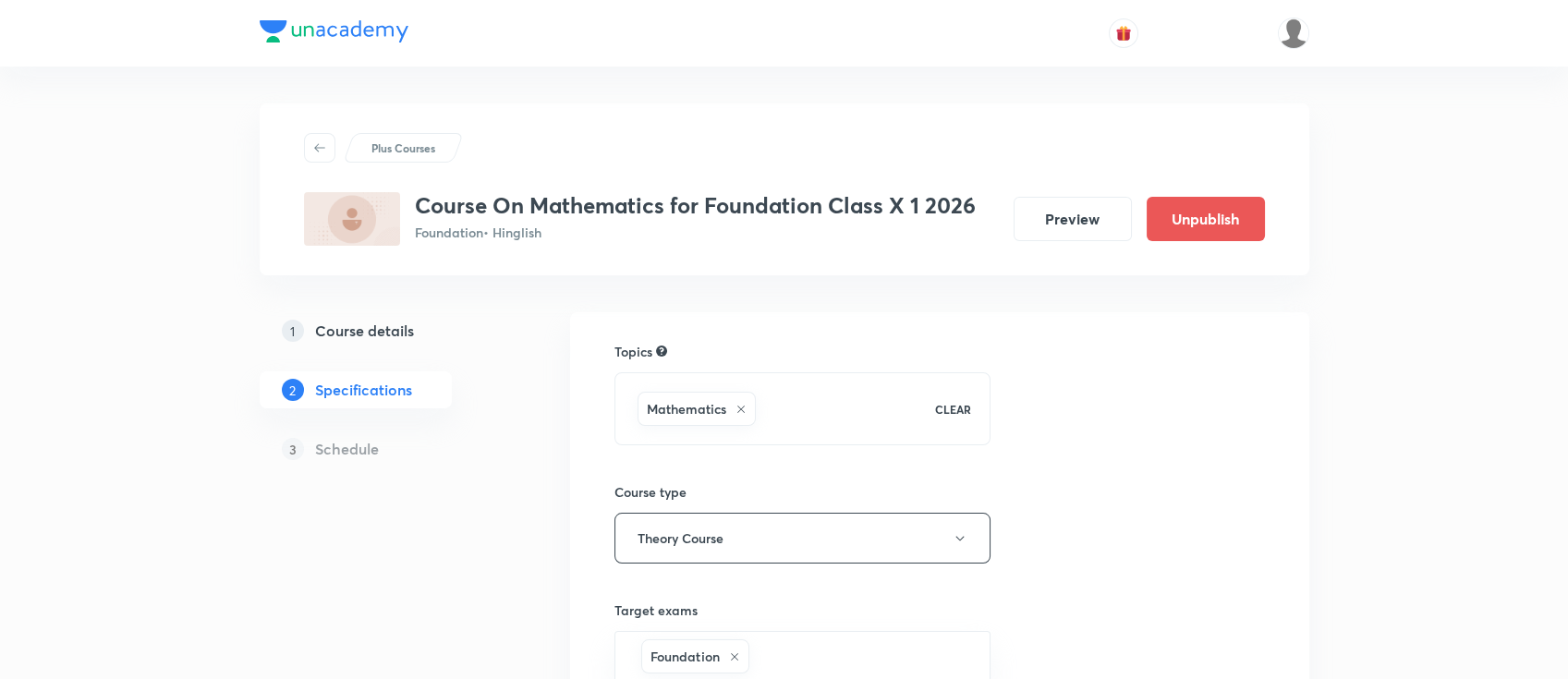
click at [403, 320] on h5 "Course details" at bounding box center [364, 331] width 99 height 23
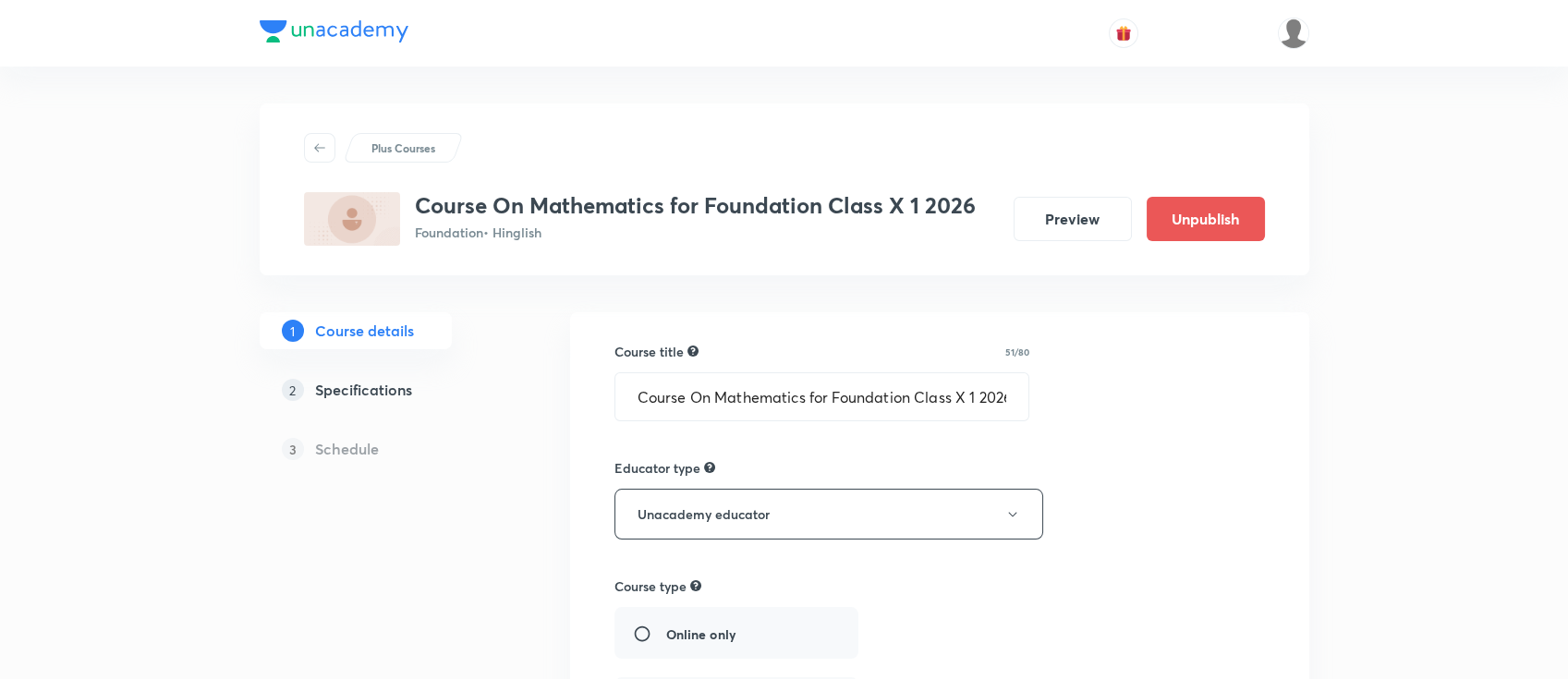
click at [384, 389] on h5 "Specifications" at bounding box center [363, 389] width 97 height 23
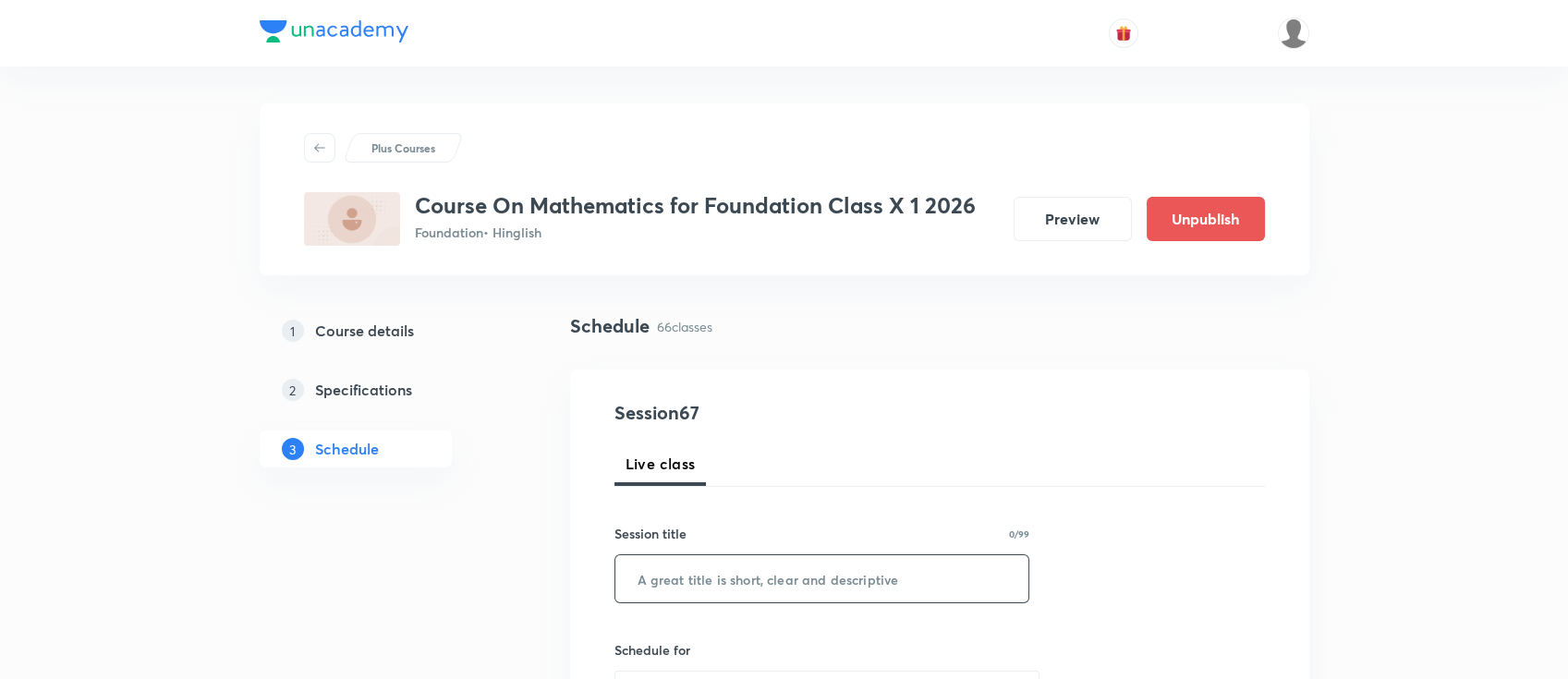
click at [739, 580] on input "text" at bounding box center [822, 579] width 414 height 47
paste input "Circles"
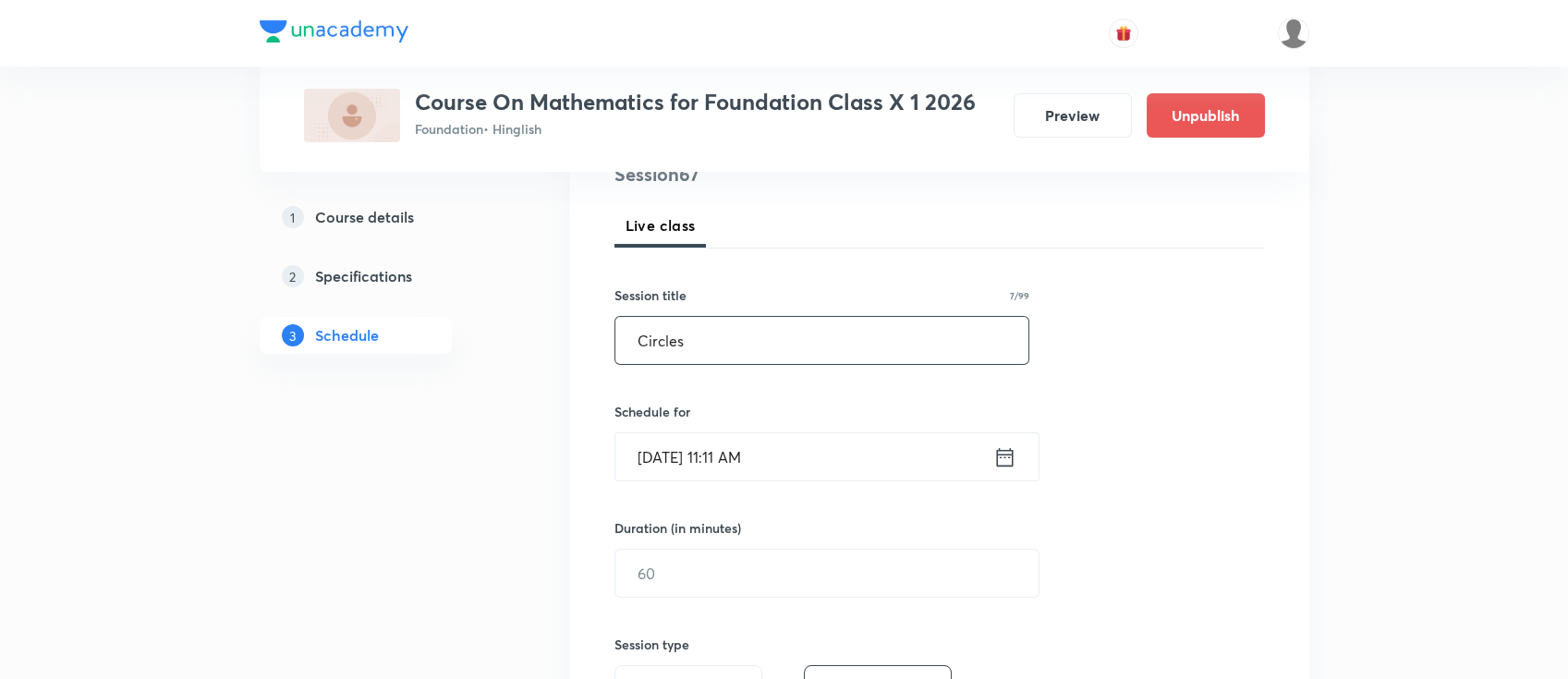
scroll to position [245, 0]
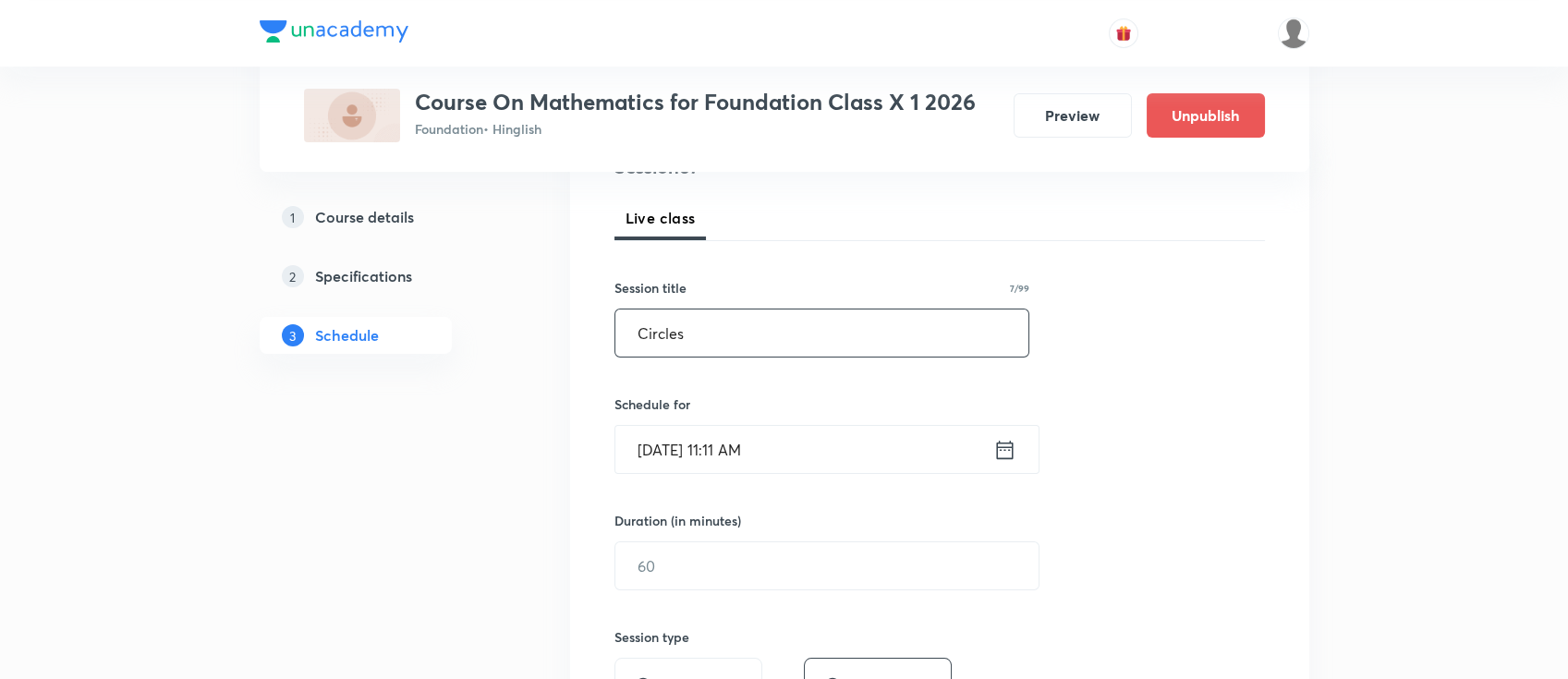
type input "Circles"
click at [1005, 461] on icon at bounding box center [1005, 449] width 23 height 25
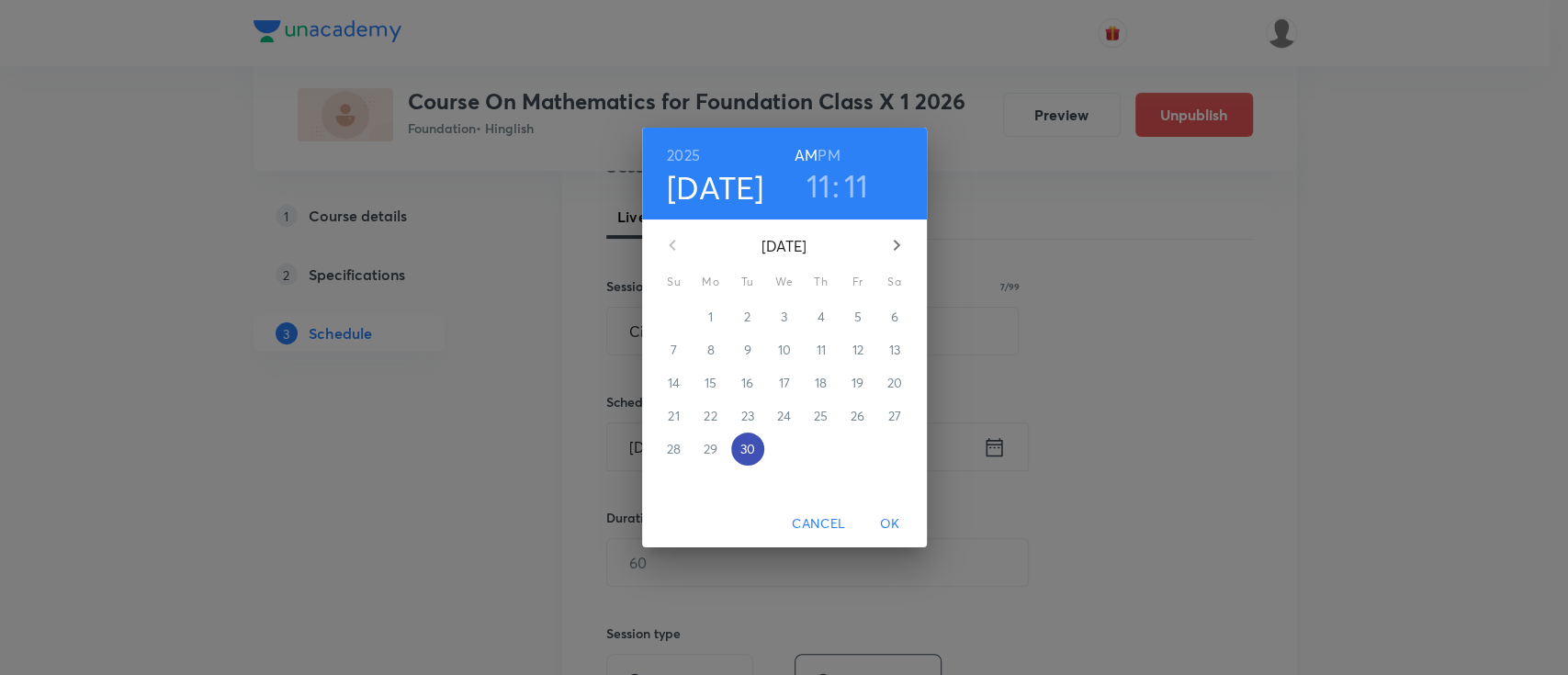
click at [746, 440] on p "30" at bounding box center [746, 449] width 15 height 19
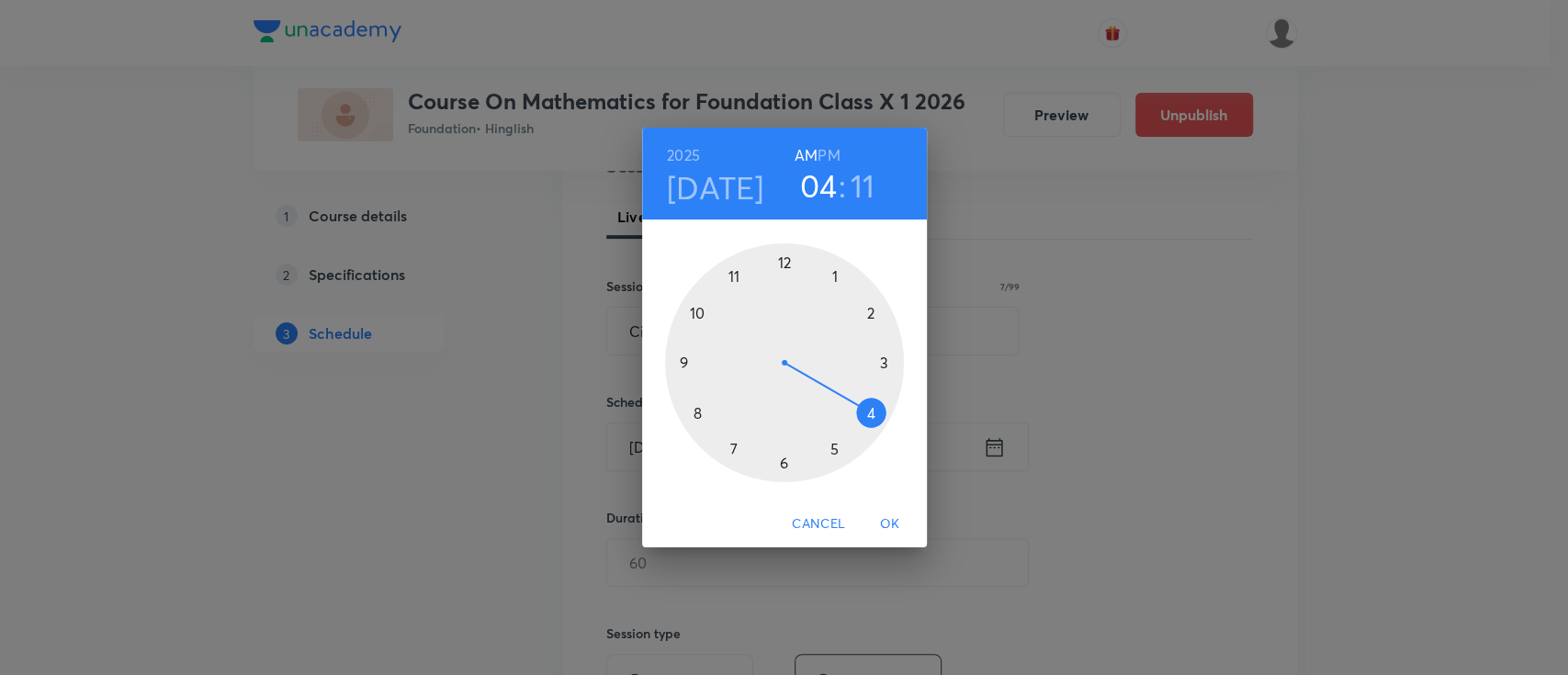
drag, startPoint x: 735, startPoint y: 269, endPoint x: 850, endPoint y: 400, distance: 174.3
click at [850, 400] on div at bounding box center [784, 363] width 239 height 239
drag, startPoint x: 867, startPoint y: 323, endPoint x: 788, endPoint y: 460, distance: 158.1
click at [788, 460] on div at bounding box center [784, 363] width 239 height 239
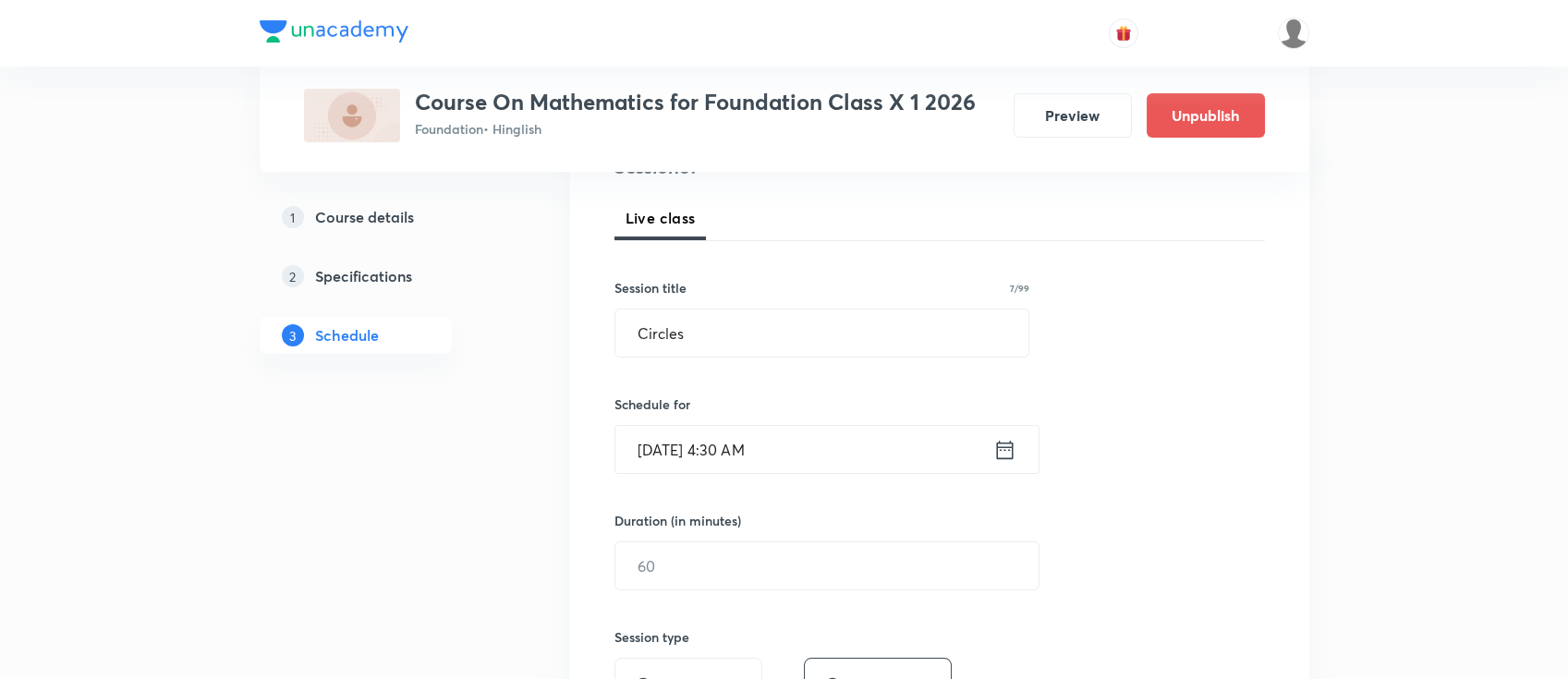
click at [1005, 452] on icon at bounding box center [1005, 449] width 23 height 25
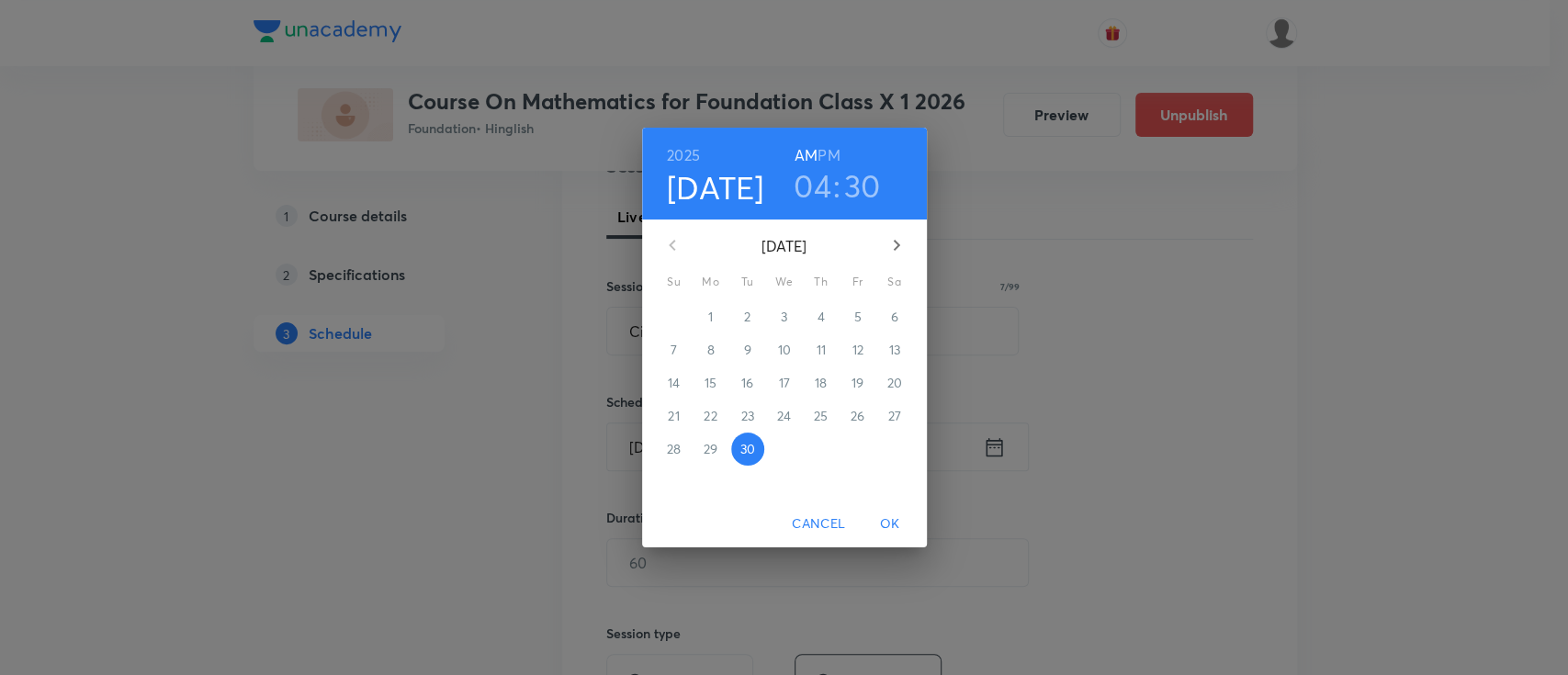
click at [830, 154] on h6 "PM" at bounding box center [829, 155] width 23 height 25
click at [897, 525] on span "OK" at bounding box center [889, 523] width 44 height 22
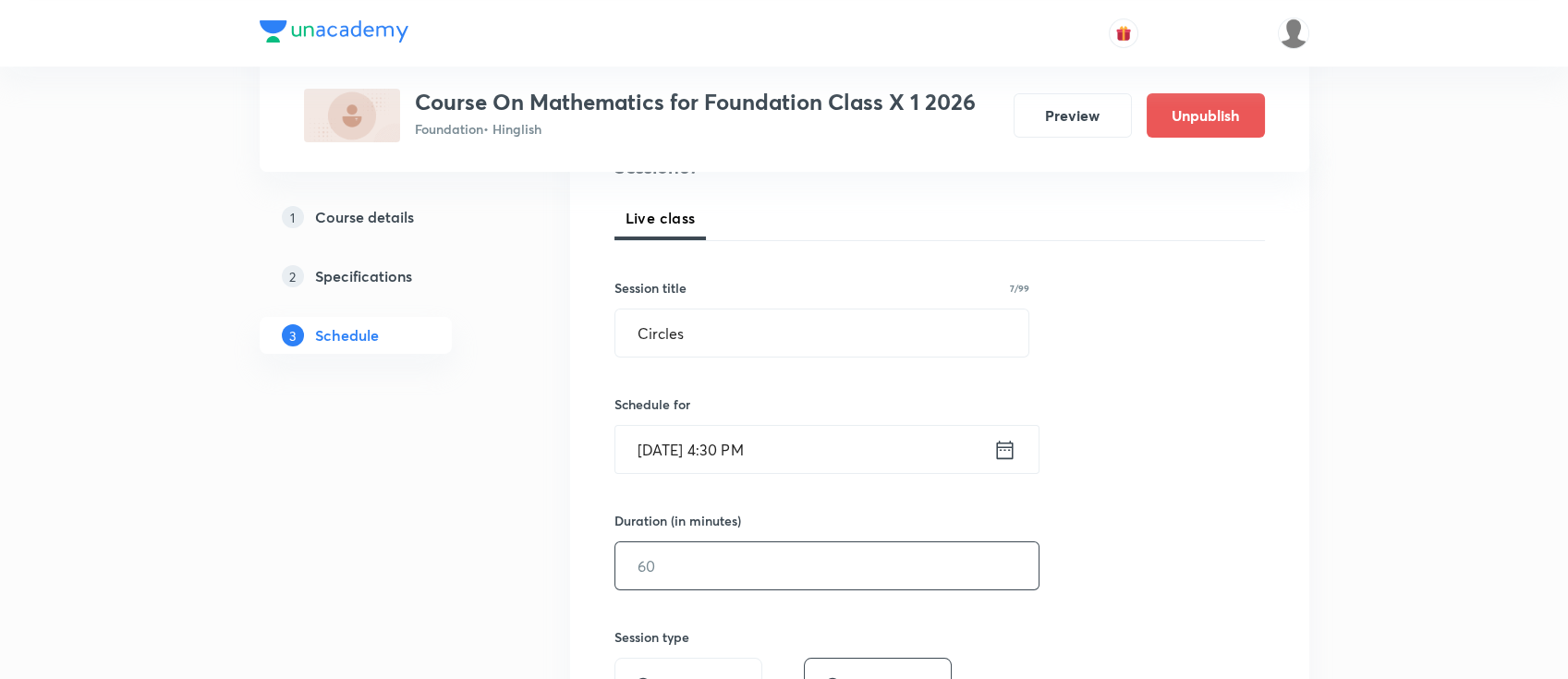
click at [814, 575] on input "text" at bounding box center [826, 566] width 424 height 47
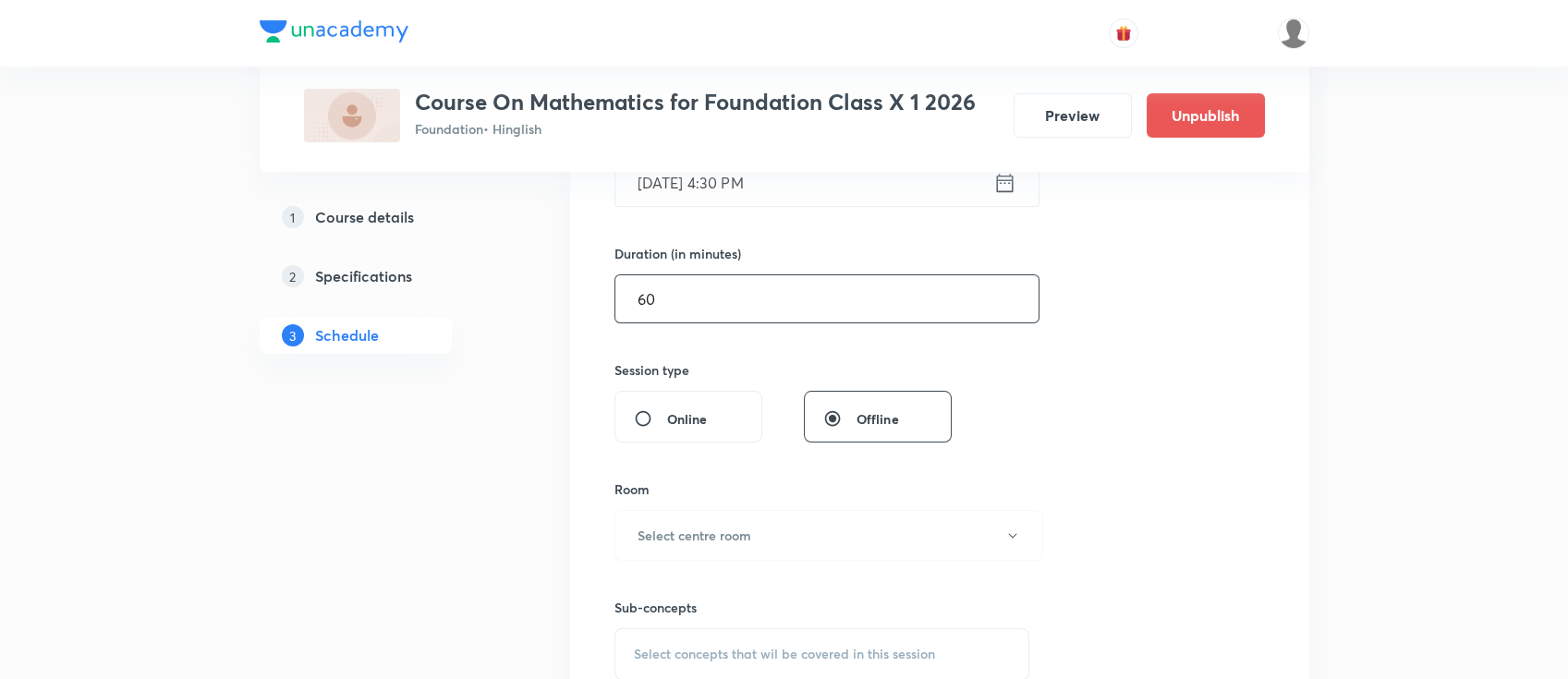
scroll to position [615, 0]
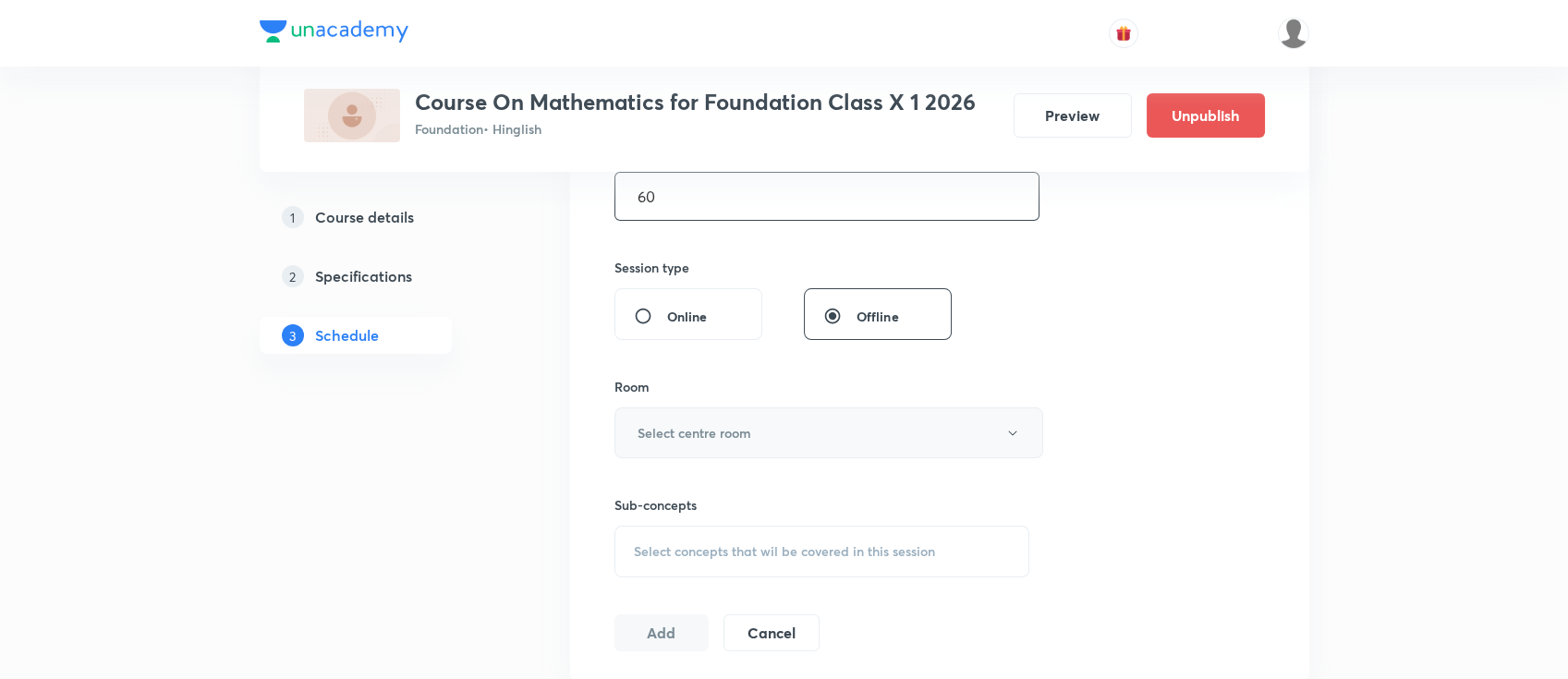
type input "60"
click at [780, 422] on button "Select centre room" at bounding box center [828, 433] width 428 height 51
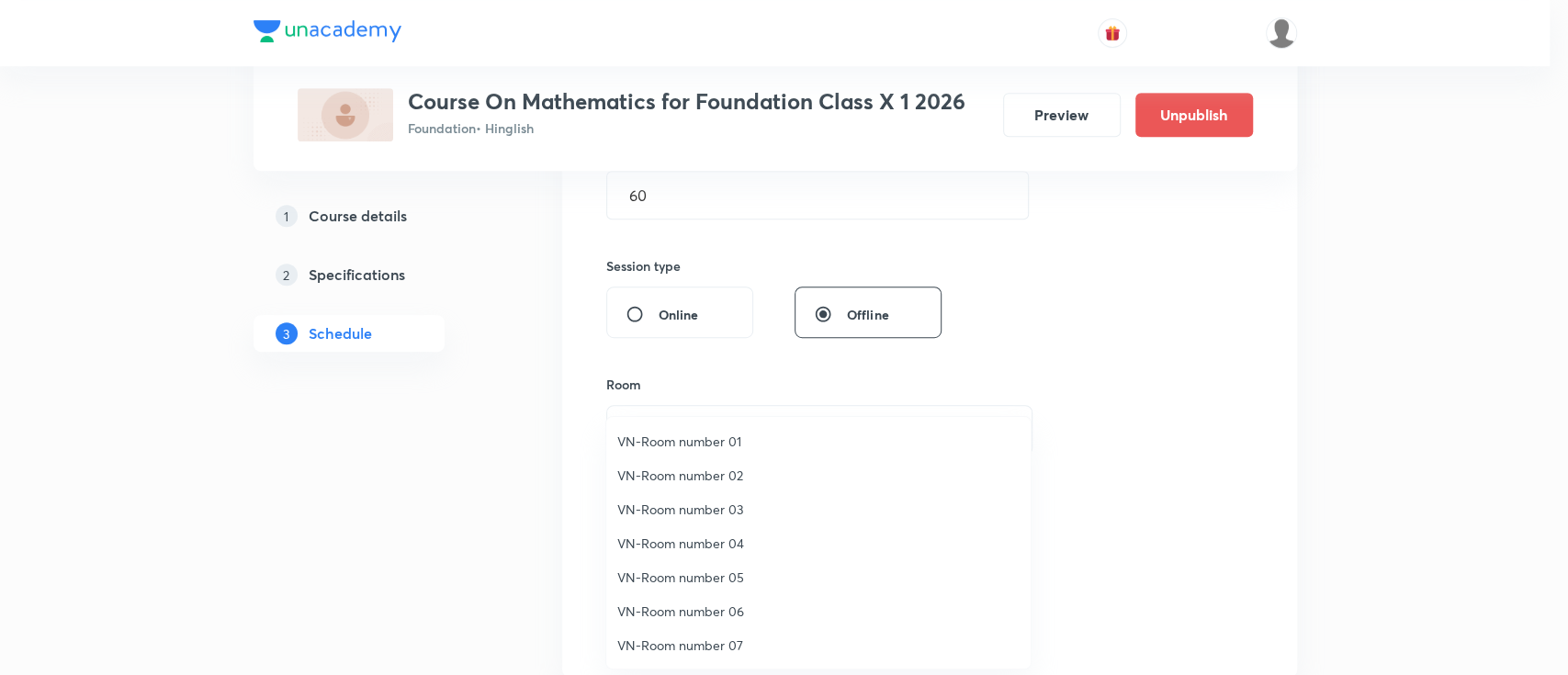
click at [734, 444] on span "VN-Room number 01" at bounding box center [818, 441] width 402 height 20
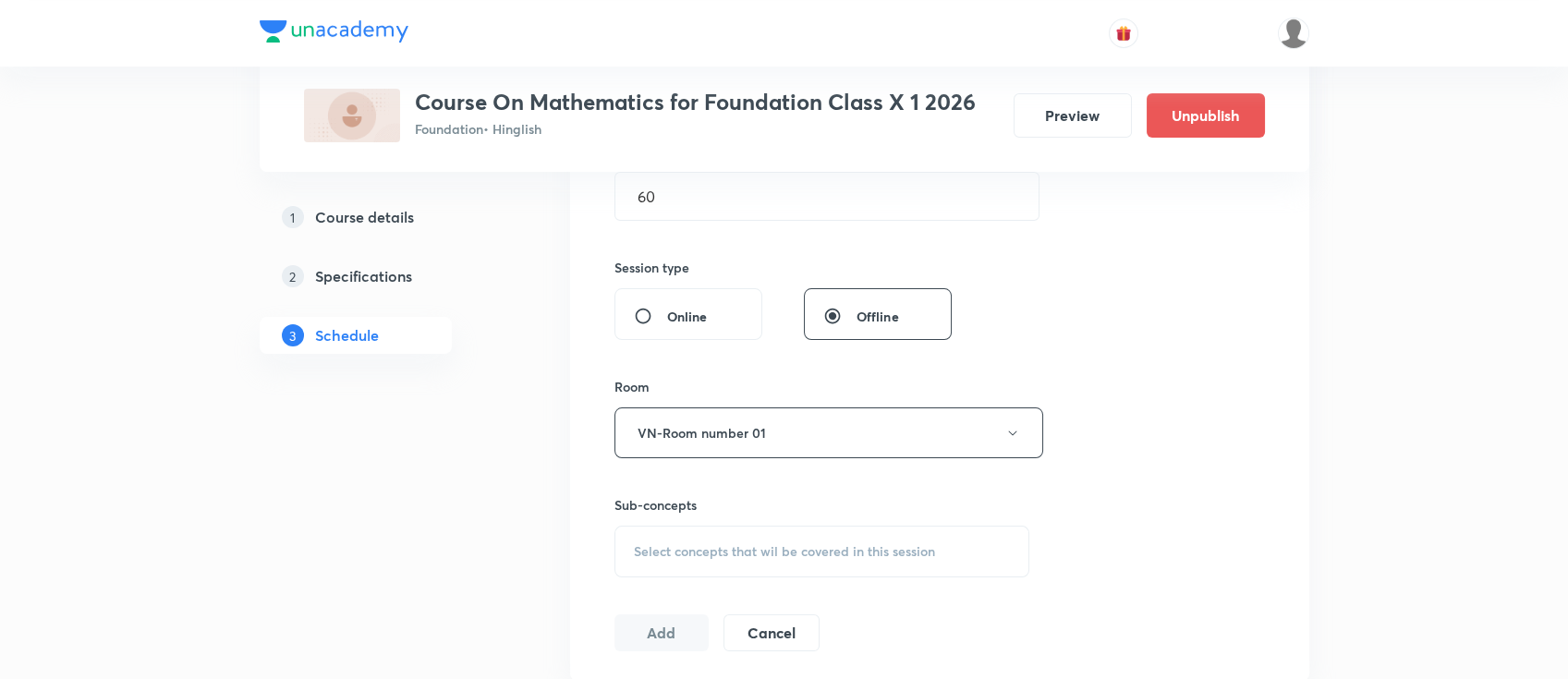
click at [887, 544] on span "Select concepts that wil be covered in this session" at bounding box center [784, 552] width 301 height 15
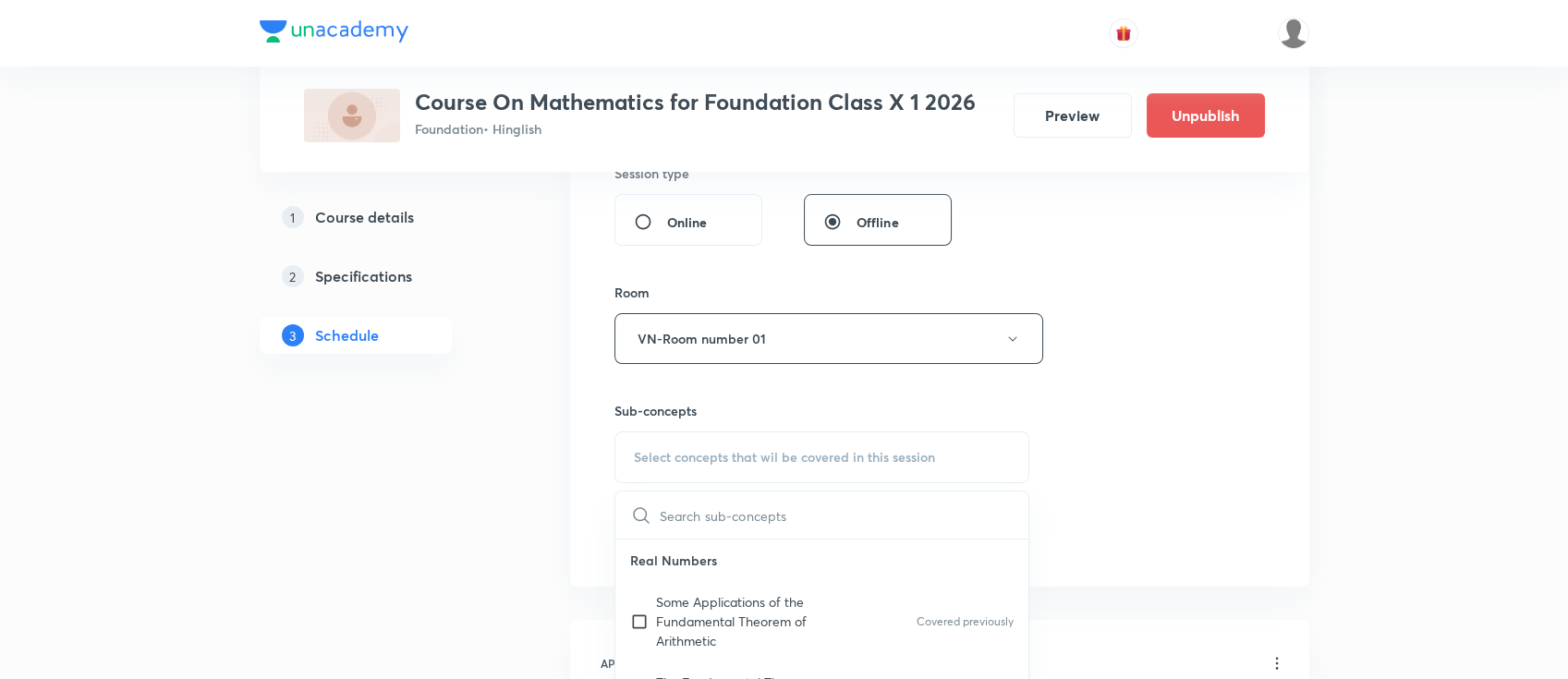
scroll to position [862, 0]
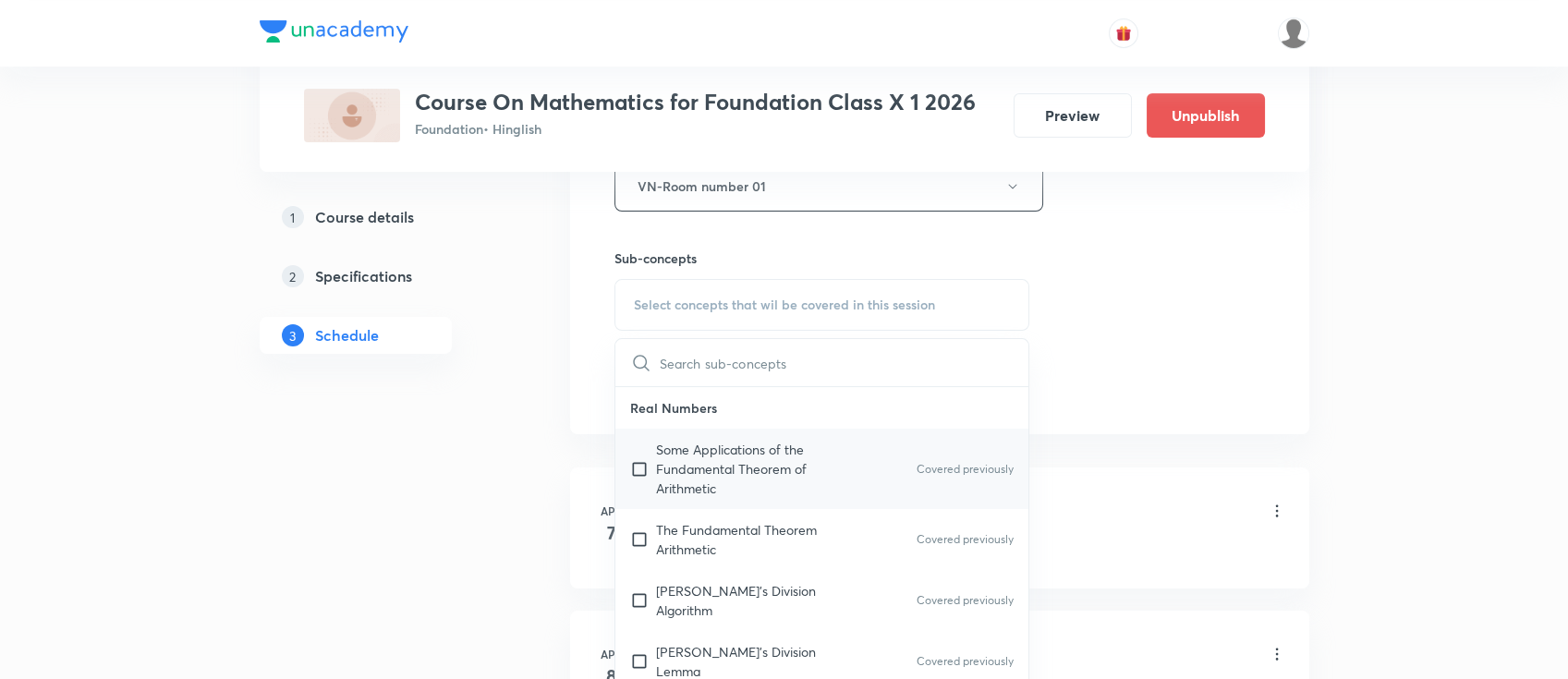
click at [851, 472] on div "Some Applications of the Fundamental Theorem of Arithmetic Covered previously" at bounding box center [822, 468] width 414 height 80
checkbox input "true"
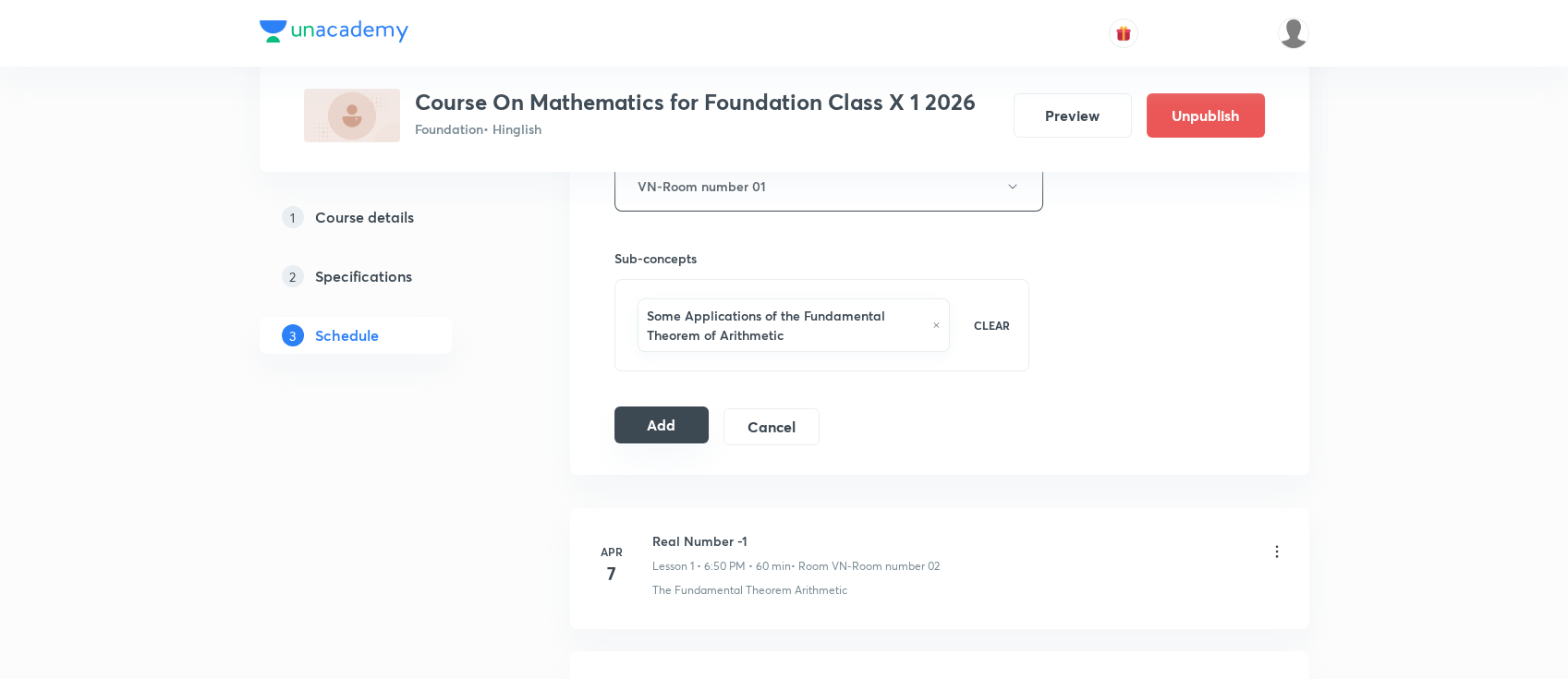
click at [668, 421] on button "Add" at bounding box center [661, 424] width 95 height 37
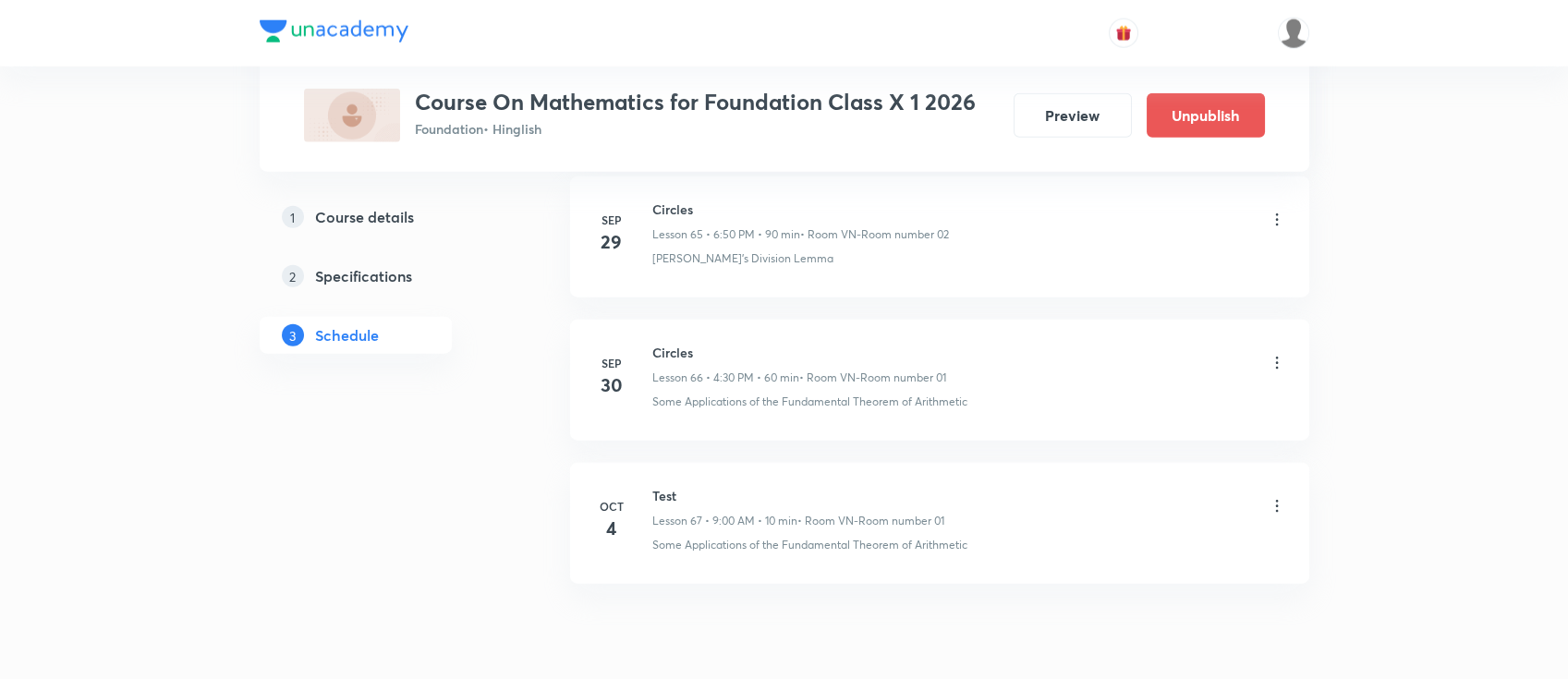
scroll to position [9530, 0]
